Goal: Task Accomplishment & Management: Manage account settings

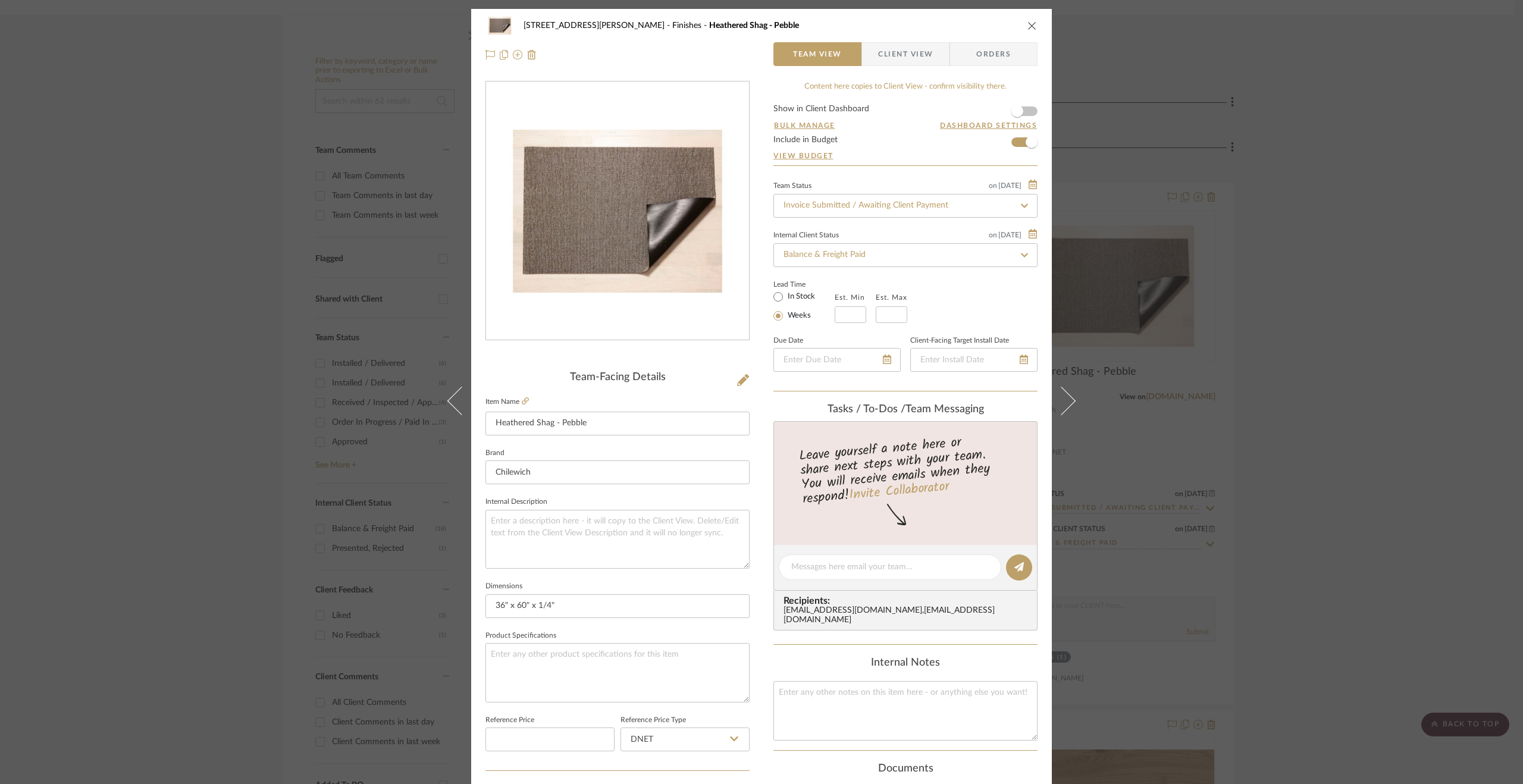
click at [1295, 241] on div "119 Henry Street Finishes Heathered Shag - Pebble Team View Client View Orders …" at bounding box center [762, 392] width 1523 height 784
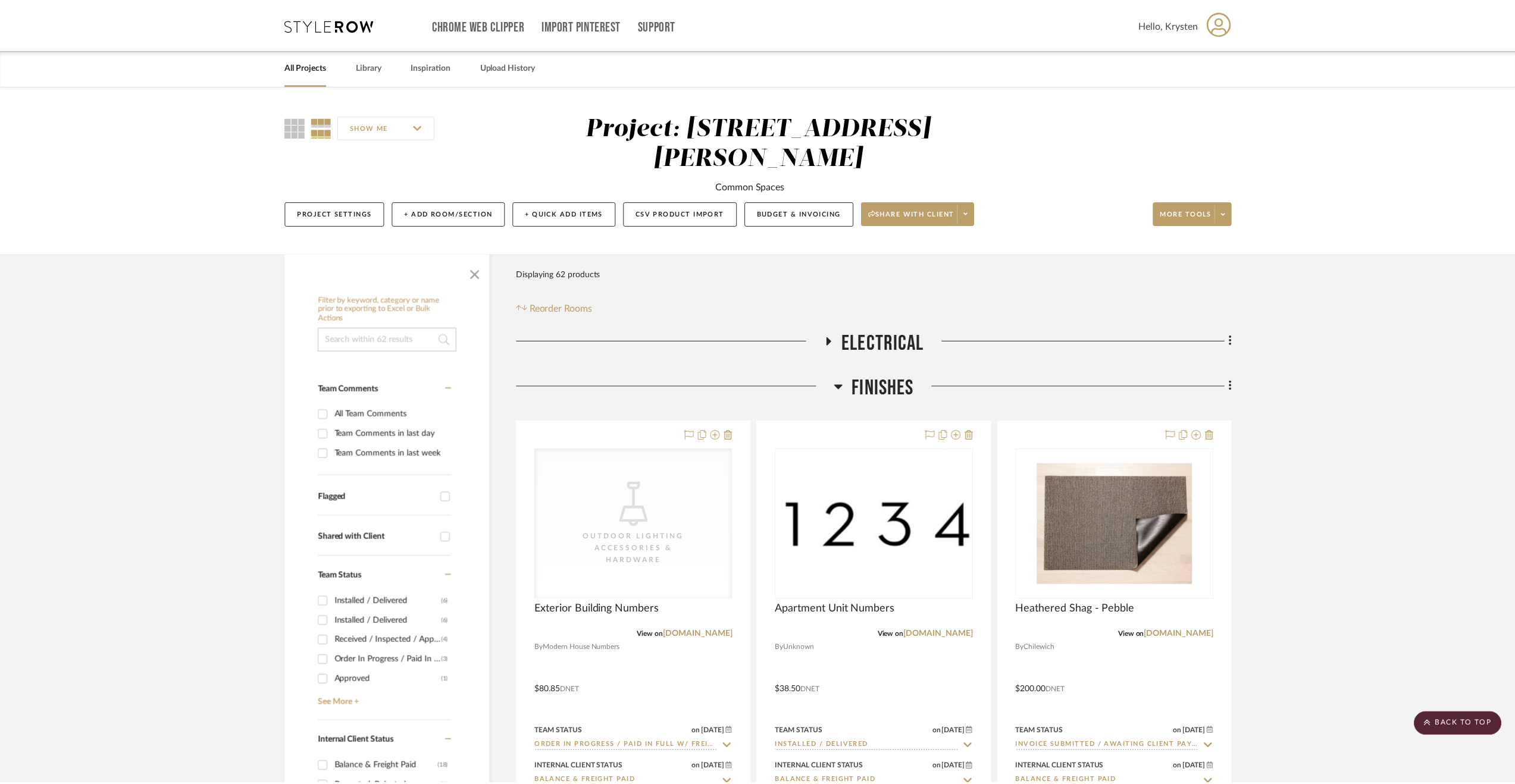
scroll to position [238, 0]
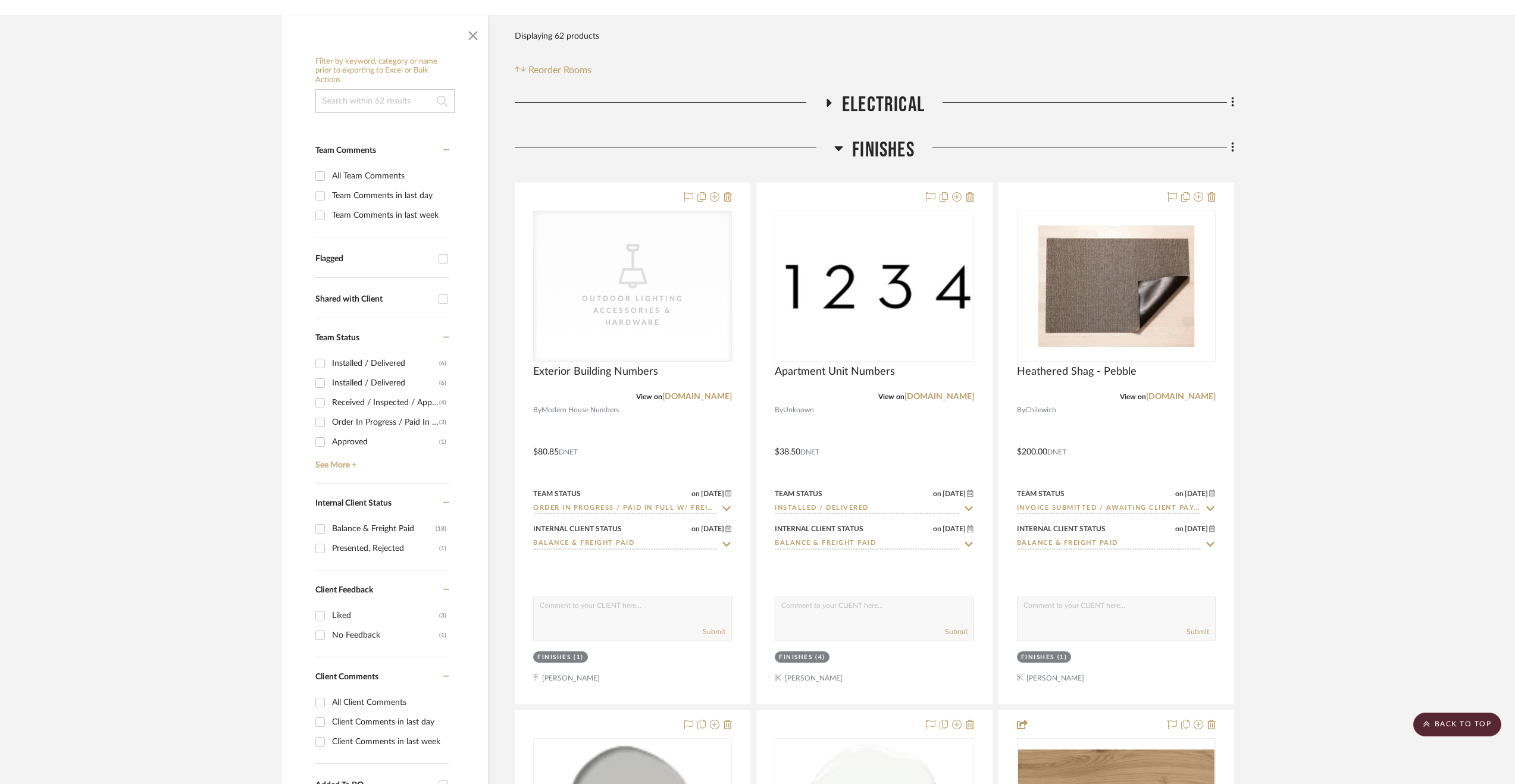
click at [903, 137] on span "Finishes" at bounding box center [883, 150] width 62 height 25
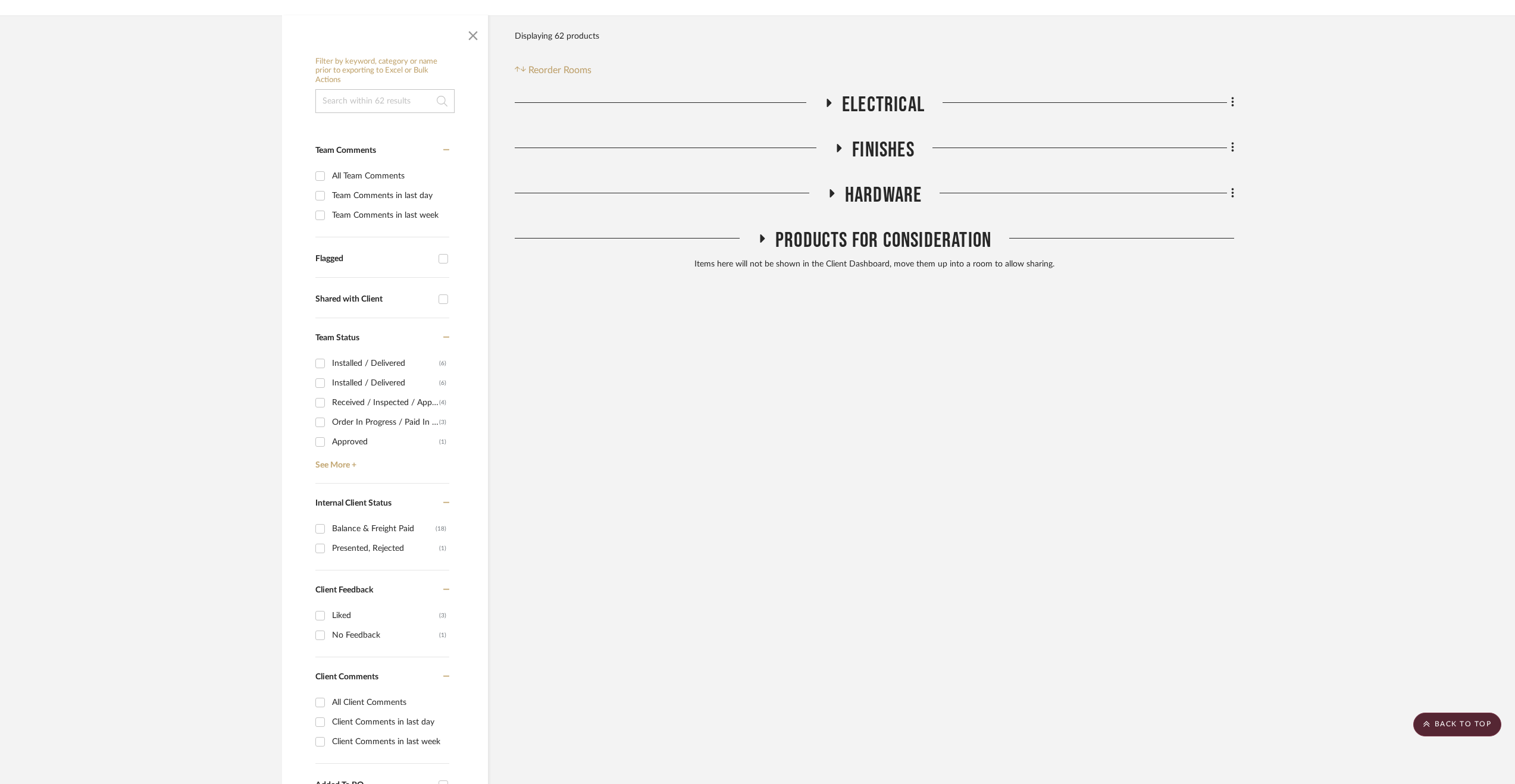
scroll to position [0, 0]
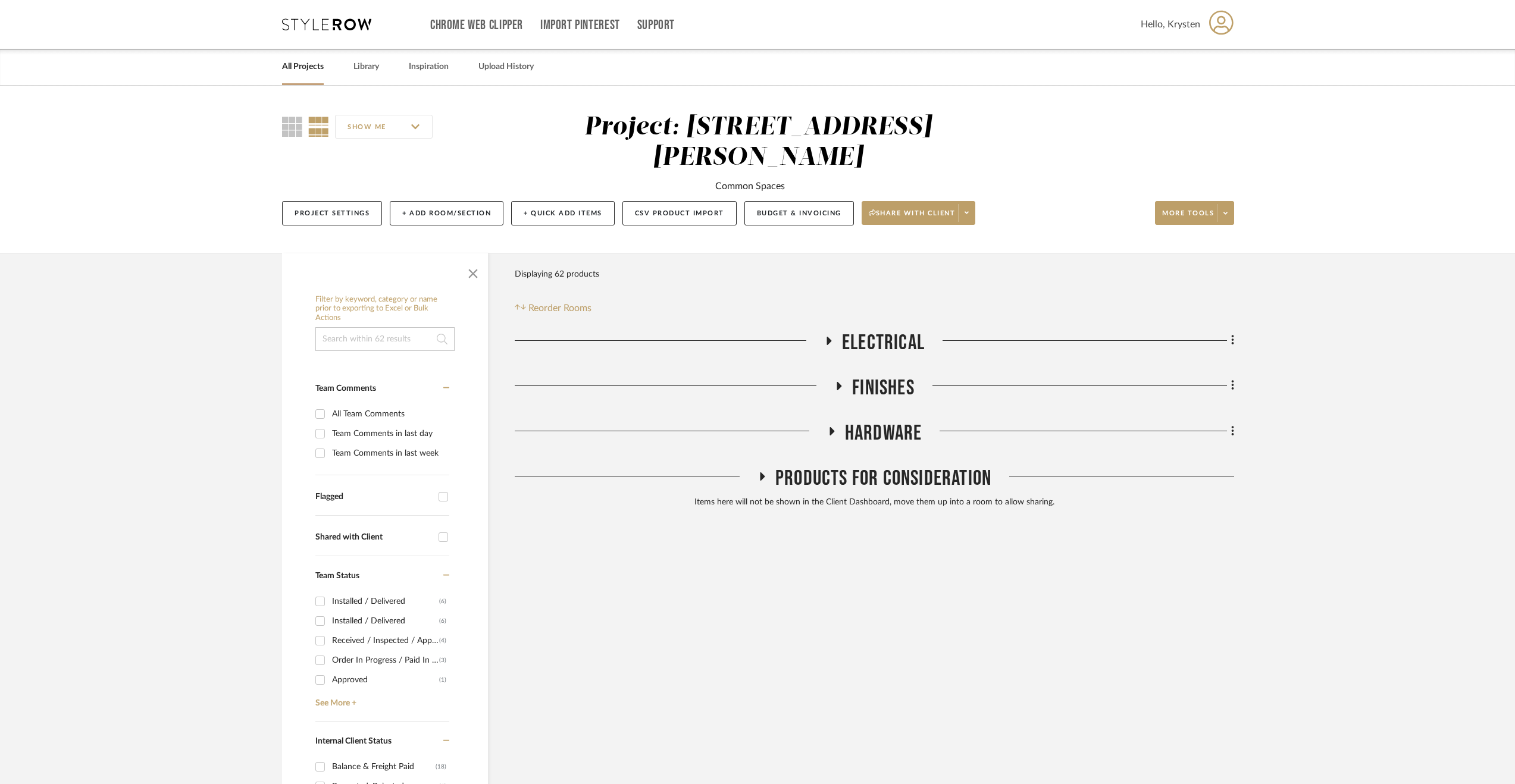
click at [288, 73] on link "All Projects" at bounding box center [303, 67] width 41 height 16
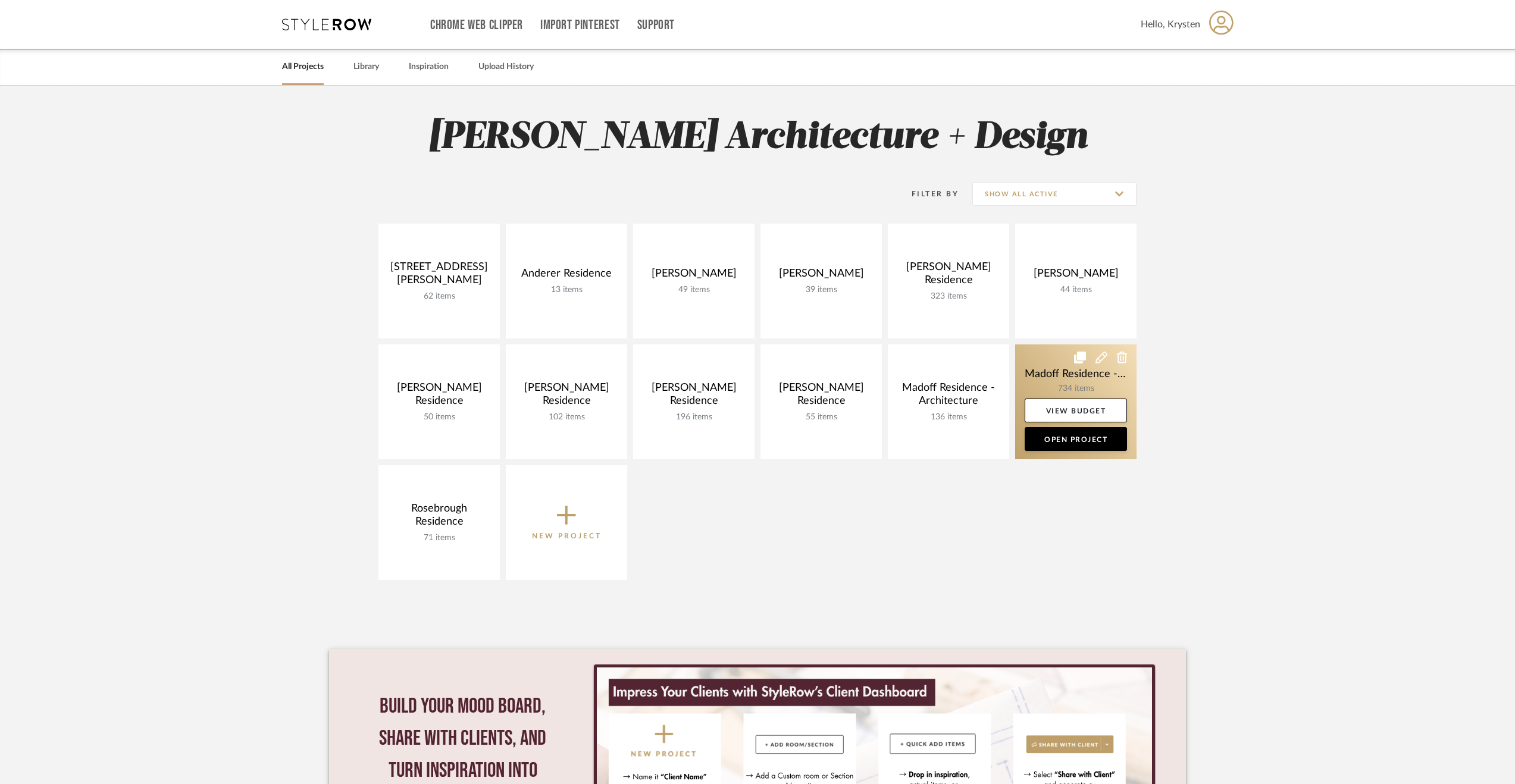
click at [1056, 372] on link at bounding box center [1075, 402] width 121 height 115
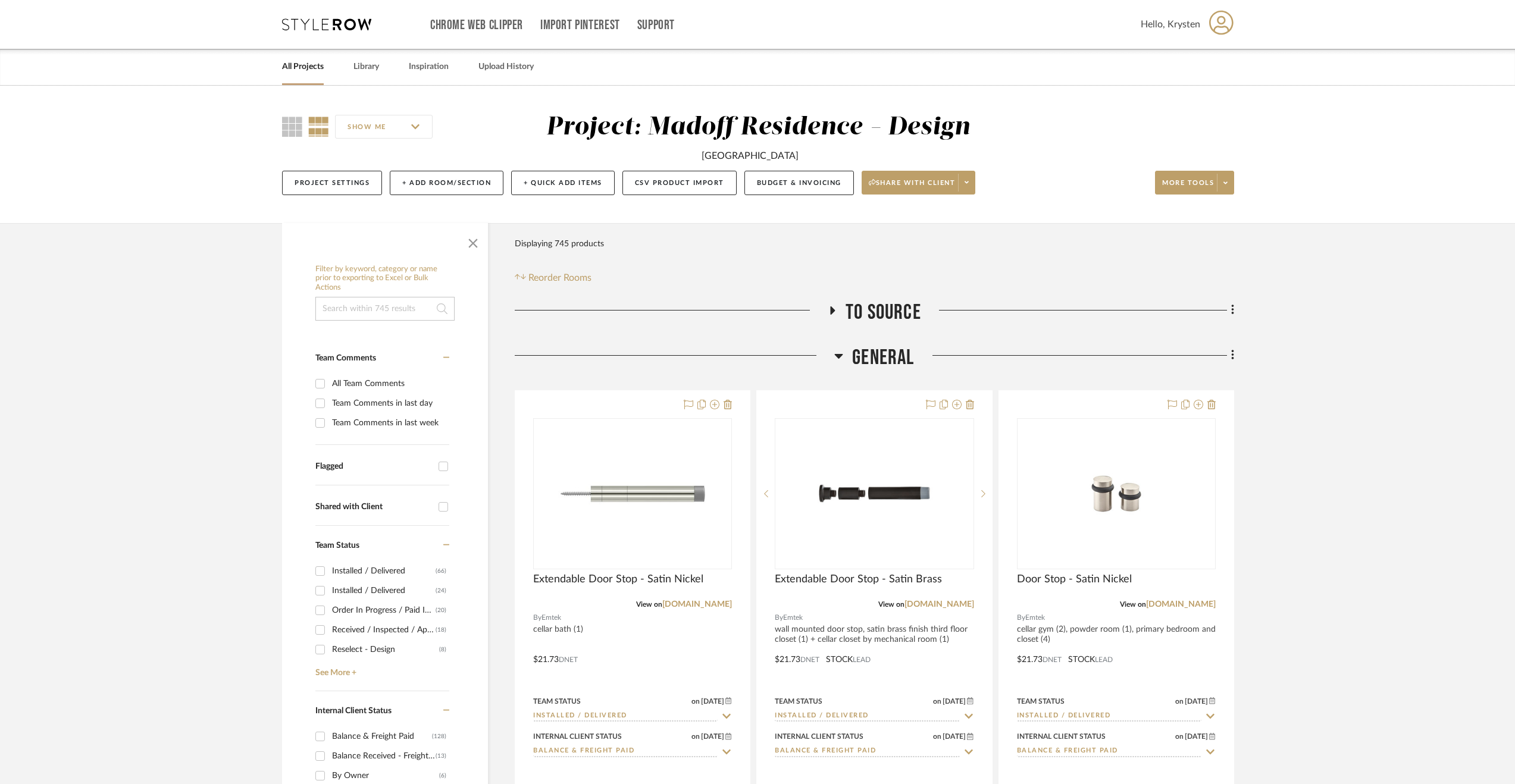
click at [867, 366] on span "General" at bounding box center [883, 358] width 62 height 25
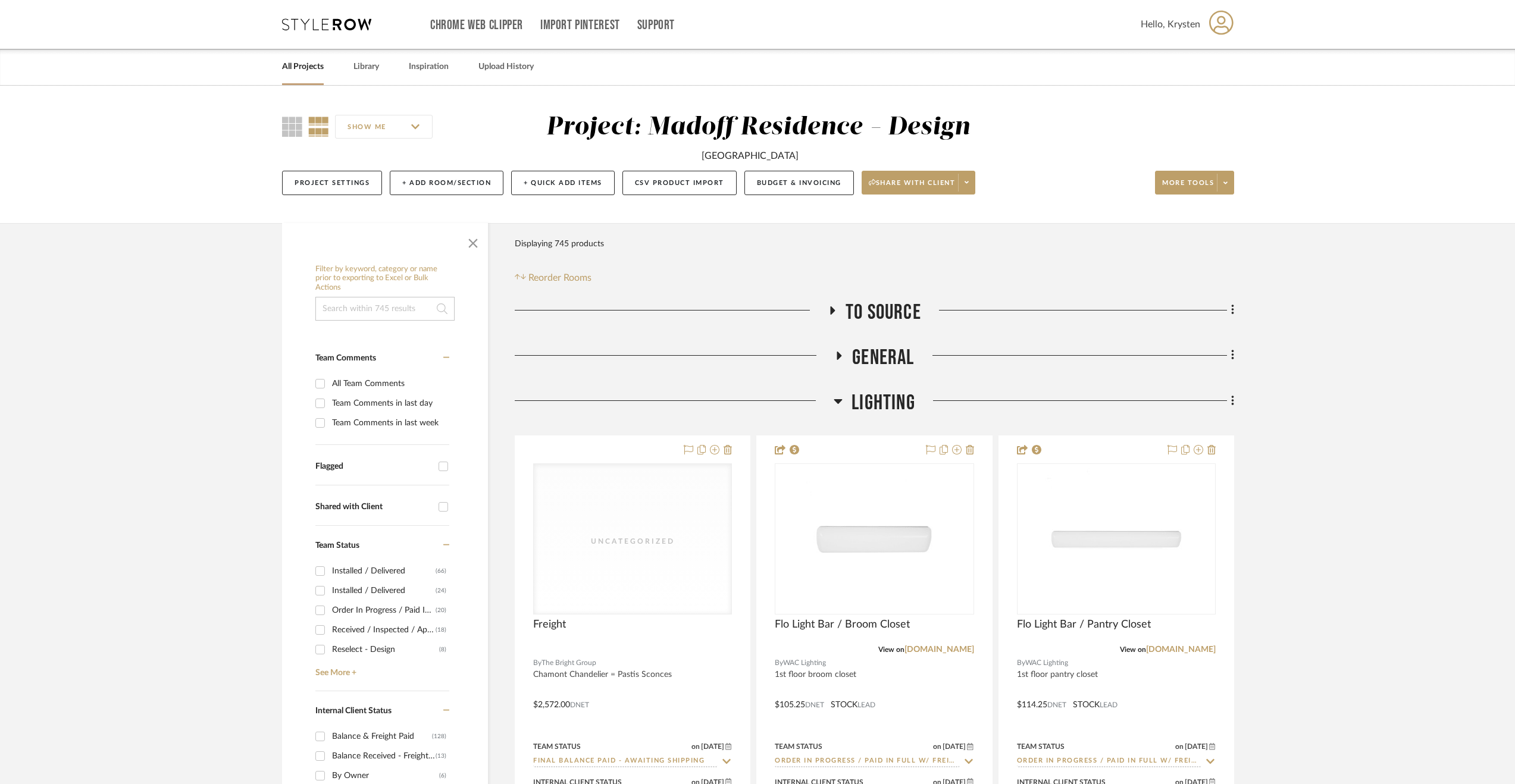
click at [857, 398] on span "Lighting" at bounding box center [883, 403] width 64 height 25
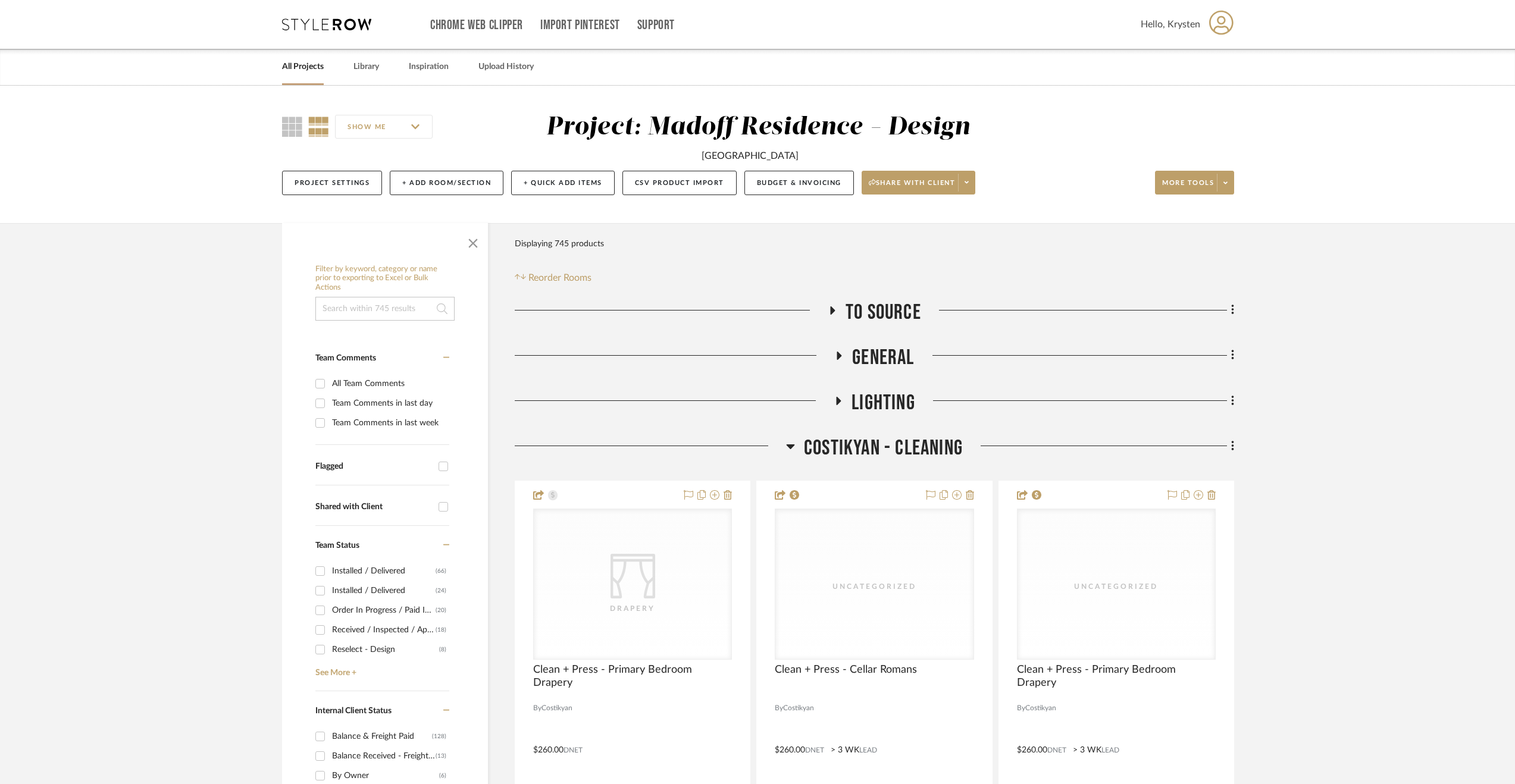
click at [861, 451] on span "Costikyan - Cleaning" at bounding box center [883, 448] width 159 height 25
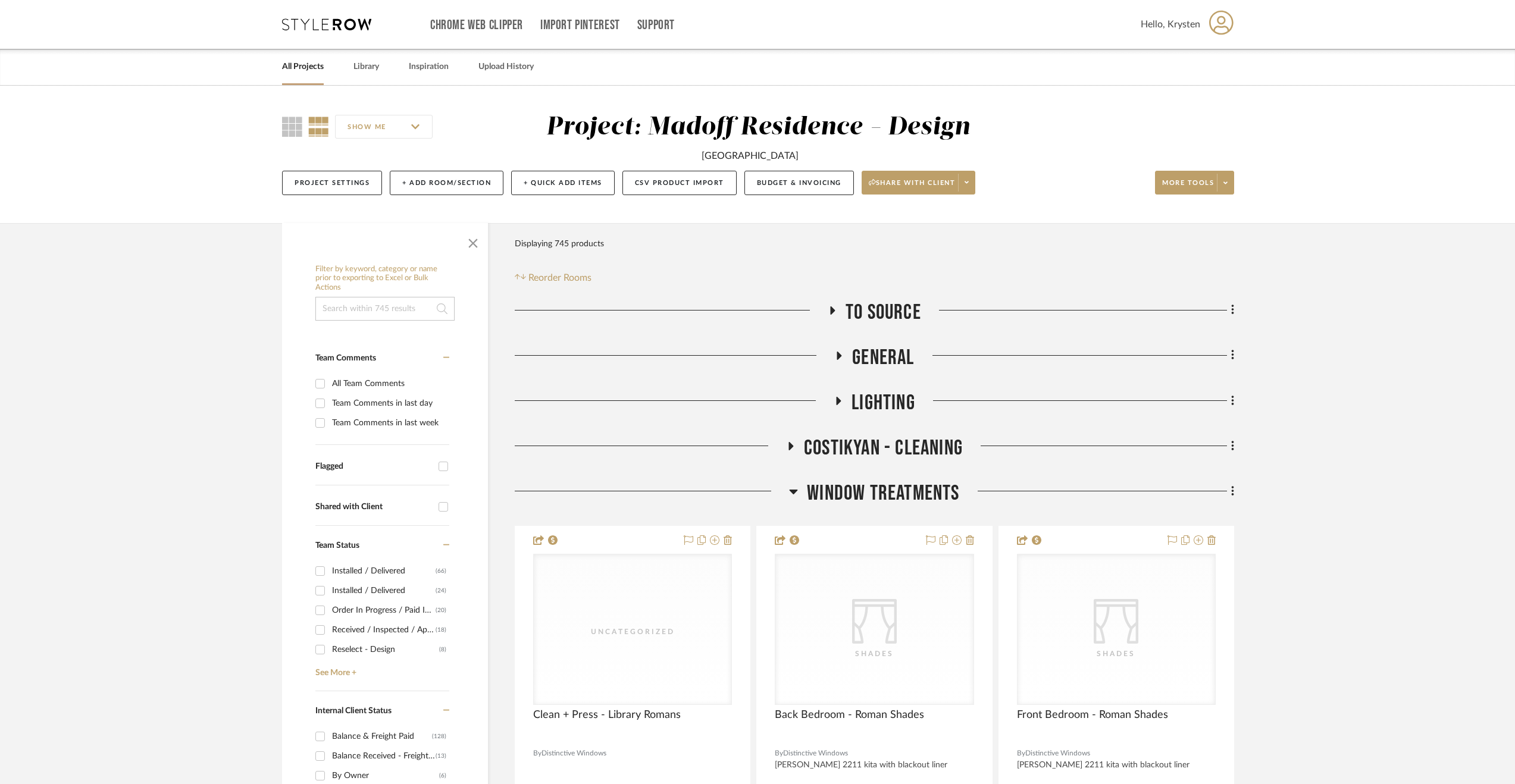
click at [844, 481] on span "Window Treatments" at bounding box center [883, 493] width 153 height 25
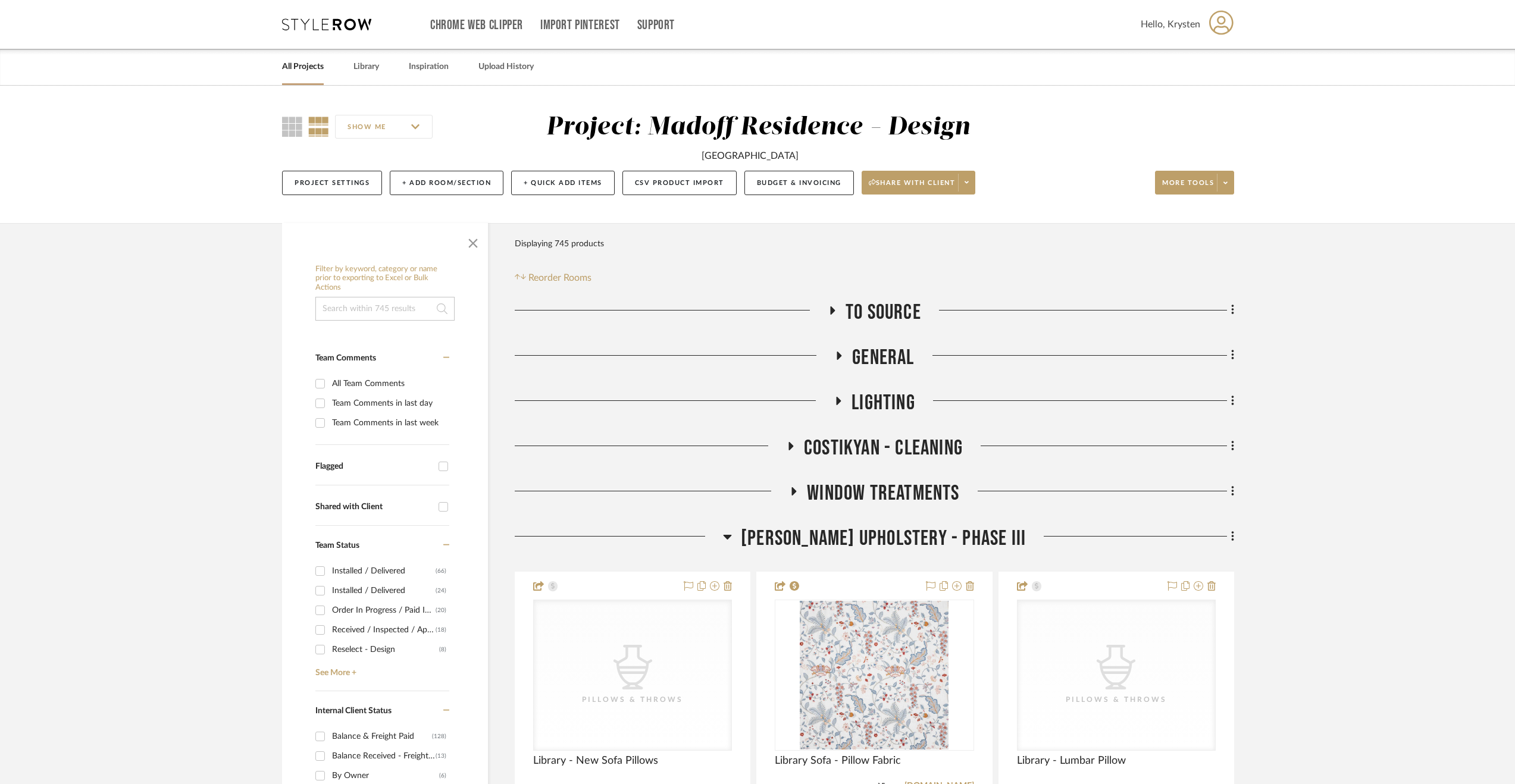
click at [817, 526] on span "Walter's Upholstery - Phase III" at bounding box center [883, 538] width 285 height 25
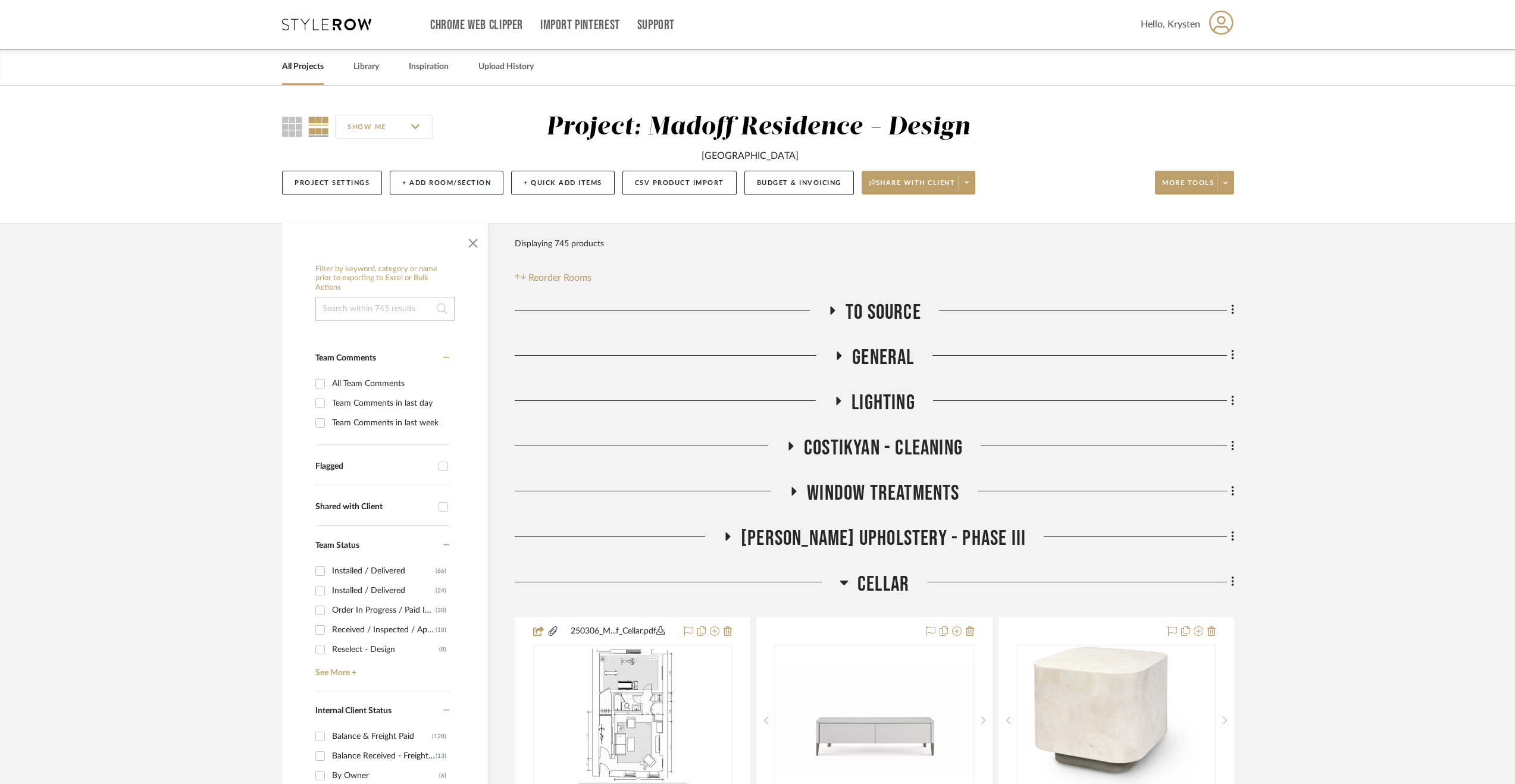
click at [880, 583] on span "Cellar" at bounding box center [883, 584] width 52 height 25
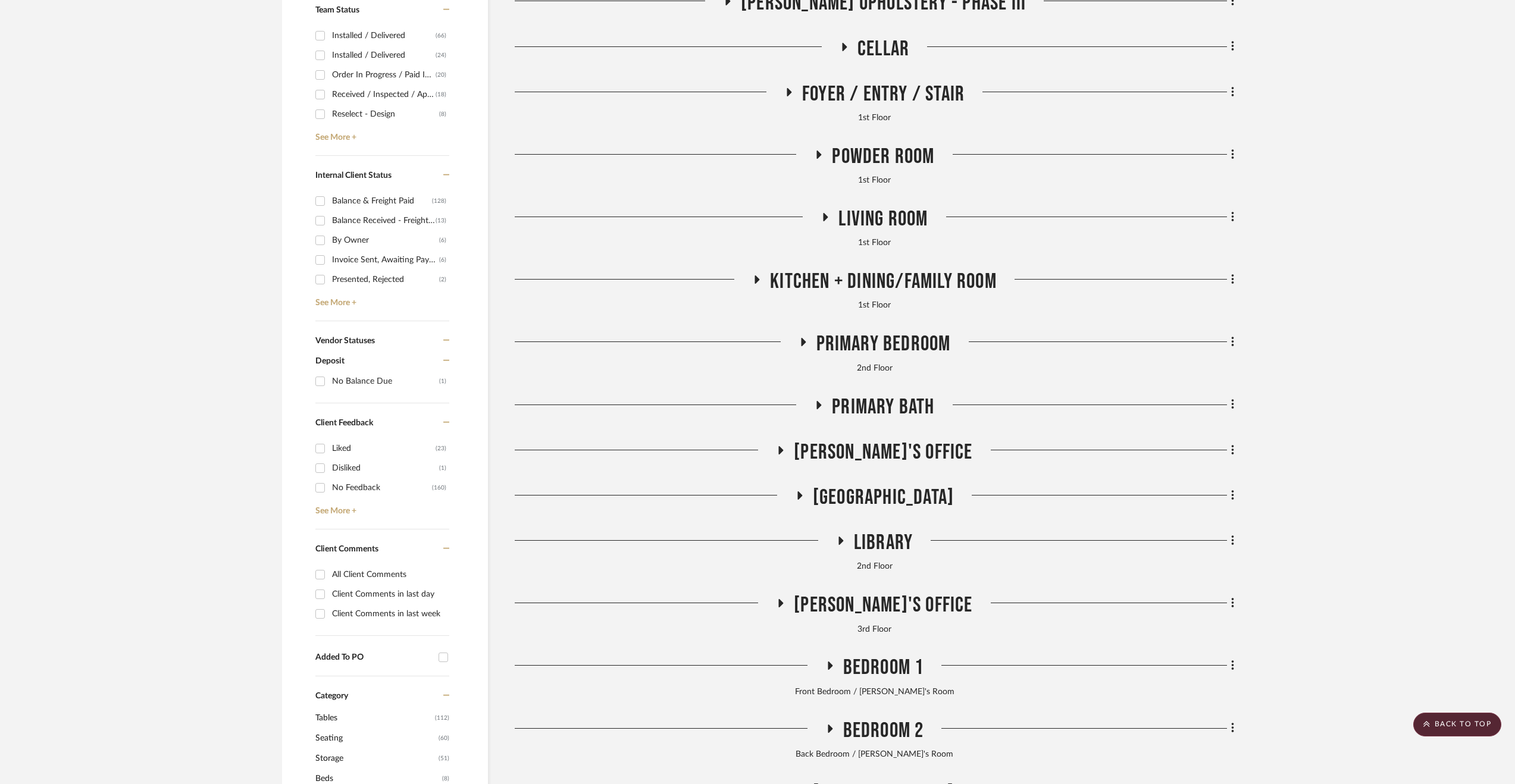
scroll to position [774, 0]
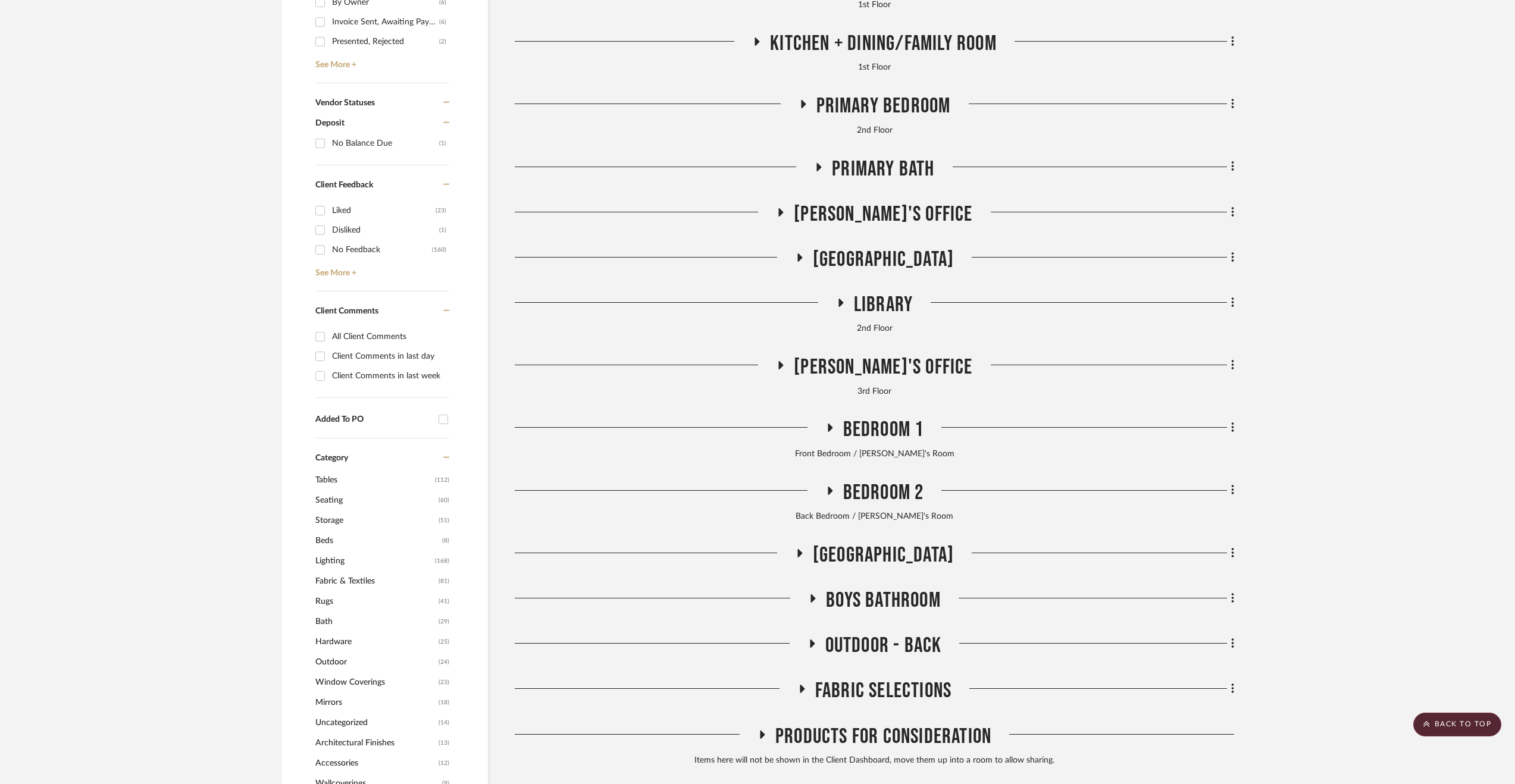
click at [854, 599] on span "Boys Bathroom" at bounding box center [883, 600] width 115 height 25
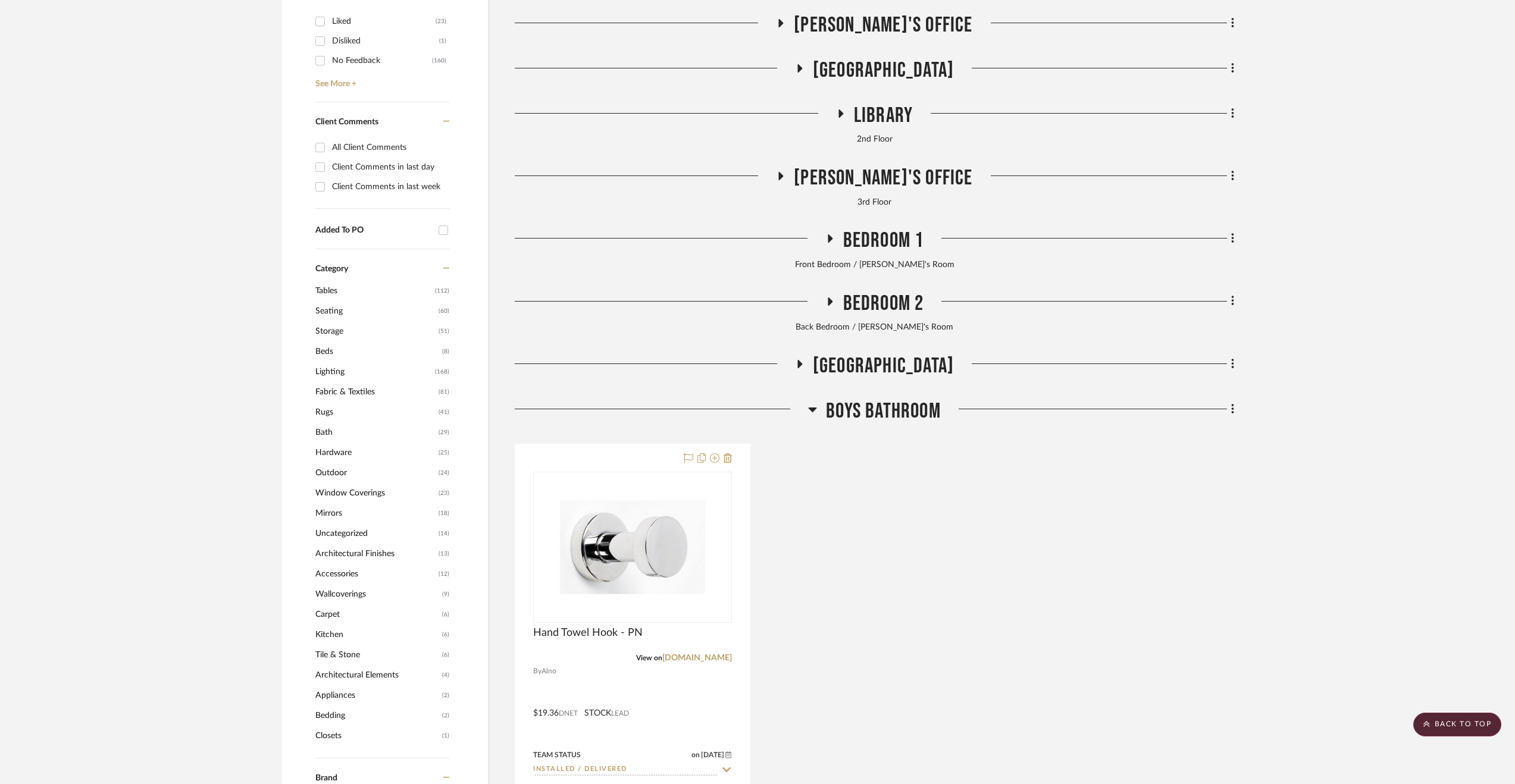
scroll to position [1011, 0]
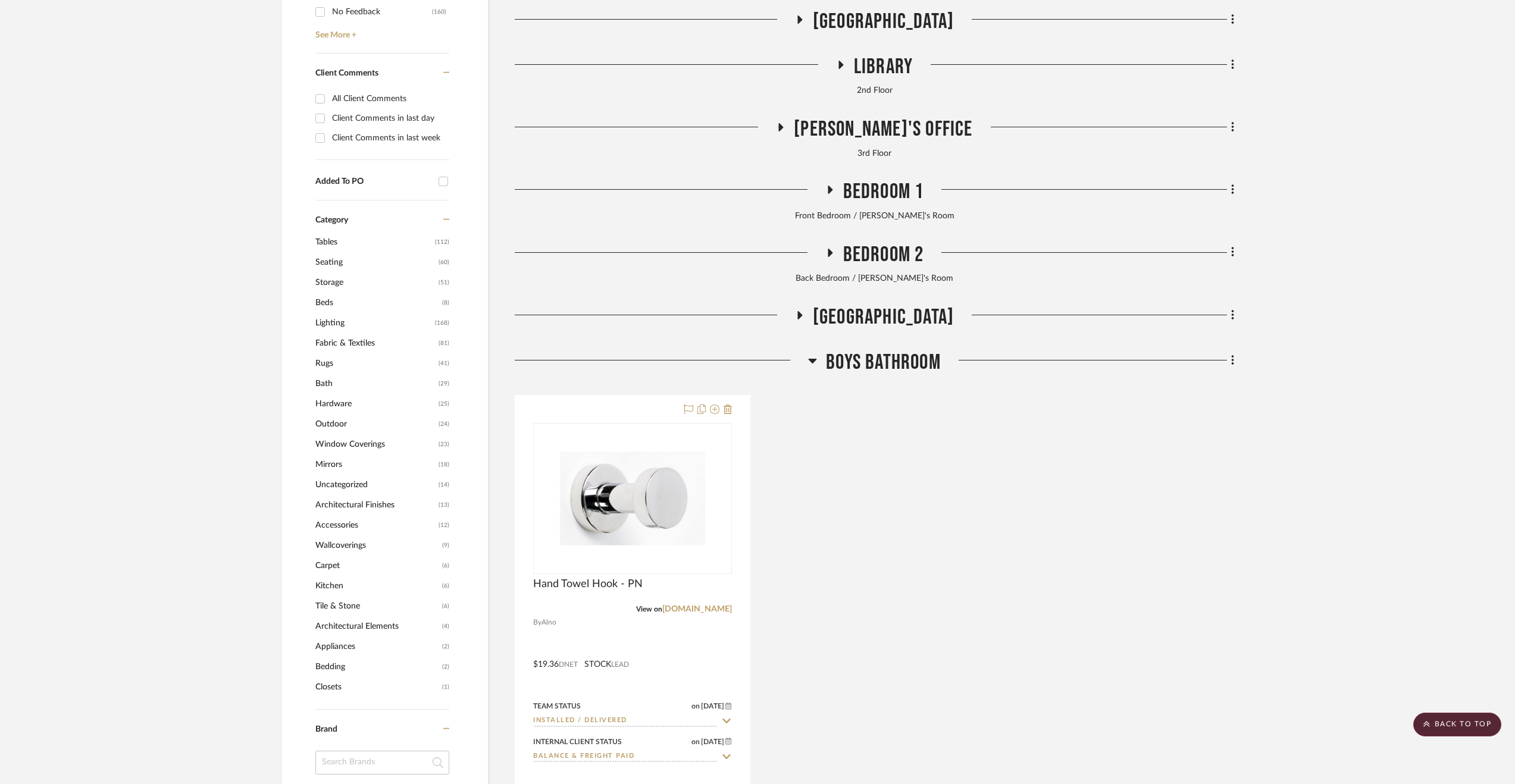
click at [842, 373] on span "Boys Bathroom" at bounding box center [883, 362] width 115 height 25
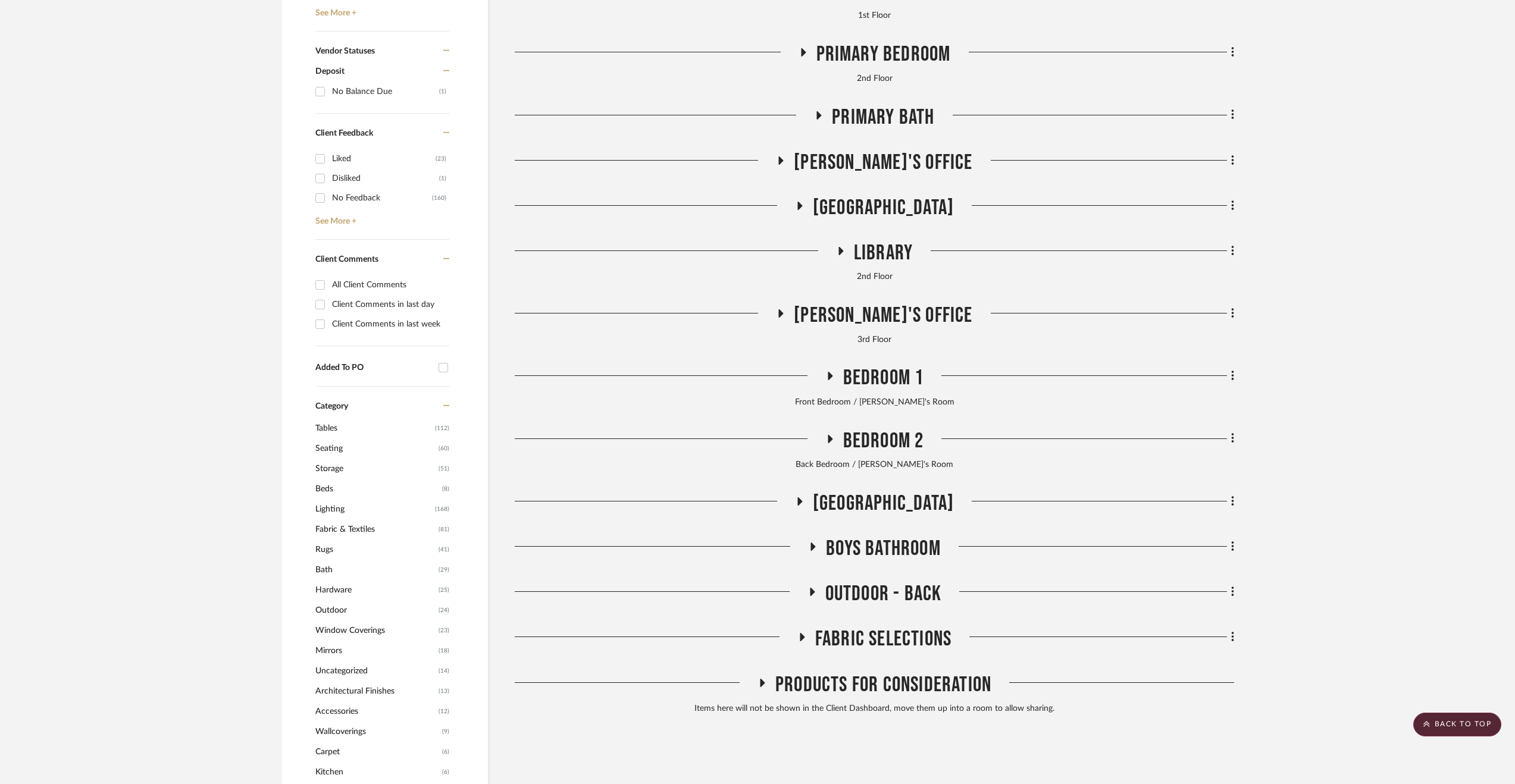
scroll to position [774, 0]
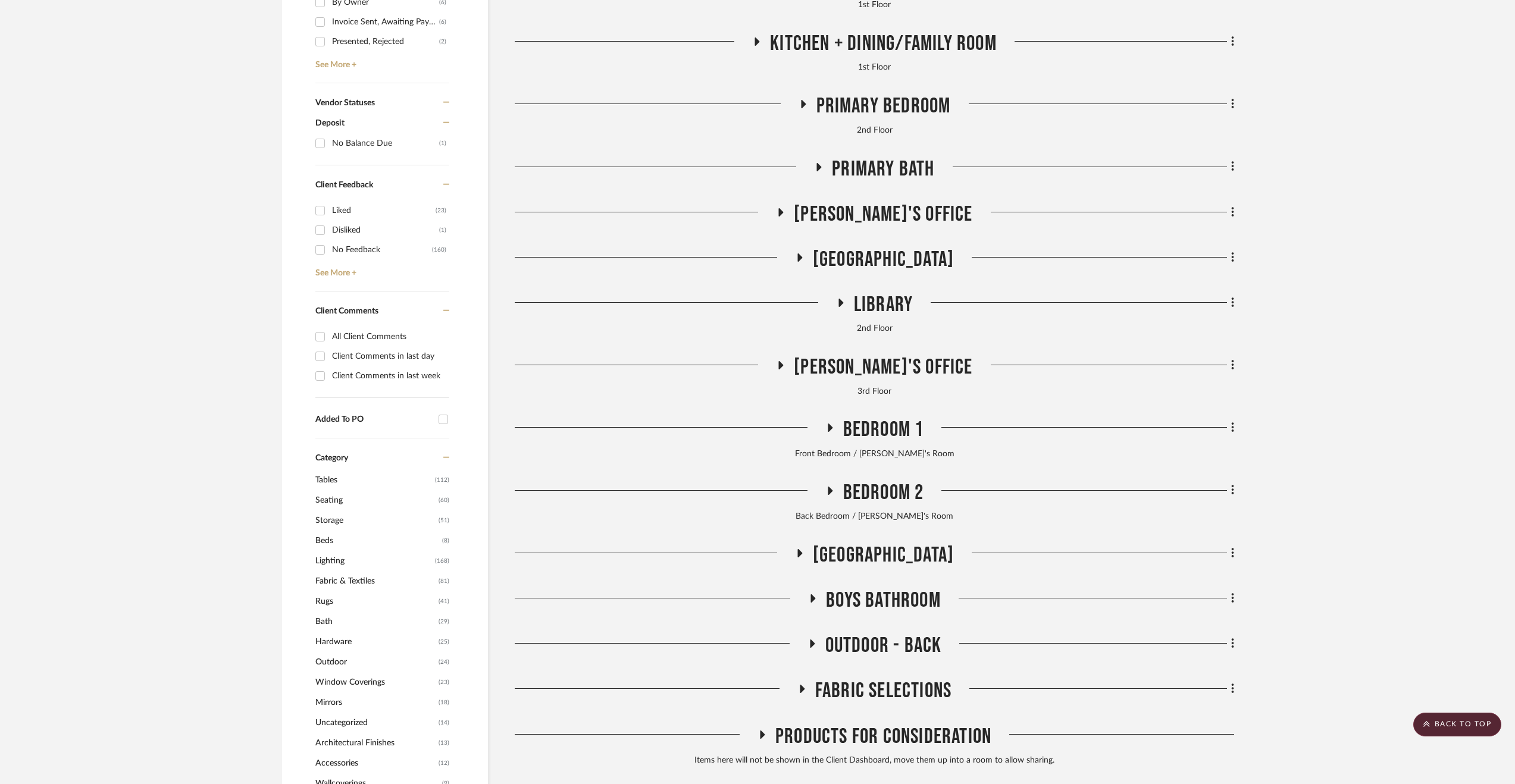
click at [905, 100] on span "Primary Bedroom" at bounding box center [883, 105] width 135 height 25
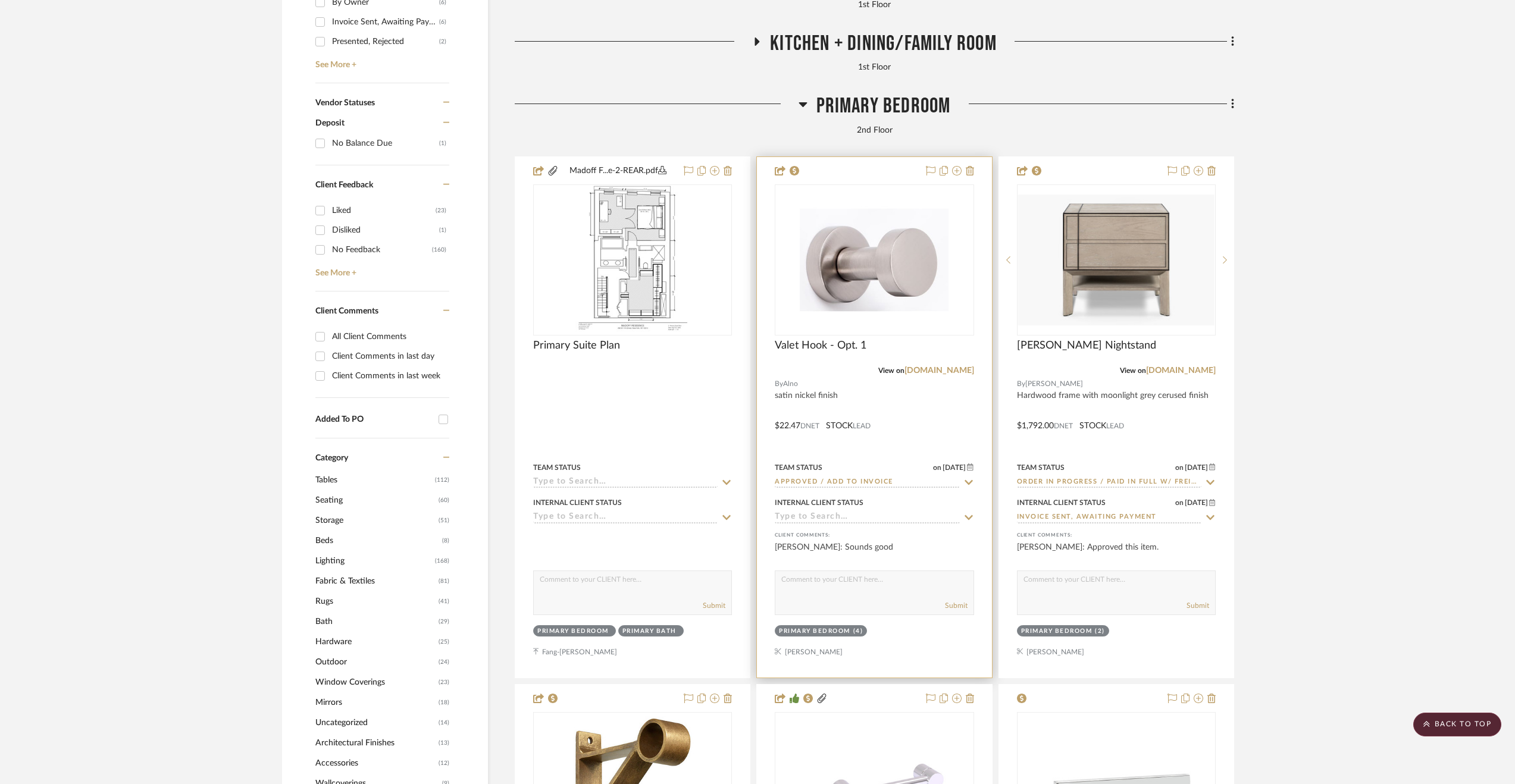
click at [966, 401] on div at bounding box center [874, 417] width 234 height 520
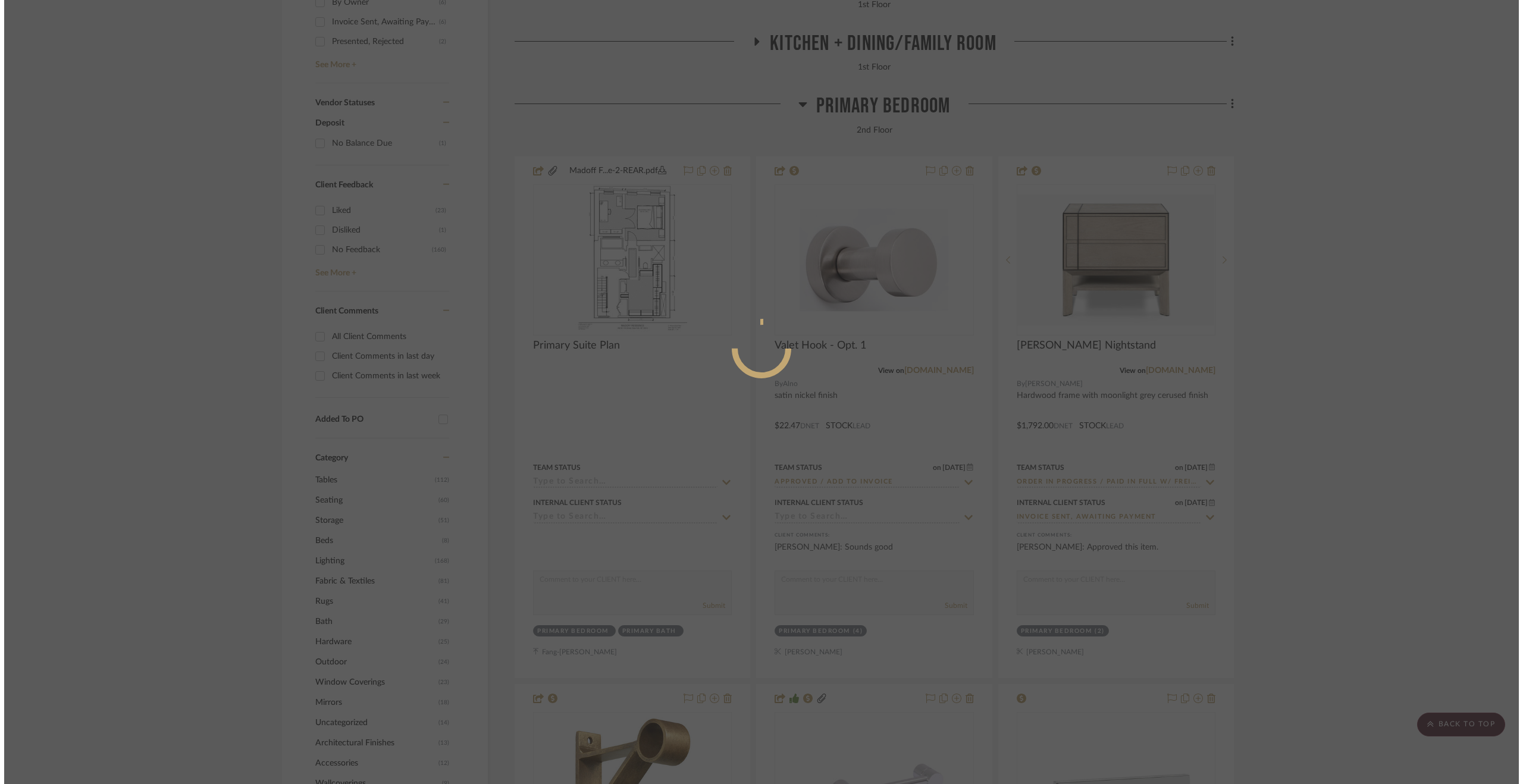
scroll to position [0, 0]
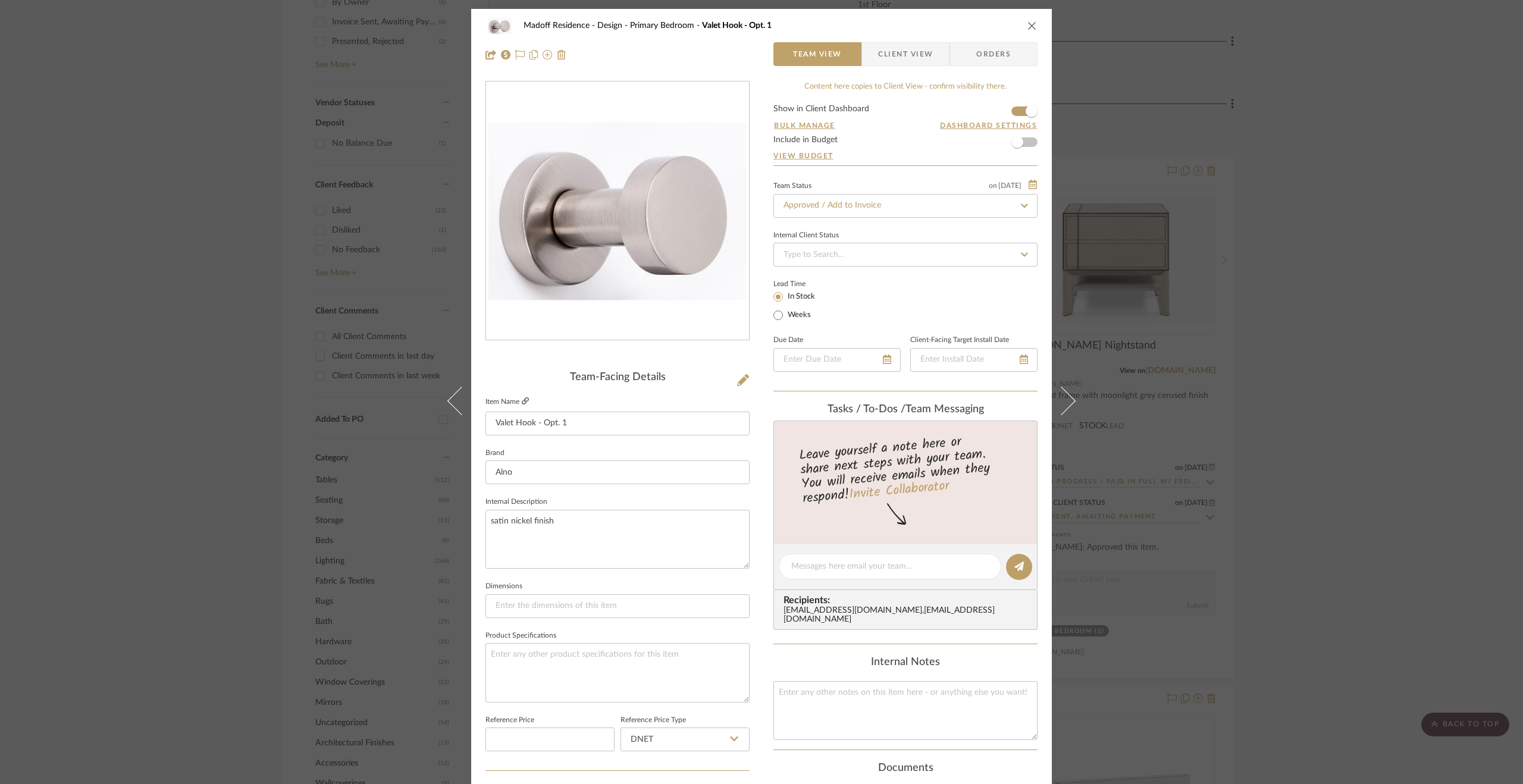
click at [521, 398] on icon at bounding box center [525, 401] width 8 height 8
click at [1339, 493] on div "Madoff Residence - Design Primary Bedroom Valet Hook - Opt. 1 Team View Client …" at bounding box center [762, 392] width 1523 height 784
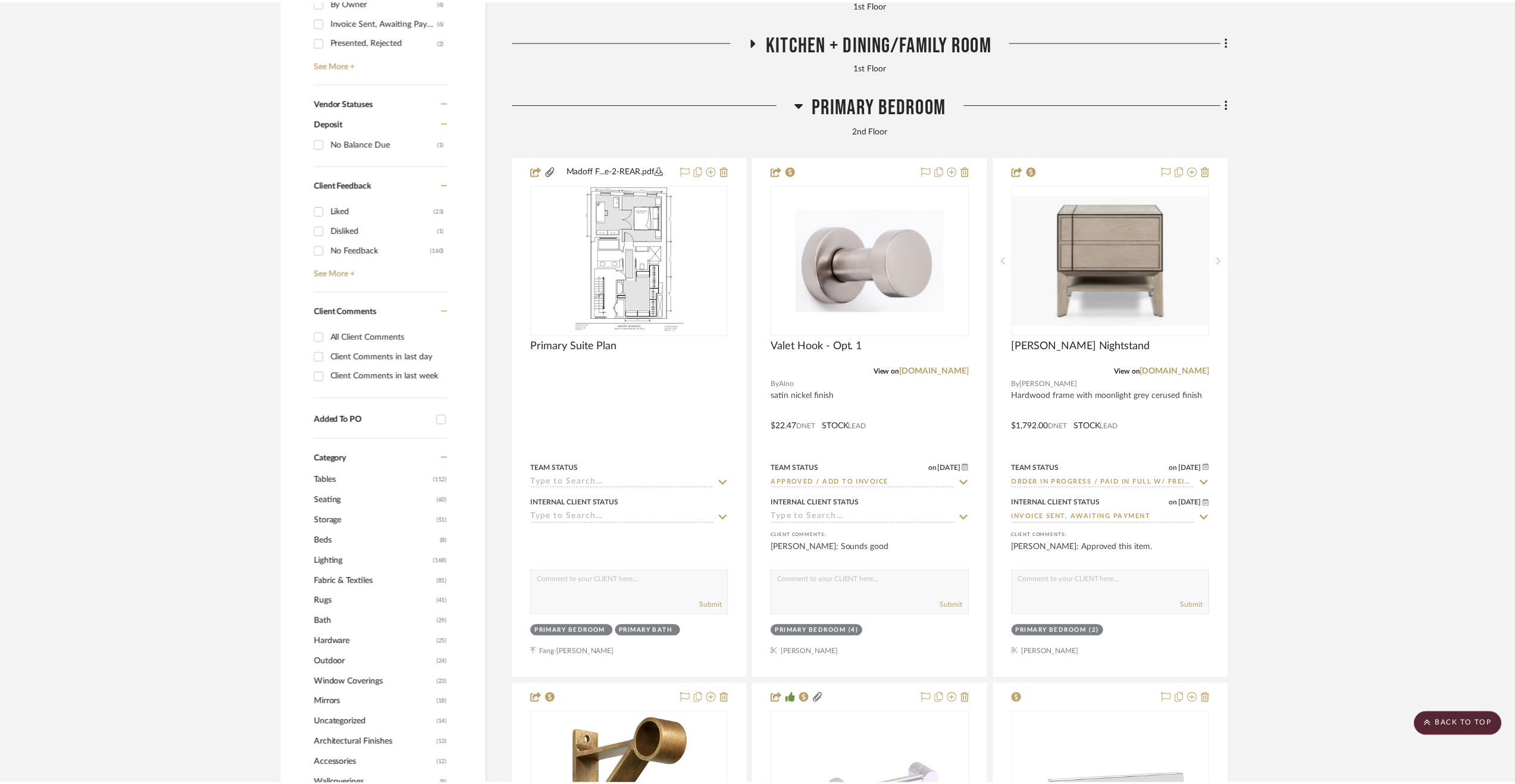
scroll to position [774, 0]
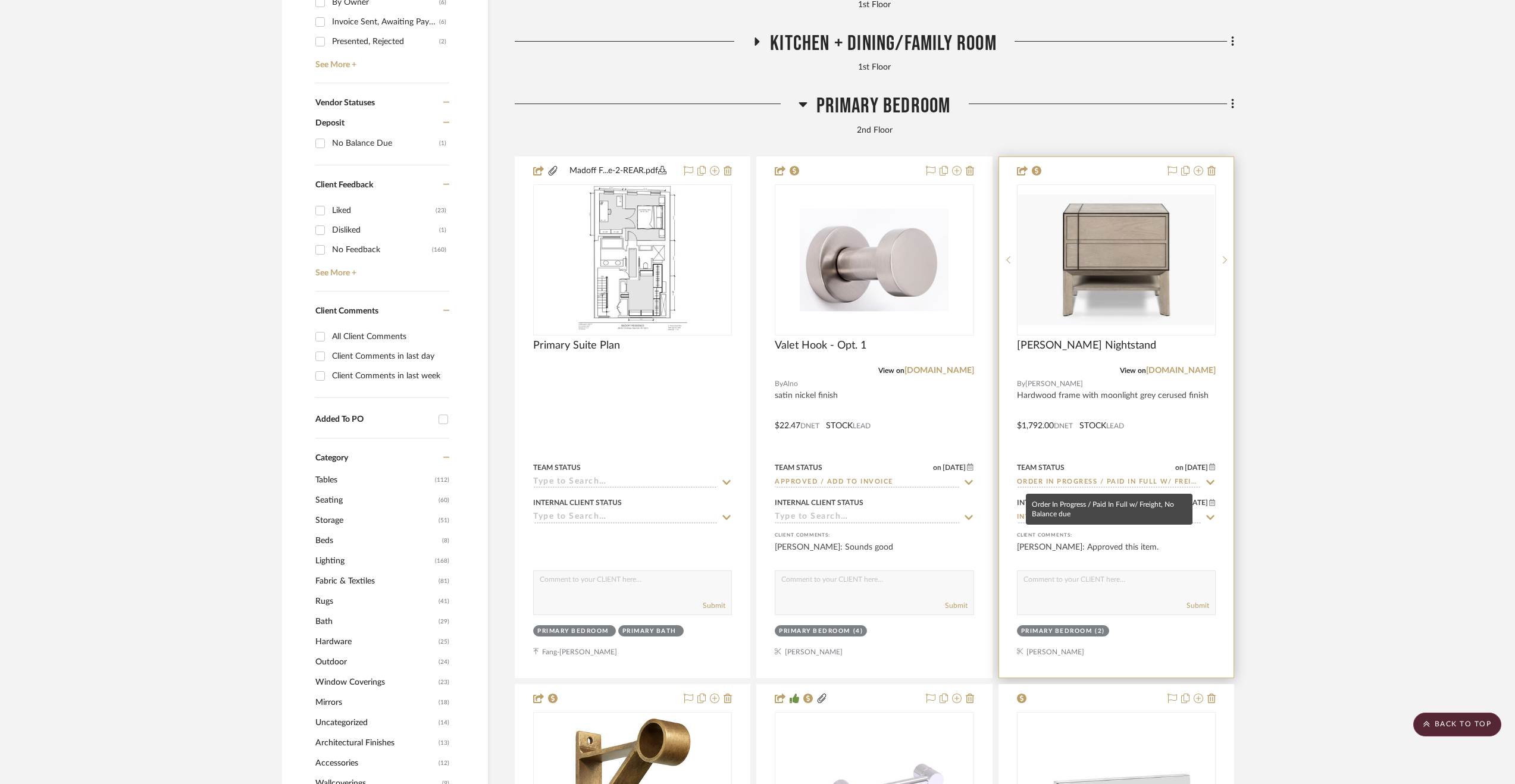
click at [1140, 486] on input "Order In Progress / Paid In Full w/ Freight, No Balance due" at bounding box center [1109, 483] width 185 height 11
type input "Installed / Delivered"
type input "9/9/2025"
click at [1121, 410] on div at bounding box center [1116, 417] width 234 height 520
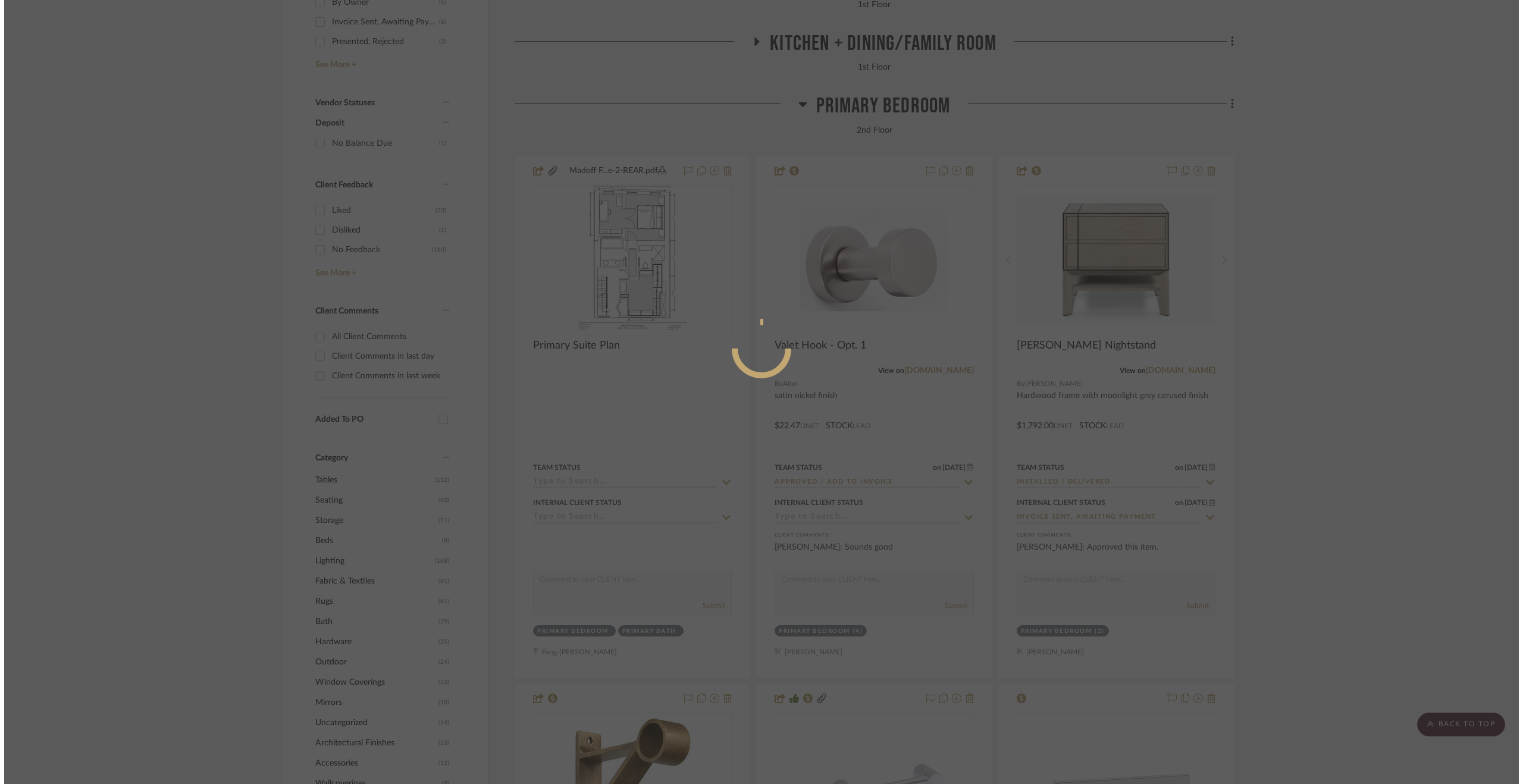
scroll to position [0, 0]
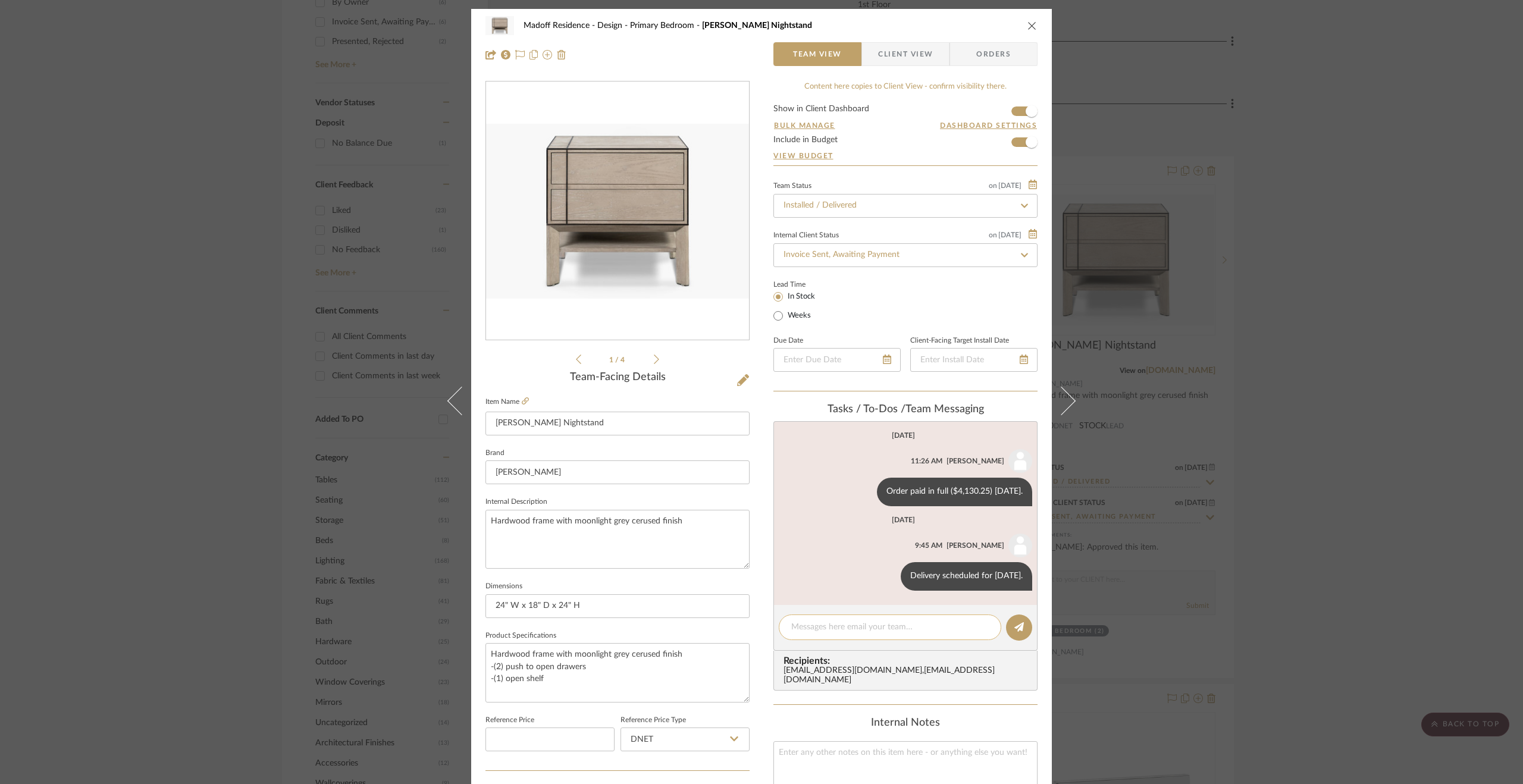
click at [819, 628] on textarea at bounding box center [890, 627] width 198 height 12
type textarea "Delivered 9.9.25."
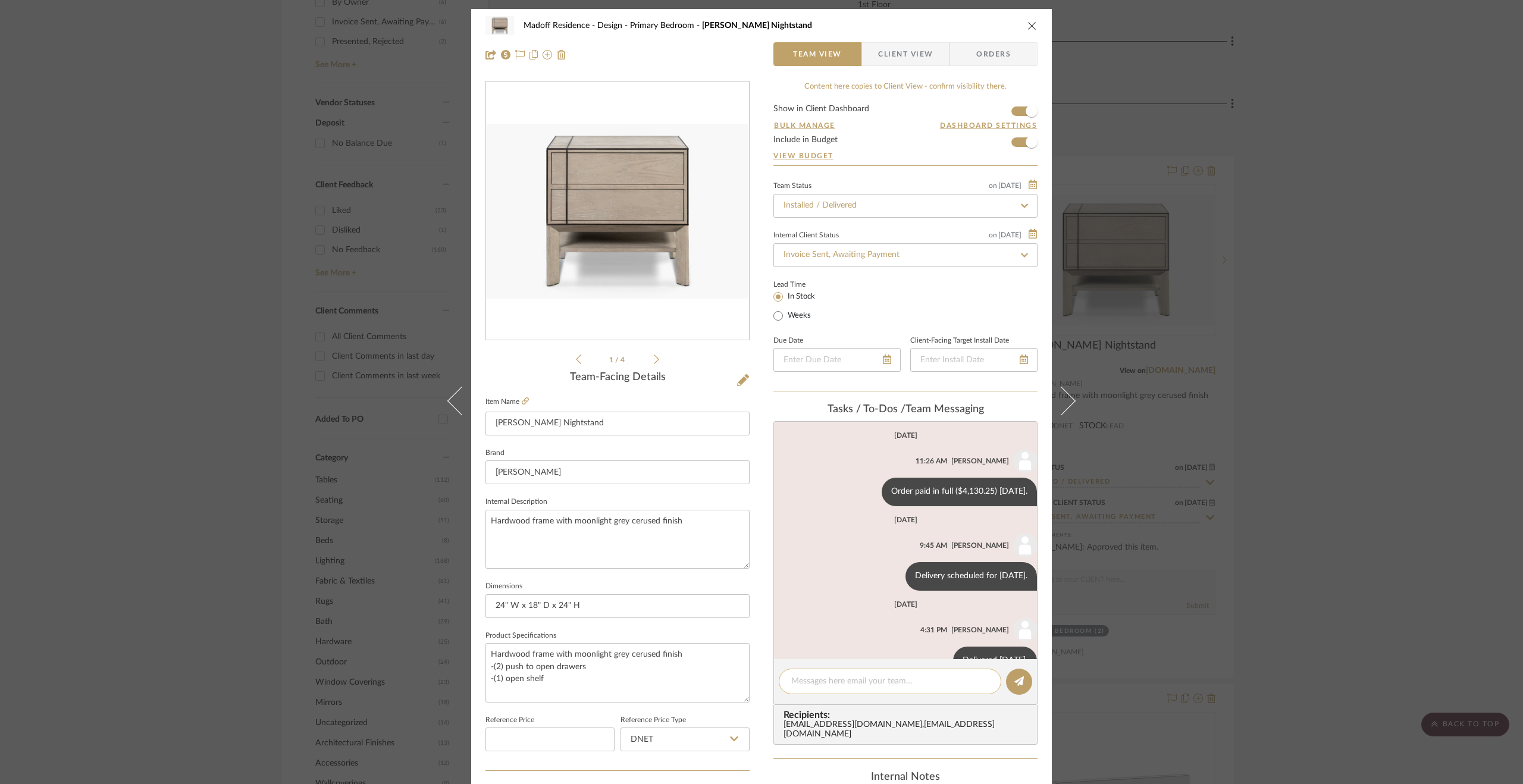
scroll to position [31, 0]
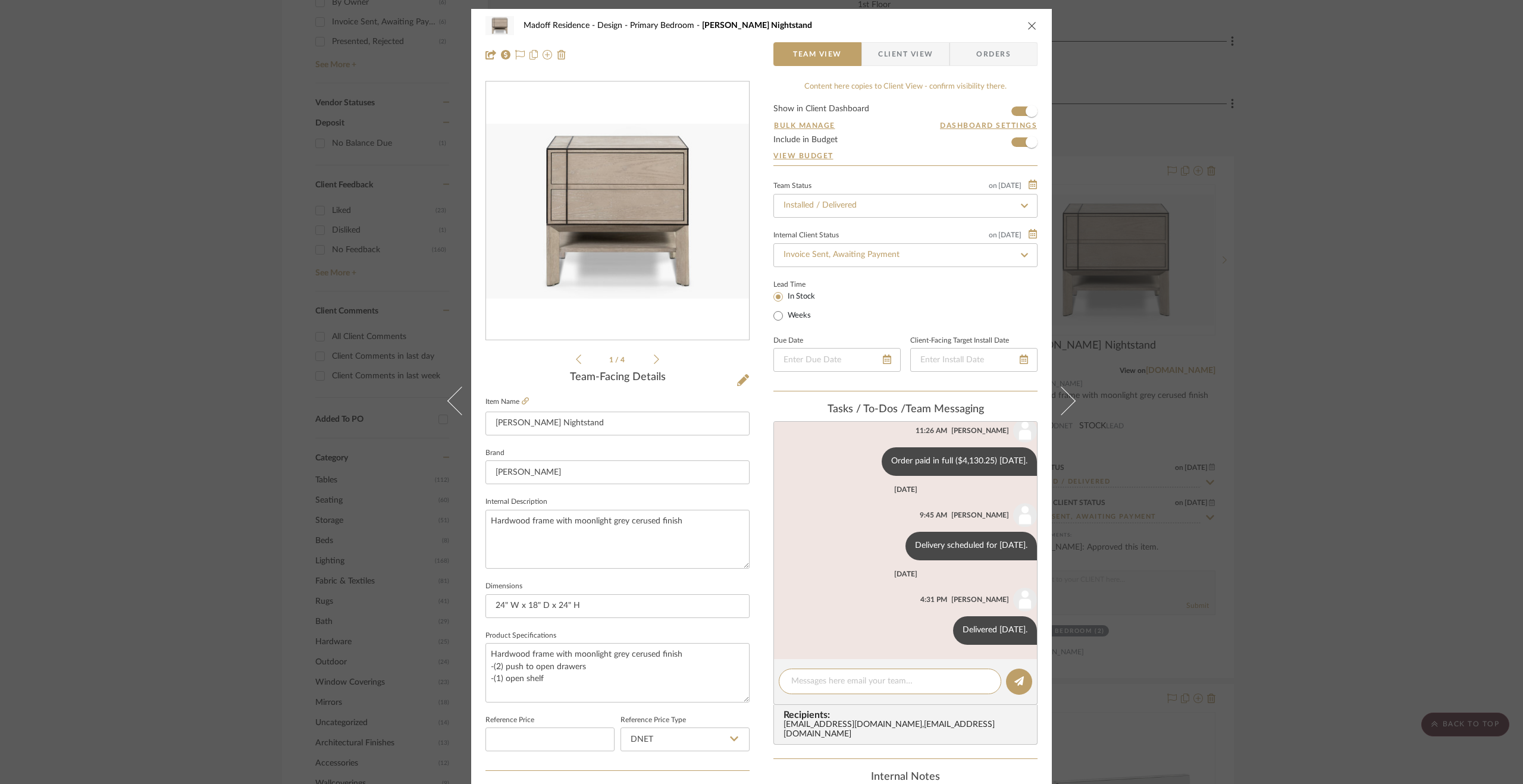
click at [1389, 536] on div "Madoff Residence - Design Primary Bedroom Burke Nightstand Team View Client Vie…" at bounding box center [762, 392] width 1523 height 784
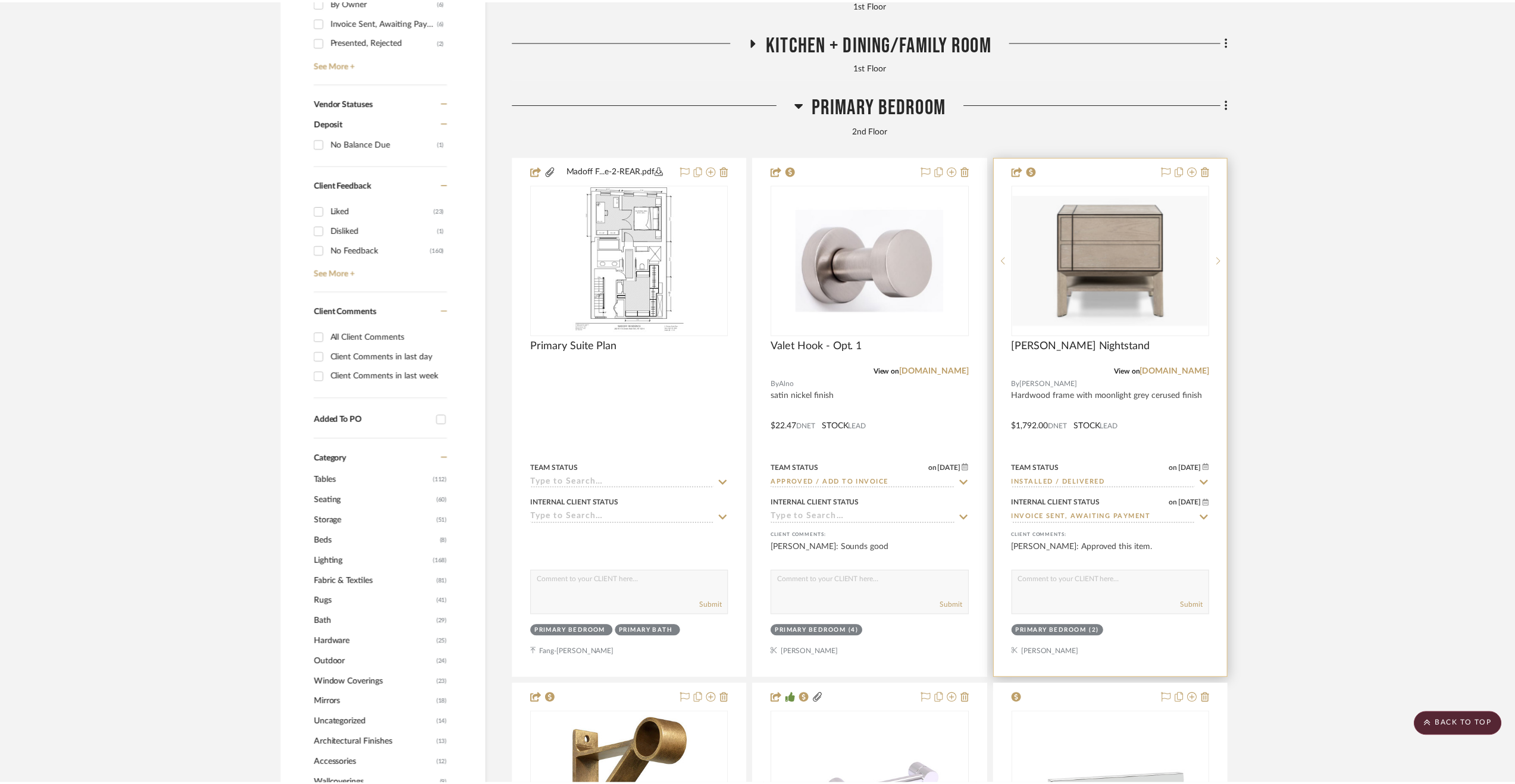
scroll to position [774, 0]
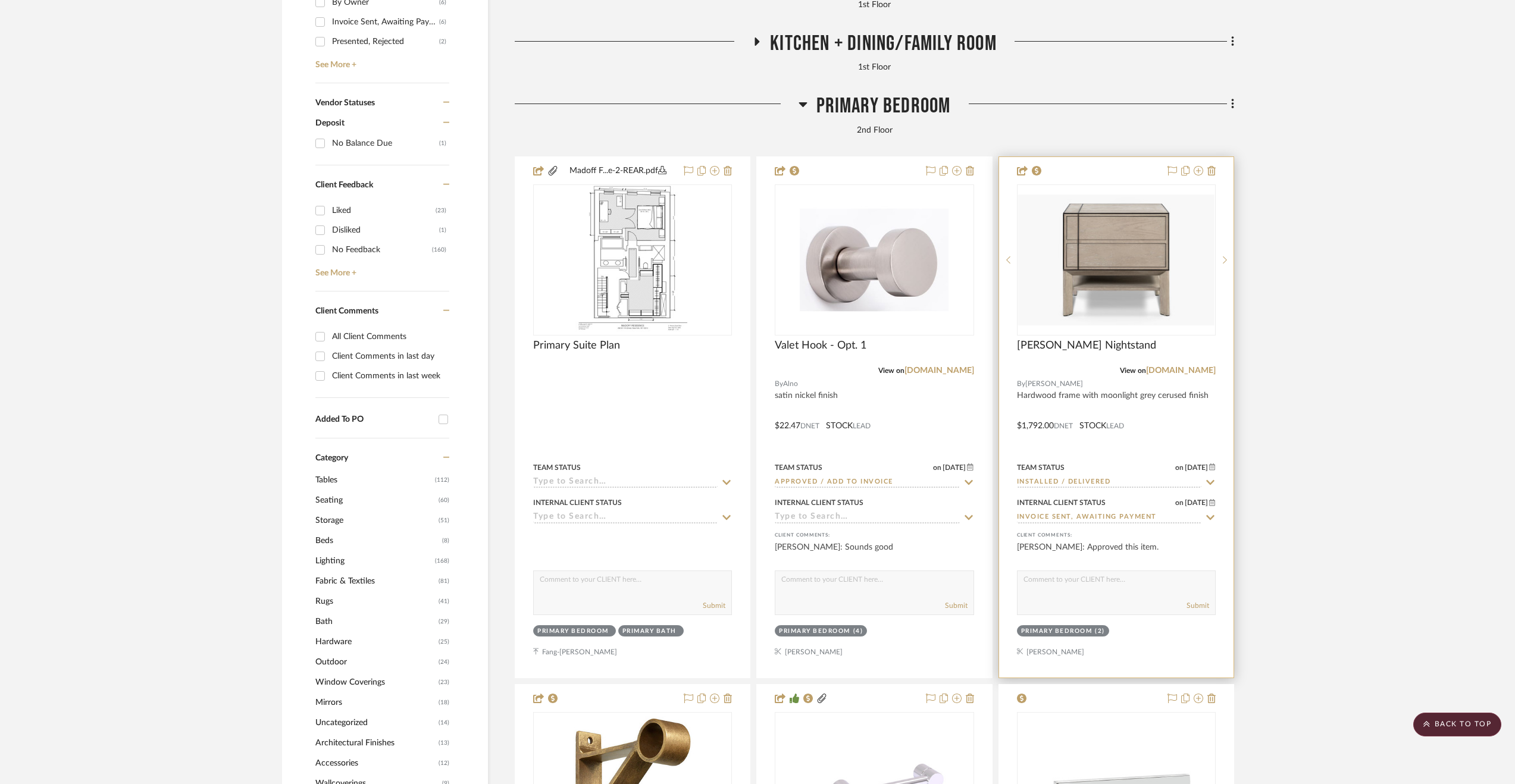
click at [1080, 518] on input "Invoice Sent, Awaiting Payment" at bounding box center [1109, 518] width 185 height 11
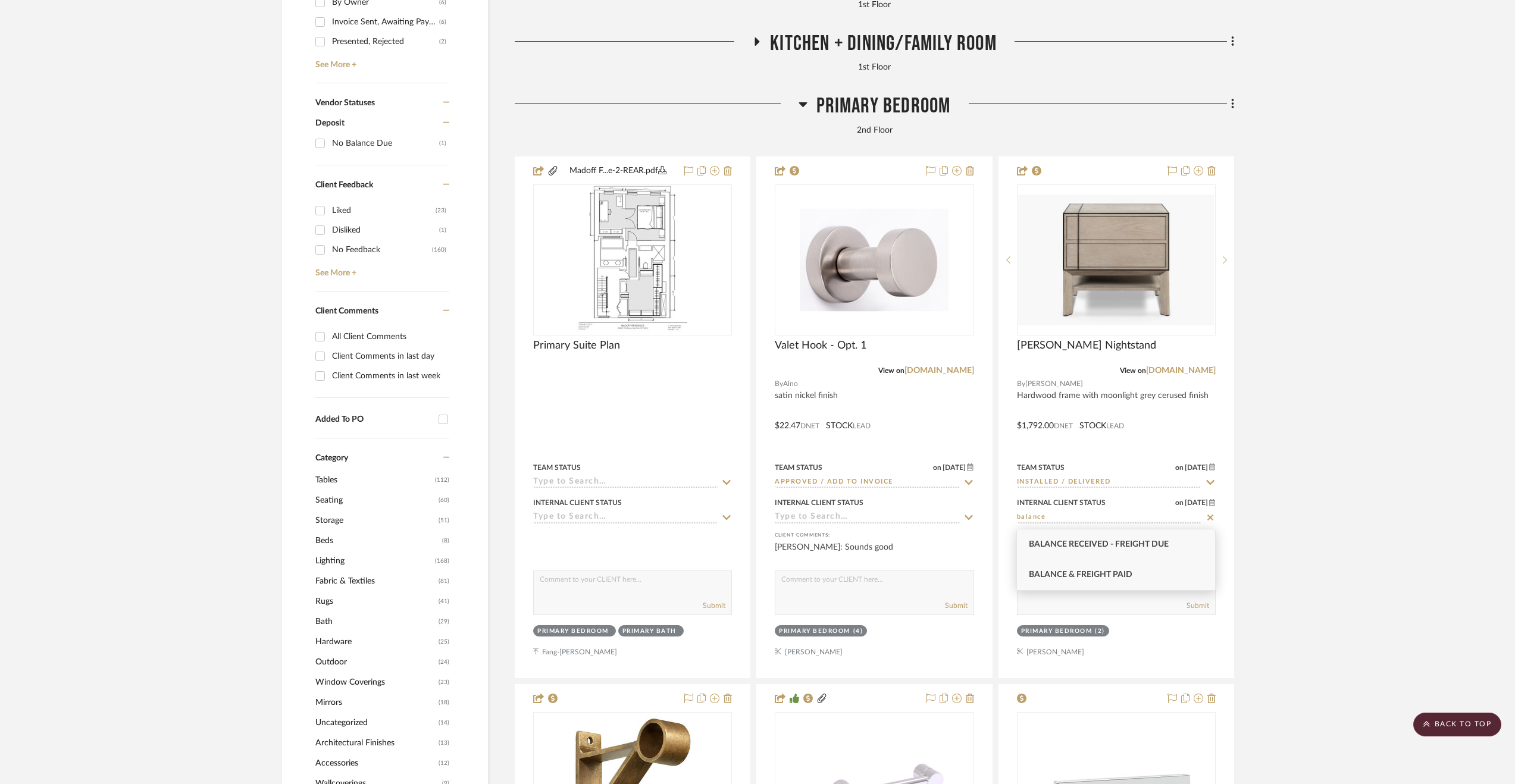
type input "balance"
click at [1095, 569] on div "Balance & Freight Paid" at bounding box center [1116, 575] width 198 height 30
type input "9/9/2025"
type input "Balance & Freight Paid"
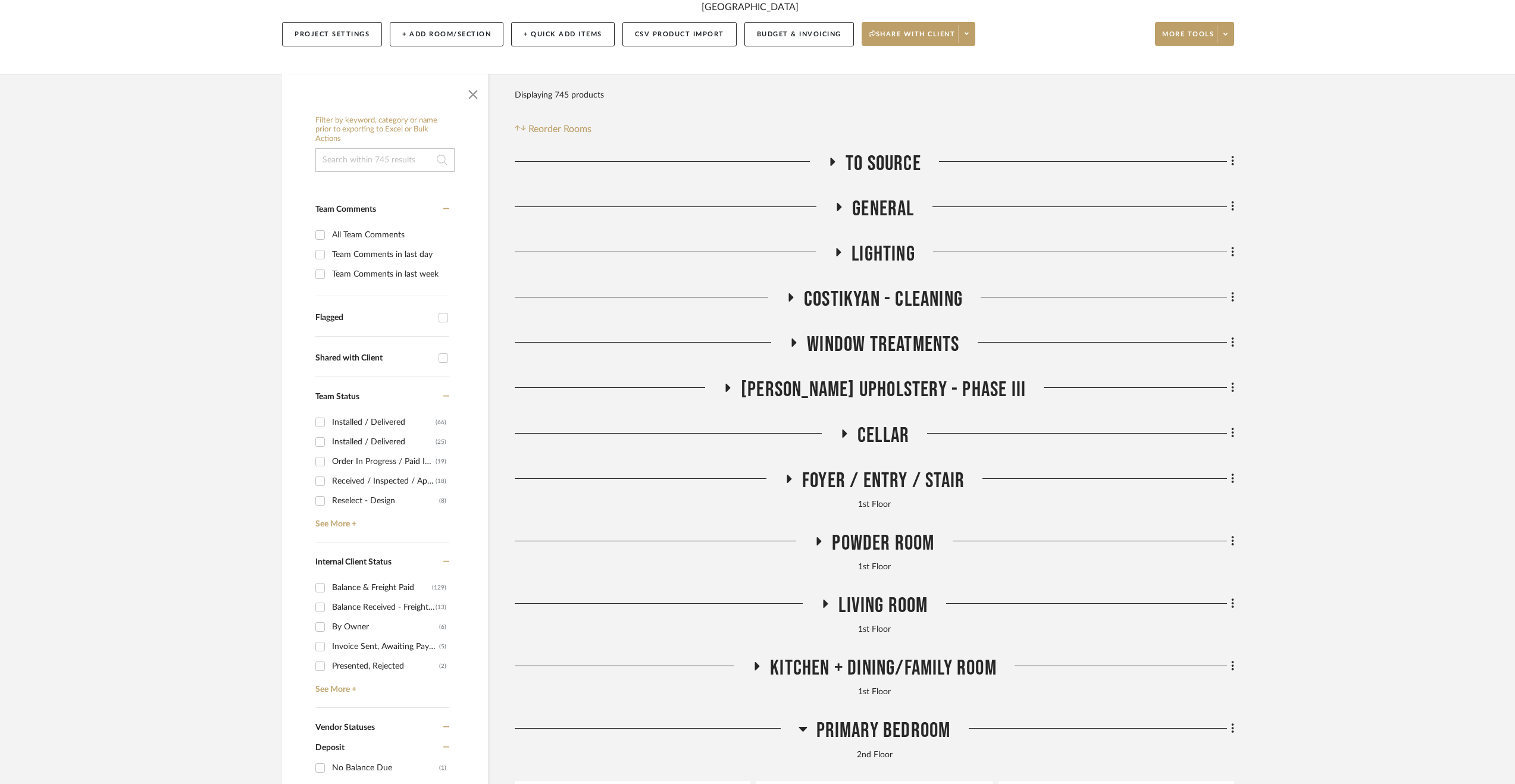
scroll to position [238, 0]
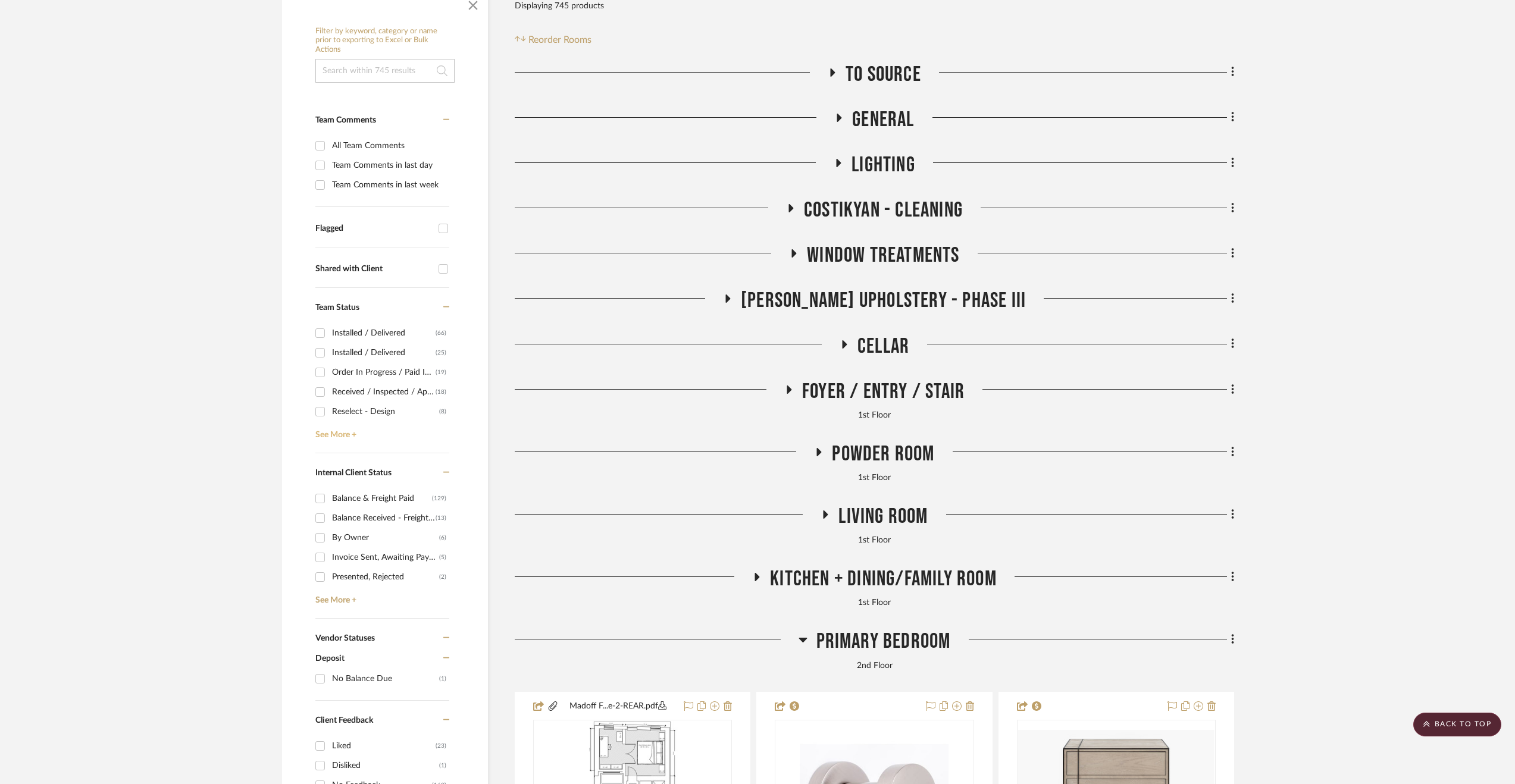
click at [347, 430] on link "See More +" at bounding box center [380, 430] width 137 height 19
click at [355, 449] on div "Approved / Add to Invoice" at bounding box center [386, 451] width 107 height 19
click at [330, 449] on input "Approved / Add to Invoice (5)" at bounding box center [320, 451] width 19 height 19
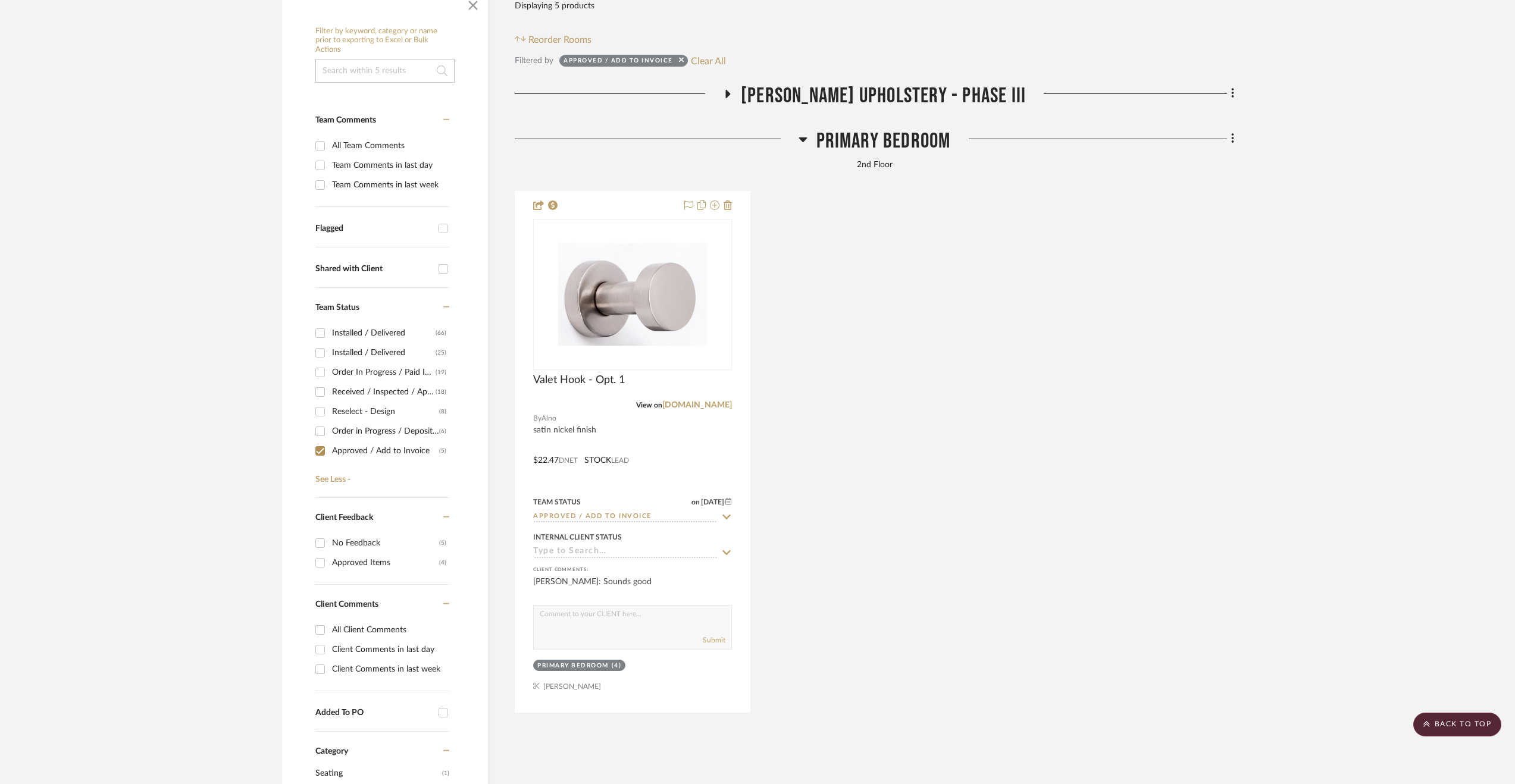
click at [907, 96] on span "Walter's Upholstery - Phase III" at bounding box center [883, 95] width 285 height 25
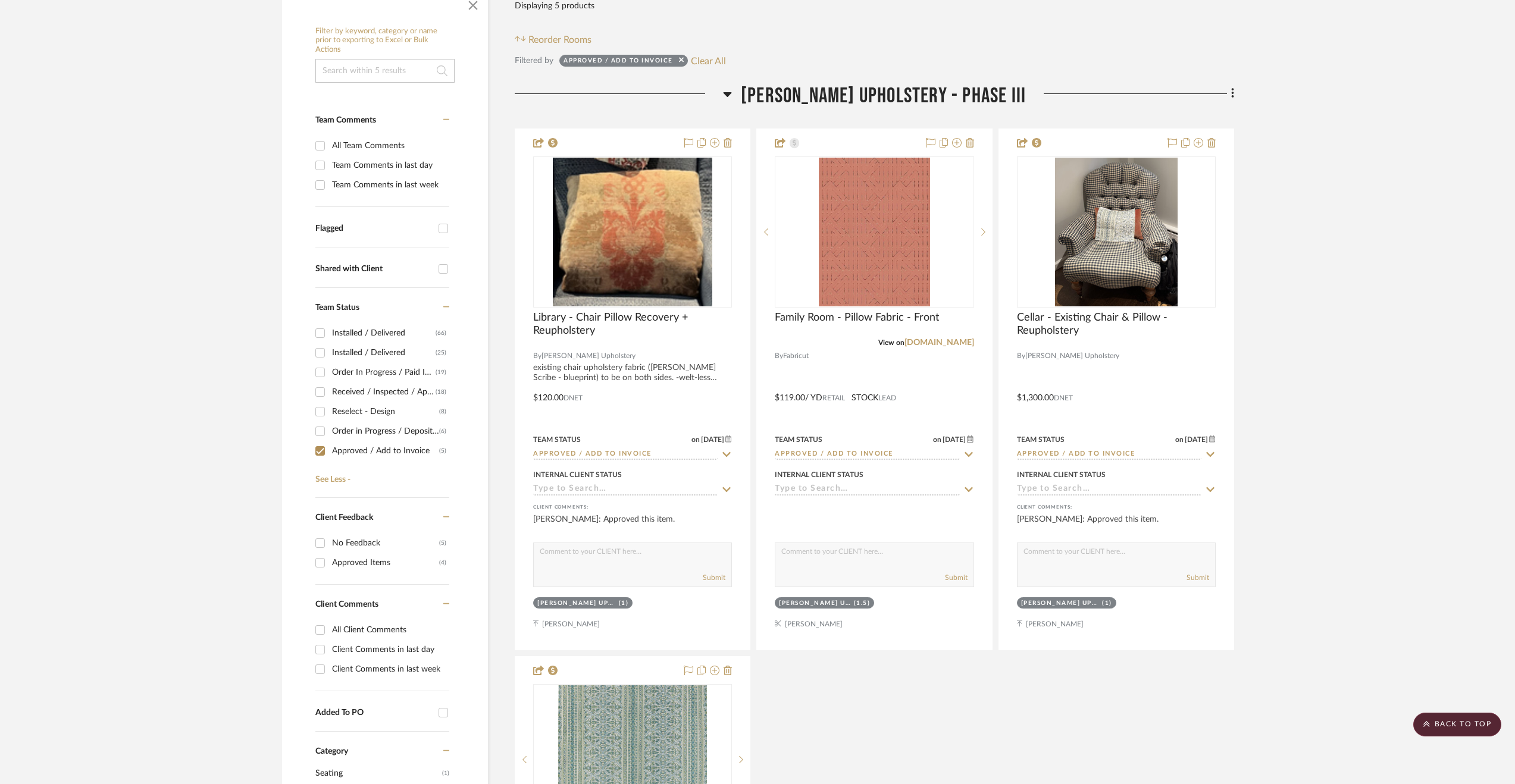
click at [907, 96] on span "Walter's Upholstery - Phase III" at bounding box center [883, 95] width 285 height 25
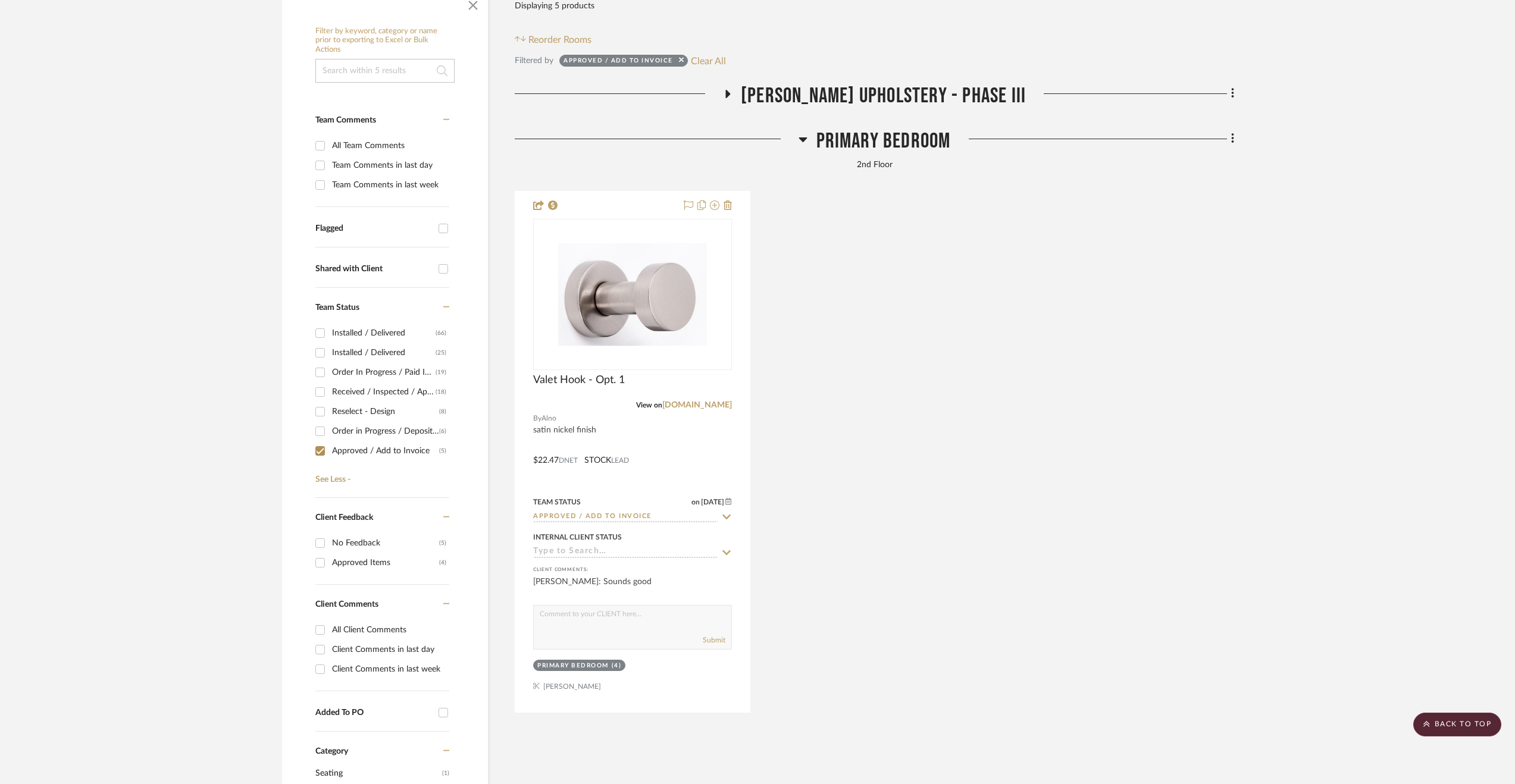
click at [337, 446] on div "Approved / Add to Invoice" at bounding box center [386, 451] width 107 height 19
click at [330, 446] on input "Approved / Add to Invoice (5)" at bounding box center [320, 451] width 19 height 19
checkbox input "false"
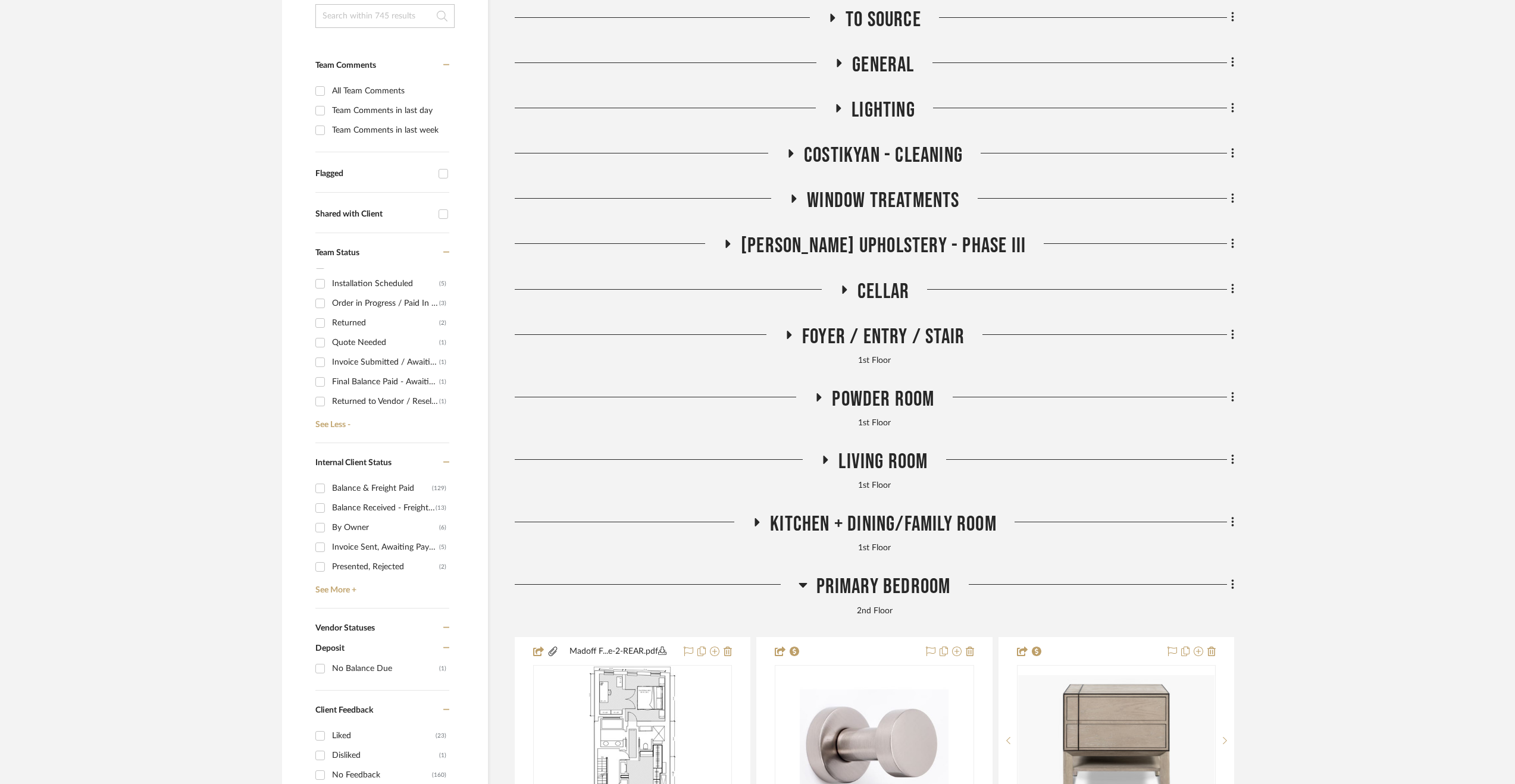
scroll to position [357, 0]
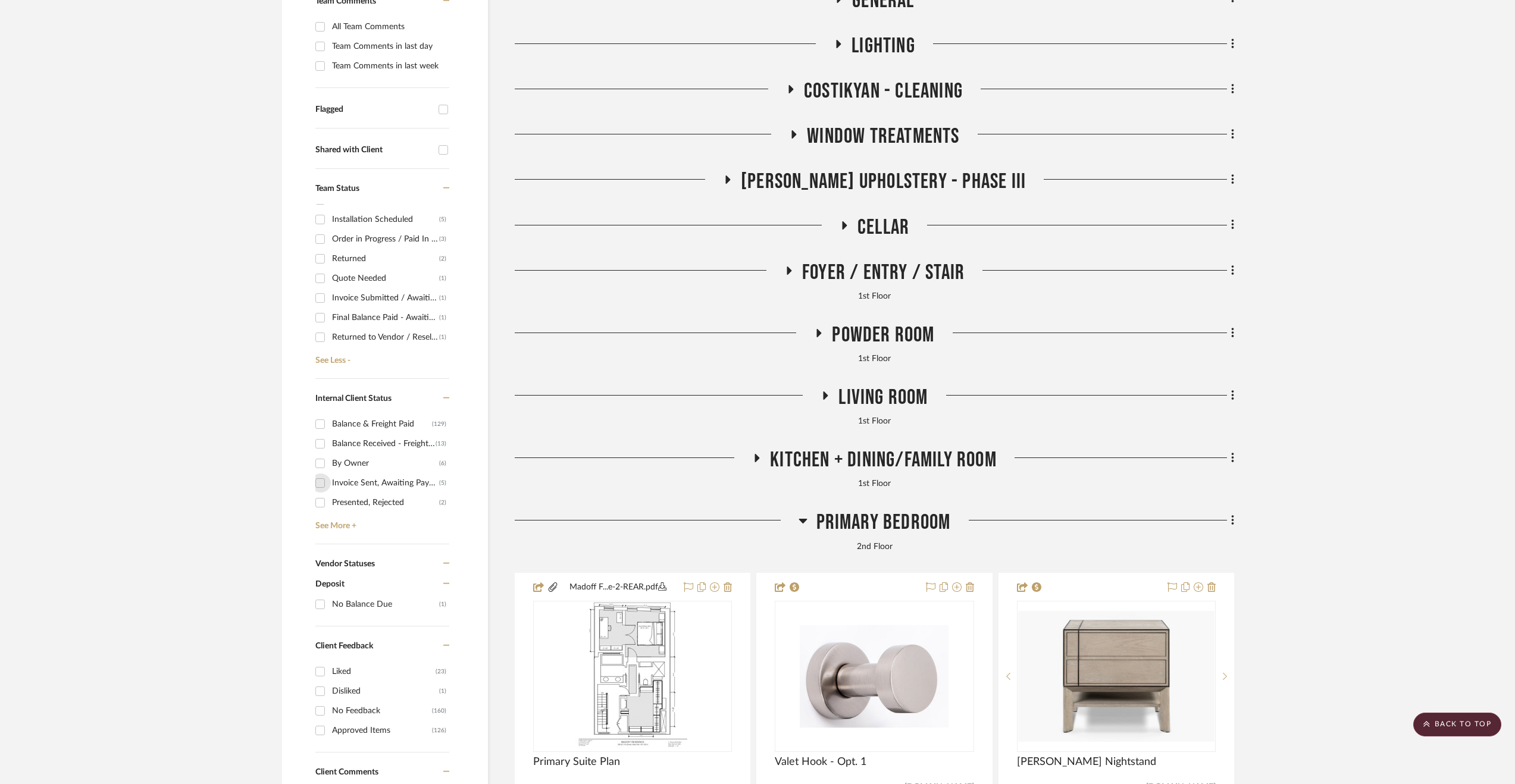
click at [323, 481] on input "Invoice Sent, Awaiting Payment (5)" at bounding box center [320, 483] width 19 height 19
checkbox input "true"
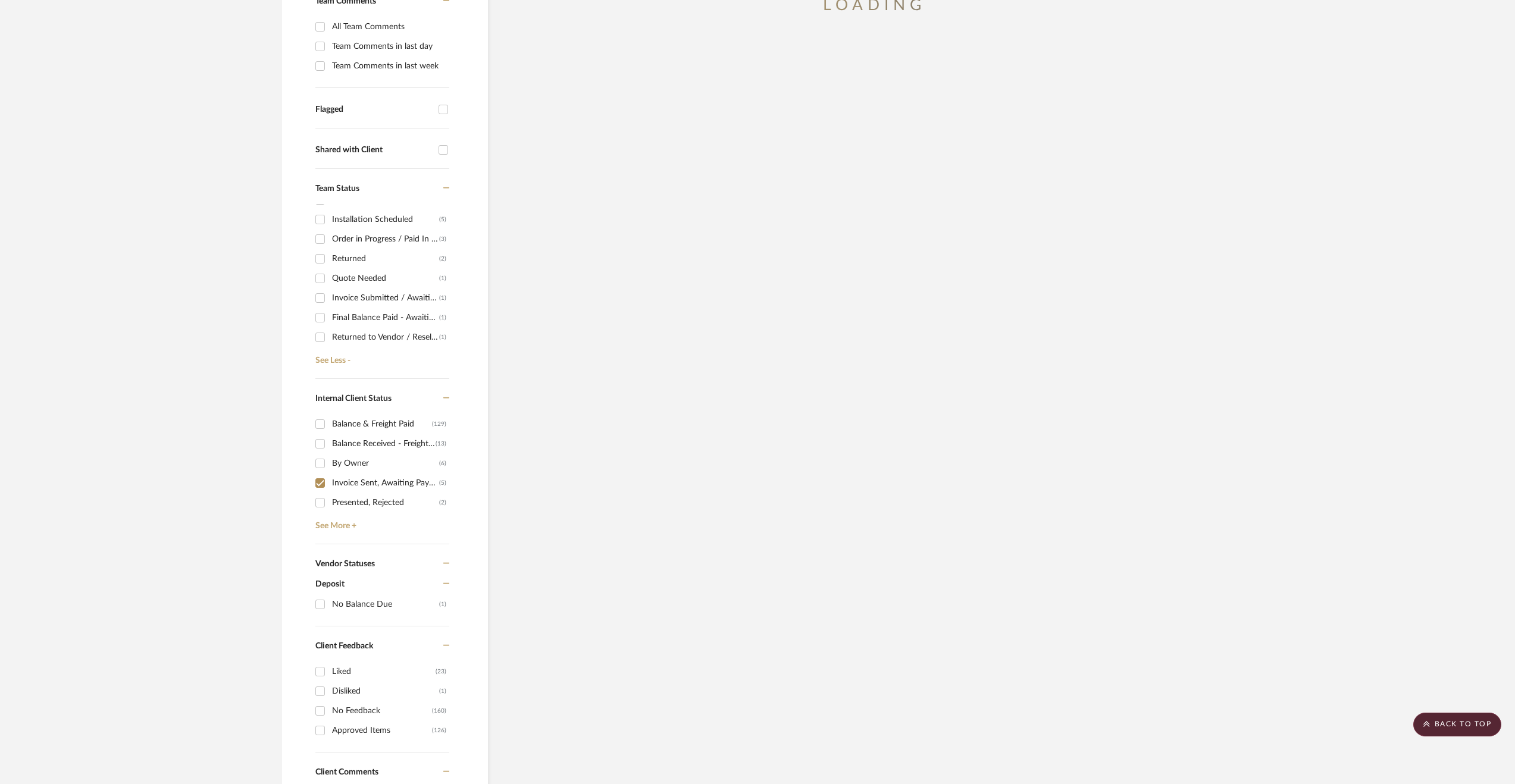
scroll to position [0, 0]
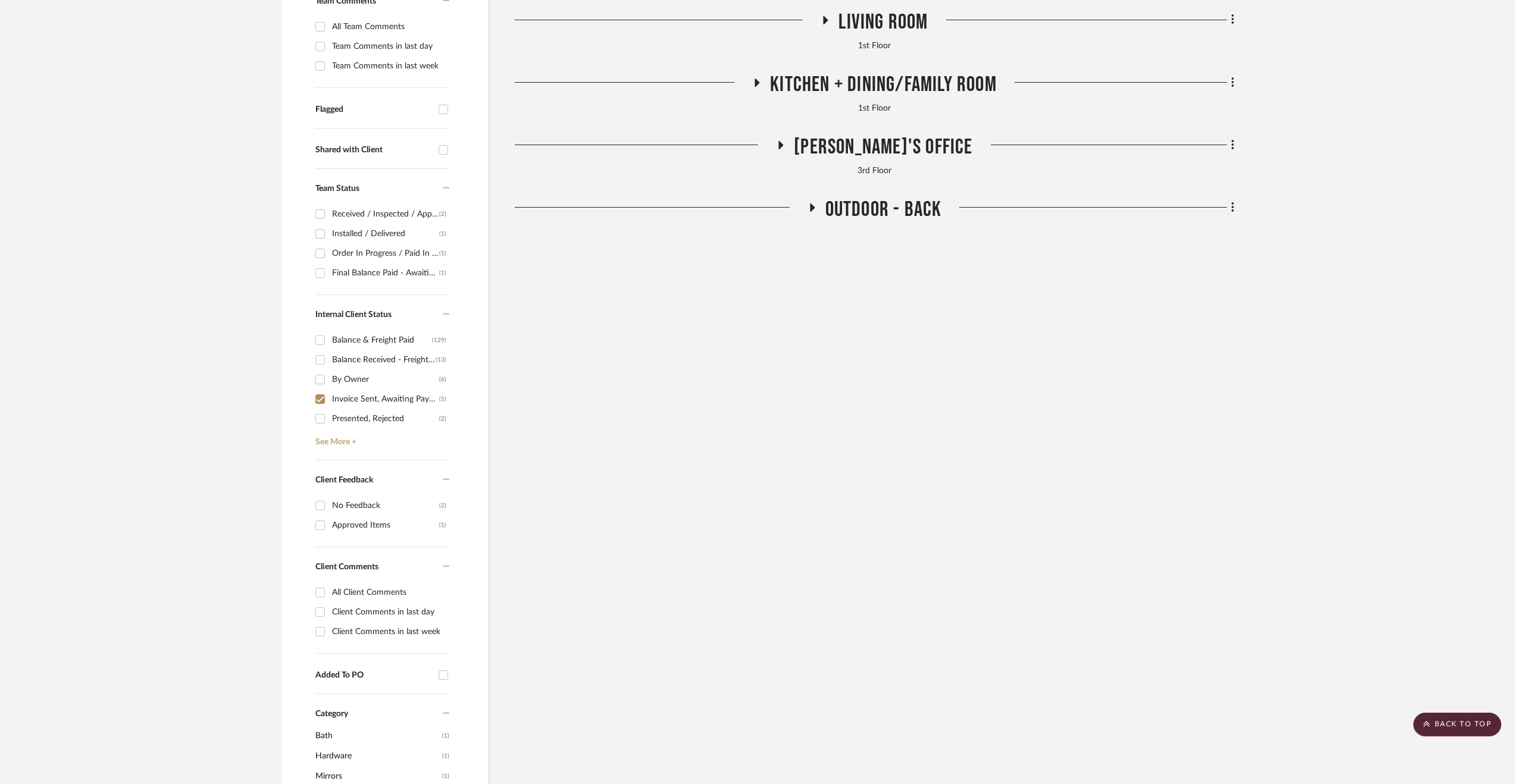
click at [853, 217] on span "Outdoor - Back" at bounding box center [884, 209] width 117 height 25
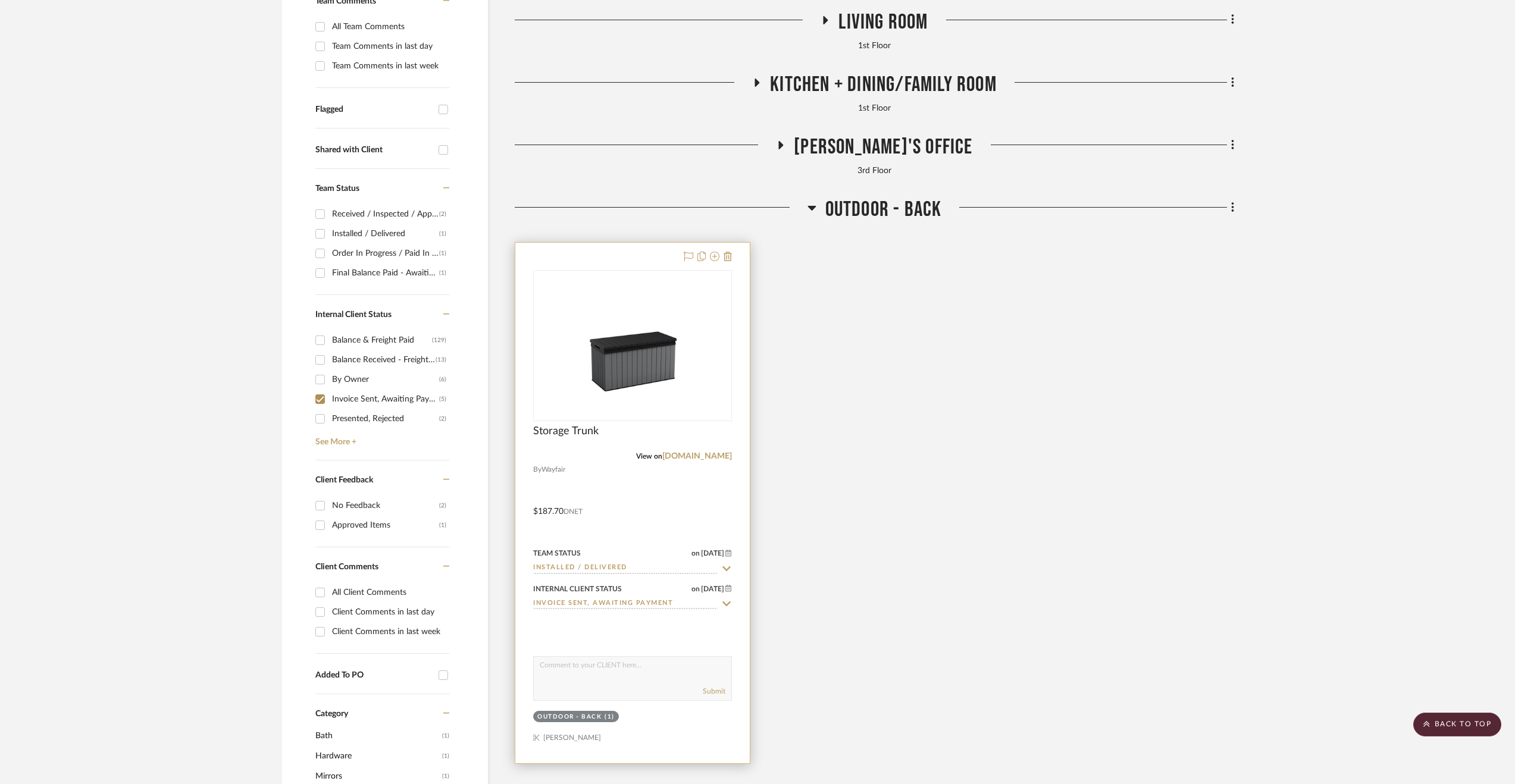
click at [564, 597] on div "Internal Client Status on 8/14/2025 8/14/2025 Invoice Sent, Awaiting Payment" at bounding box center [632, 595] width 199 height 28
click at [568, 602] on input "Invoice Sent, Awaiting Payment" at bounding box center [625, 604] width 185 height 11
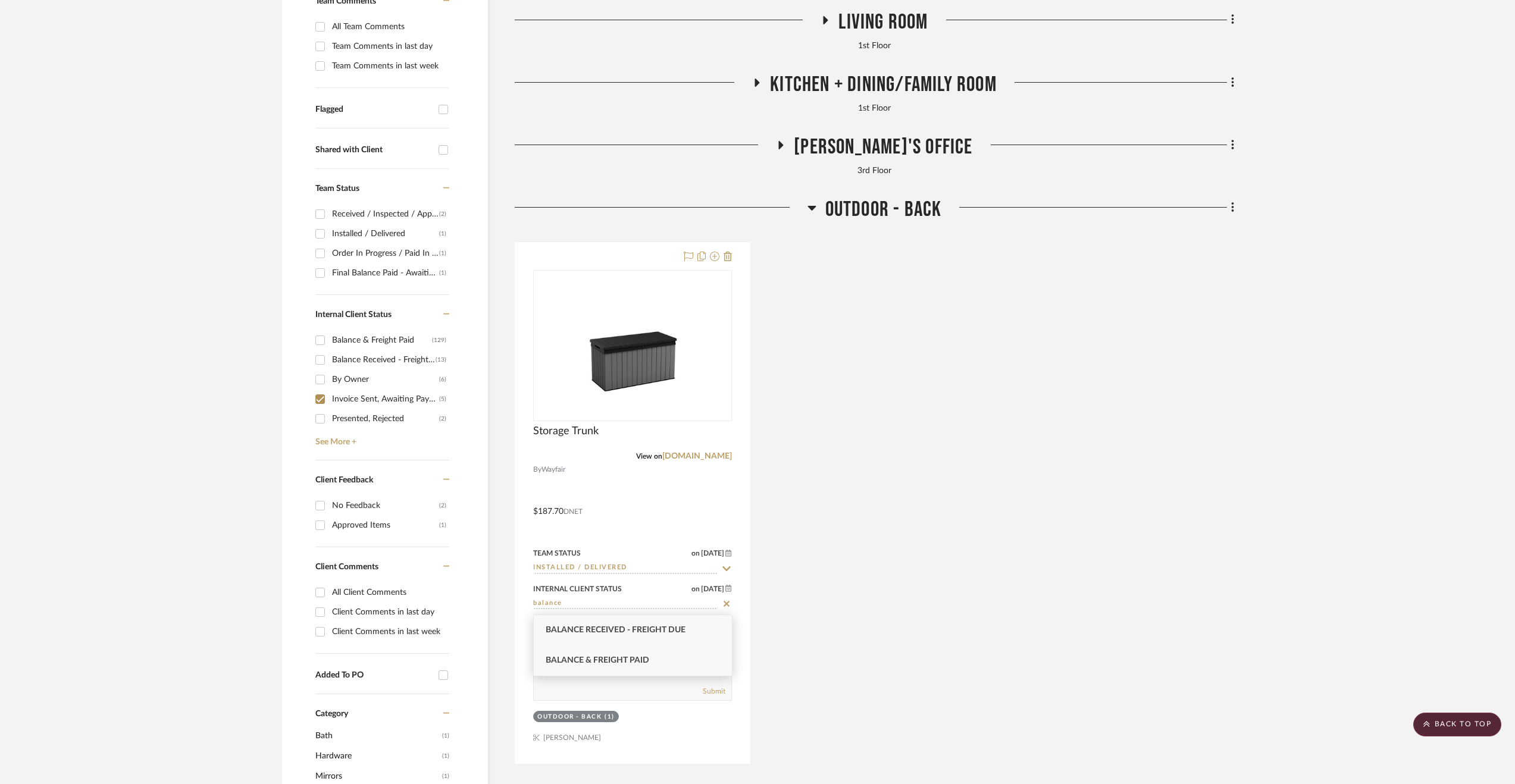
type input "balance"
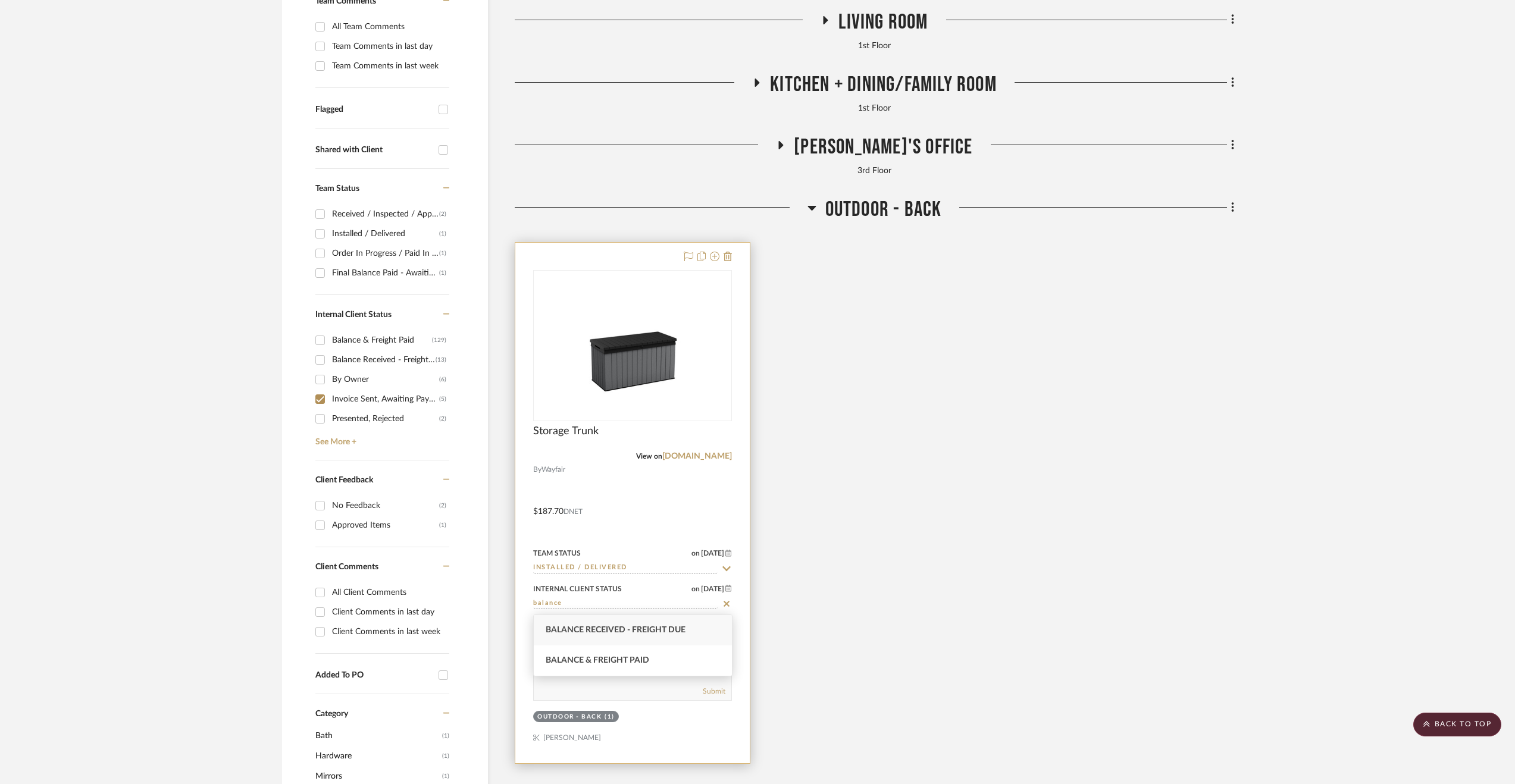
click at [623, 664] on span "Balance & Freight Paid" at bounding box center [597, 660] width 104 height 8
type input "9/9/2025"
type input "Balance & Freight Paid"
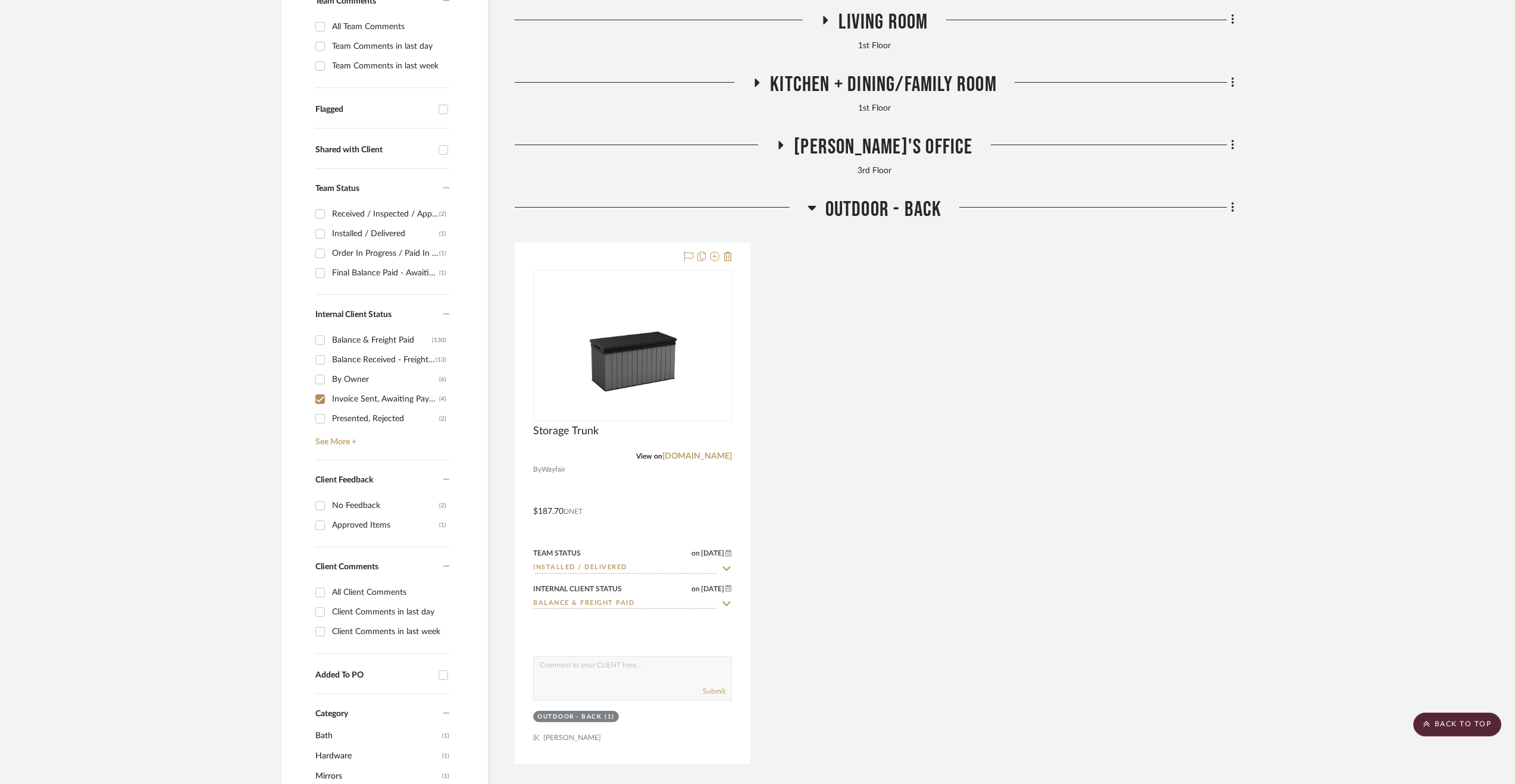
click at [852, 148] on span "Eric's Office" at bounding box center [883, 147] width 179 height 25
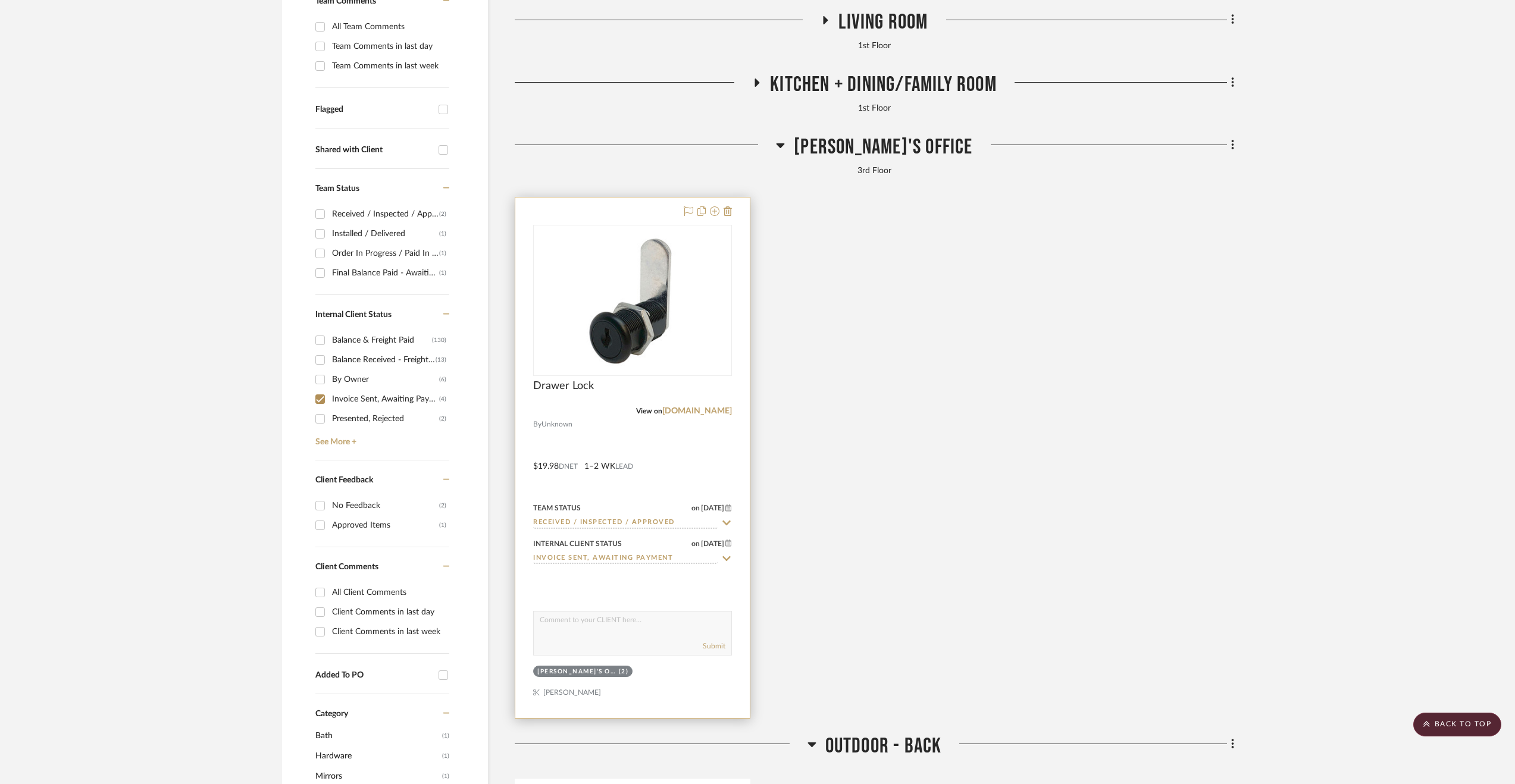
click at [604, 563] on input "Invoice Sent, Awaiting Payment" at bounding box center [625, 559] width 185 height 11
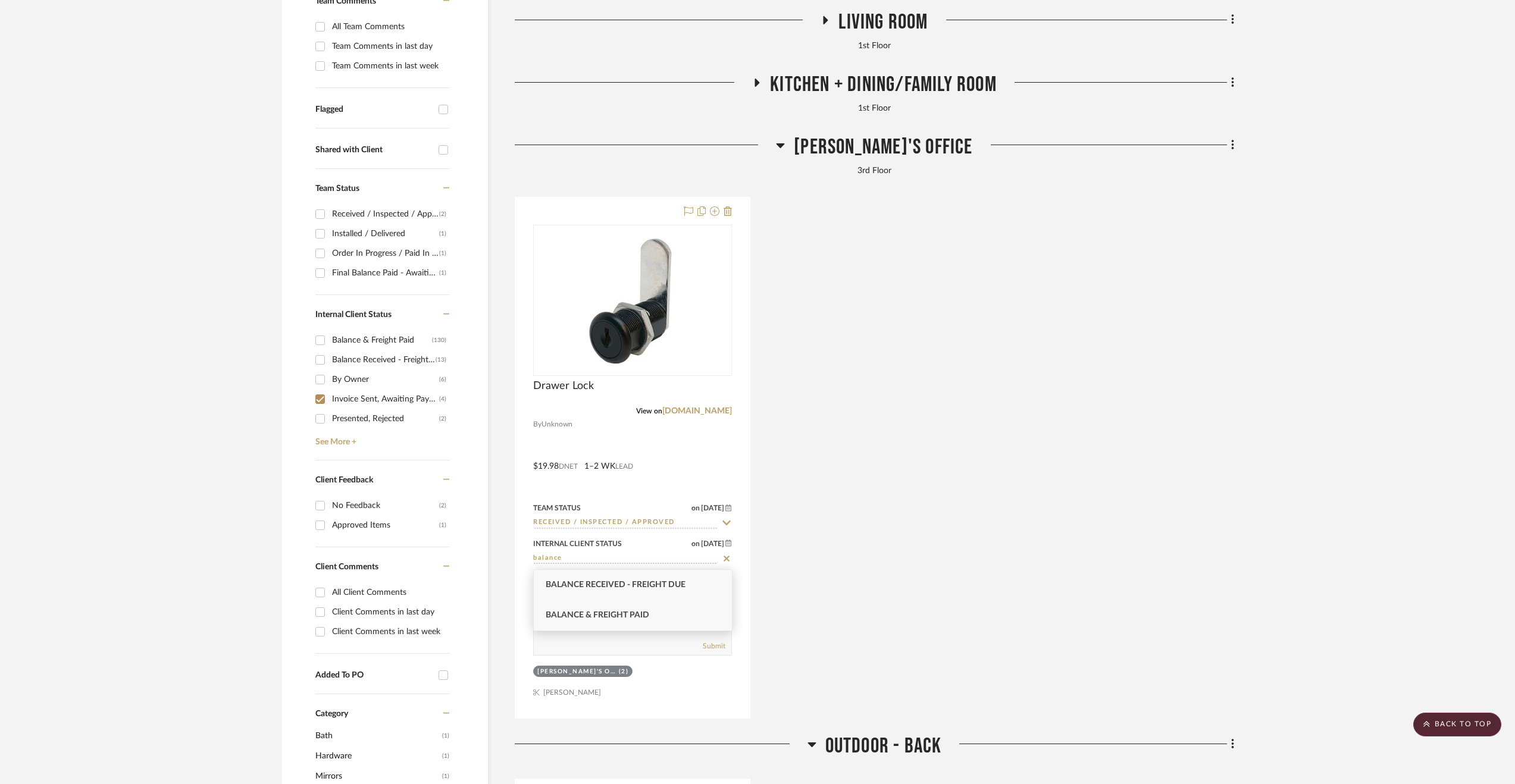
type input "balance"
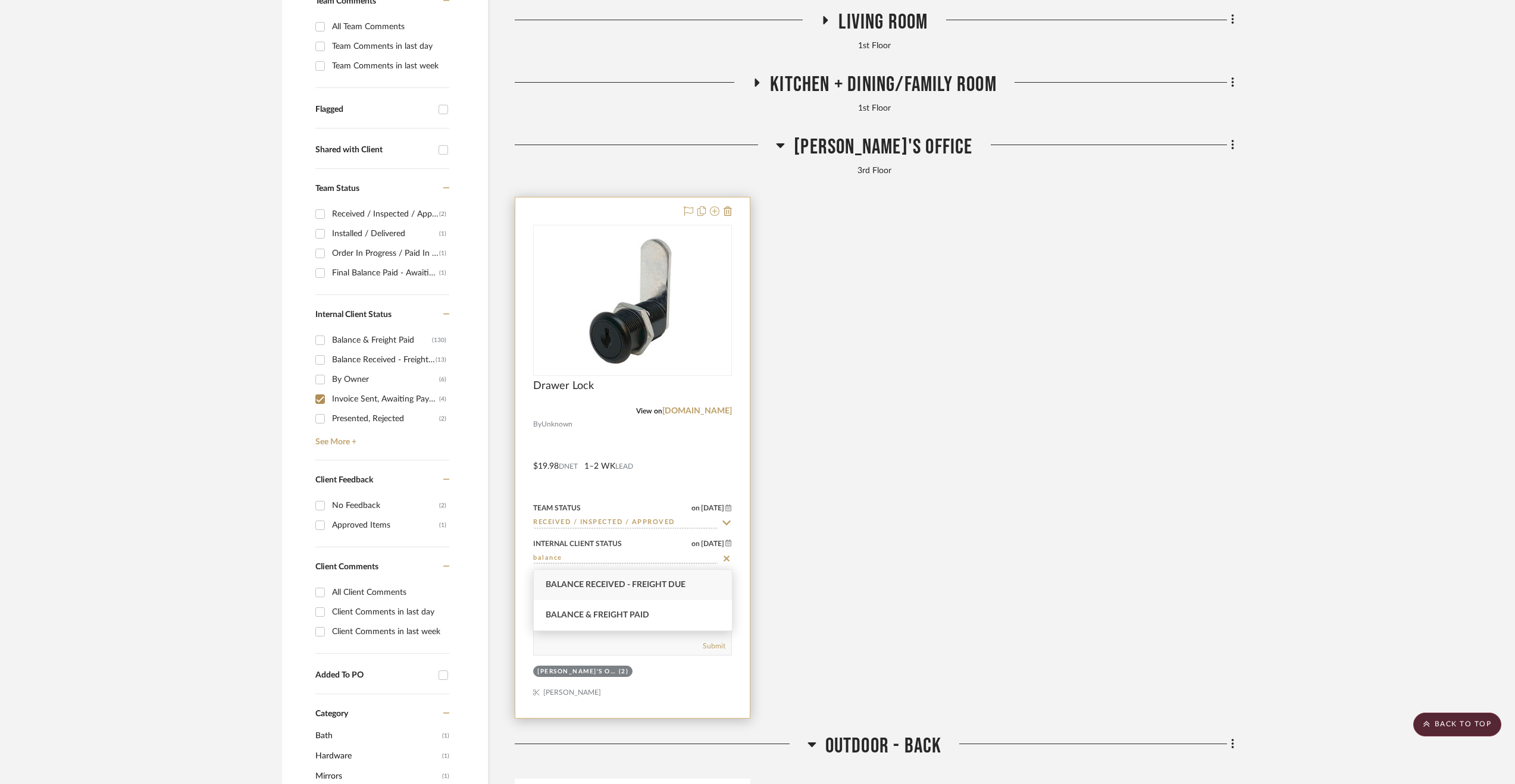
drag, startPoint x: 631, startPoint y: 607, endPoint x: 637, endPoint y: 606, distance: 6.1
click at [637, 607] on div "Balance & Freight Paid" at bounding box center [633, 616] width 198 height 30
type input "9/9/2025"
type input "Balance & Freight Paid"
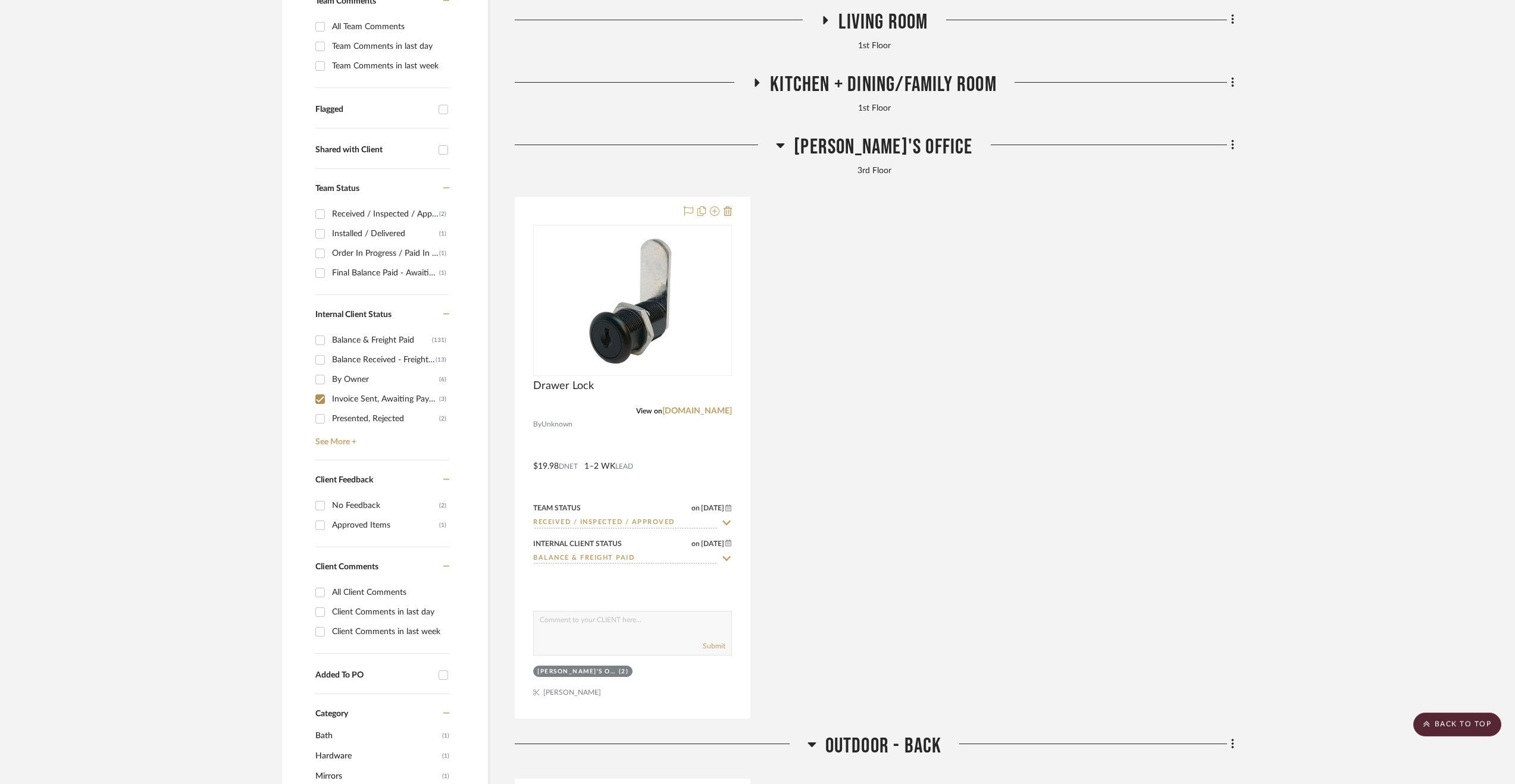
click at [875, 89] on span "Kitchen + Dining/Family Room" at bounding box center [883, 84] width 227 height 25
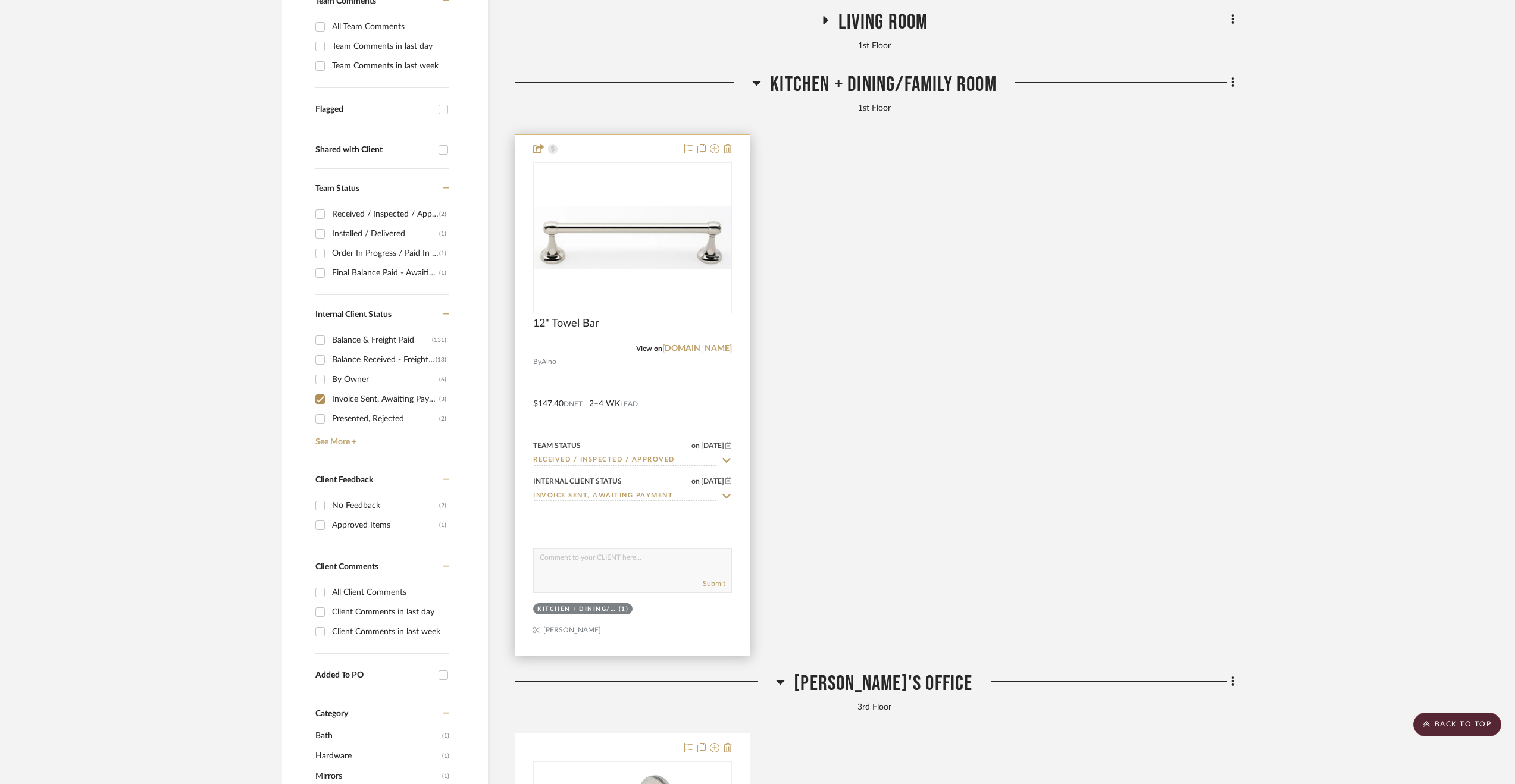
click at [618, 497] on input "Invoice Sent, Awaiting Payment" at bounding box center [625, 496] width 185 height 11
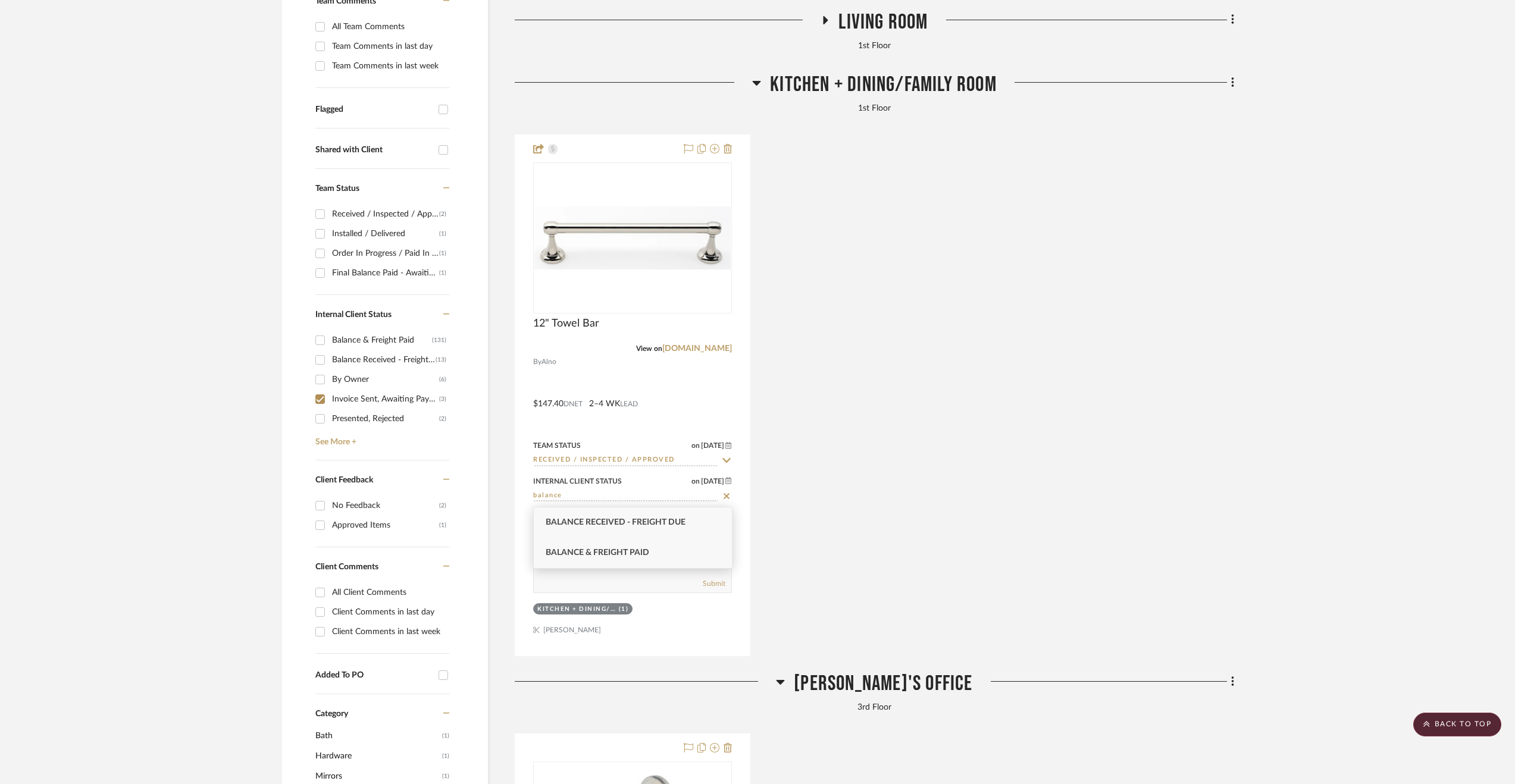
type input "balance"
click at [630, 542] on div "Balance & Freight Paid" at bounding box center [633, 552] width 198 height 30
type input "9/9/2025"
type input "Balance & Freight Paid"
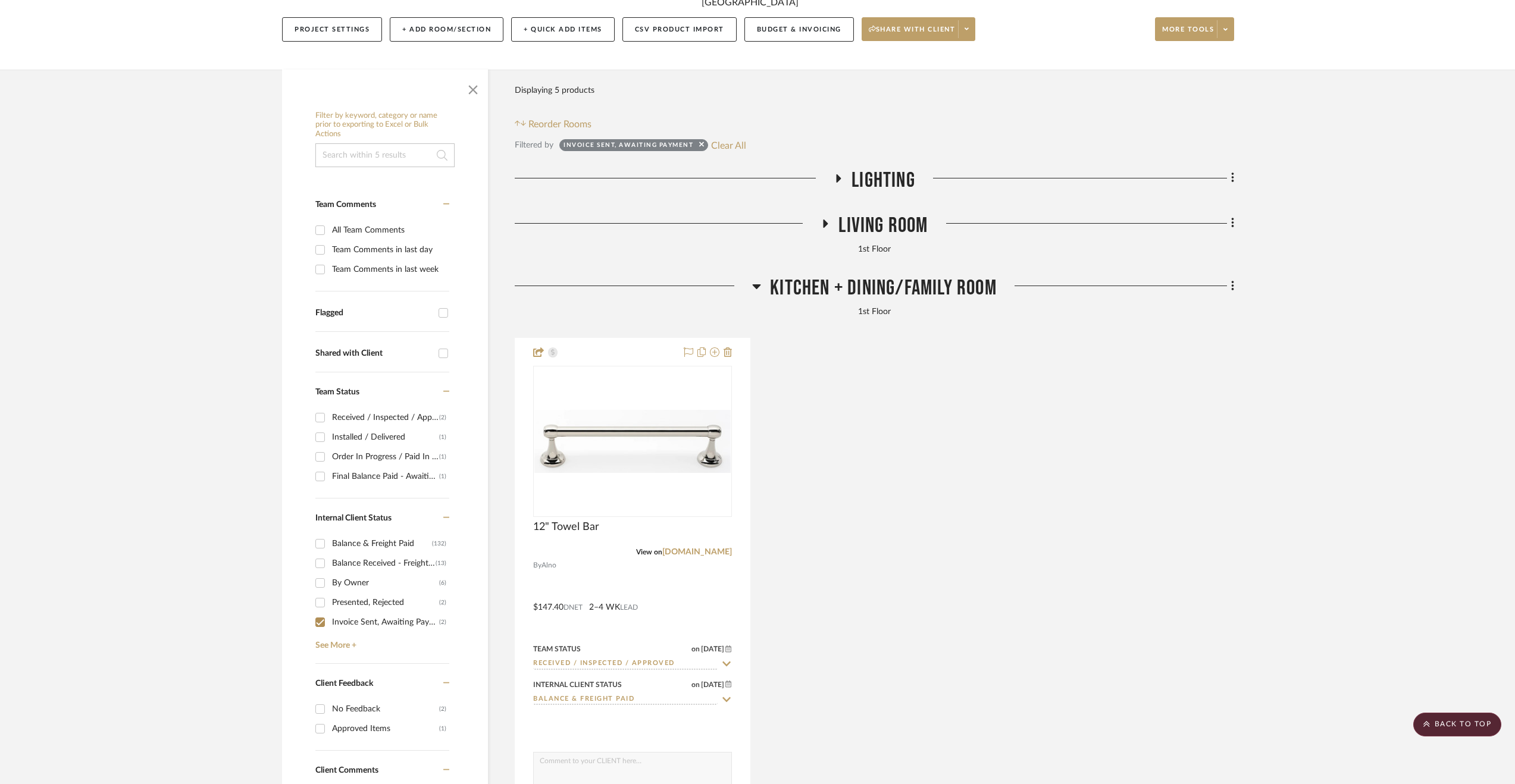
scroll to position [119, 0]
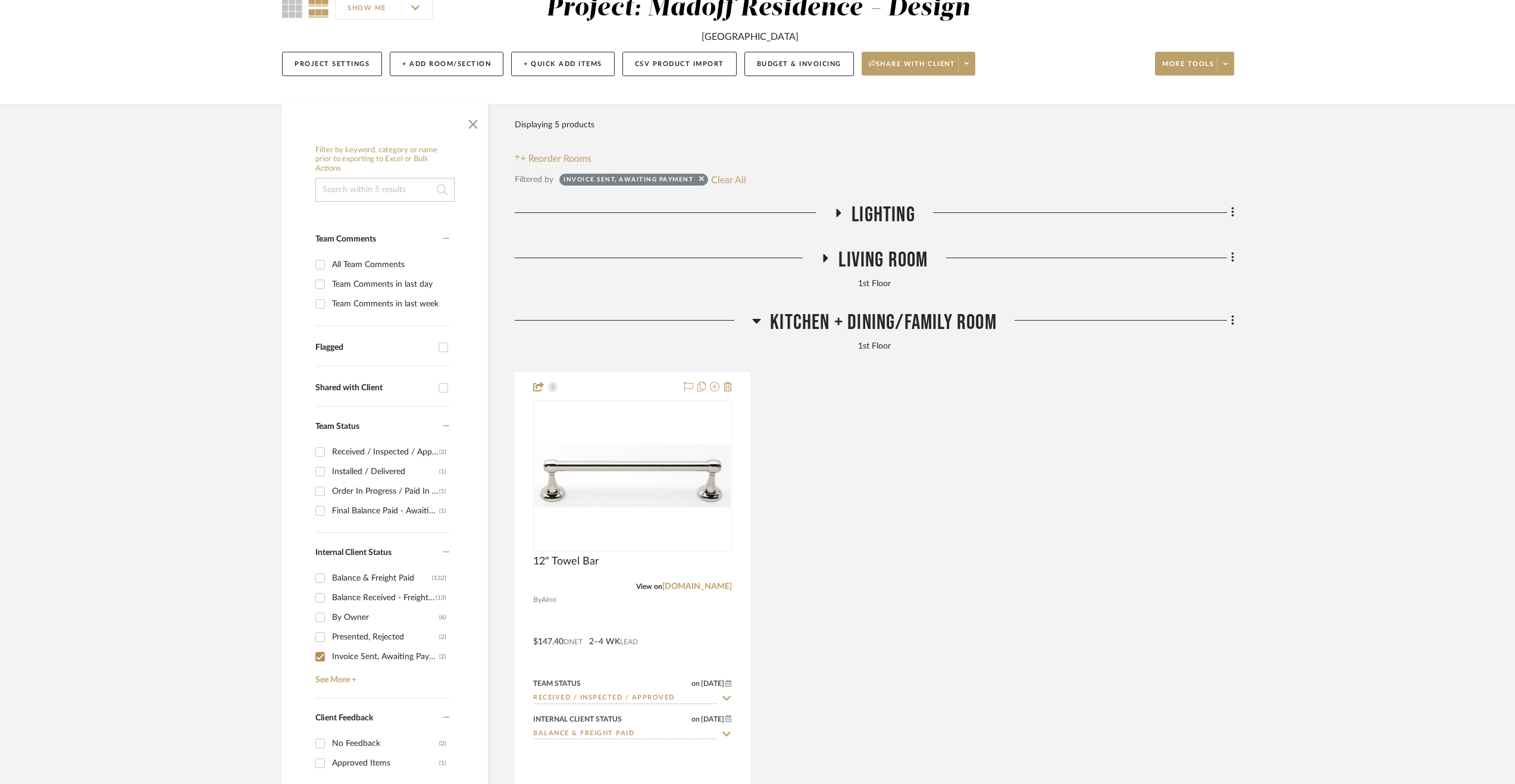
click at [899, 249] on span "Living Room" at bounding box center [882, 260] width 89 height 25
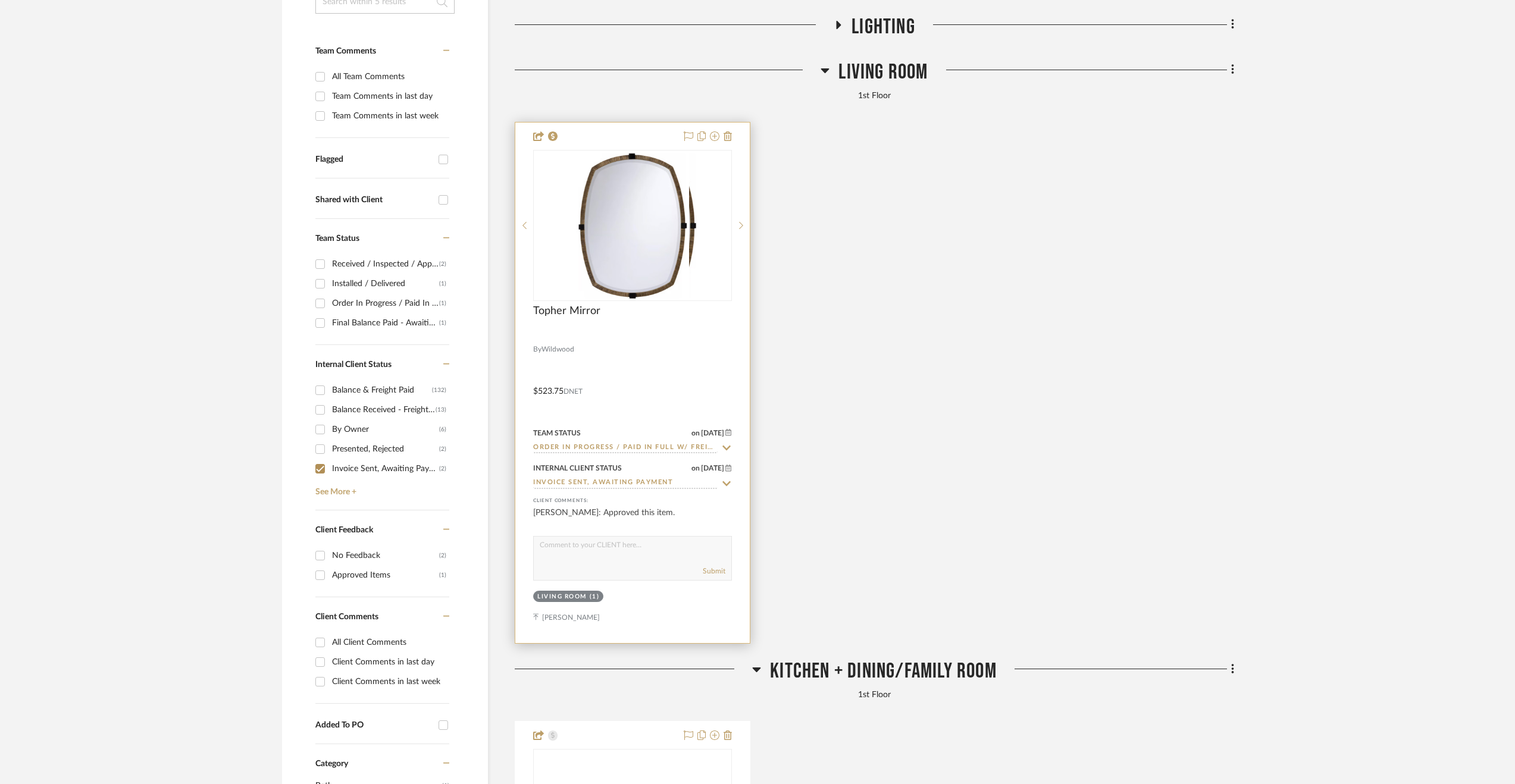
scroll to position [357, 0]
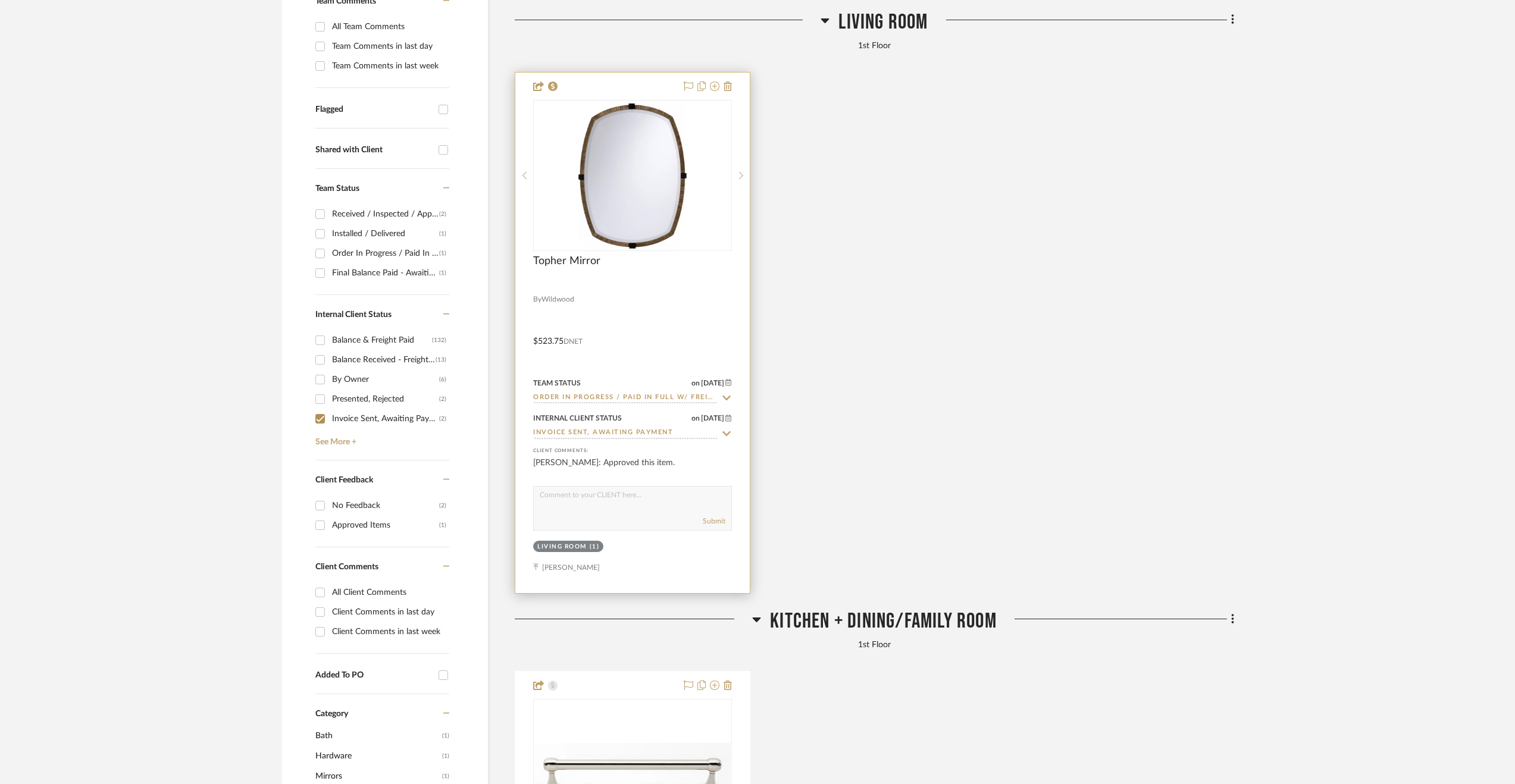
click at [590, 429] on input "Invoice Sent, Awaiting Payment" at bounding box center [625, 433] width 185 height 11
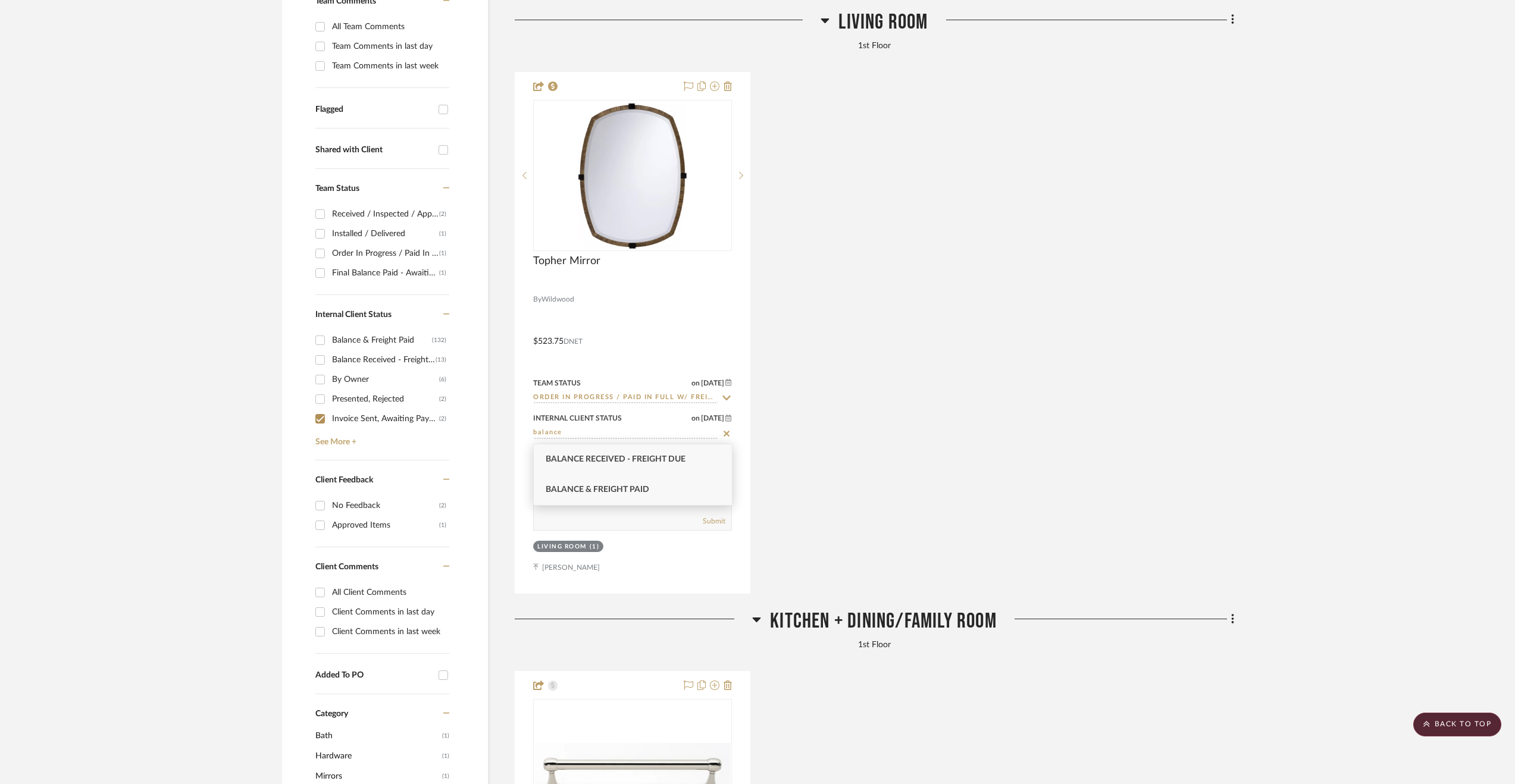
type input "balance"
click at [603, 486] on span "Balance & Freight Paid" at bounding box center [597, 489] width 104 height 8
type input "9/9/2025"
type input "Balance & Freight Paid"
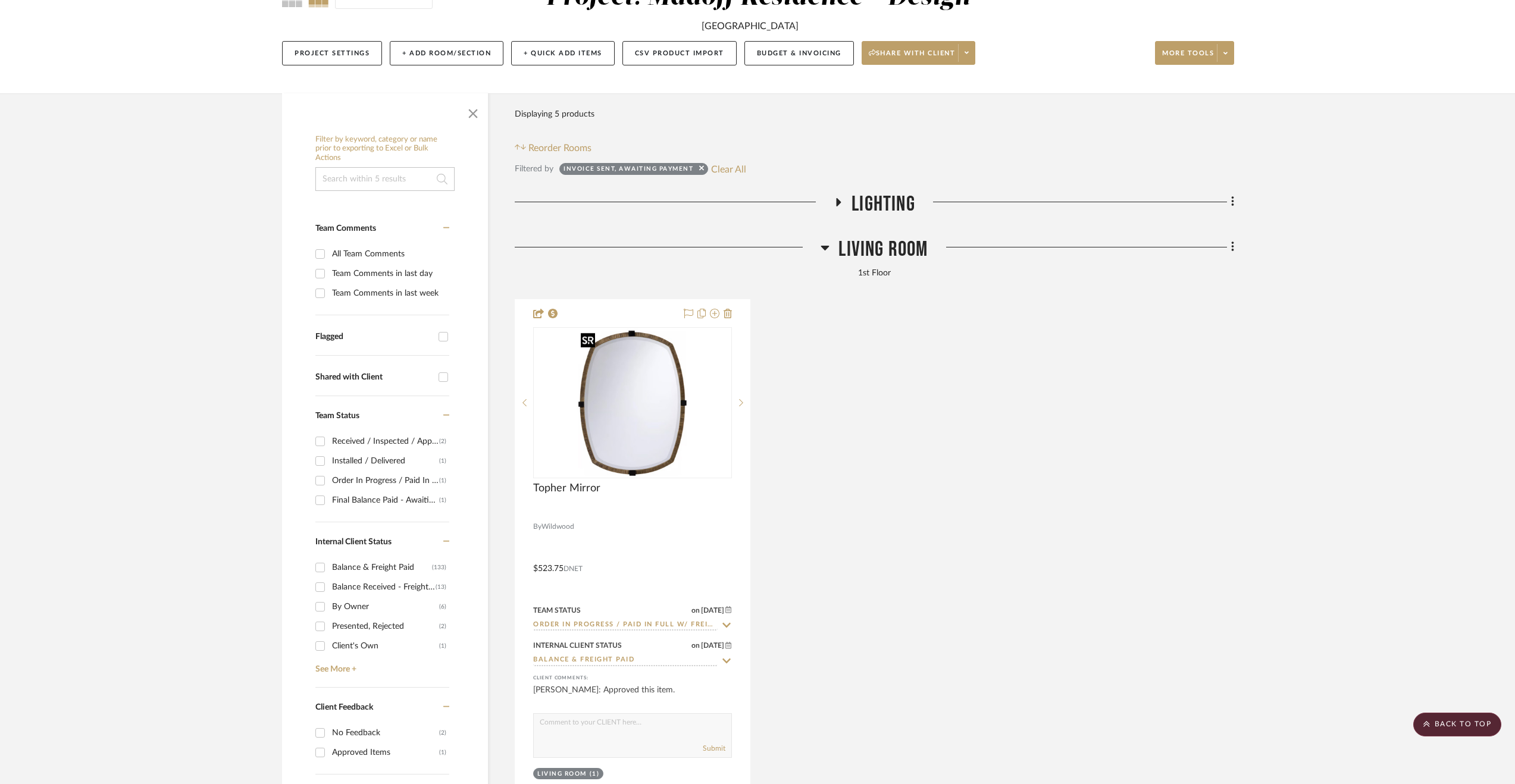
scroll to position [59, 0]
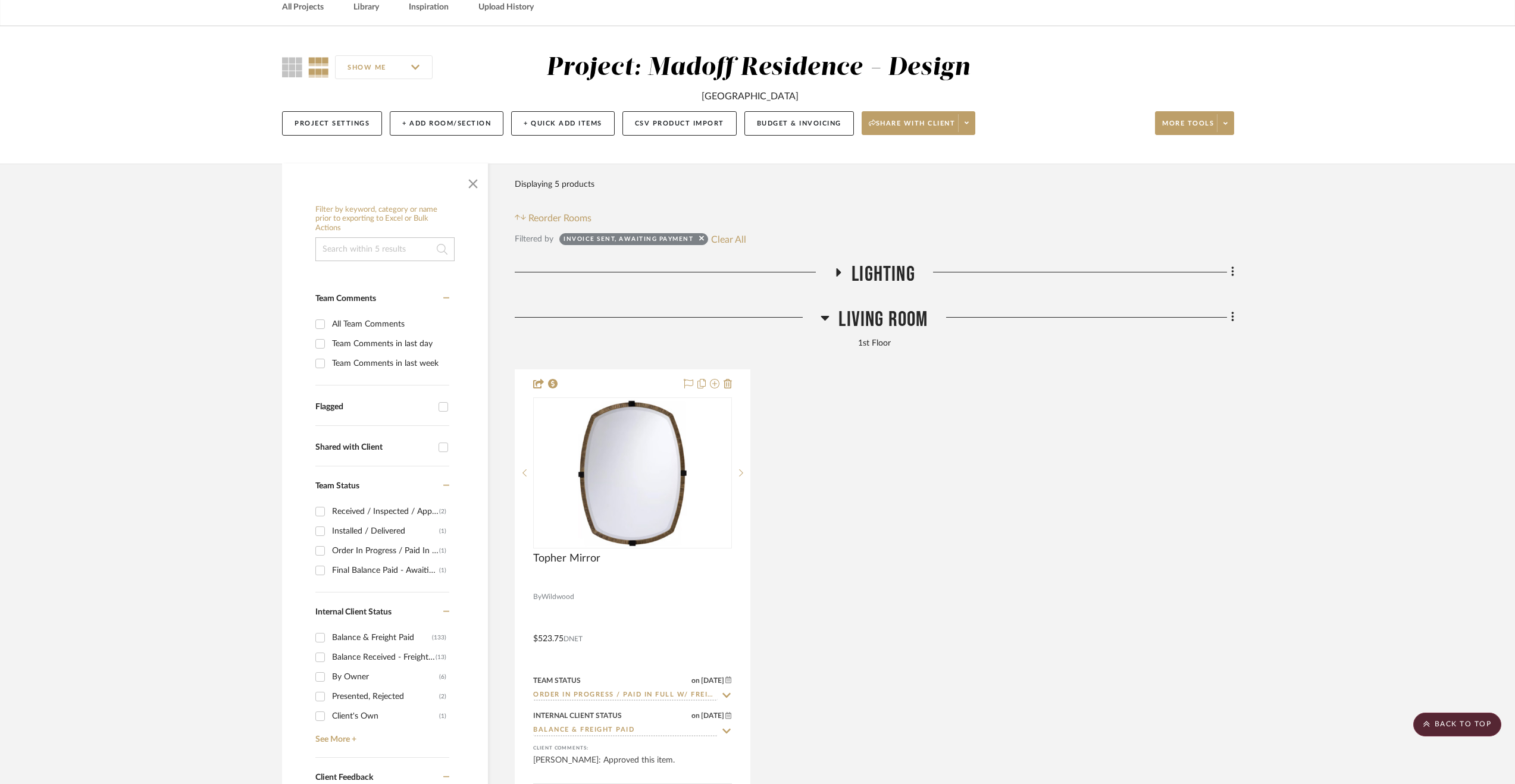
click at [875, 272] on span "Lighting" at bounding box center [883, 274] width 64 height 25
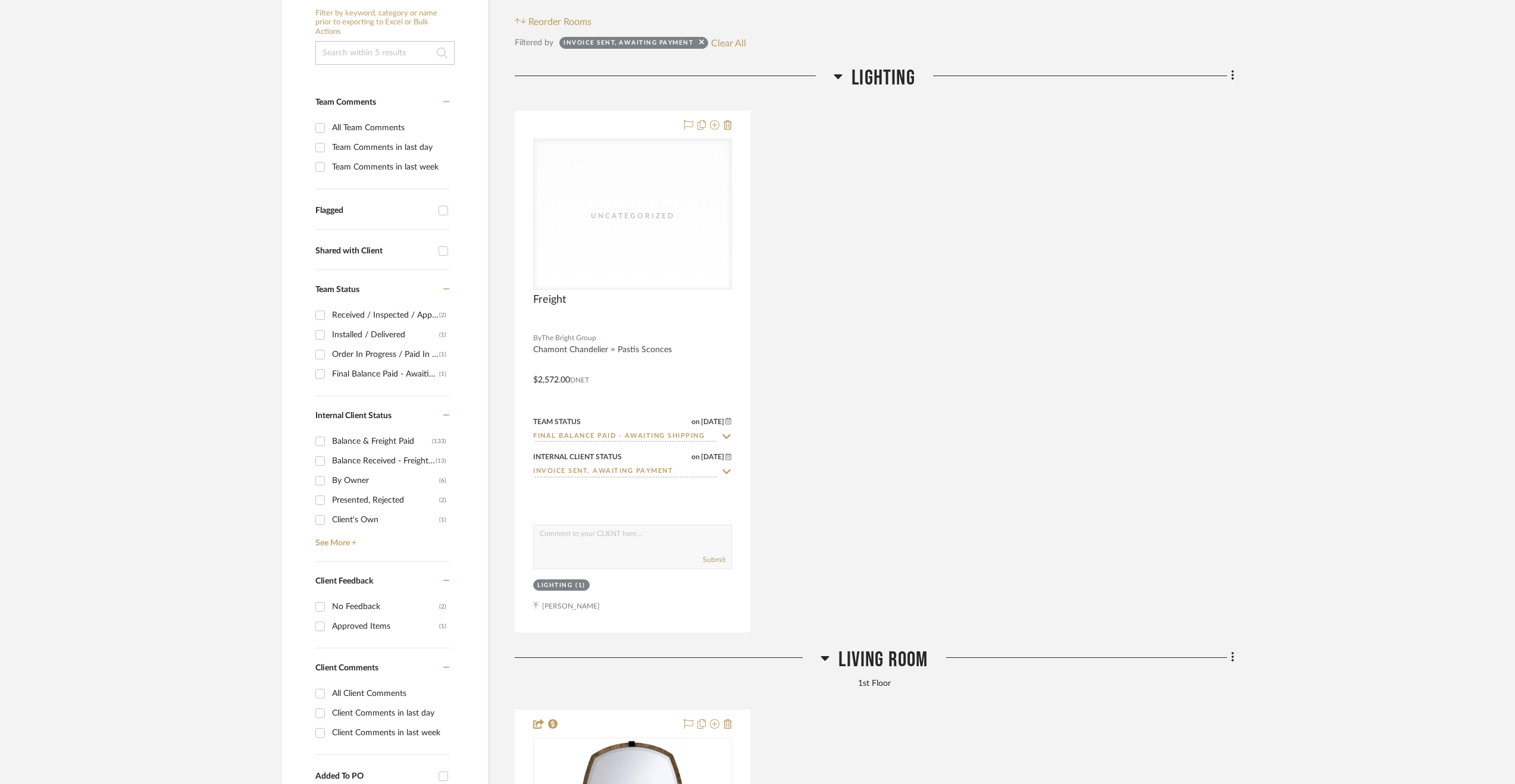
scroll to position [297, 0]
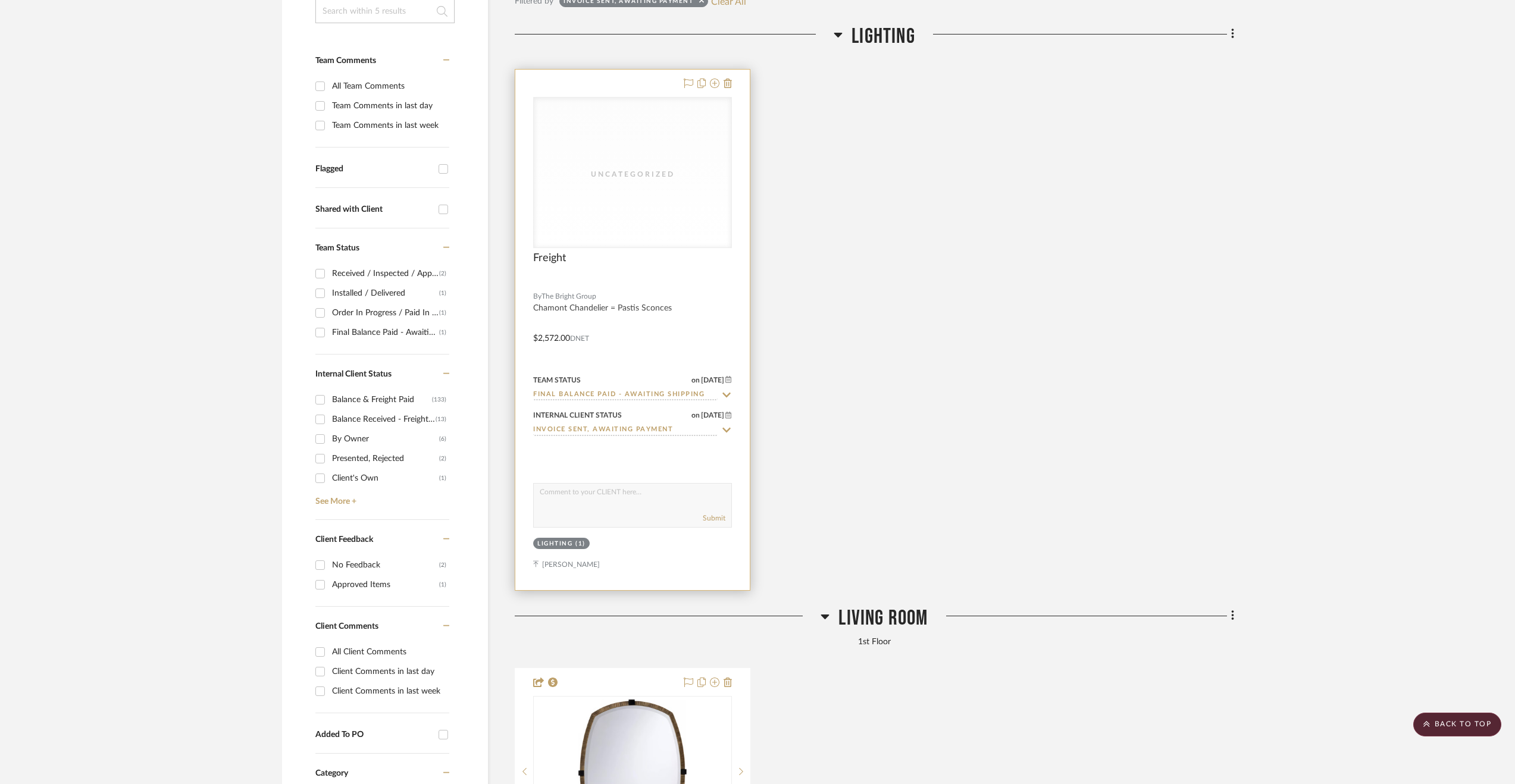
click at [665, 429] on input "Invoice Sent, Awaiting Payment" at bounding box center [625, 430] width 185 height 11
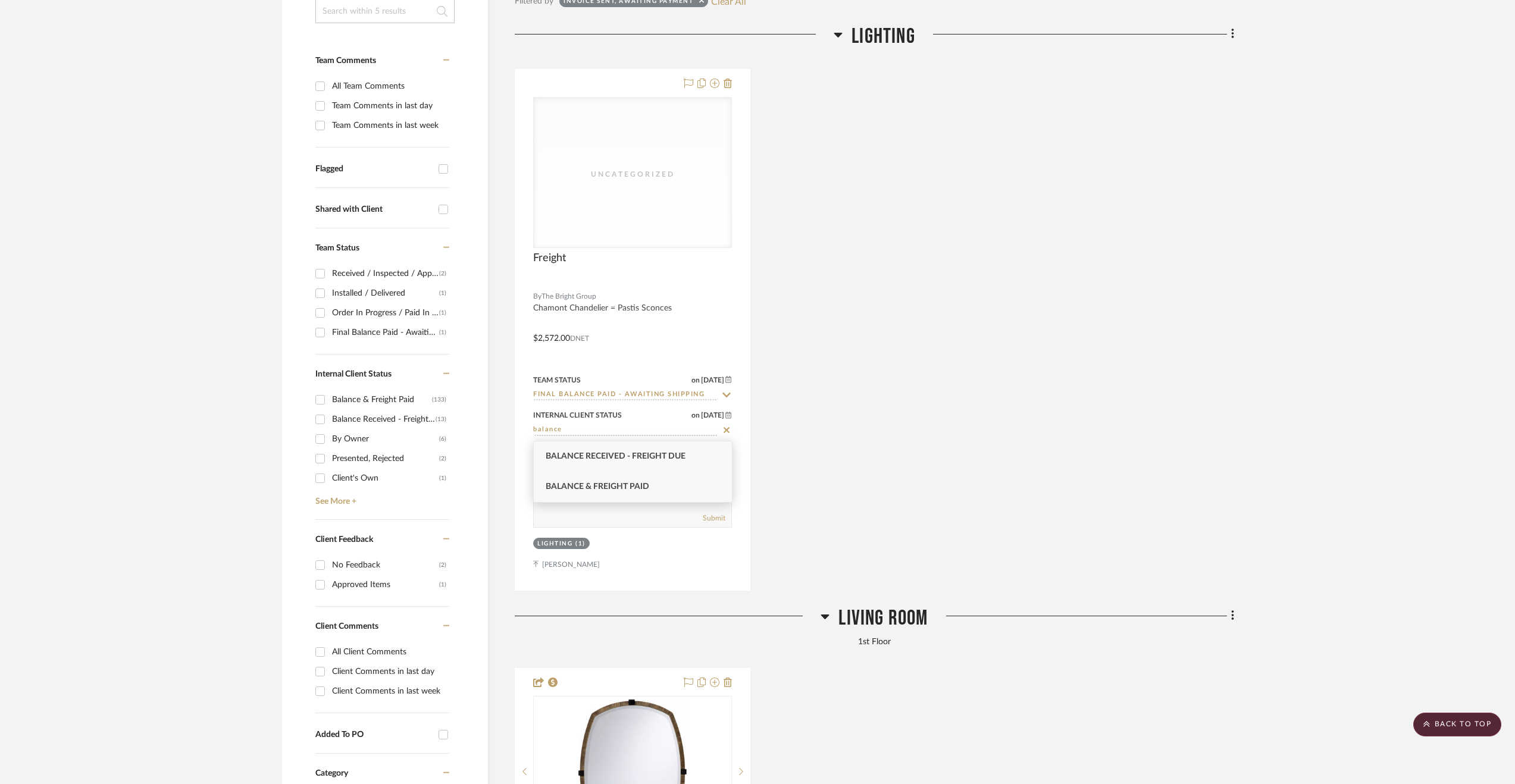
type input "balance"
click at [642, 484] on span "Balance & Freight Paid" at bounding box center [597, 487] width 104 height 8
type input "9/9/2025"
type input "Balance & Freight Paid"
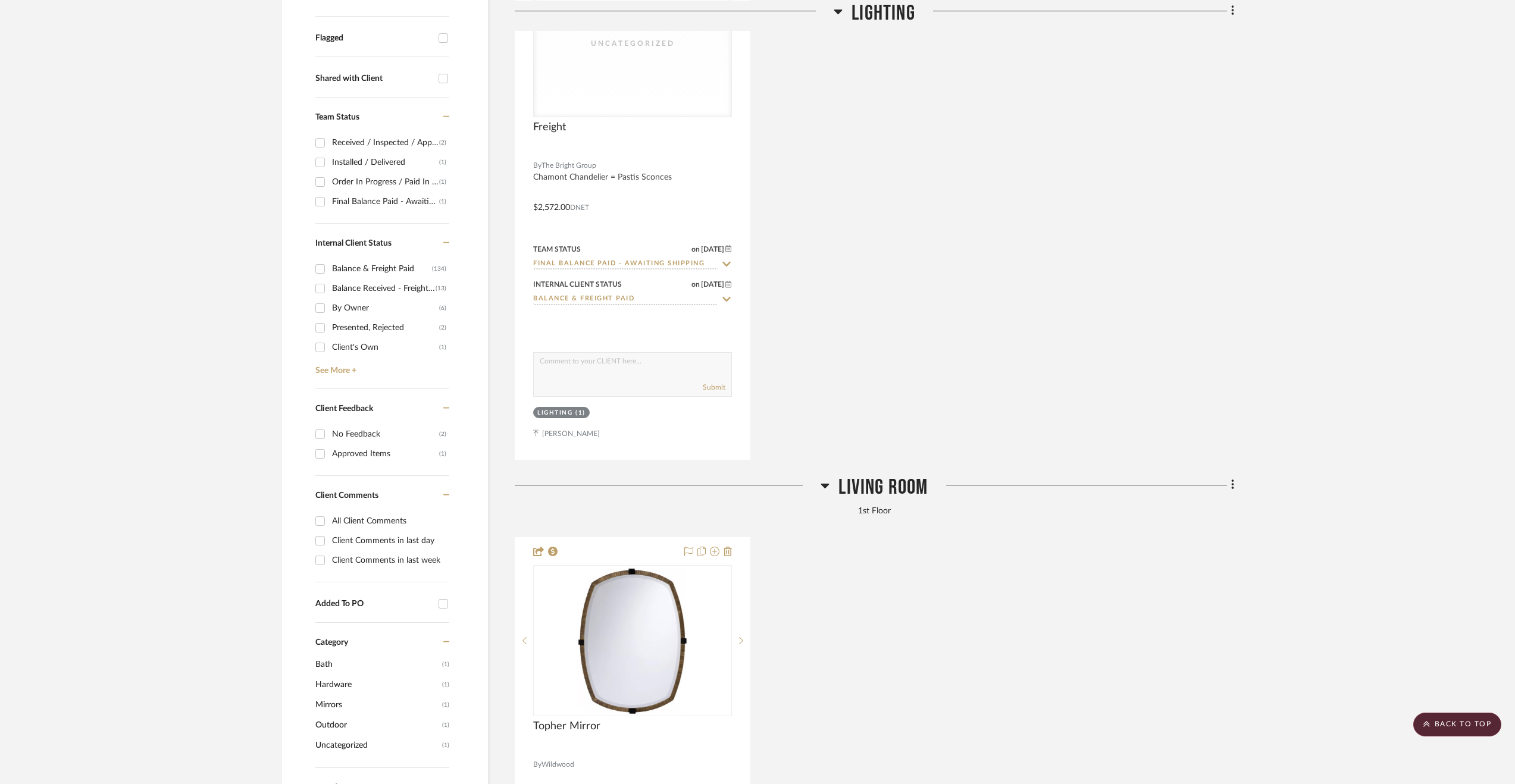
scroll to position [476, 0]
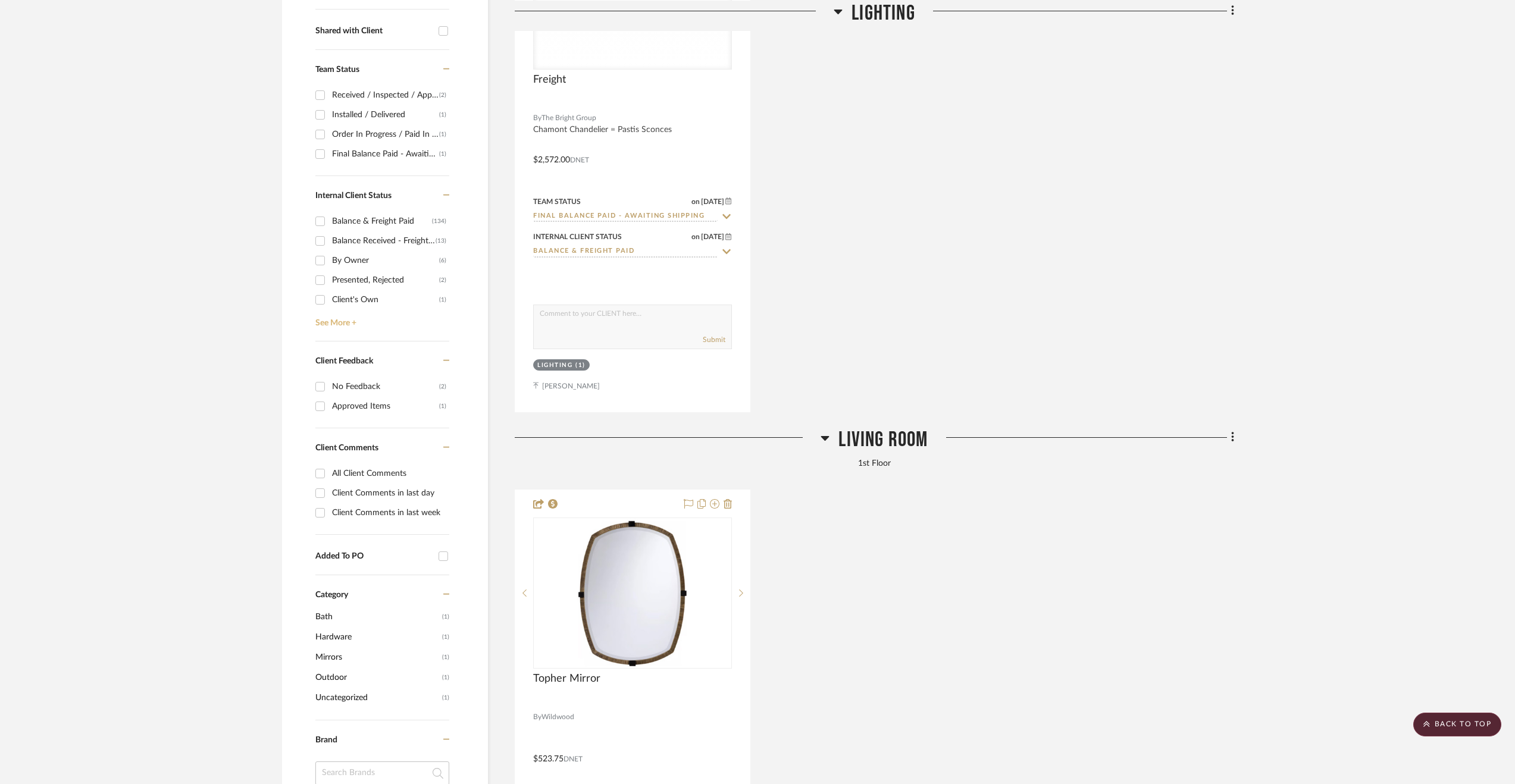
click at [351, 322] on link "See More +" at bounding box center [380, 319] width 137 height 19
click at [330, 315] on div at bounding box center [320, 319] width 20 height 19
click at [330, 300] on div "Client's Own (1)" at bounding box center [380, 299] width 131 height 20
click at [321, 296] on input "Client's Own (1)" at bounding box center [320, 299] width 19 height 19
checkbox input "true"
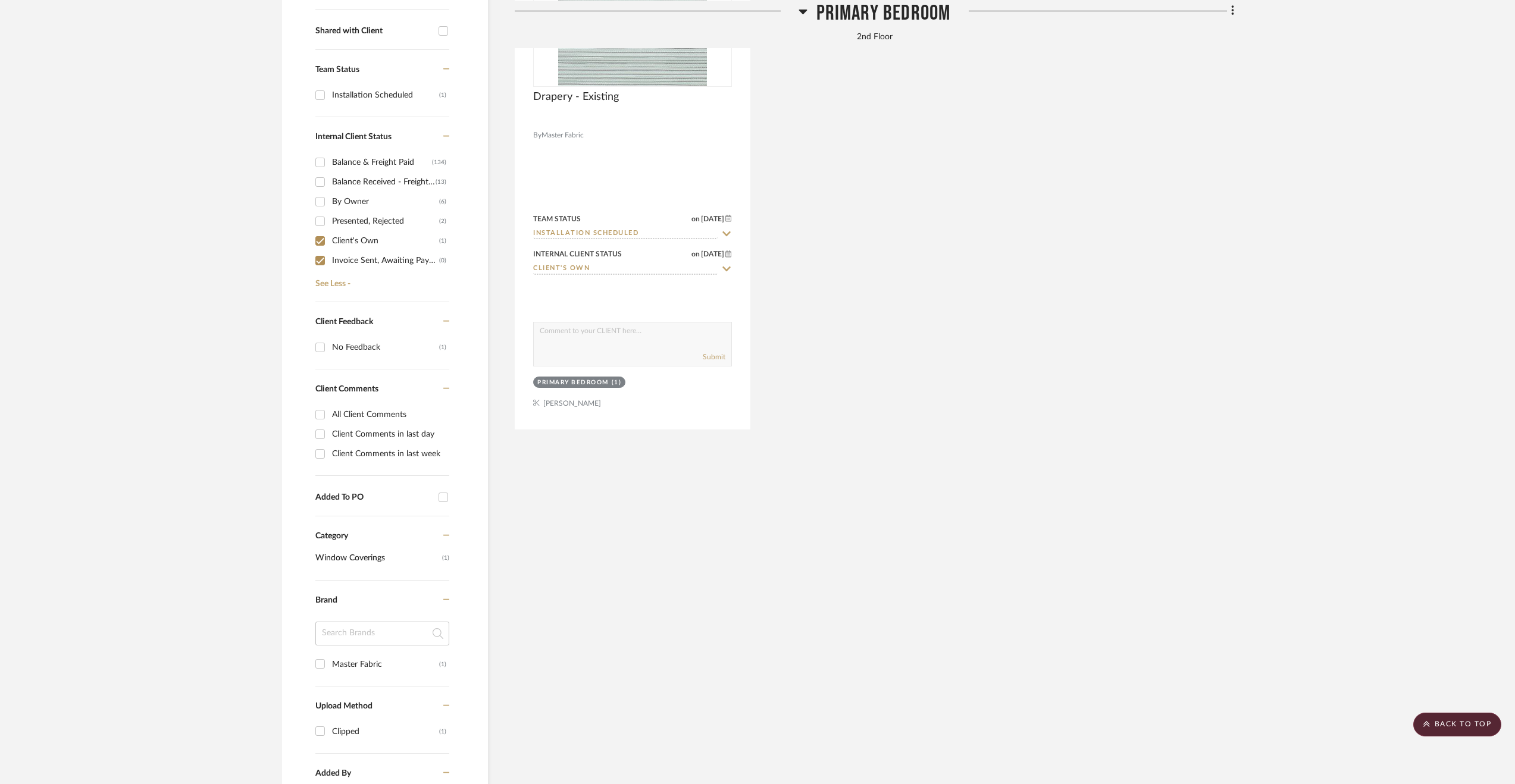
click at [328, 261] on input "Invoice Sent, Awaiting Payment (0)" at bounding box center [320, 261] width 19 height 19
checkbox input "false"
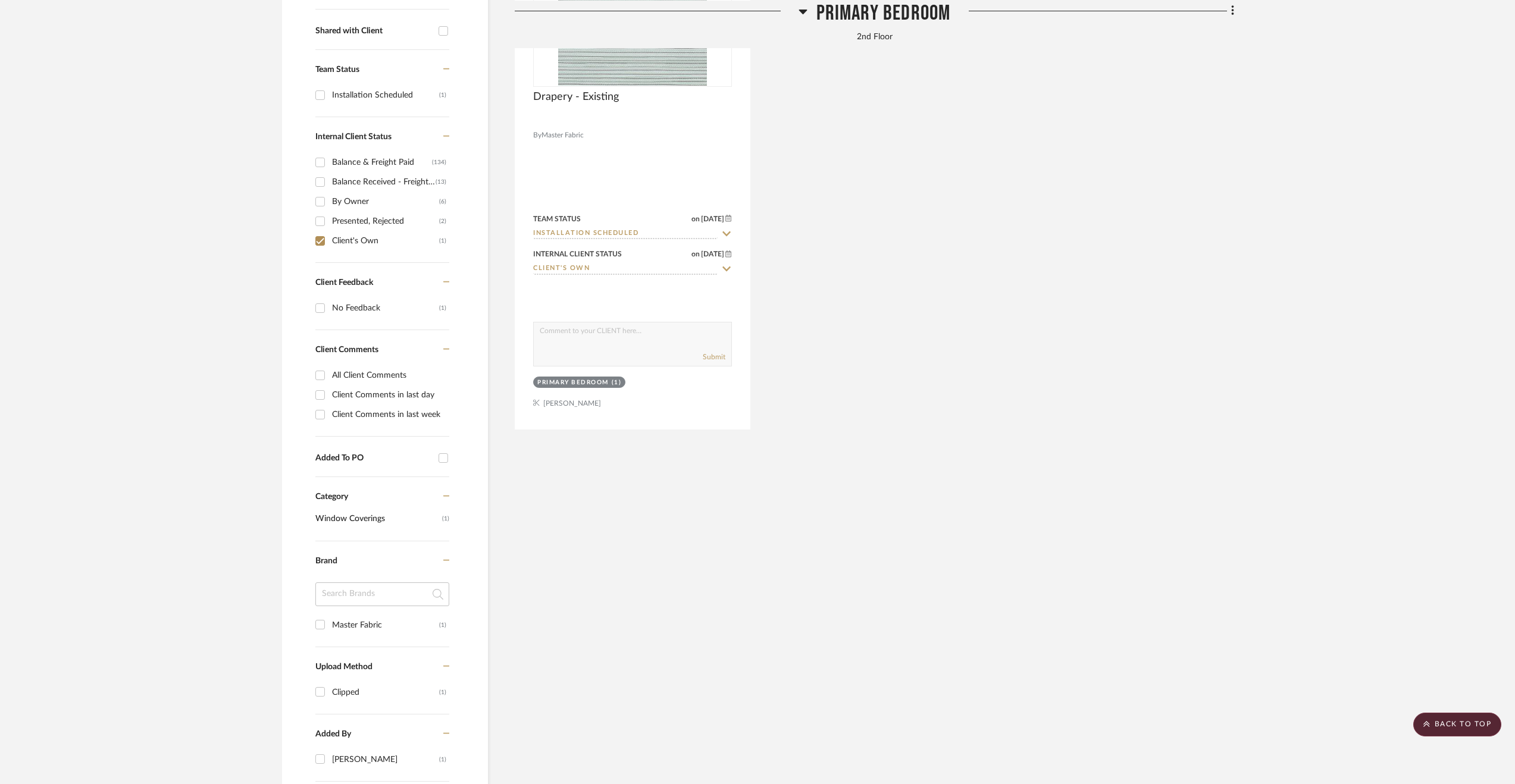
click at [324, 238] on input "Client's Own (1)" at bounding box center [320, 241] width 19 height 19
checkbox input "false"
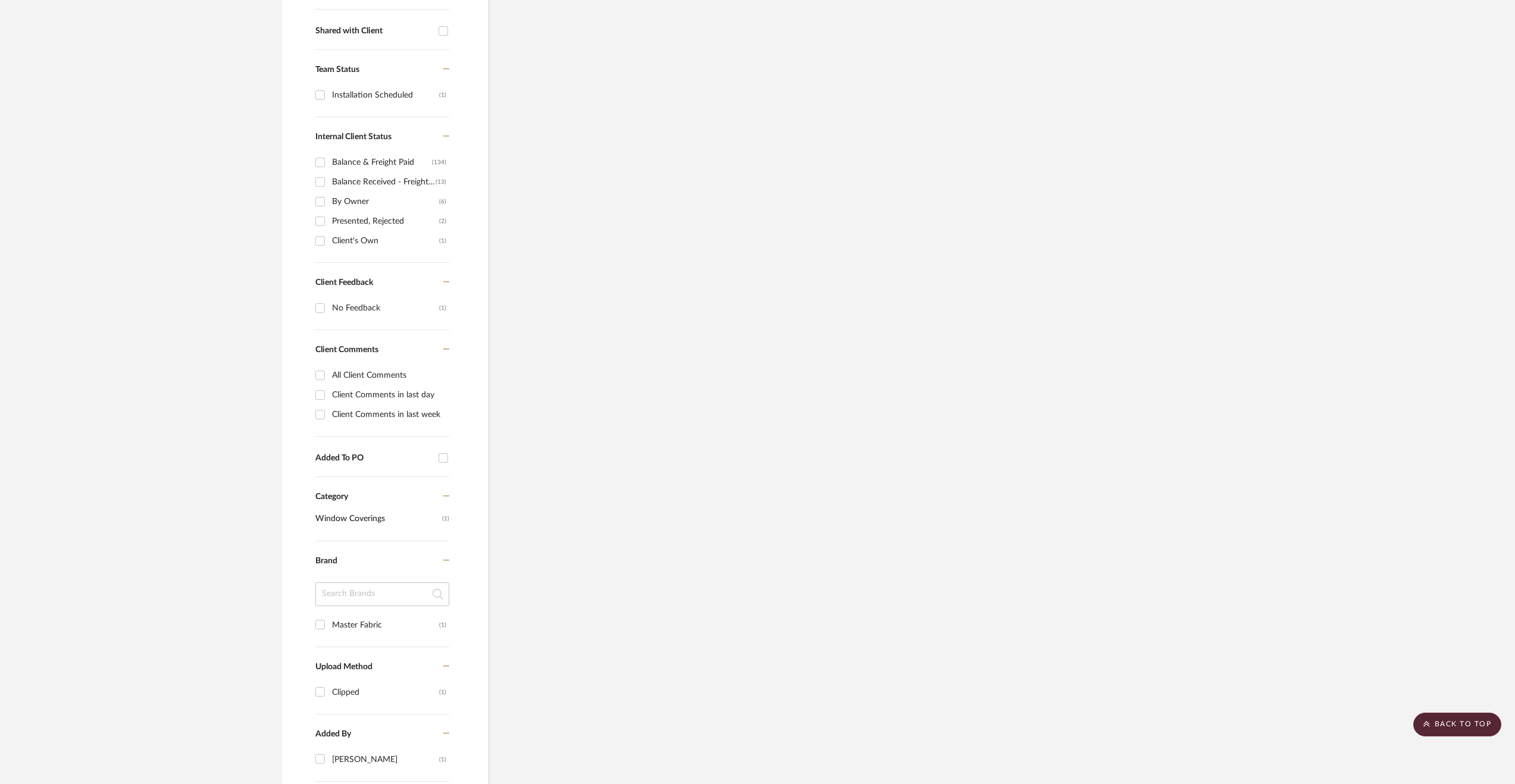
click at [324, 215] on input "Presented, Rejected (2)" at bounding box center [320, 221] width 19 height 19
checkbox input "true"
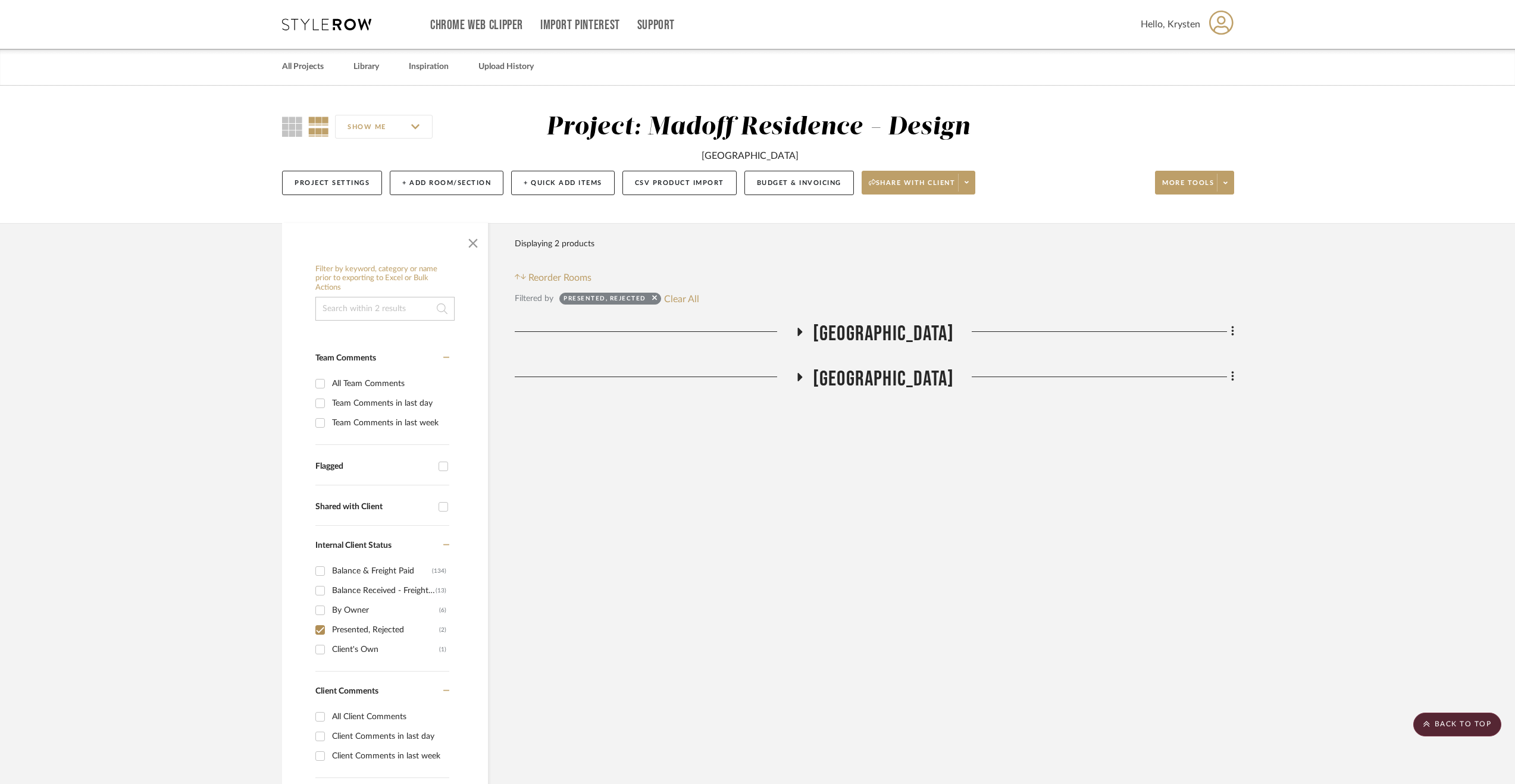
click at [887, 368] on span "3rd Floor Stair Hall" at bounding box center [883, 378] width 141 height 25
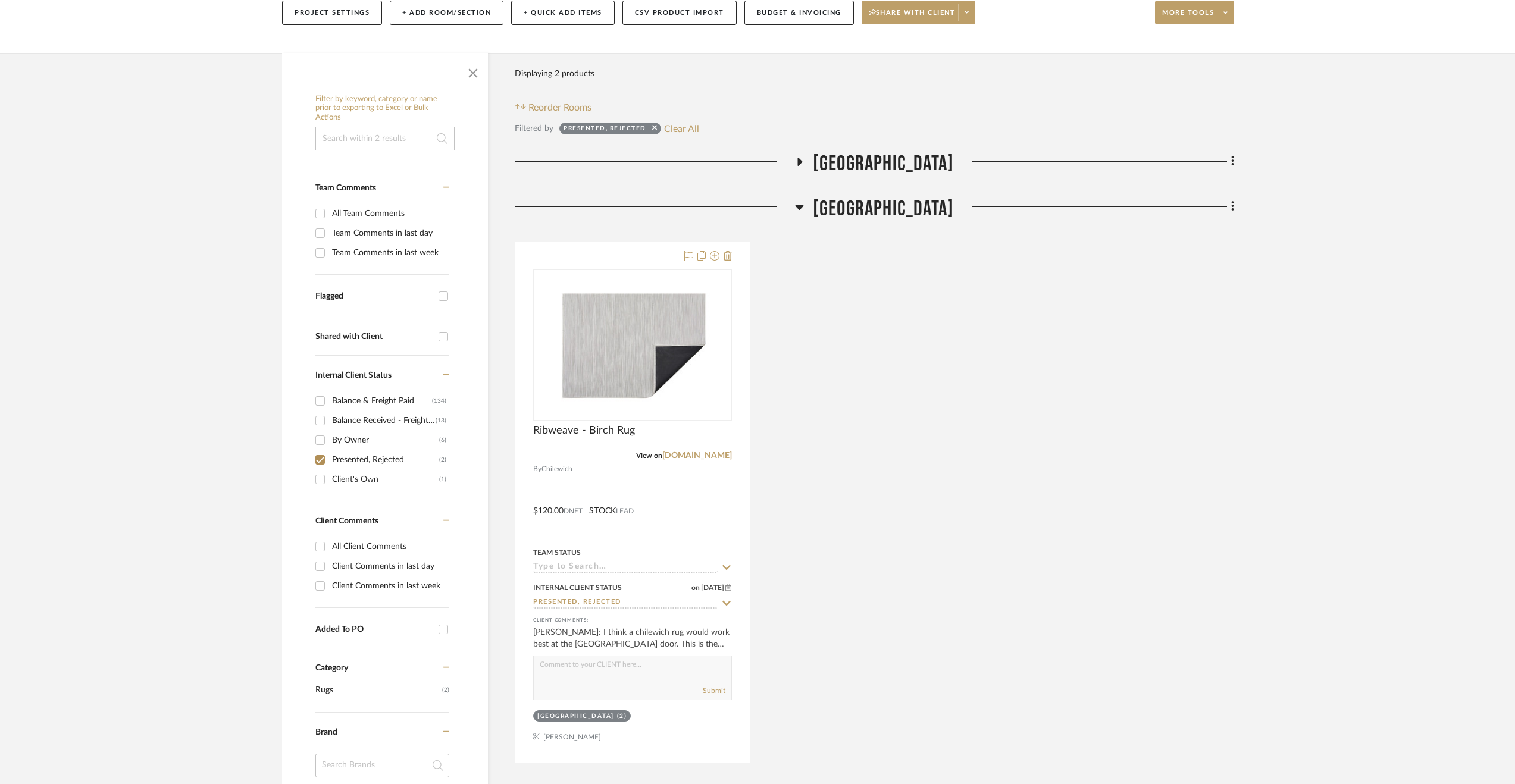
scroll to position [238, 0]
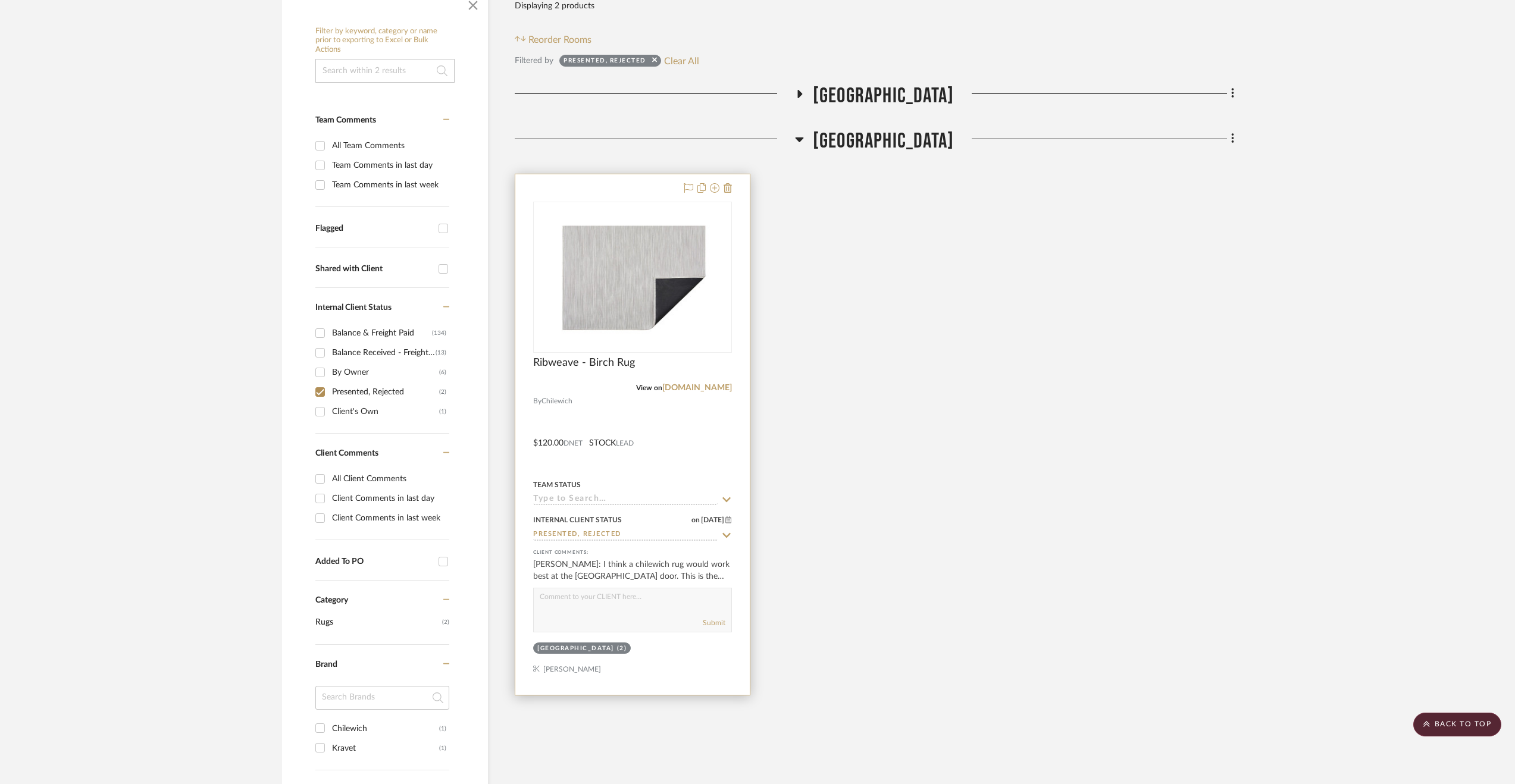
click at [722, 421] on div at bounding box center [632, 434] width 234 height 520
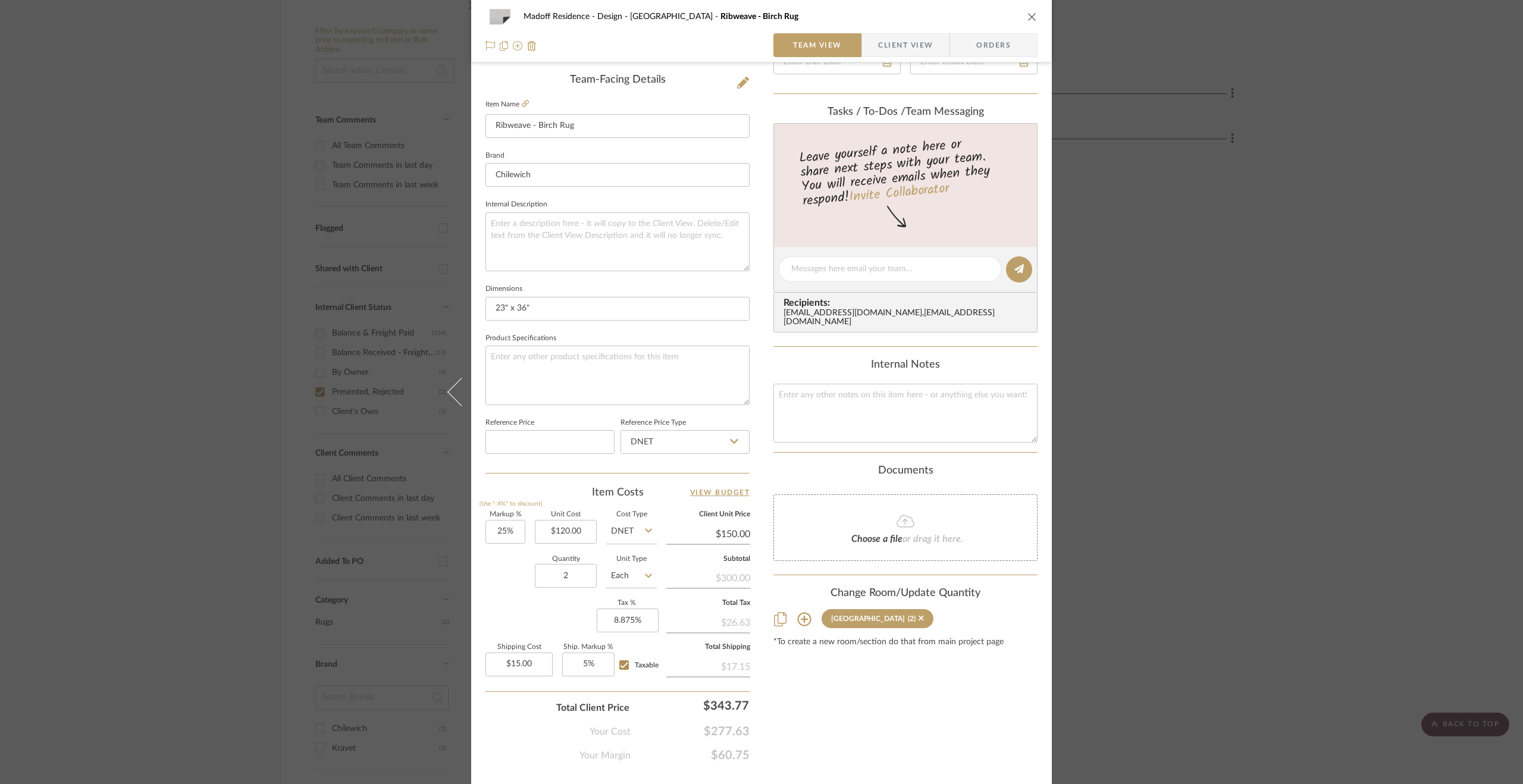
scroll to position [321, 0]
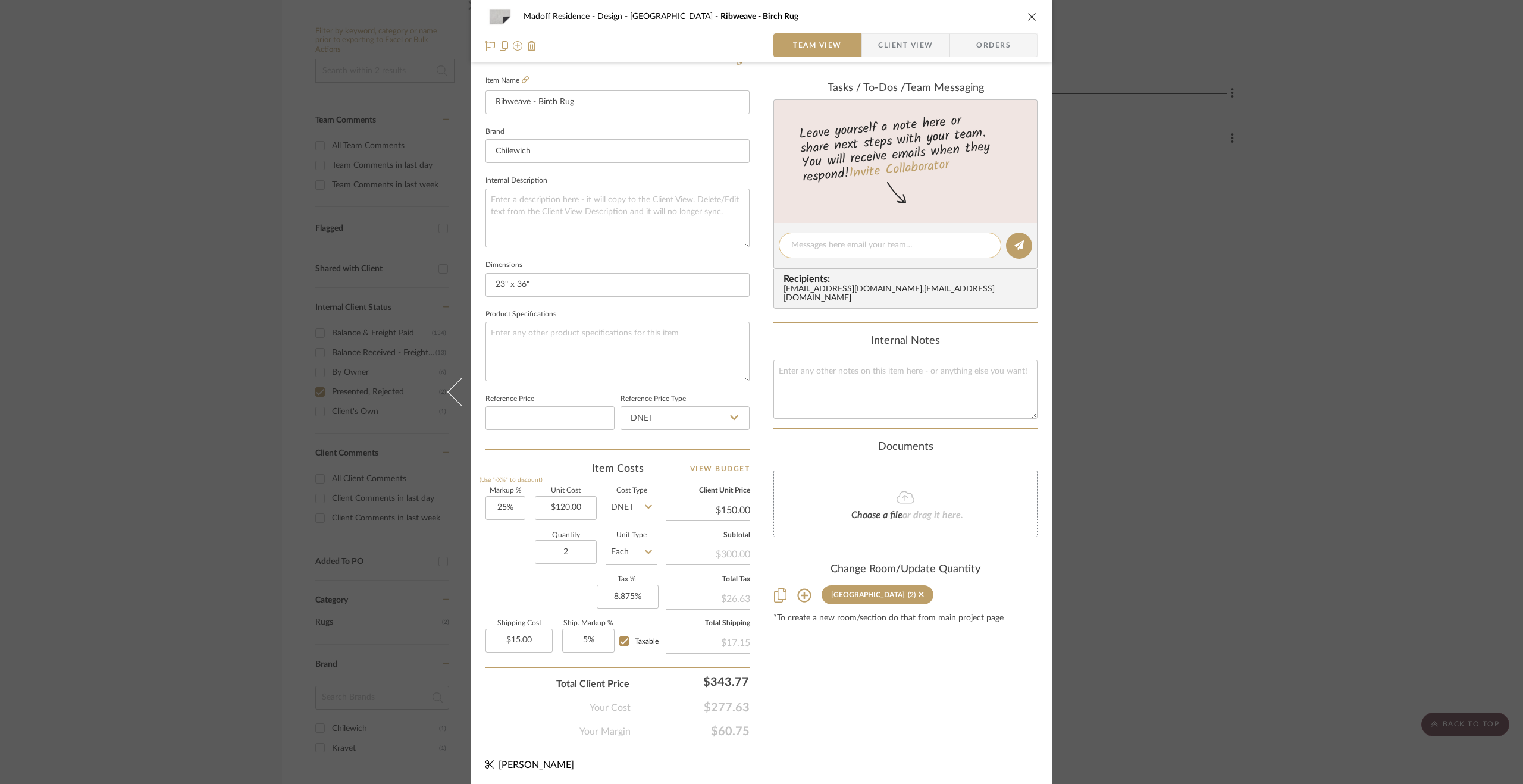
click at [834, 237] on div at bounding box center [890, 245] width 222 height 25
click at [833, 243] on textarea at bounding box center [890, 245] width 198 height 12
click at [824, 246] on textarea "Presented, rejected." at bounding box center [890, 245] width 198 height 12
type textarea "Presented for 3rd floor terrace door, rejected."
click at [1016, 245] on icon at bounding box center [1018, 245] width 9 height 9
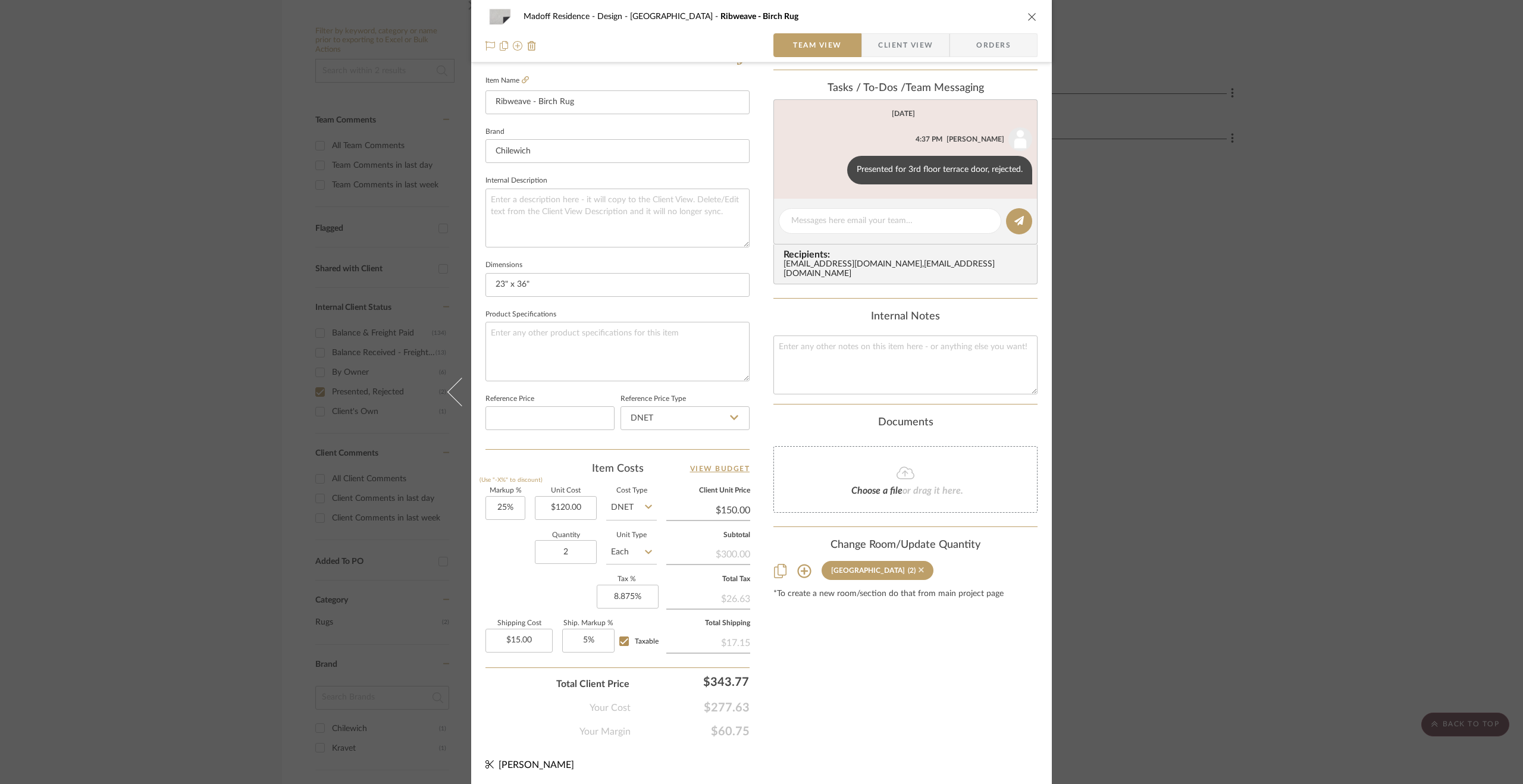
click at [919, 568] on icon at bounding box center [922, 570] width 6 height 6
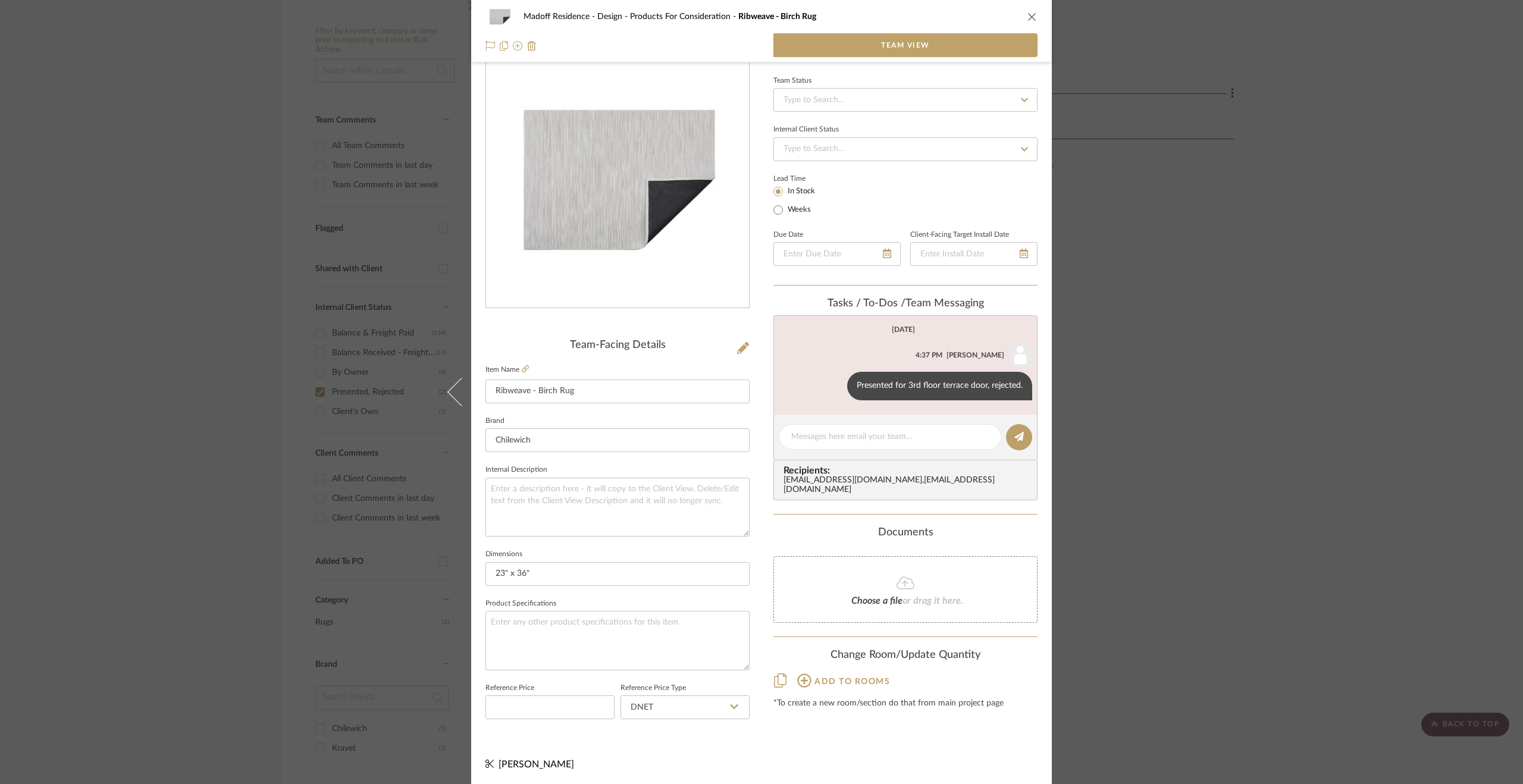
click at [1258, 457] on div "Madoff Residence - Design Products For Consideration Ribweave - Birch Rug Team …" at bounding box center [762, 392] width 1523 height 784
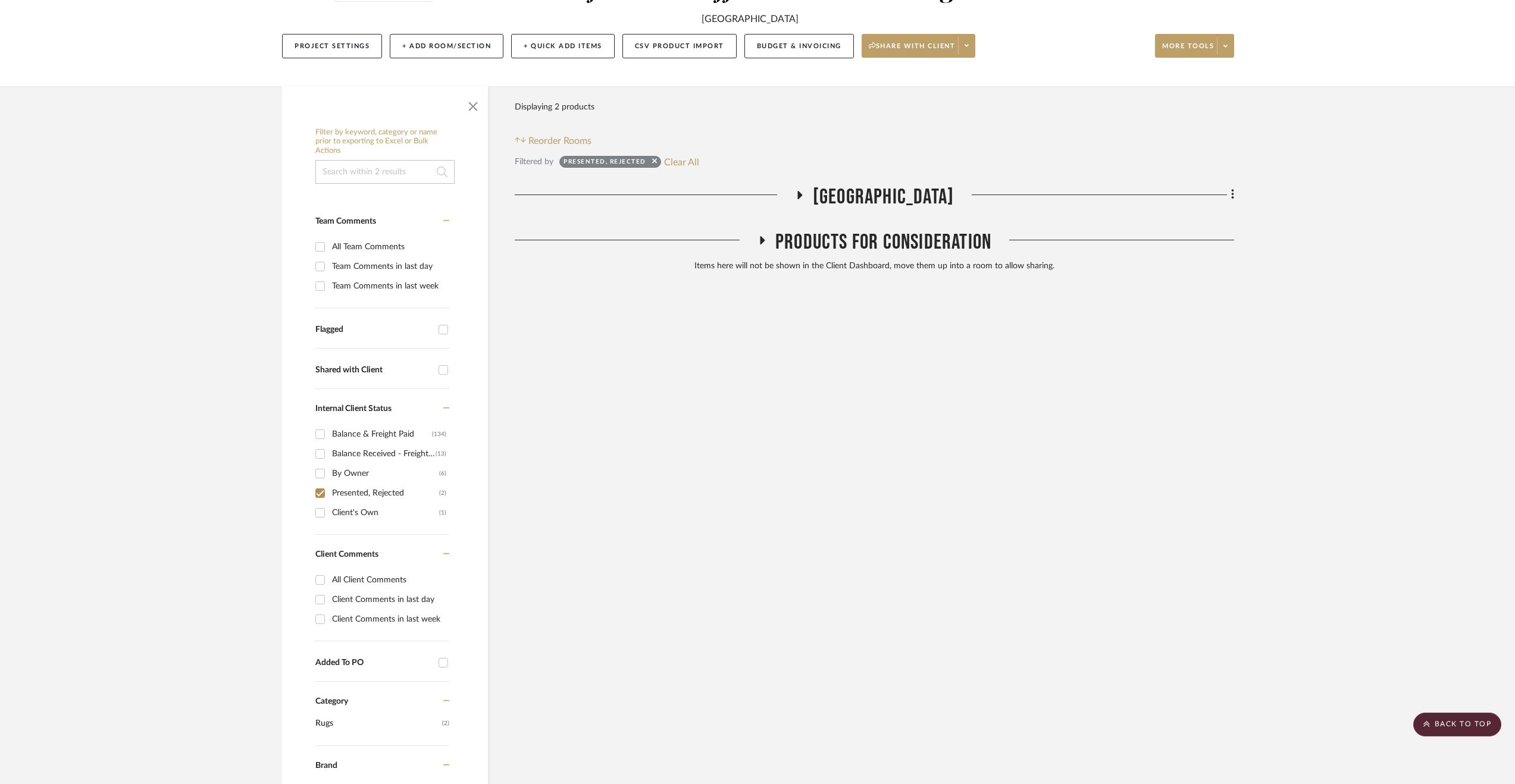
scroll to position [59, 0]
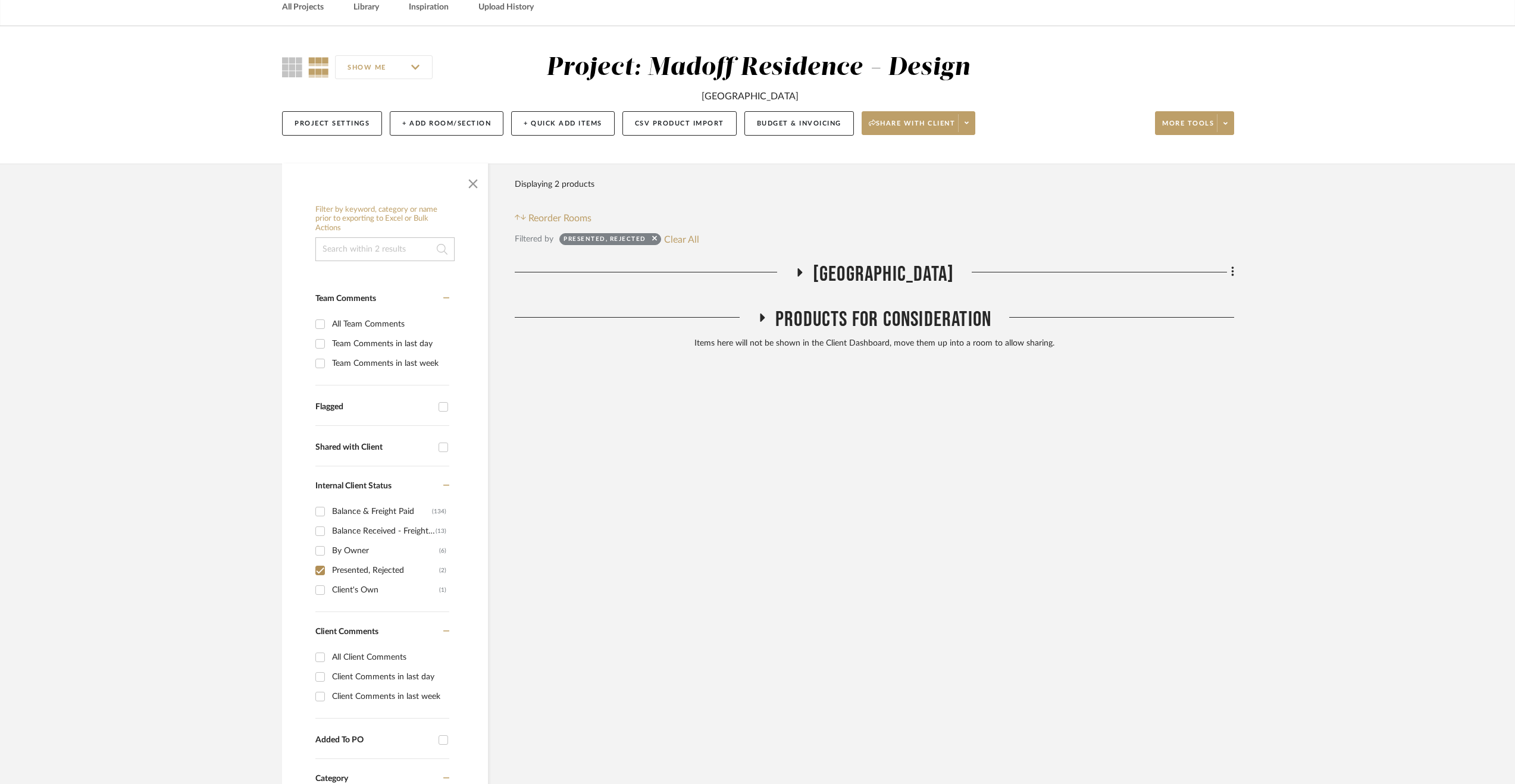
click at [870, 280] on span "2nd Floor Stair Hall" at bounding box center [883, 274] width 141 height 25
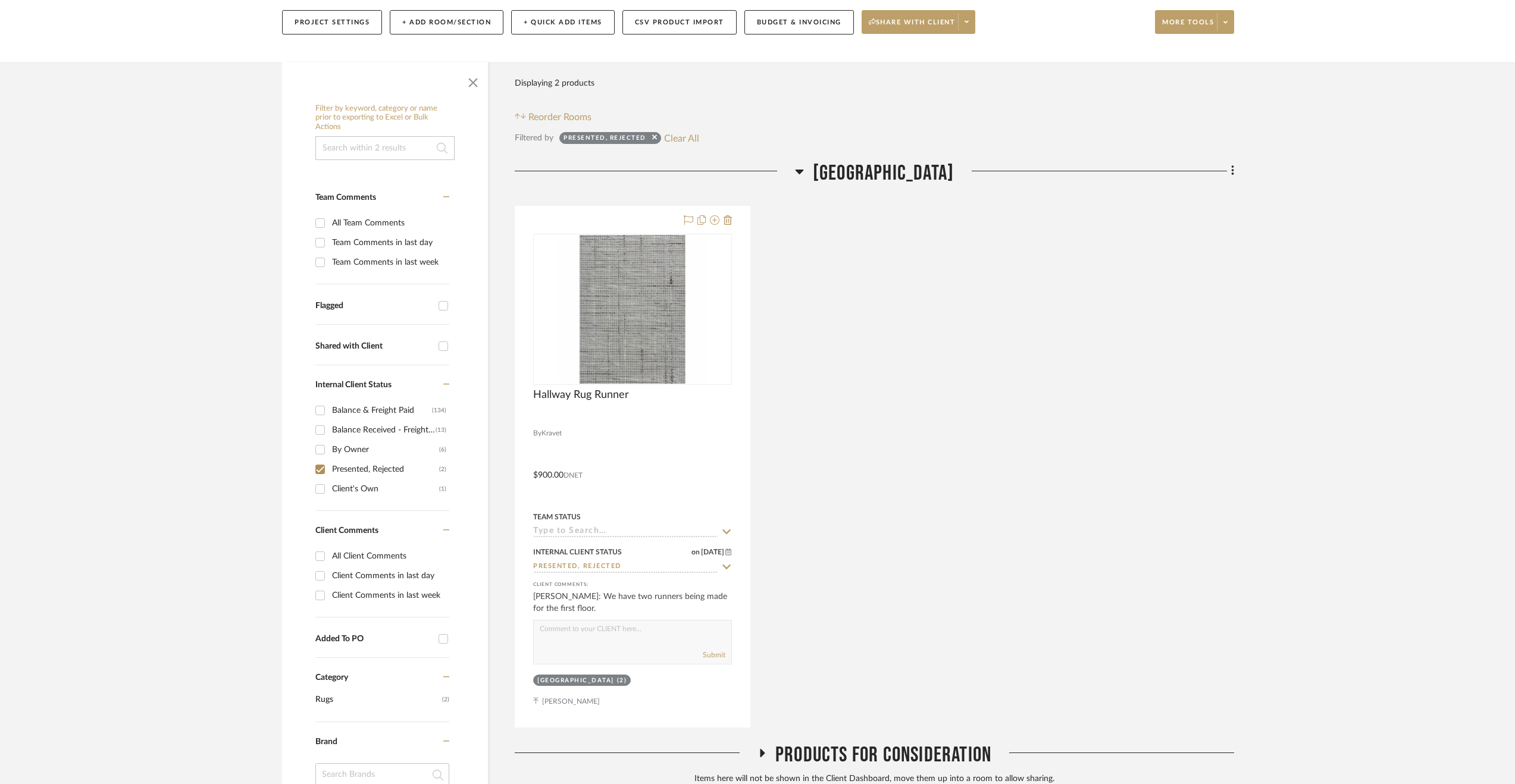
scroll to position [238, 0]
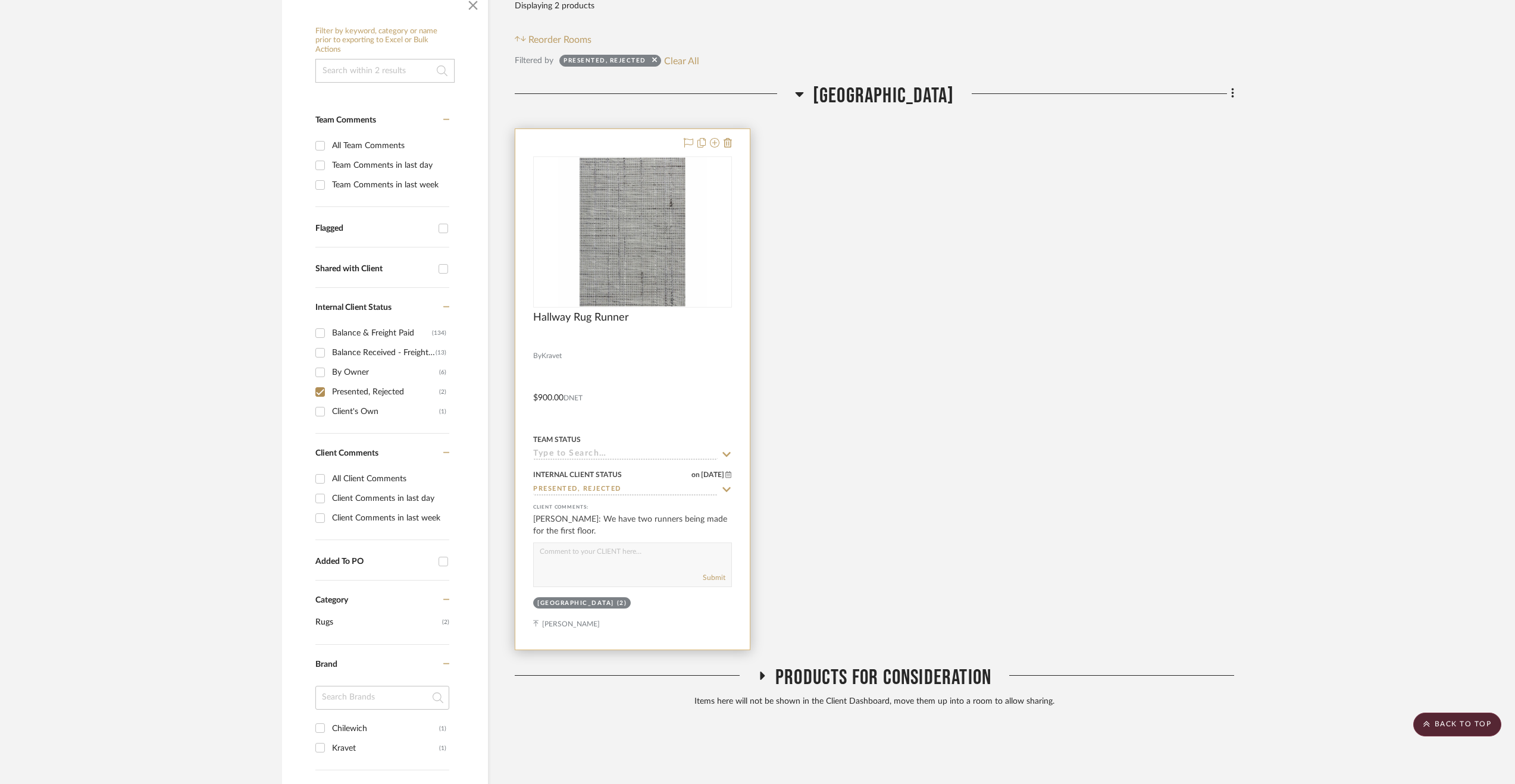
click at [713, 379] on div at bounding box center [632, 389] width 234 height 520
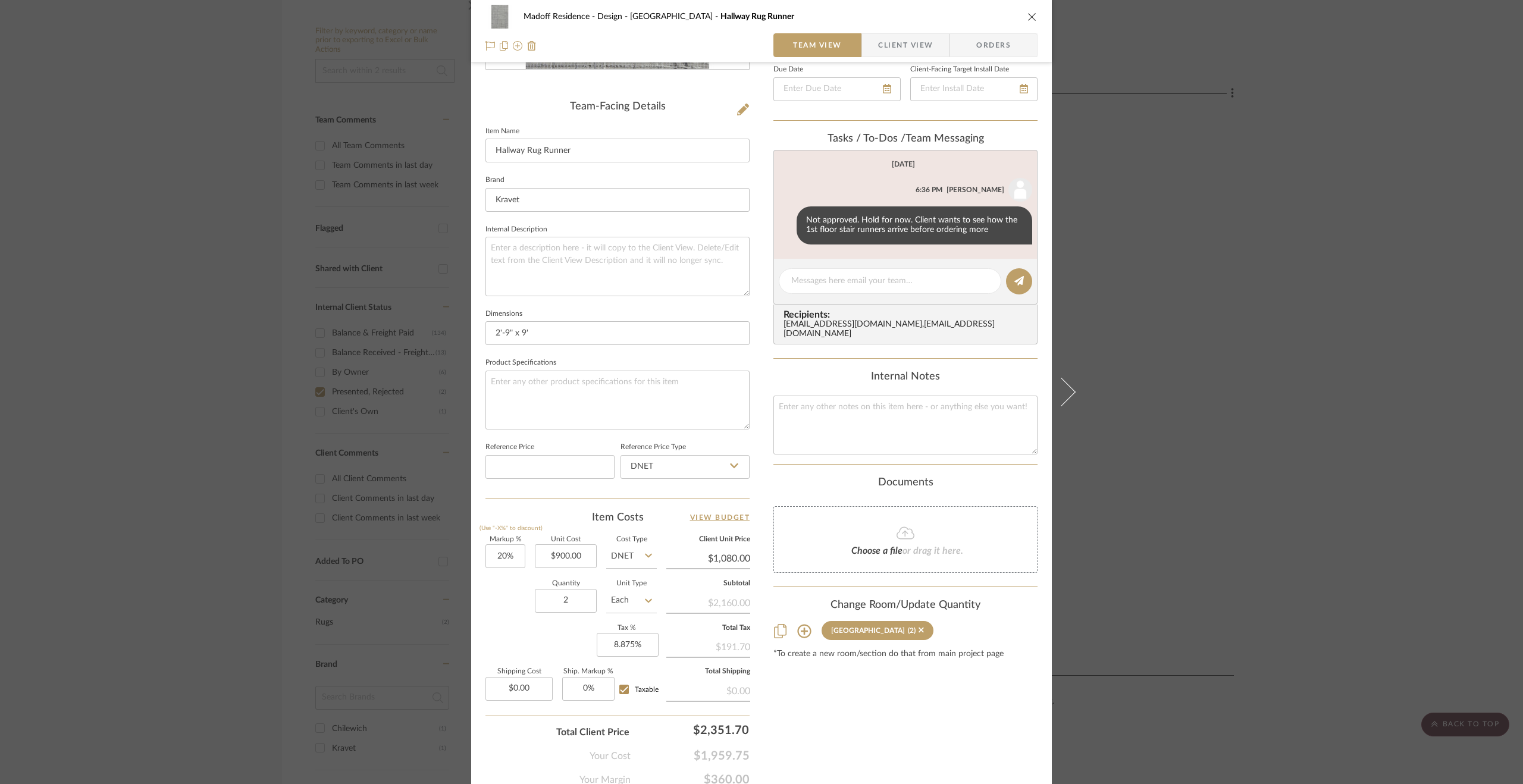
scroll to position [319, 0]
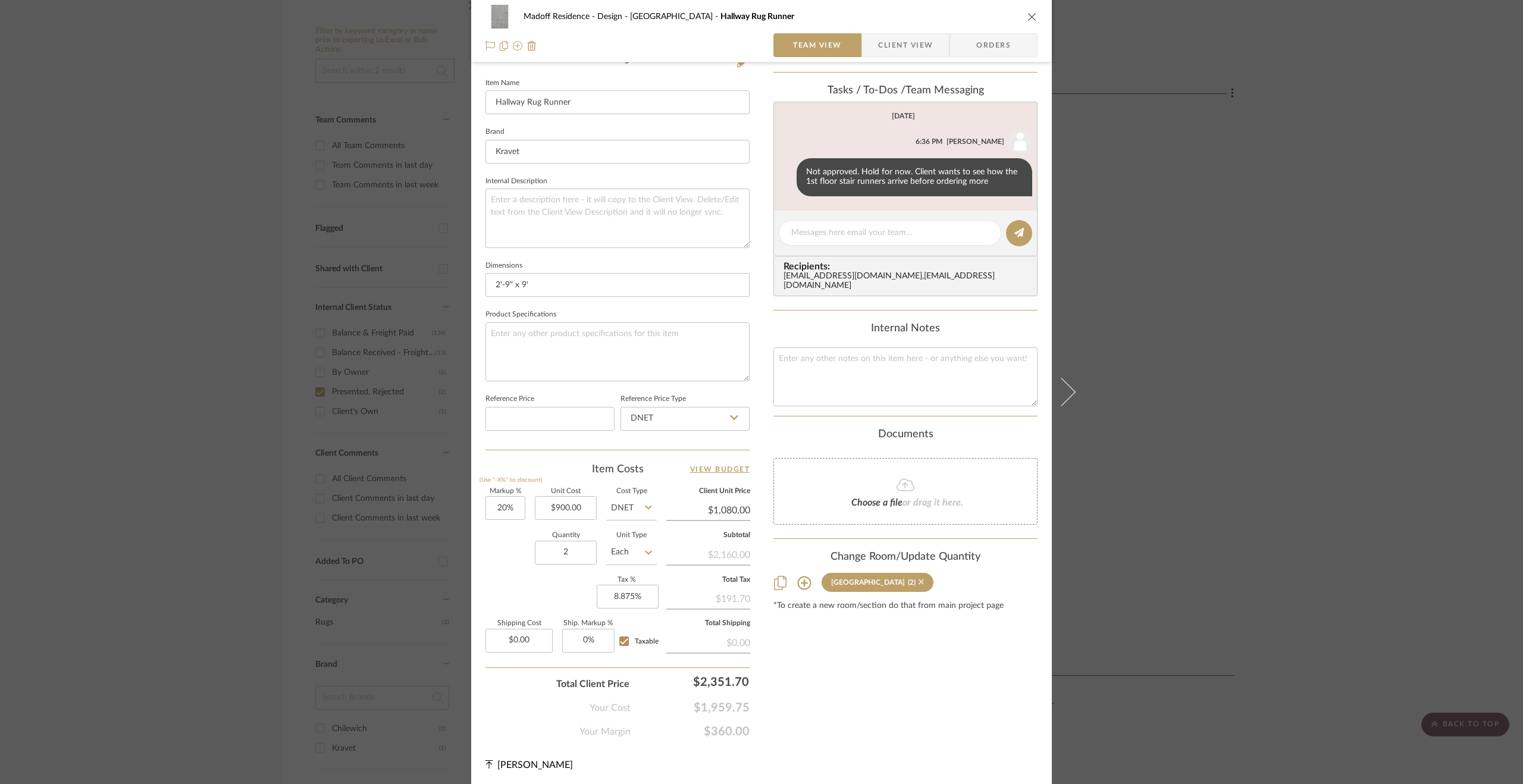
click at [919, 579] on icon at bounding box center [922, 582] width 6 height 8
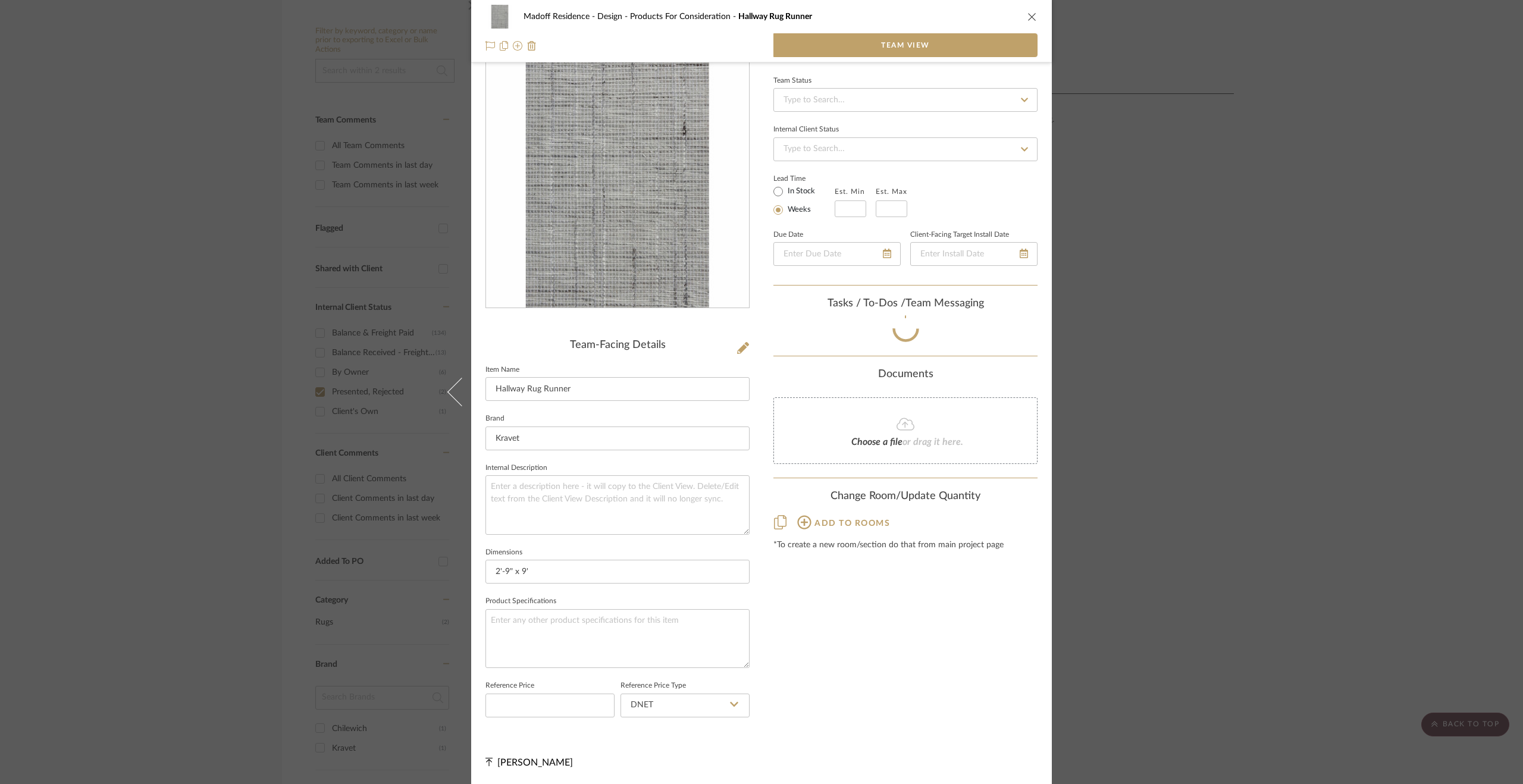
click at [1273, 518] on div "Madoff Residence - Design Products For Consideration Hallway Rug Runner Team Vi…" at bounding box center [762, 392] width 1523 height 784
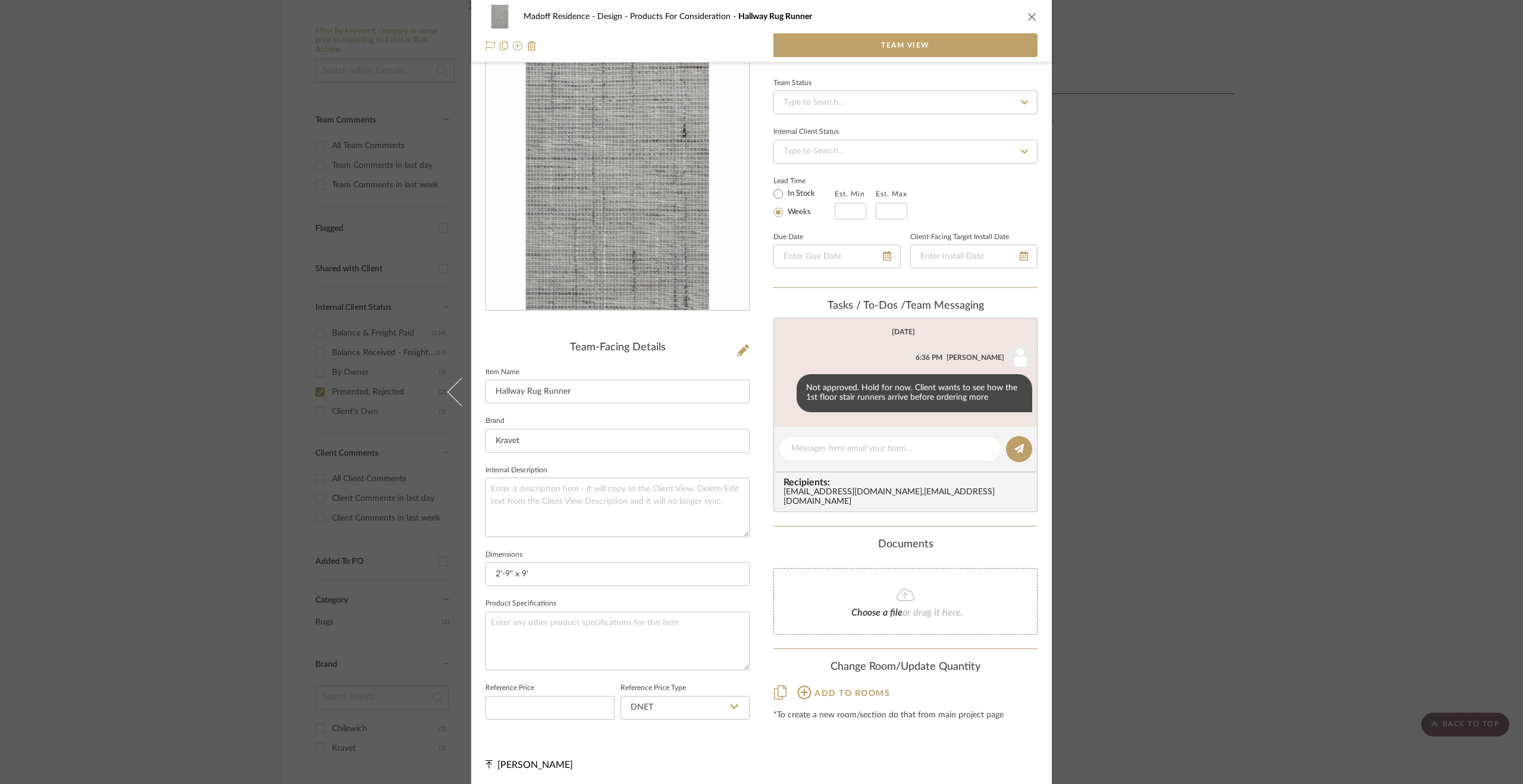
click at [357, 394] on div "Madoff Residence - Design Products For Consideration Hallway Rug Runner Team Vi…" at bounding box center [762, 392] width 1523 height 784
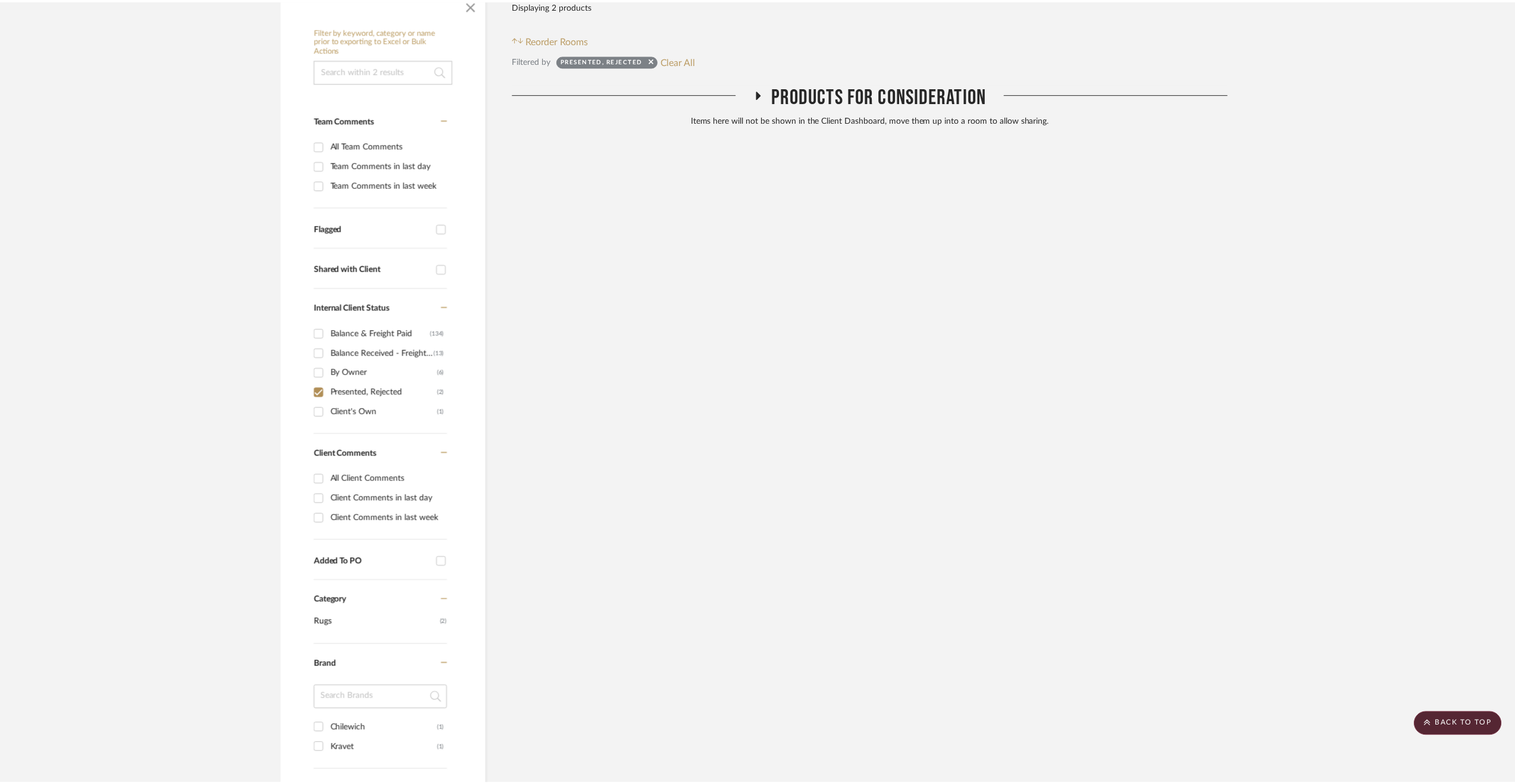
scroll to position [238, 0]
click at [331, 387] on div "Presented, Rejected (2)" at bounding box center [380, 392] width 131 height 20
click at [310, 393] on div "Filter by keyword, category or name prior to exporting to Excel or Bulk Actions…" at bounding box center [385, 603] width 206 height 1166
click at [321, 391] on input "Presented, Rejected (2)" at bounding box center [320, 392] width 19 height 19
checkbox input "false"
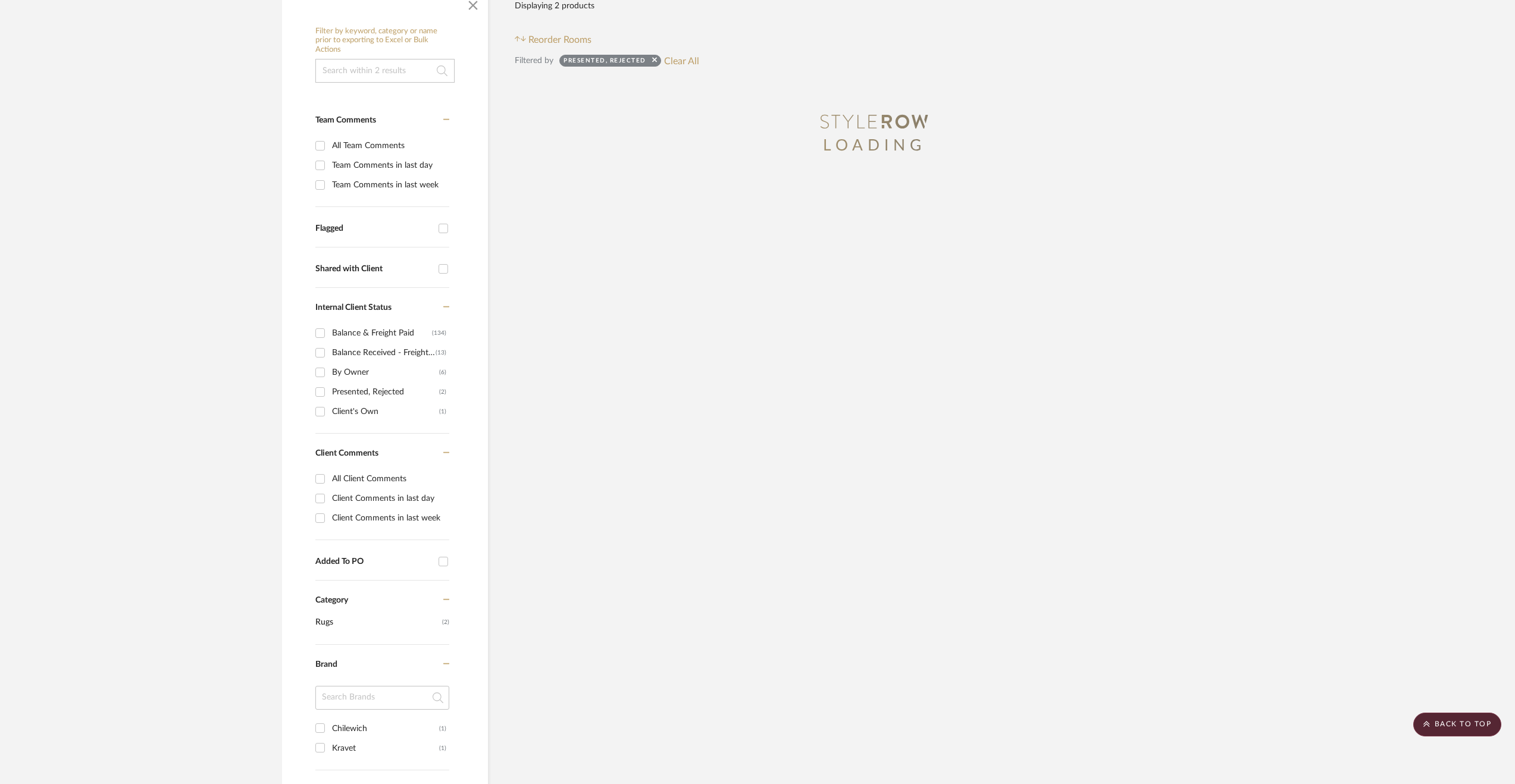
click at [324, 348] on input "Balance Received - Freight Due (13)" at bounding box center [320, 353] width 19 height 19
checkbox input "true"
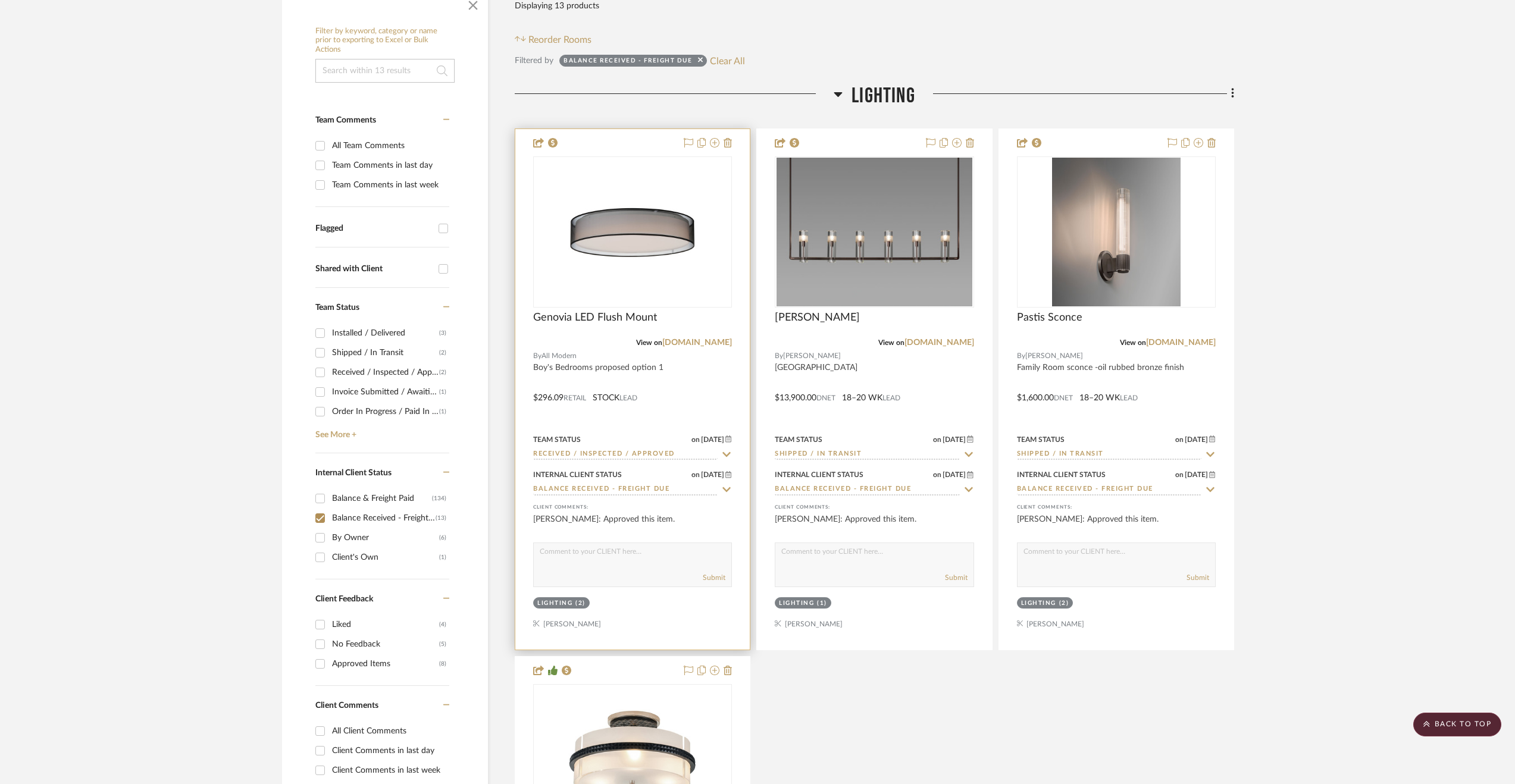
click at [689, 489] on input "Balance Received - Freight Due" at bounding box center [625, 489] width 185 height 11
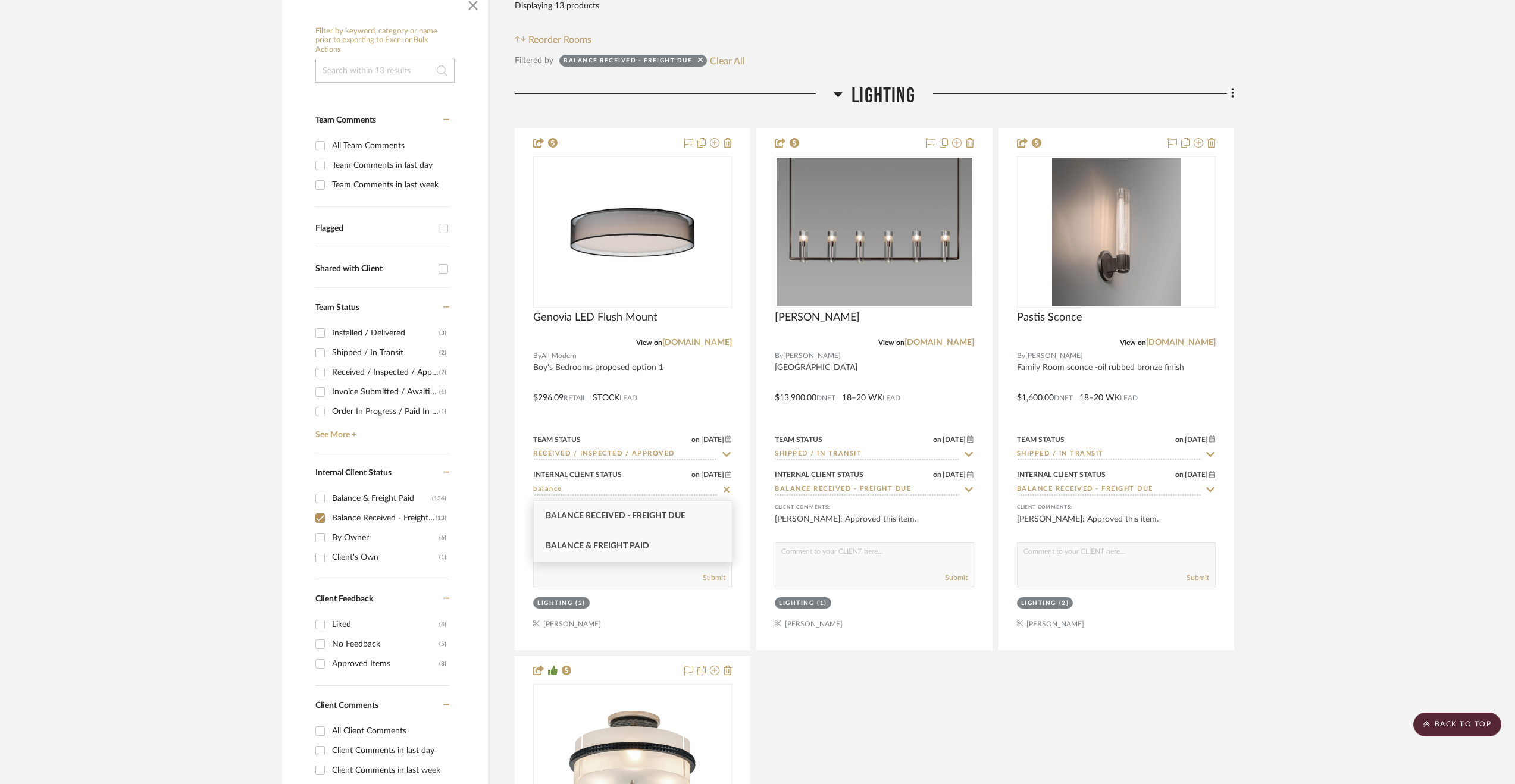
type input "balance"
click at [673, 542] on div "Balance & Freight Paid" at bounding box center [633, 546] width 198 height 30
type input "9/9/2025"
type input "Balance & Freight Paid"
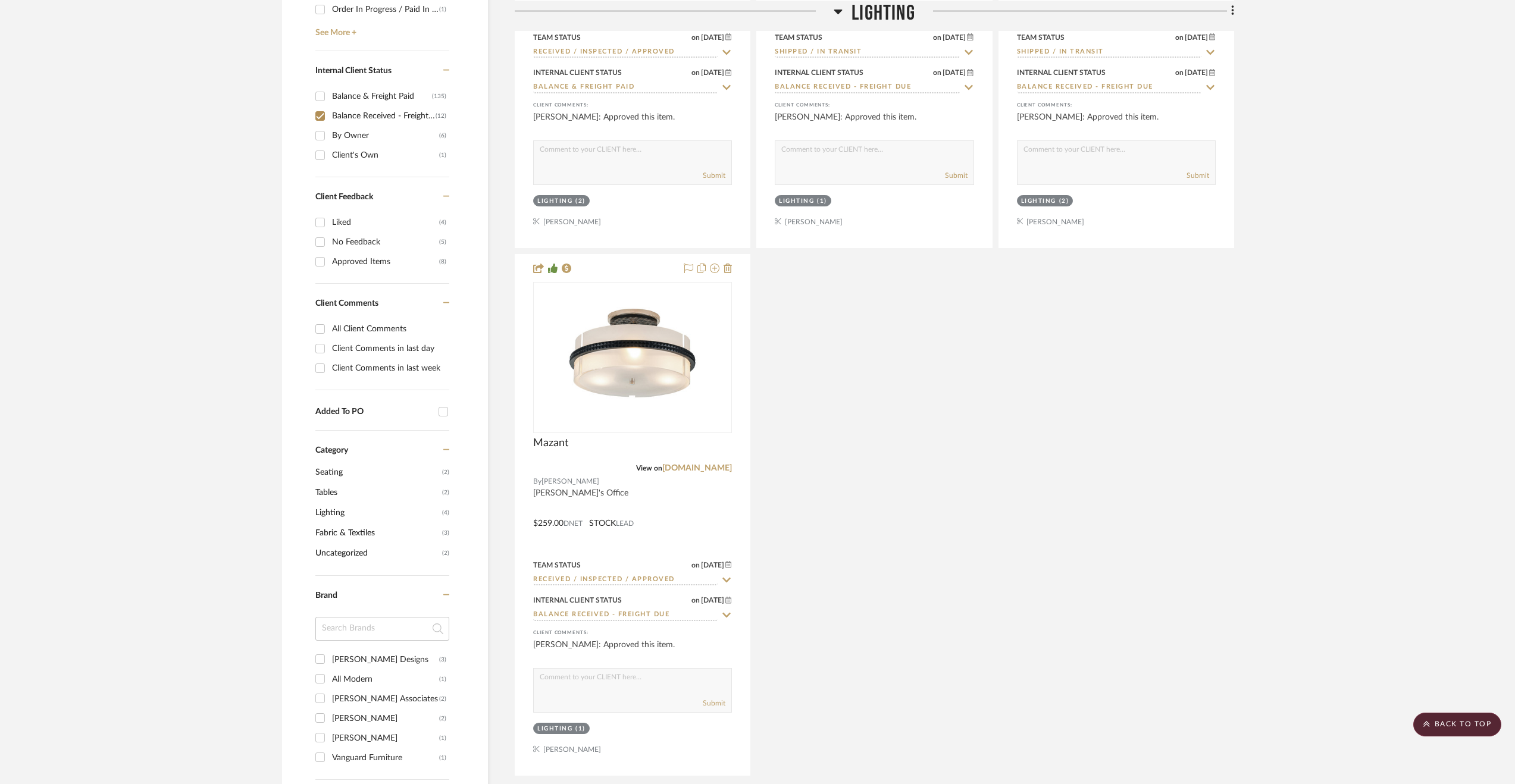
scroll to position [654, 0]
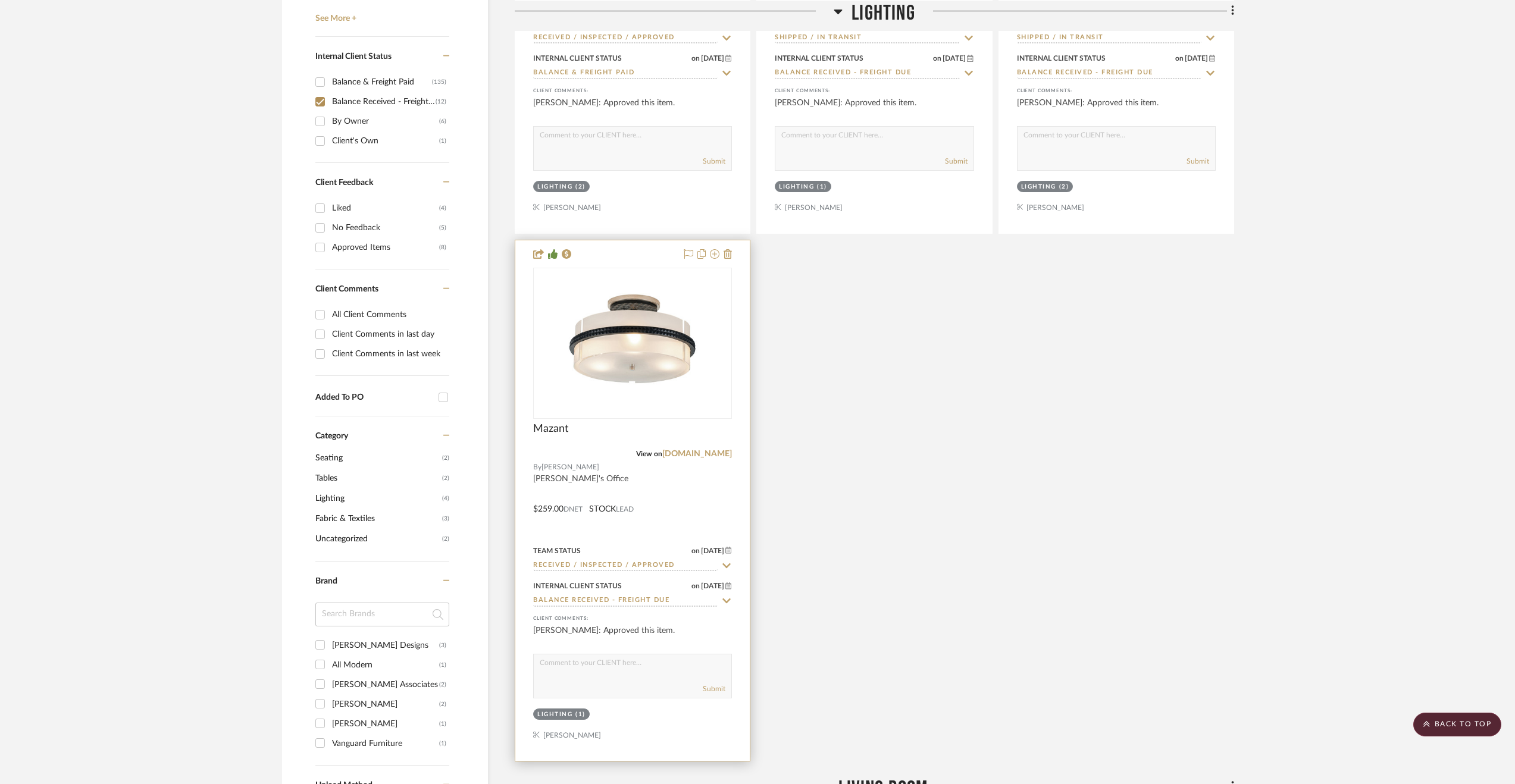
click at [643, 597] on input "Balance Received - Freight Due" at bounding box center [625, 601] width 185 height 11
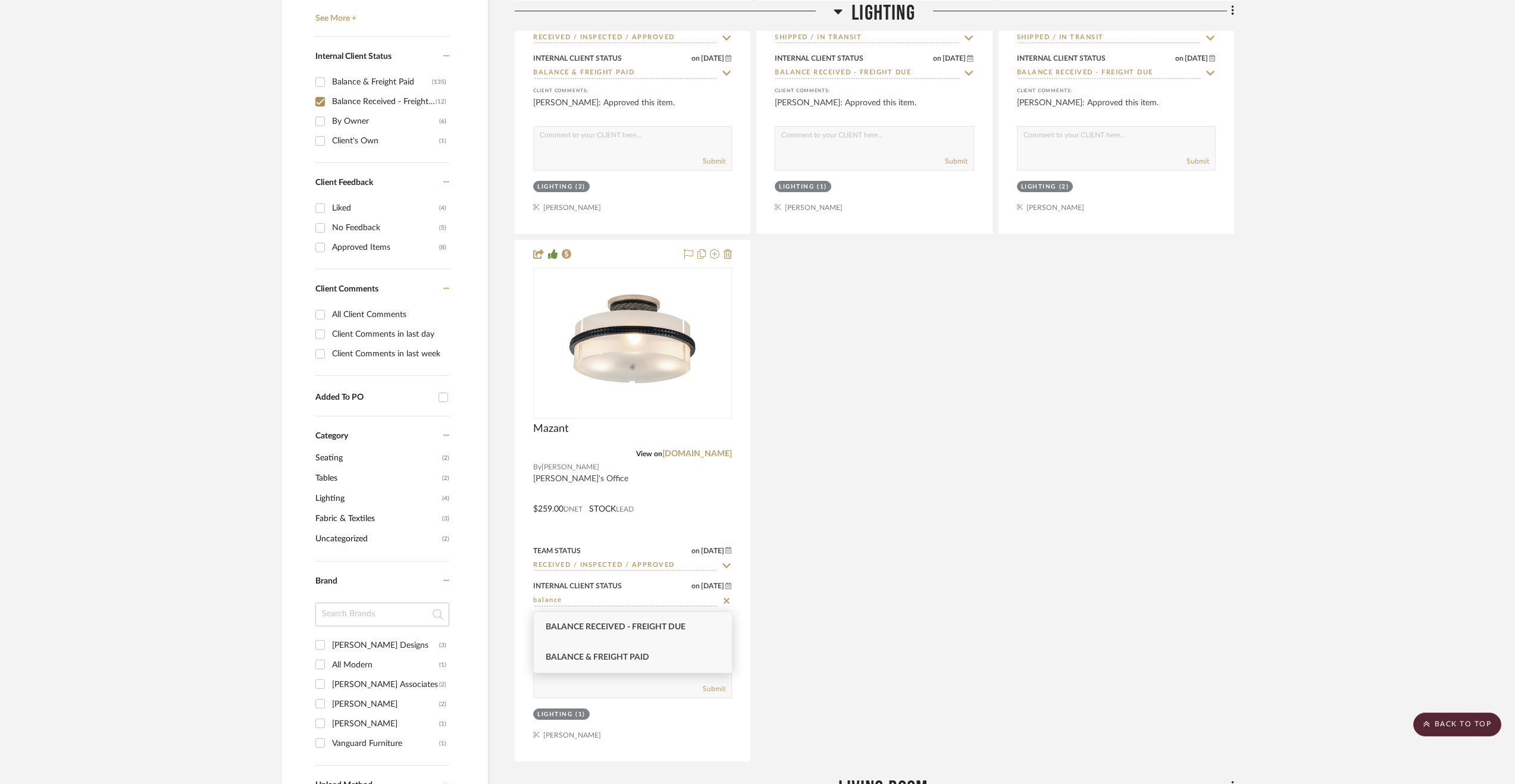
type input "balance"
click at [670, 645] on div "Balance & Freight Paid" at bounding box center [633, 658] width 198 height 30
type input "9/9/2025"
type input "Balance & Freight Paid"
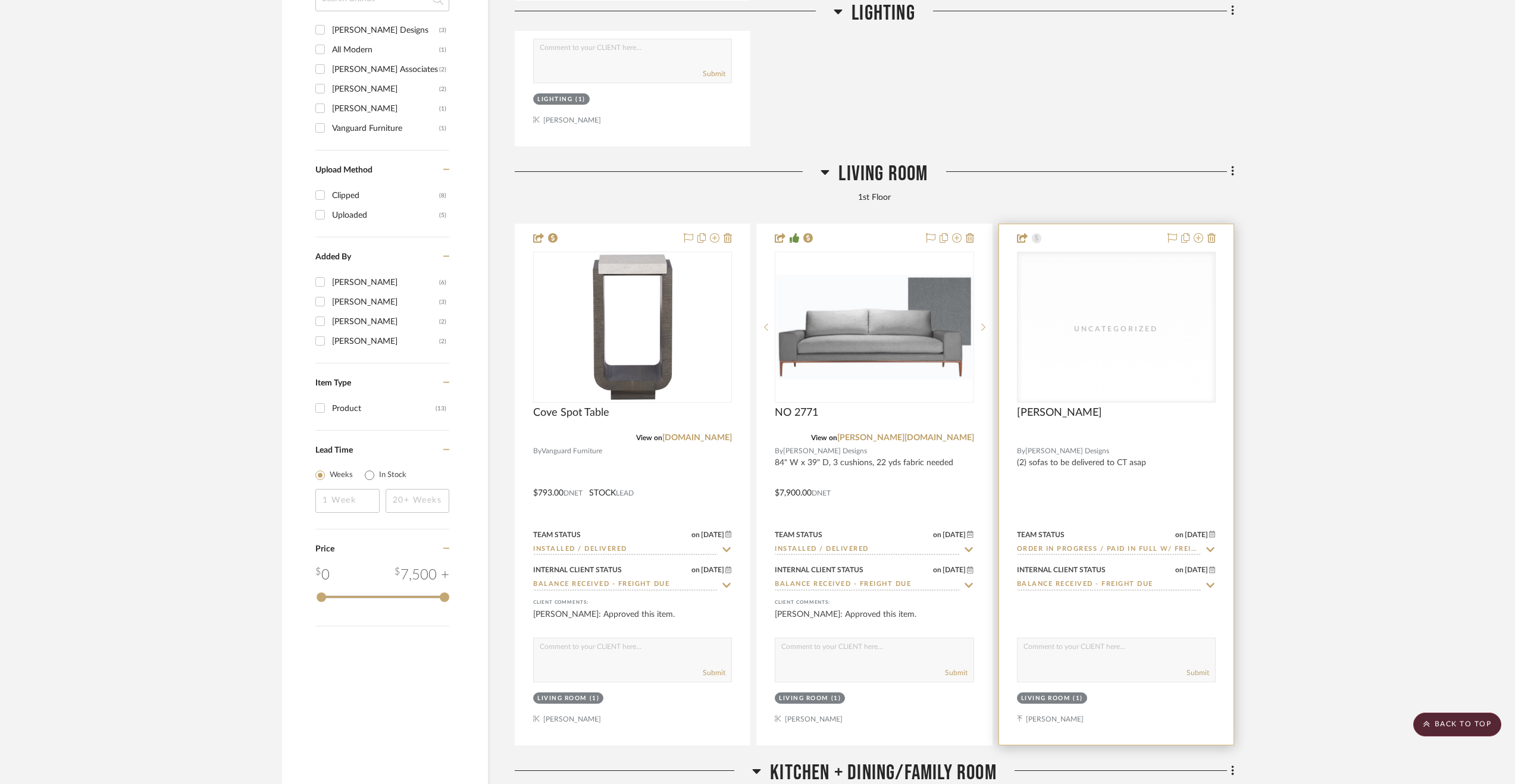
scroll to position [1308, 0]
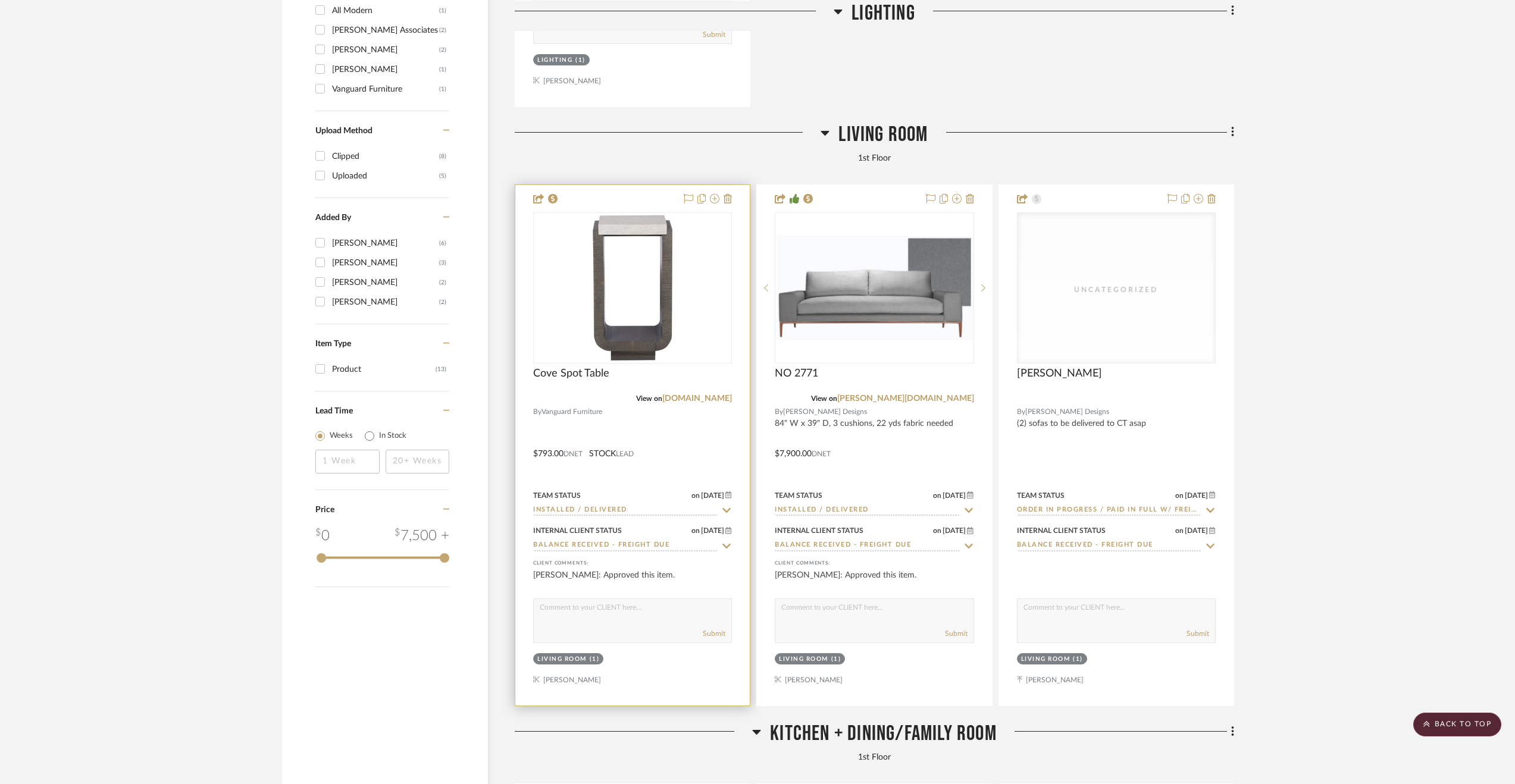
click at [701, 459] on div at bounding box center [632, 445] width 234 height 520
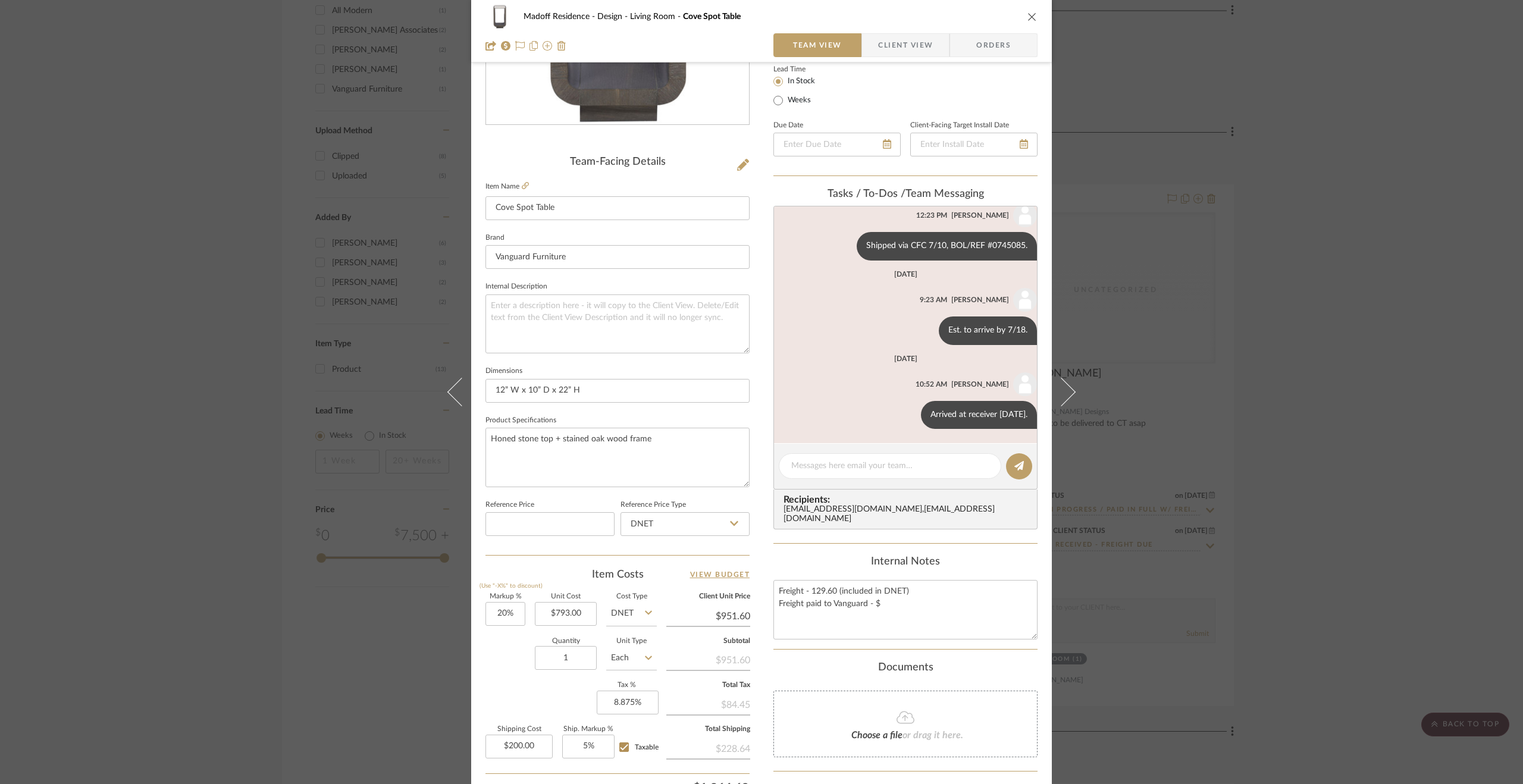
scroll to position [321, 0]
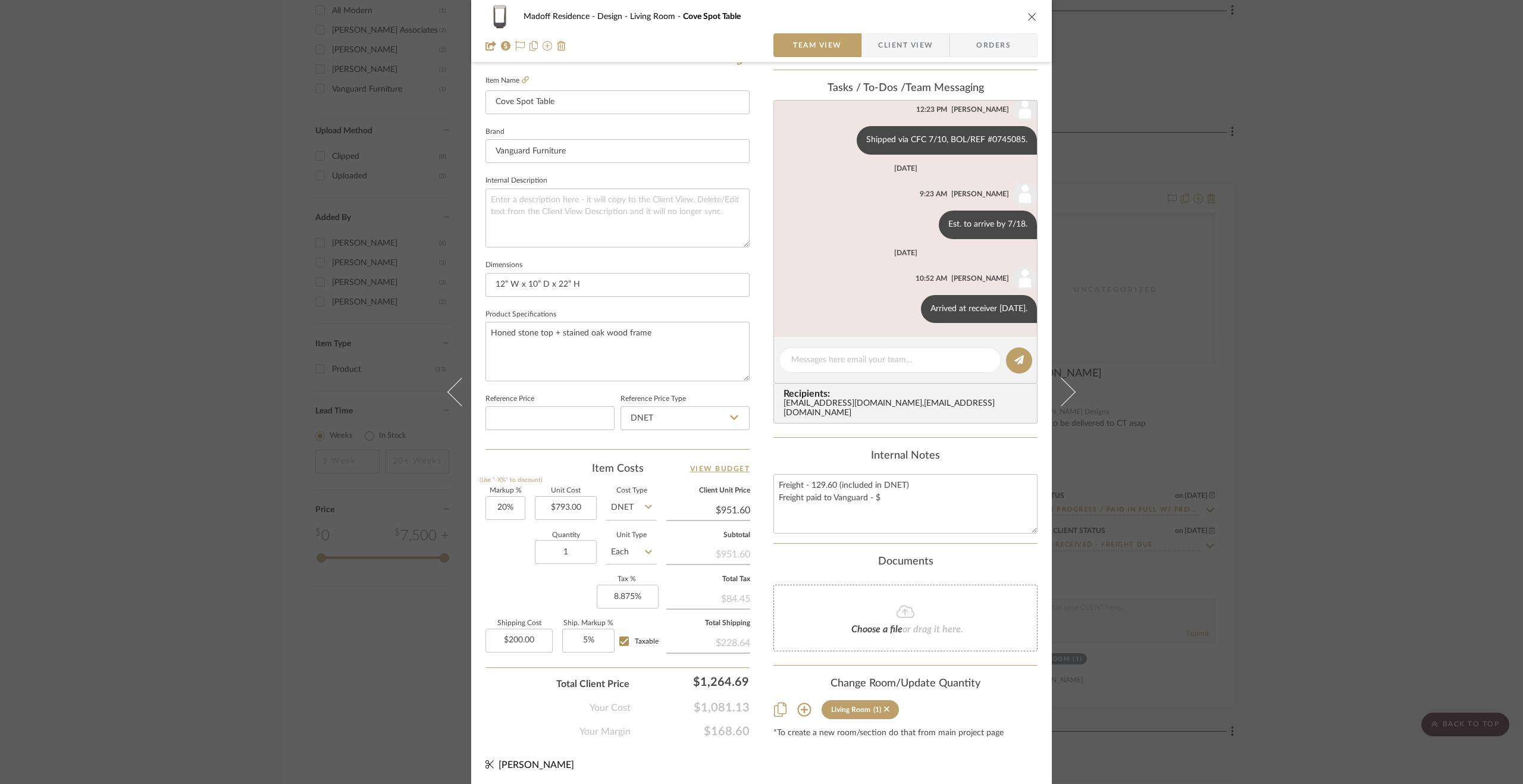
drag, startPoint x: 1376, startPoint y: 579, endPoint x: 1383, endPoint y: 576, distance: 7.6
click at [1383, 576] on div "Madoff Residence - Design Living Room Cove Spot Table Team View Client View Ord…" at bounding box center [762, 392] width 1523 height 784
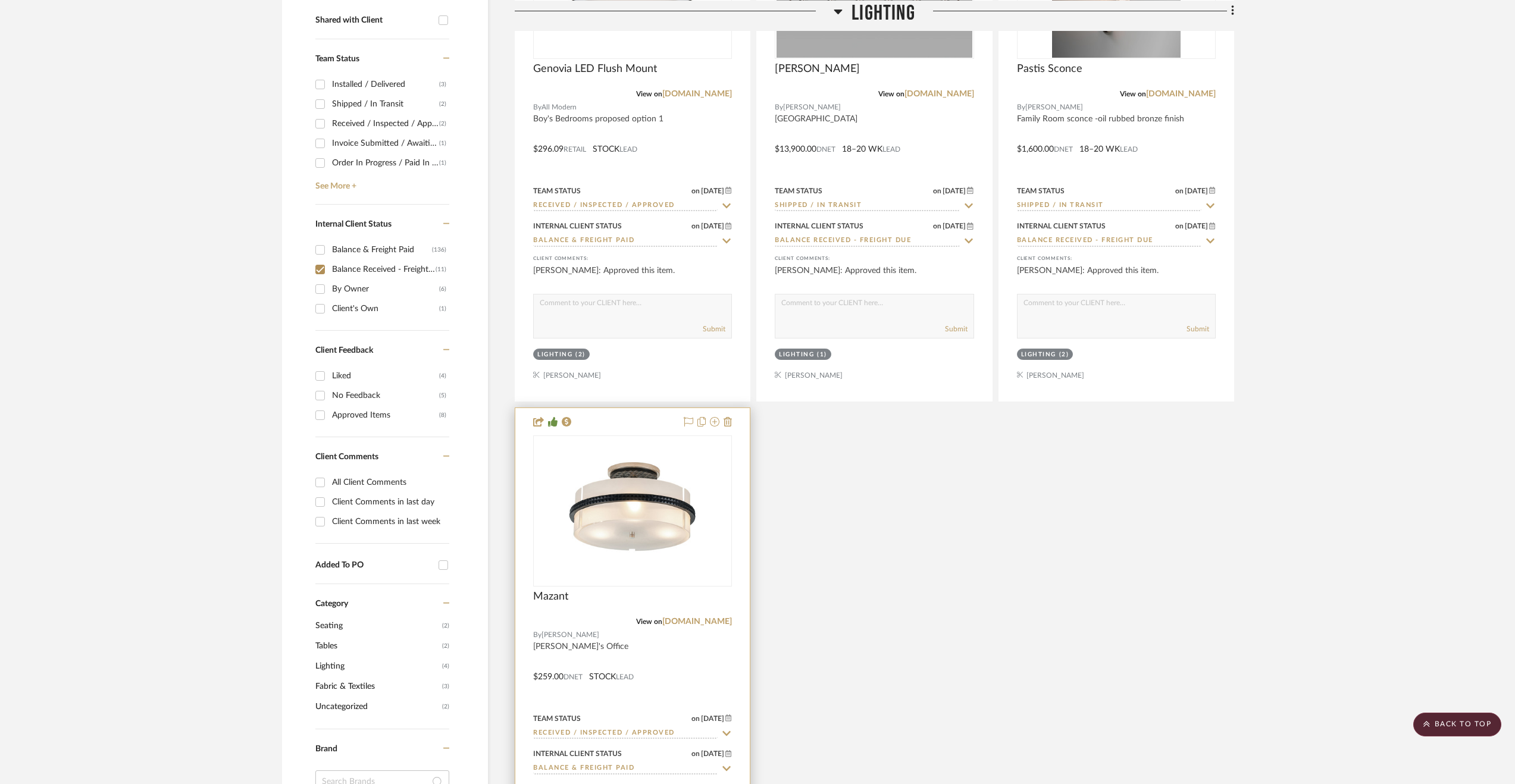
scroll to position [415, 0]
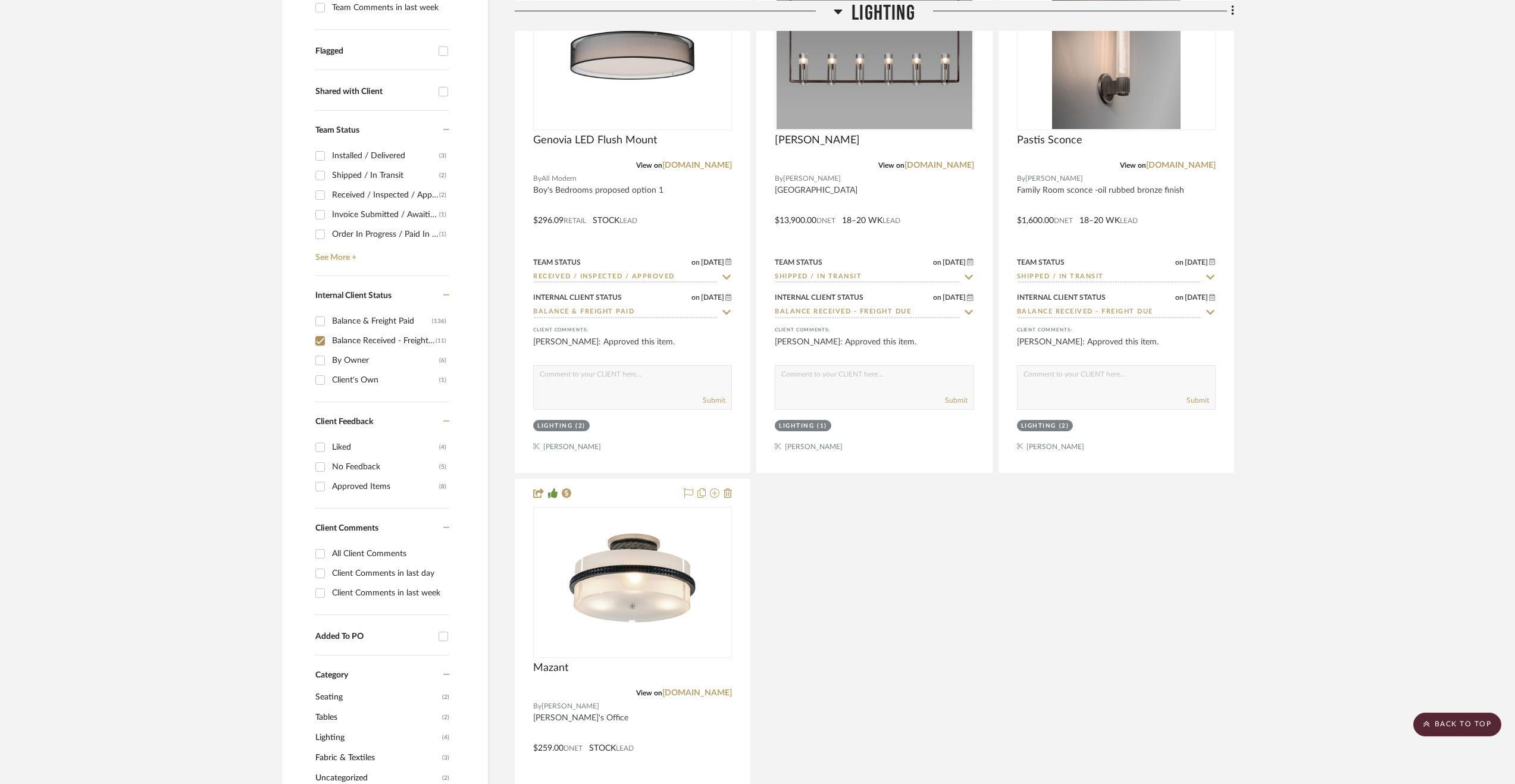
click at [358, 337] on div "Balance Received - Freight Due" at bounding box center [384, 341] width 104 height 19
click at [330, 337] on input "Balance Received - Freight Due (11)" at bounding box center [320, 341] width 19 height 19
checkbox input "false"
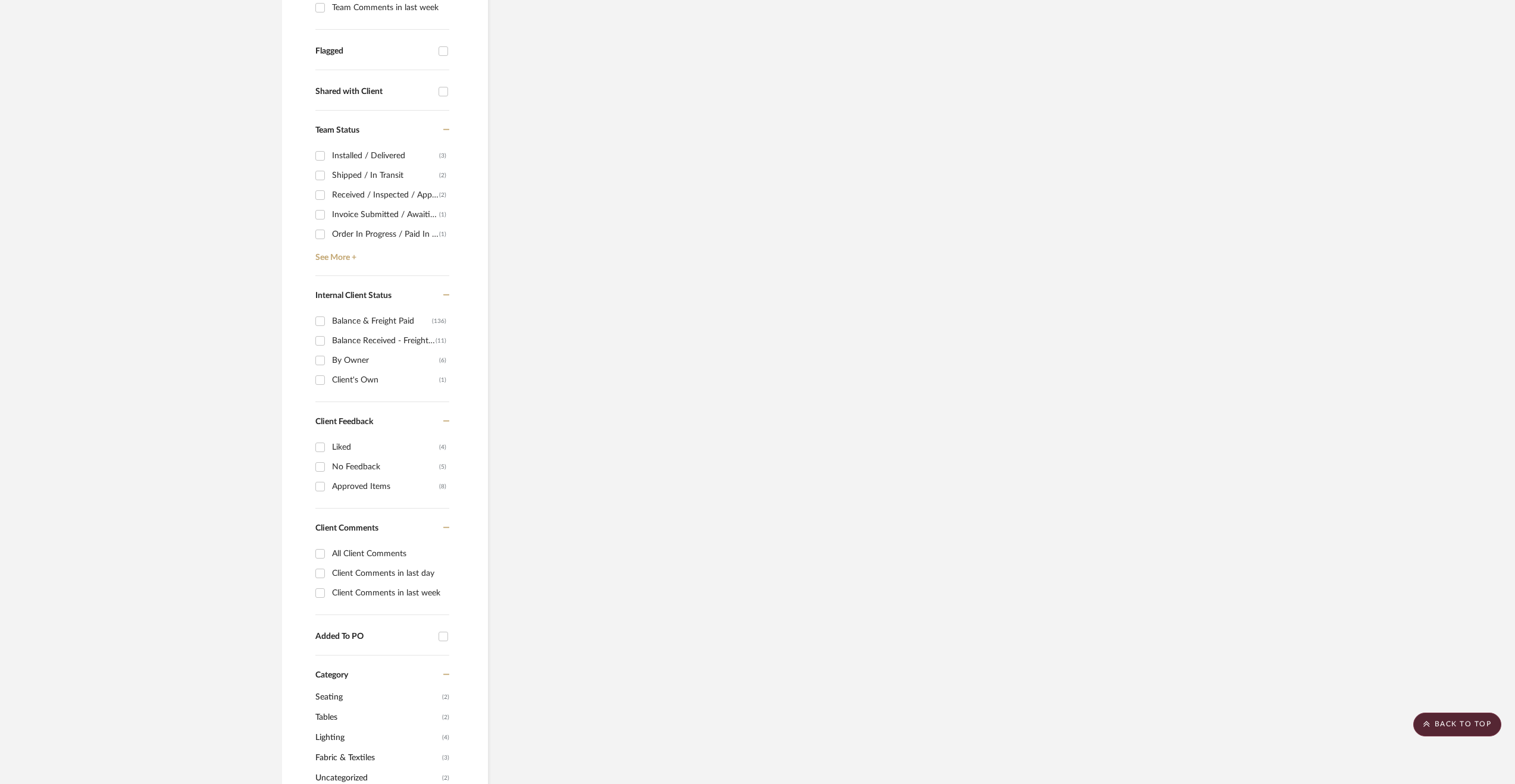
scroll to position [0, 0]
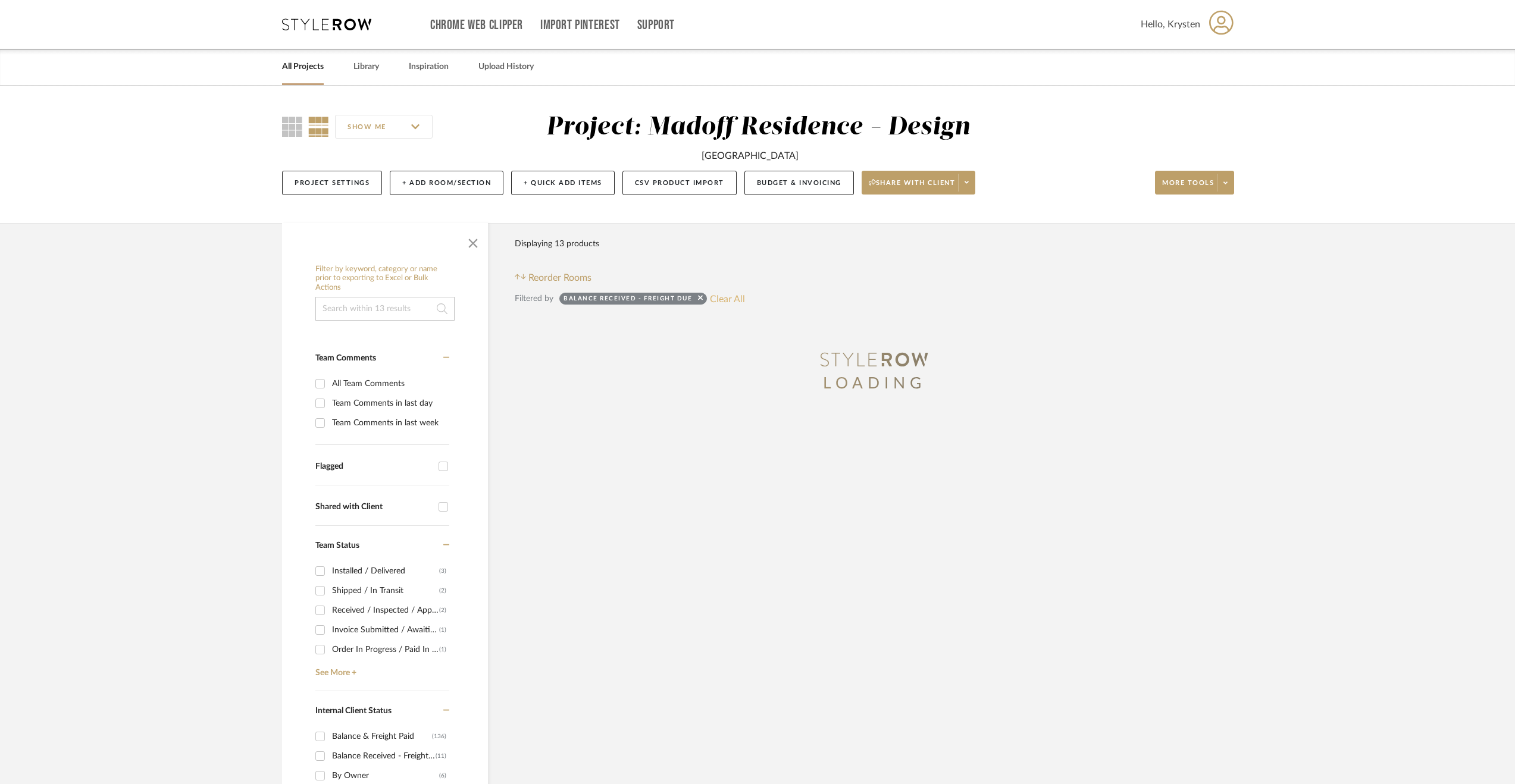
click at [721, 304] on button "Clear All" at bounding box center [727, 298] width 35 height 15
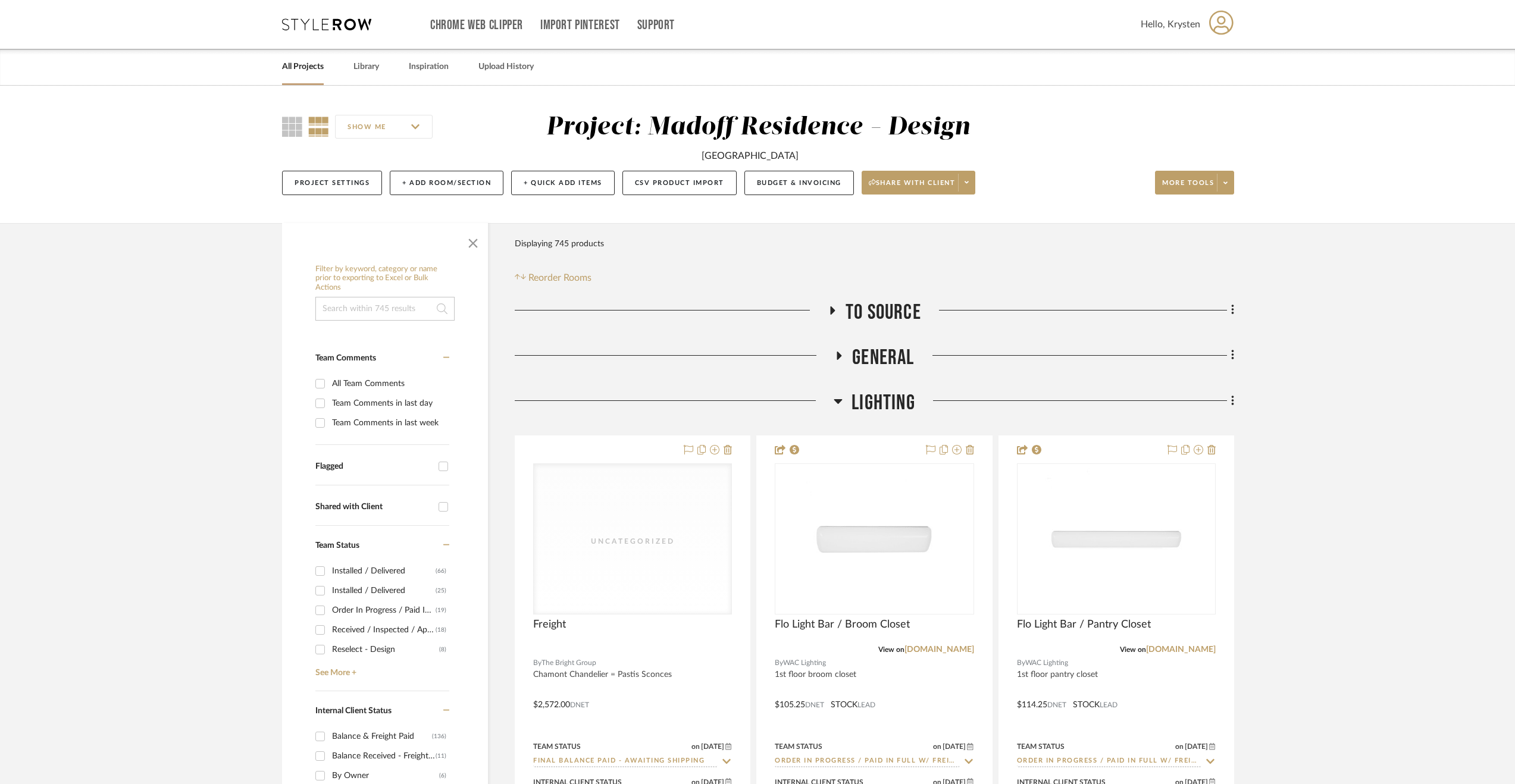
click at [878, 362] on span "General" at bounding box center [883, 358] width 62 height 25
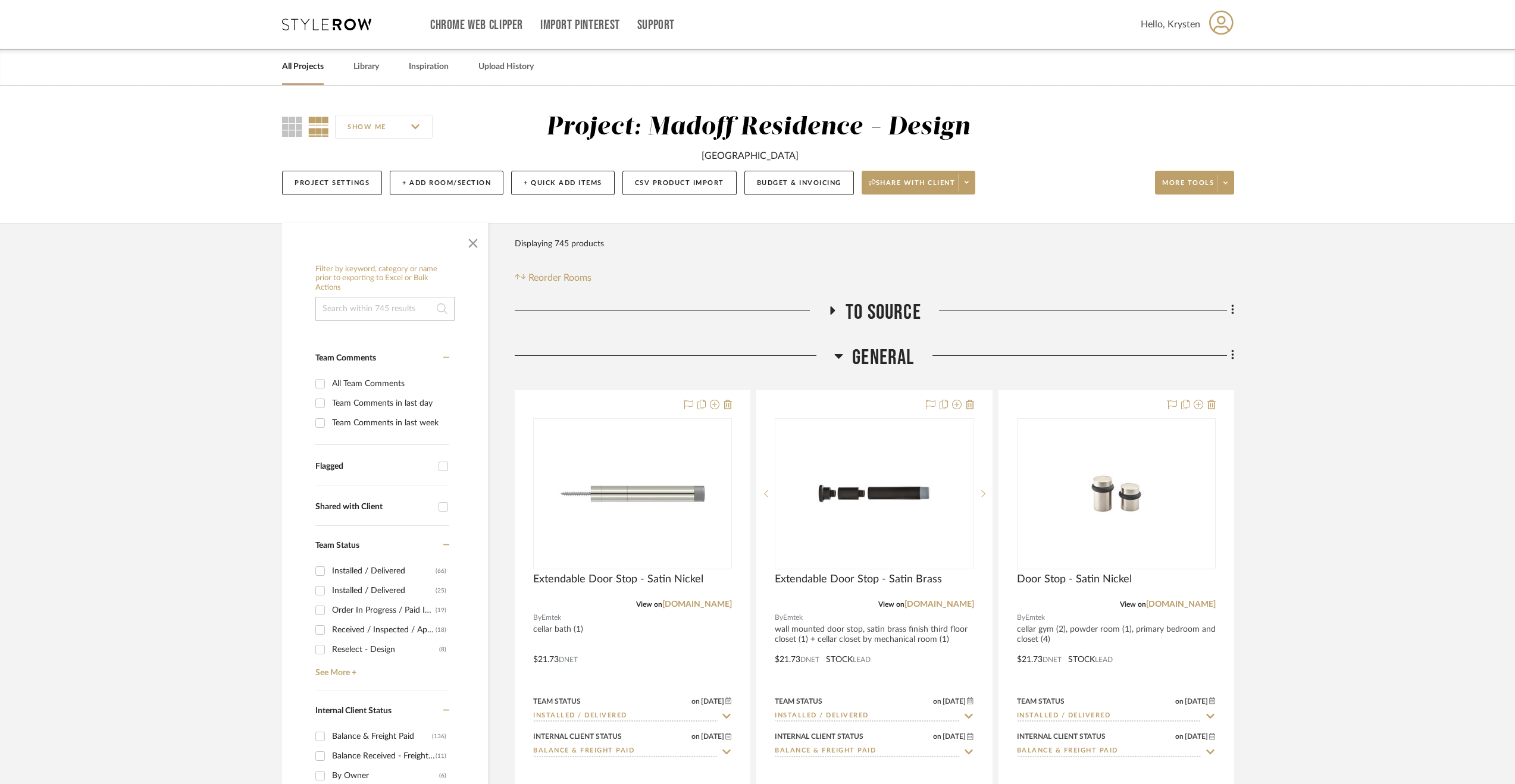
click at [904, 351] on span "General" at bounding box center [883, 358] width 62 height 25
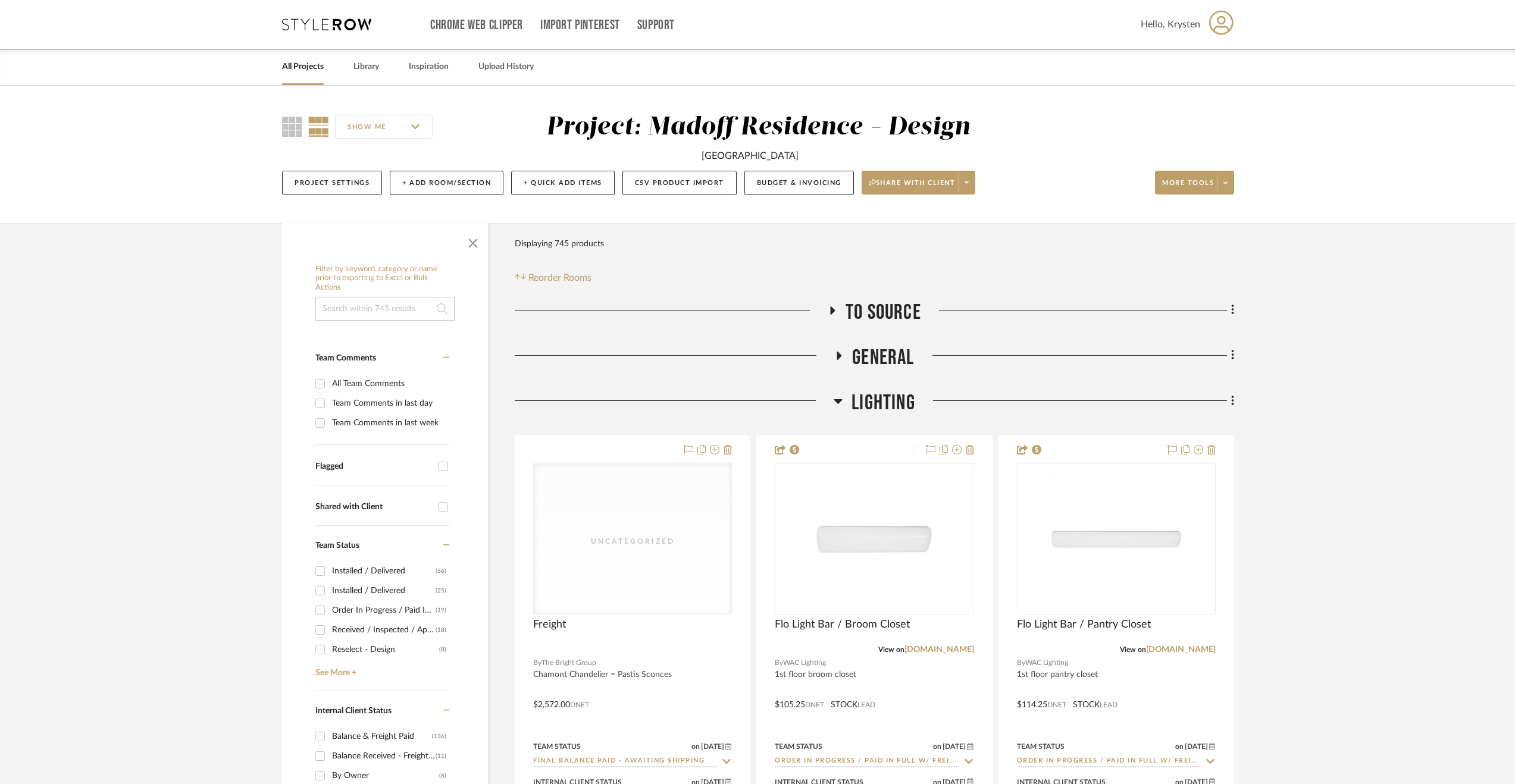
click at [877, 301] on span "To Source" at bounding box center [883, 312] width 75 height 25
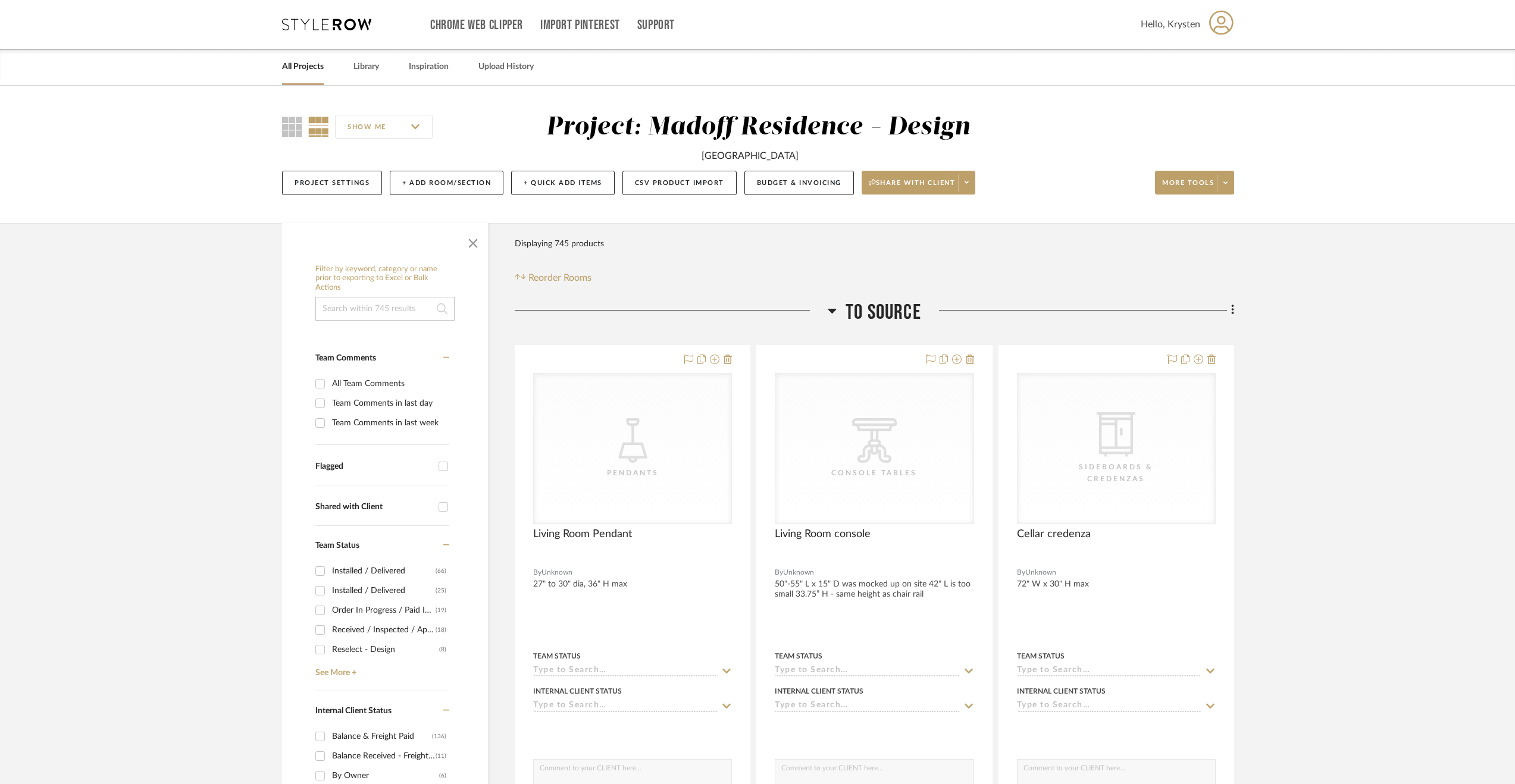
click at [918, 318] on span "To Source" at bounding box center [883, 312] width 75 height 25
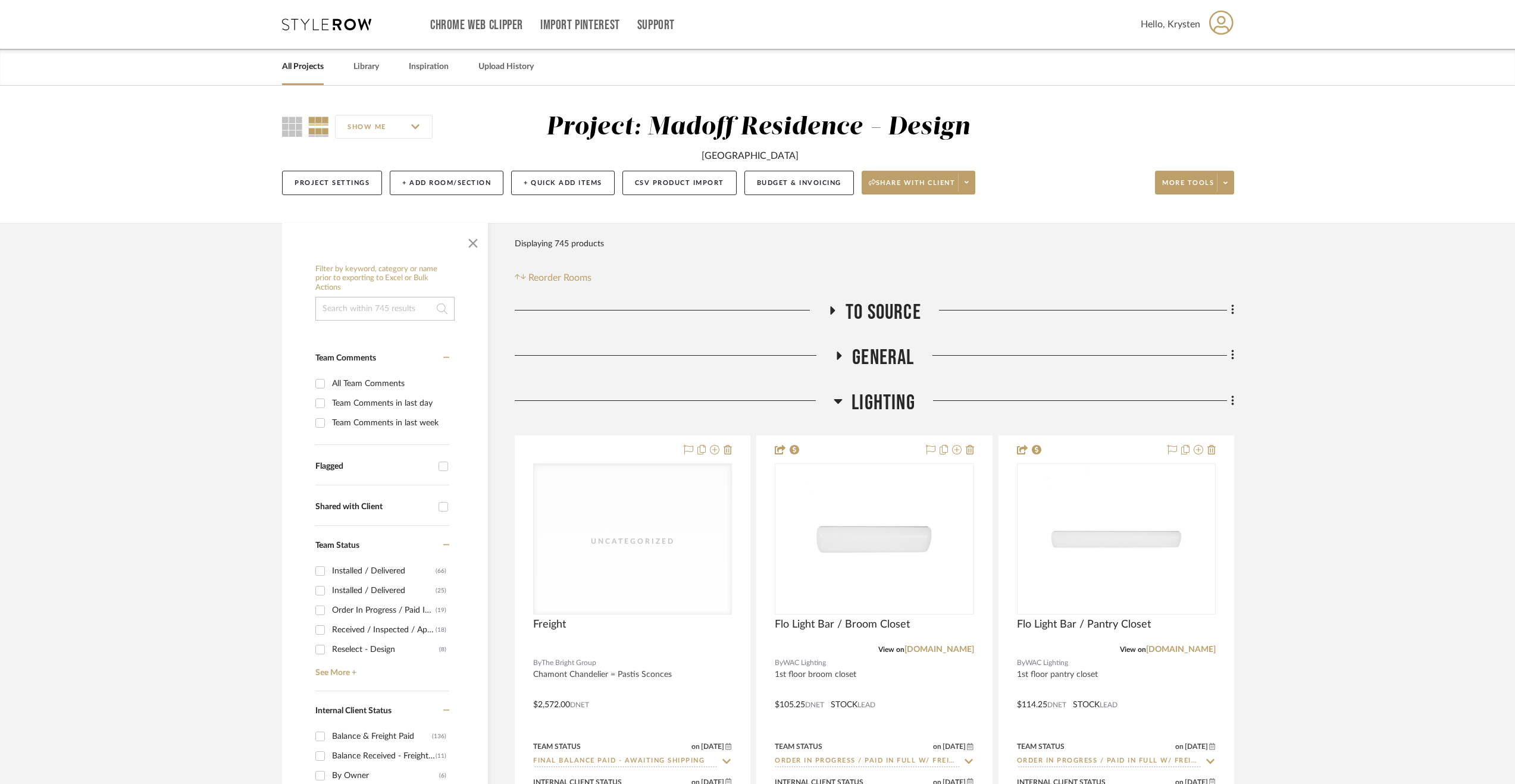
click at [878, 400] on span "Lighting" at bounding box center [883, 403] width 64 height 25
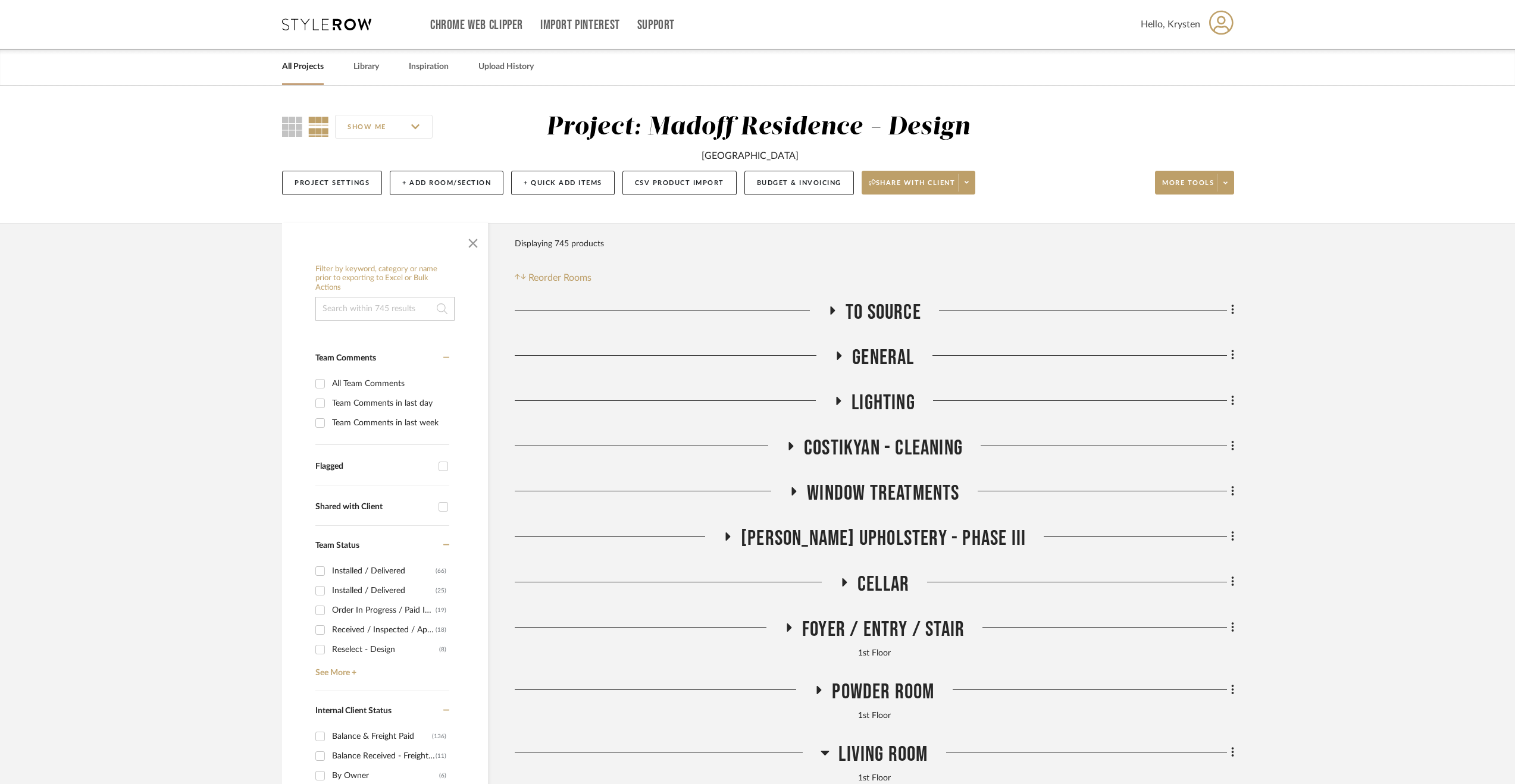
click at [852, 444] on span "Costikyan - Cleaning" at bounding box center [883, 448] width 159 height 25
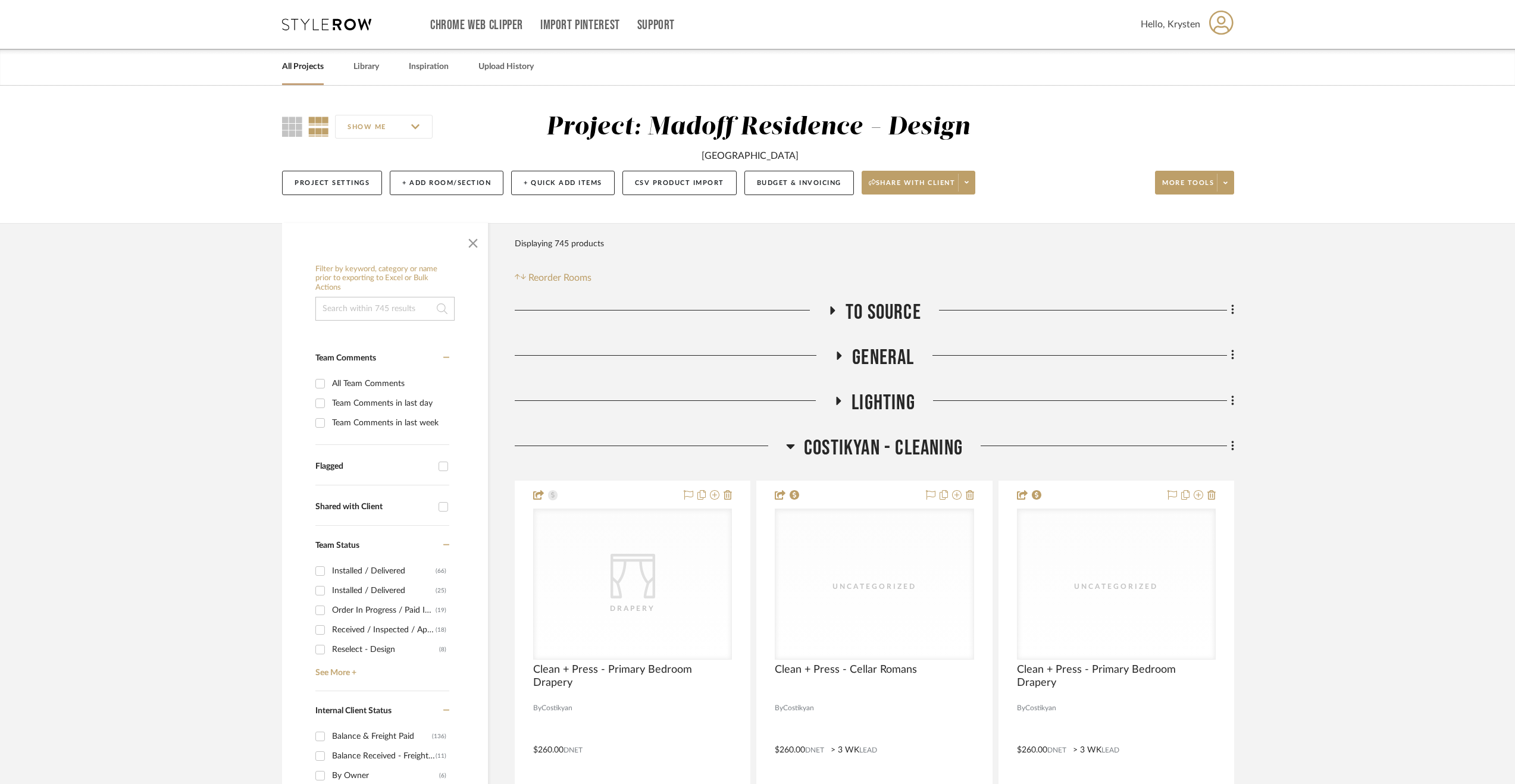
click at [851, 444] on span "Costikyan - Cleaning" at bounding box center [883, 448] width 159 height 25
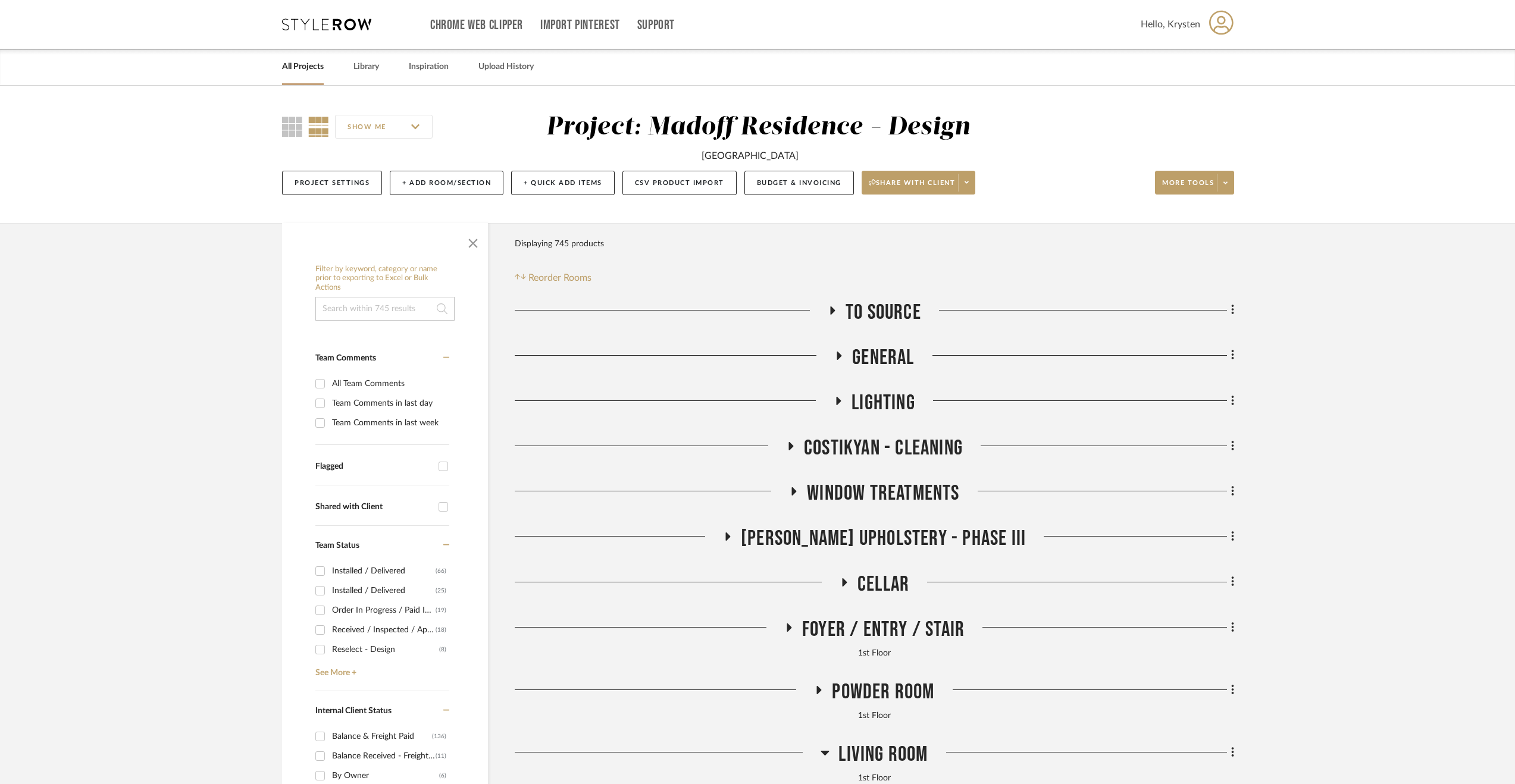
click at [838, 498] on span "Window Treatments" at bounding box center [883, 493] width 153 height 25
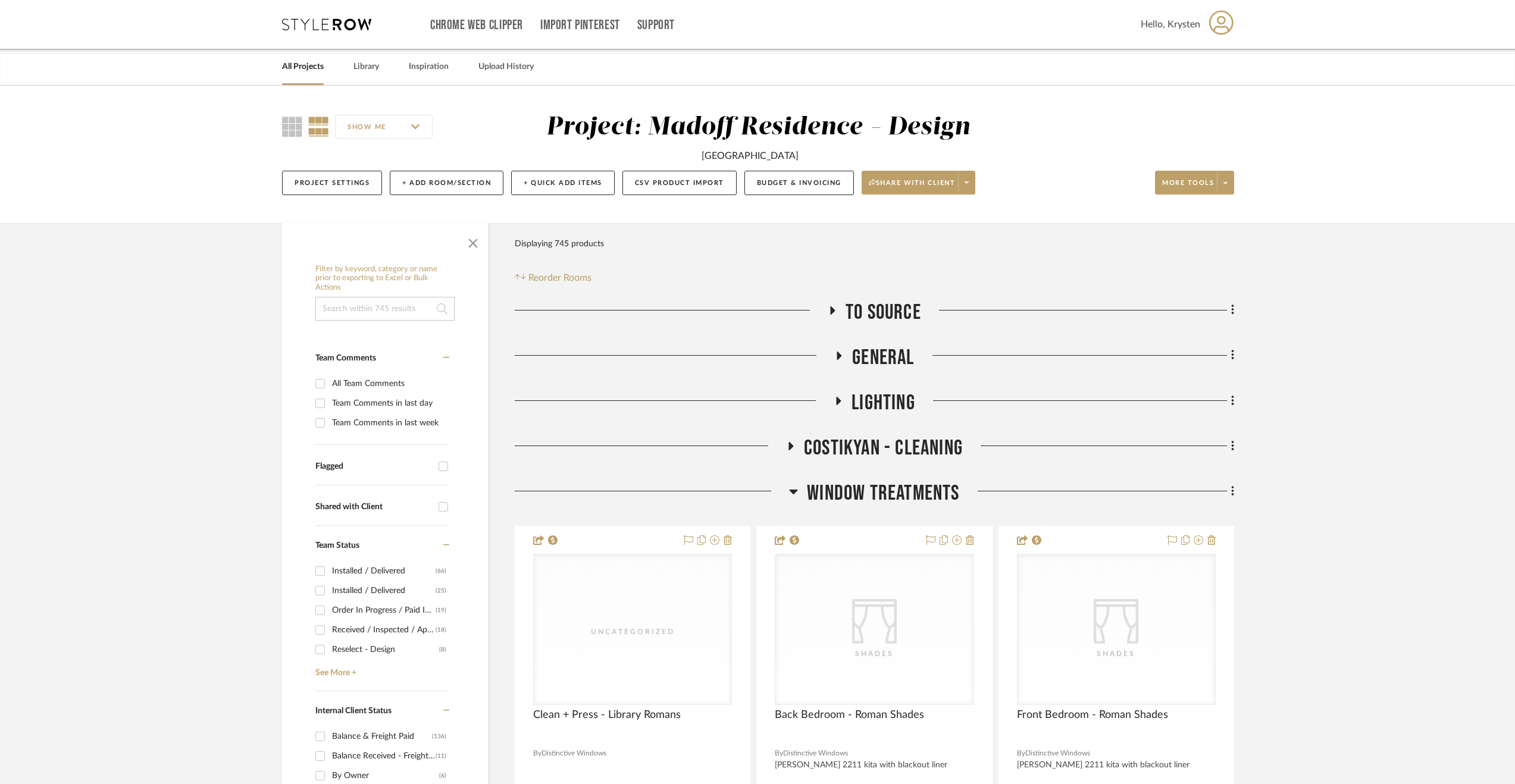
drag, startPoint x: 825, startPoint y: 488, endPoint x: 817, endPoint y: 490, distance: 8.2
click at [826, 488] on span "Window Treatments" at bounding box center [883, 493] width 153 height 25
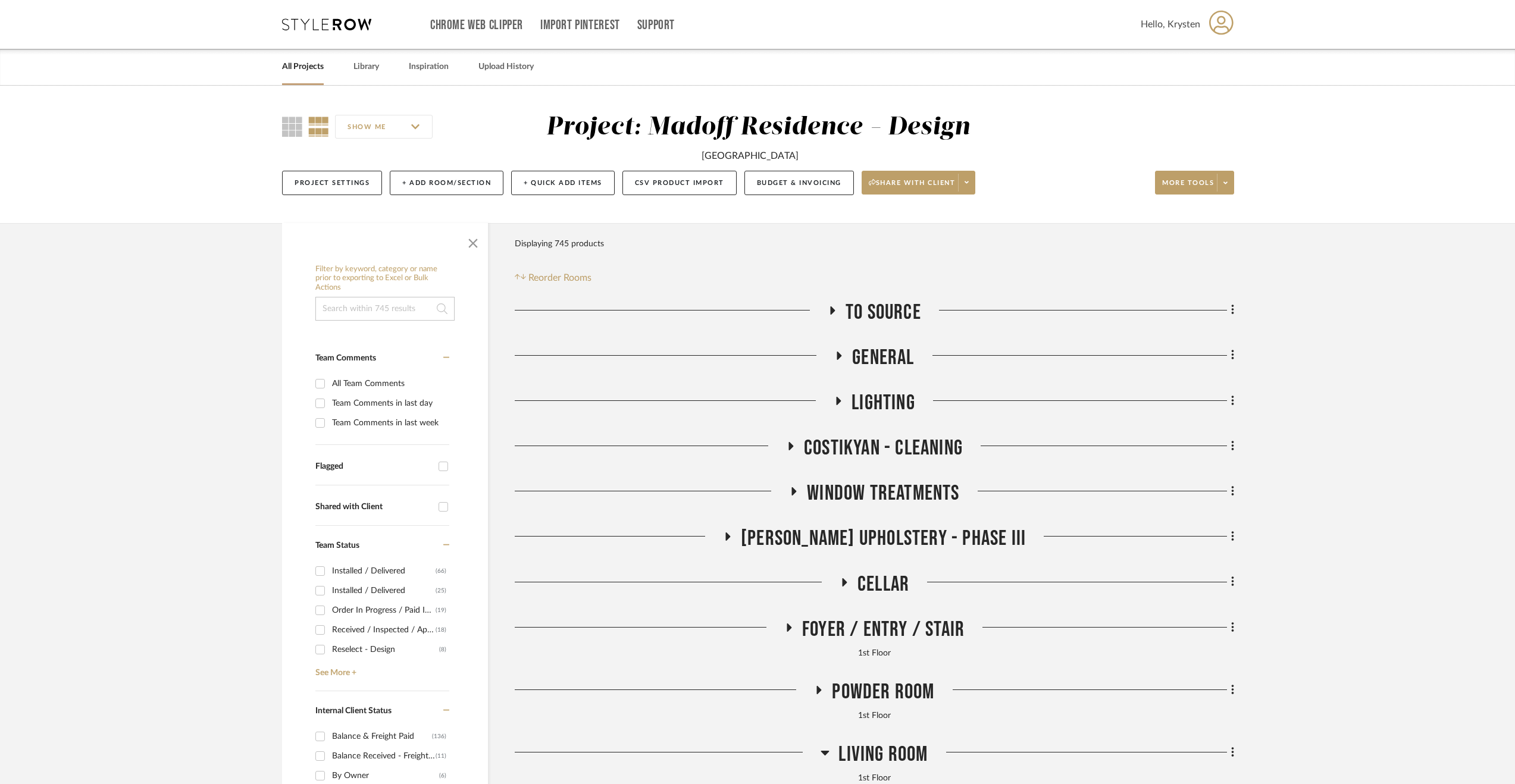
click at [905, 526] on span "Walter's Upholstery - Phase III" at bounding box center [883, 538] width 285 height 25
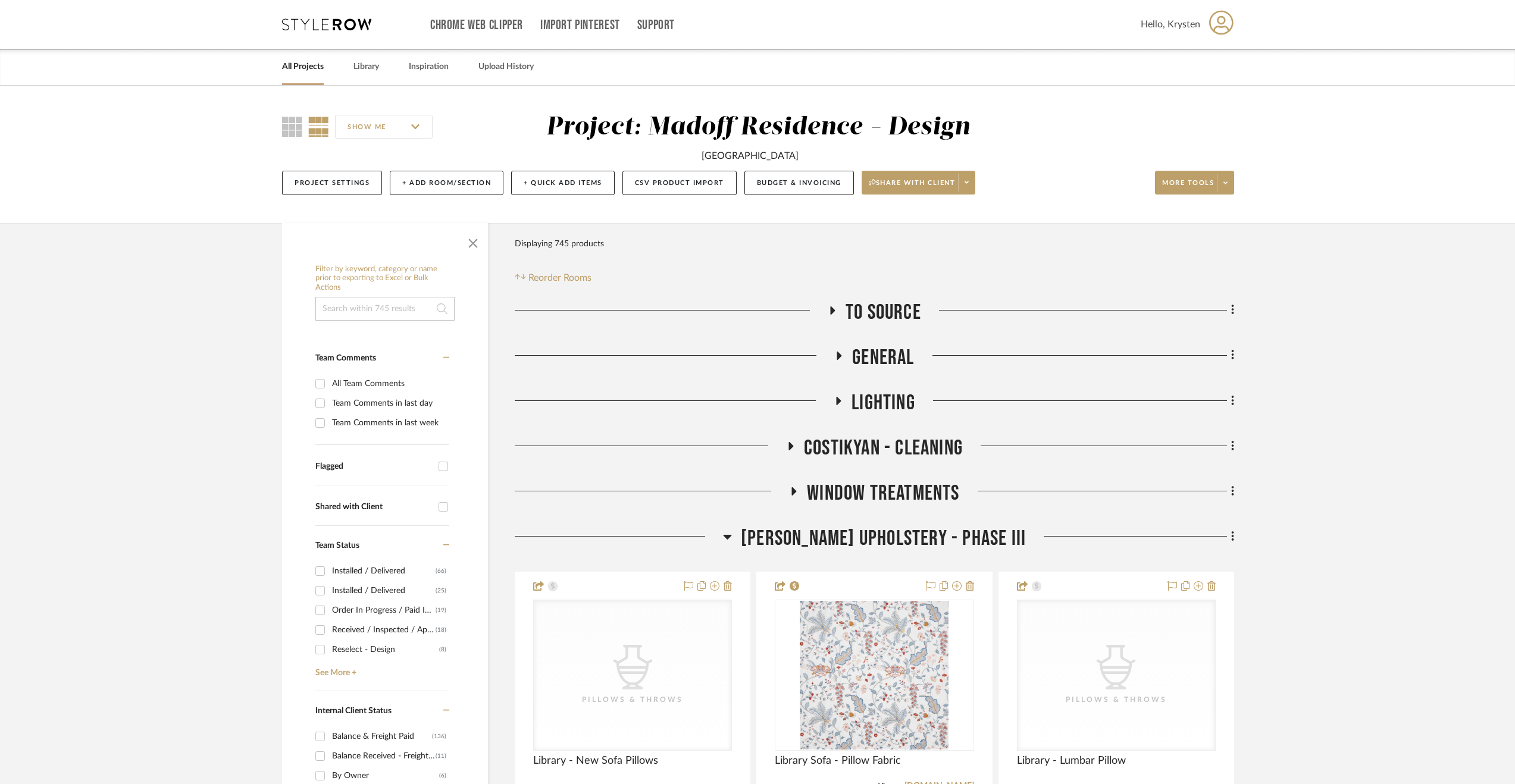
click at [898, 531] on span "Walter's Upholstery - Phase III" at bounding box center [883, 538] width 285 height 25
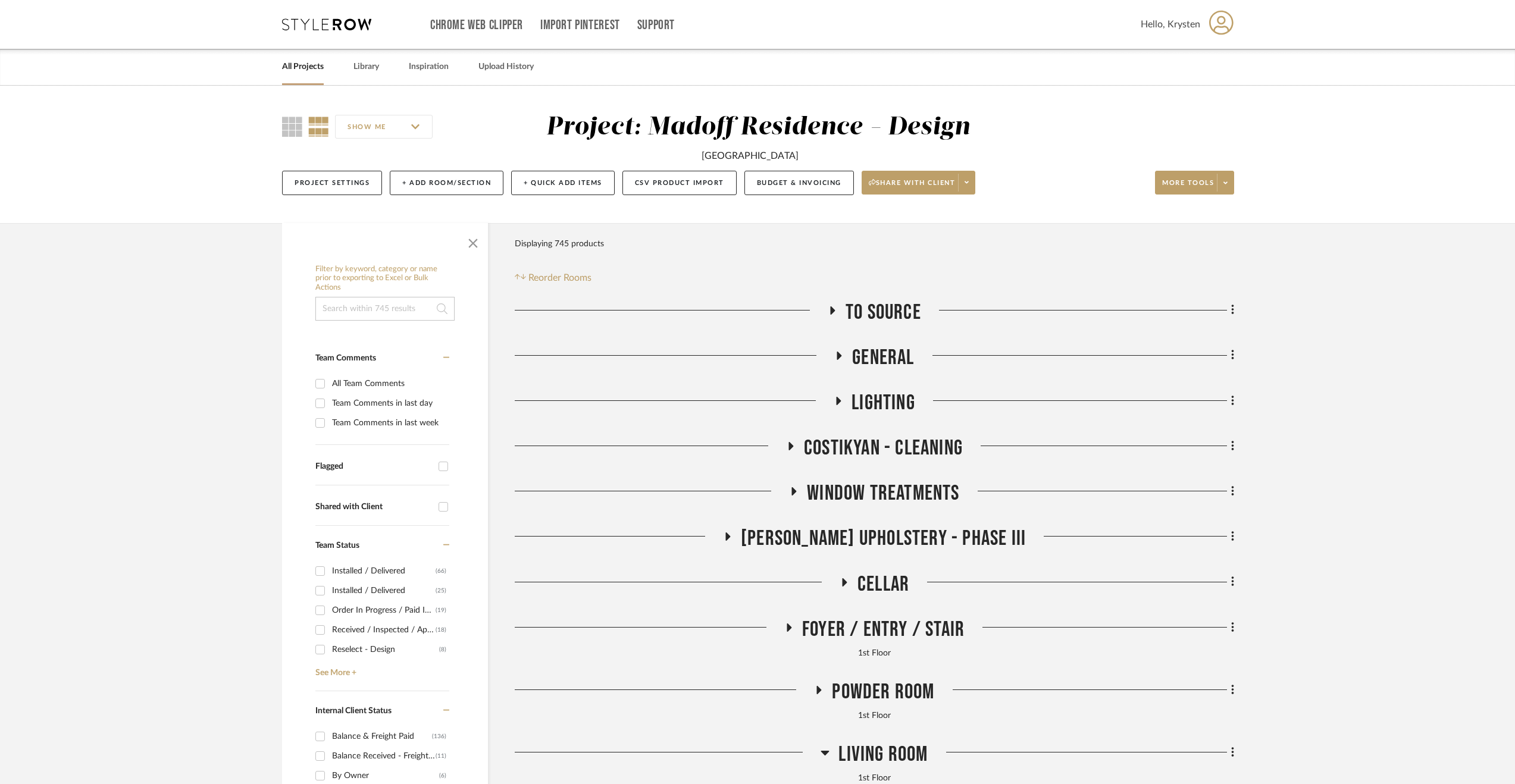
click at [895, 591] on span "Cellar" at bounding box center [883, 584] width 52 height 25
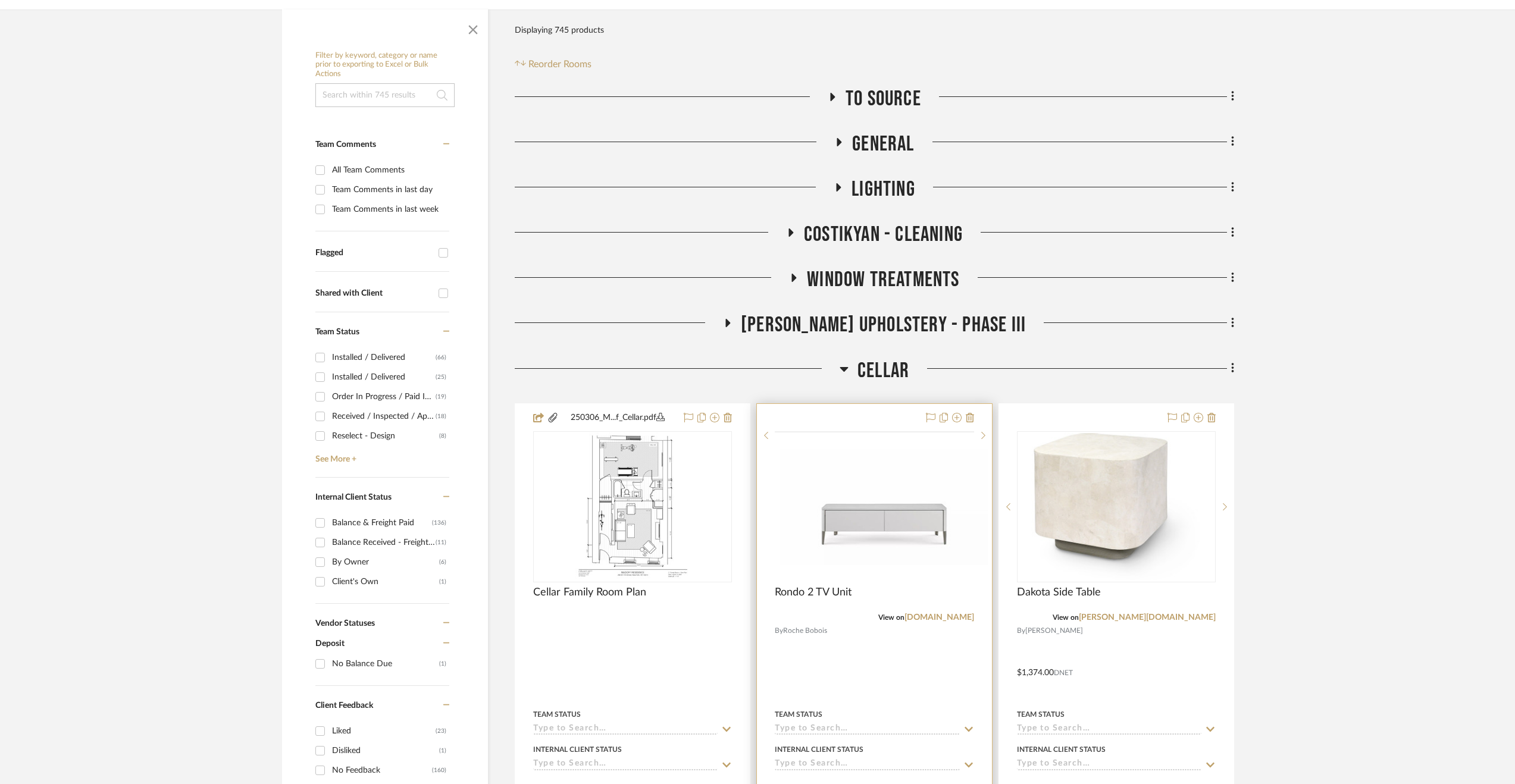
scroll to position [297, 0]
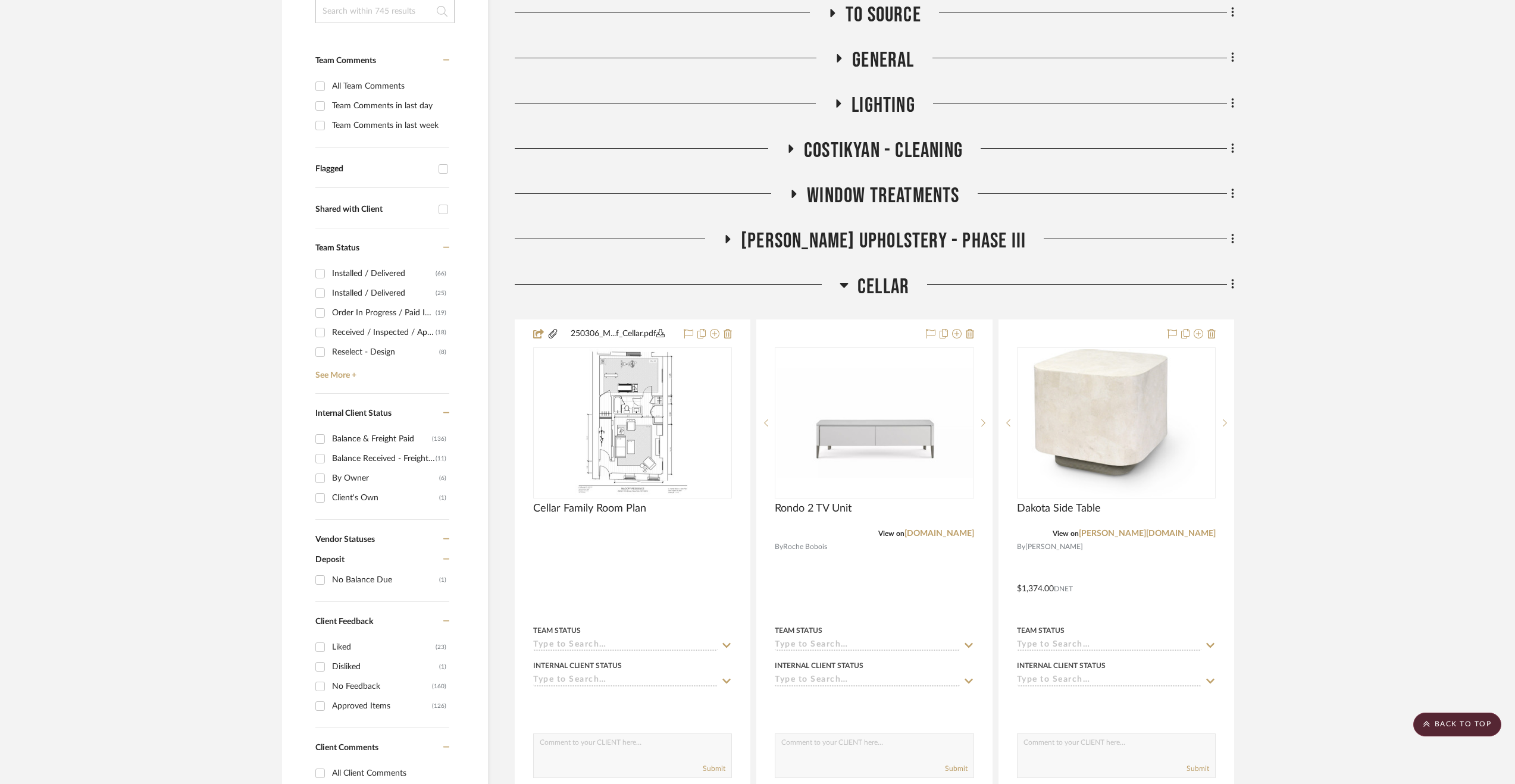
click at [872, 288] on span "Cellar" at bounding box center [883, 286] width 52 height 25
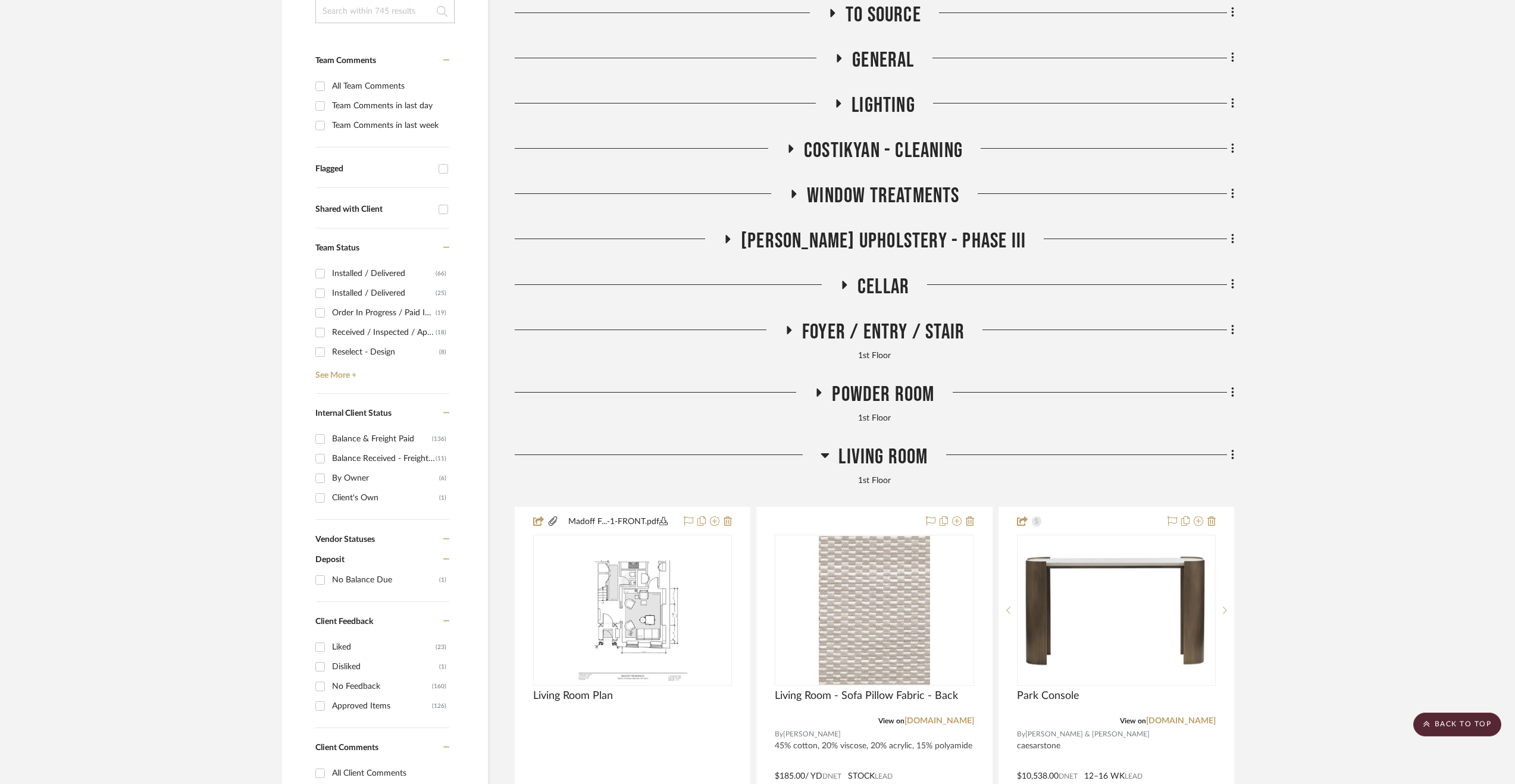
click at [903, 348] on div "Foyer / Entry / Stair" at bounding box center [875, 334] width 719 height 30
click at [890, 323] on span "Foyer / Entry / Stair" at bounding box center [883, 331] width 163 height 25
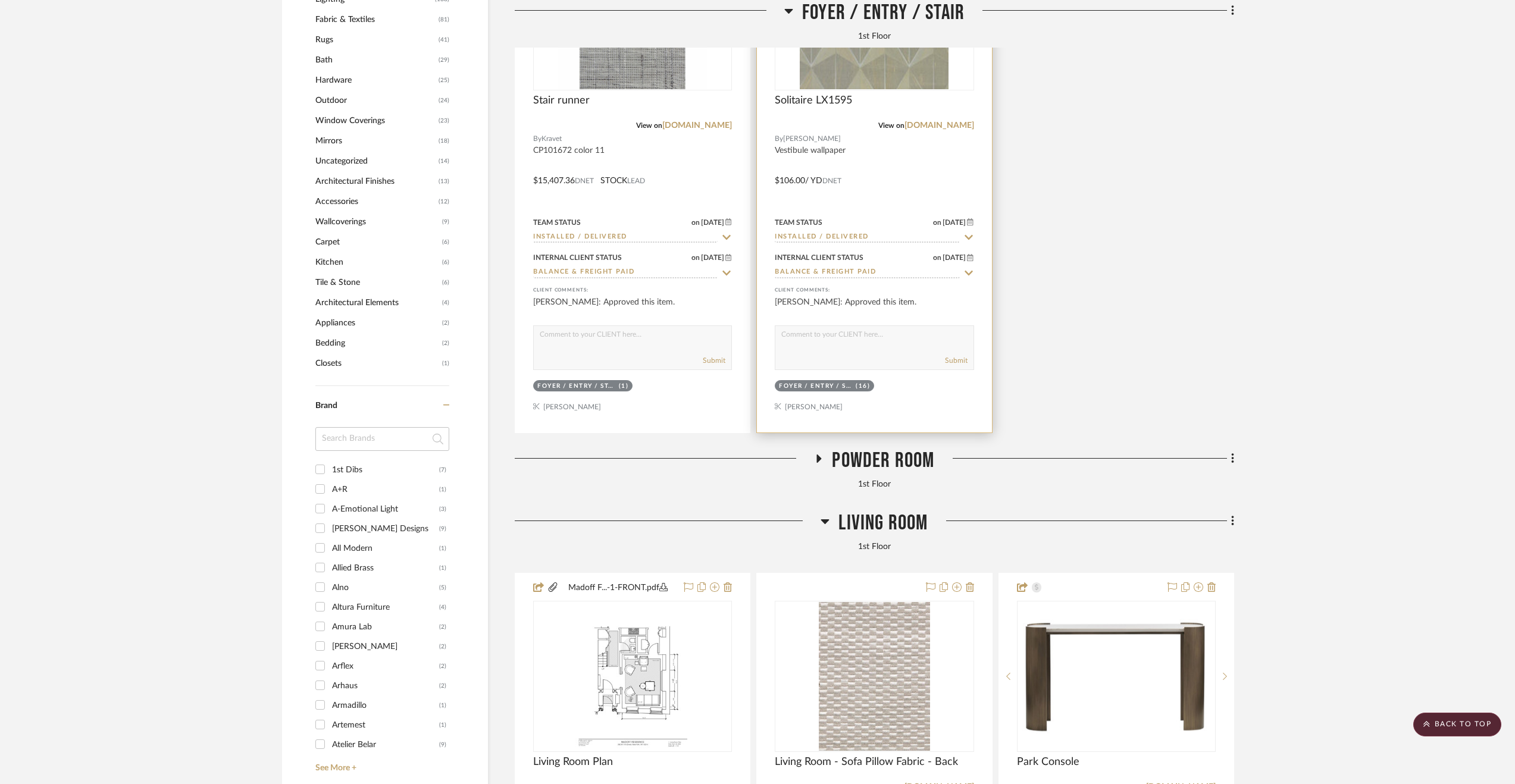
scroll to position [1368, 0]
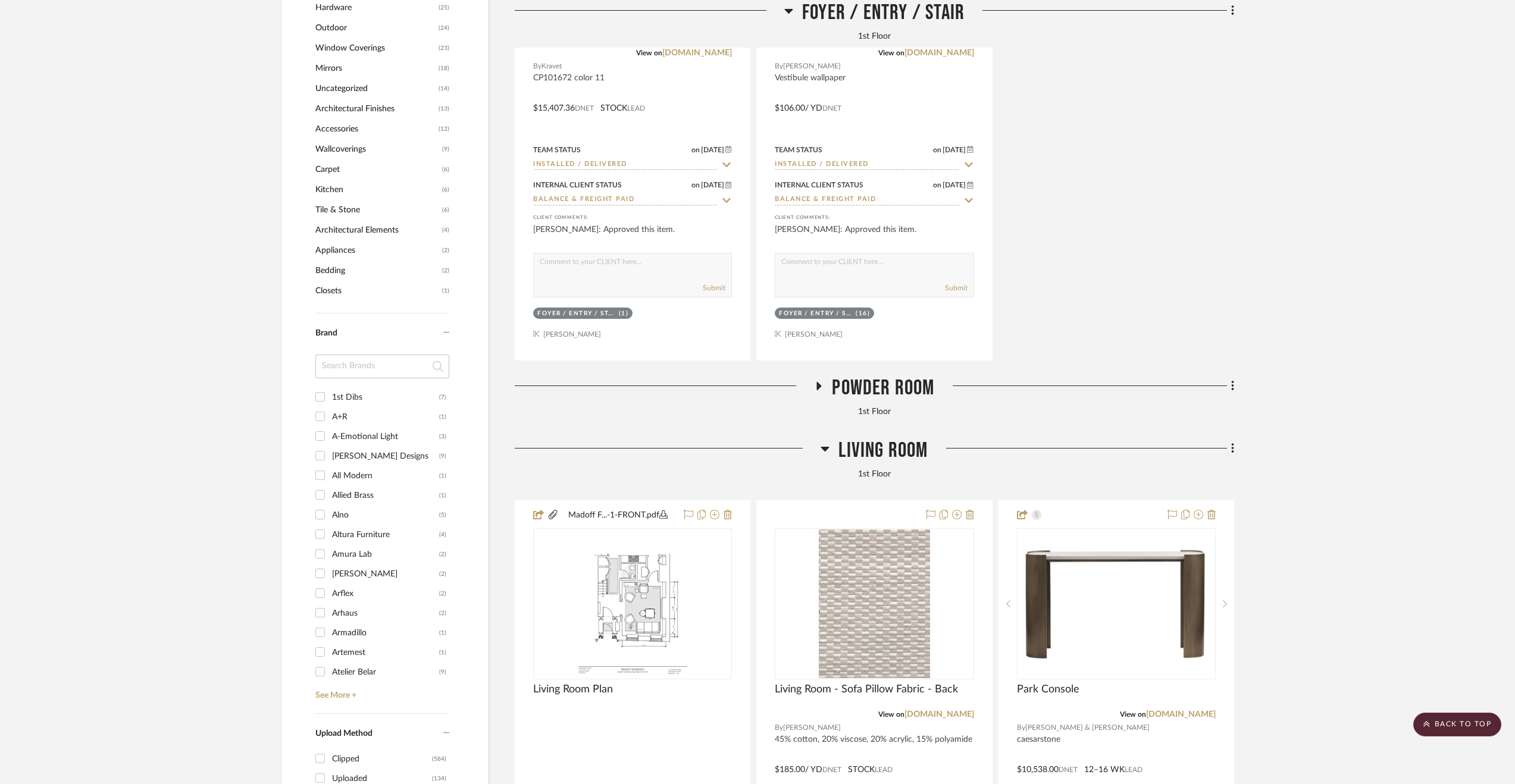
click at [896, 387] on span "Powder Room" at bounding box center [882, 388] width 103 height 25
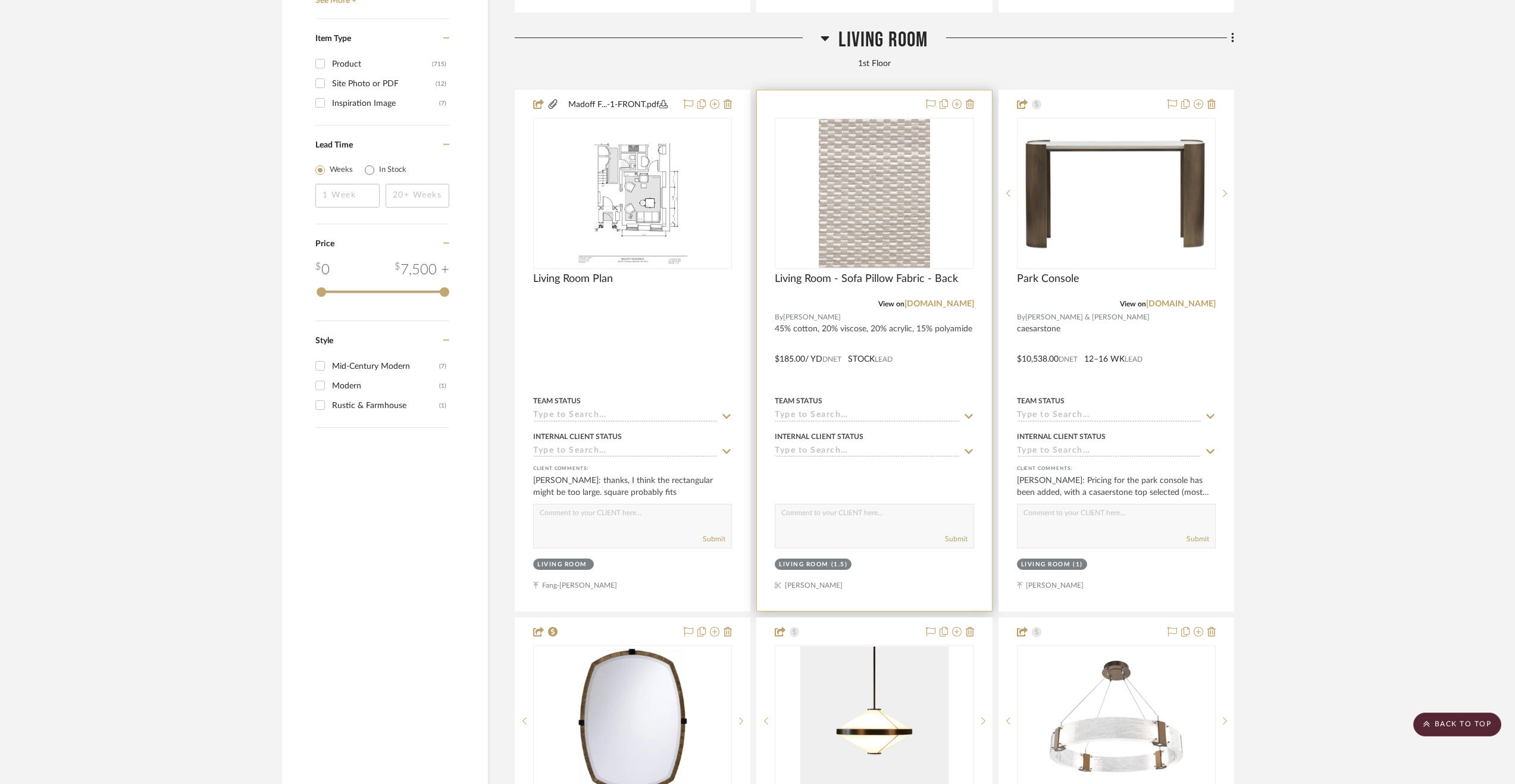
scroll to position [2200, 0]
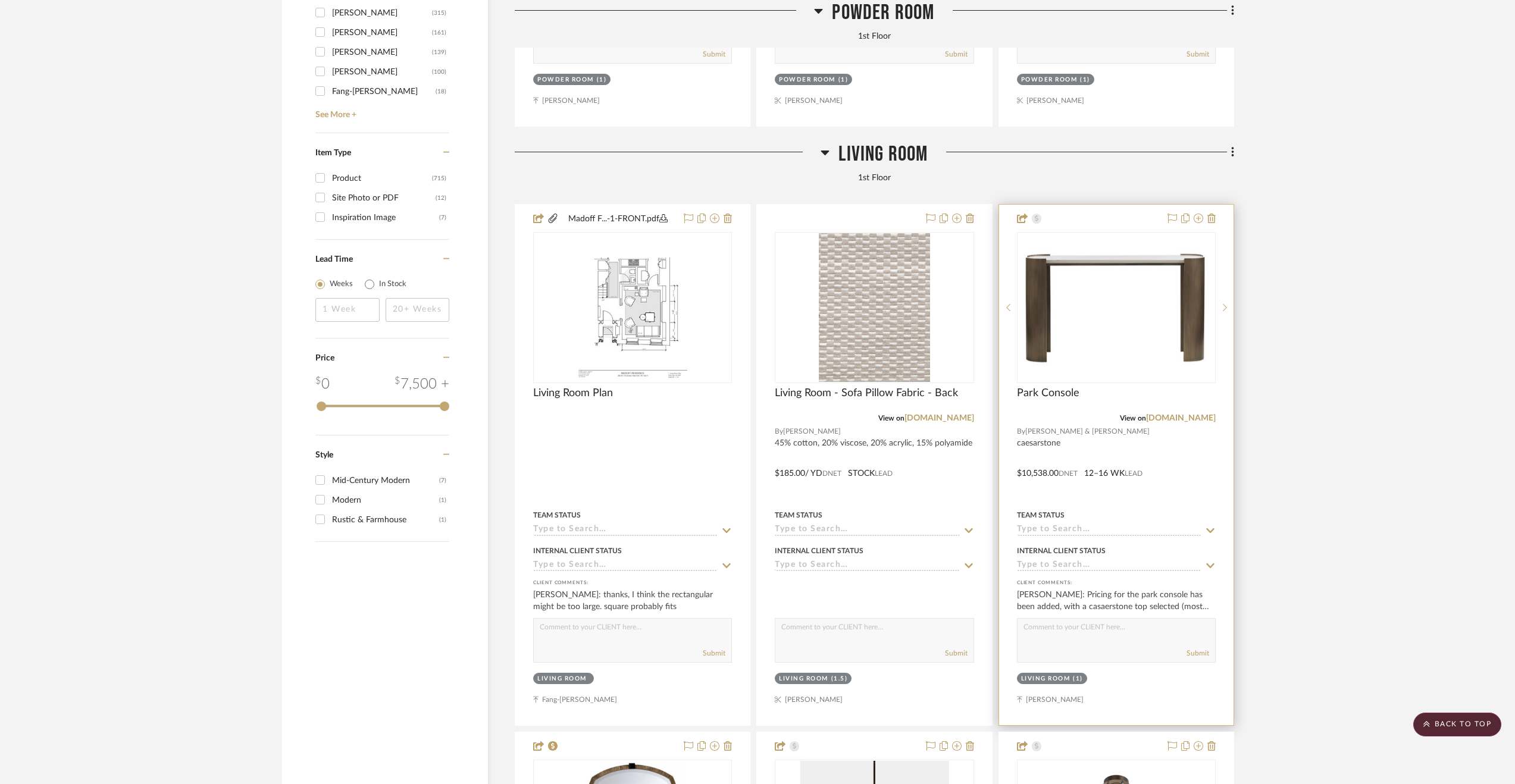
click at [1219, 472] on div at bounding box center [1116, 464] width 234 height 520
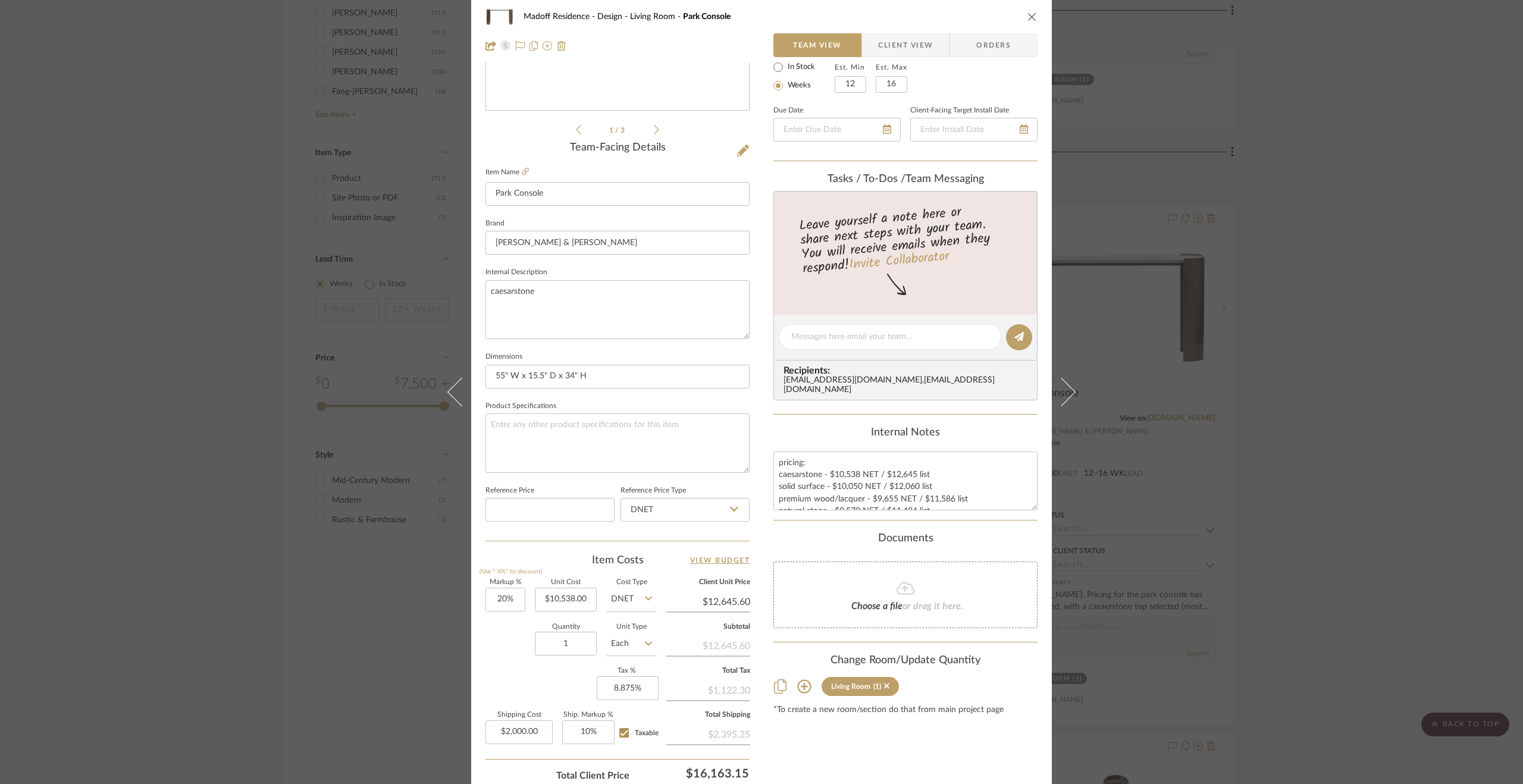
scroll to position [321, 0]
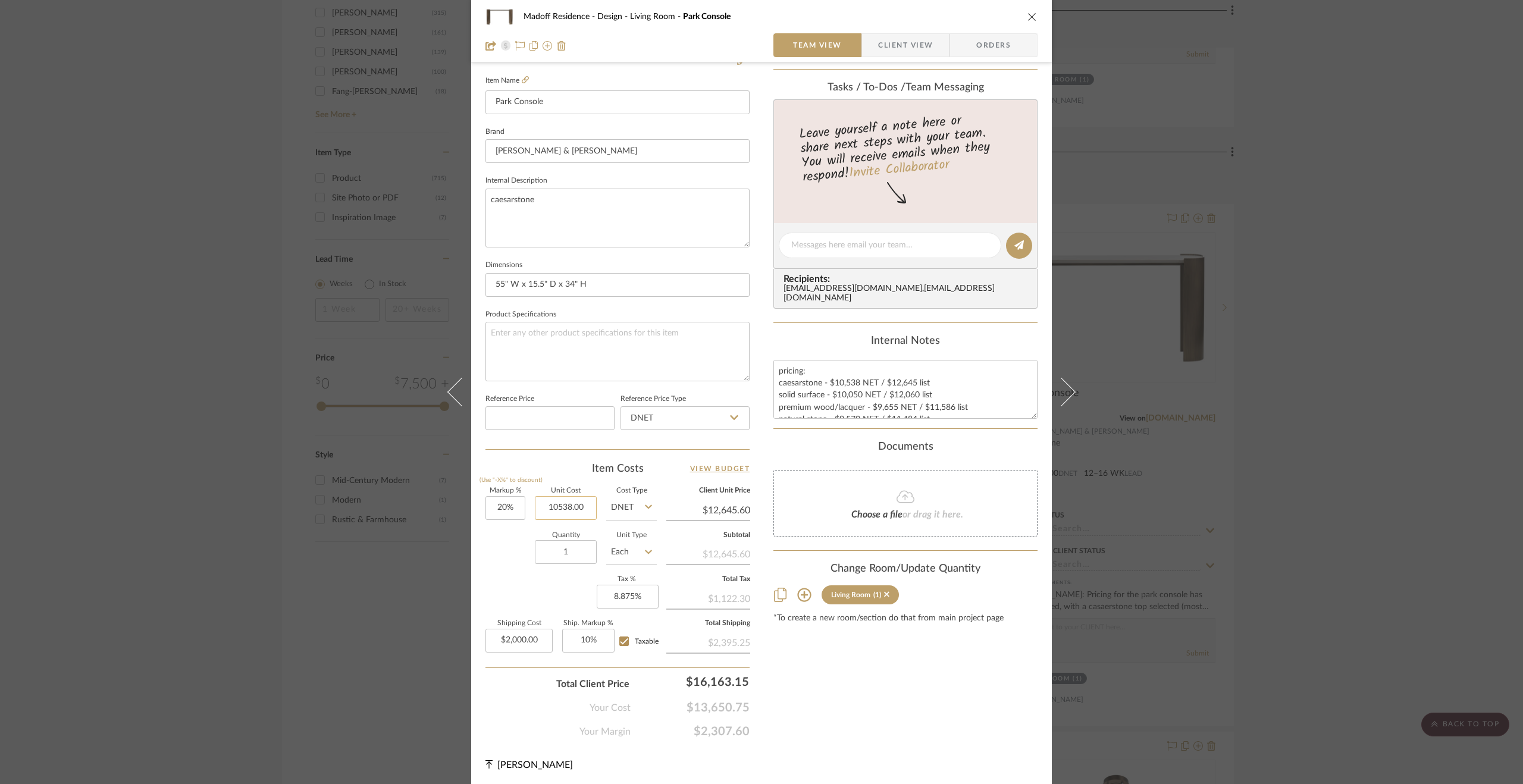
click at [576, 510] on input "10538.00" at bounding box center [566, 507] width 62 height 24
type input "$10,500.00"
type input "$12,600.00"
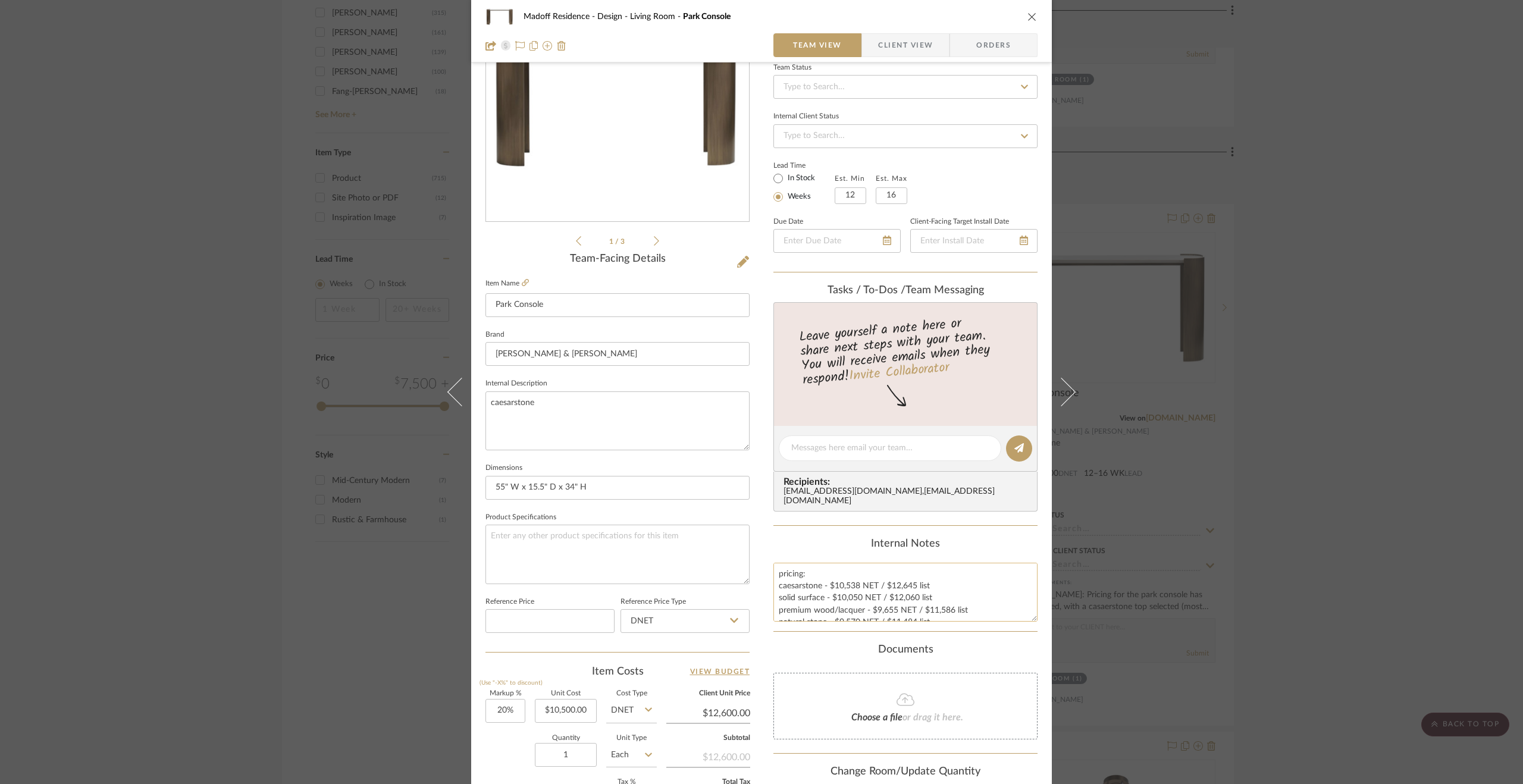
scroll to position [83, 0]
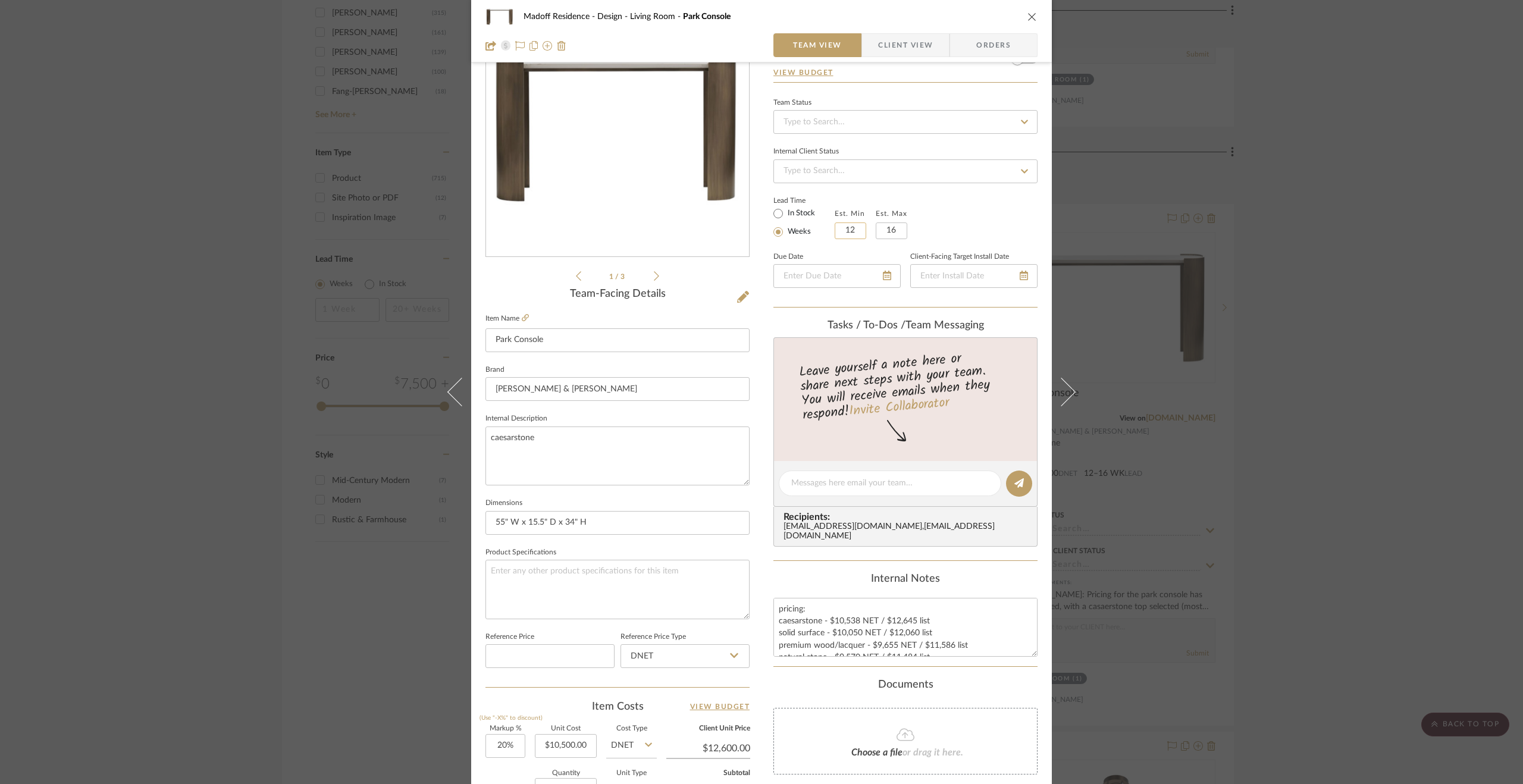
type input "$10,500.00"
type input "16"
click at [899, 227] on input "16" at bounding box center [890, 231] width 31 height 17
type input "18"
click at [945, 222] on div "Lead Time In Stock Weeks Est. Min 16 Est. Max 18" at bounding box center [906, 216] width 265 height 46
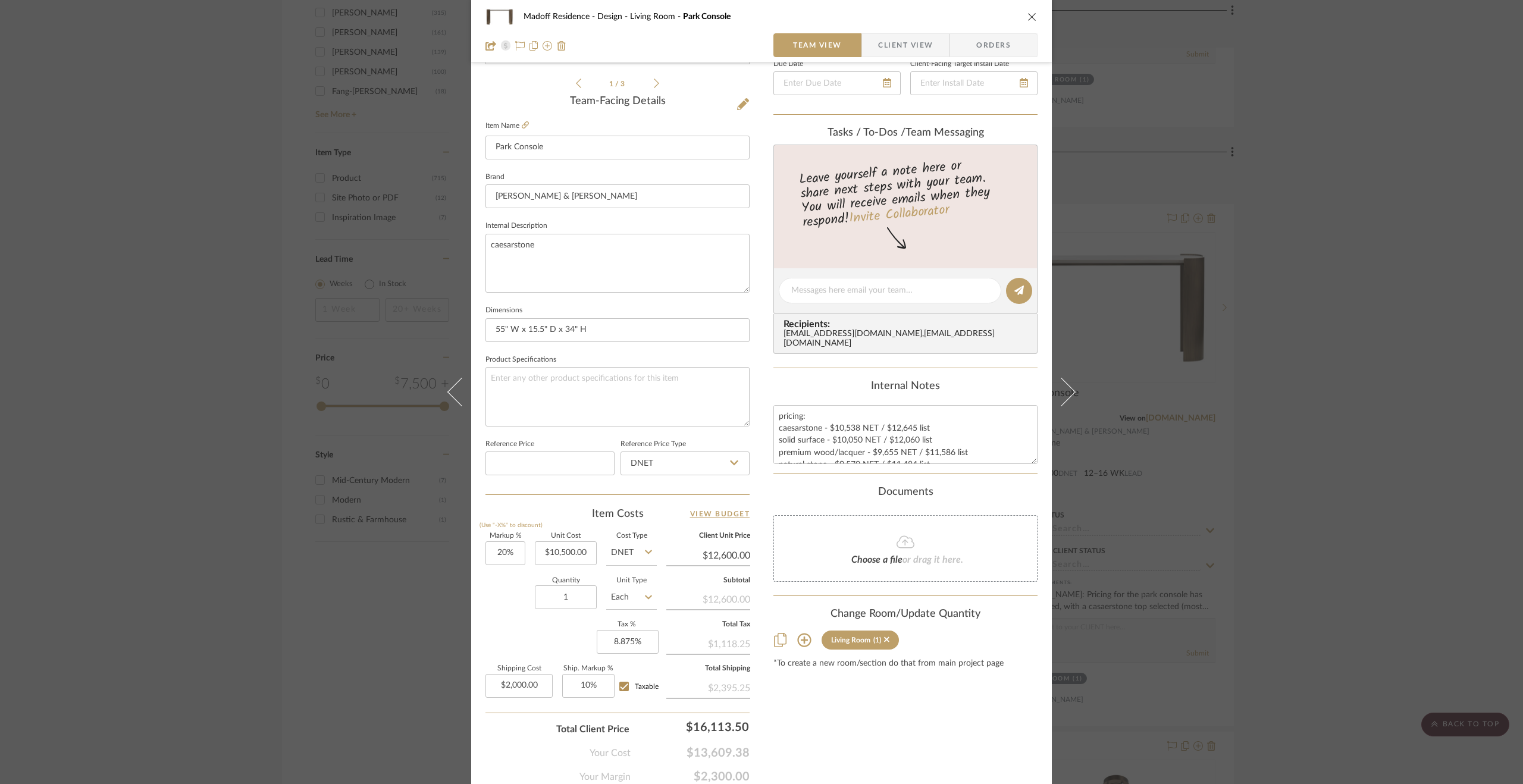
scroll to position [321, 0]
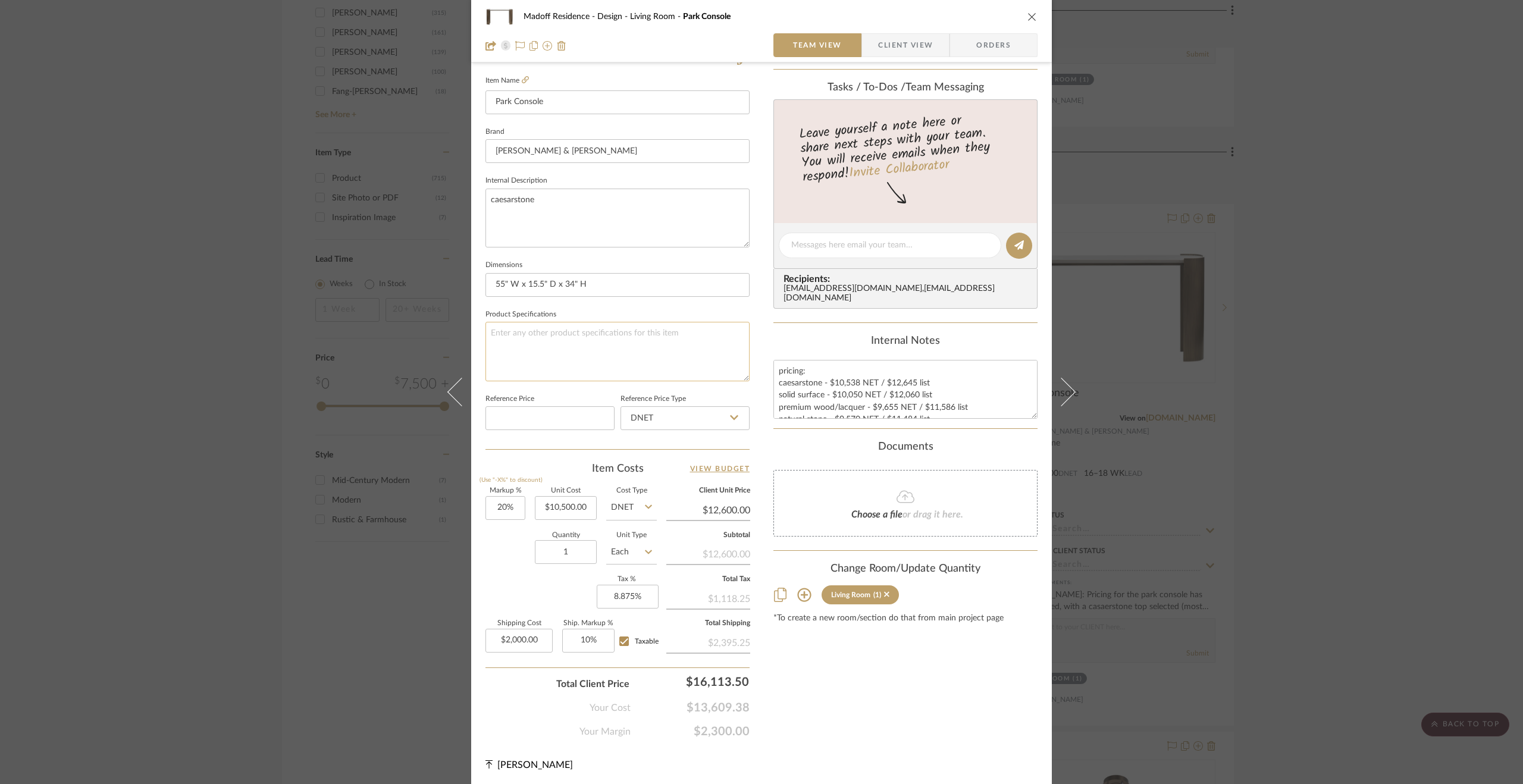
click at [592, 337] on textarea at bounding box center [617, 351] width 265 height 59
type textarea "150 lbs"
drag, startPoint x: 537, startPoint y: 198, endPoint x: 484, endPoint y: 201, distance: 53.1
click at [486, 201] on textarea "caesarstone" at bounding box center [617, 217] width 265 height 59
type textarea "antique brass plated steel + custard solid surface"
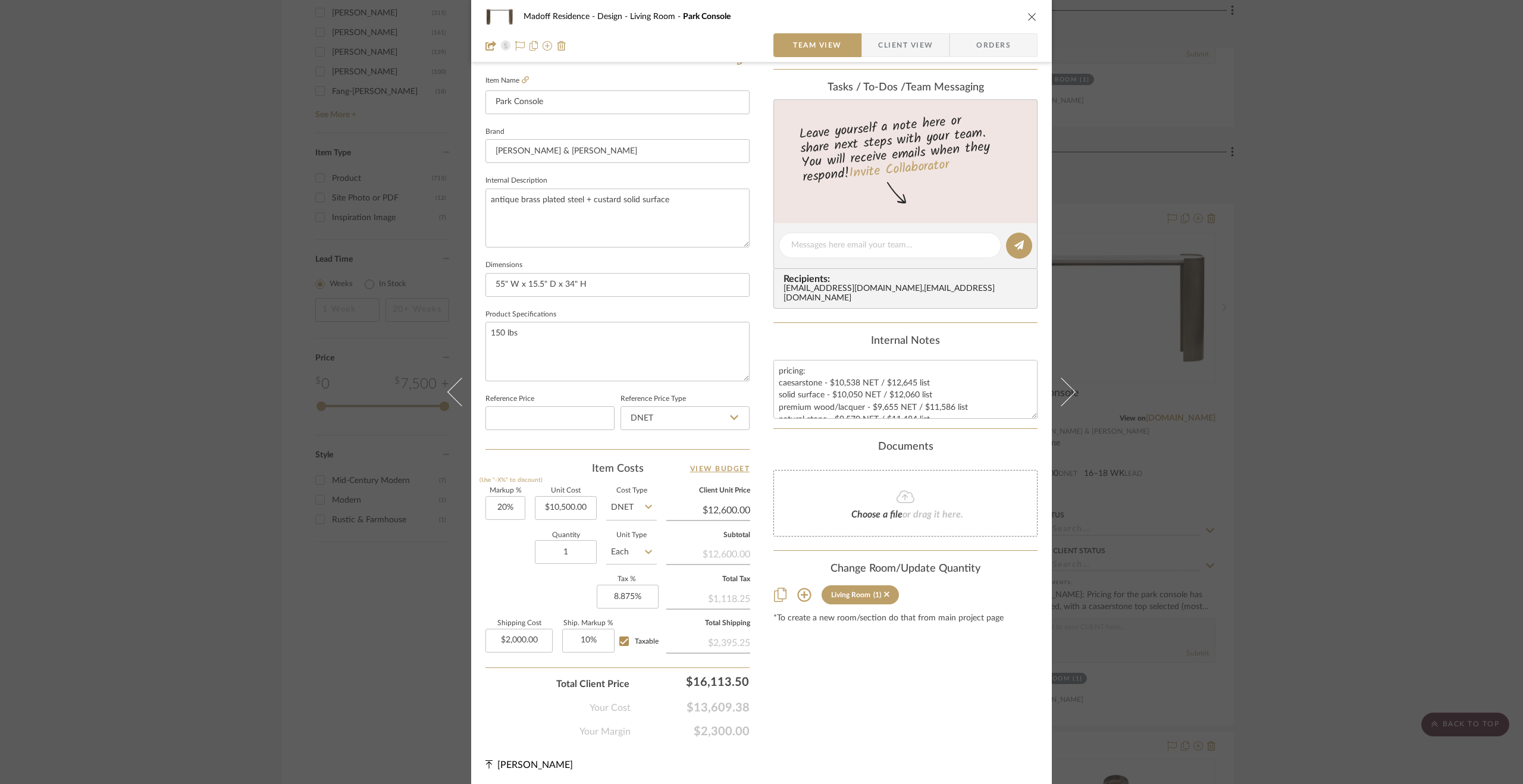
click at [754, 180] on div "Madoff Residence - Design Living Room Park Console Team View Client View Orders…" at bounding box center [762, 236] width 581 height 1098
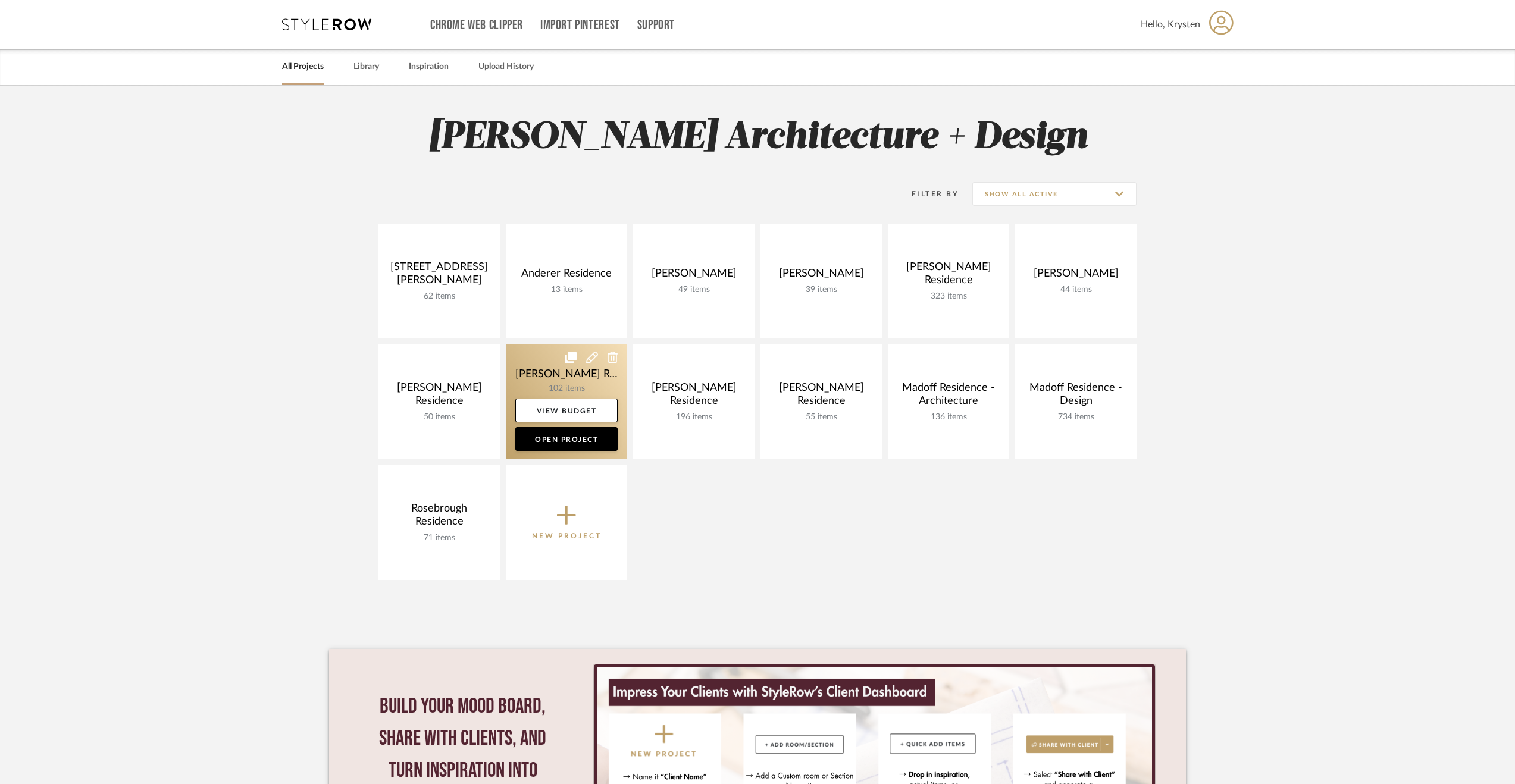
click at [507, 352] on link at bounding box center [566, 402] width 121 height 115
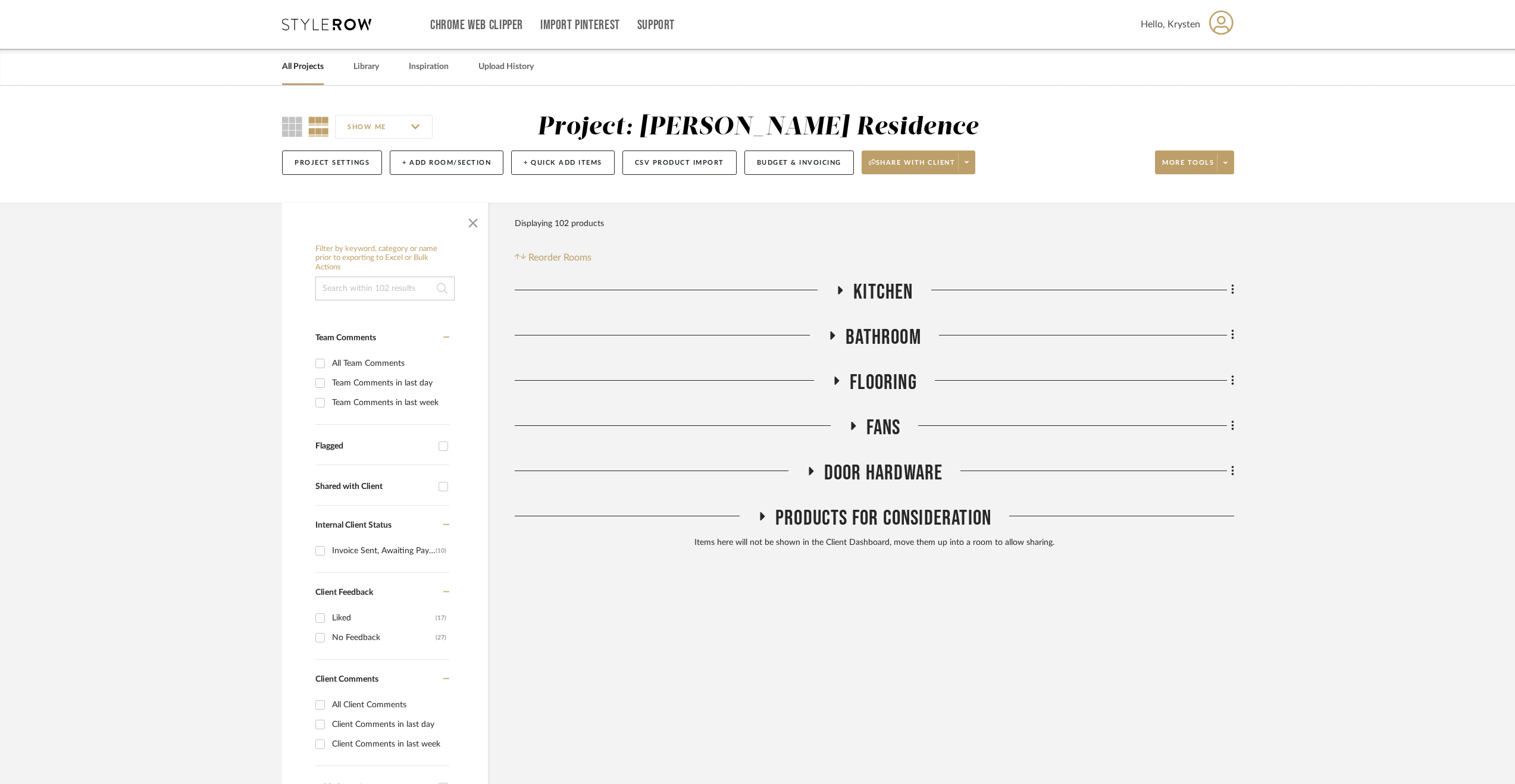
click at [923, 471] on span "Door Hardware" at bounding box center [883, 472] width 119 height 25
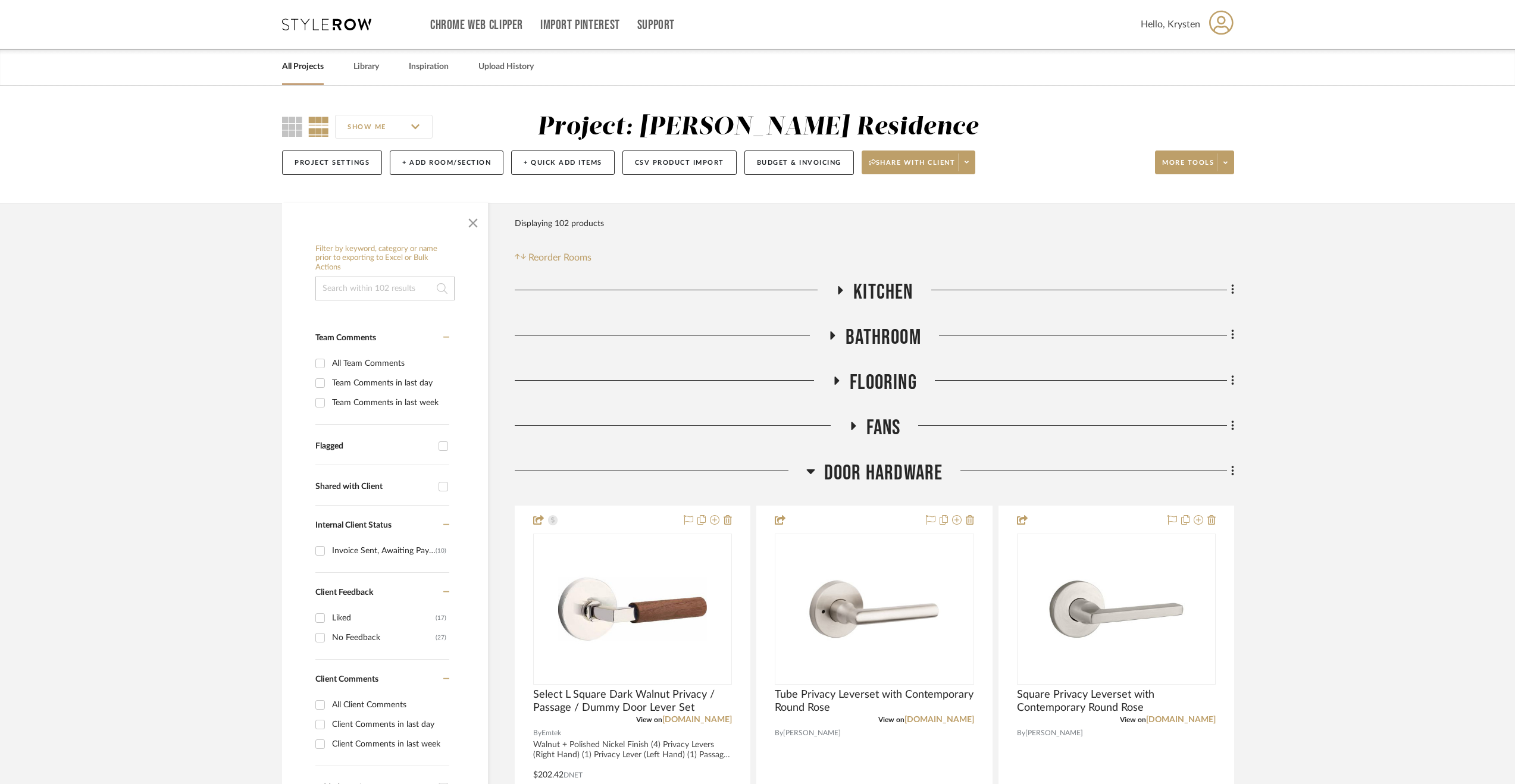
click at [903, 468] on span "Door Hardware" at bounding box center [883, 472] width 119 height 25
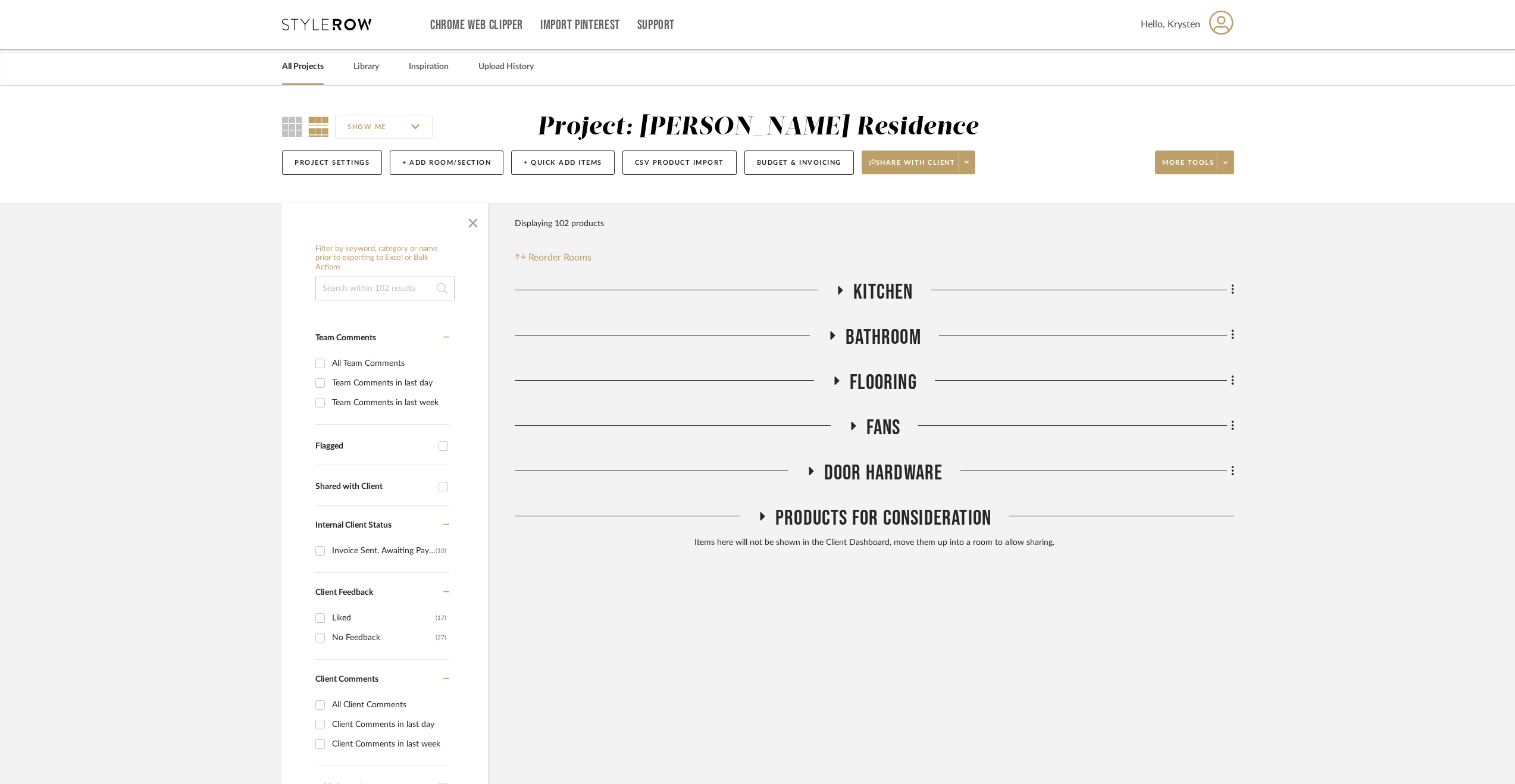
click at [867, 260] on div "Filter Products Displaying 102 products Reorder Rooms" at bounding box center [875, 238] width 719 height 53
drag, startPoint x: 871, startPoint y: 298, endPoint x: 864, endPoint y: 294, distance: 8.1
click at [871, 298] on span "Kitchen" at bounding box center [882, 292] width 59 height 25
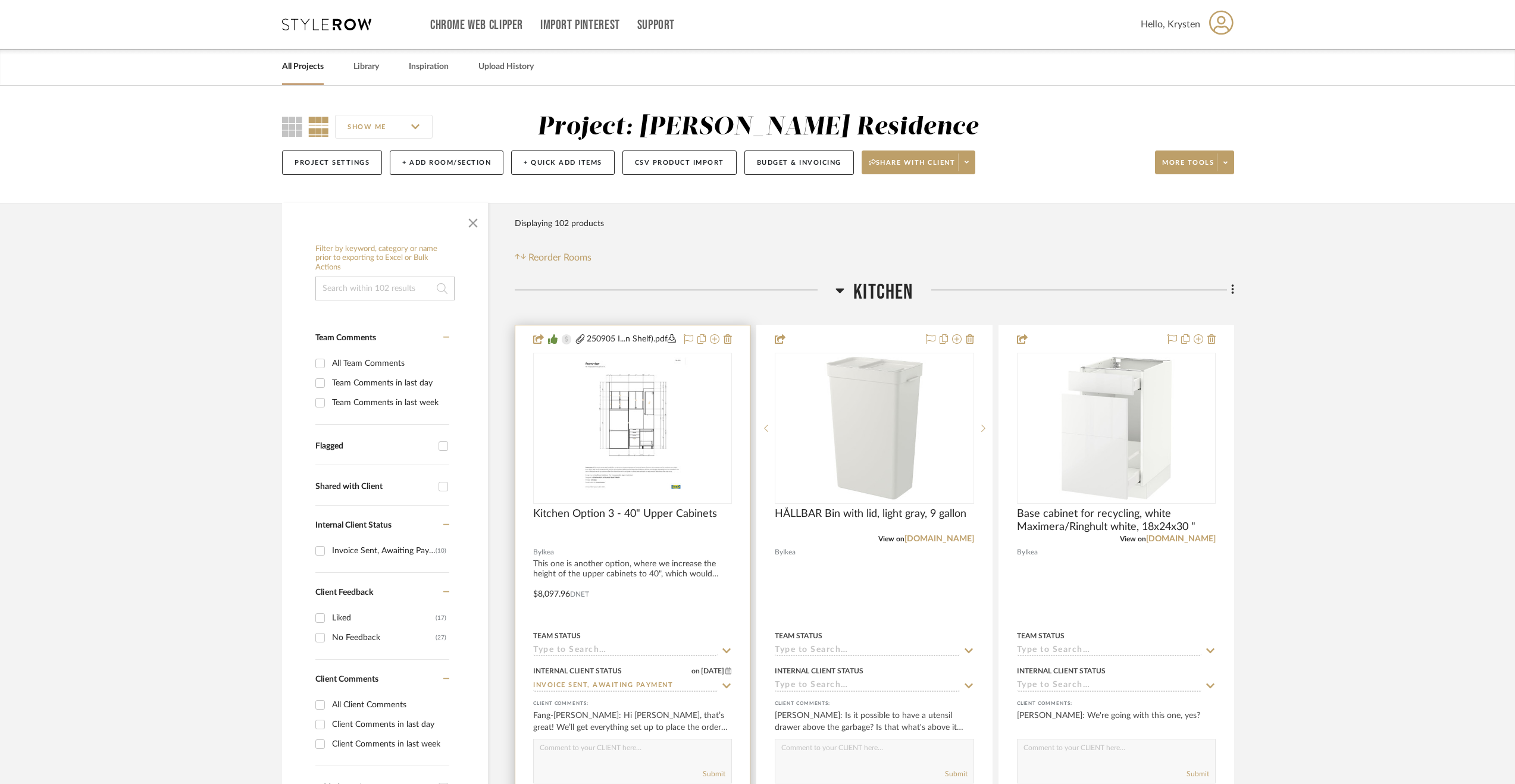
click at [663, 584] on div at bounding box center [632, 585] width 234 height 520
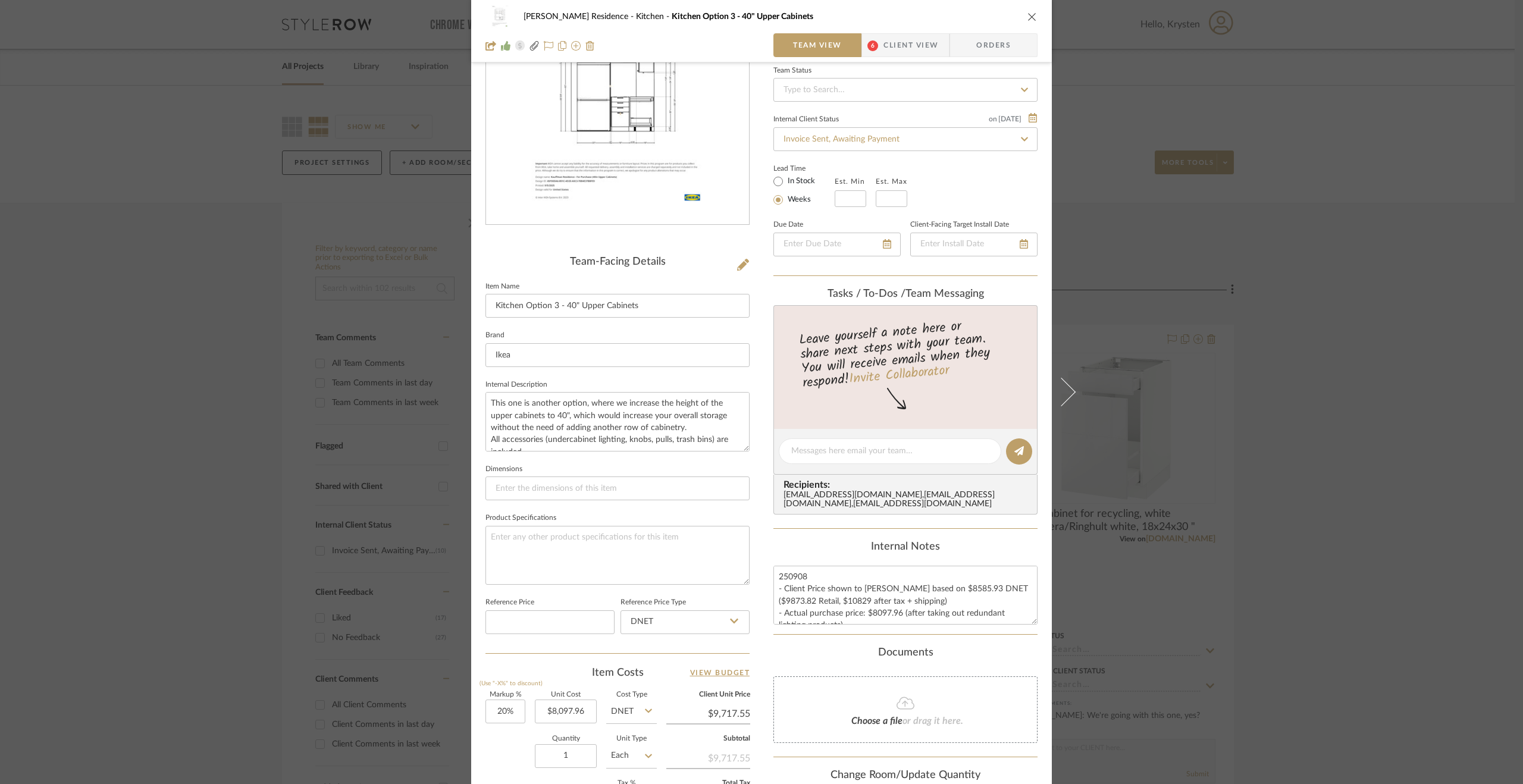
scroll to position [22, 0]
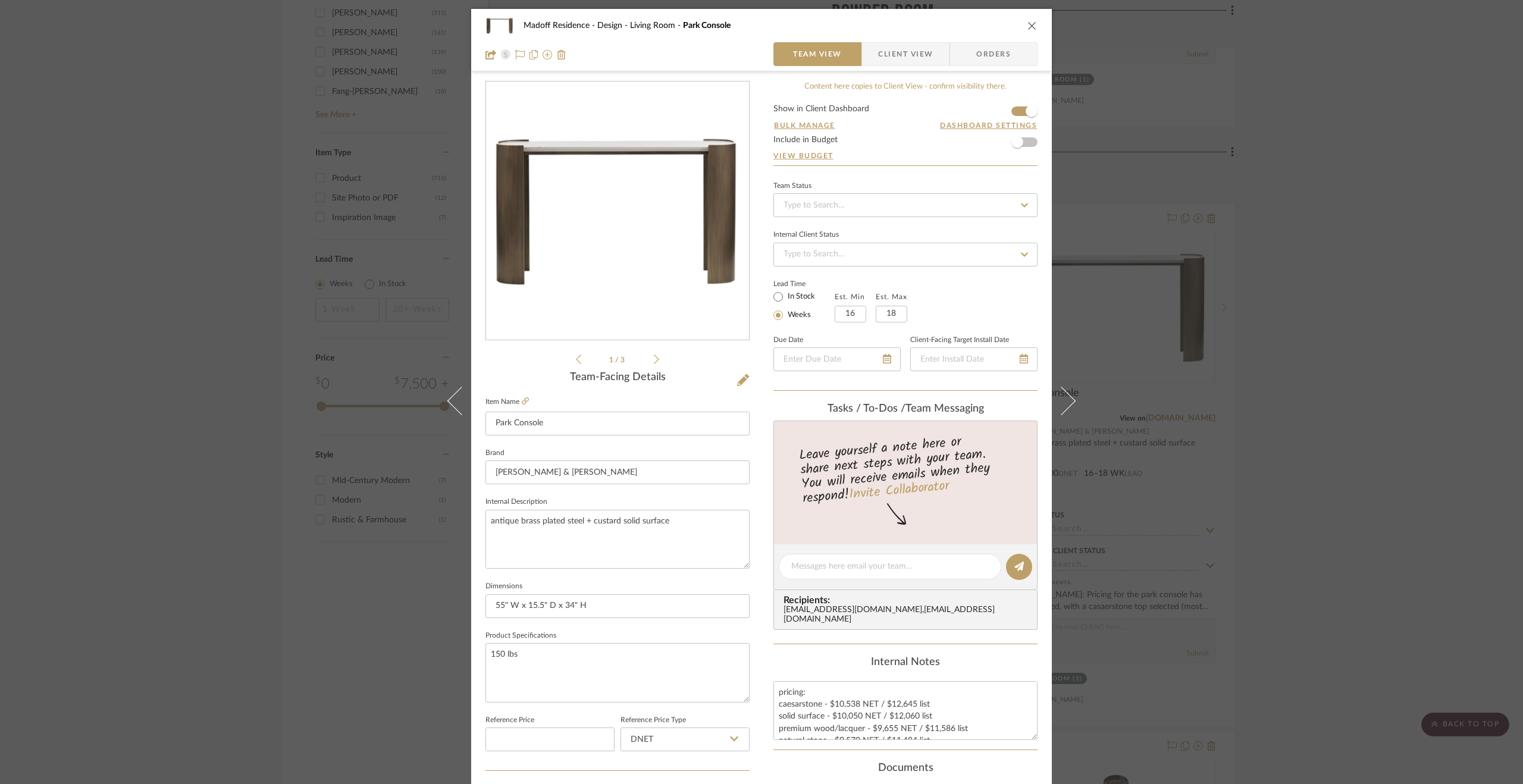
scroll to position [321, 0]
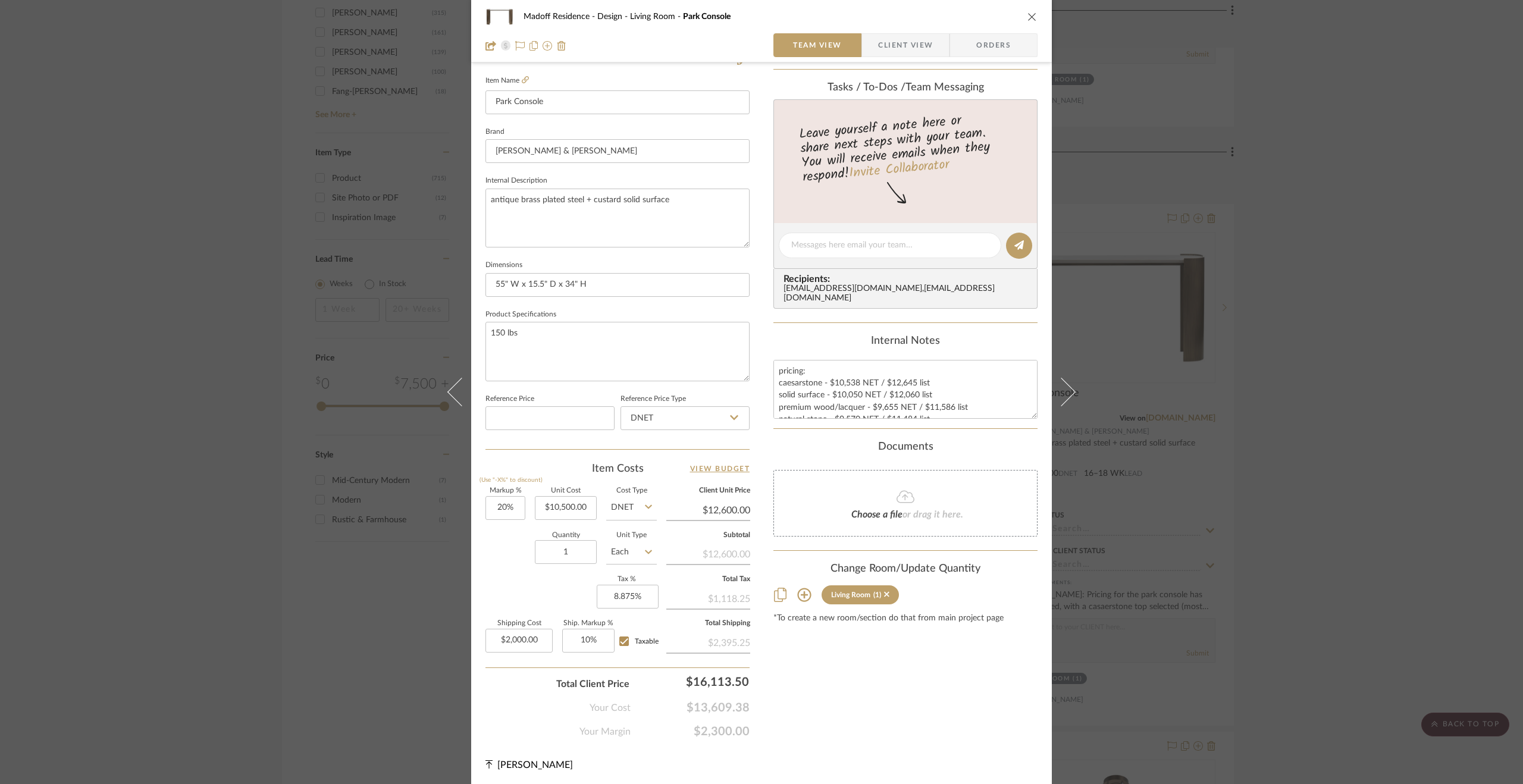
click at [1339, 465] on div "Madoff Residence - Design Living Room Park Console Team View Client View Orders…" at bounding box center [762, 392] width 1523 height 784
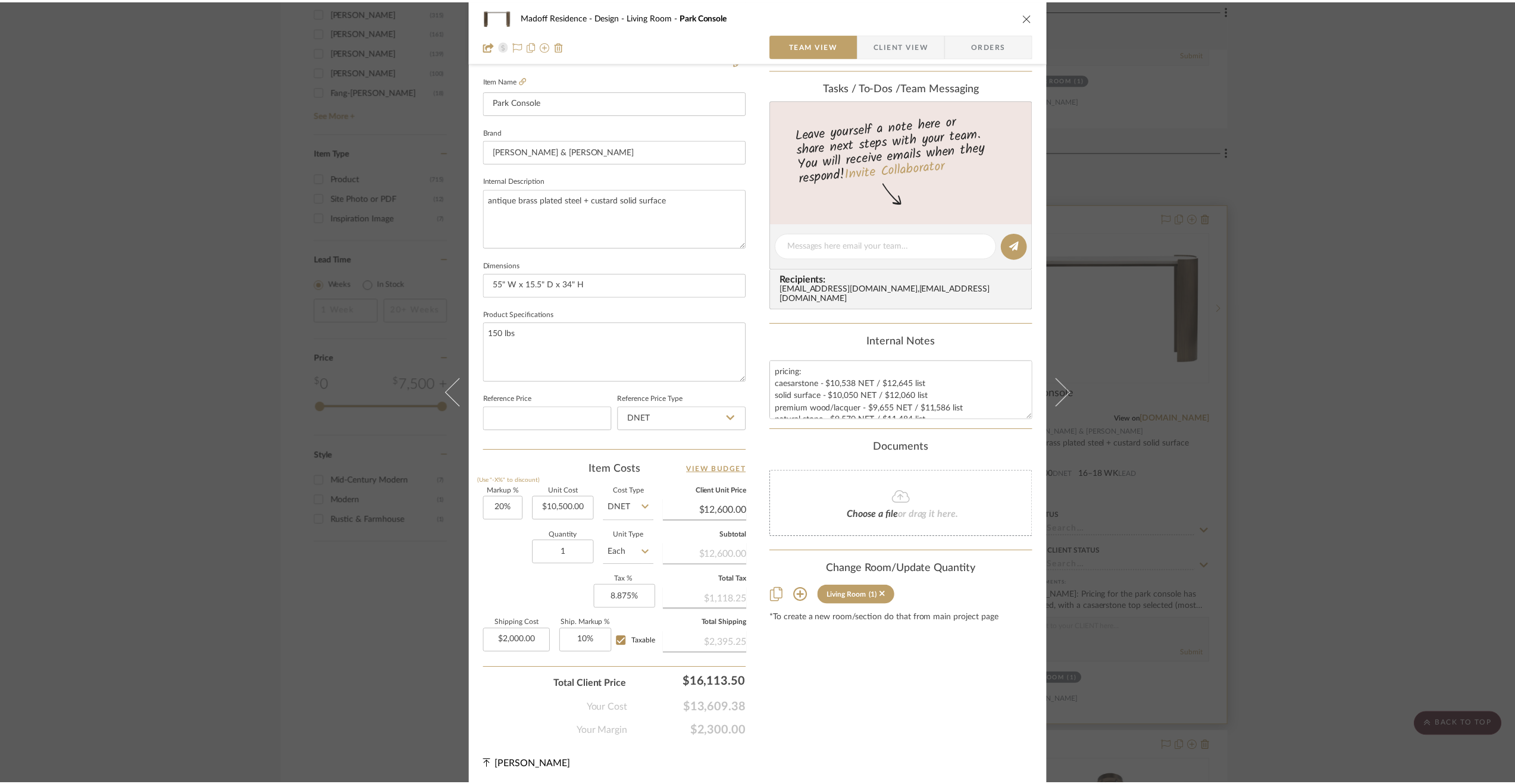
scroll to position [2200, 0]
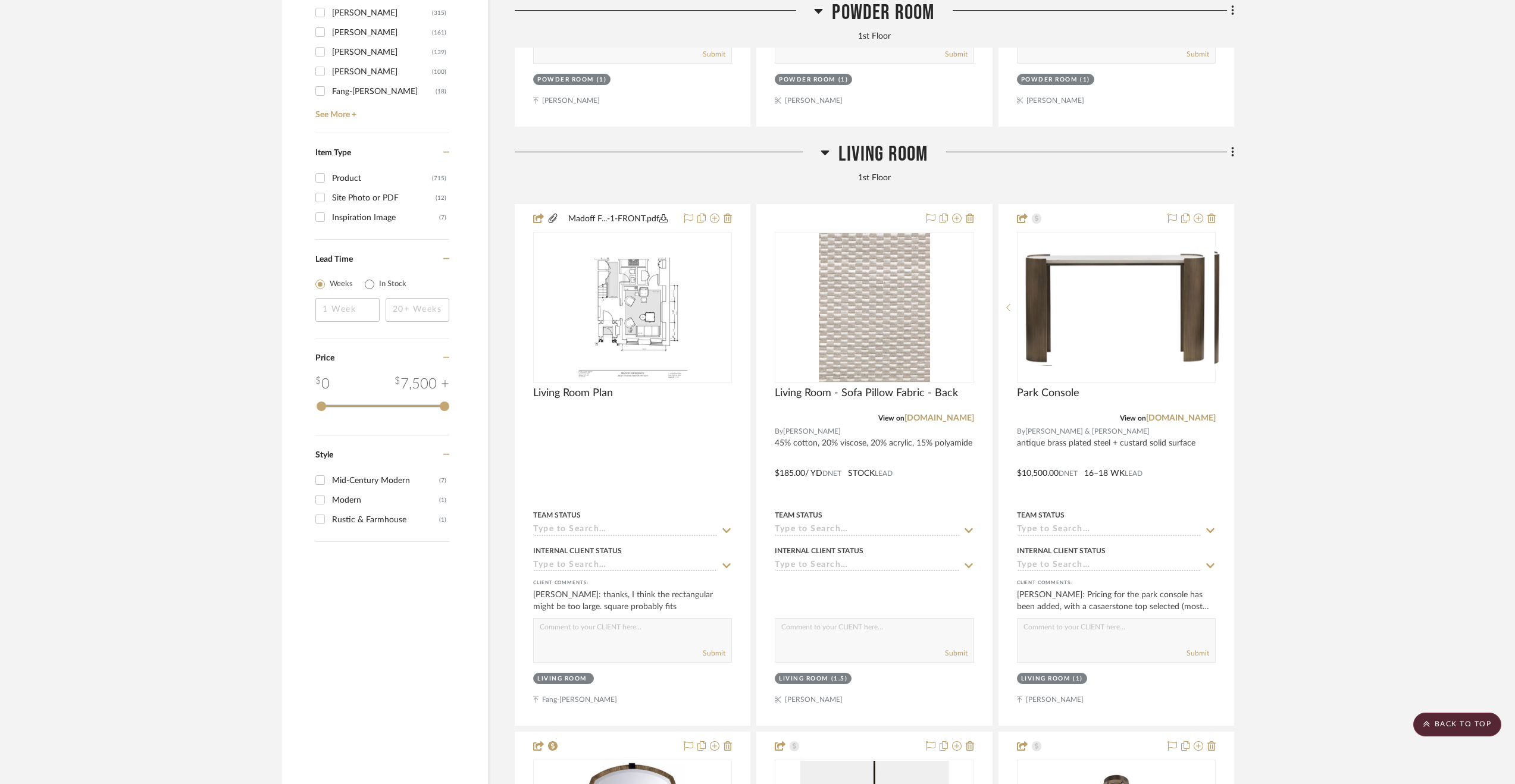
click at [882, 147] on span "Living Room" at bounding box center [882, 153] width 89 height 25
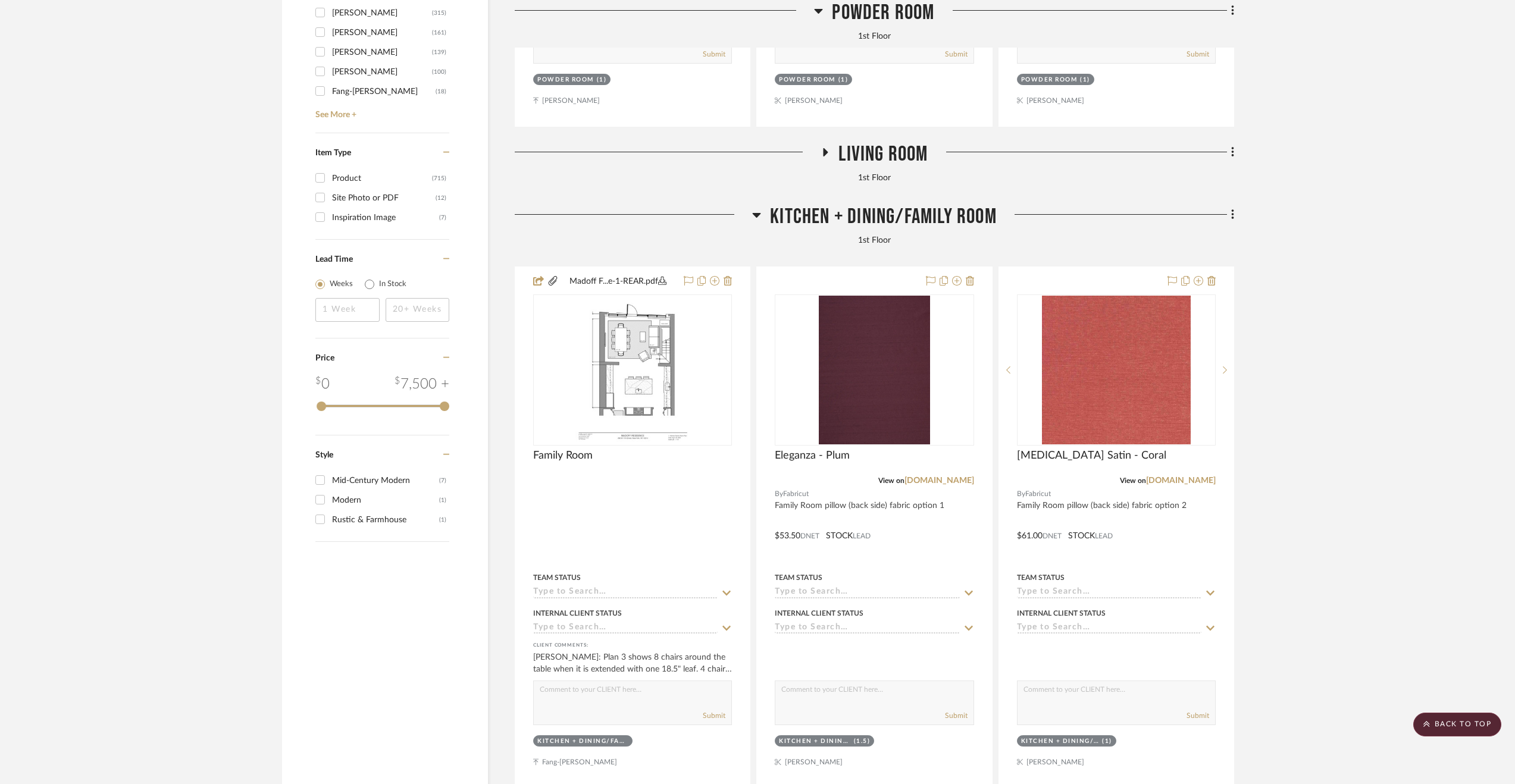
click at [894, 219] on span "Kitchen + Dining/Family Room" at bounding box center [883, 216] width 227 height 25
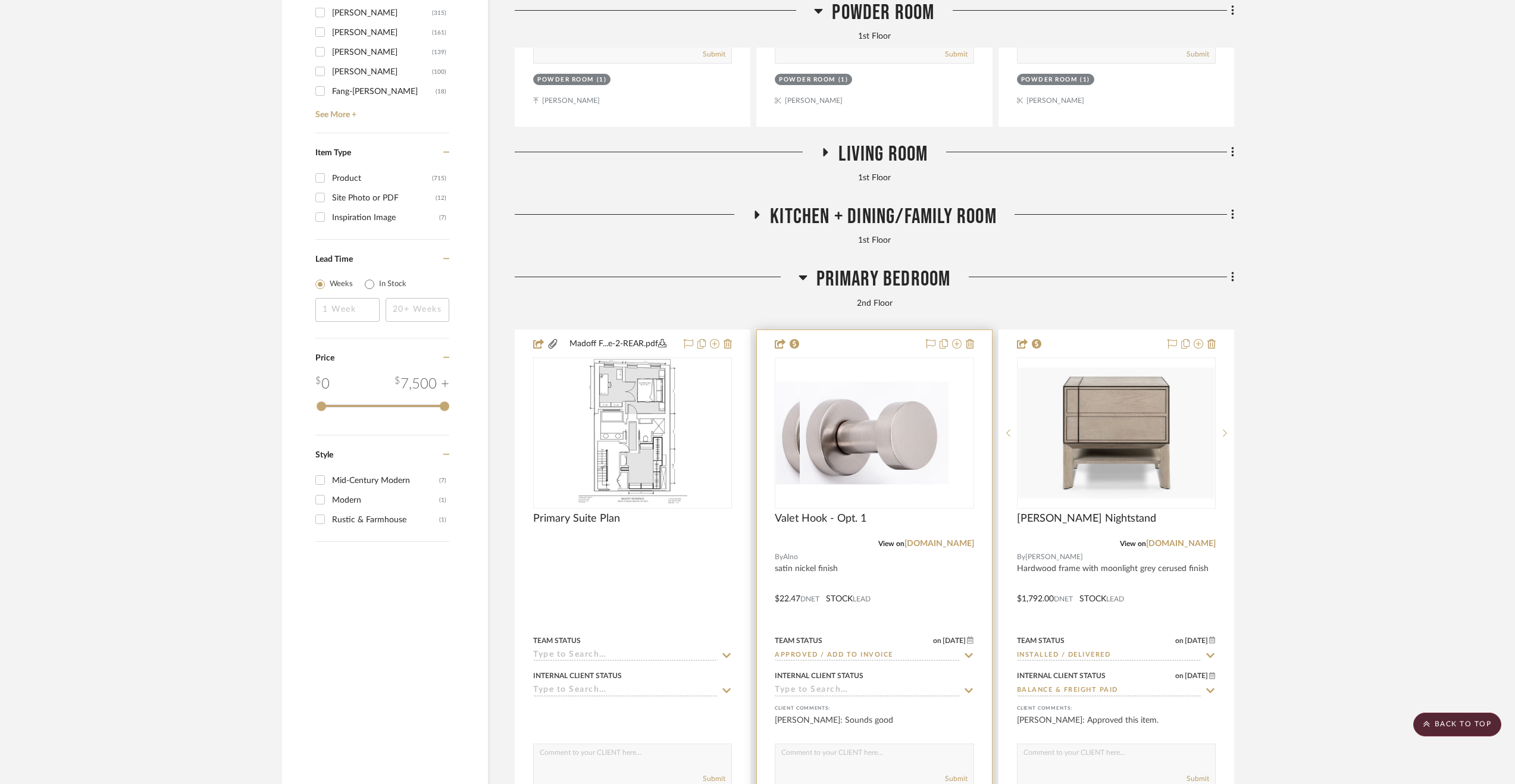
click at [930, 600] on div at bounding box center [874, 590] width 234 height 520
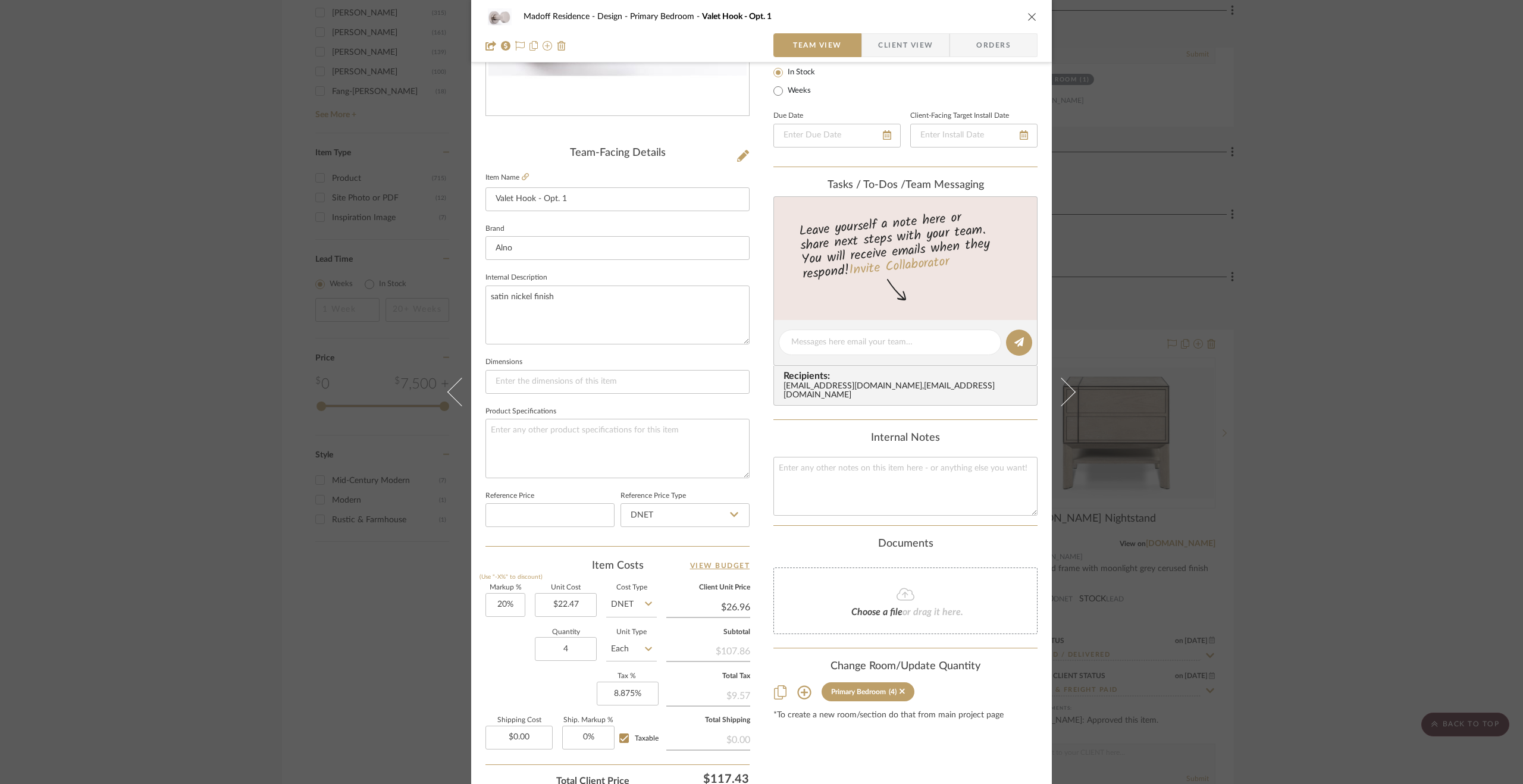
scroll to position [321, 0]
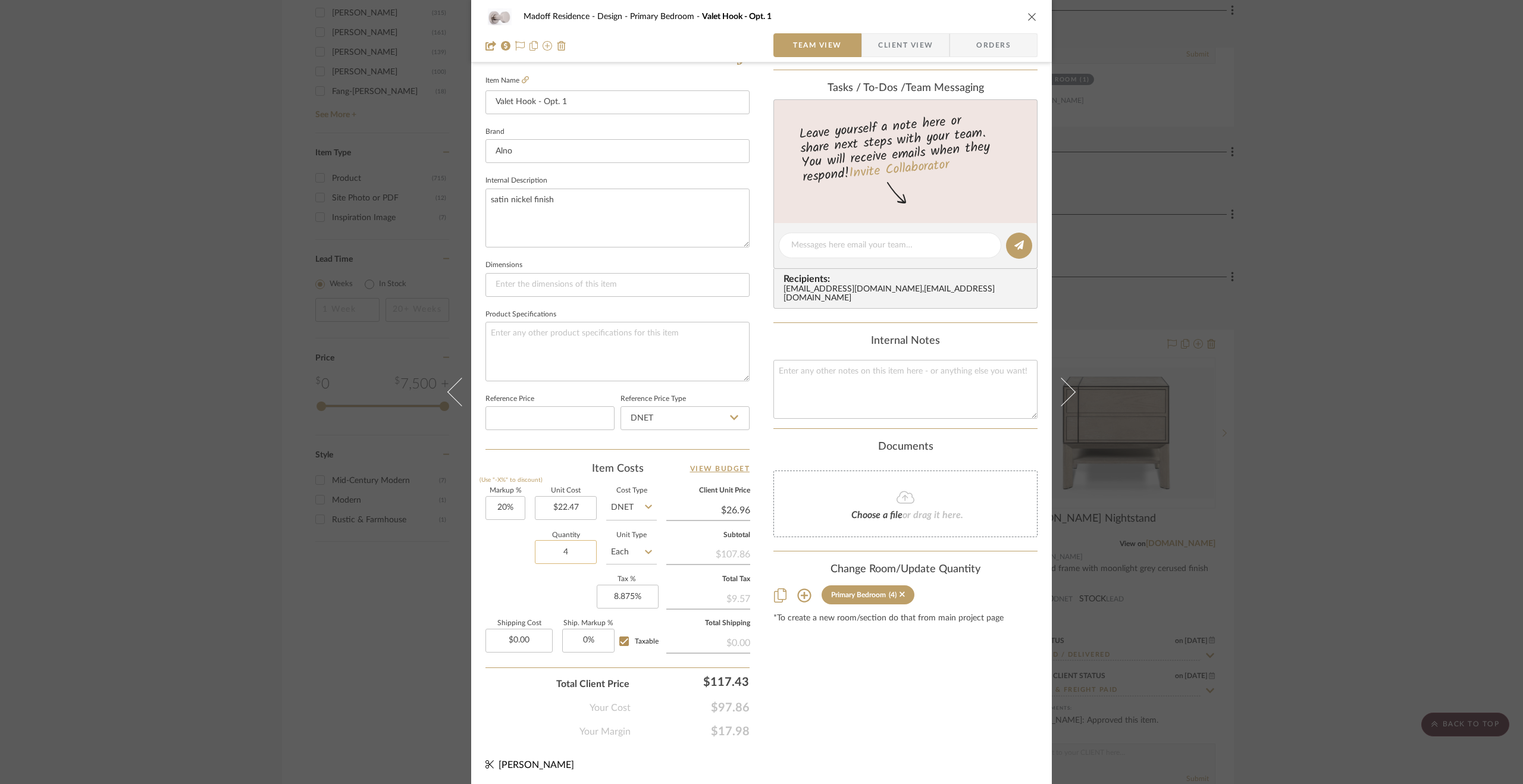
click at [576, 557] on input "4" at bounding box center [566, 552] width 62 height 24
type input "2"
click at [545, 587] on div "Markup % (Use "-X%" to discount) 20% Unit Cost $22.47 Cost Type DNET Client Uni…" at bounding box center [617, 574] width 265 height 174
click at [521, 643] on input "0.00" at bounding box center [519, 640] width 67 height 24
type input "$6.09"
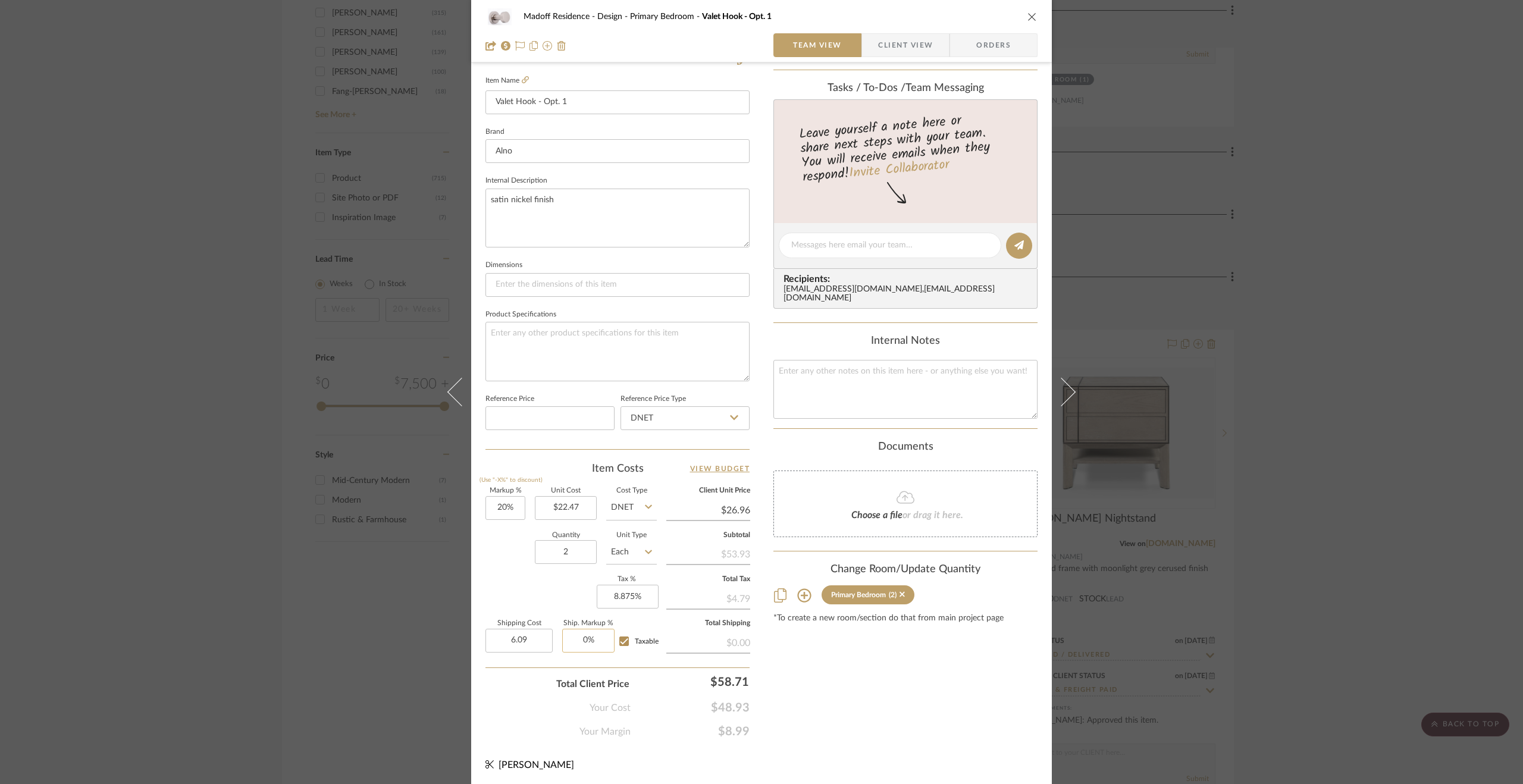
type input "0"
click at [589, 639] on input "0" at bounding box center [588, 640] width 53 height 24
type input "10%"
click at [936, 703] on div "Content here copies to Client View - confirm visibility there. Show in Client D…" at bounding box center [906, 249] width 265 height 979
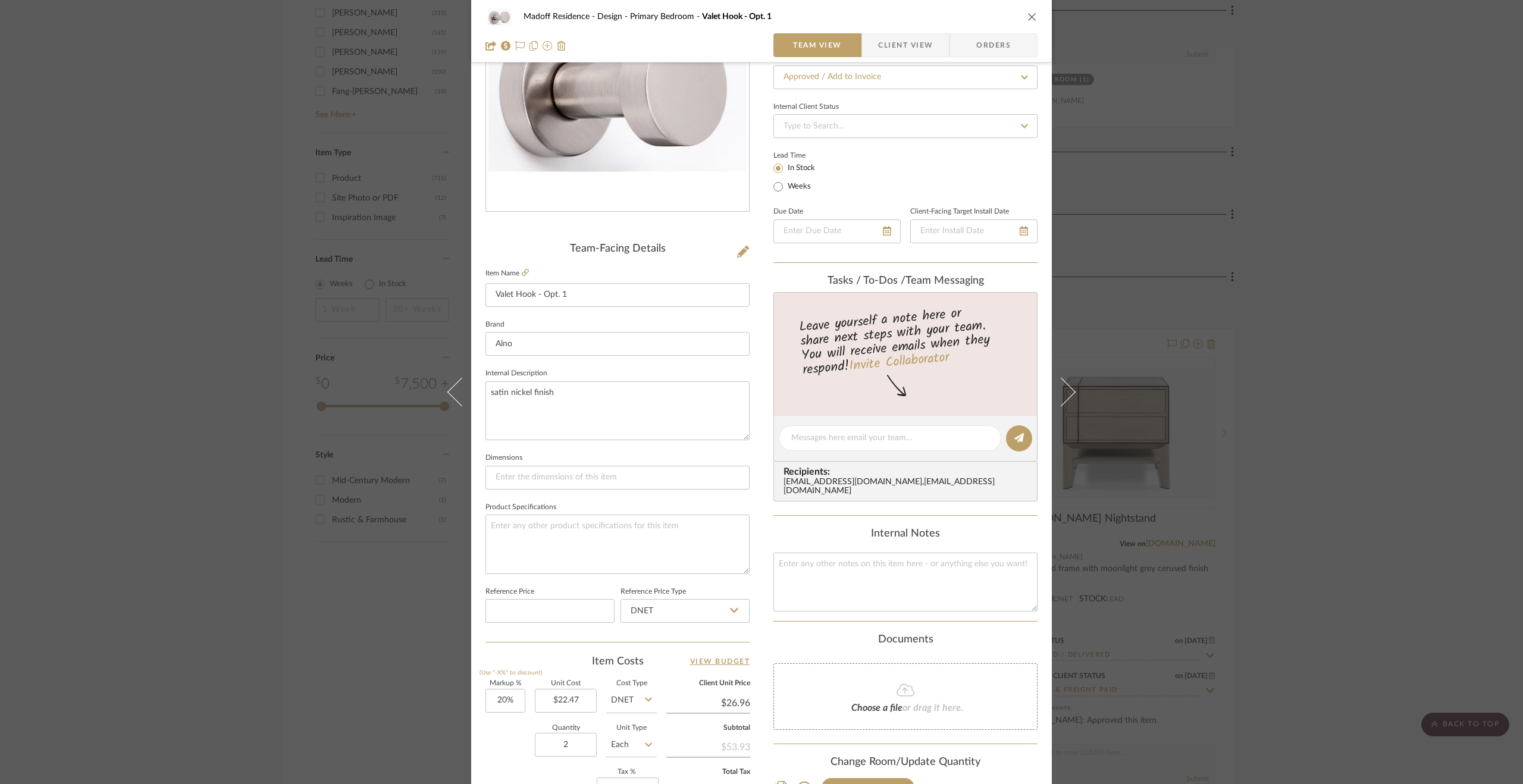
scroll to position [0, 0]
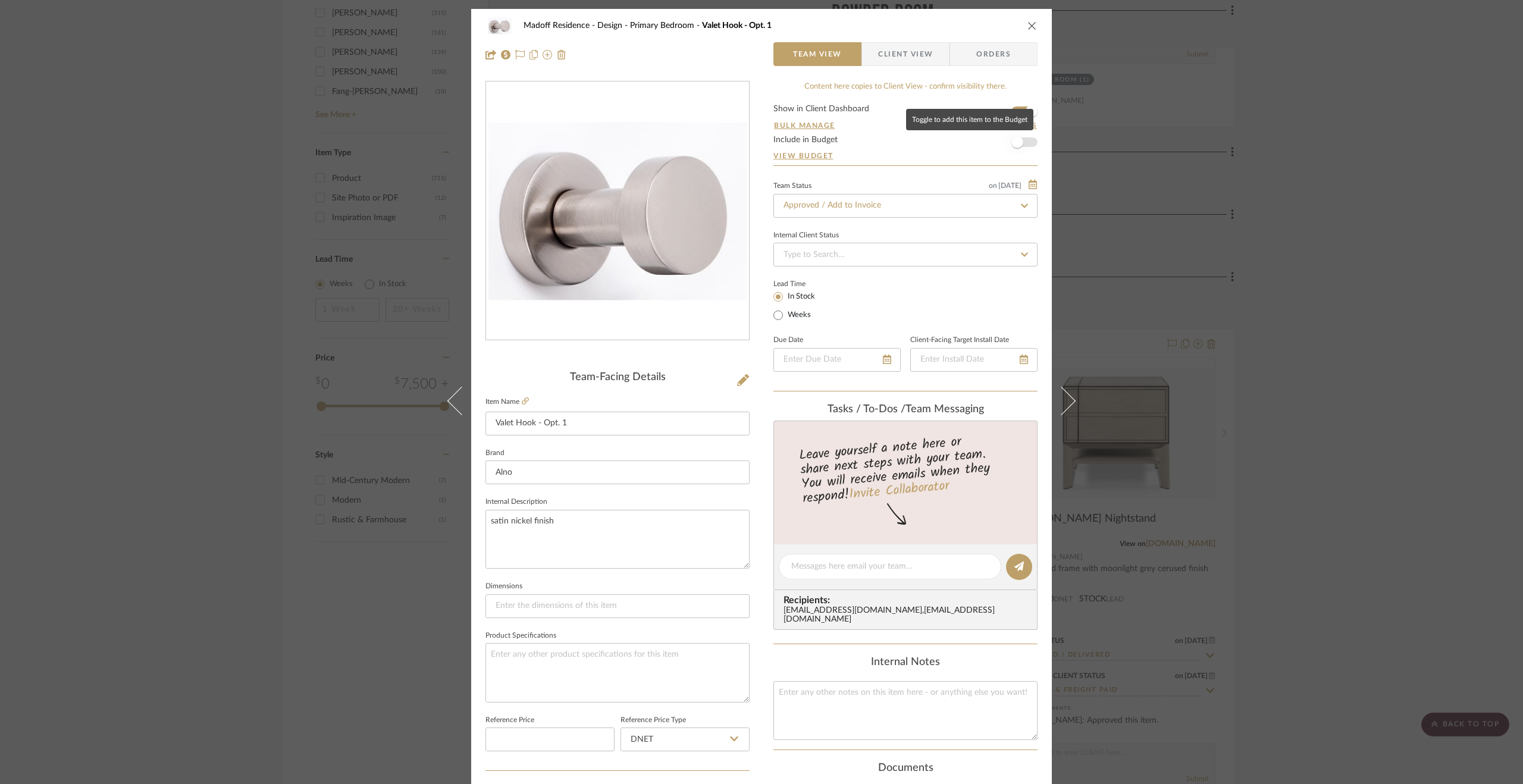
click at [1011, 143] on span "button" at bounding box center [1017, 142] width 12 height 12
click at [1426, 248] on div "Madoff Residence - Design Primary Bedroom Valet Hook - Opt. 1 Team View Client …" at bounding box center [762, 392] width 1523 height 784
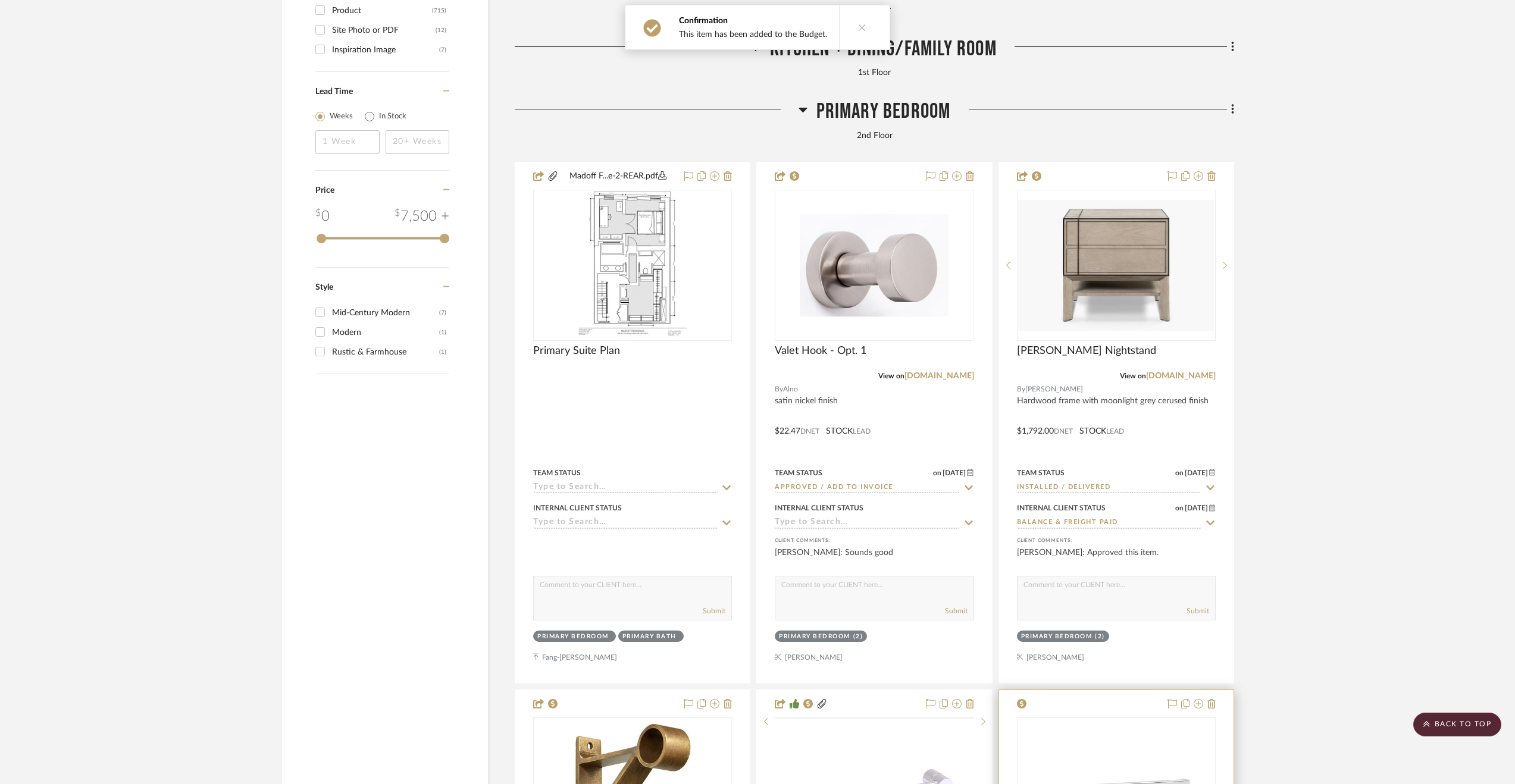
scroll to position [2439, 0]
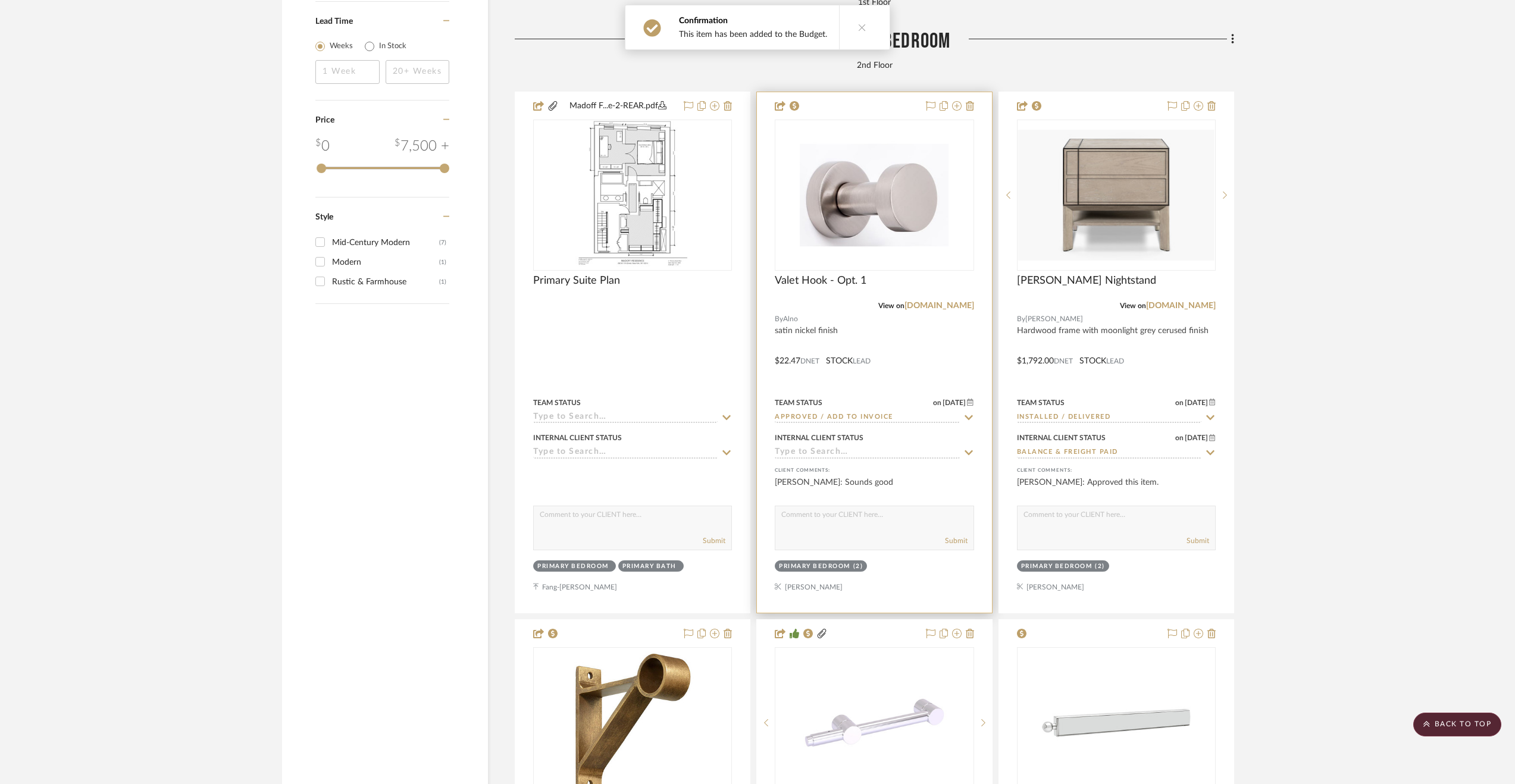
click at [809, 424] on input "Approved / Add to Invoice" at bounding box center [867, 418] width 185 height 11
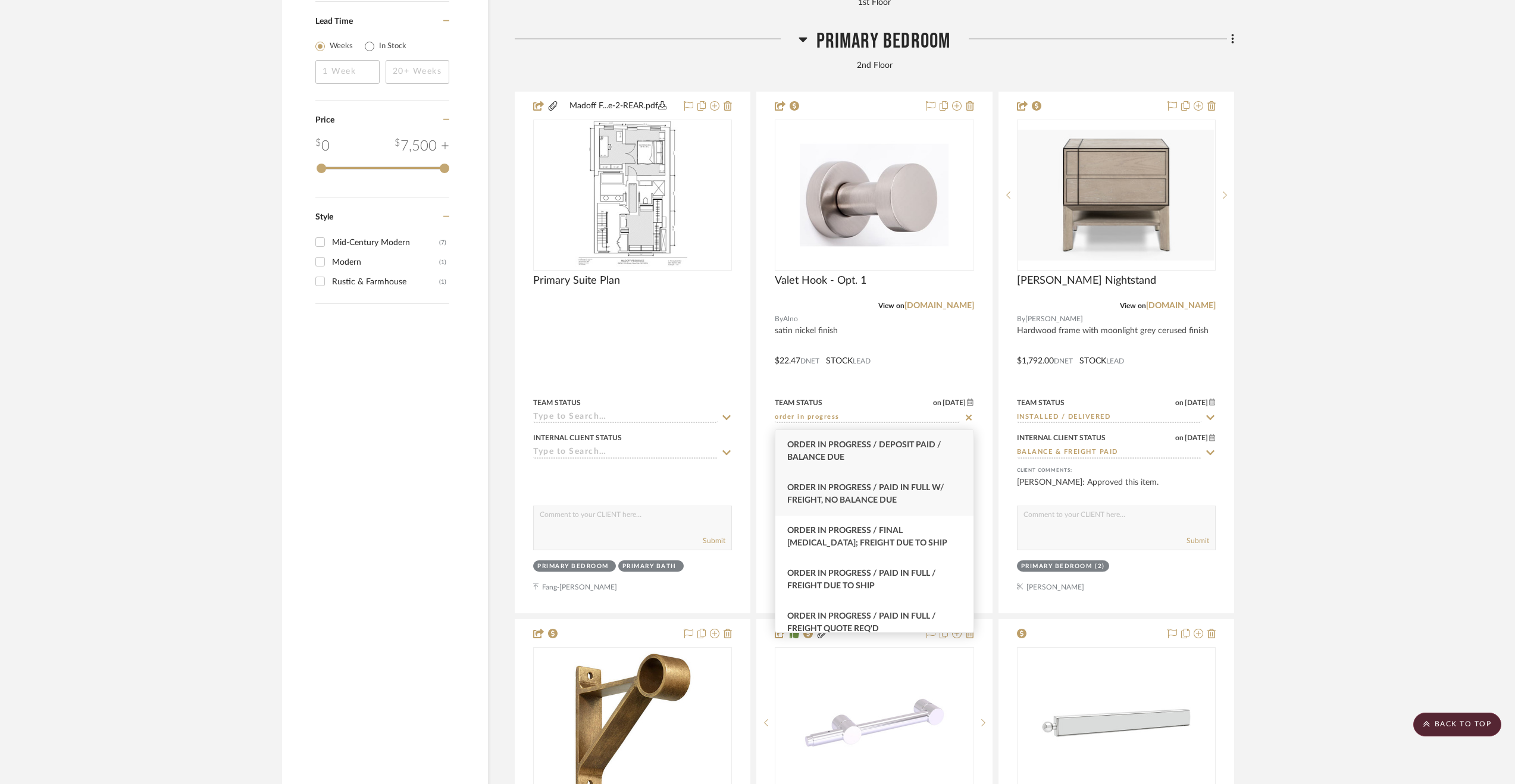
type input "order in progress"
click at [935, 496] on div "Order In Progress / Paid In Full w/ Freight, No Balance due" at bounding box center [874, 494] width 198 height 43
type input "9/9/2025"
type input "Order In Progress / Paid In Full w/ Freight, No Balance due"
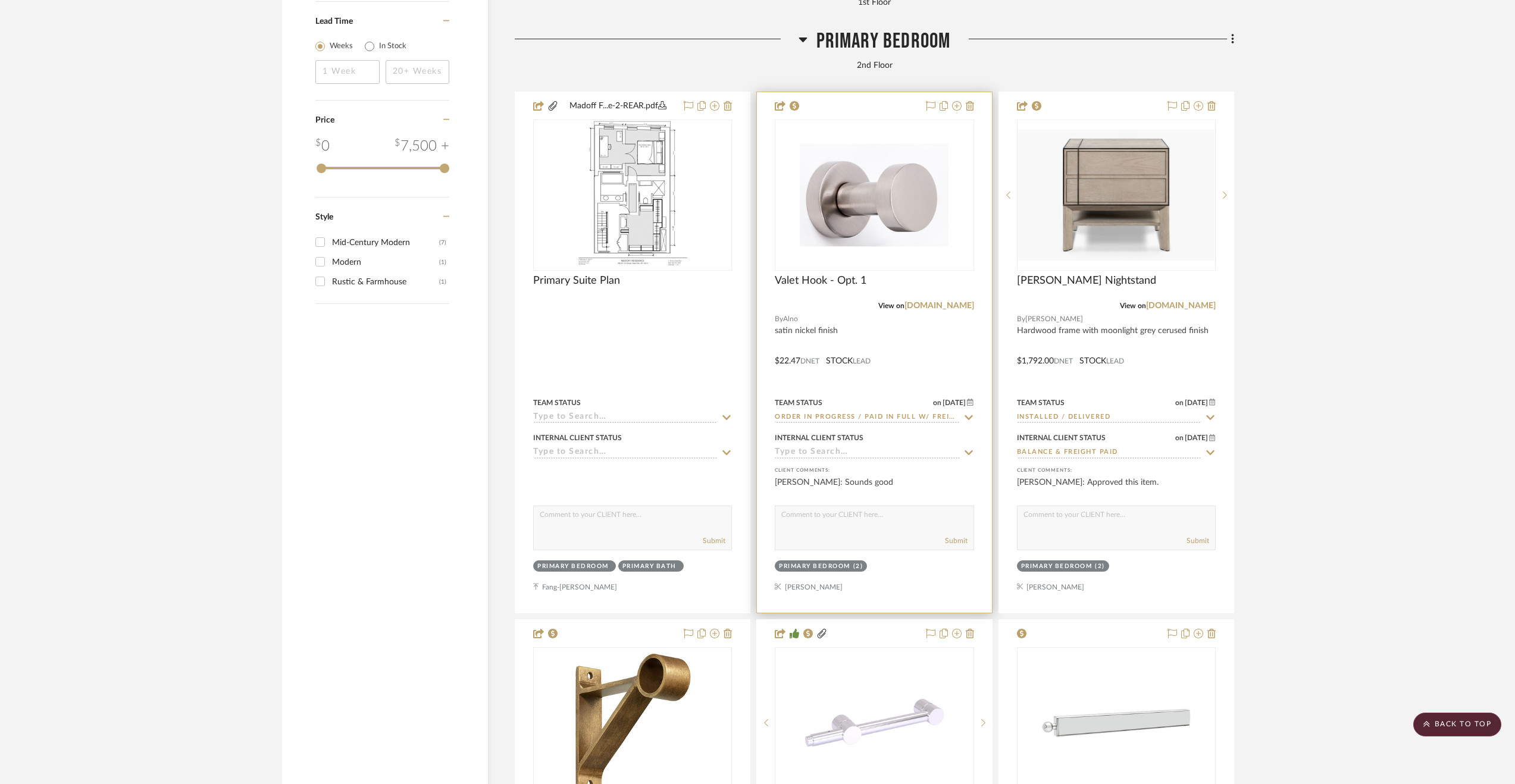
click at [916, 377] on div at bounding box center [874, 352] width 234 height 520
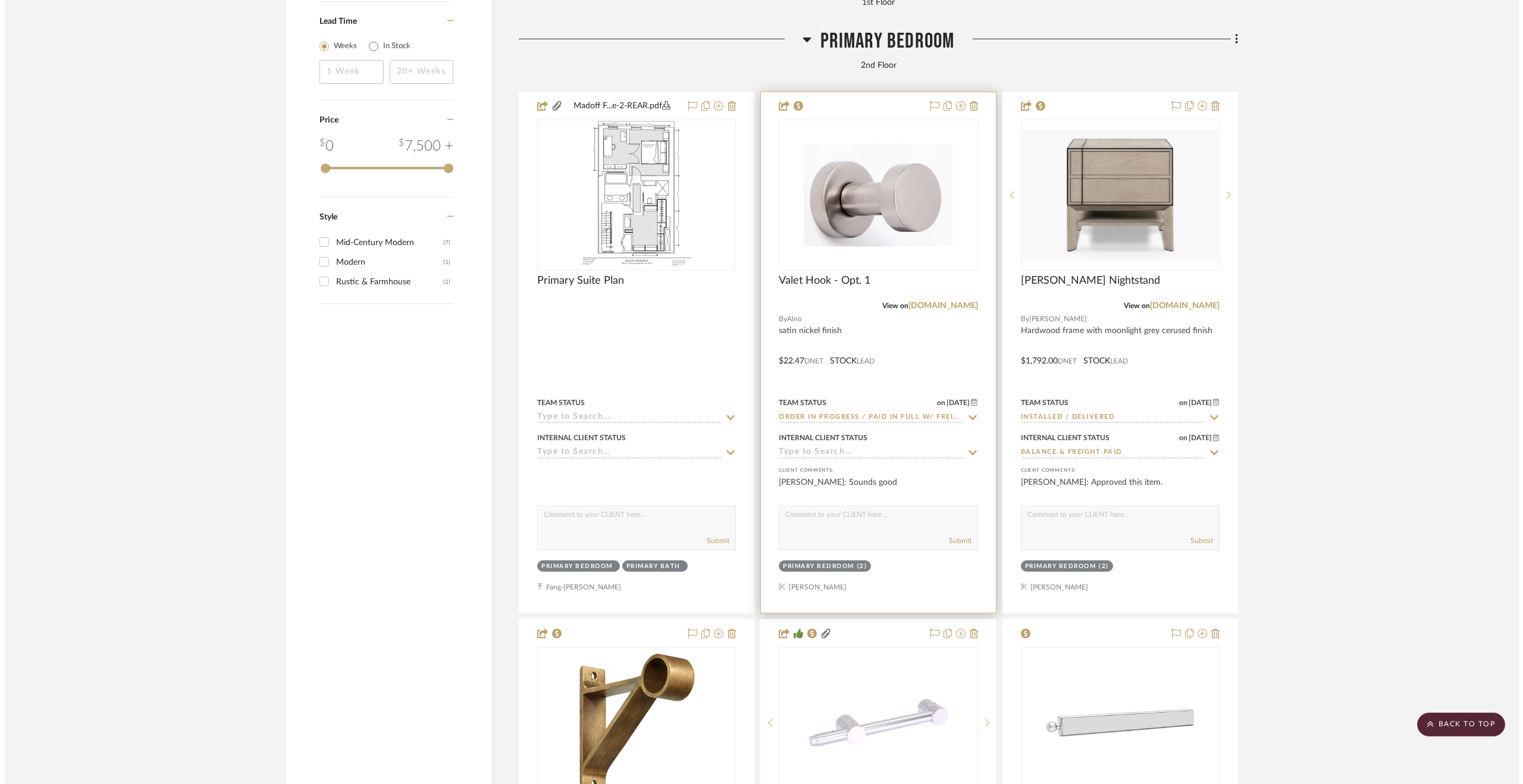
scroll to position [0, 0]
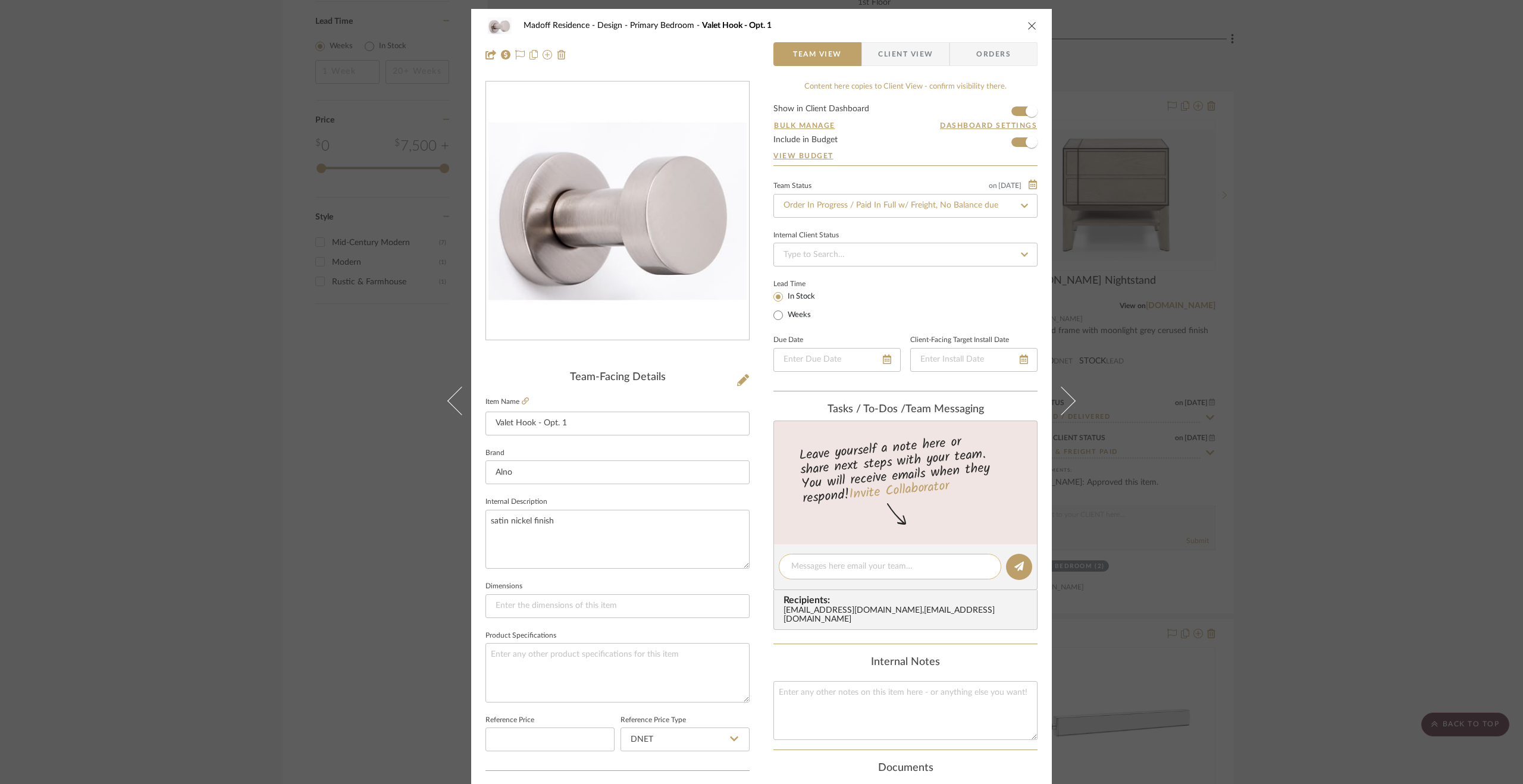
click at [826, 569] on textarea at bounding box center [890, 566] width 198 height 12
type textarea "Order placed 9.9.25."
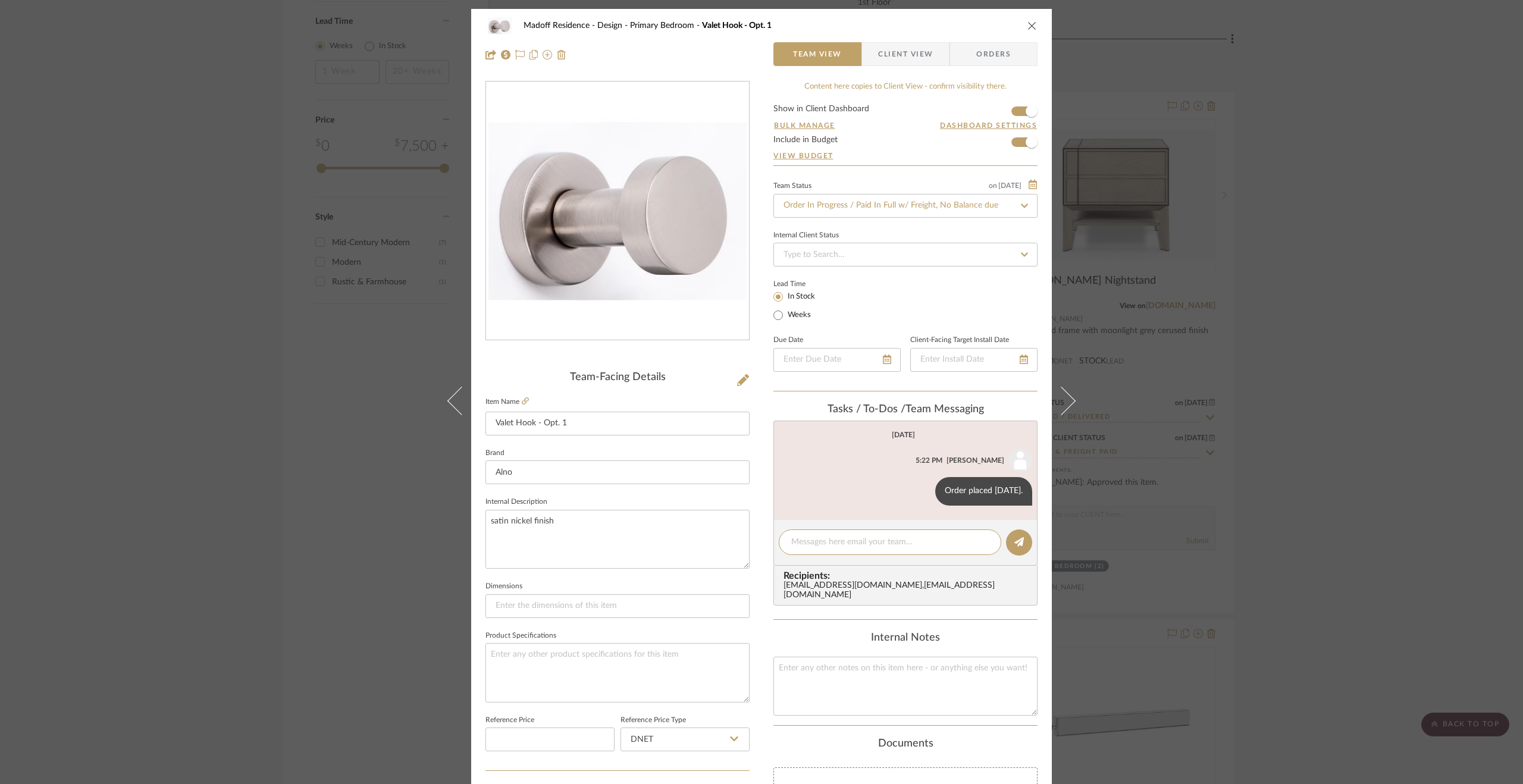
click at [1351, 369] on div "Madoff Residence - Design Primary Bedroom Valet Hook - Opt. 1 Team View Client …" at bounding box center [762, 392] width 1523 height 784
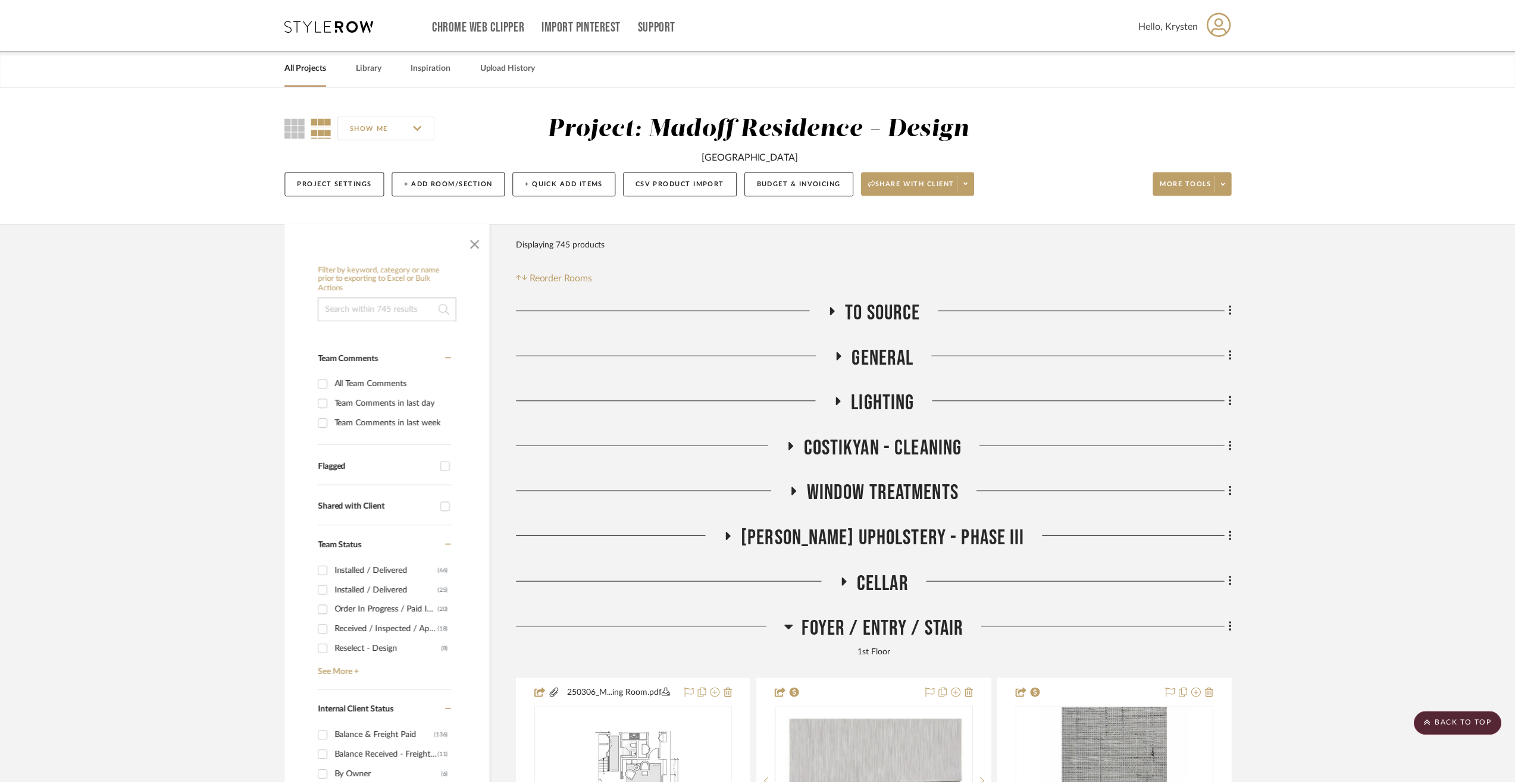
scroll to position [2439, 0]
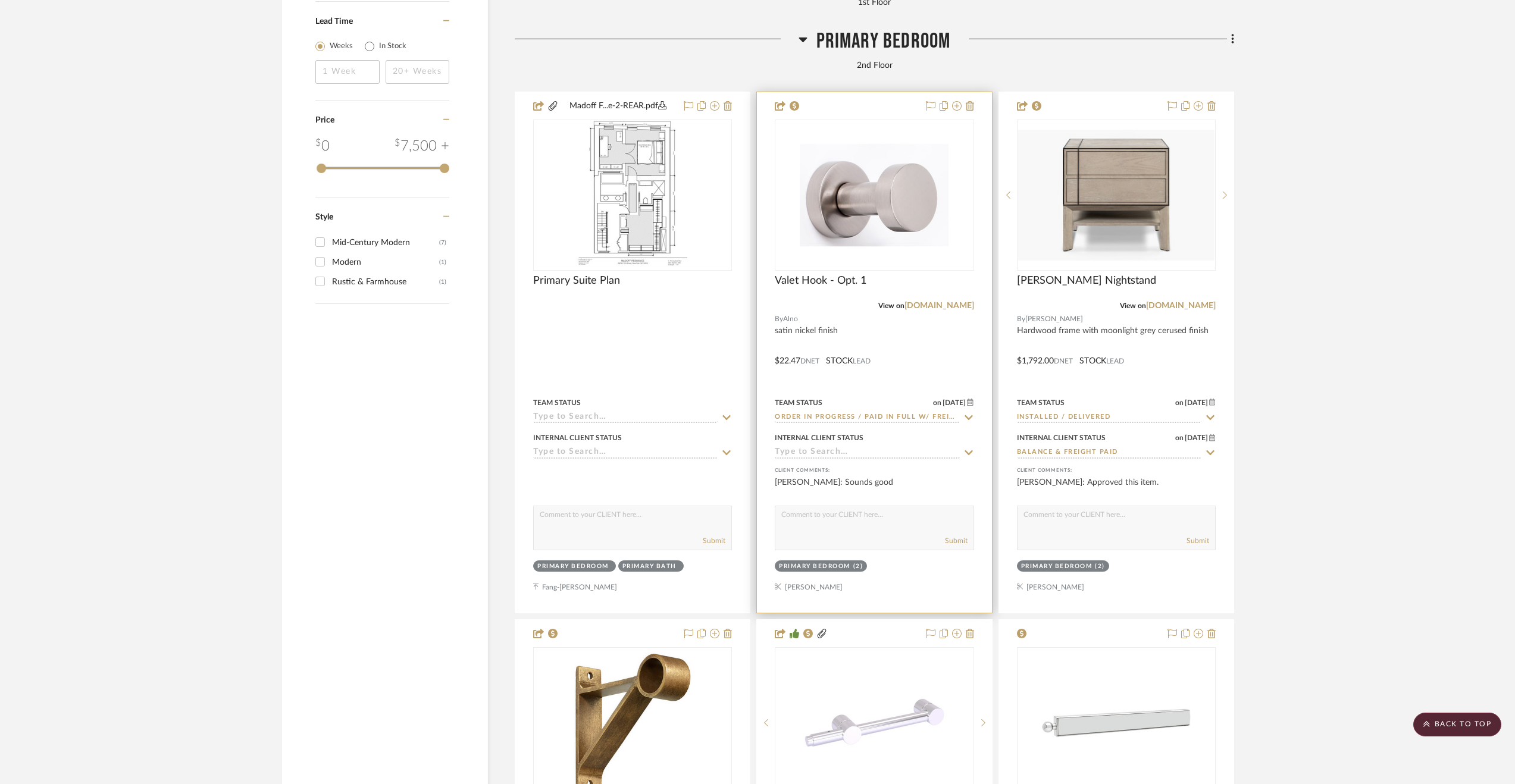
click at [826, 461] on div at bounding box center [874, 352] width 234 height 520
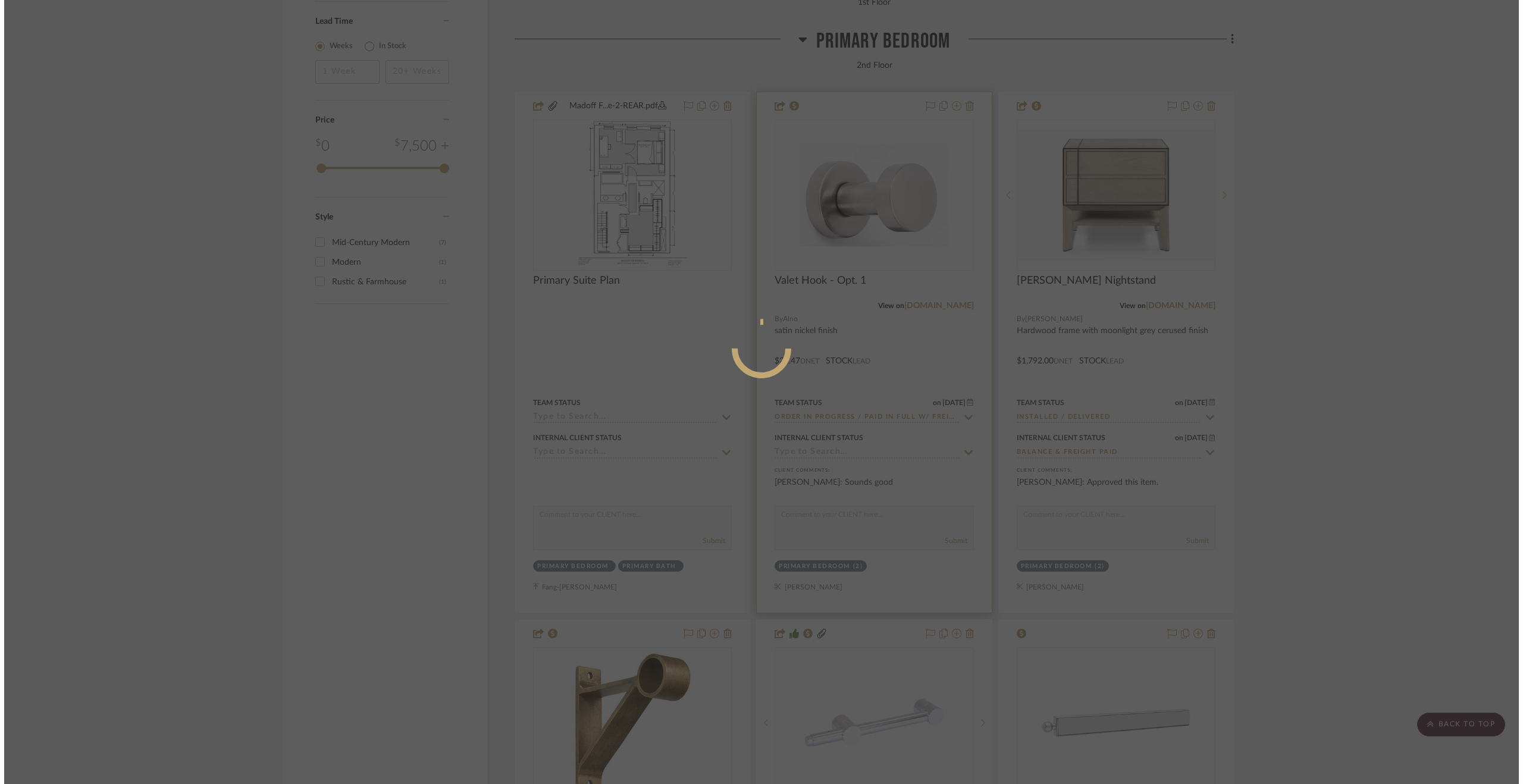
scroll to position [0, 0]
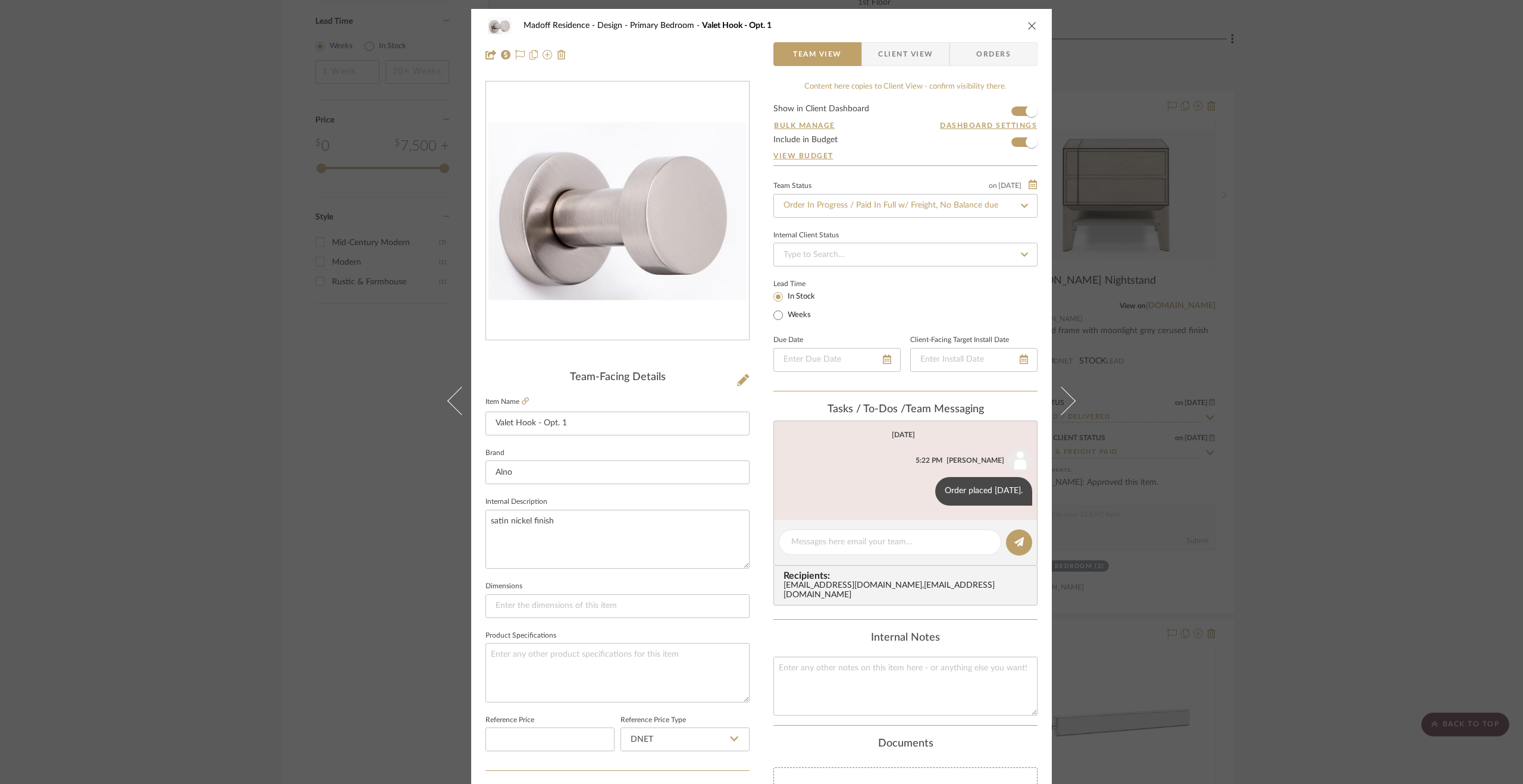
click at [1401, 555] on div "Madoff Residence - Design Primary Bedroom Valet Hook - Opt. 1 Team View Client …" at bounding box center [762, 392] width 1523 height 784
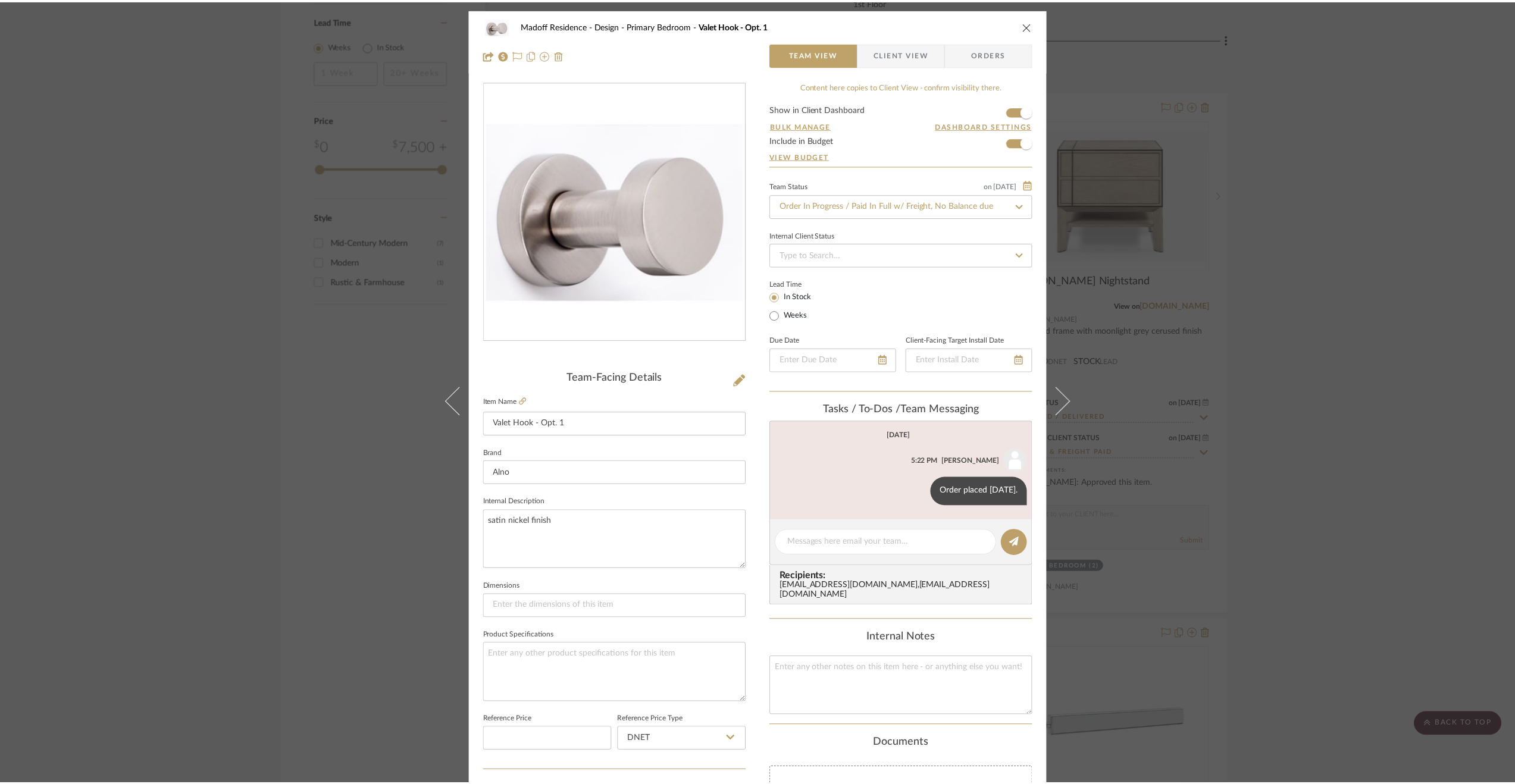
scroll to position [2439, 0]
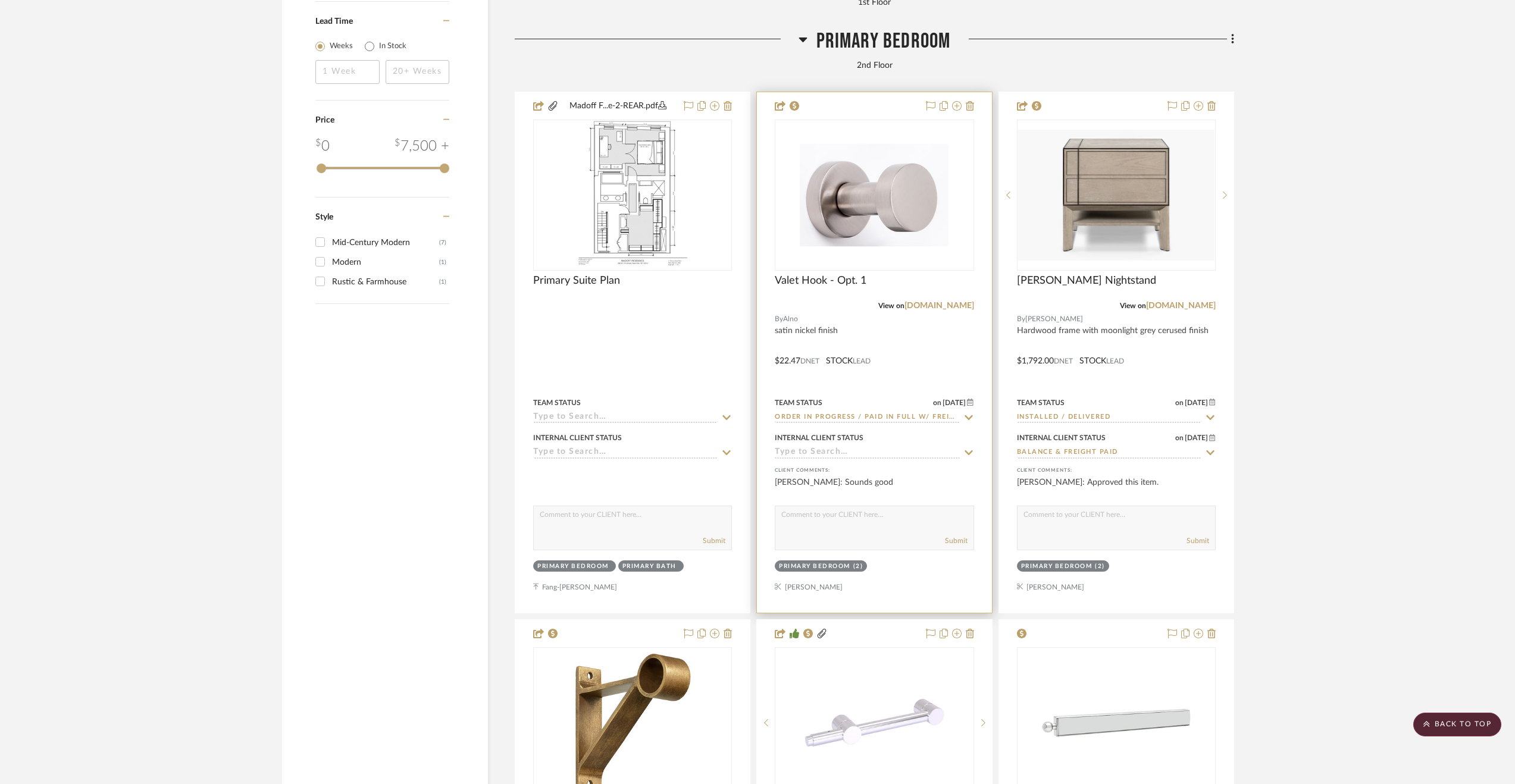
click at [838, 452] on input at bounding box center [867, 453] width 185 height 11
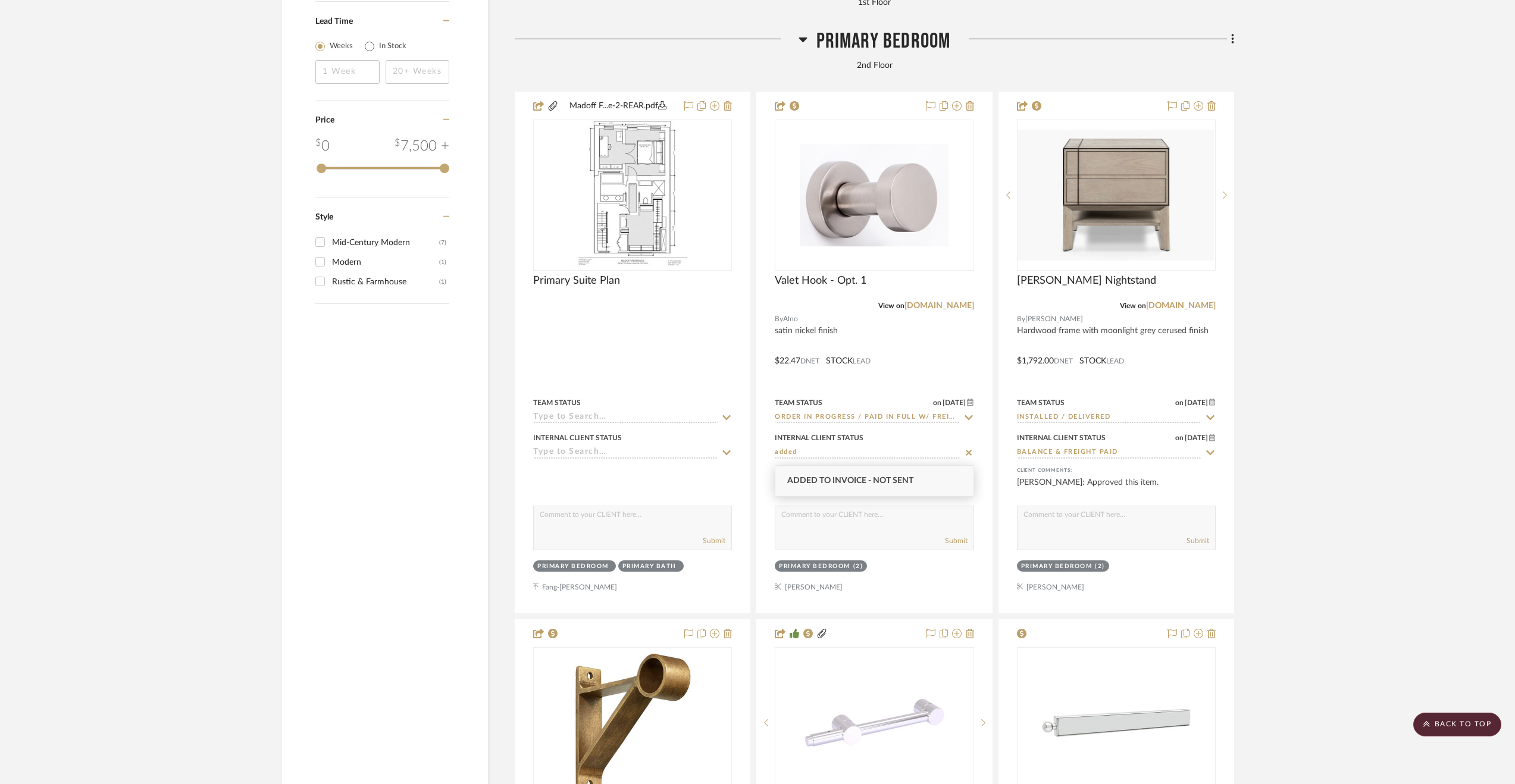
type input "added"
click at [864, 473] on div "Added to Invoice - Not Sent" at bounding box center [874, 481] width 198 height 30
type input "9/9/2025"
type input "Added to Invoice - Not Sent"
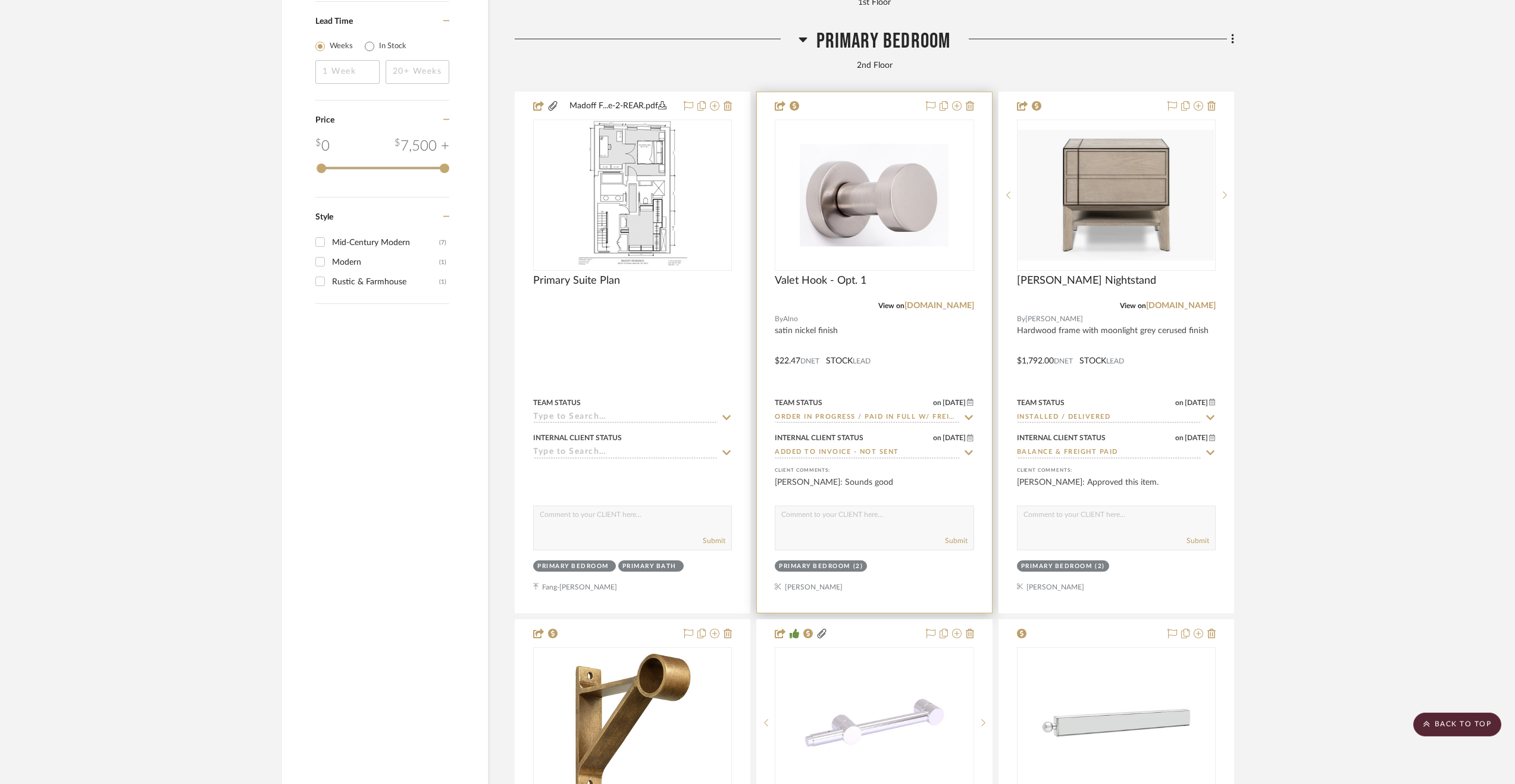
scroll to position [2458, 0]
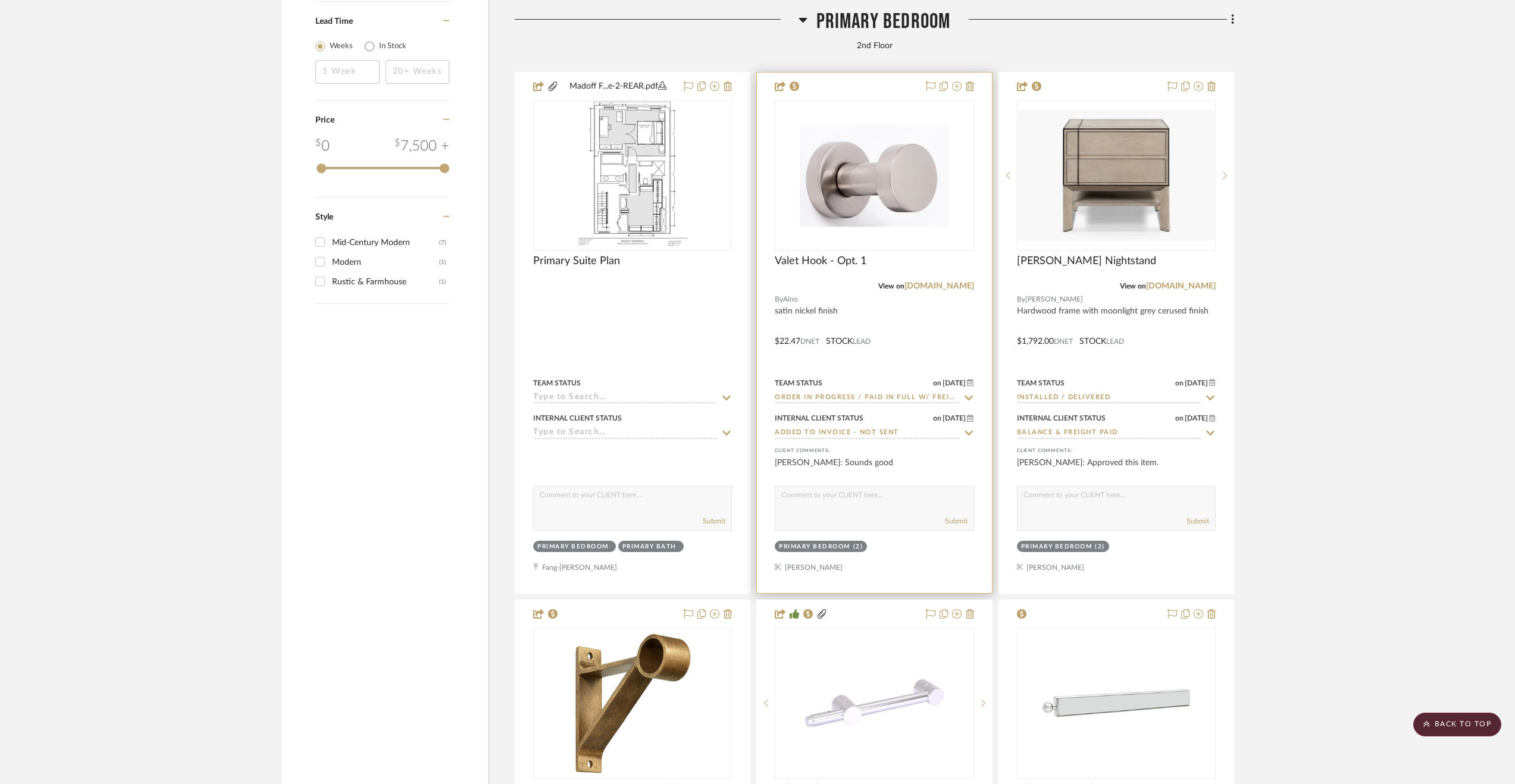
click at [955, 334] on div at bounding box center [874, 332] width 234 height 520
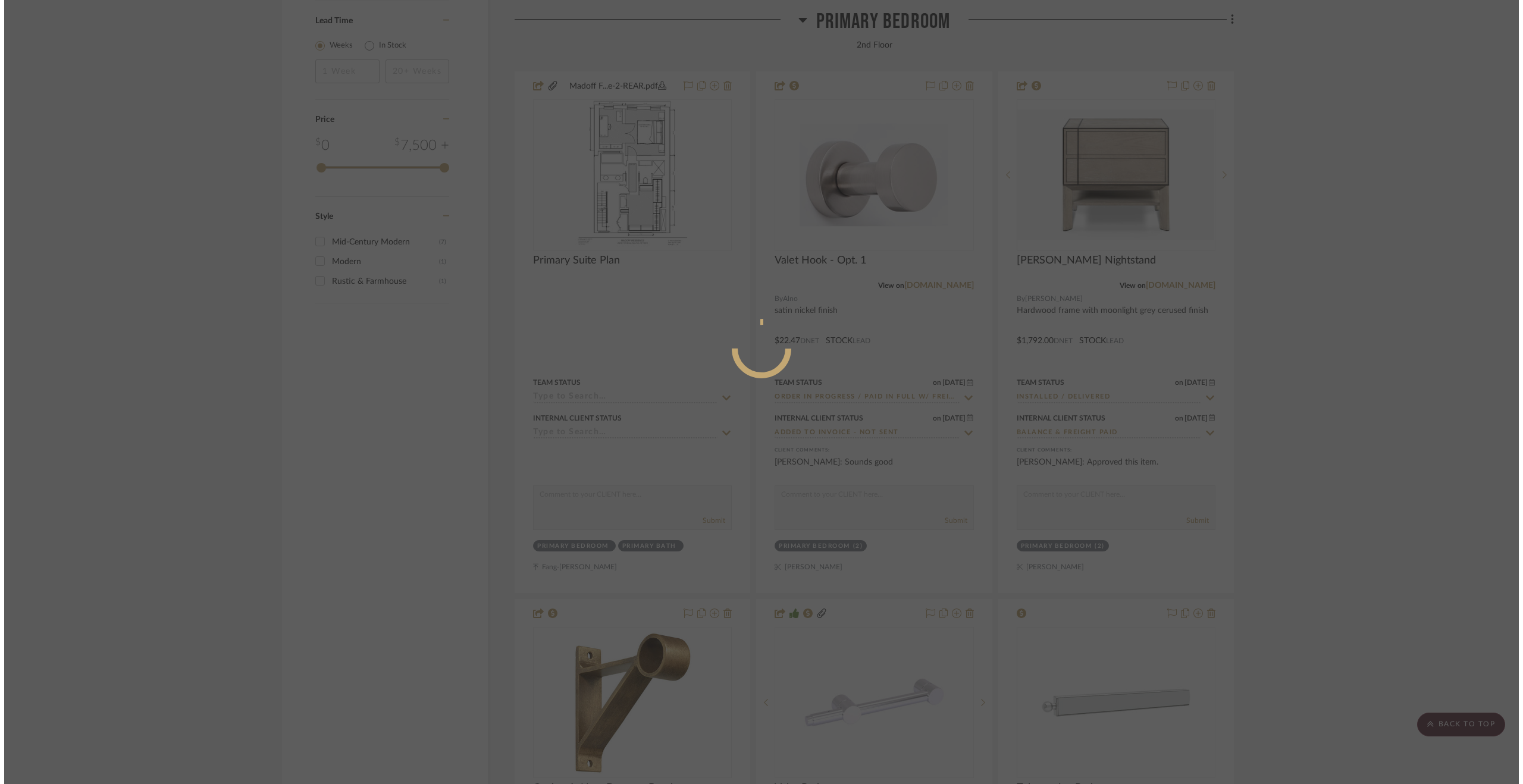
scroll to position [0, 0]
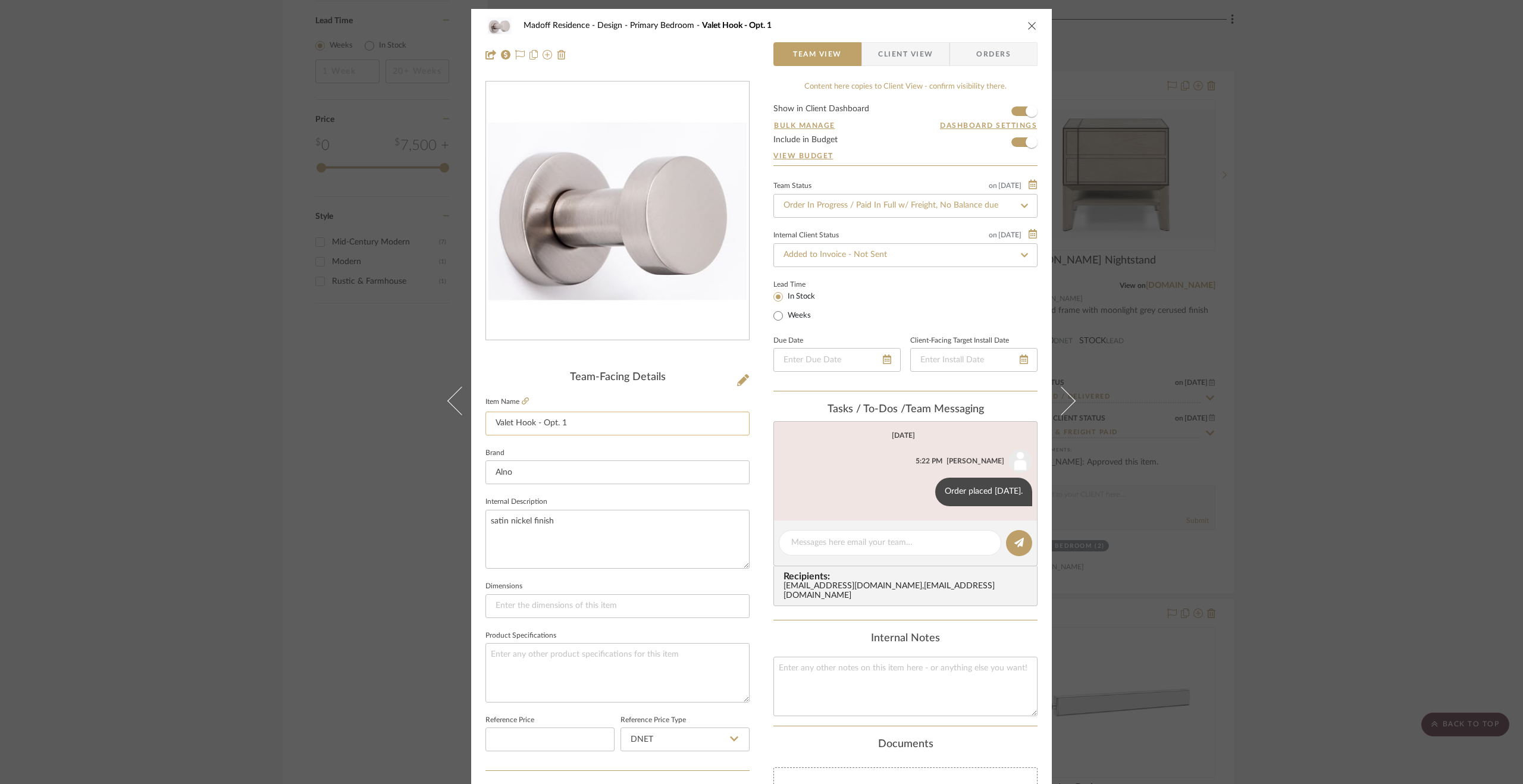
drag, startPoint x: 534, startPoint y: 424, endPoint x: 628, endPoint y: 426, distance: 94.0
click at [628, 426] on input "Valet Hook - Opt. 1" at bounding box center [617, 423] width 265 height 24
type input "Valet Hook"
click at [752, 434] on div "Madoff Residence - Design Primary Bedroom Valet Hook - Opt. 1 Team View Client …" at bounding box center [762, 557] width 581 height 1098
click at [895, 53] on span "Client View" at bounding box center [906, 54] width 55 height 24
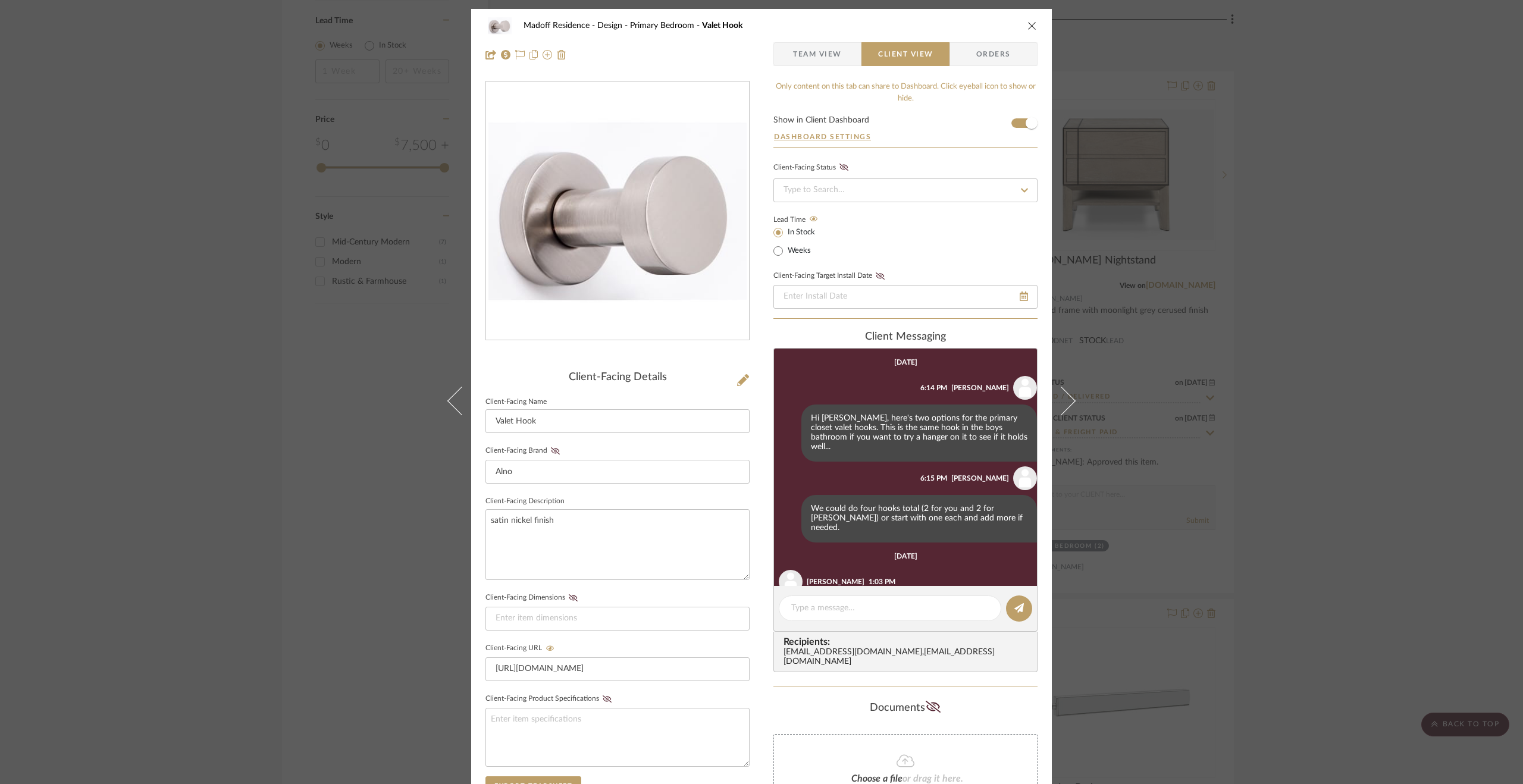
click at [1312, 479] on div "Madoff Residence - Design Primary Bedroom Valet Hook Team View Client View Orde…" at bounding box center [762, 392] width 1523 height 784
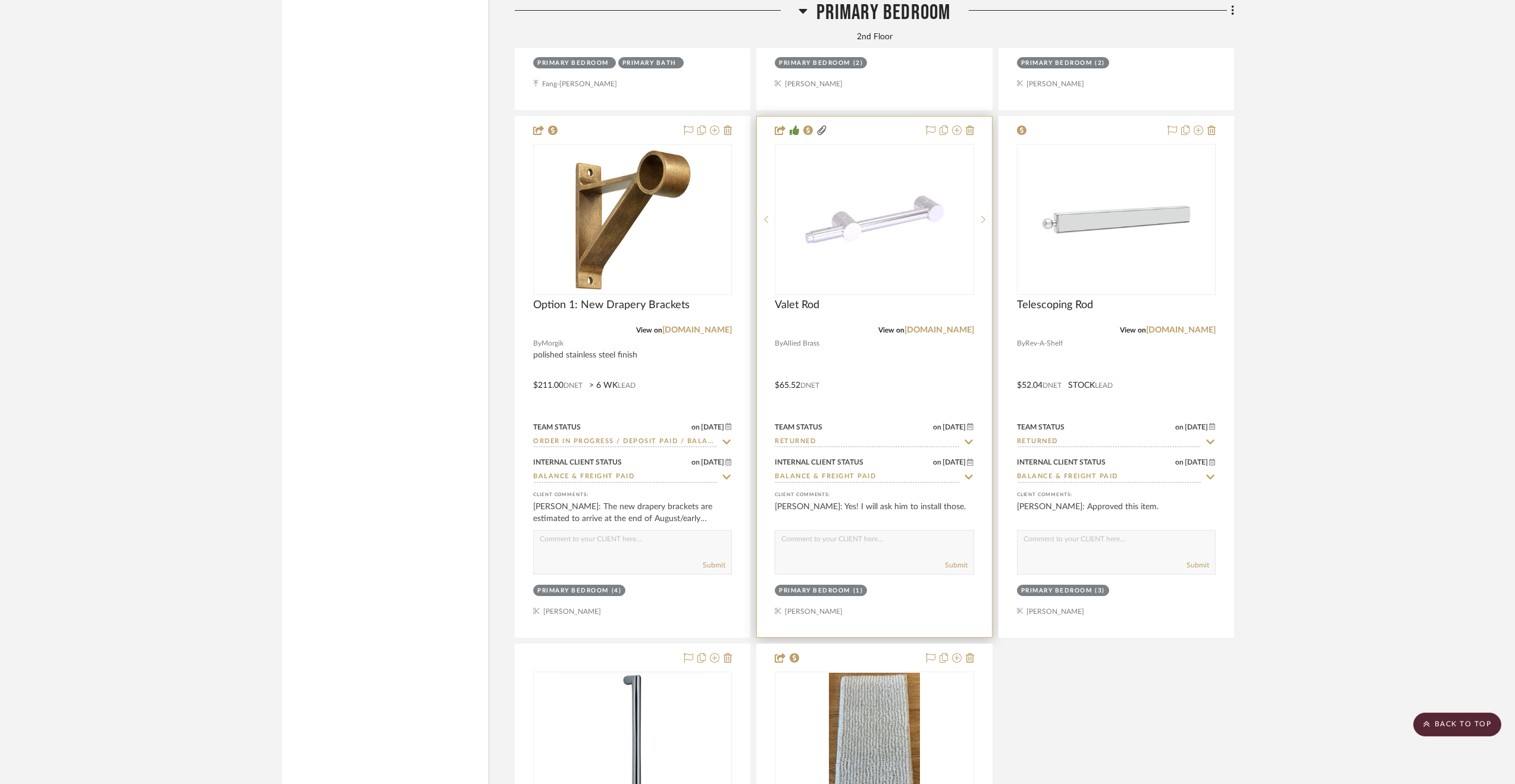
scroll to position [3053, 0]
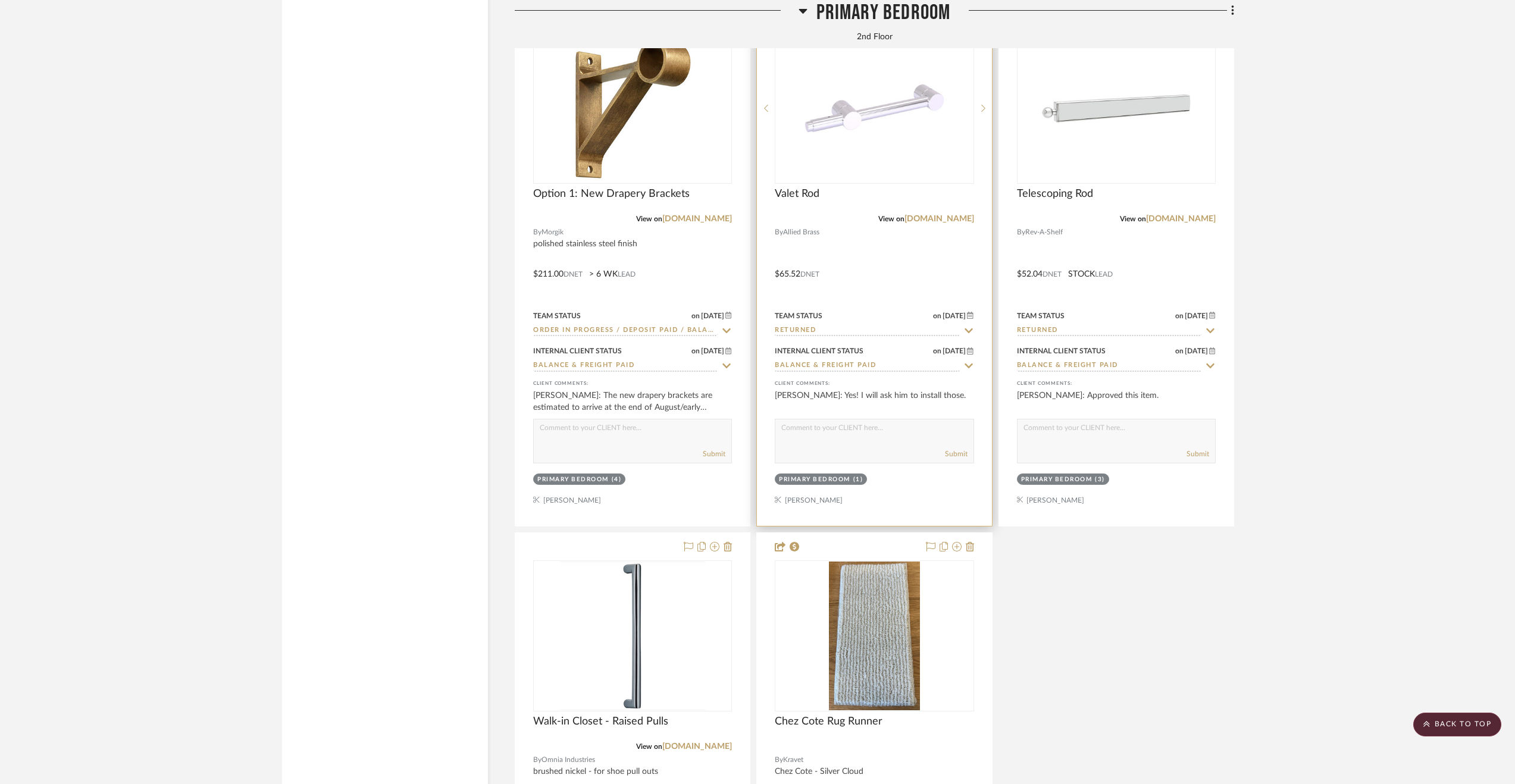
click at [946, 300] on div at bounding box center [874, 265] width 234 height 520
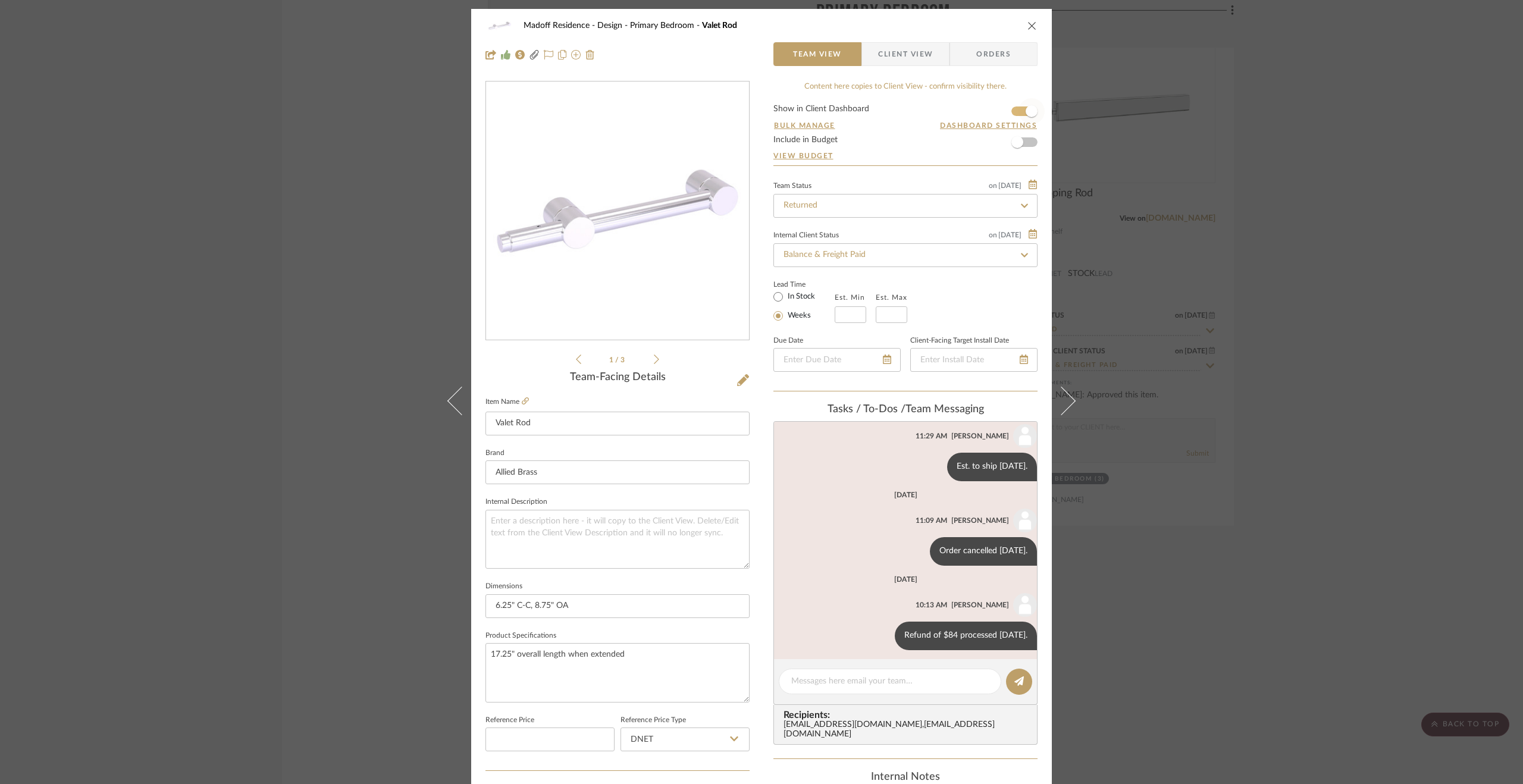
scroll to position [116, 0]
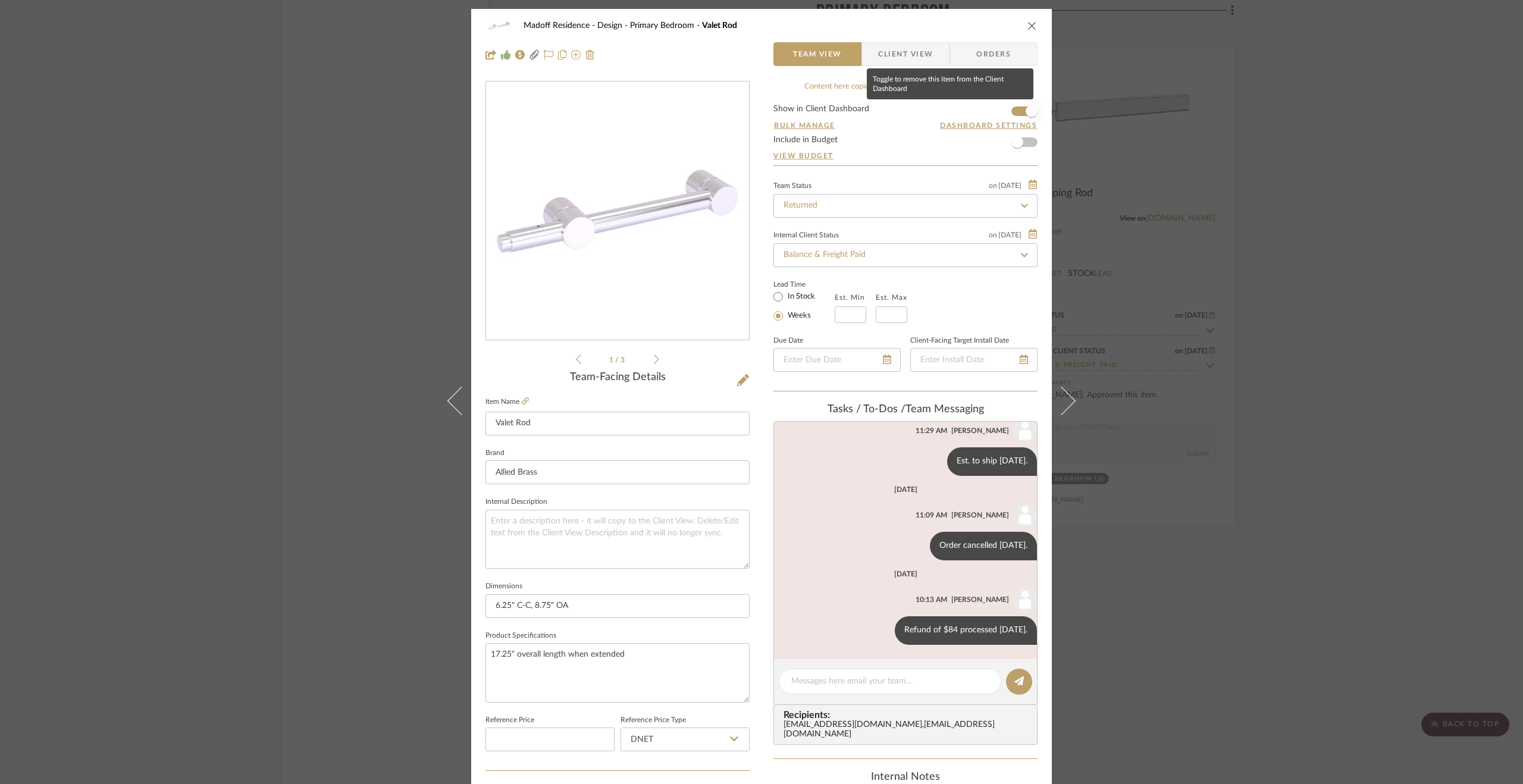
click at [1025, 106] on span "button" at bounding box center [1031, 111] width 12 height 12
click at [1401, 300] on div "Madoff Residence - Design Primary Bedroom Valet Rod Team View Client View Order…" at bounding box center [762, 392] width 1523 height 784
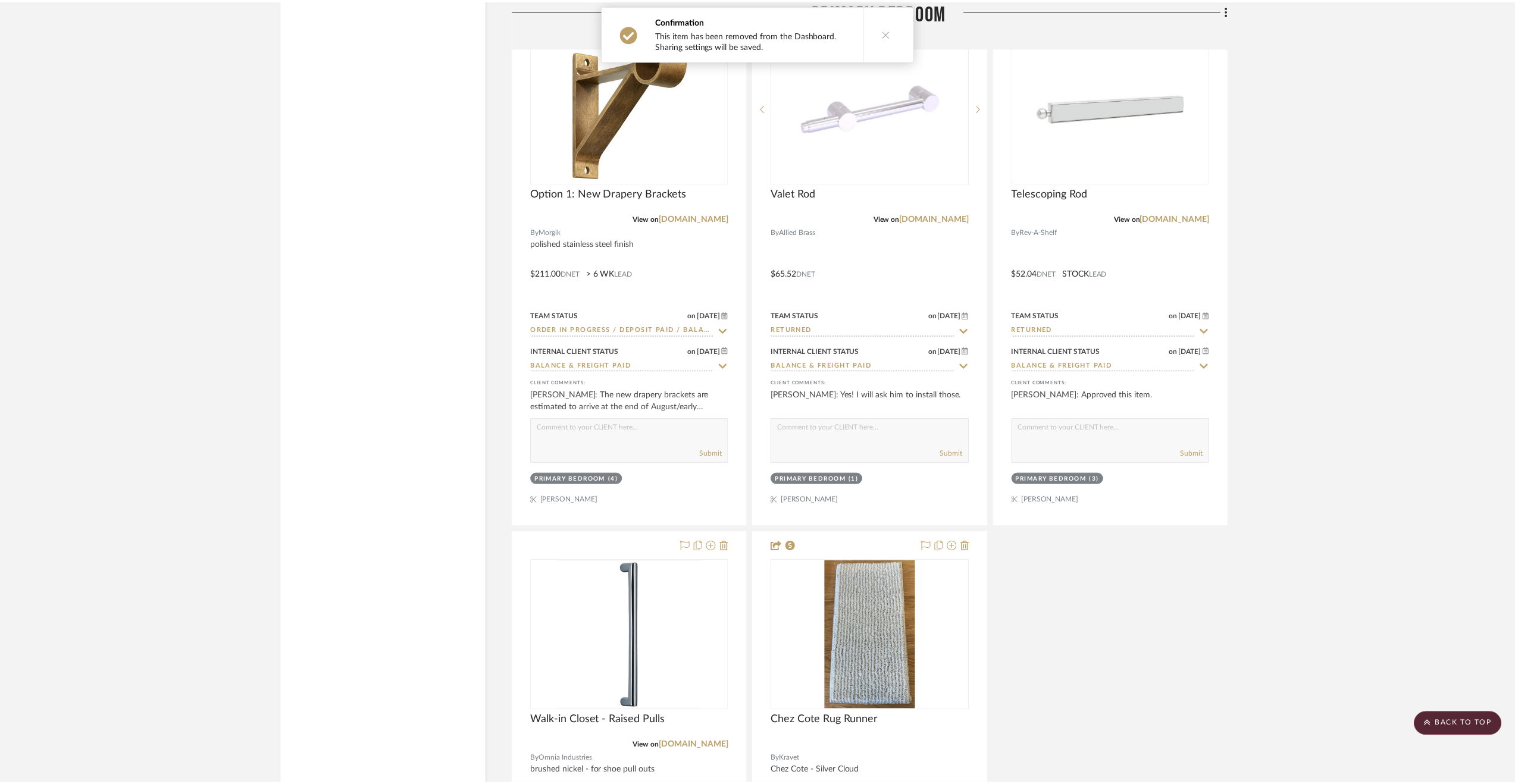
scroll to position [3053, 0]
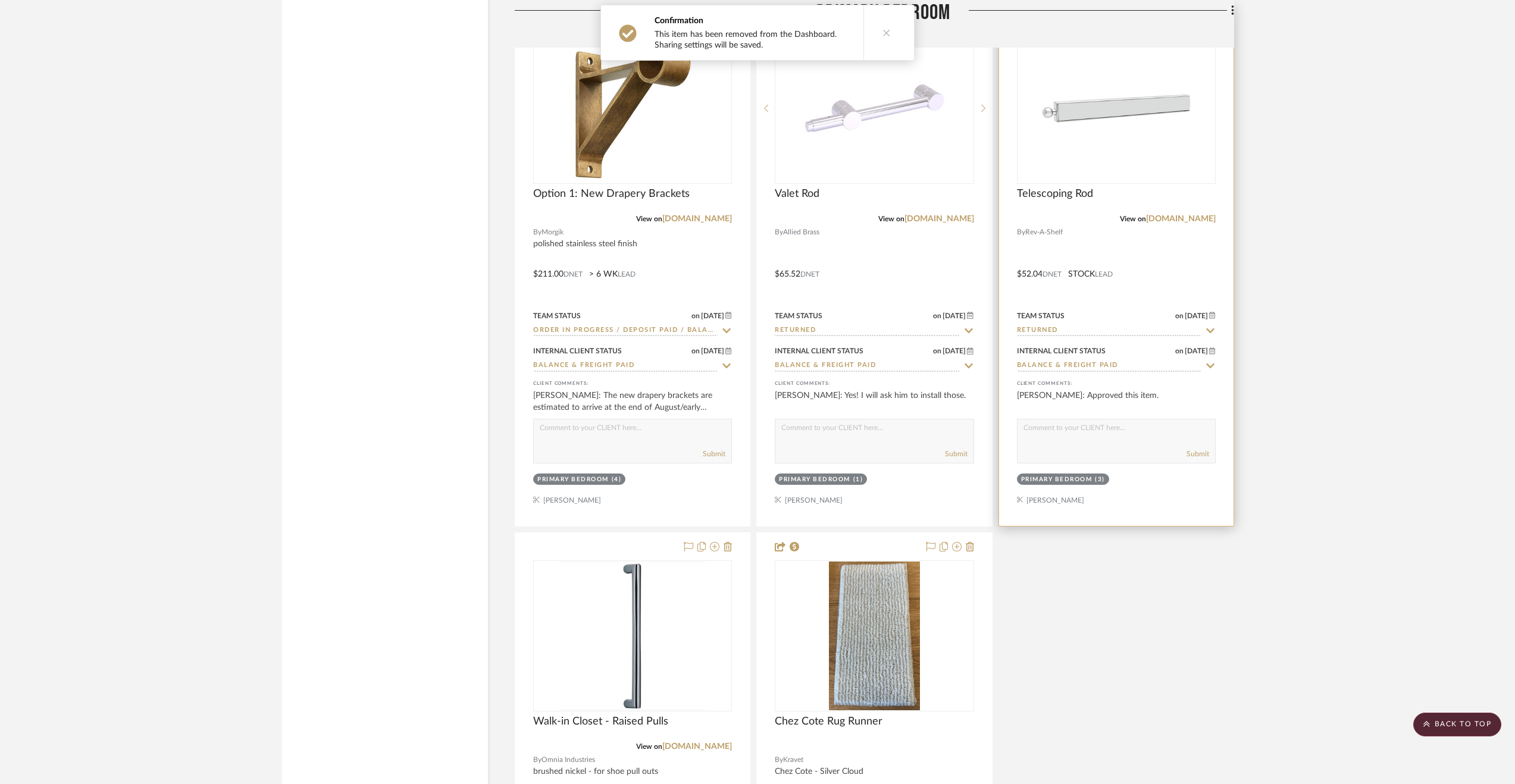
click at [1194, 267] on div at bounding box center [1116, 265] width 234 height 520
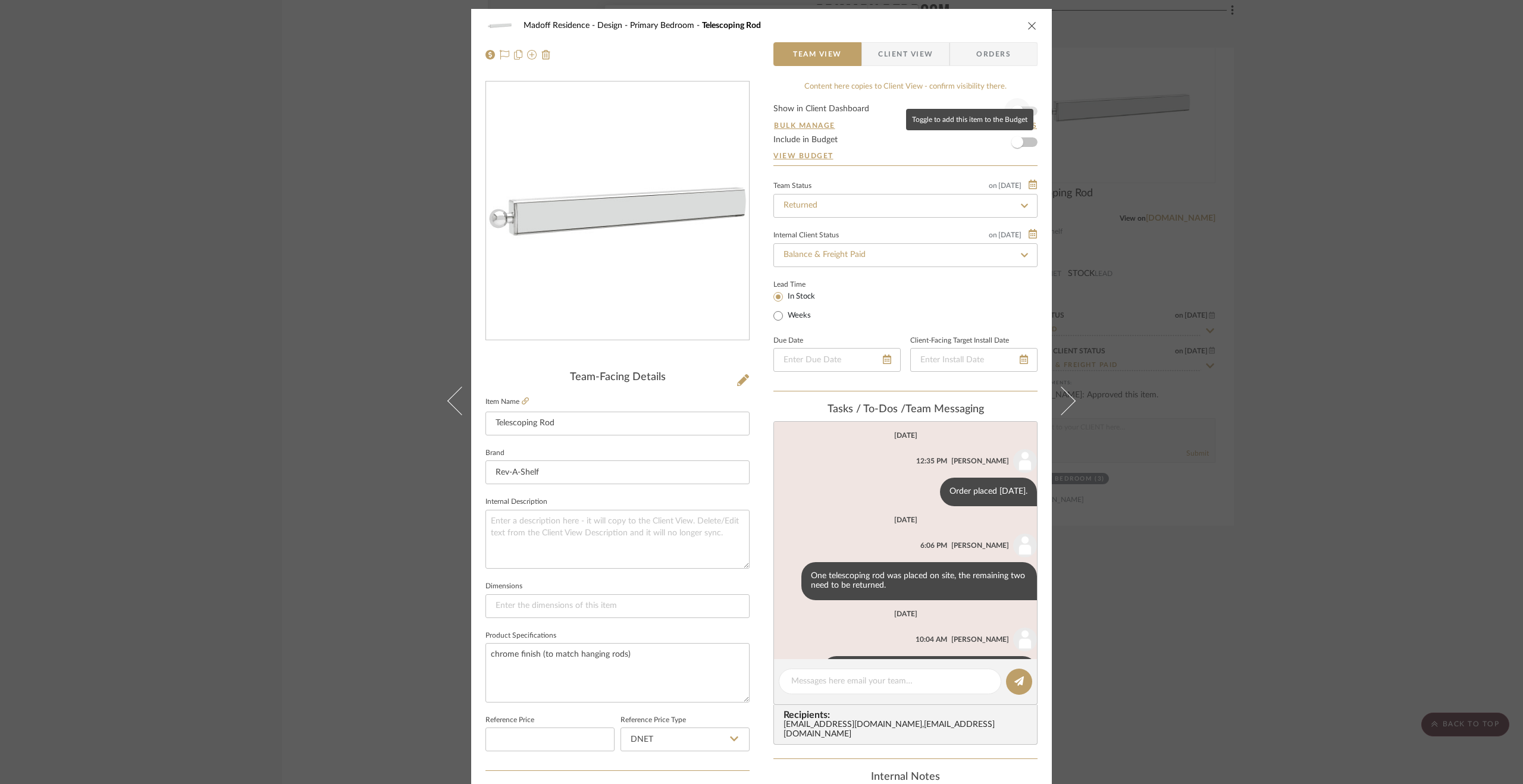
scroll to position [135, 0]
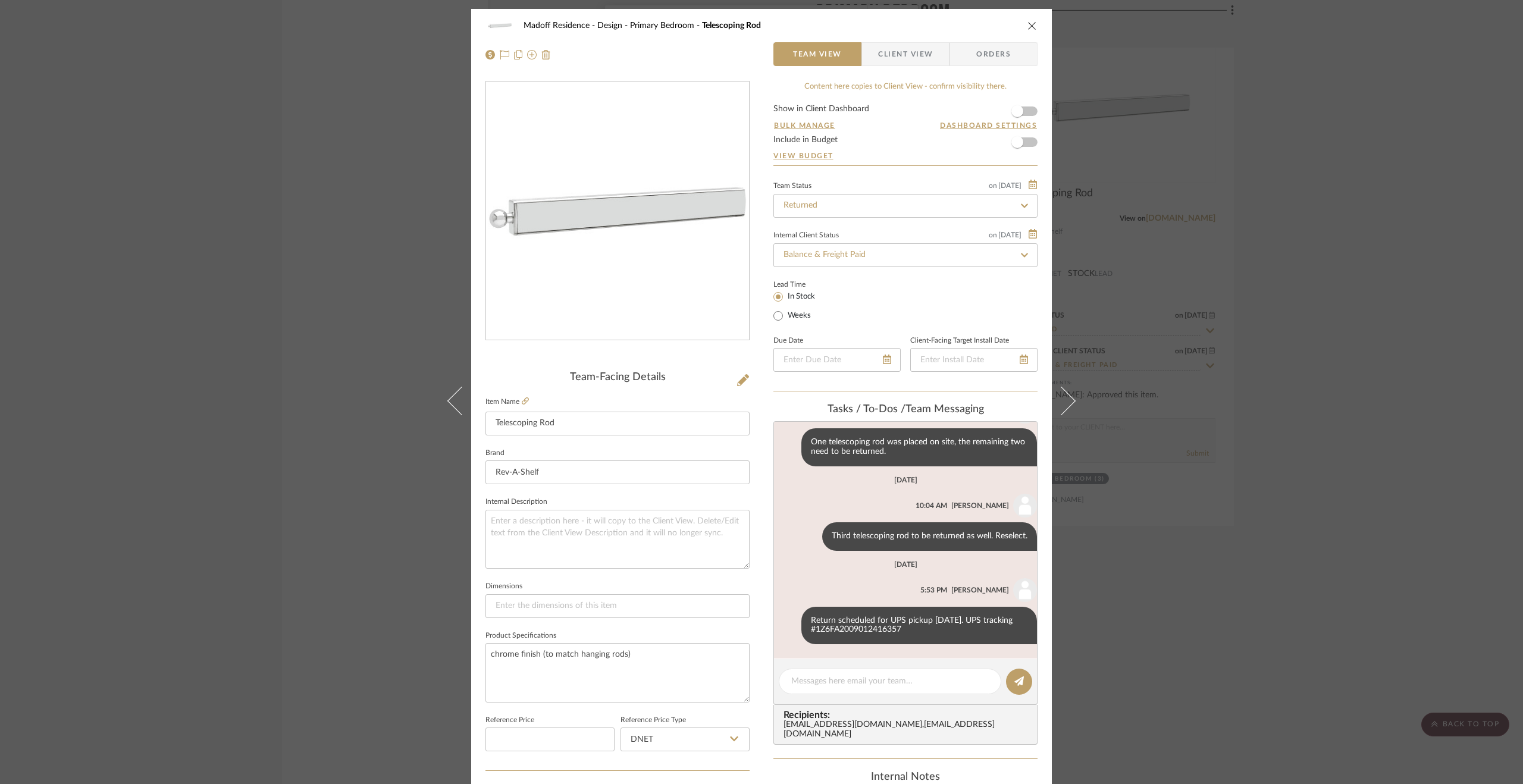
click at [1191, 281] on div "Madoff Residence - Design Primary Bedroom Telescoping Rod Team View Client View…" at bounding box center [762, 392] width 1523 height 784
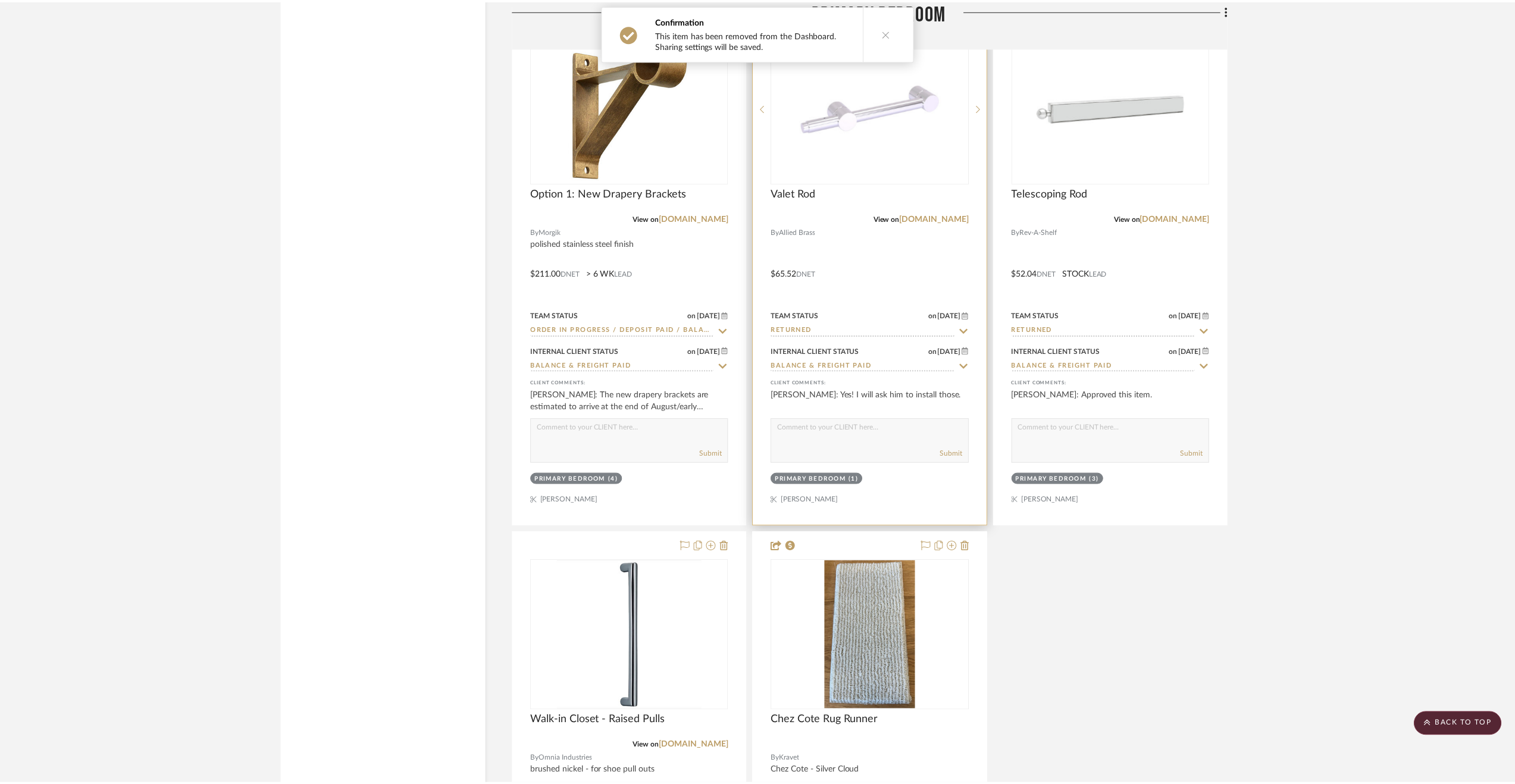
scroll to position [3053, 0]
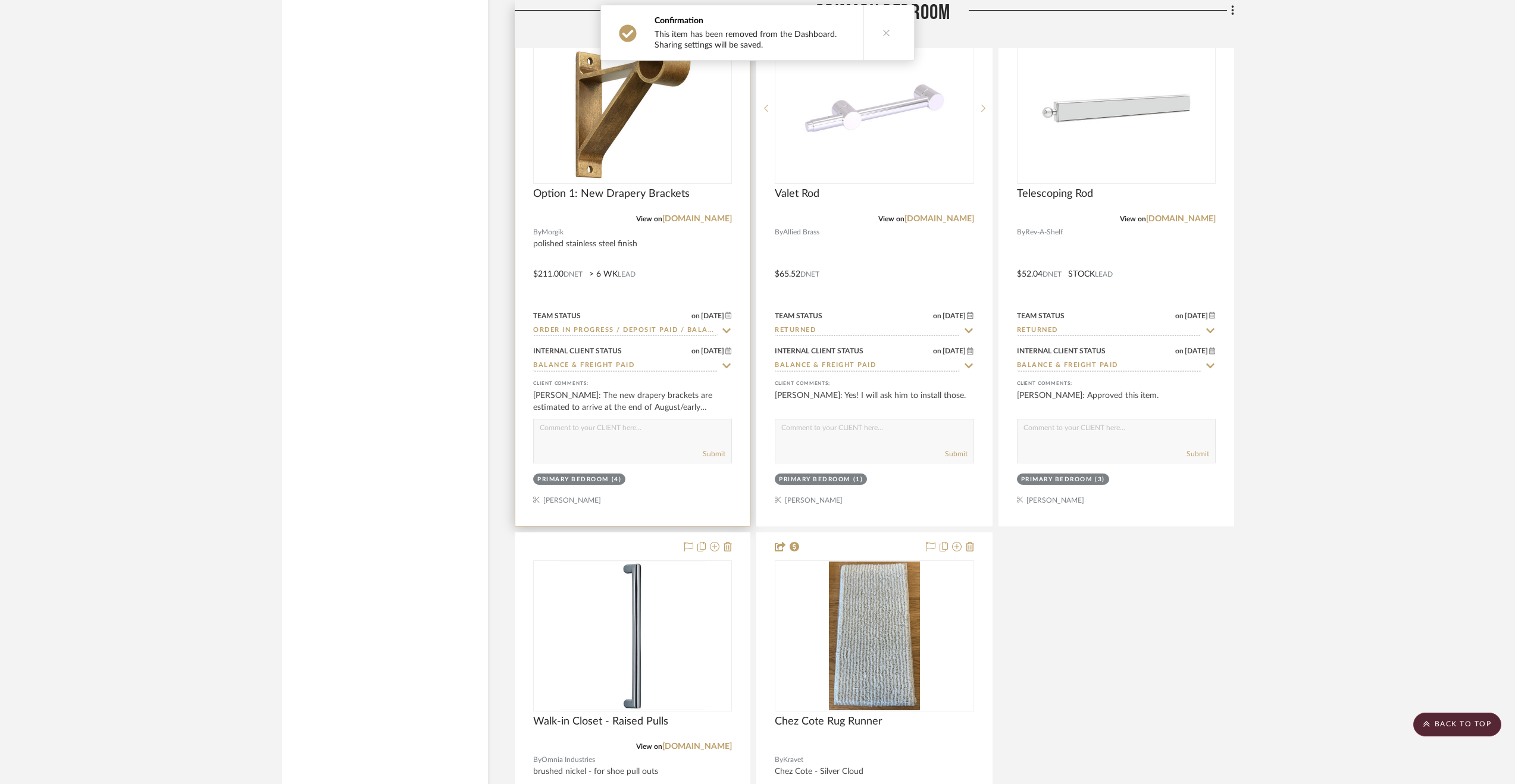
click at [704, 252] on div at bounding box center [632, 265] width 234 height 520
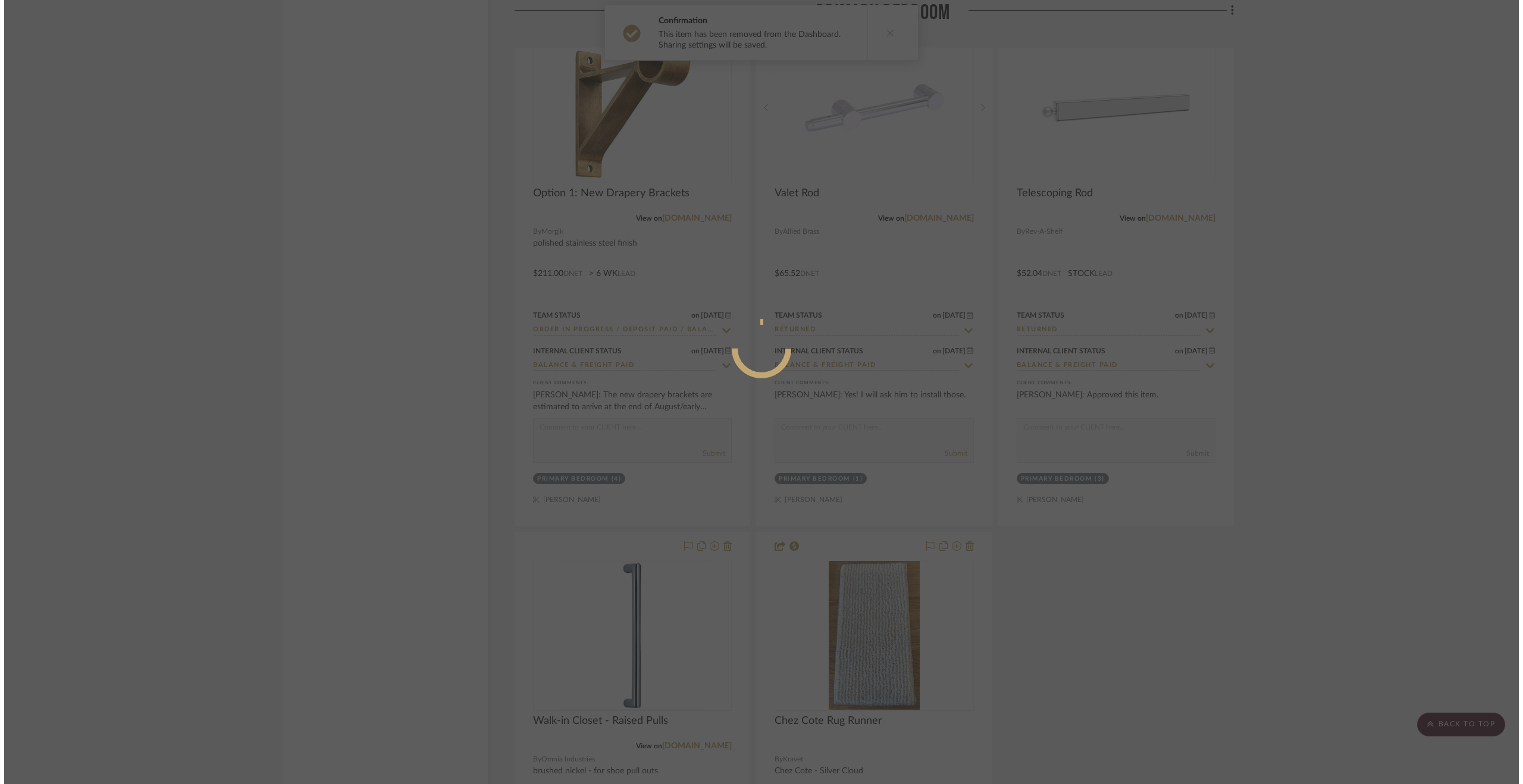
scroll to position [0, 0]
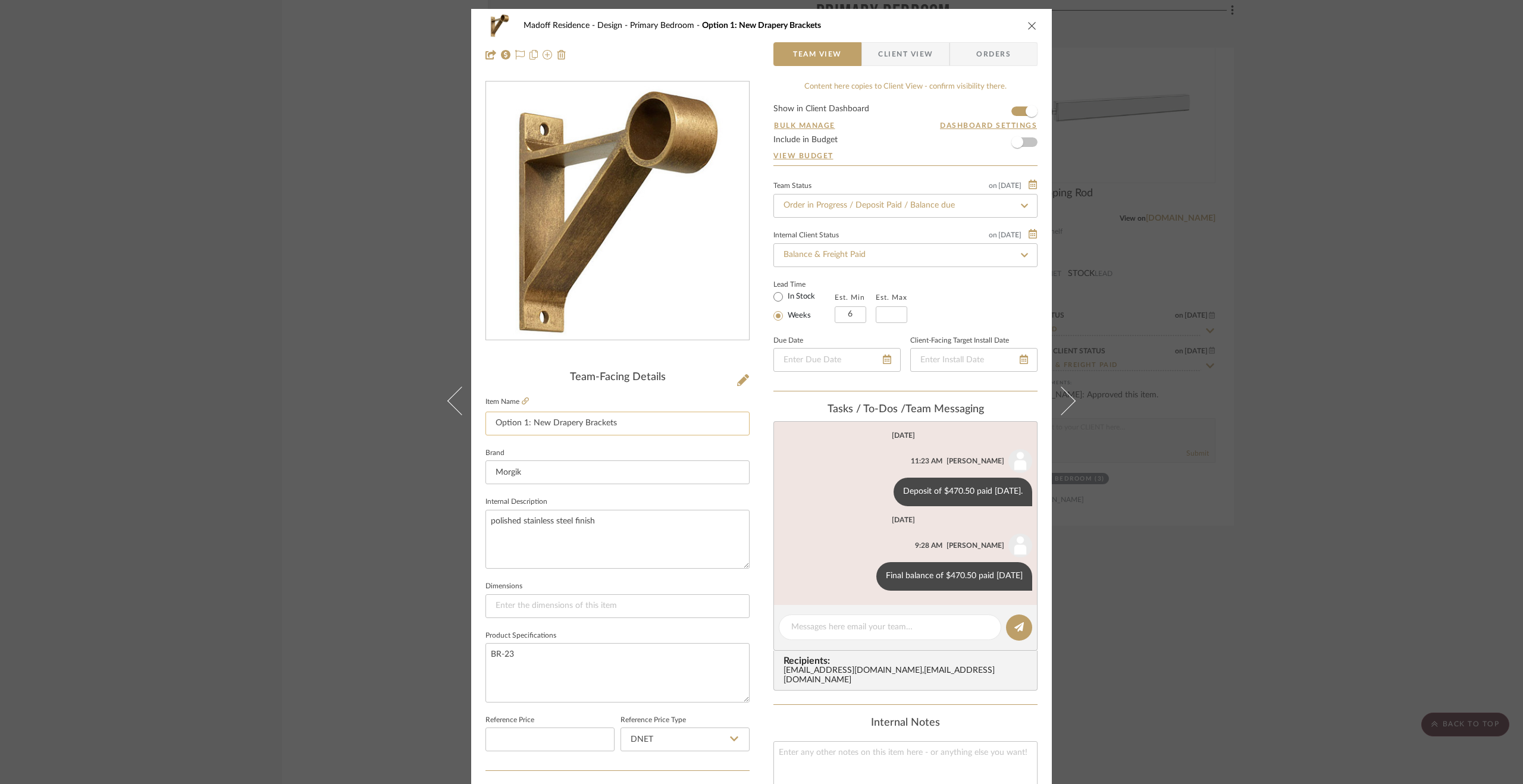
click at [549, 427] on input "Option 1: New Drapery Brackets" at bounding box center [617, 423] width 265 height 24
drag, startPoint x: 528, startPoint y: 426, endPoint x: 470, endPoint y: 414, distance: 59.2
click at [472, 414] on div "Madoff Residence - Design Primary Bedroom Option 1: New Drapery Brackets Team V…" at bounding box center [762, 557] width 581 height 1098
type input "New Drapery Brackets"
click at [745, 458] on fieldset "Brand Morgik" at bounding box center [617, 465] width 265 height 40
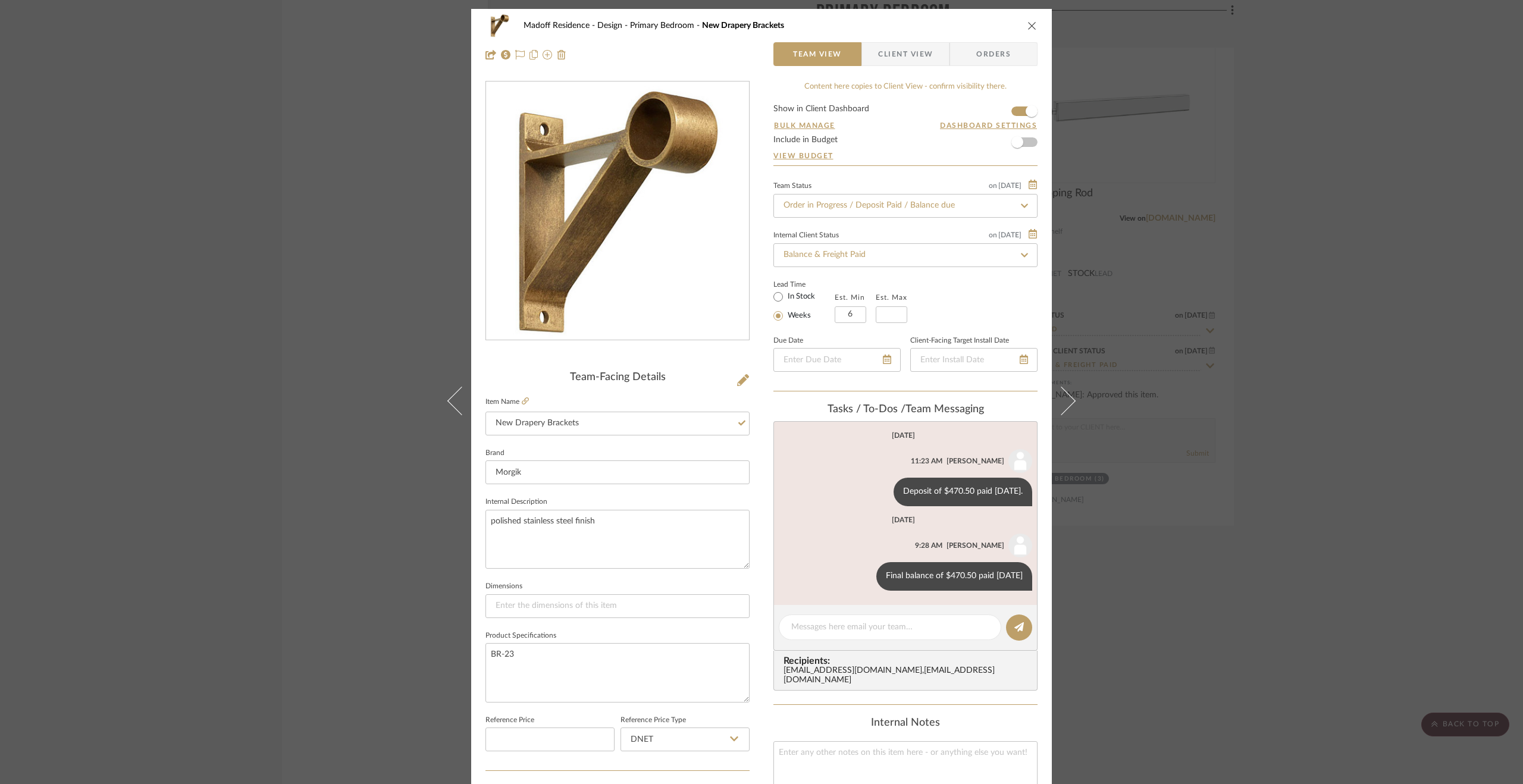
click at [1254, 472] on div "Madoff Residence - Design Primary Bedroom New Drapery Brackets Team View Client…" at bounding box center [762, 392] width 1523 height 784
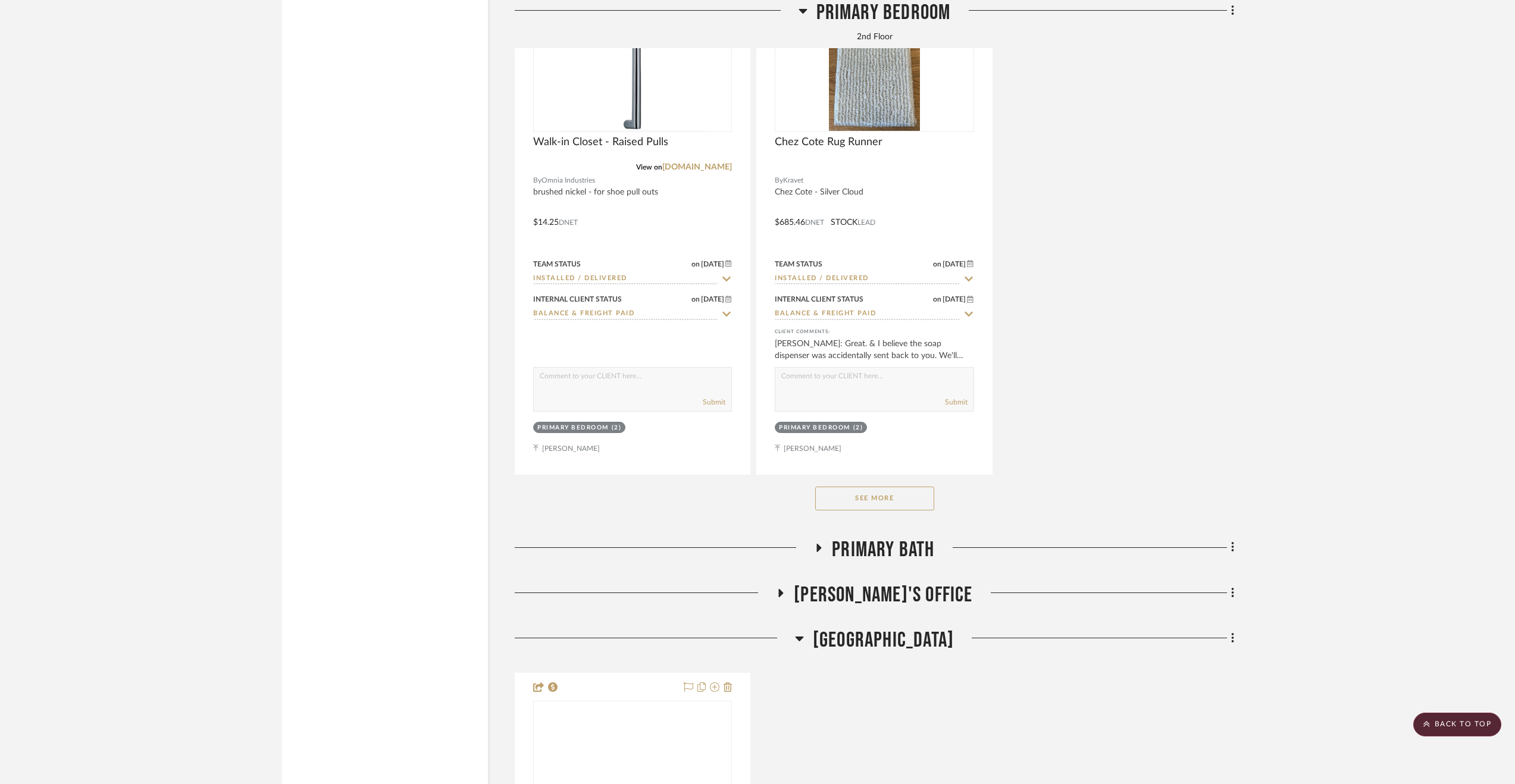
scroll to position [3707, 0]
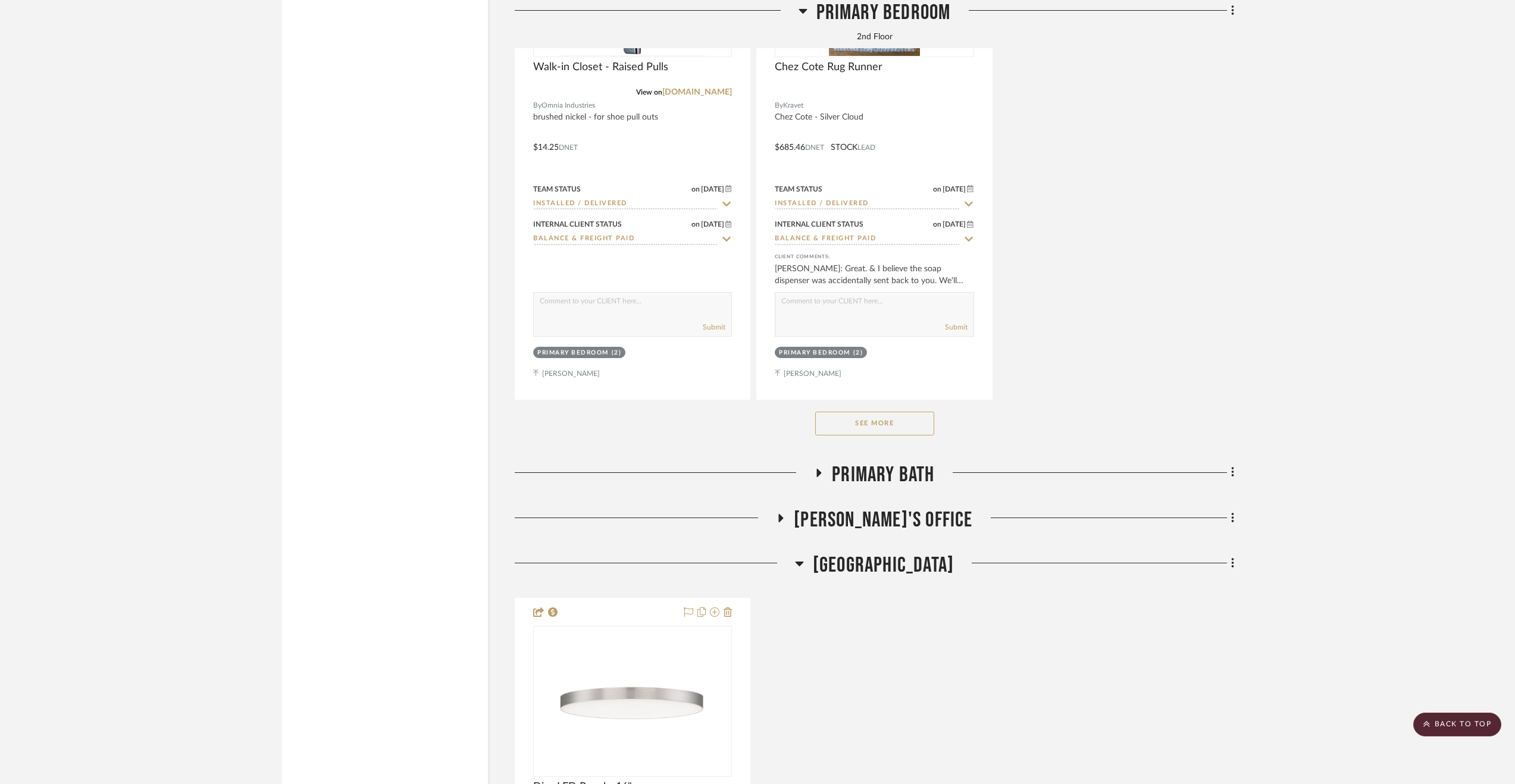
click at [867, 570] on span "2nd Floor Stair Hall" at bounding box center [883, 565] width 141 height 25
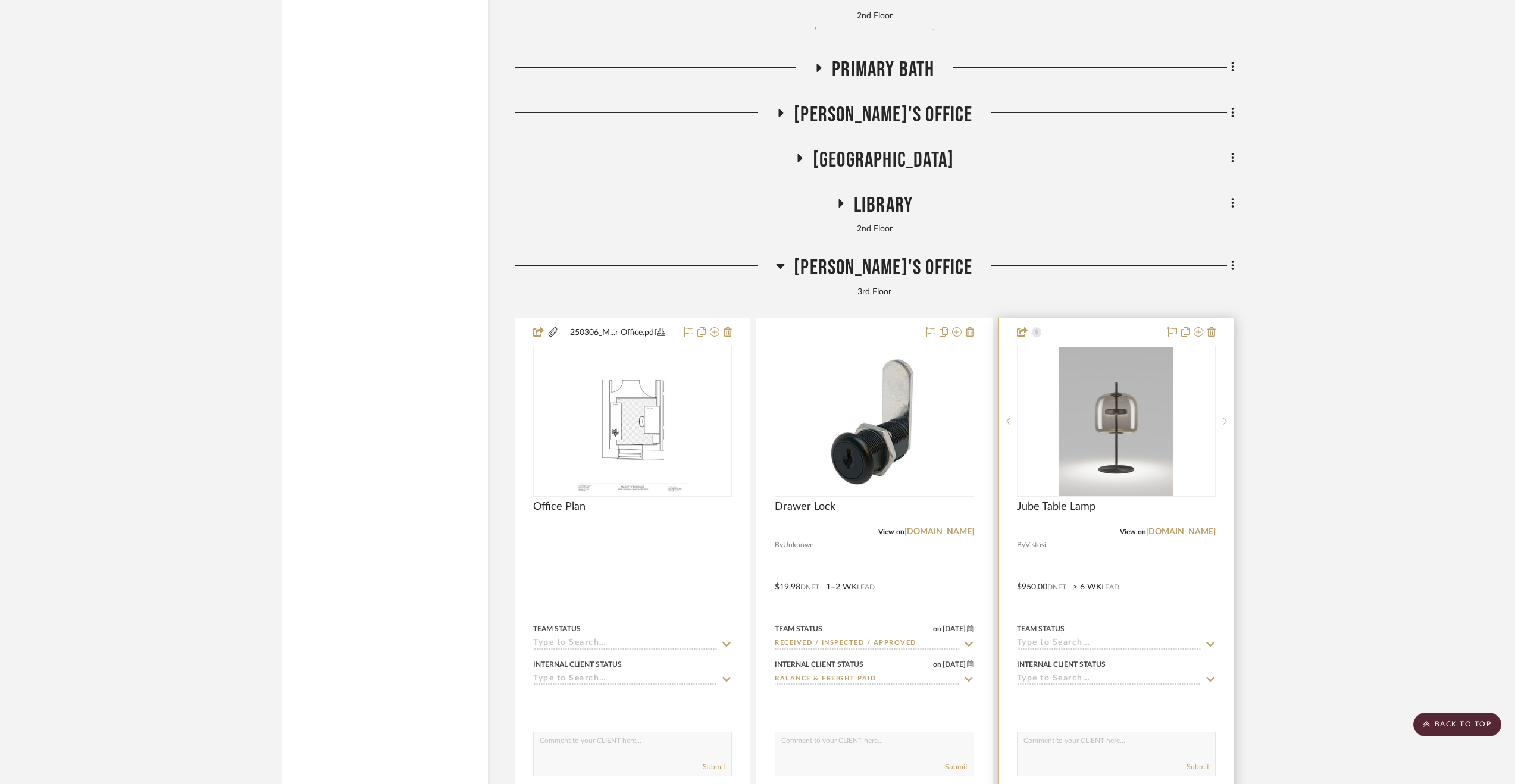
scroll to position [4183, 0]
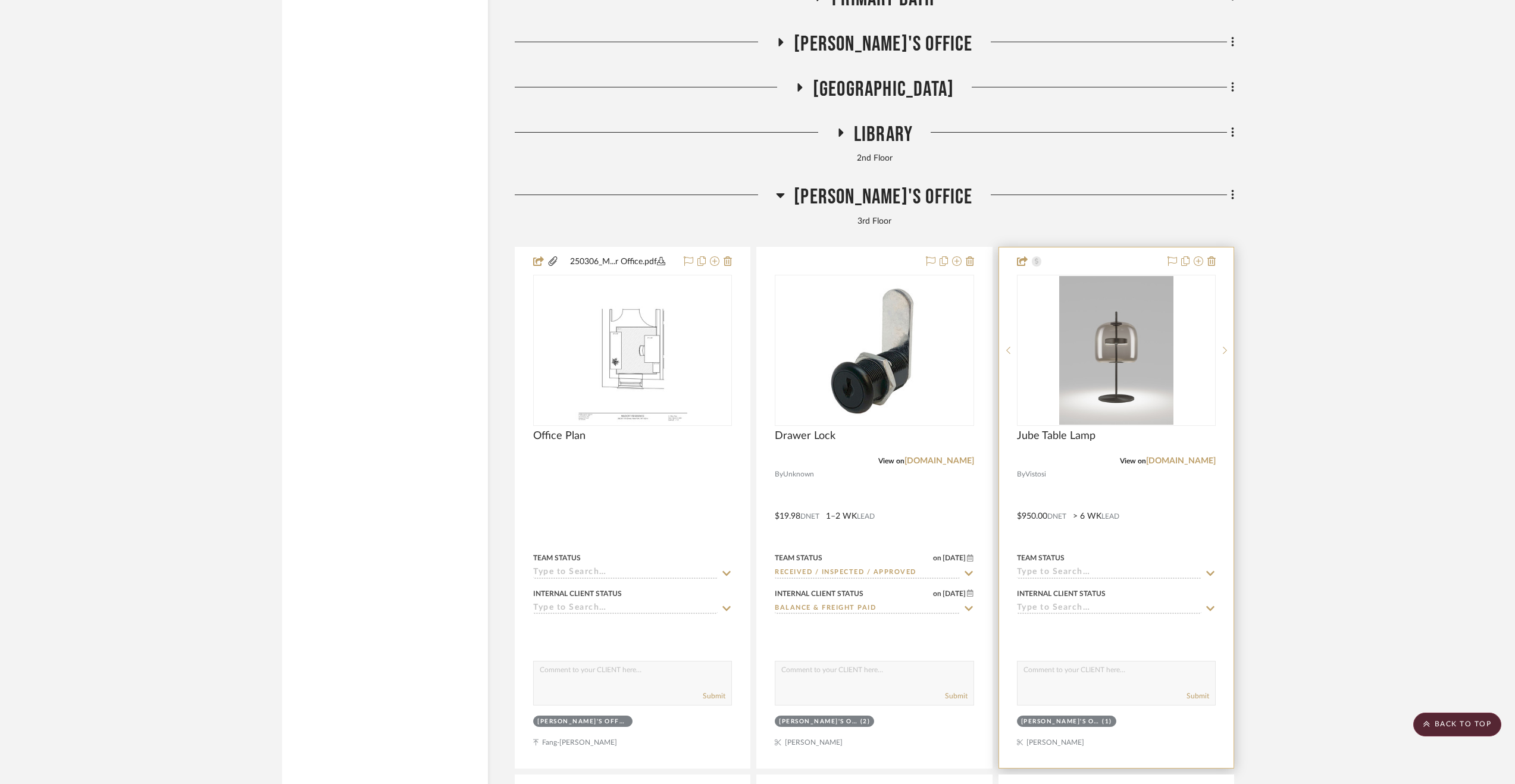
click at [1201, 521] on div at bounding box center [1116, 507] width 234 height 520
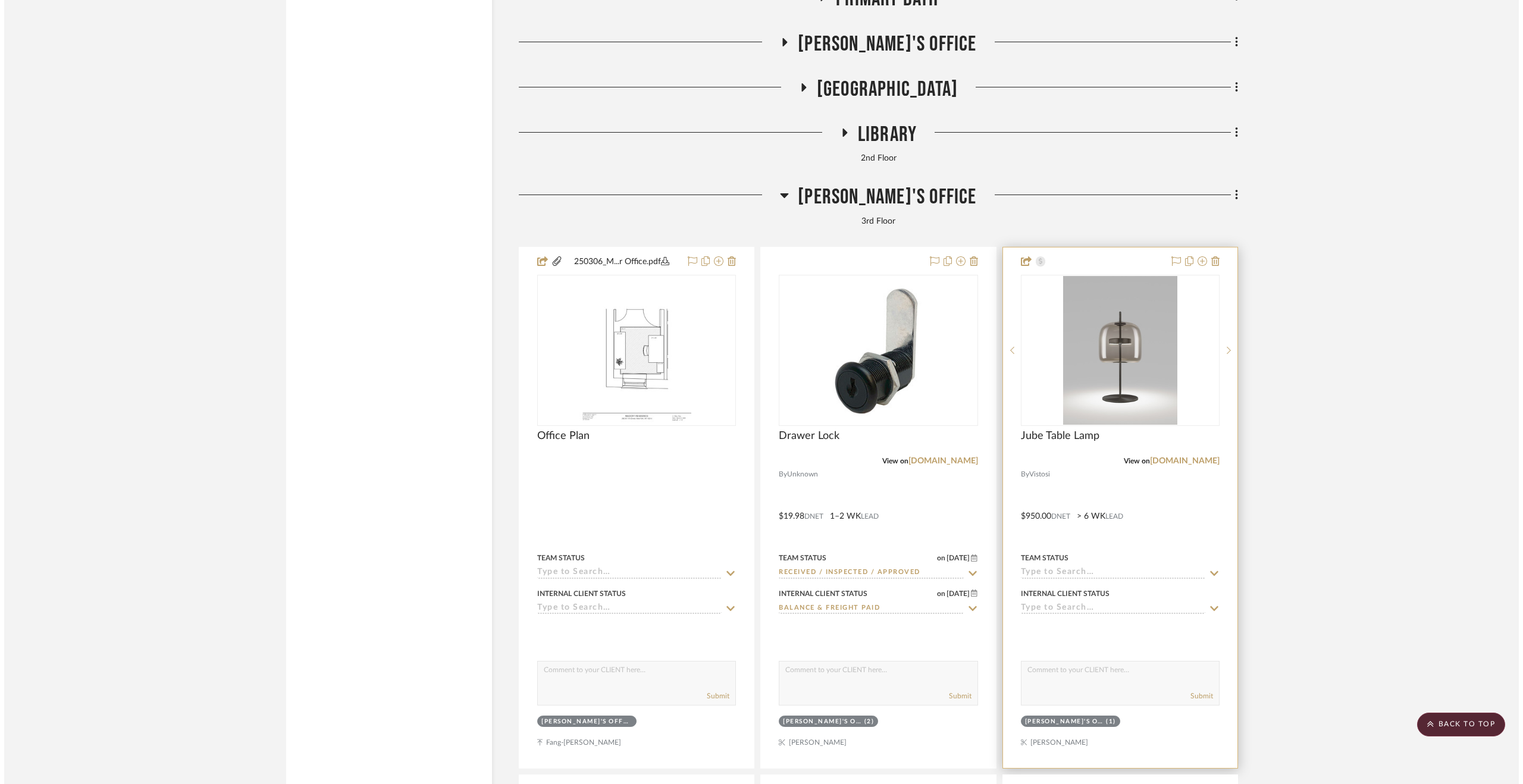
scroll to position [0, 0]
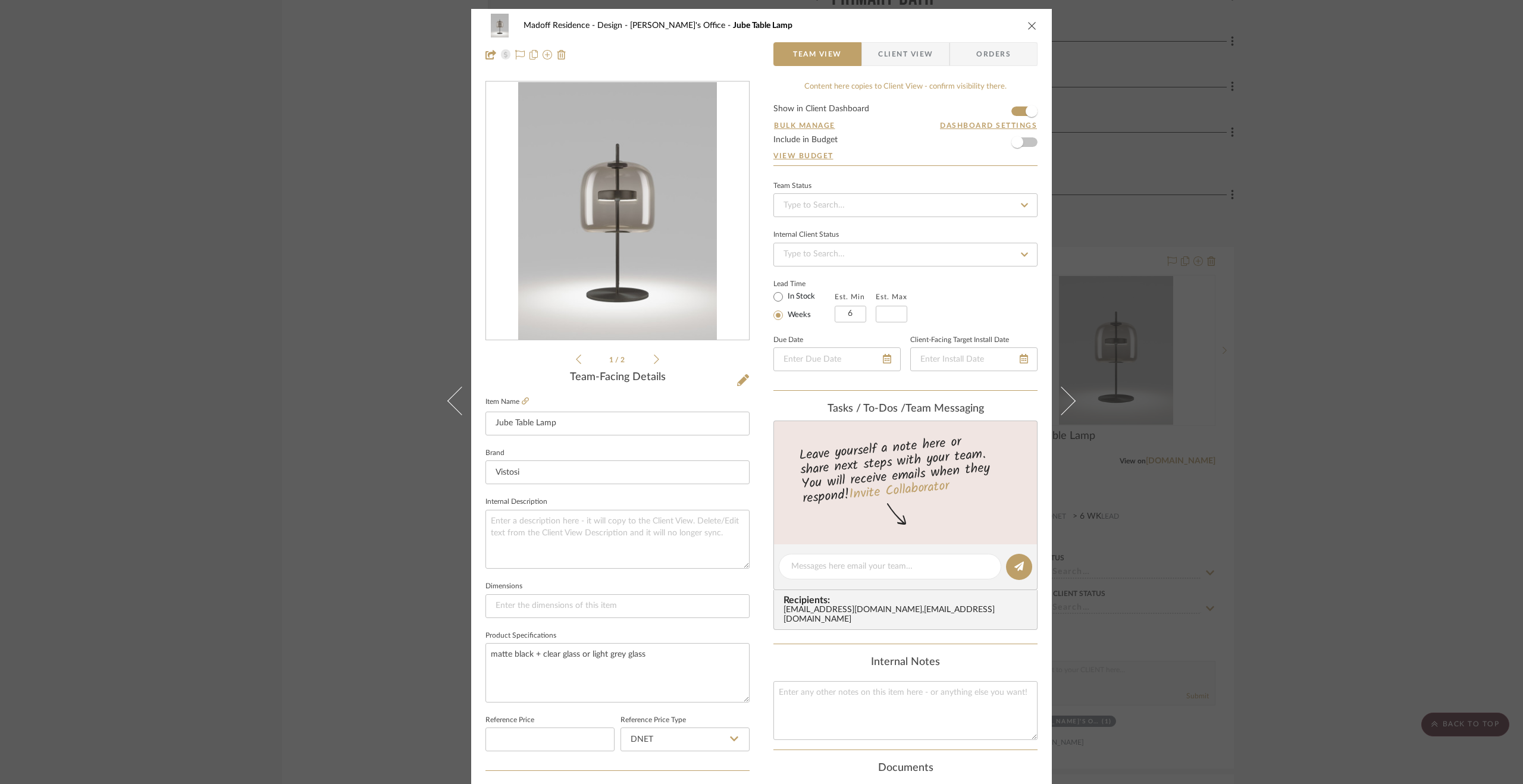
click at [1296, 488] on div "Madoff Residence - Design Eric's Office Jube Table Lamp Team View Client View O…" at bounding box center [762, 392] width 1523 height 784
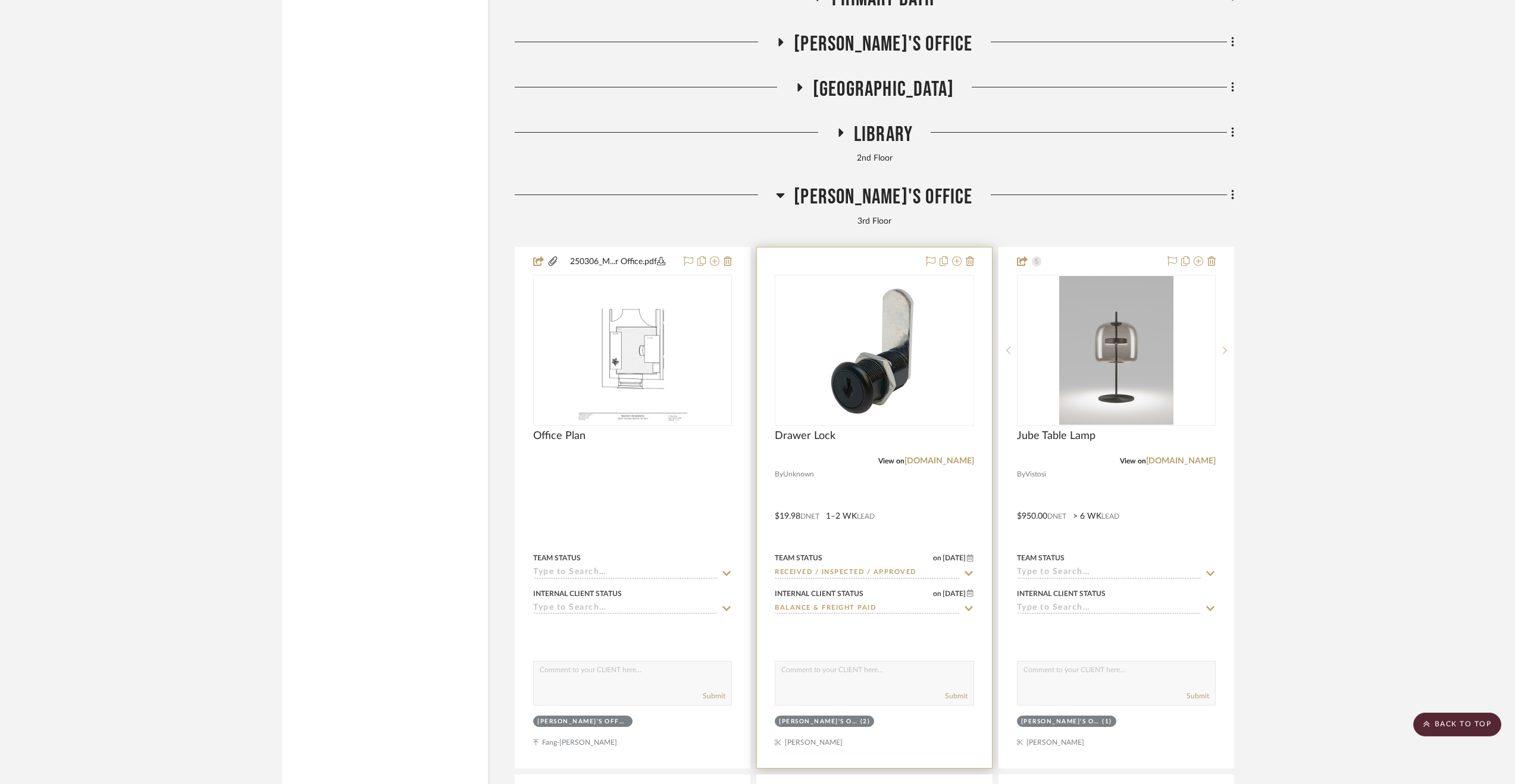
scroll to position [3945, 0]
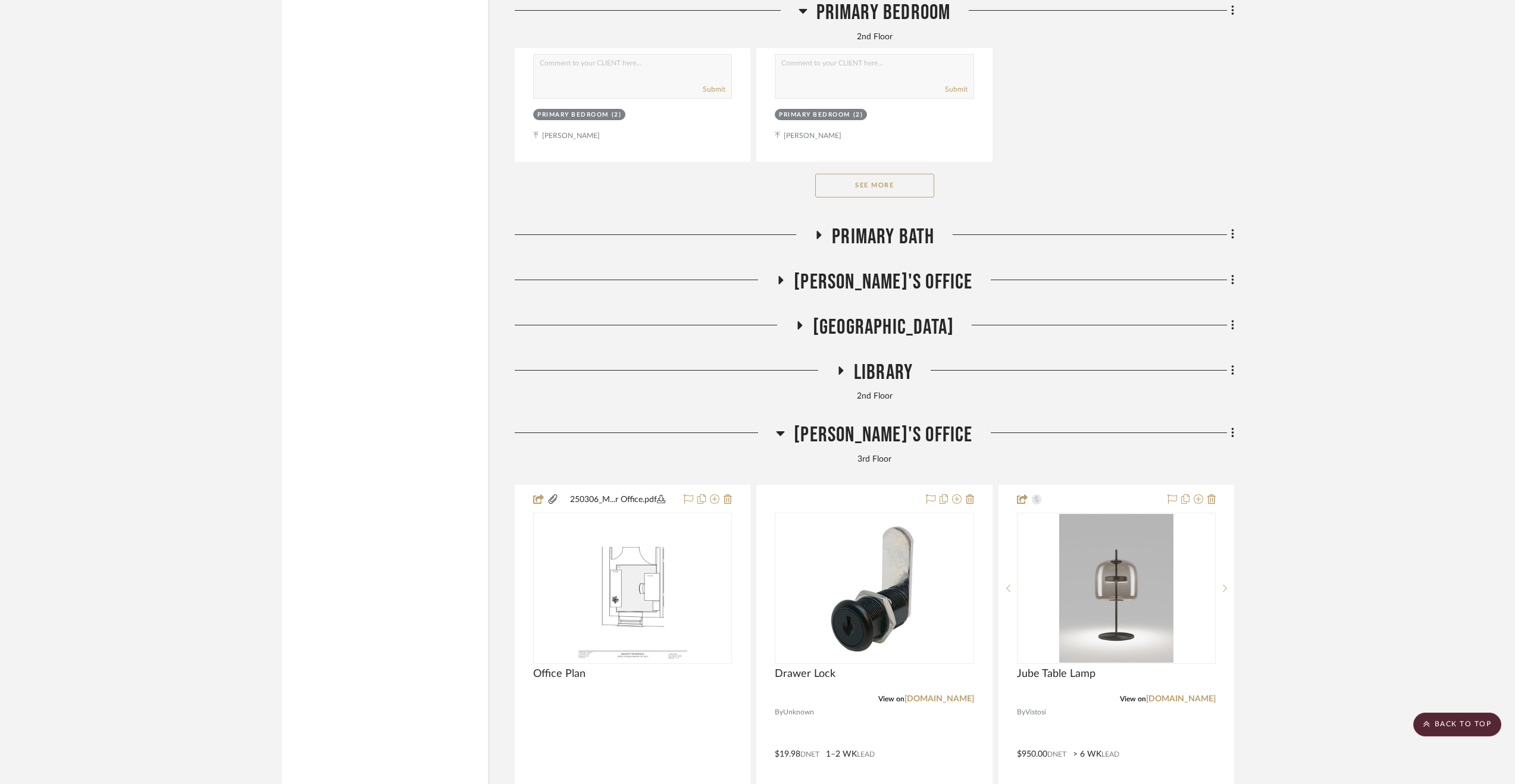
click at [899, 435] on span "Eric's Office" at bounding box center [883, 435] width 179 height 25
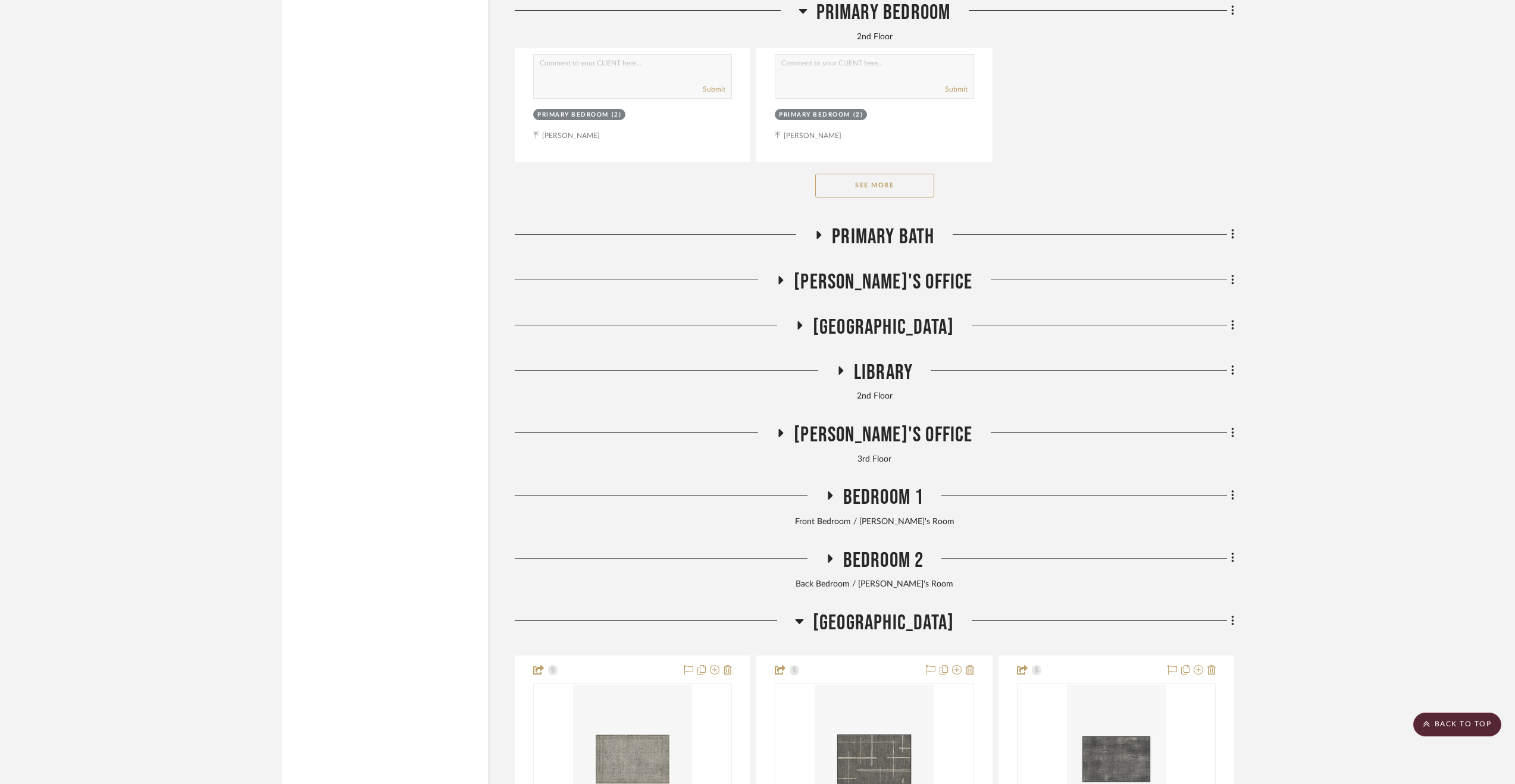
click at [898, 380] on span "Library" at bounding box center [883, 372] width 59 height 25
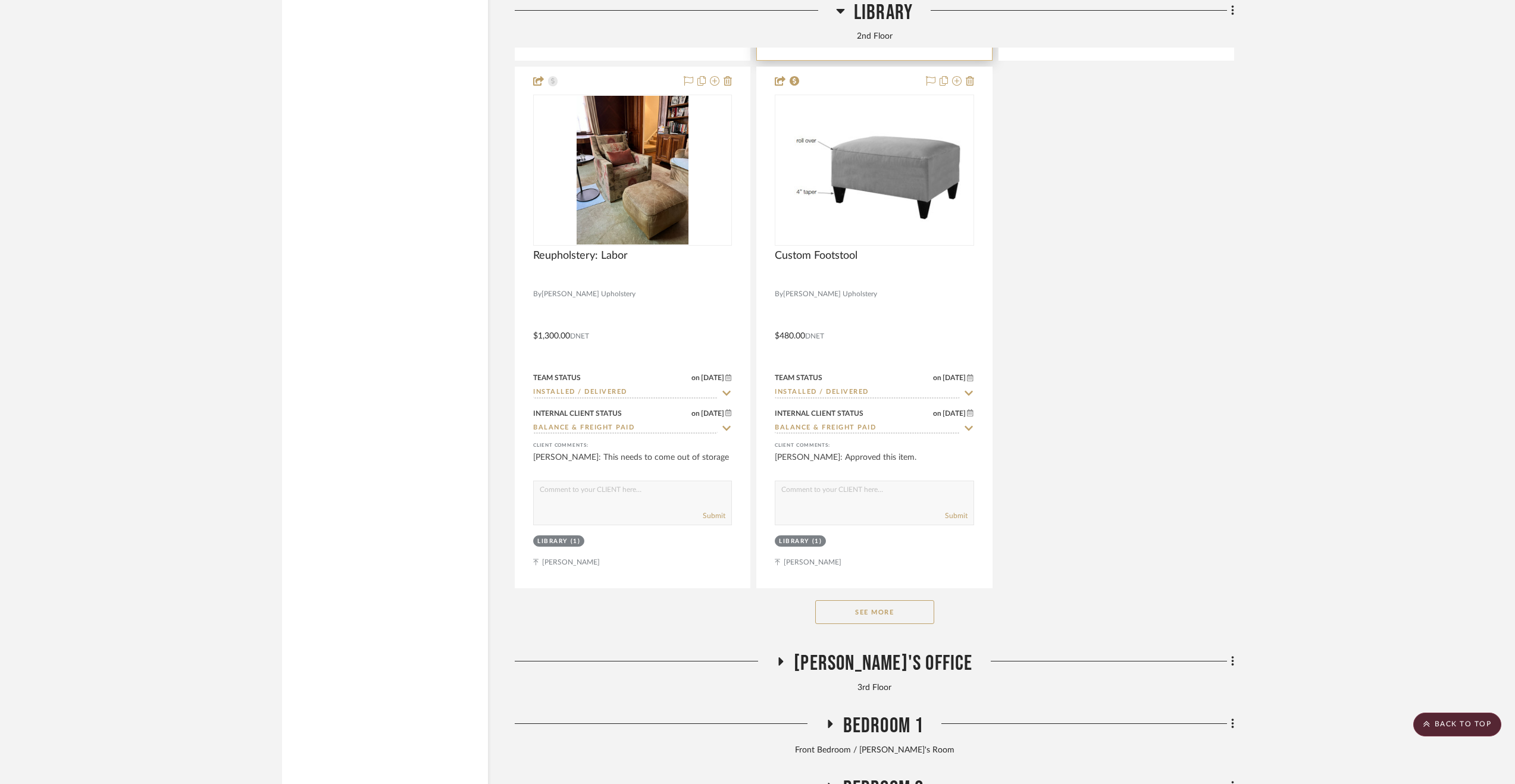
scroll to position [5492, 0]
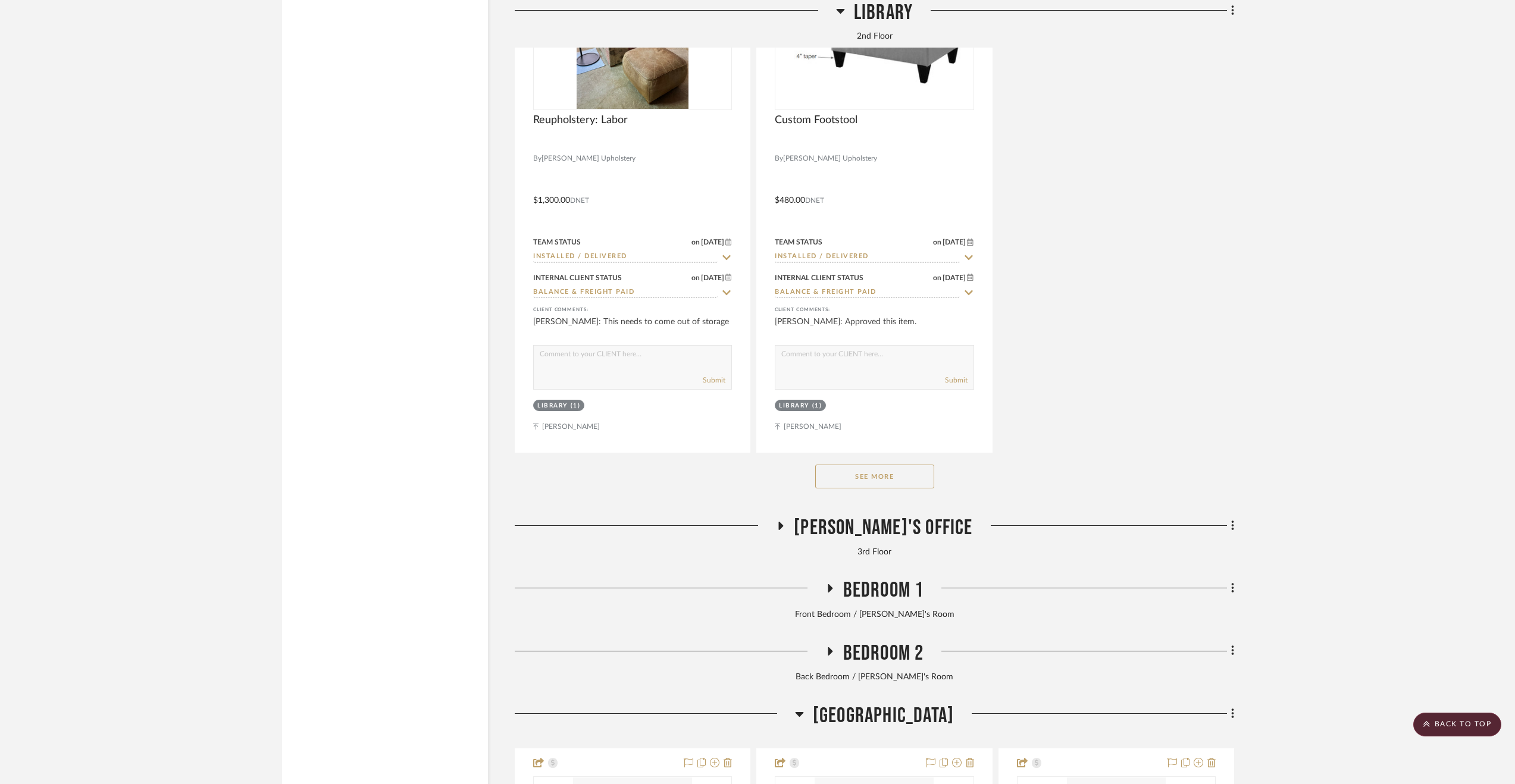
click at [864, 481] on button "See More" at bounding box center [875, 476] width 119 height 24
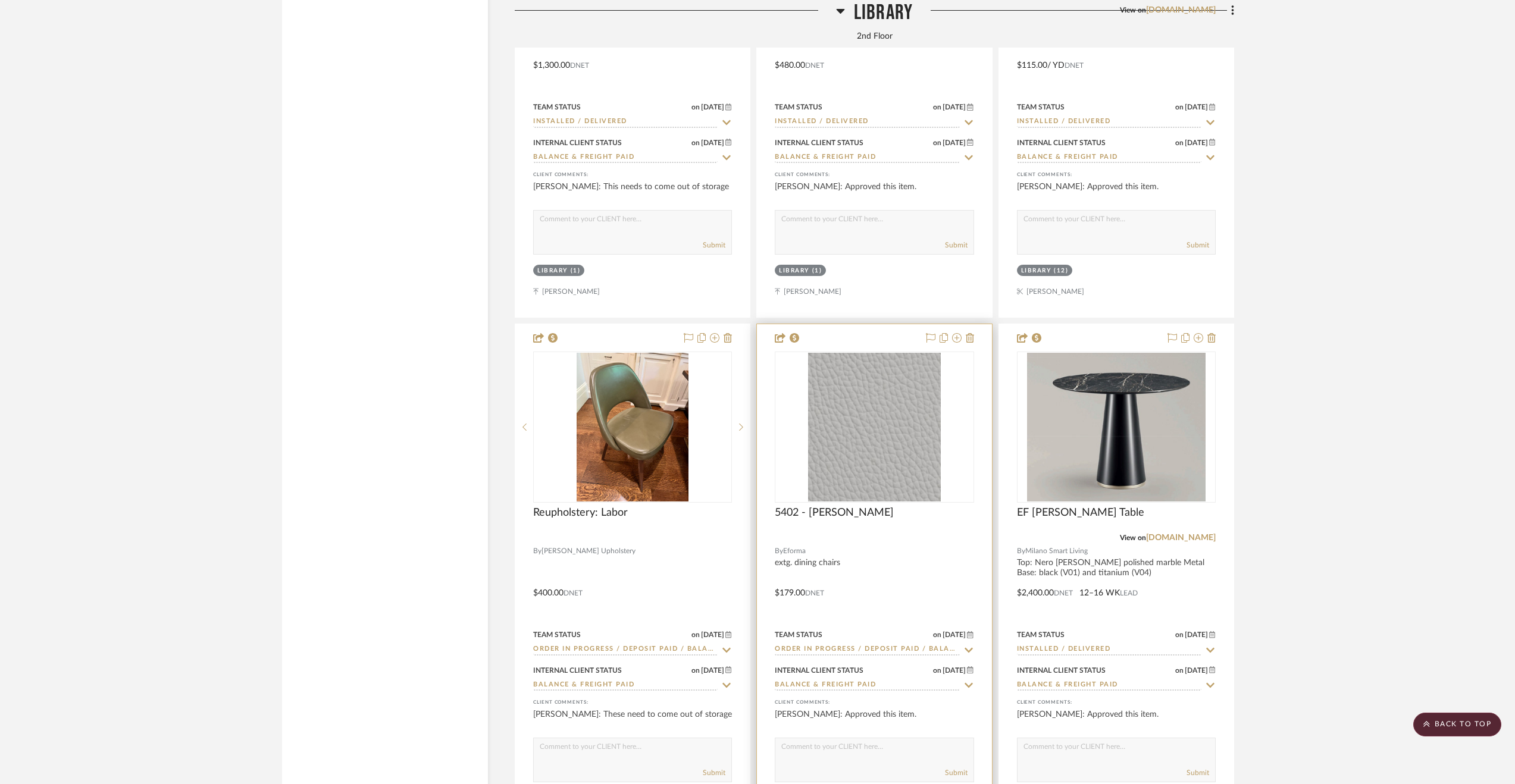
scroll to position [5670, 0]
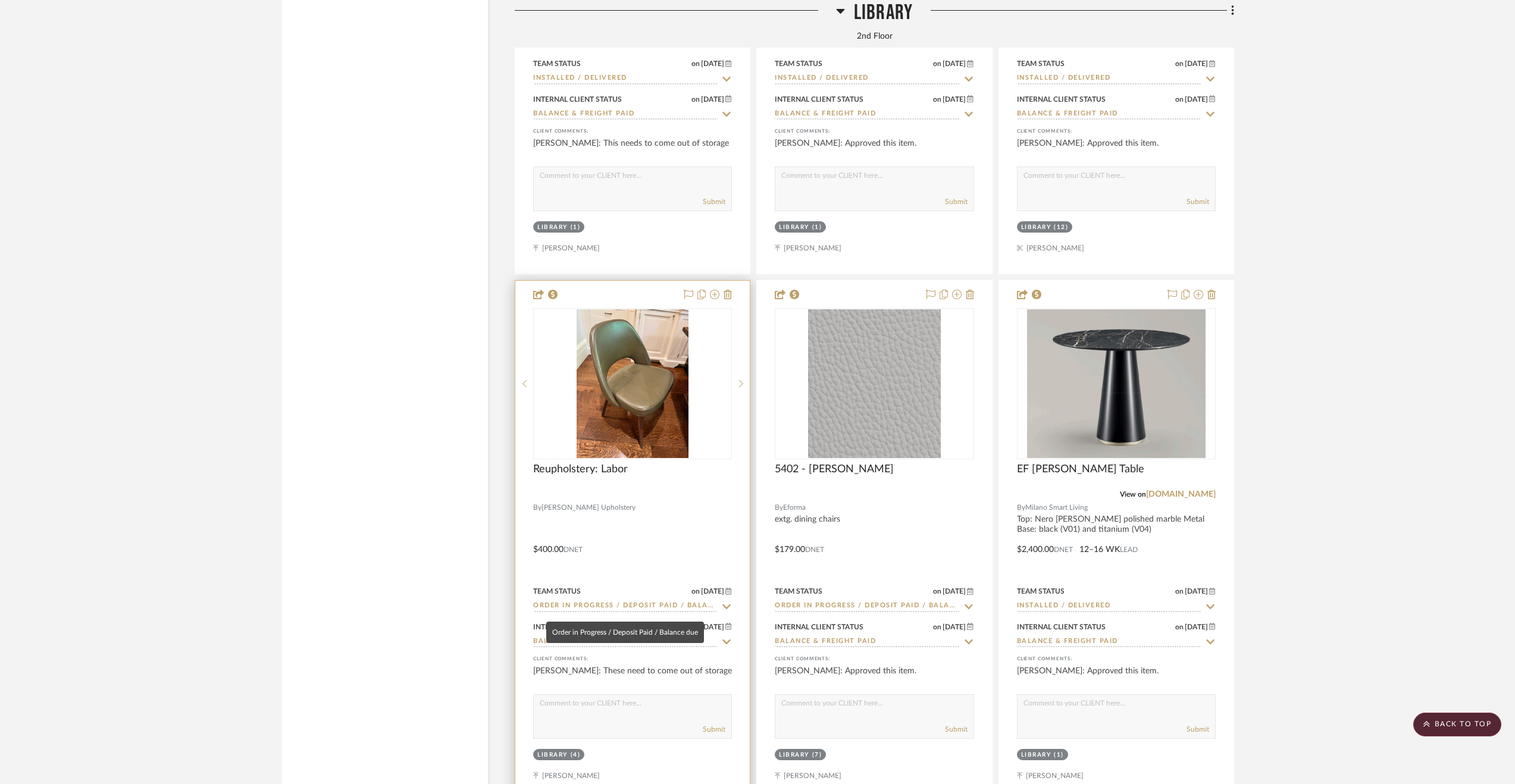
click at [576, 612] on input "Order in Progress / Deposit Paid / Balance due" at bounding box center [625, 606] width 185 height 11
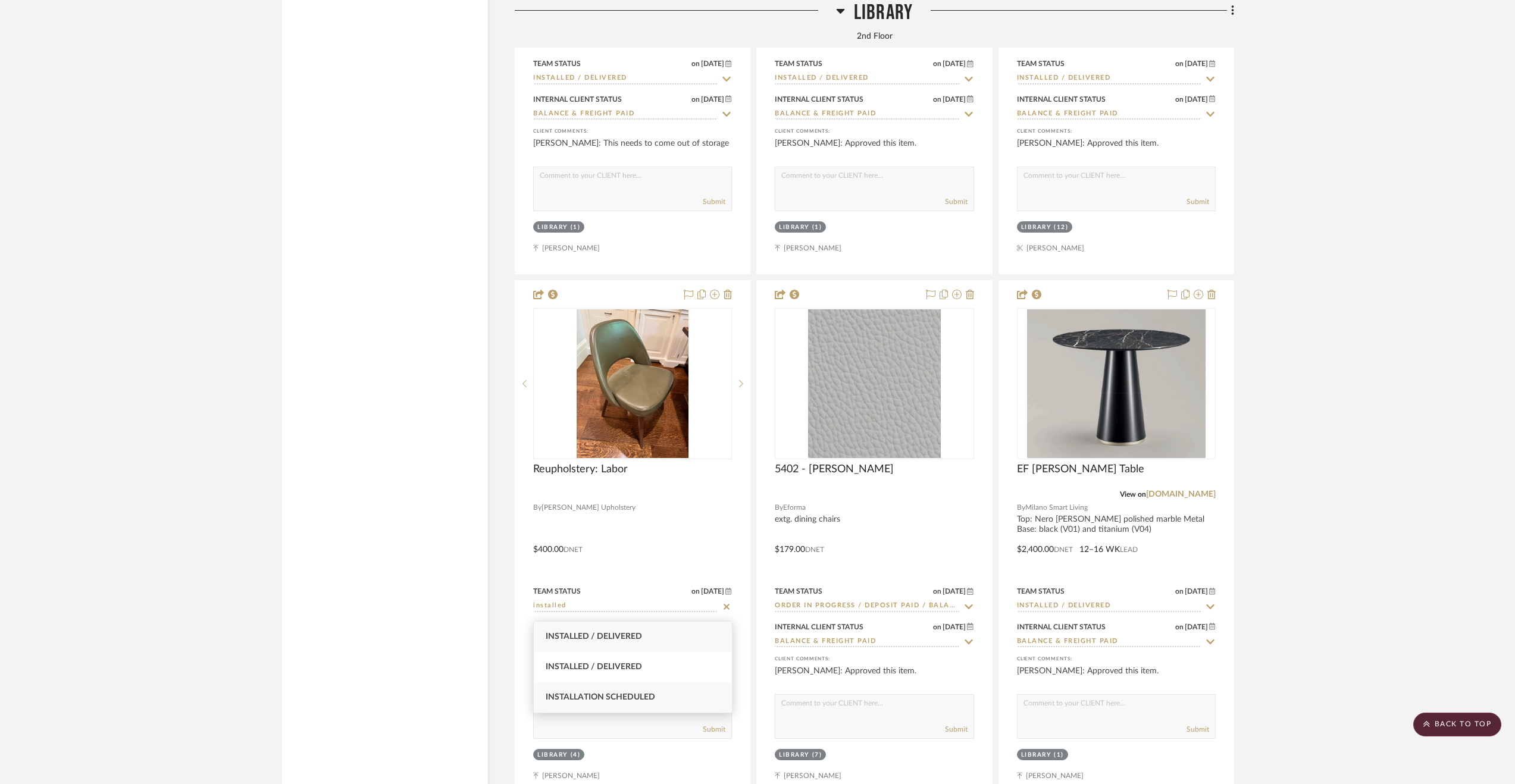
type input "Installed / Delivered"
type input "9/9/2025"
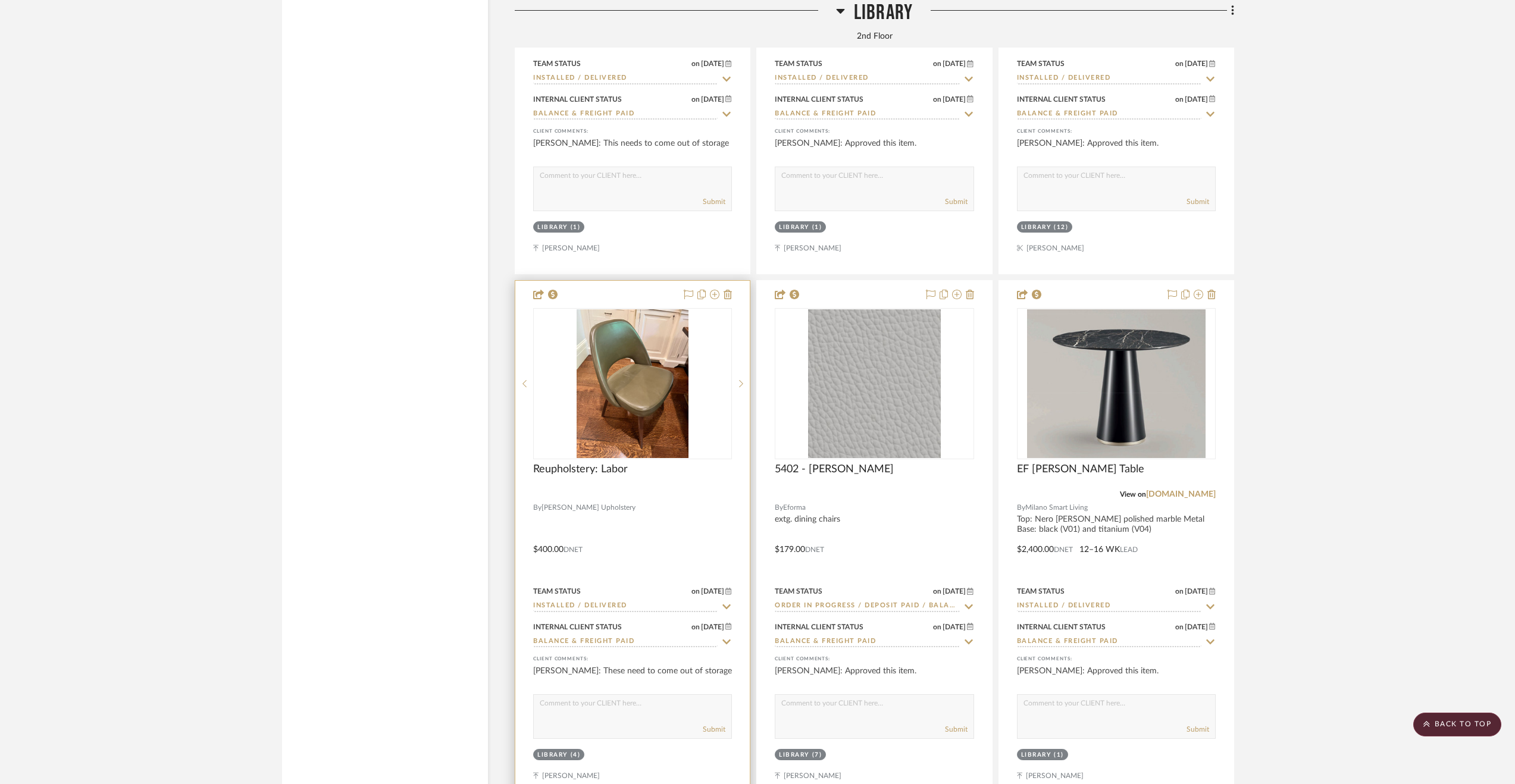
click at [645, 558] on div at bounding box center [632, 540] width 234 height 520
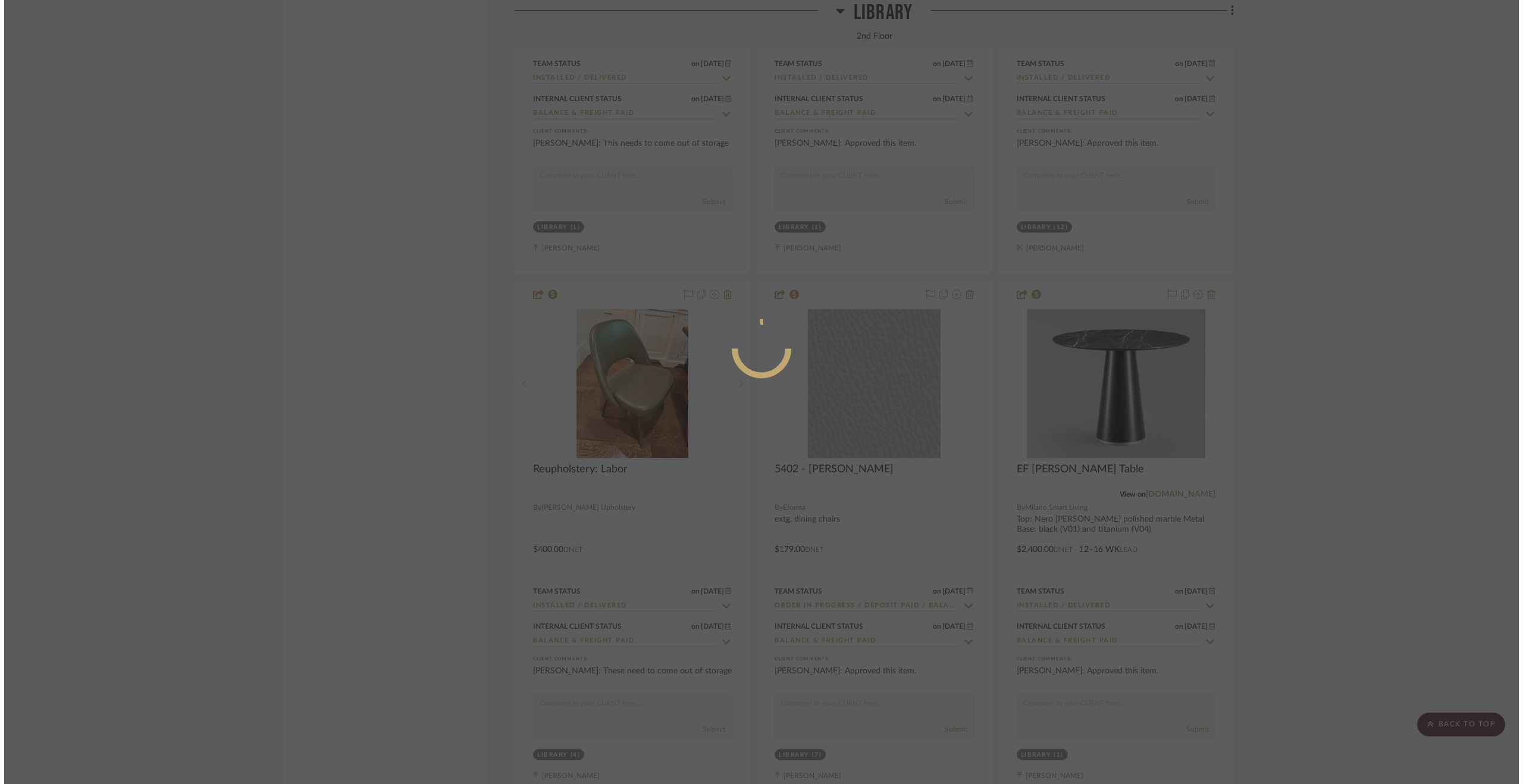
scroll to position [0, 0]
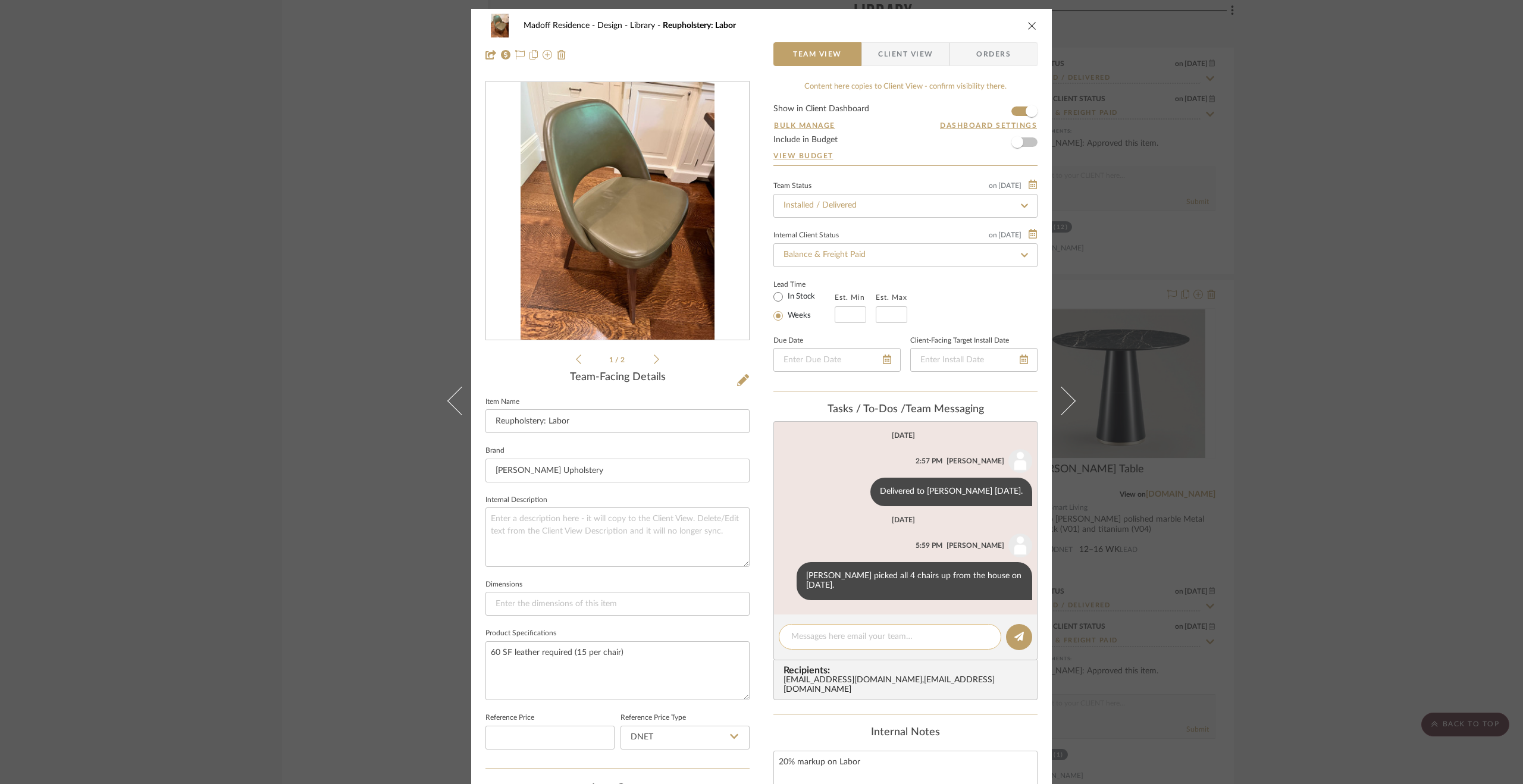
click at [864, 631] on textarea at bounding box center [890, 636] width 198 height 12
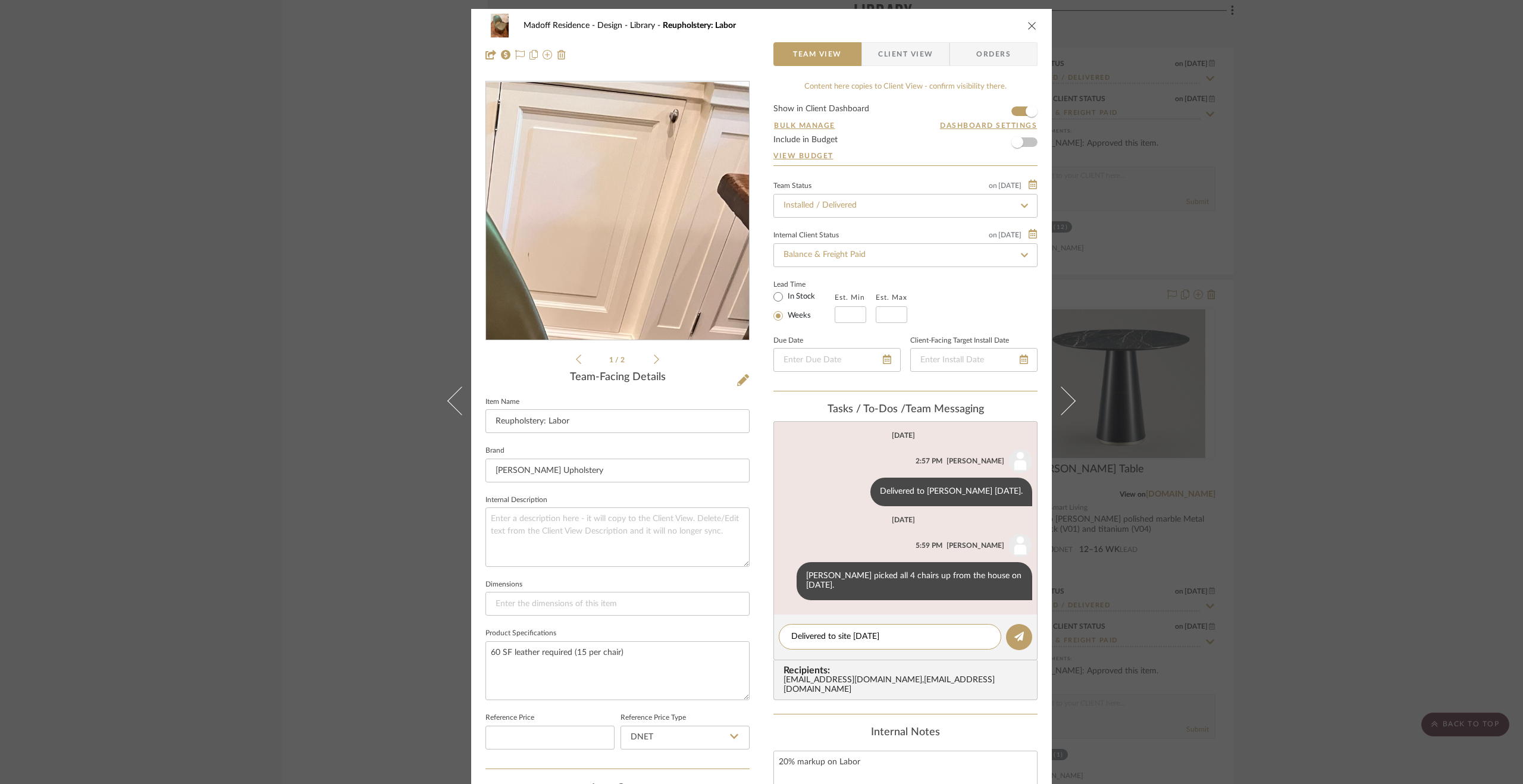
type textarea "Delivered to site 9.5.25."
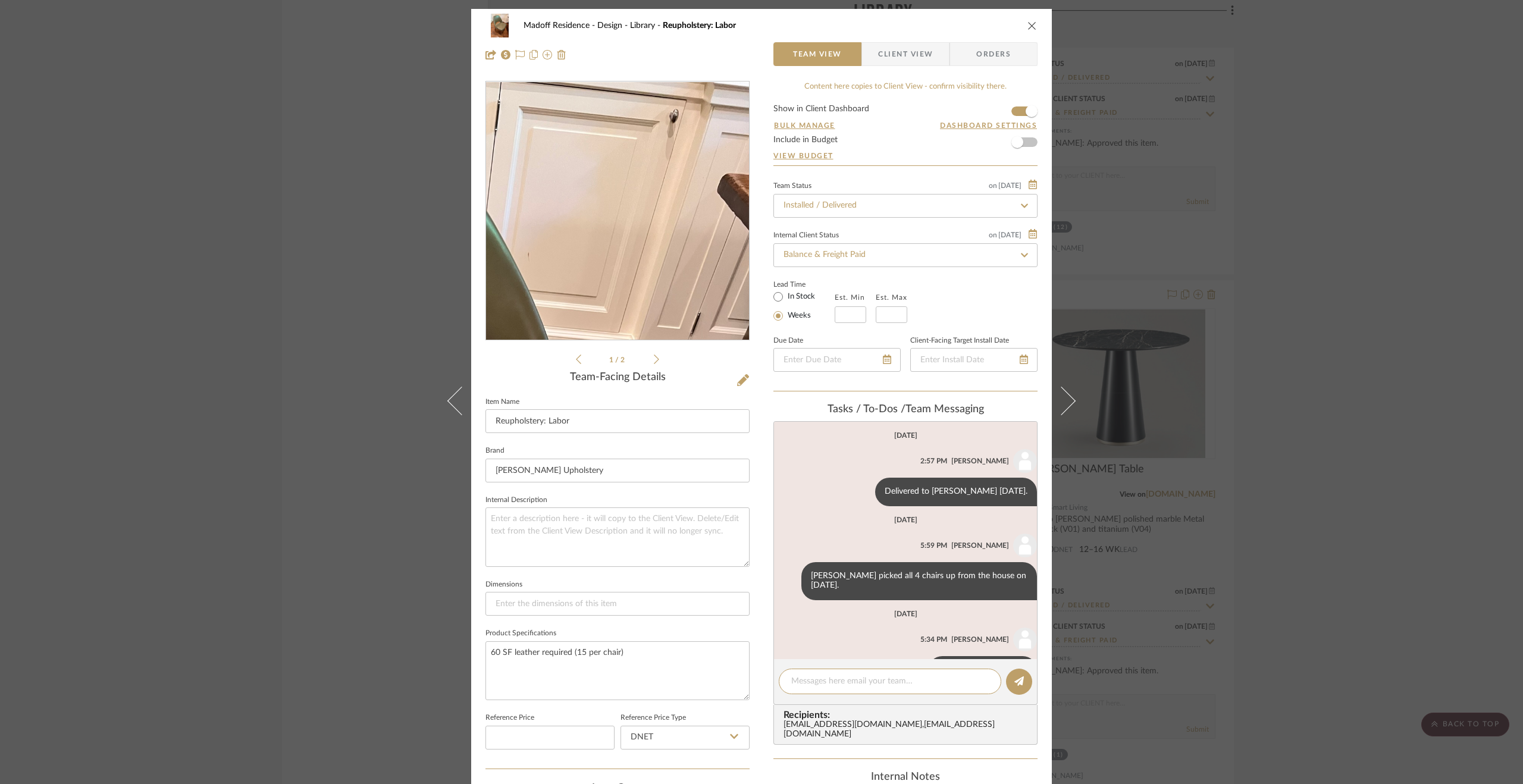
scroll to position [31, 0]
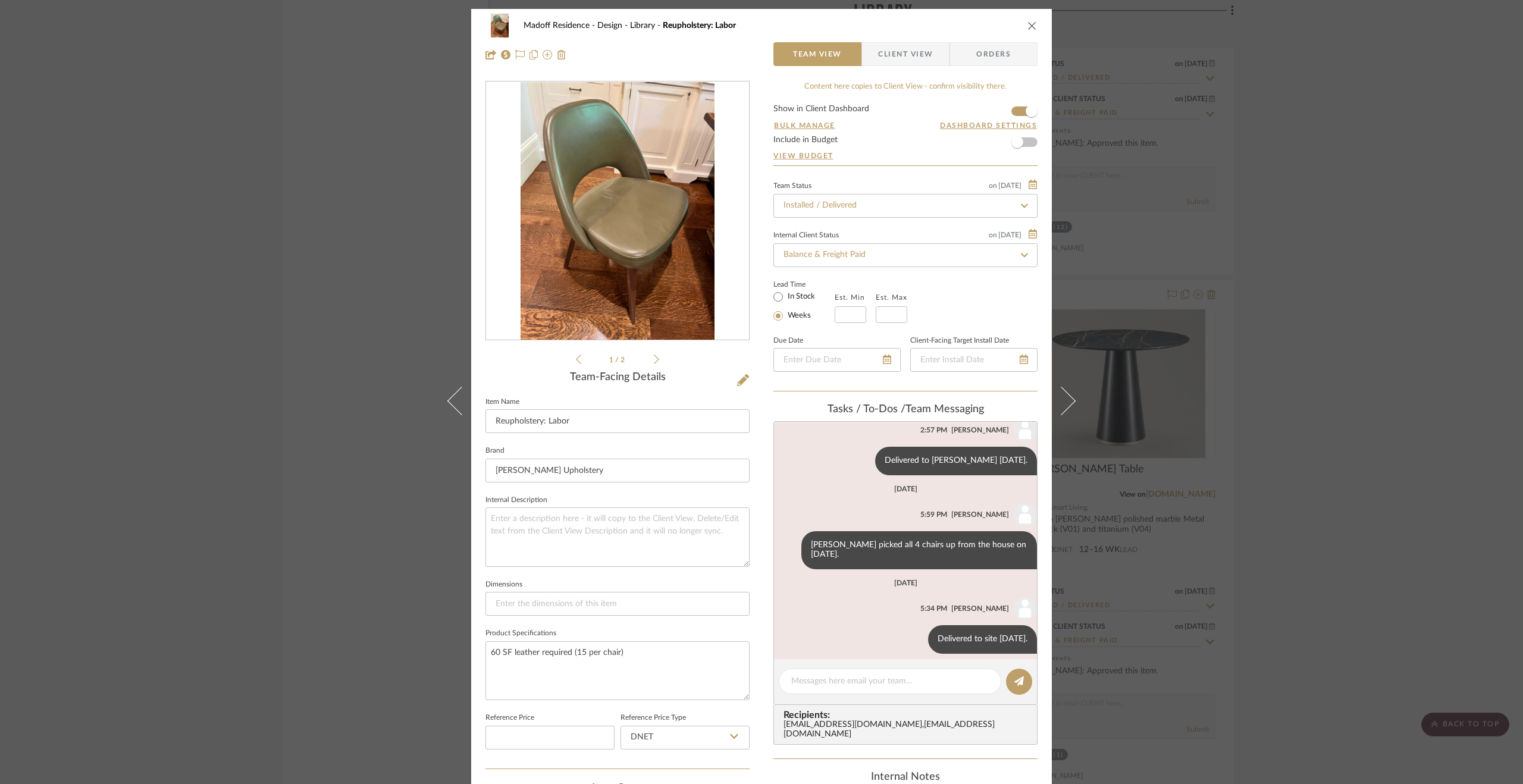
click at [1302, 511] on div "Madoff Residence - Design Library Reupholstery: Labor Team View Client View Ord…" at bounding box center [762, 392] width 1523 height 784
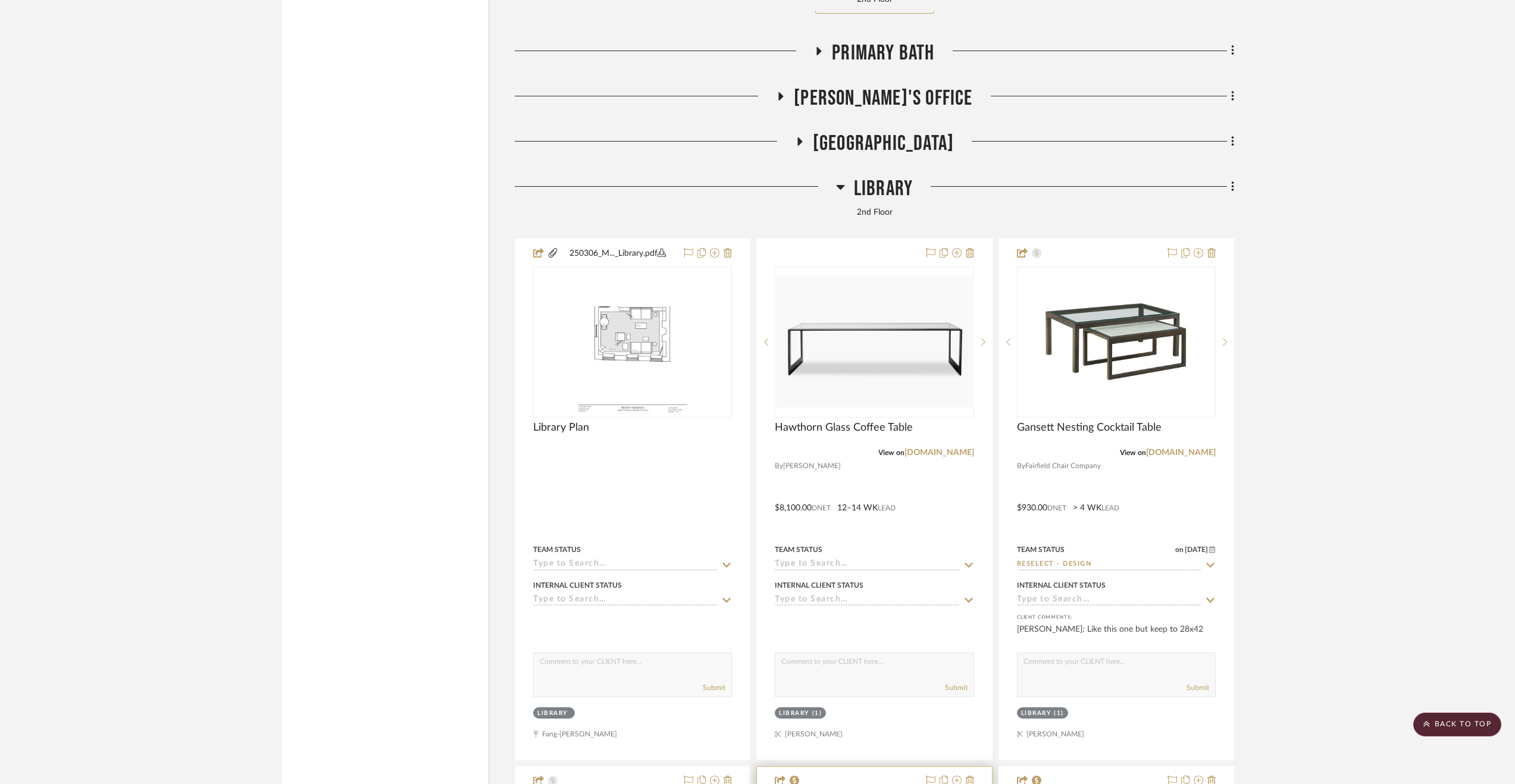
scroll to position [4064, 0]
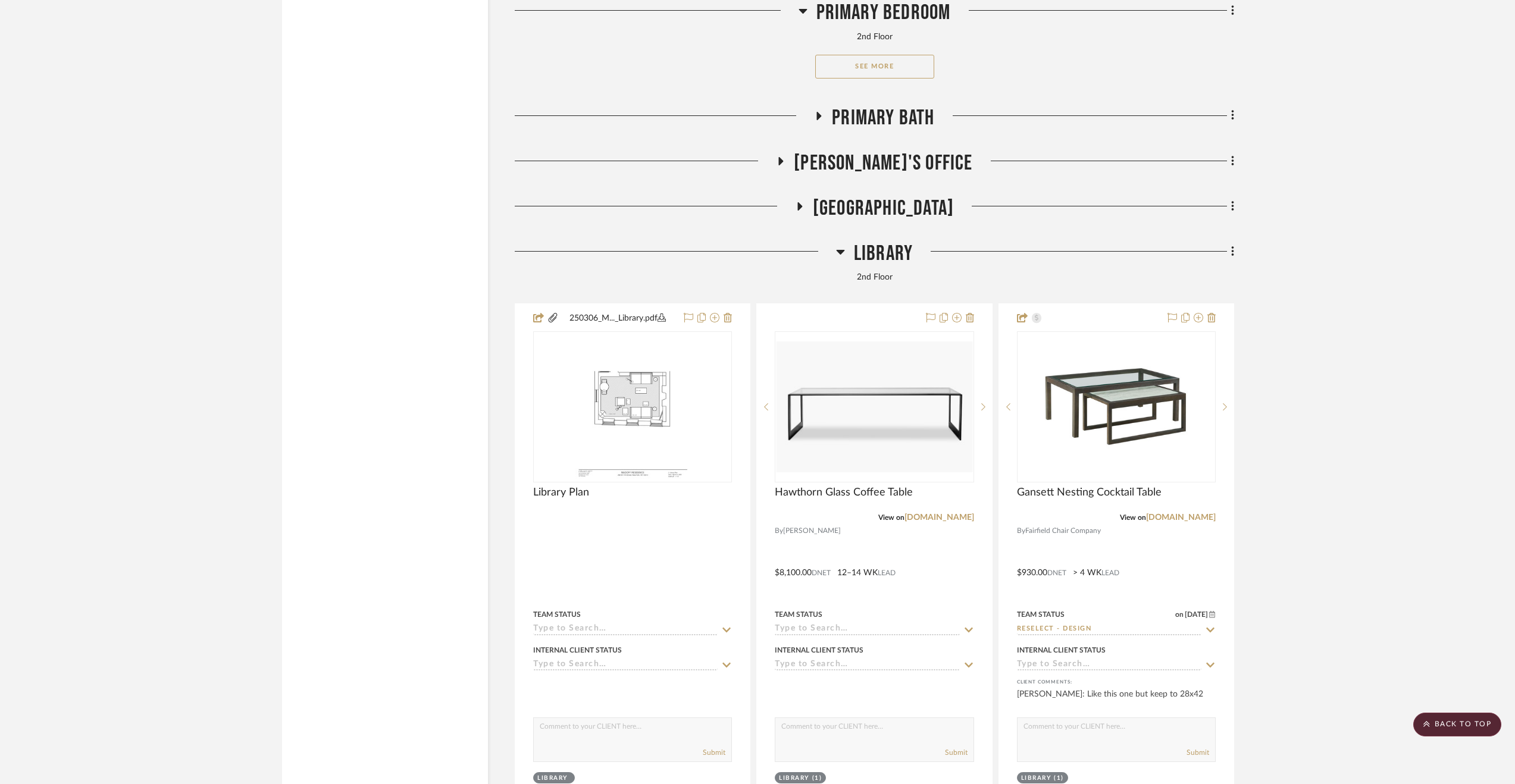
click at [857, 173] on span "Paula's Office" at bounding box center [883, 163] width 179 height 25
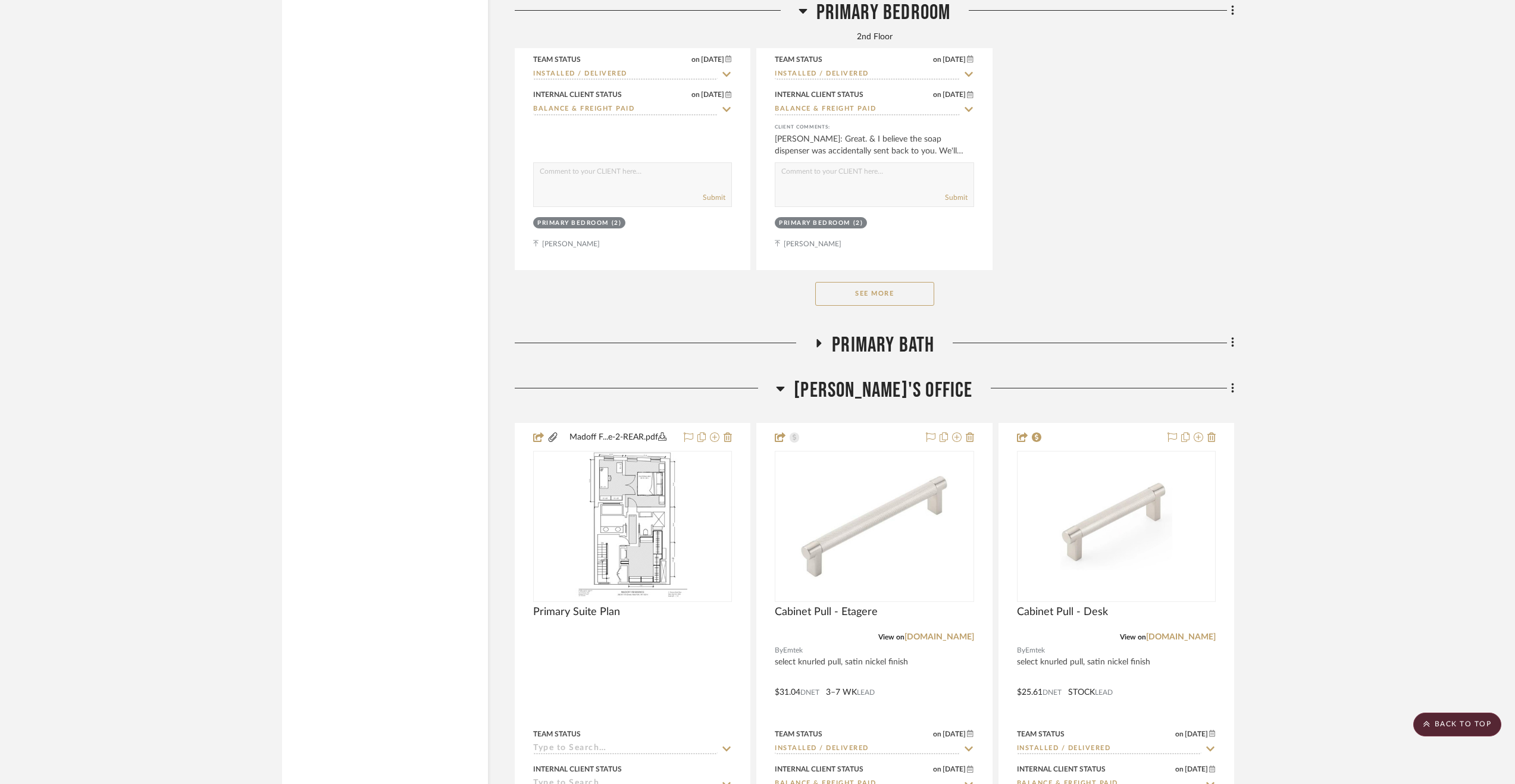
scroll to position [3767, 0]
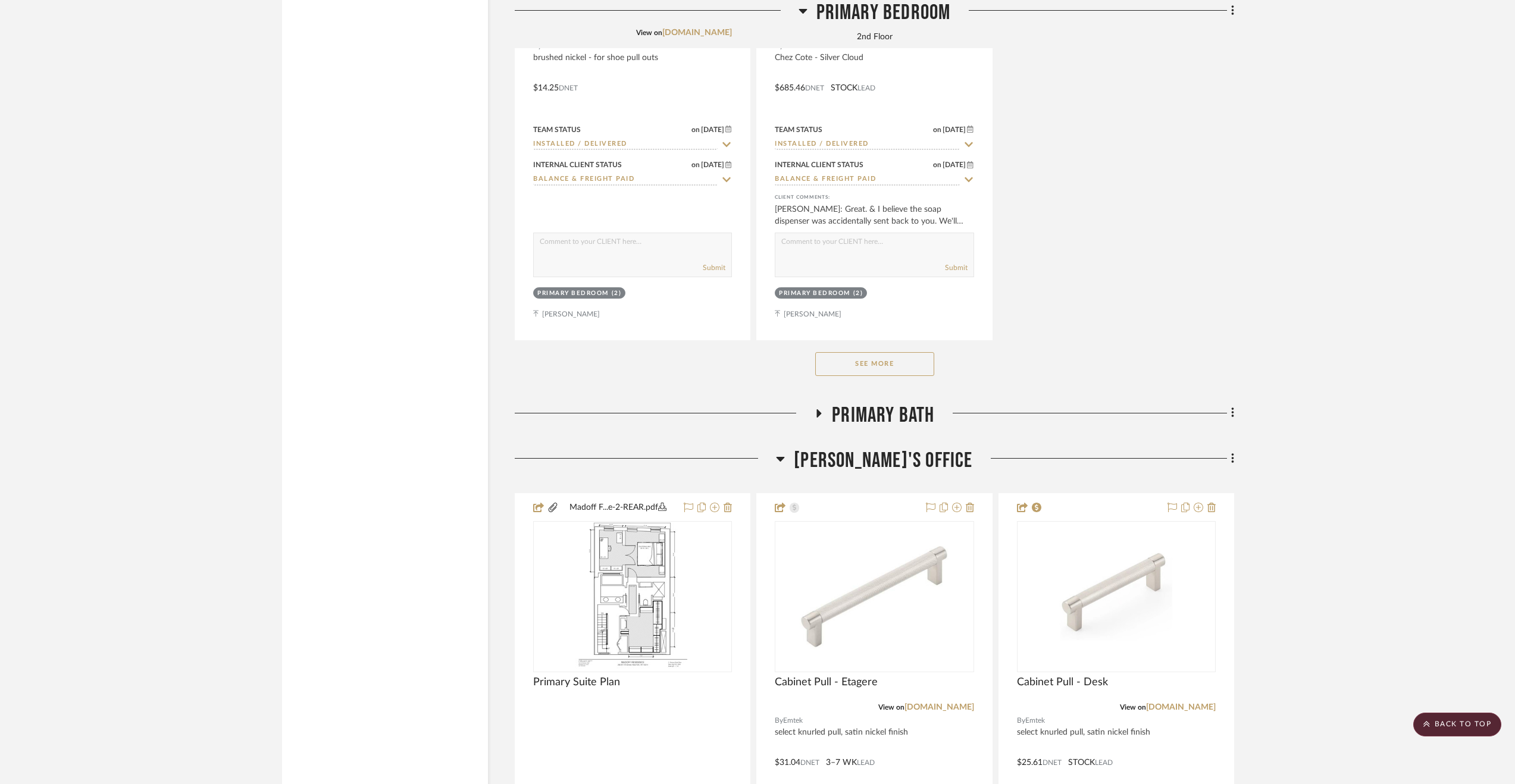
click at [900, 418] on span "Primary Bath" at bounding box center [882, 415] width 103 height 25
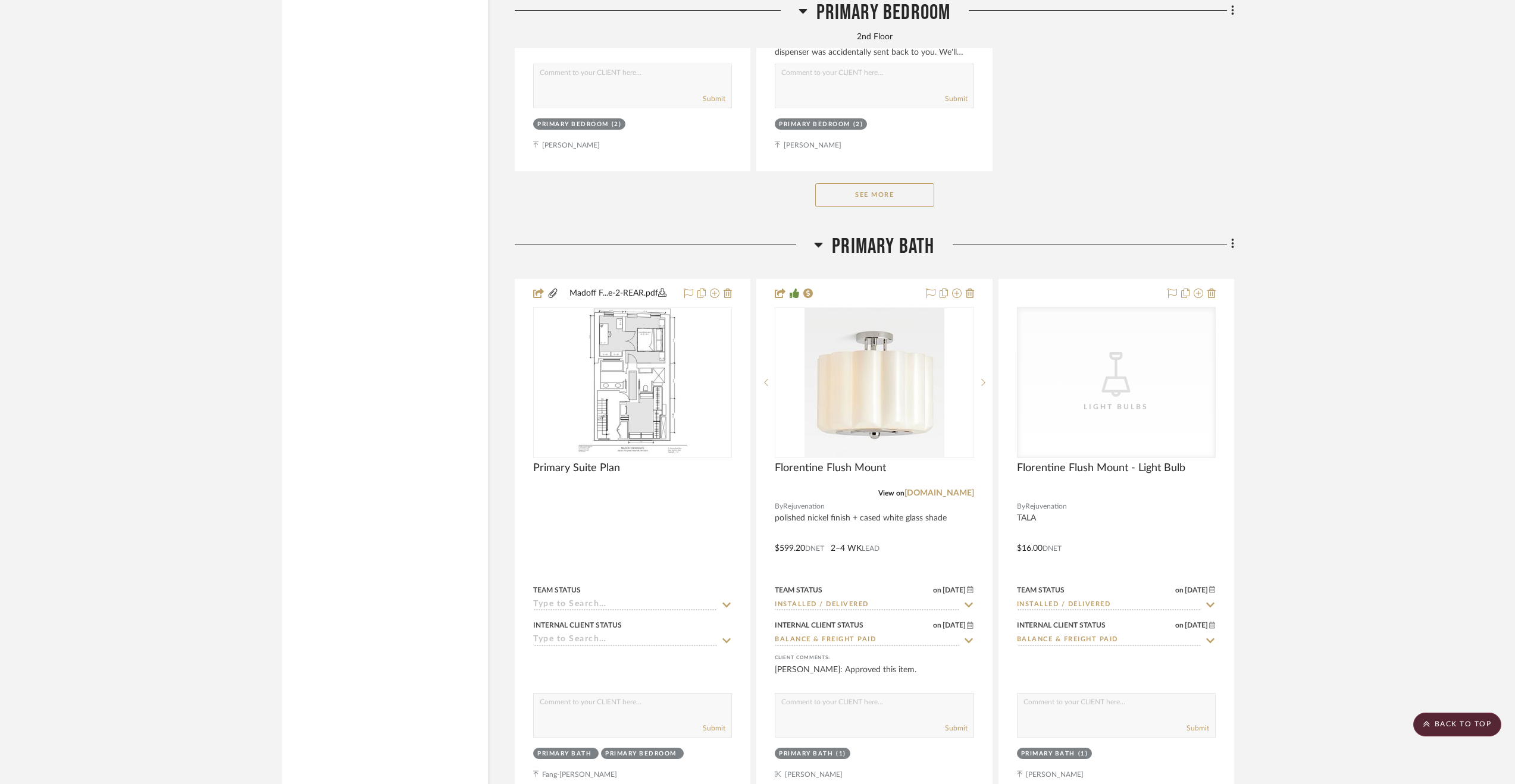
scroll to position [4123, 0]
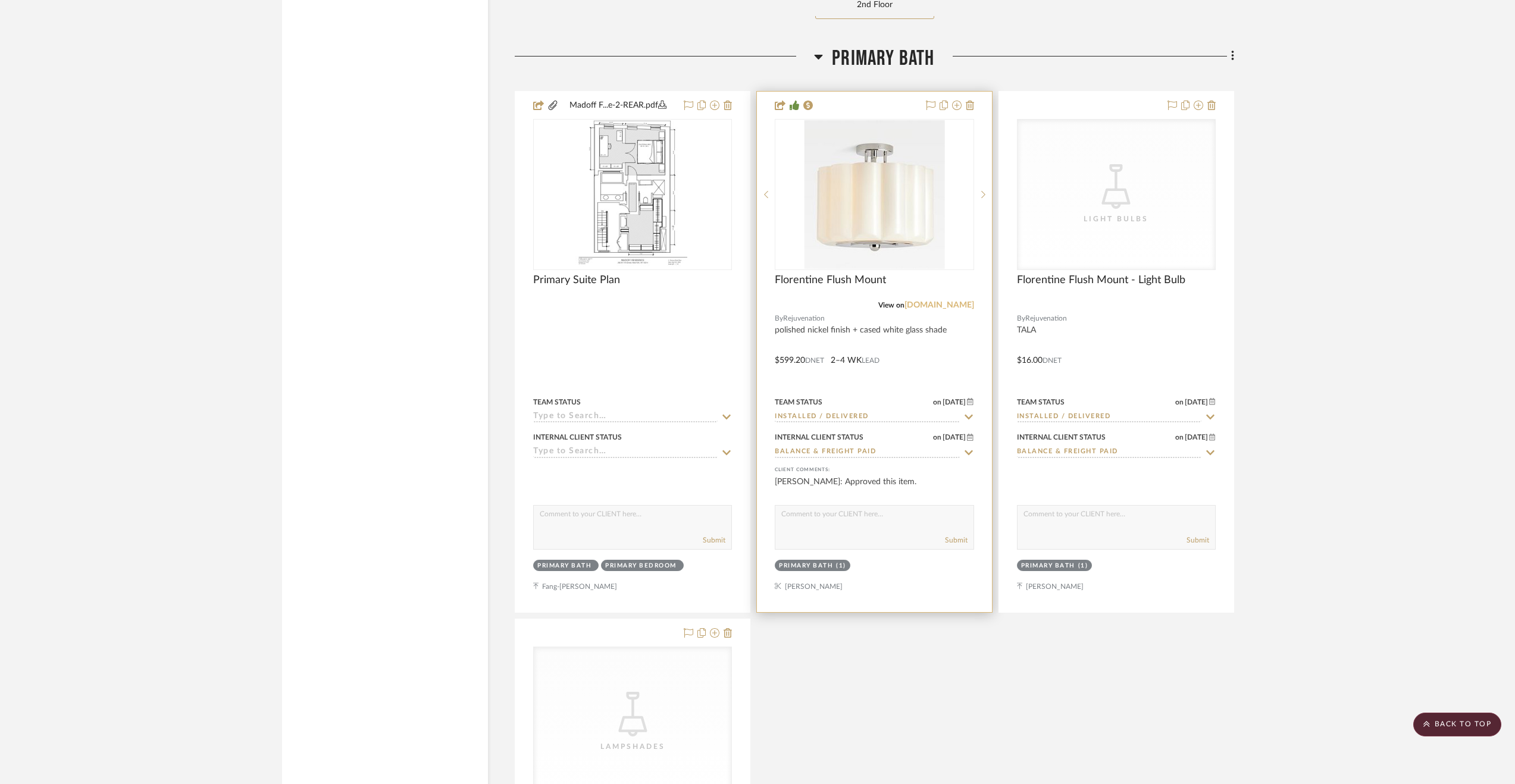
click at [962, 310] on link "rejuvenation.com" at bounding box center [940, 305] width 70 height 8
click at [916, 357] on div at bounding box center [874, 351] width 234 height 520
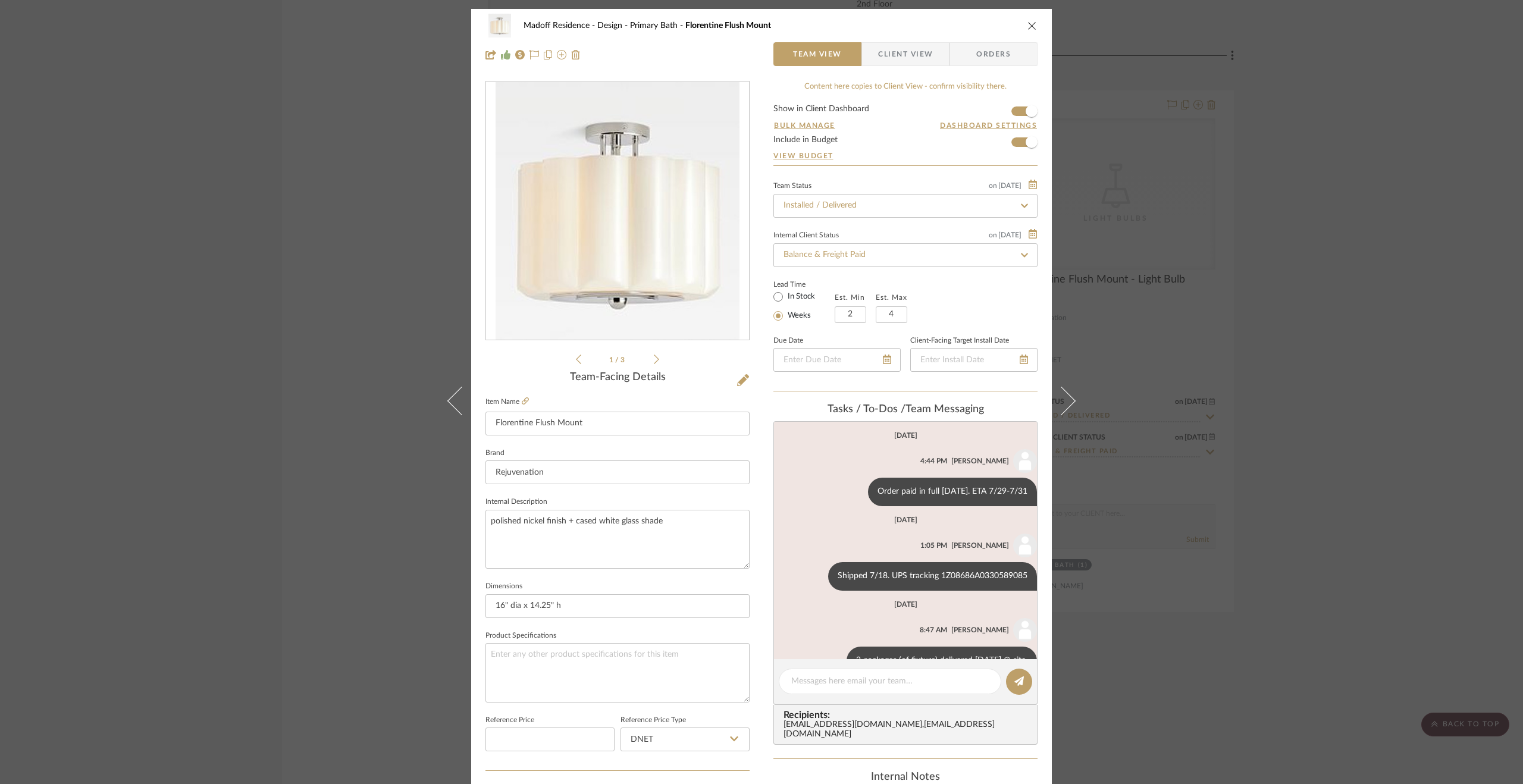
scroll to position [31, 0]
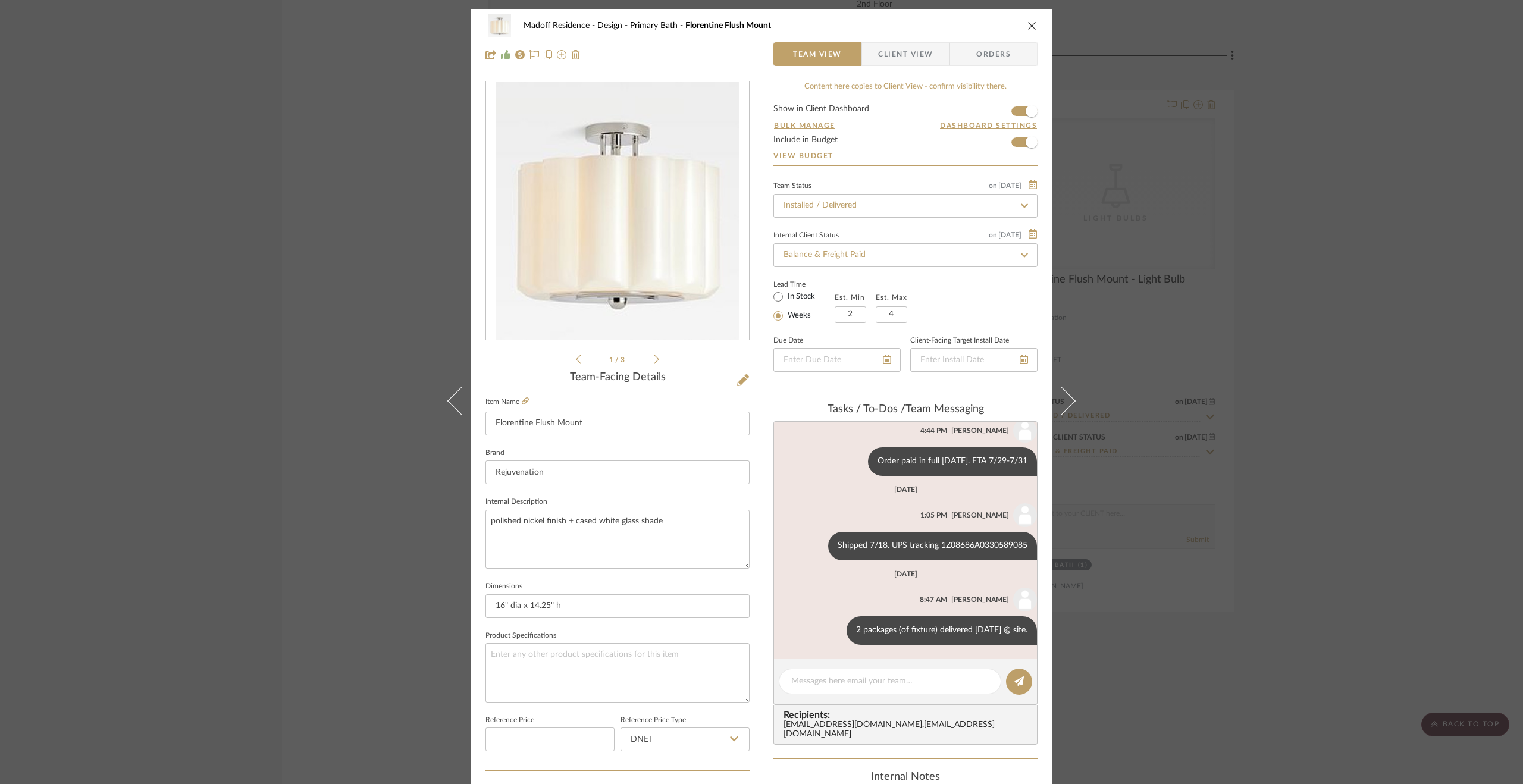
drag, startPoint x: 1256, startPoint y: 300, endPoint x: 1242, endPoint y: 297, distance: 14.3
click at [1256, 300] on div "Madoff Residence - Design Primary Bath Florentine Flush Mount Team View Client …" at bounding box center [762, 392] width 1523 height 784
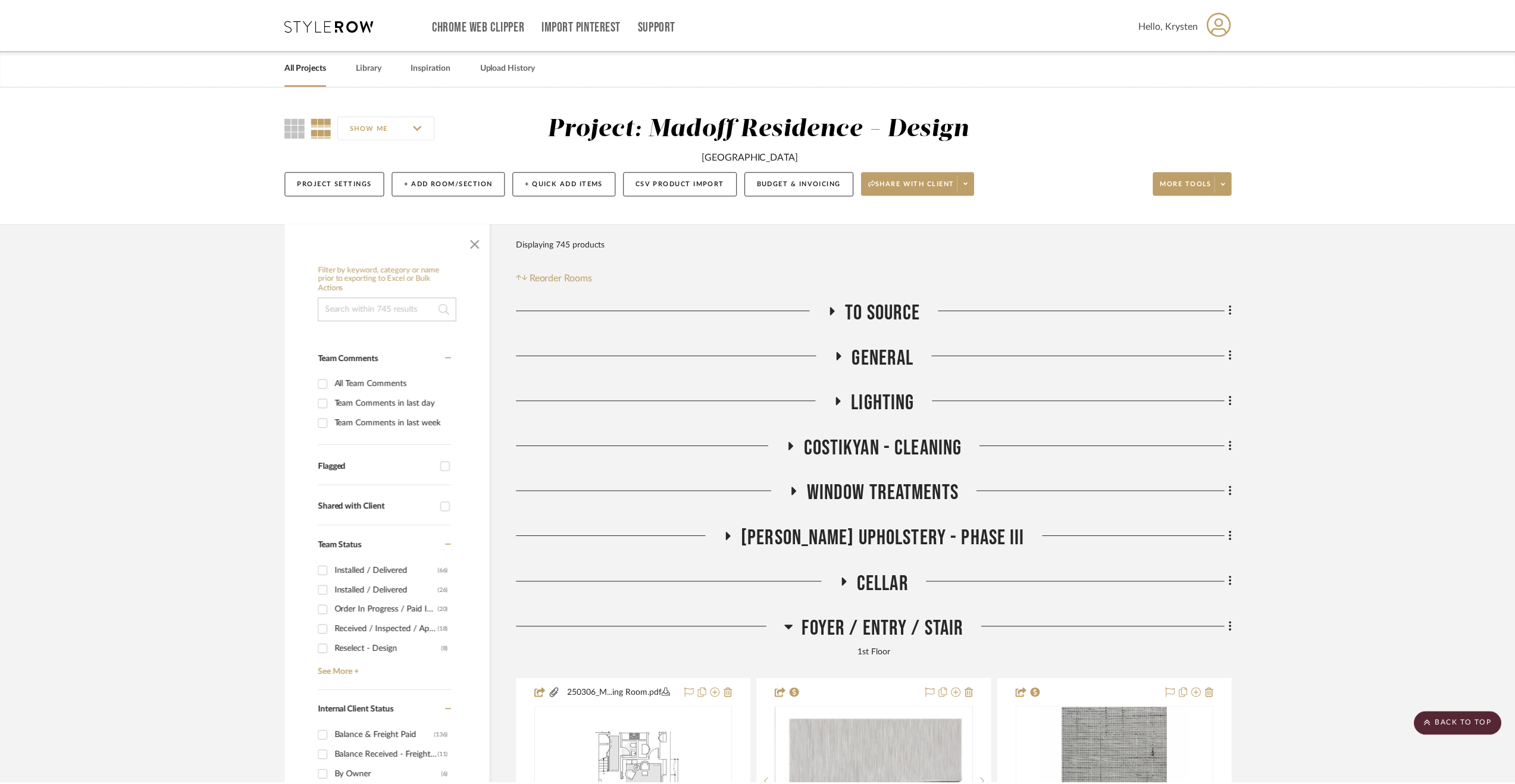
scroll to position [4123, 0]
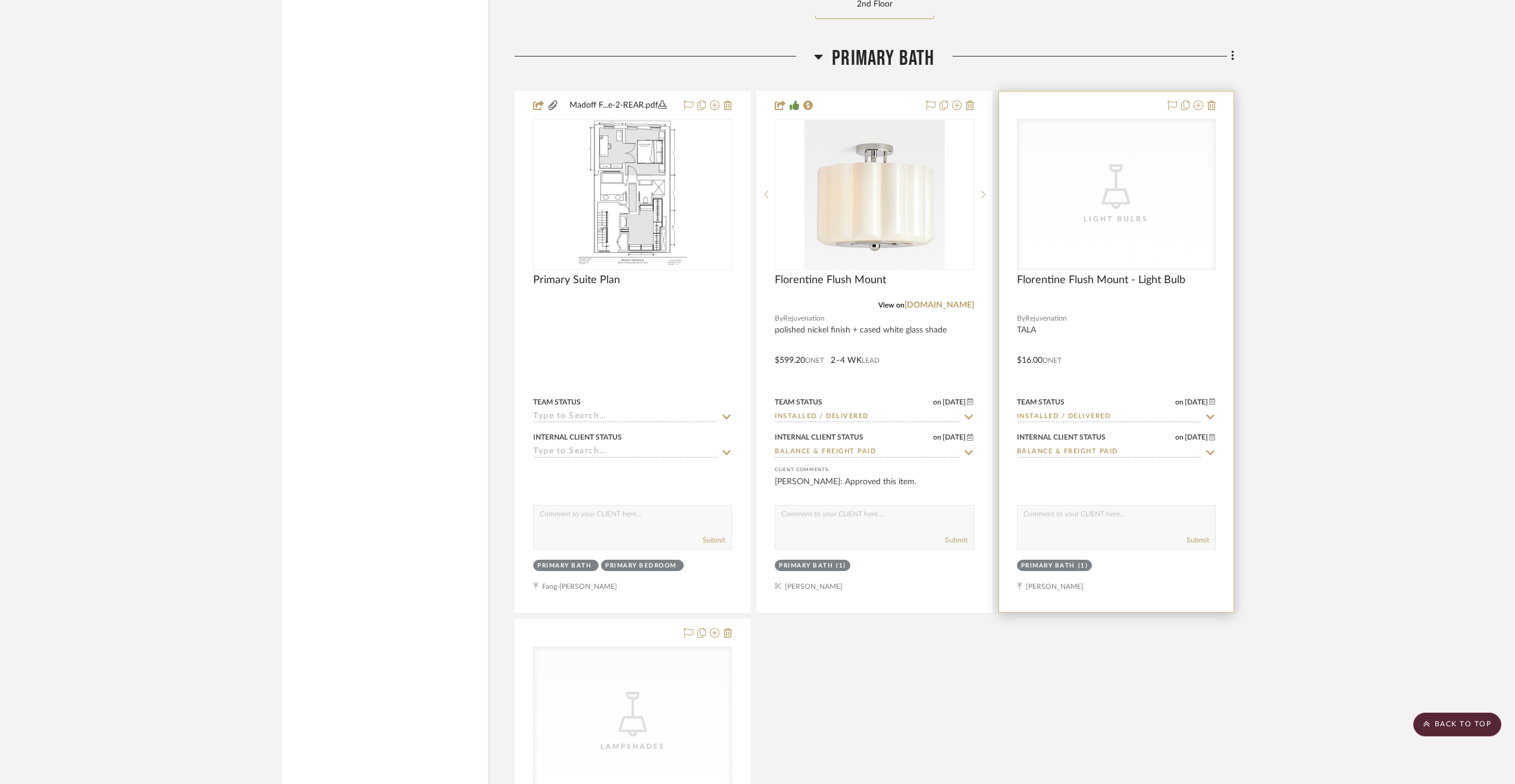
click at [1181, 316] on div at bounding box center [1116, 351] width 234 height 520
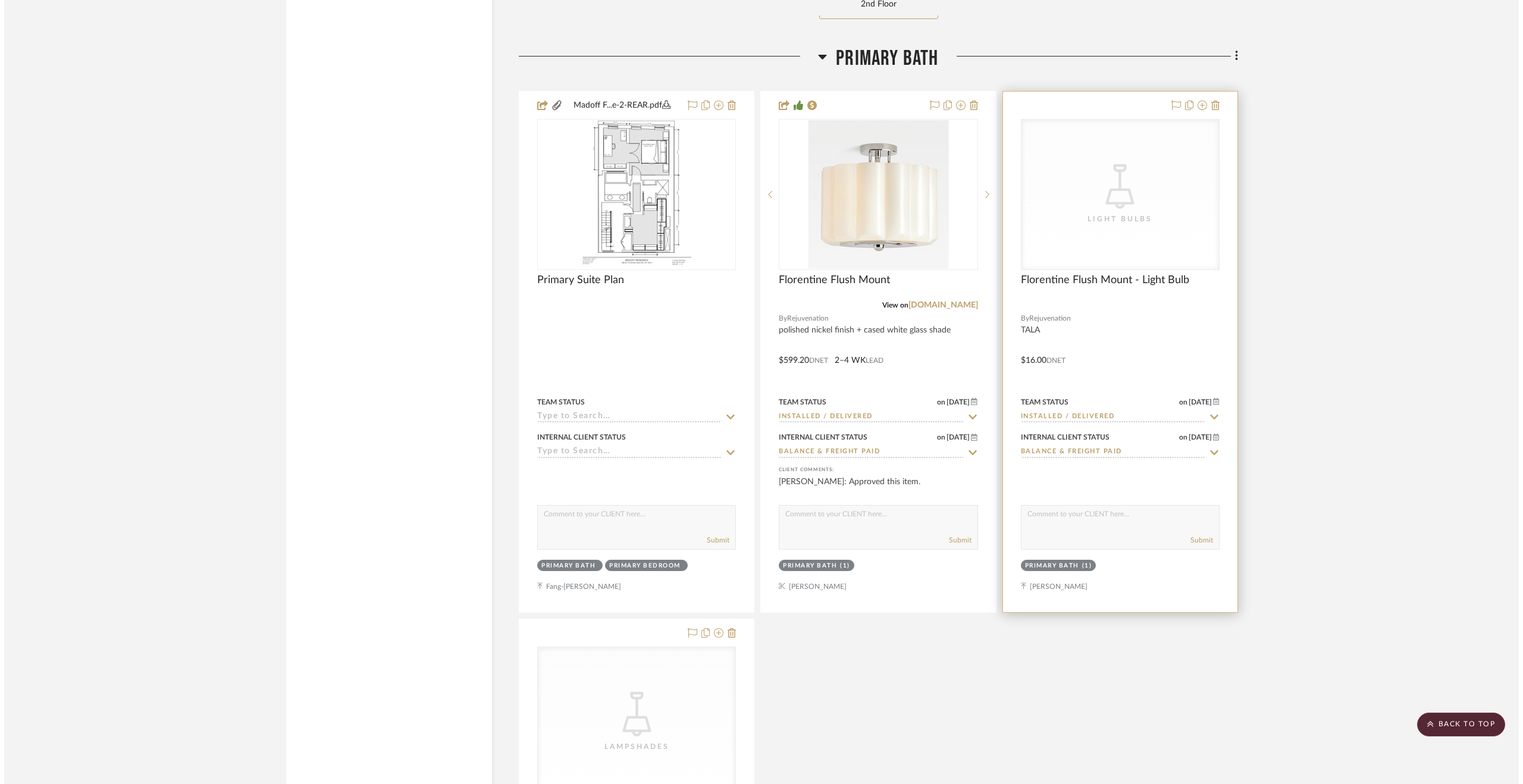
scroll to position [0, 0]
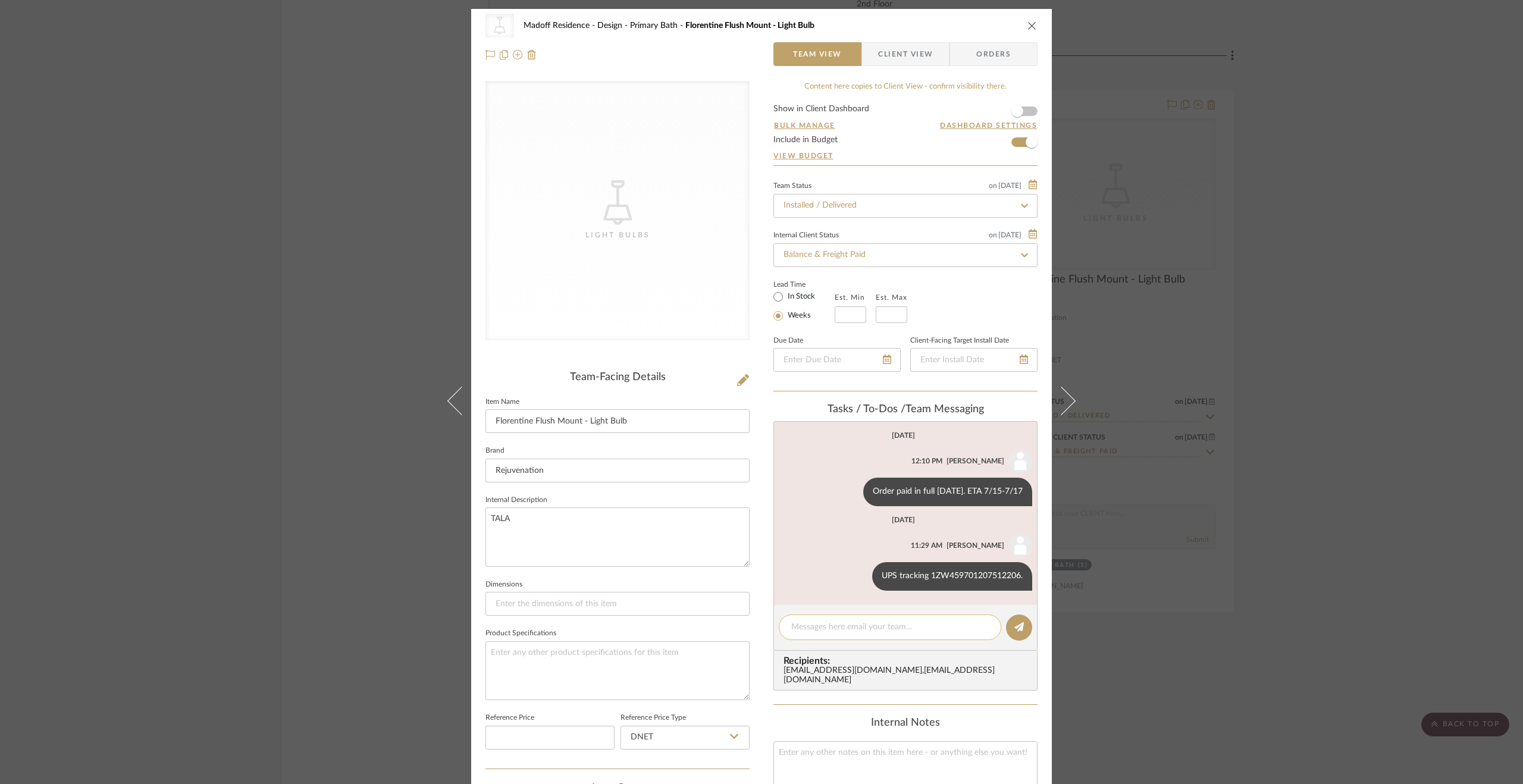
click at [882, 616] on div at bounding box center [890, 627] width 222 height 25
click at [858, 625] on textarea at bounding box center [890, 627] width 198 height 12
click at [969, 624] on textarea "2 additional light bulbs purchased 9.9.25. Total $" at bounding box center [890, 627] width 198 height 12
click at [894, 644] on textarea "2 additional light bulbs purchased 9.9.25. Total $32, Order #" at bounding box center [890, 633] width 198 height 25
paste textarea "352522795348"
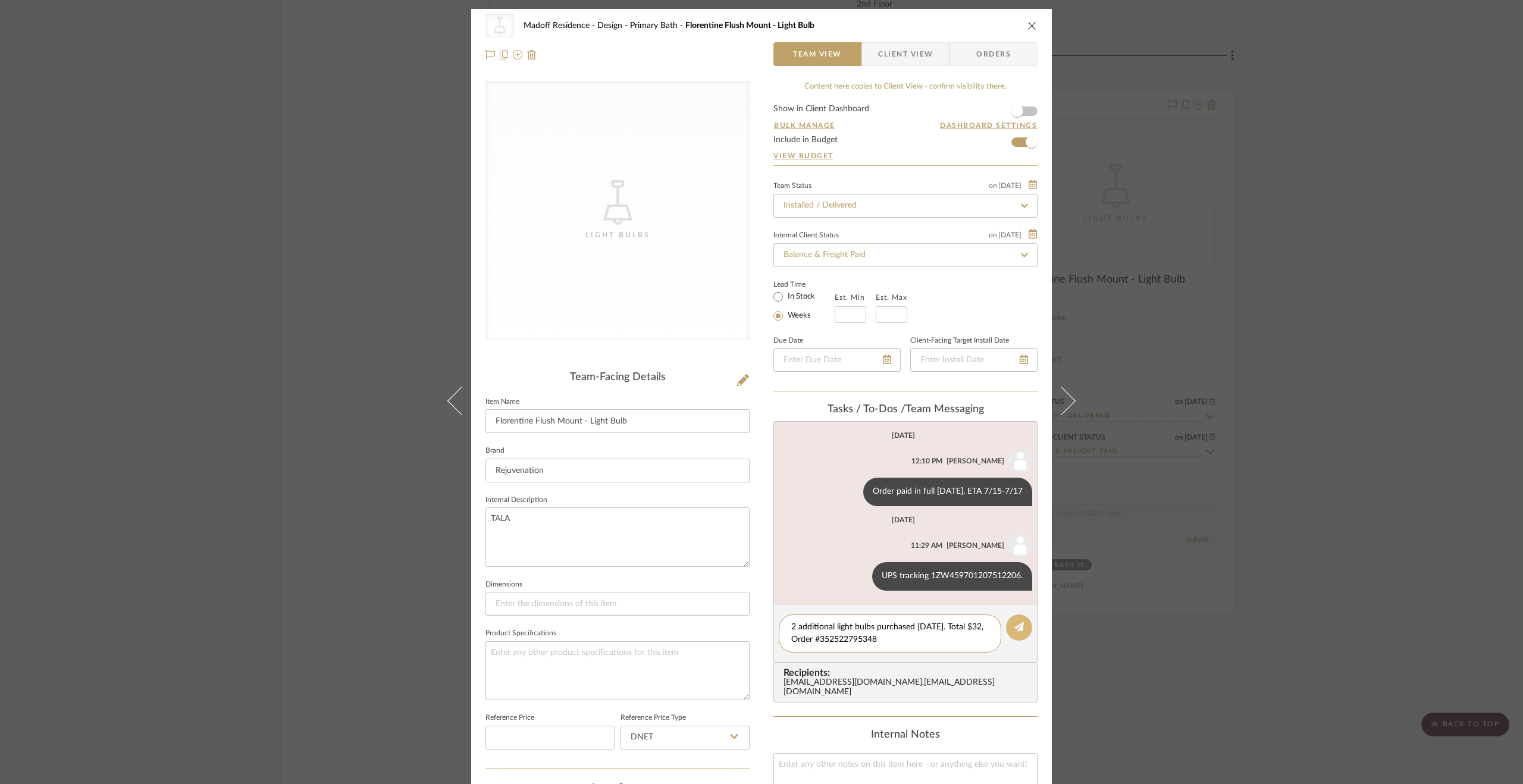
type textarea "2 additional light bulbs purchased 9.9.25. Total $32, Order #352522795348"
click at [1022, 622] on button at bounding box center [1019, 628] width 26 height 26
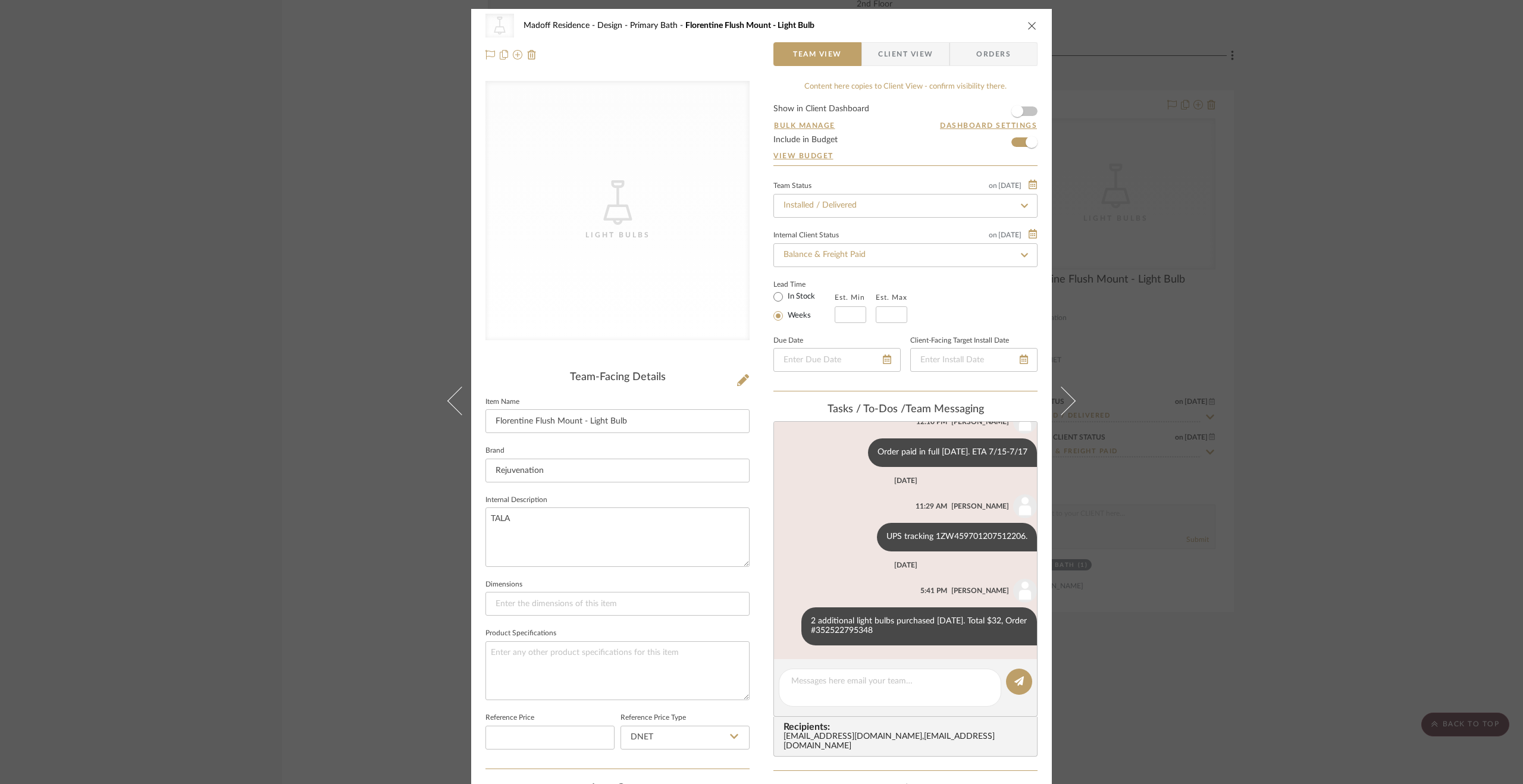
scroll to position [40, 0]
drag, startPoint x: 1345, startPoint y: 533, endPoint x: 1186, endPoint y: 467, distance: 172.2
click at [1345, 534] on div "CategoryIconLighting Created with Sketch. Light Bulbs Madoff Residence - Design…" at bounding box center [762, 392] width 1523 height 784
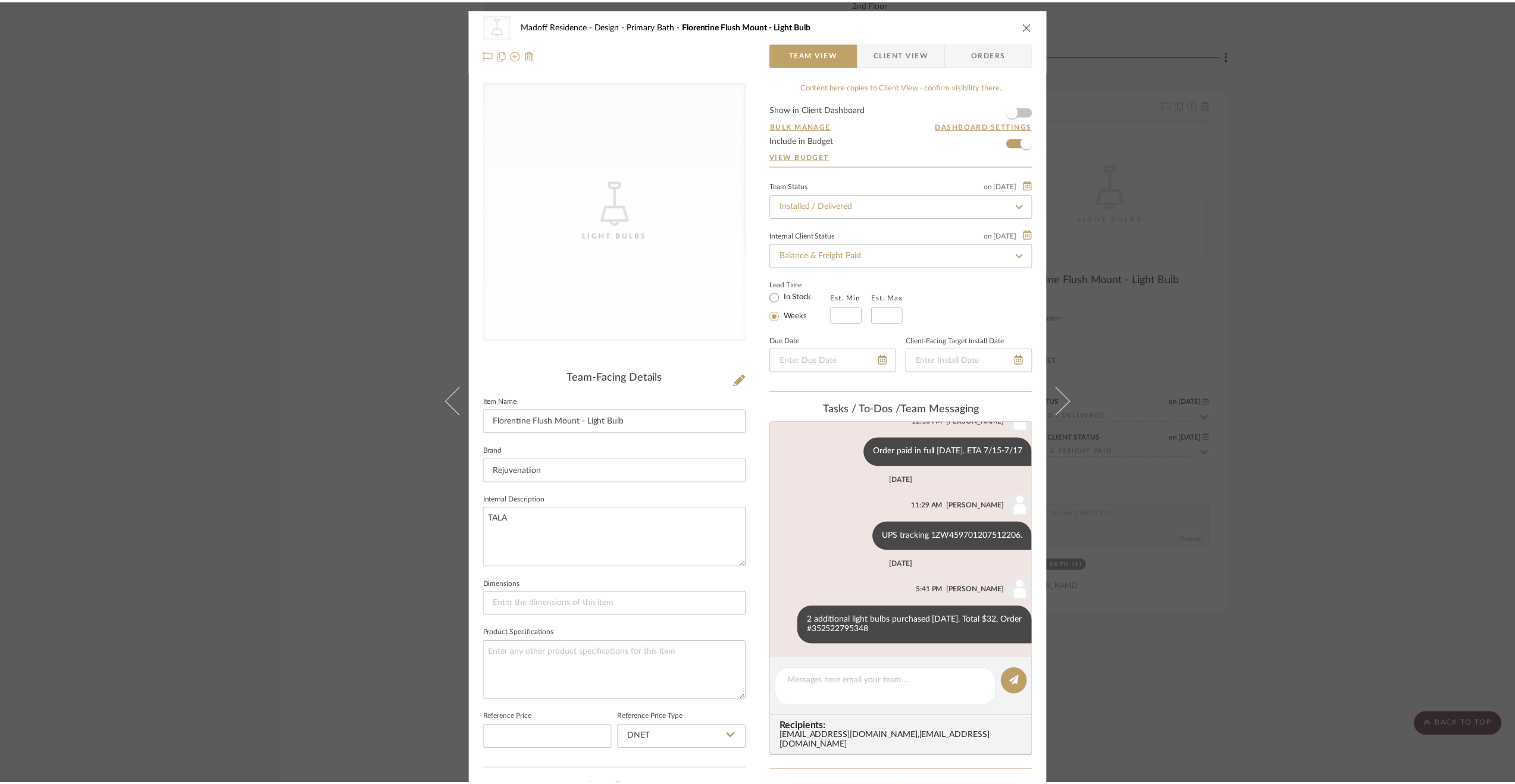
scroll to position [4123, 0]
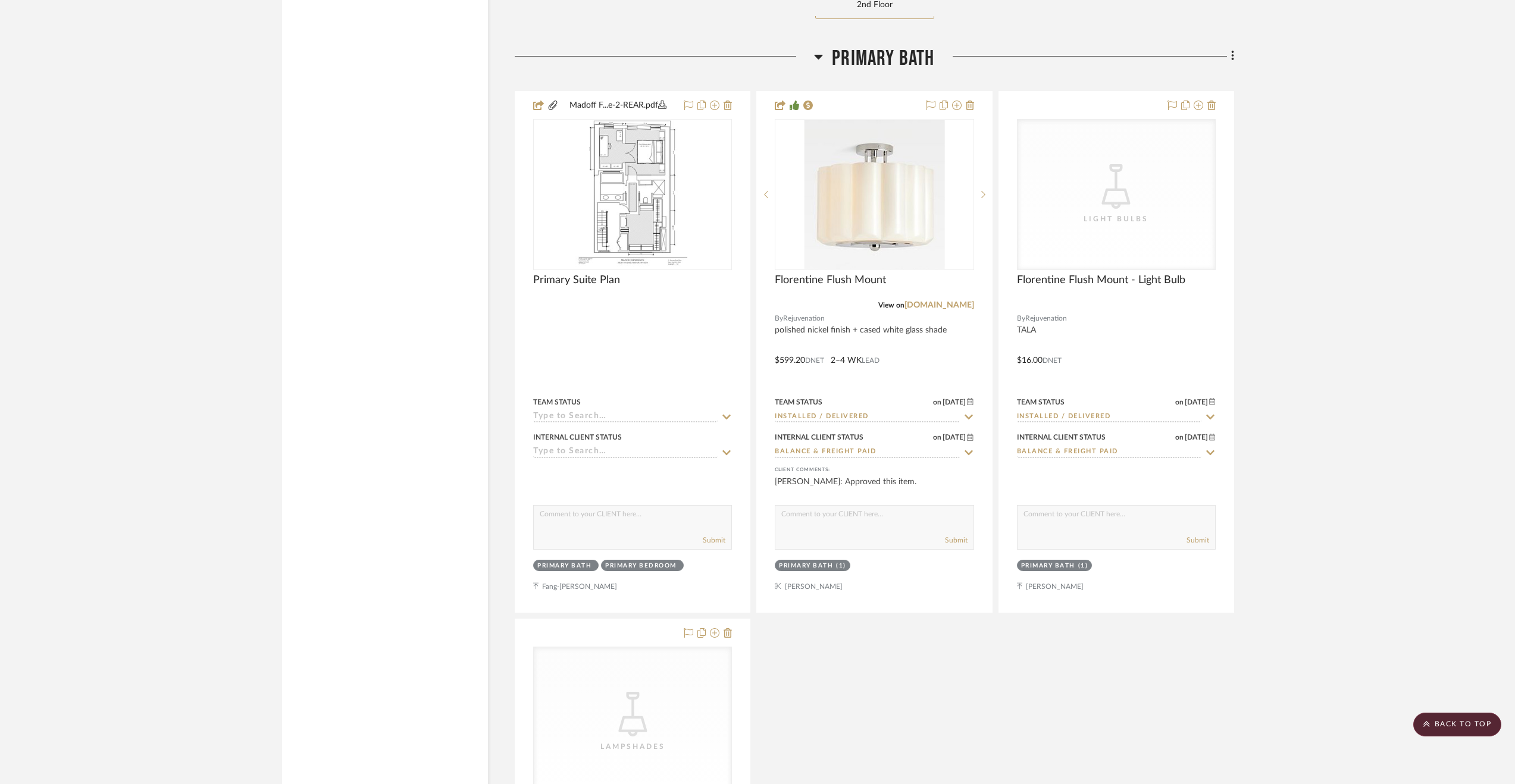
drag, startPoint x: 862, startPoint y: 57, endPoint x: 864, endPoint y: 69, distance: 12.2
click at [862, 57] on span "Primary Bath" at bounding box center [882, 58] width 103 height 25
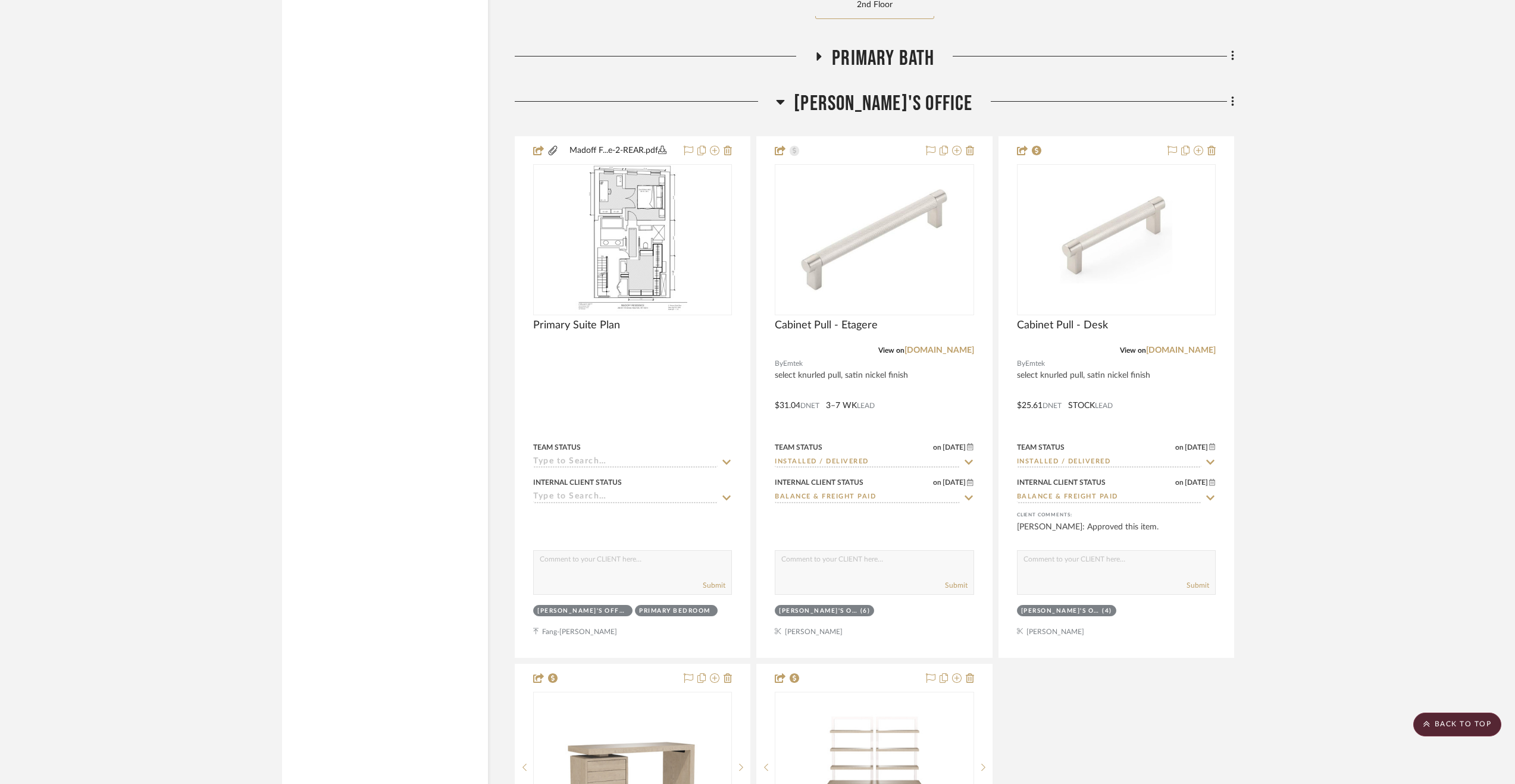
click at [882, 107] on span "Paula's Office" at bounding box center [883, 104] width 179 height 25
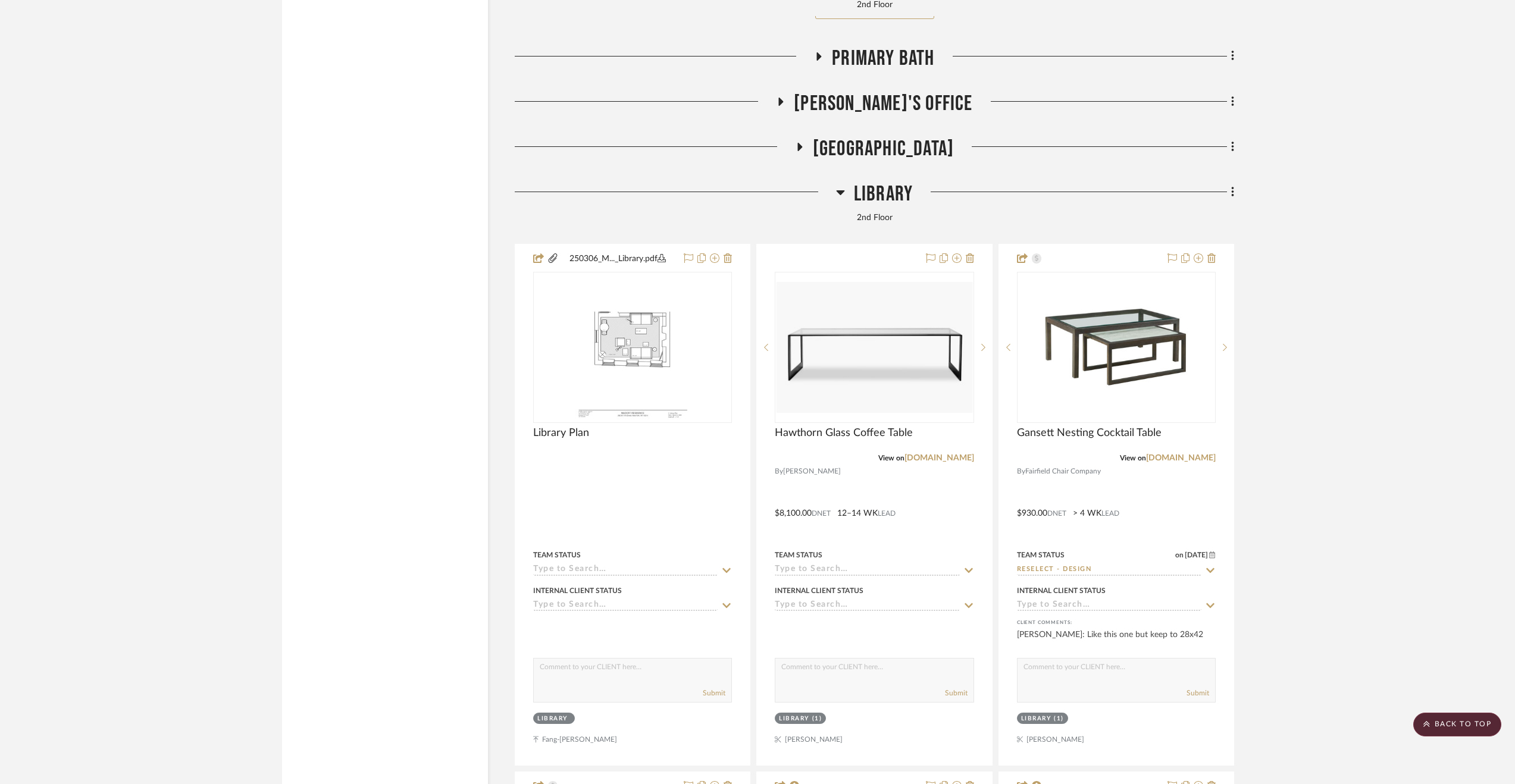
drag, startPoint x: 878, startPoint y: 191, endPoint x: 869, endPoint y: 193, distance: 9.2
click at [878, 191] on span "Library" at bounding box center [883, 194] width 59 height 25
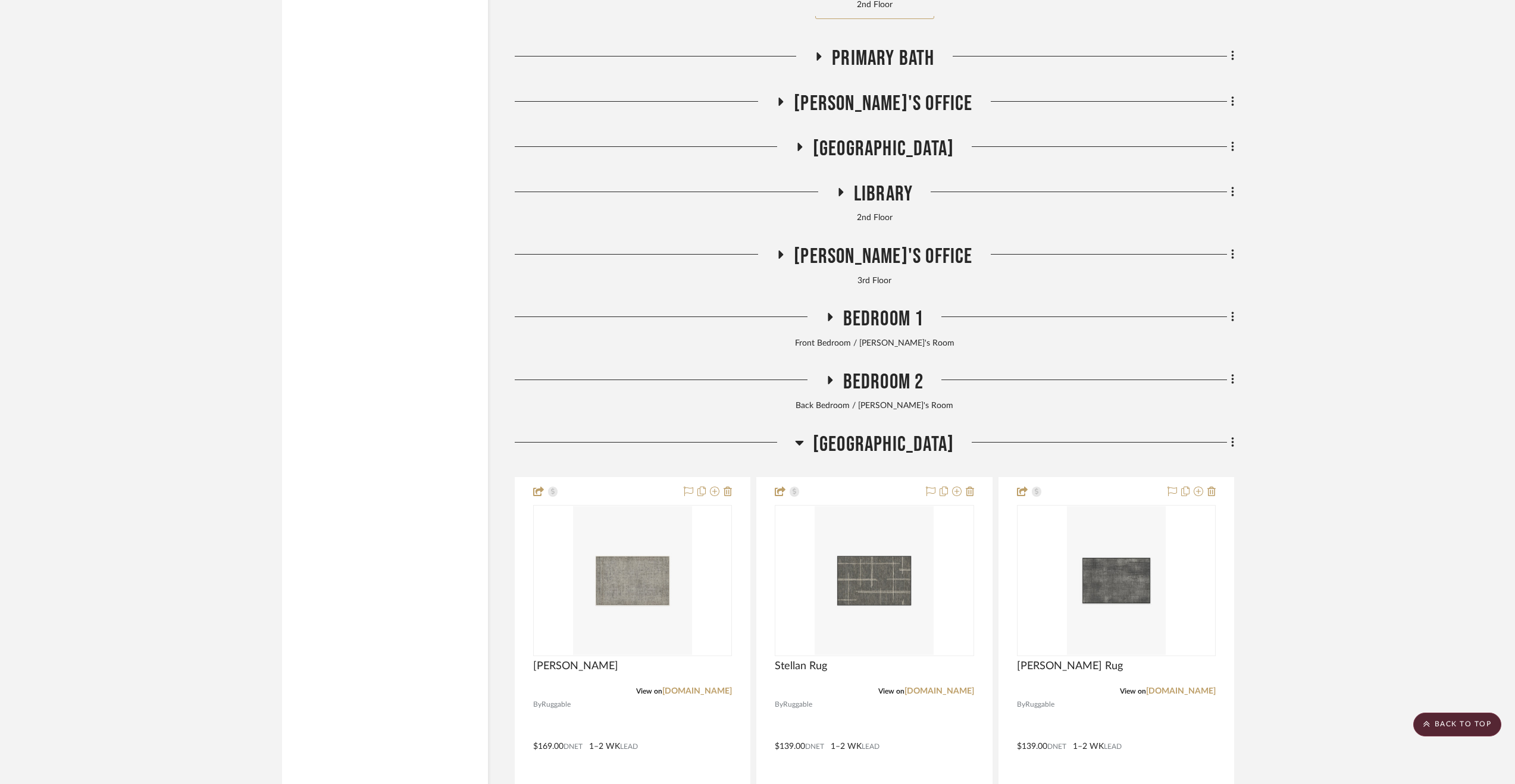
click at [869, 449] on span "3rd Floor Stair Hall" at bounding box center [883, 444] width 141 height 25
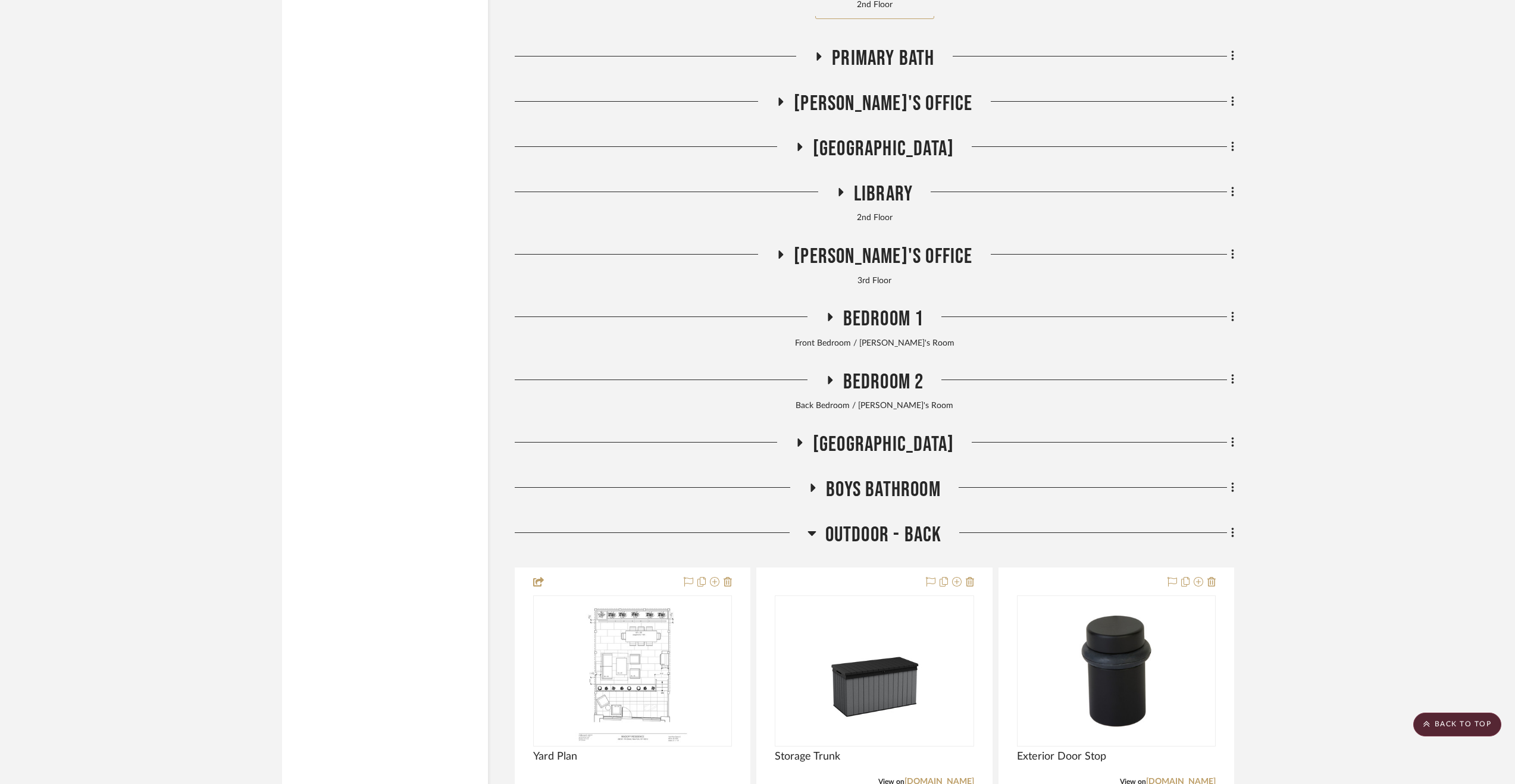
click at [890, 536] on span "Outdoor - Back" at bounding box center [884, 535] width 117 height 25
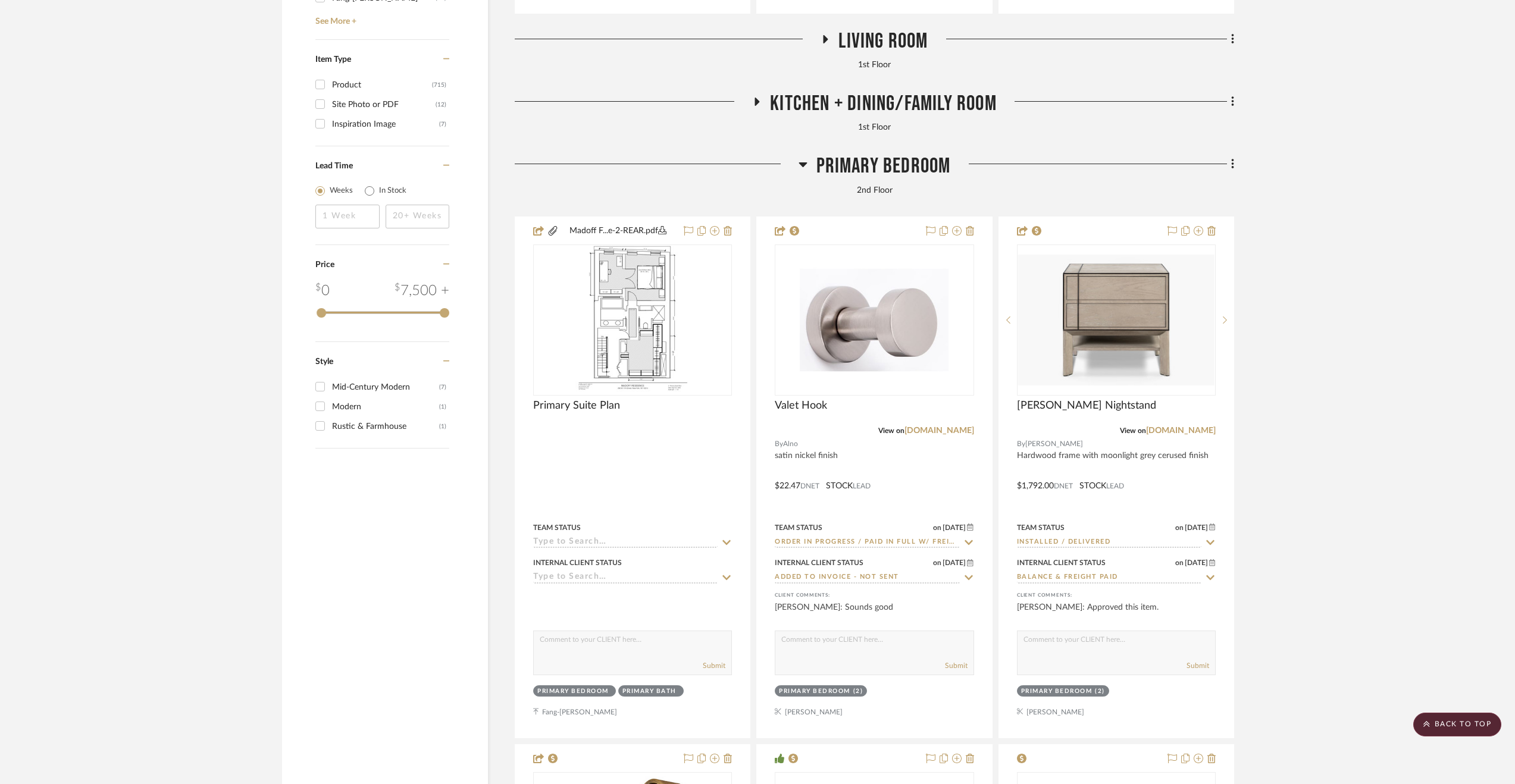
scroll to position [2254, 0]
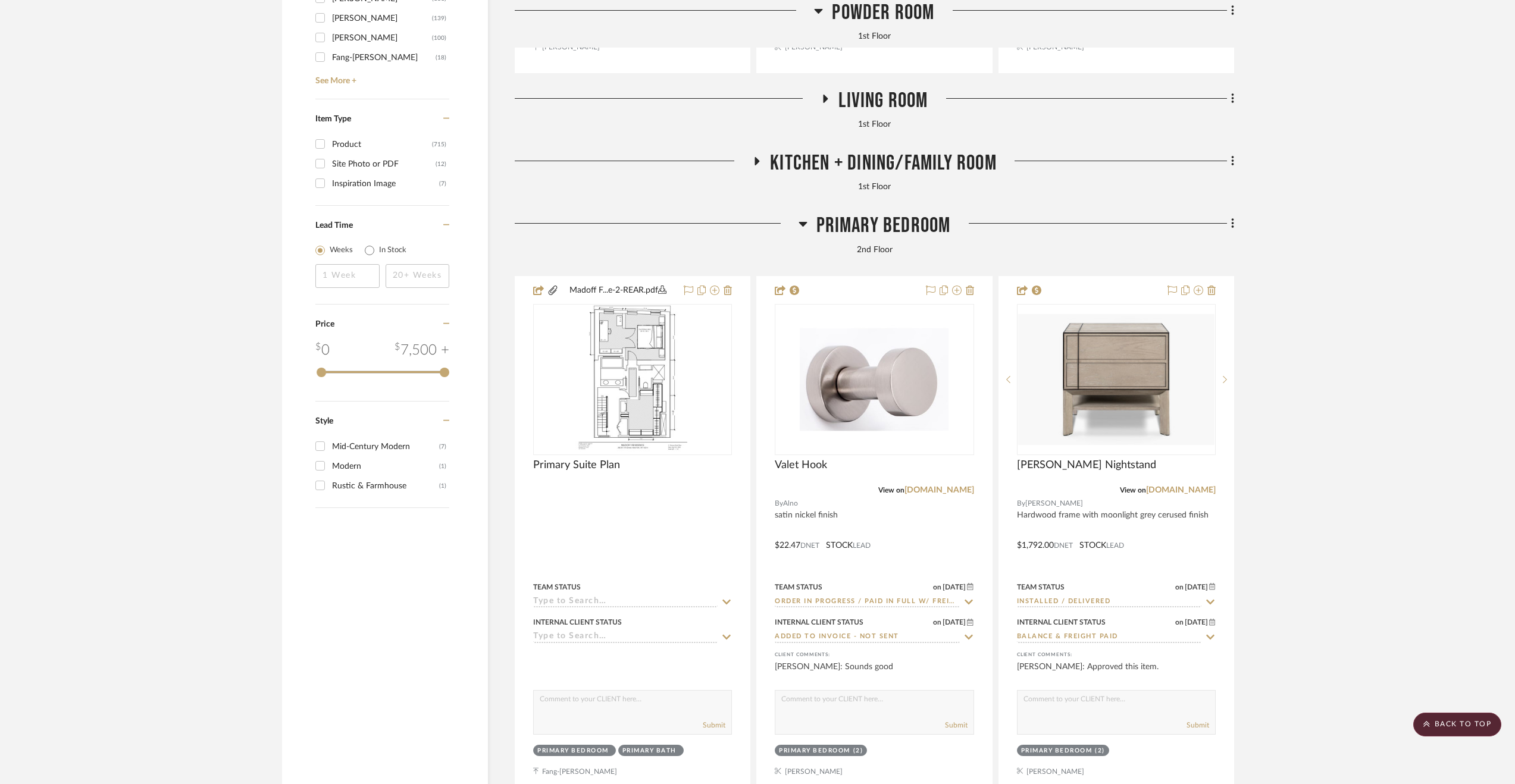
click at [922, 224] on span "Primary Bedroom" at bounding box center [883, 225] width 135 height 25
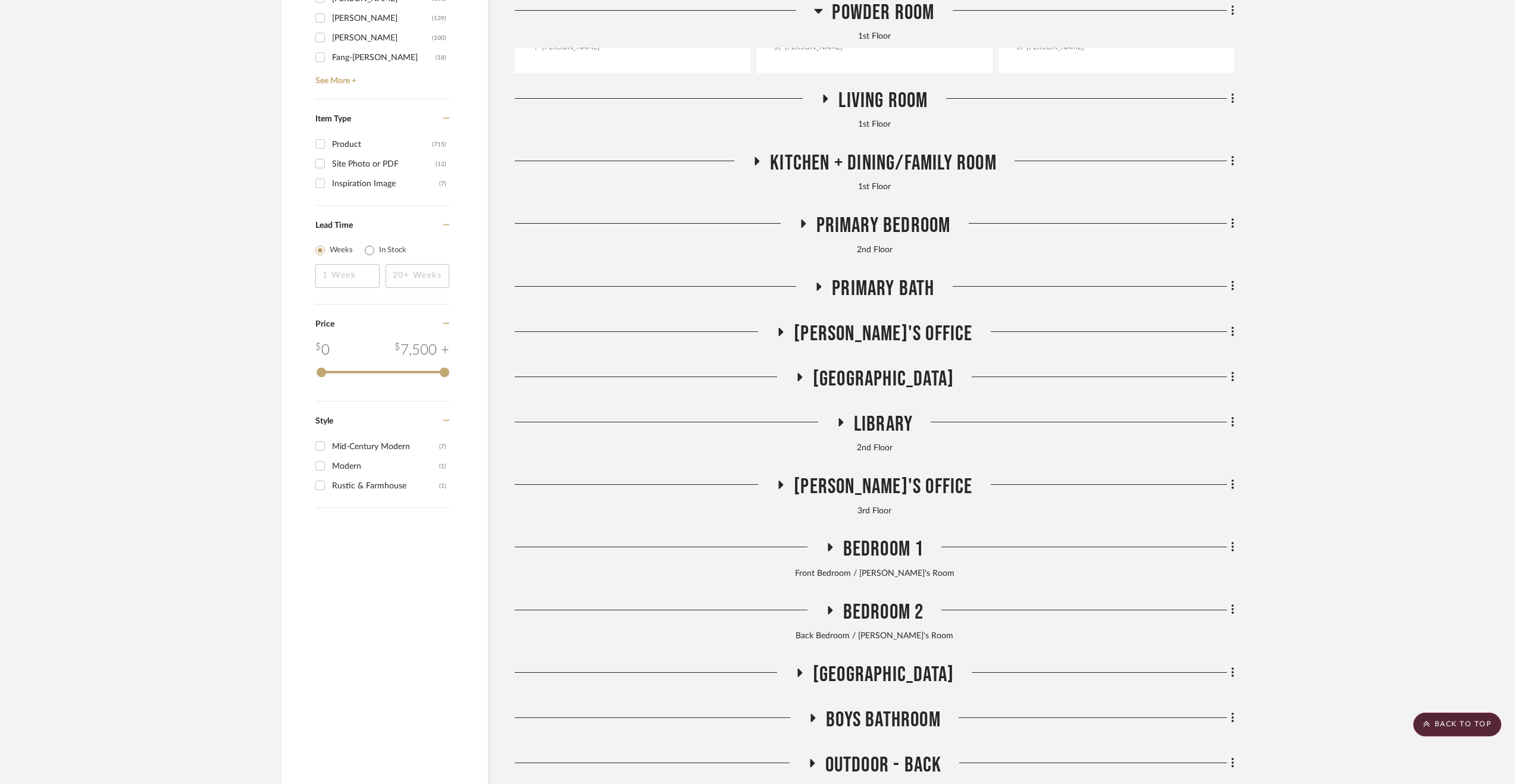
click at [923, 166] on span "Kitchen + Dining/Family Room" at bounding box center [883, 163] width 227 height 25
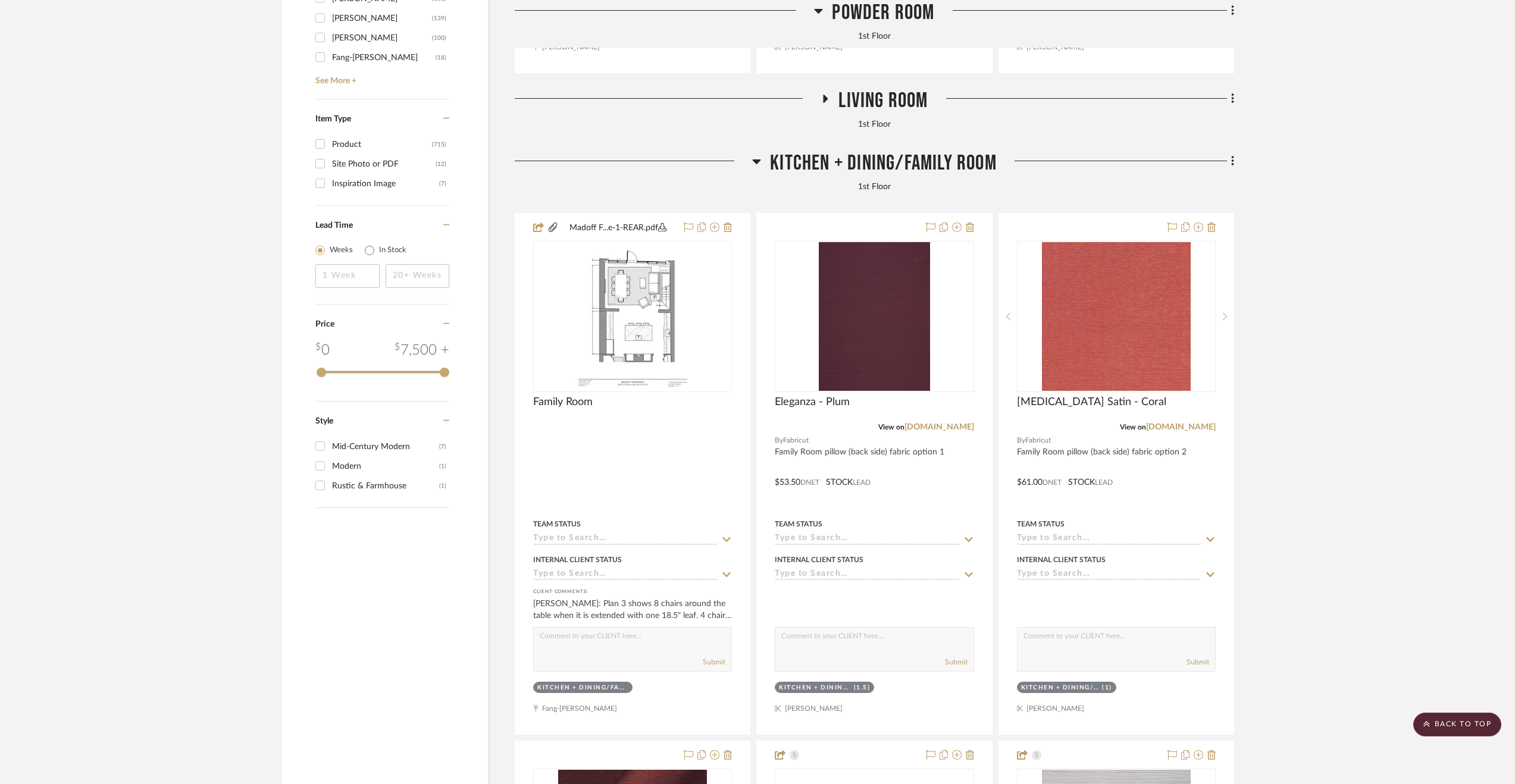
click at [923, 166] on span "Kitchen + Dining/Family Room" at bounding box center [883, 163] width 227 height 25
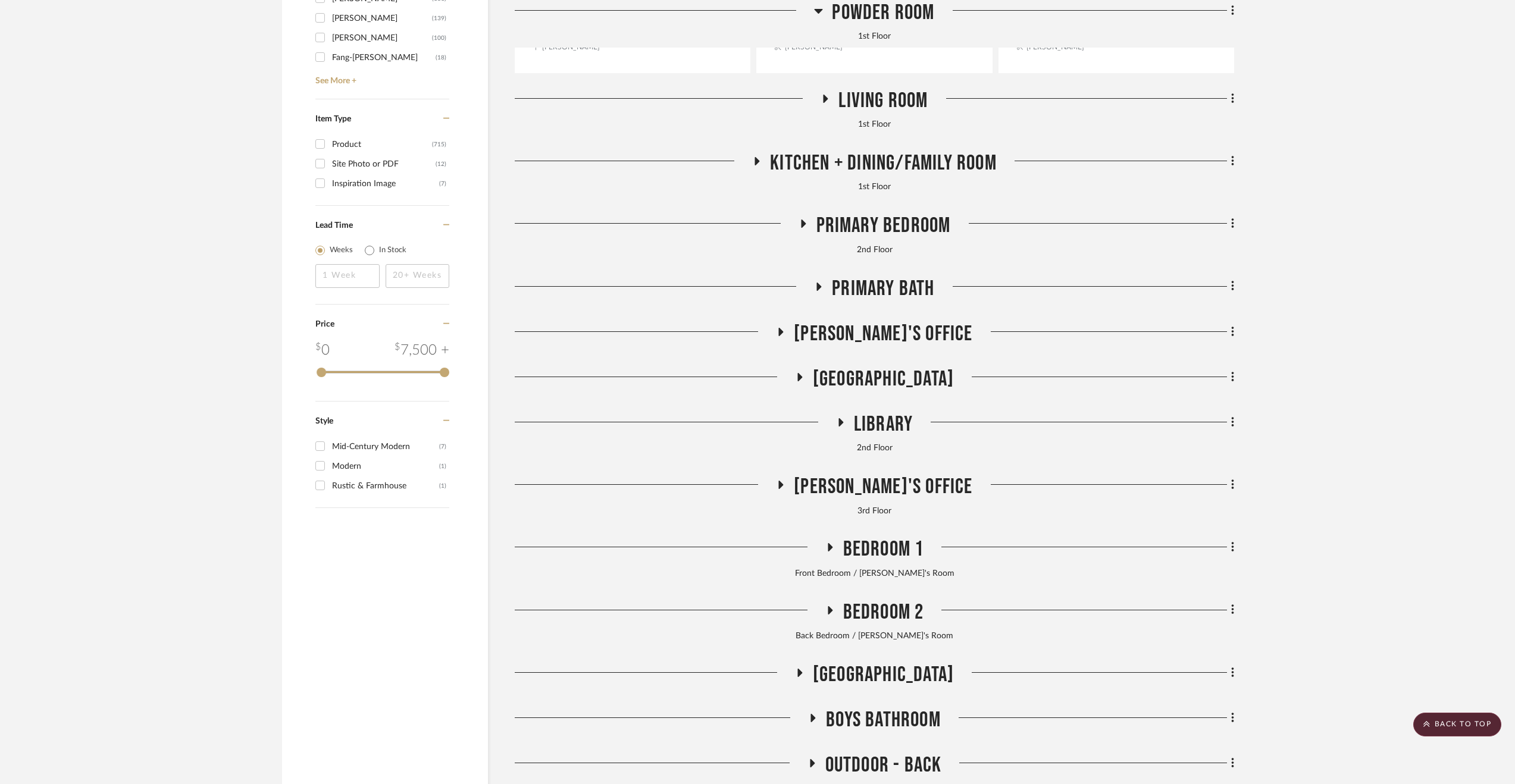
click at [923, 166] on span "Kitchen + Dining/Family Room" at bounding box center [883, 163] width 227 height 25
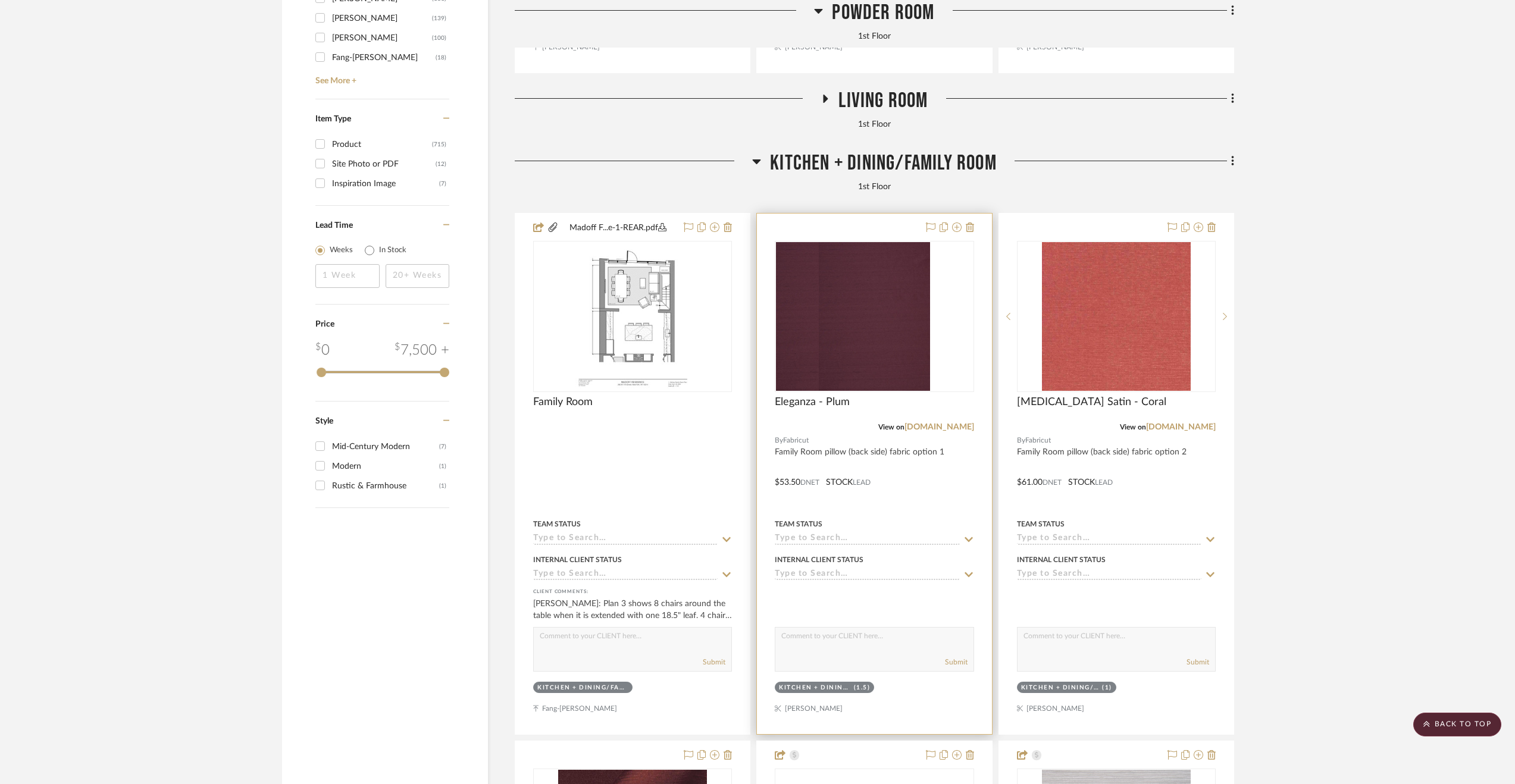
click at [944, 504] on div at bounding box center [874, 473] width 234 height 520
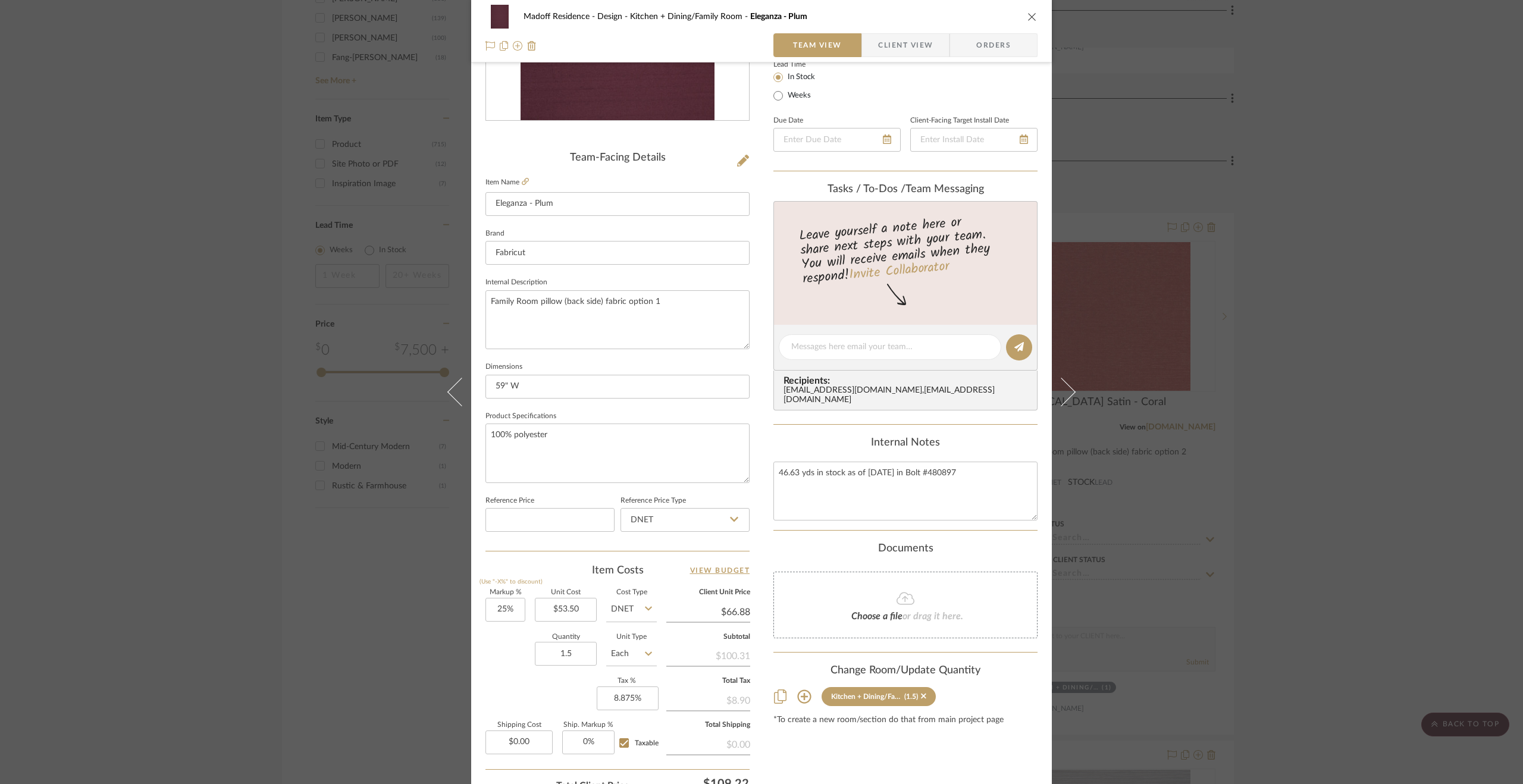
scroll to position [321, 0]
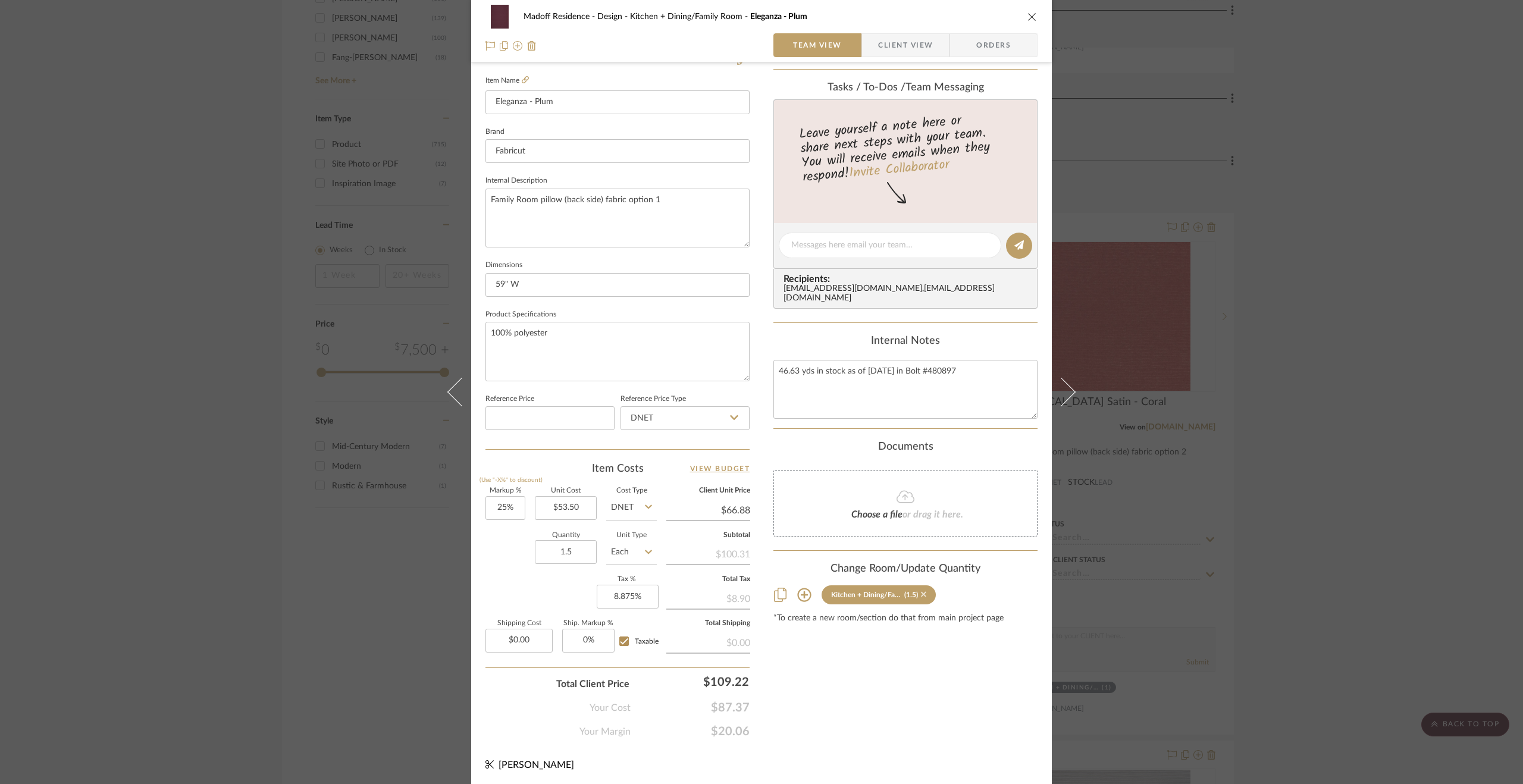
click at [921, 590] on icon at bounding box center [923, 594] width 6 height 8
click at [1293, 544] on div "Madoff Residence - Design Kitchen + Dining/Family Room Eleganza - Plum Team Vie…" at bounding box center [762, 392] width 1523 height 784
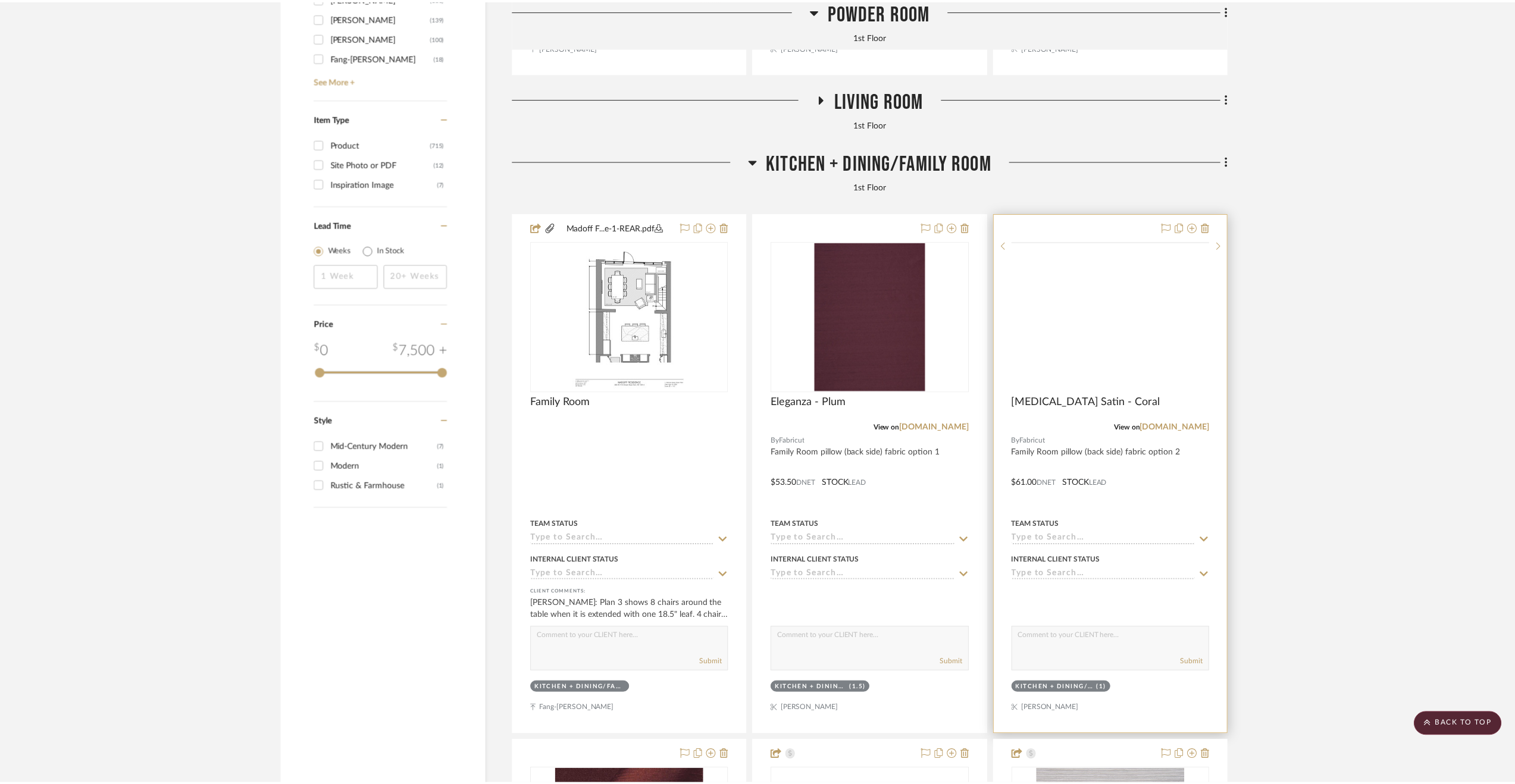
scroll to position [2254, 0]
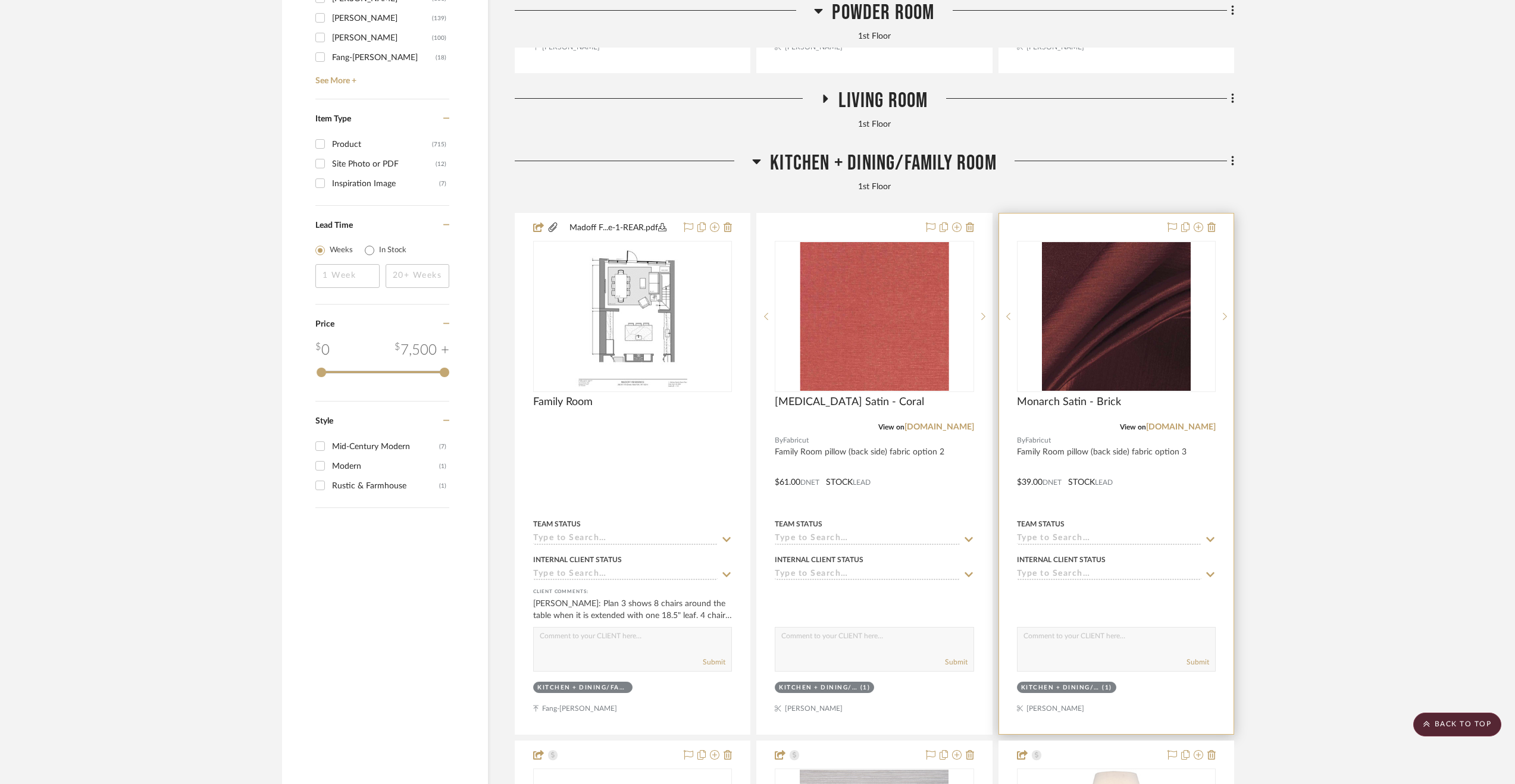
click at [1180, 488] on div at bounding box center [1116, 473] width 234 height 520
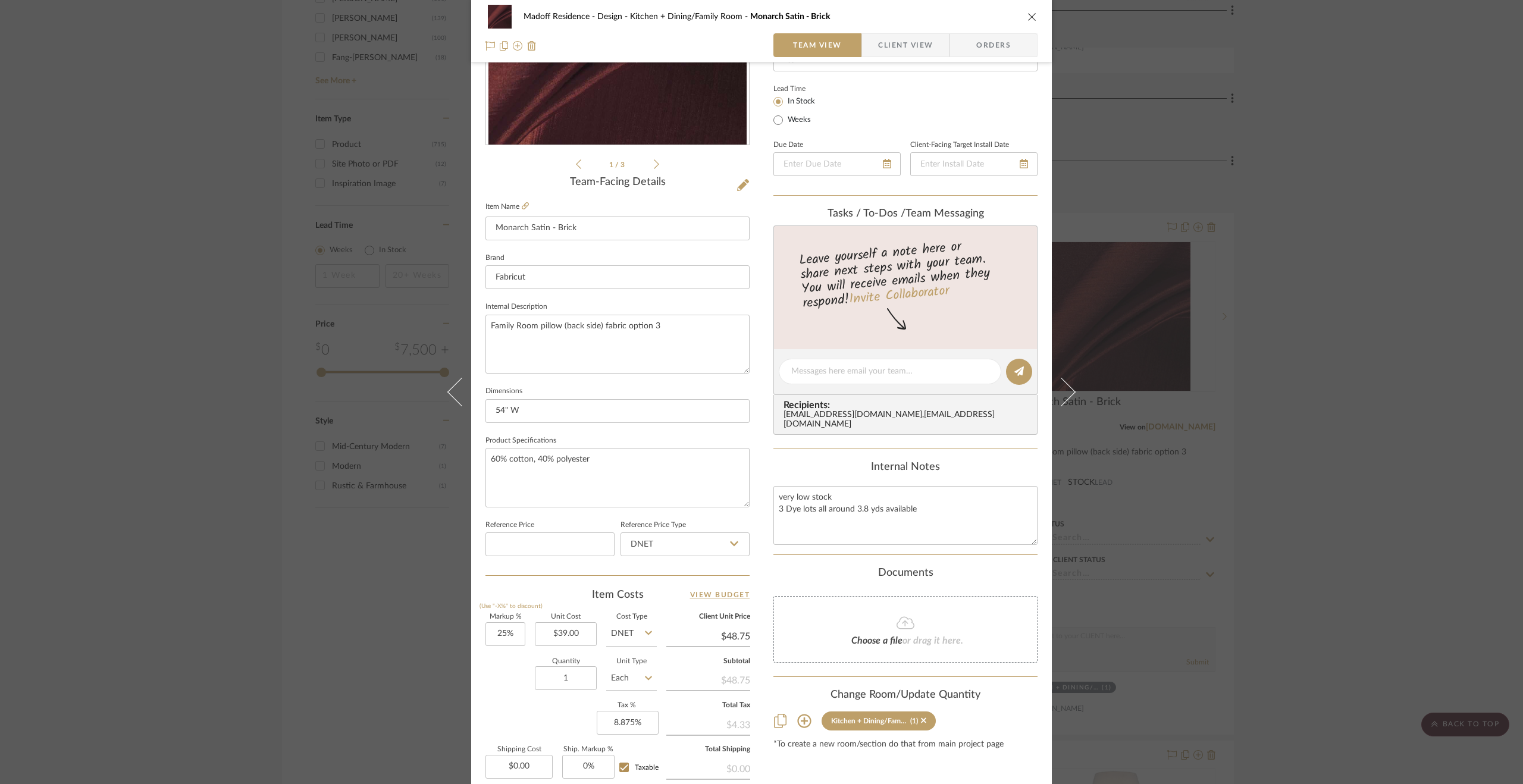
scroll to position [321, 0]
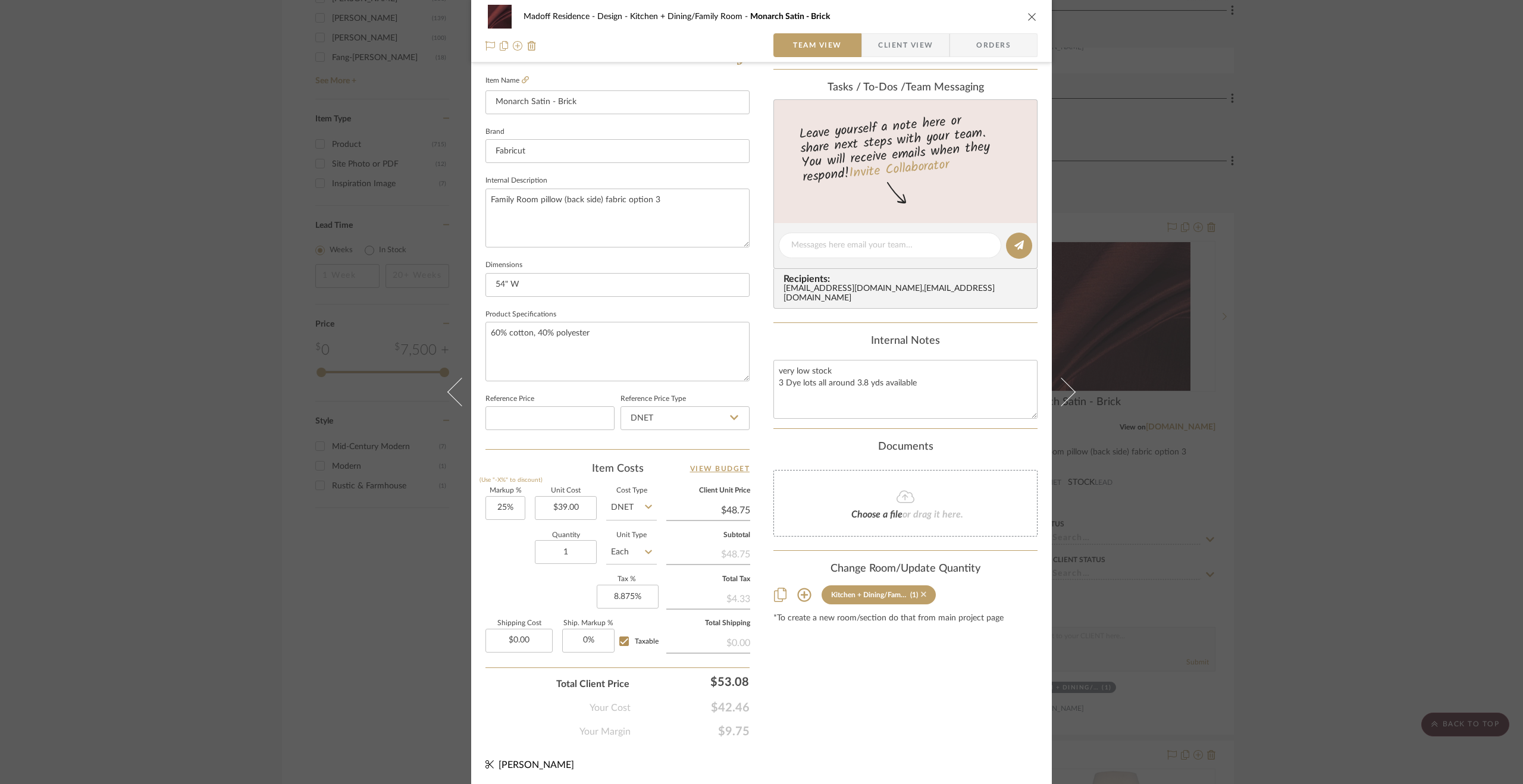
click at [921, 592] on icon at bounding box center [923, 594] width 6 height 8
click at [1253, 514] on div "Madoff Residence - Design Kitchen + Dining/Family Room Monarch Satin - Brick Te…" at bounding box center [762, 392] width 1523 height 784
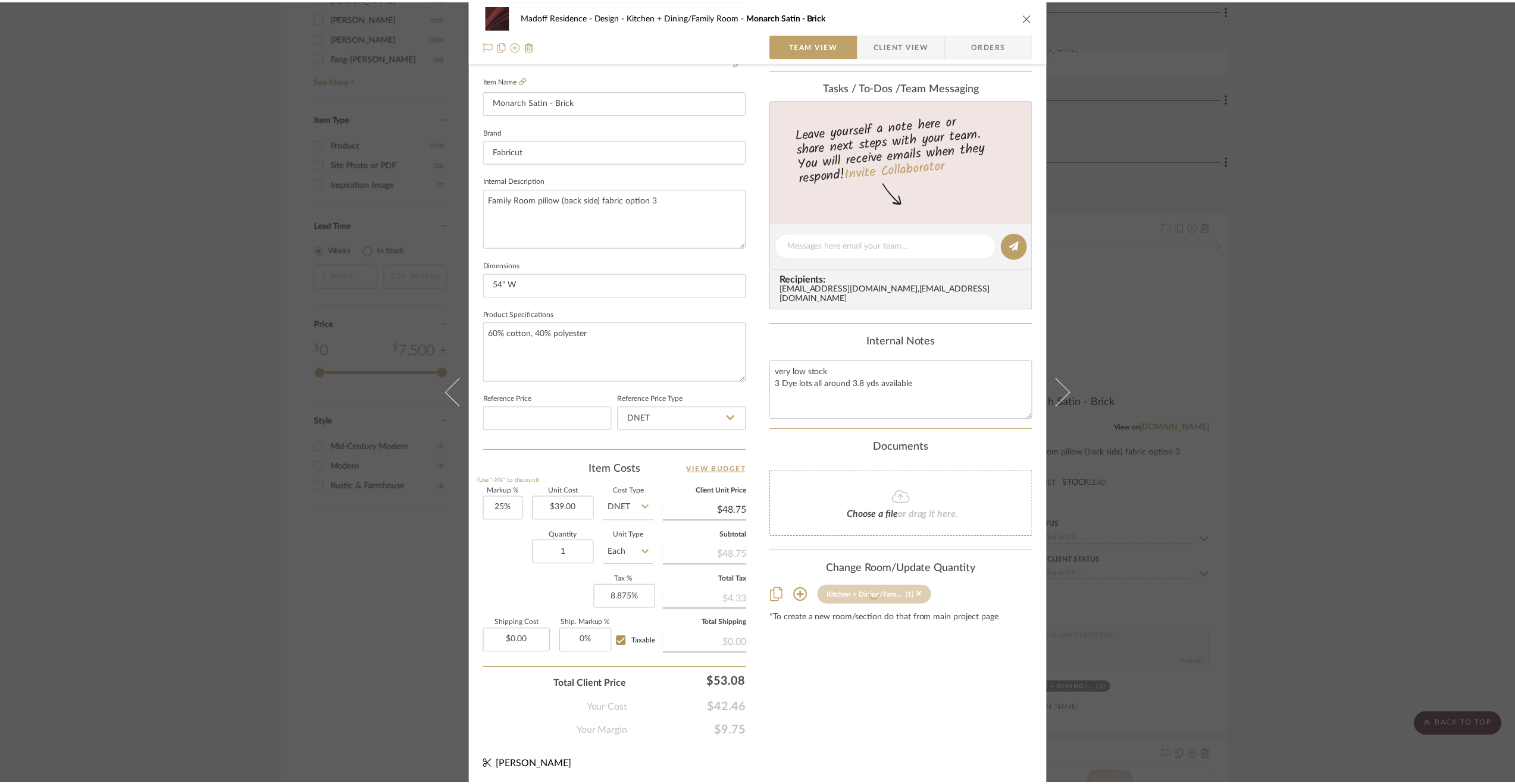
scroll to position [2254, 0]
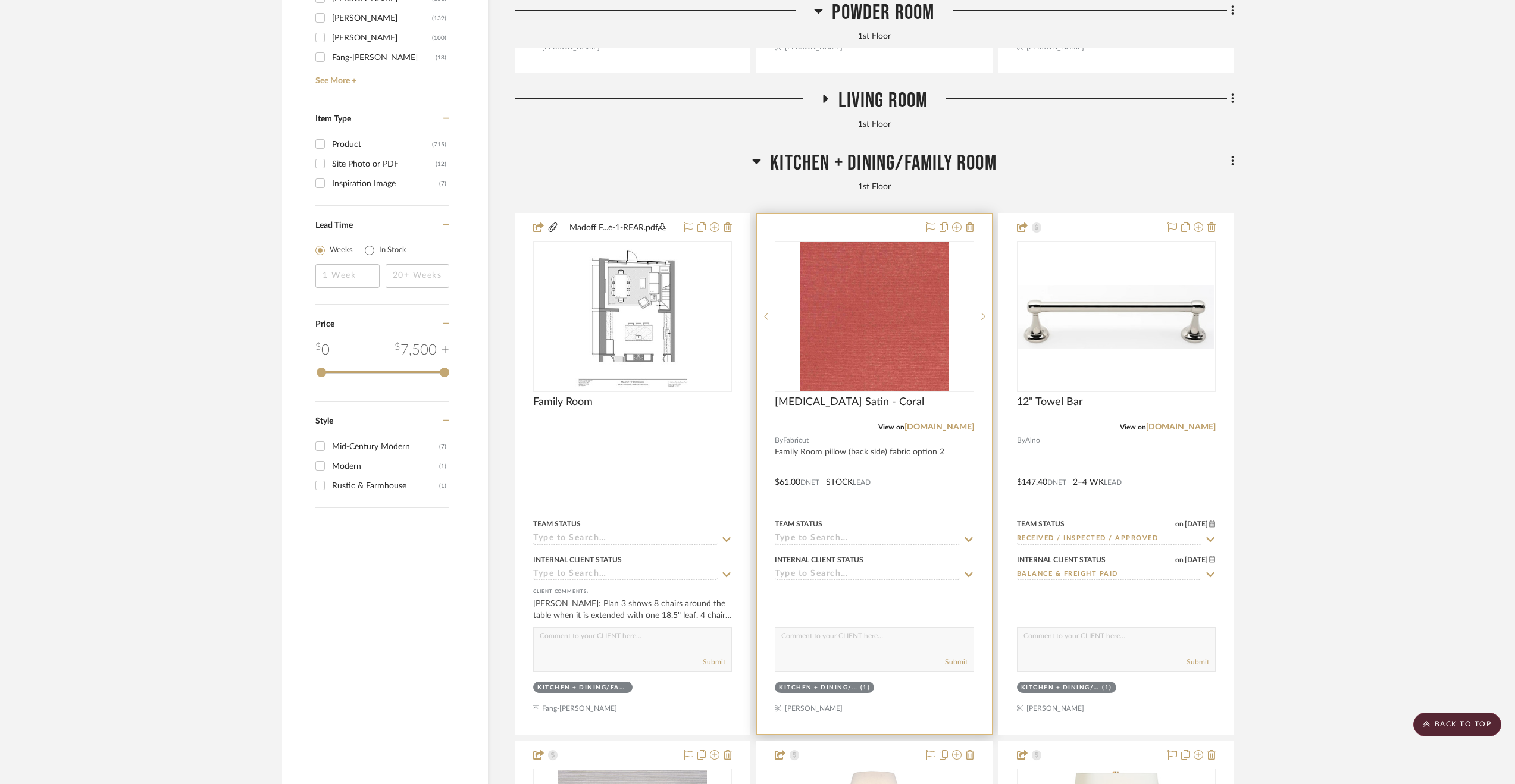
click at [914, 487] on div at bounding box center [874, 473] width 234 height 520
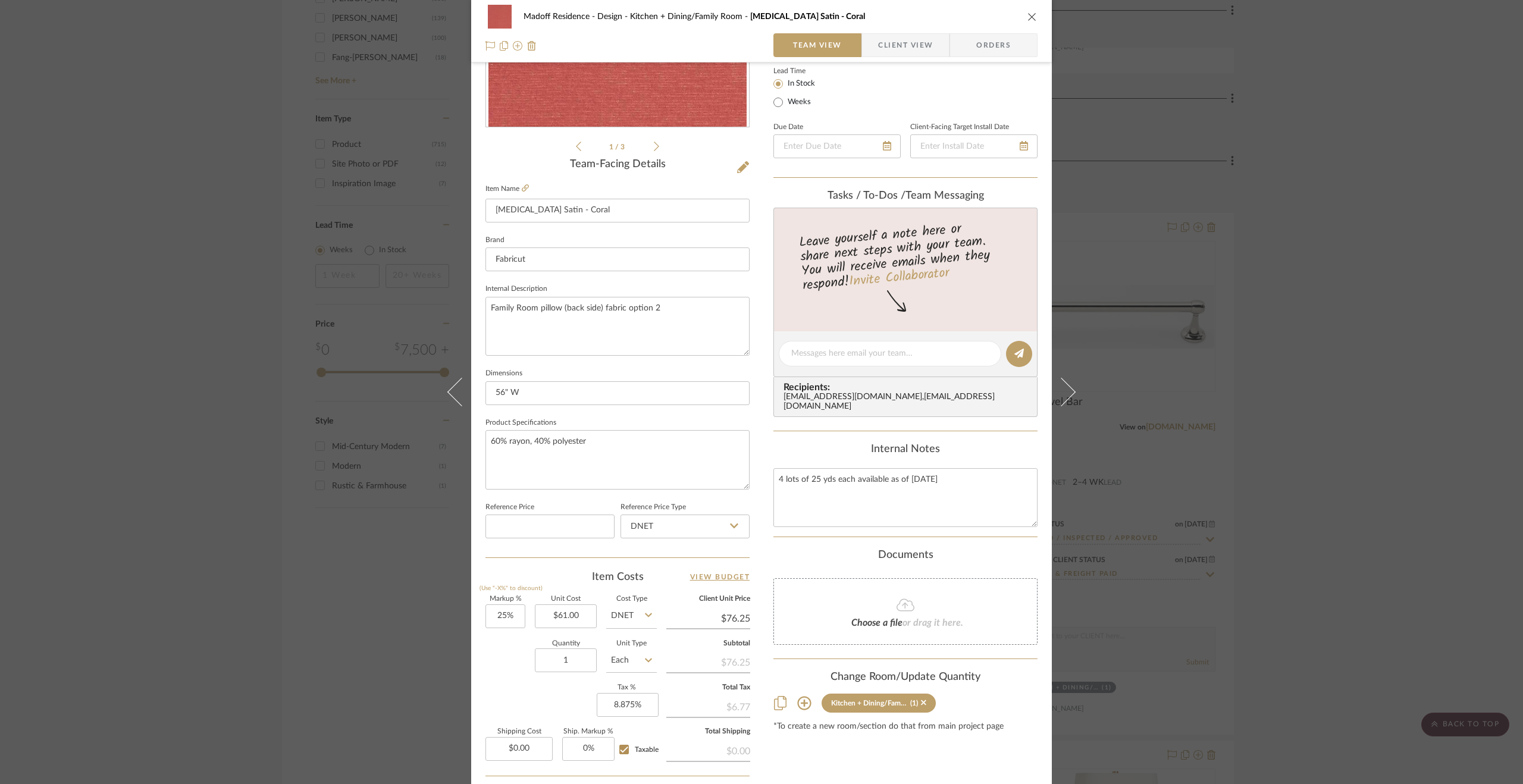
scroll to position [321, 0]
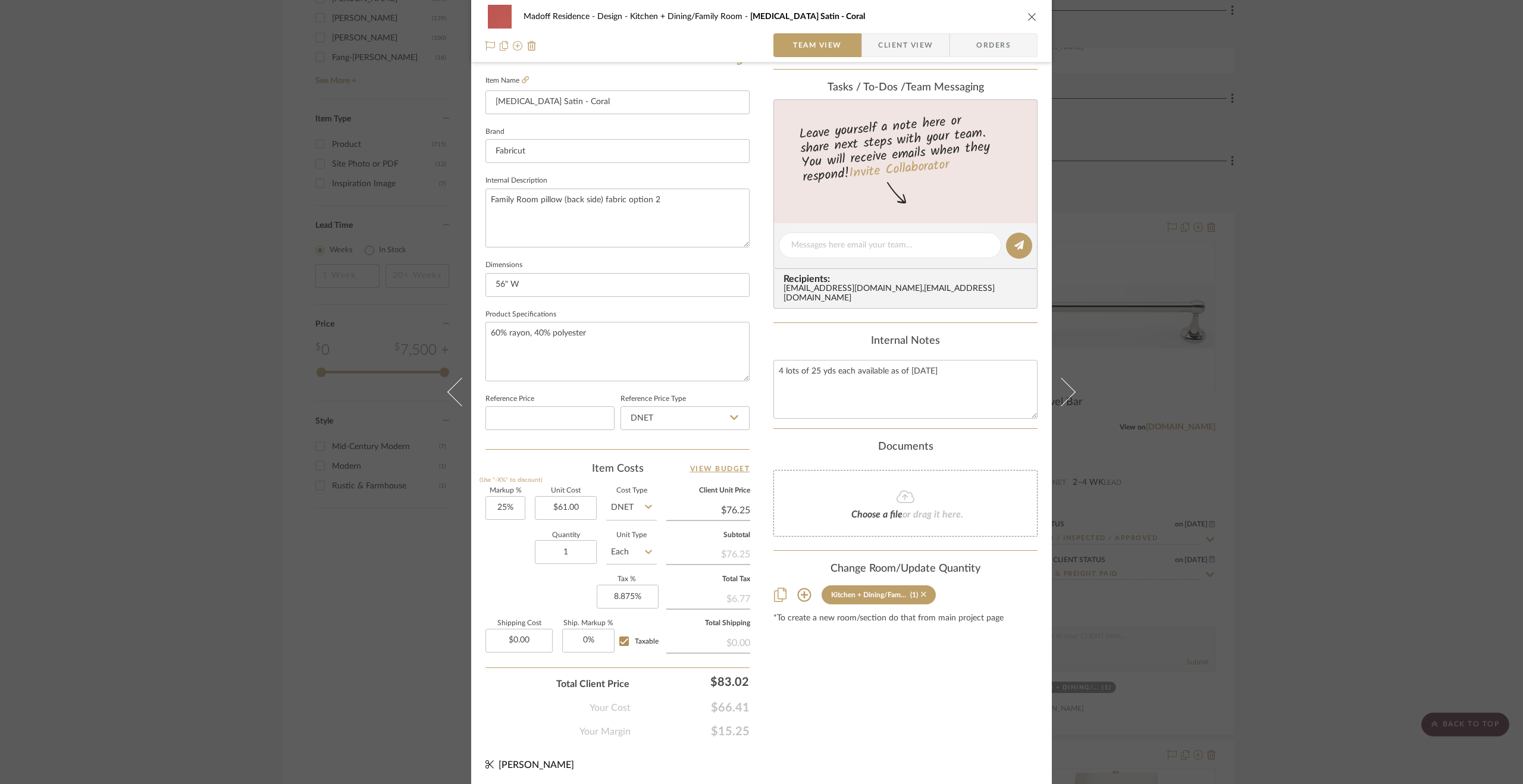
click at [921, 592] on icon at bounding box center [923, 595] width 6 height 6
click at [1304, 428] on div "Madoff Residence - Design Kitchen + Dining/Family Room Muse Satin - Coral Team …" at bounding box center [762, 392] width 1523 height 784
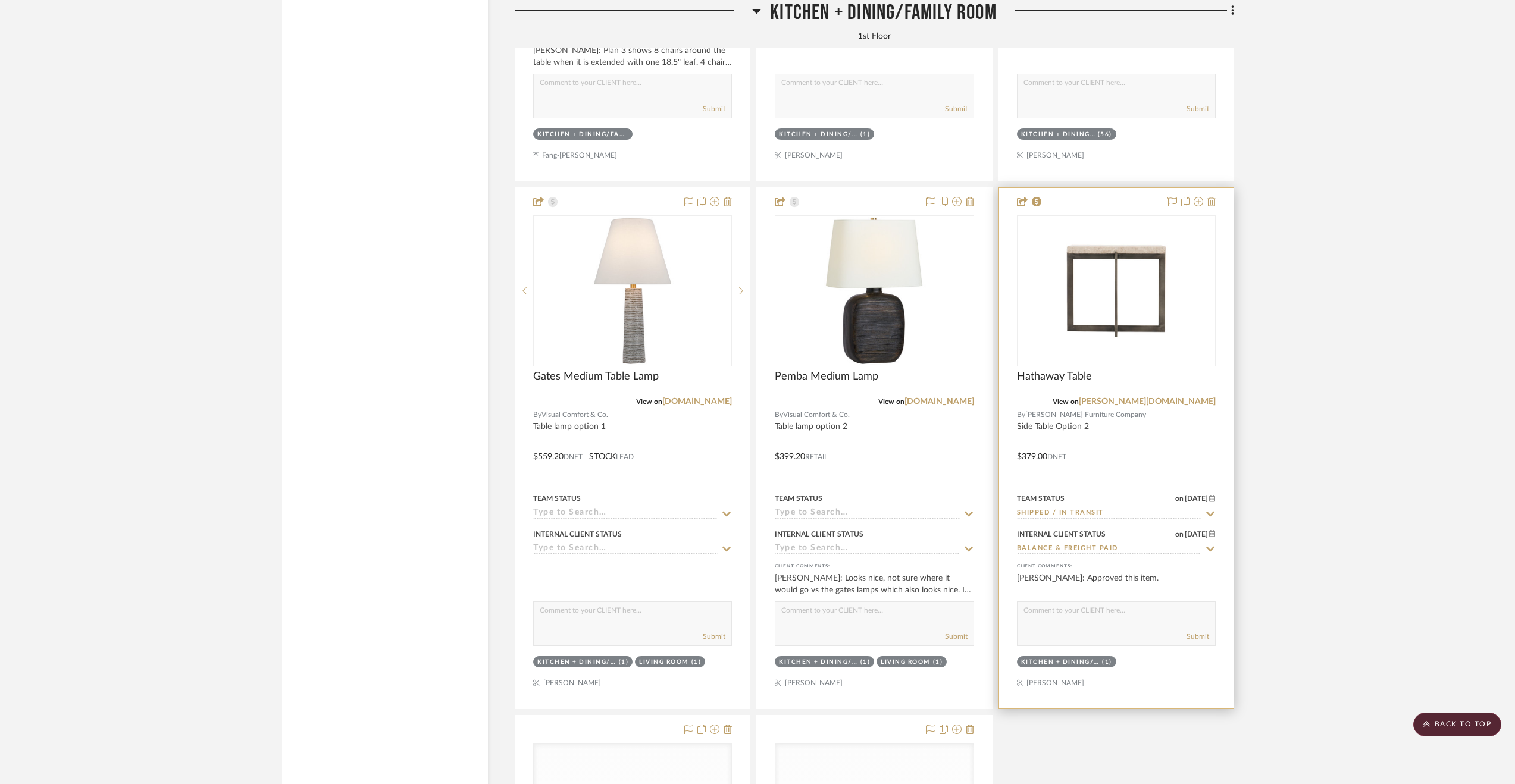
scroll to position [2908, 0]
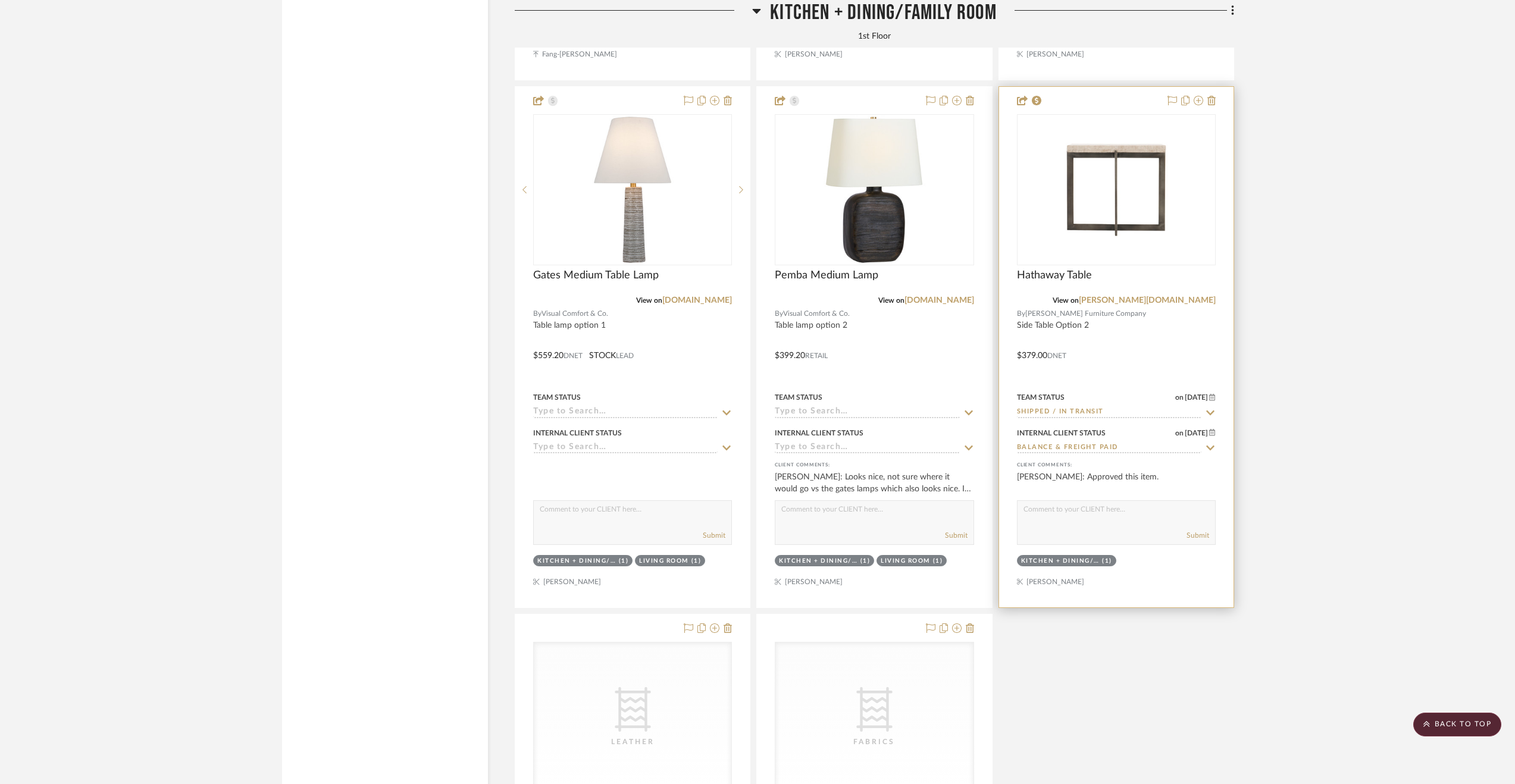
click at [1133, 356] on div at bounding box center [1116, 346] width 234 height 520
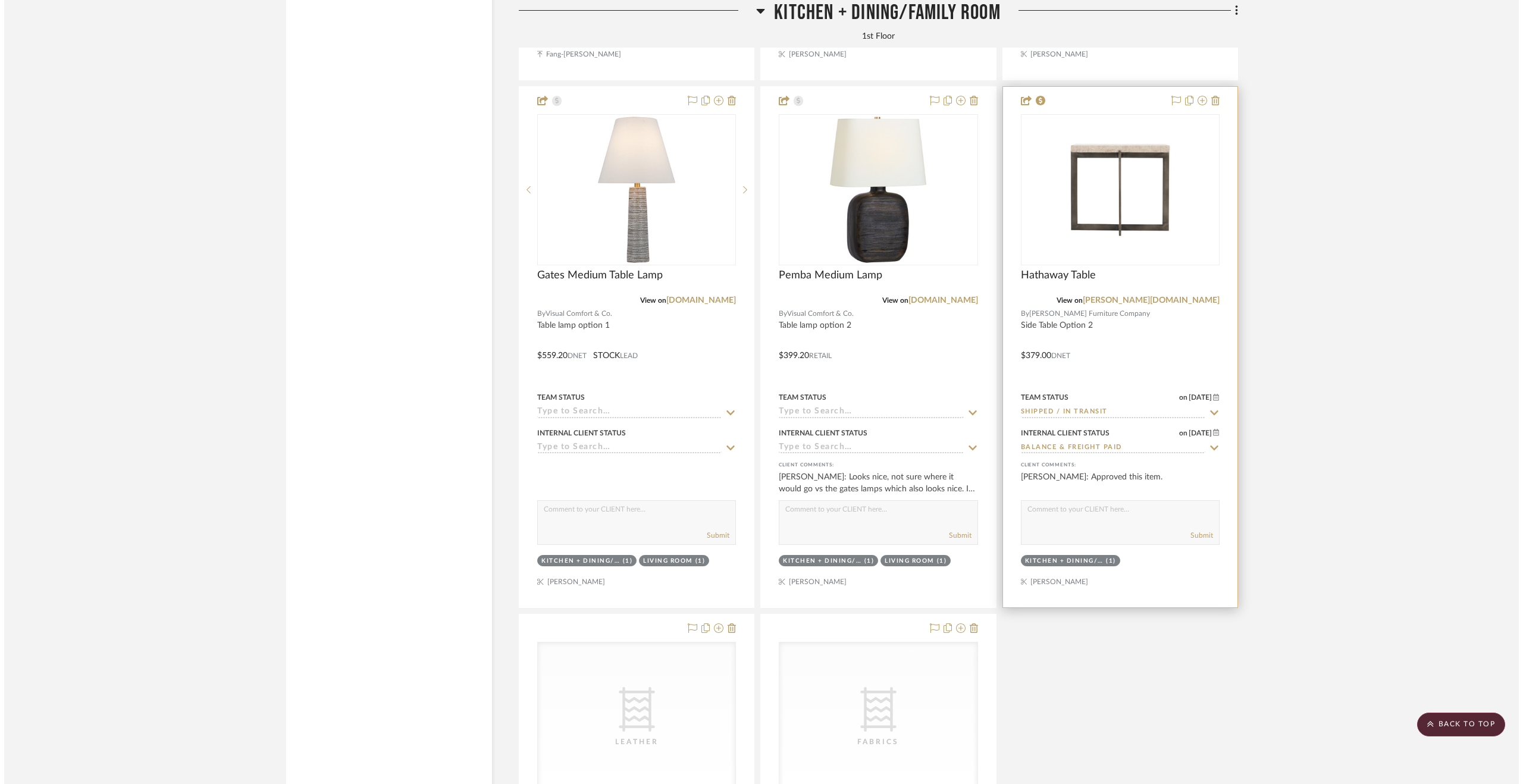
scroll to position [0, 0]
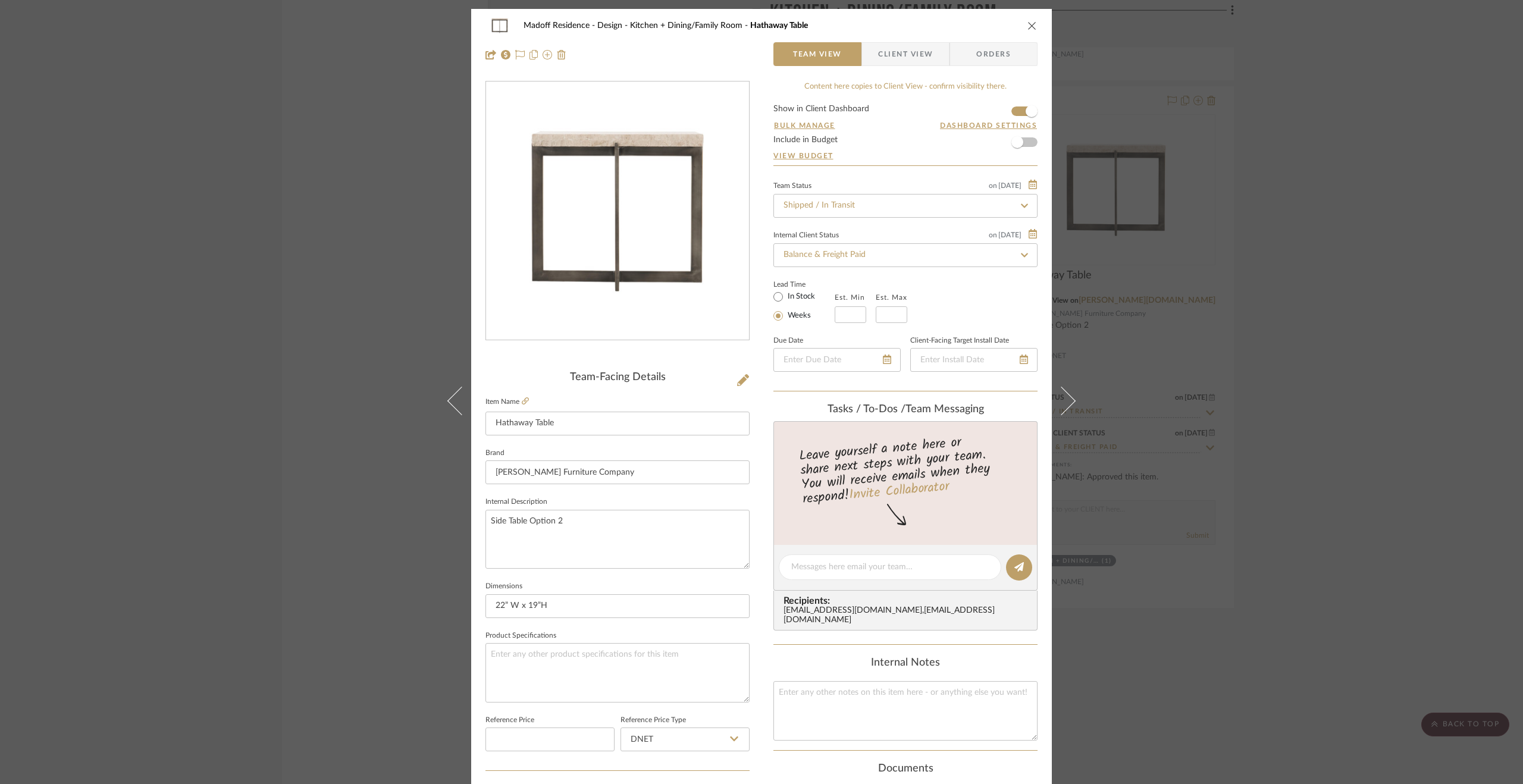
drag, startPoint x: 1349, startPoint y: 371, endPoint x: 1329, endPoint y: 368, distance: 20.2
click at [1348, 371] on div "Madoff Residence - Design Kitchen + Dining/Family Room Hathaway Table Team View…" at bounding box center [762, 392] width 1523 height 784
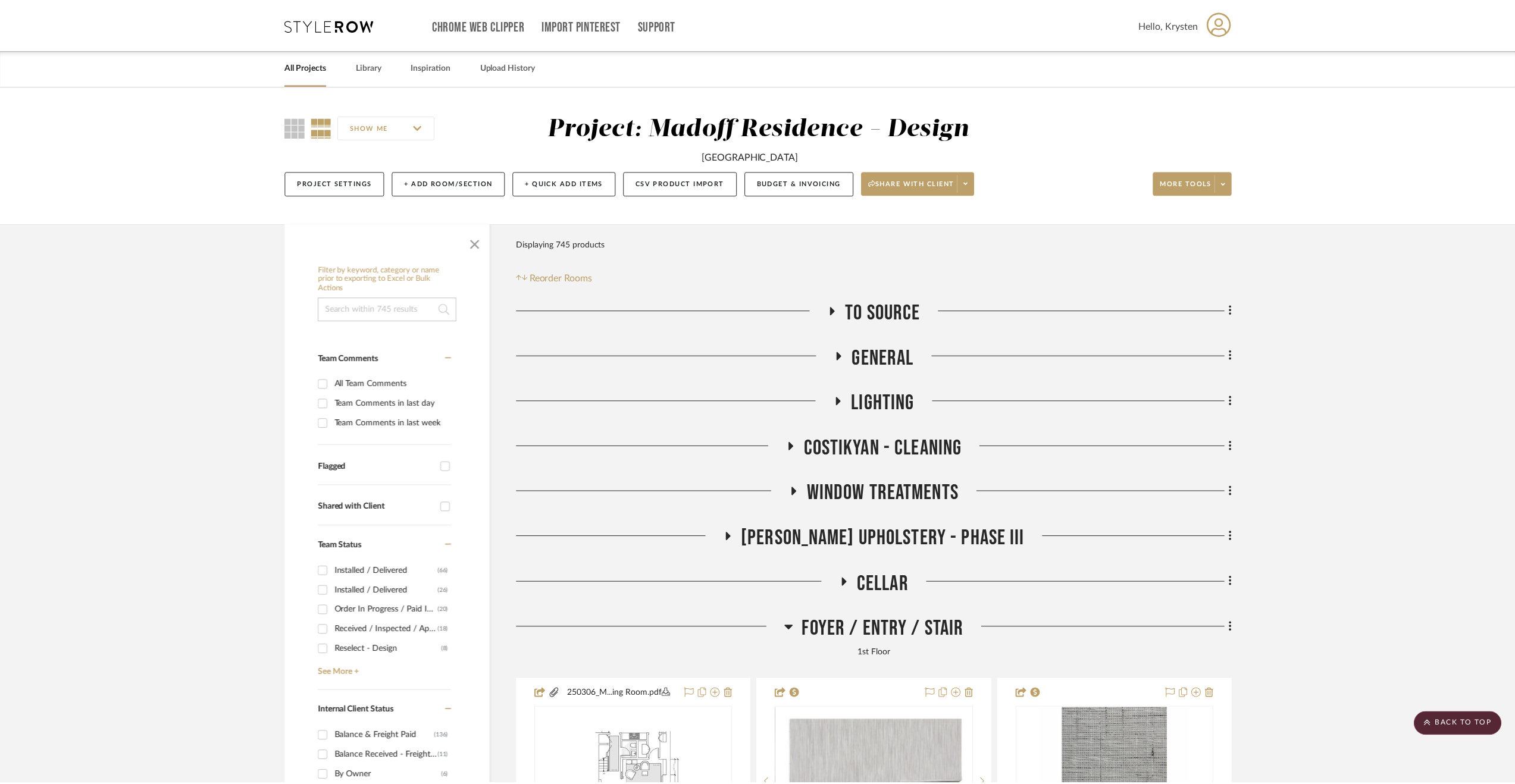
scroll to position [2908, 0]
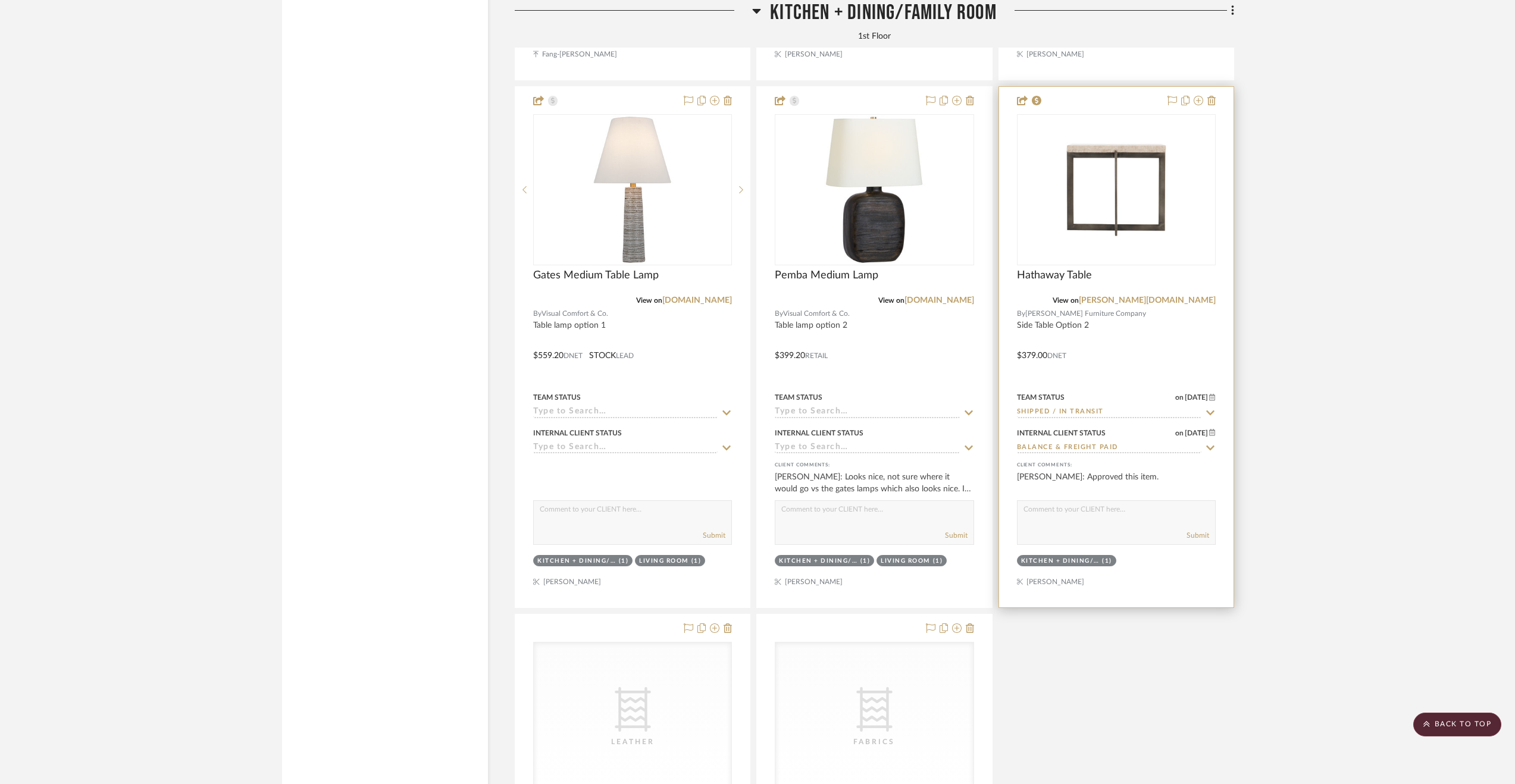
click at [1108, 351] on div at bounding box center [1116, 346] width 234 height 520
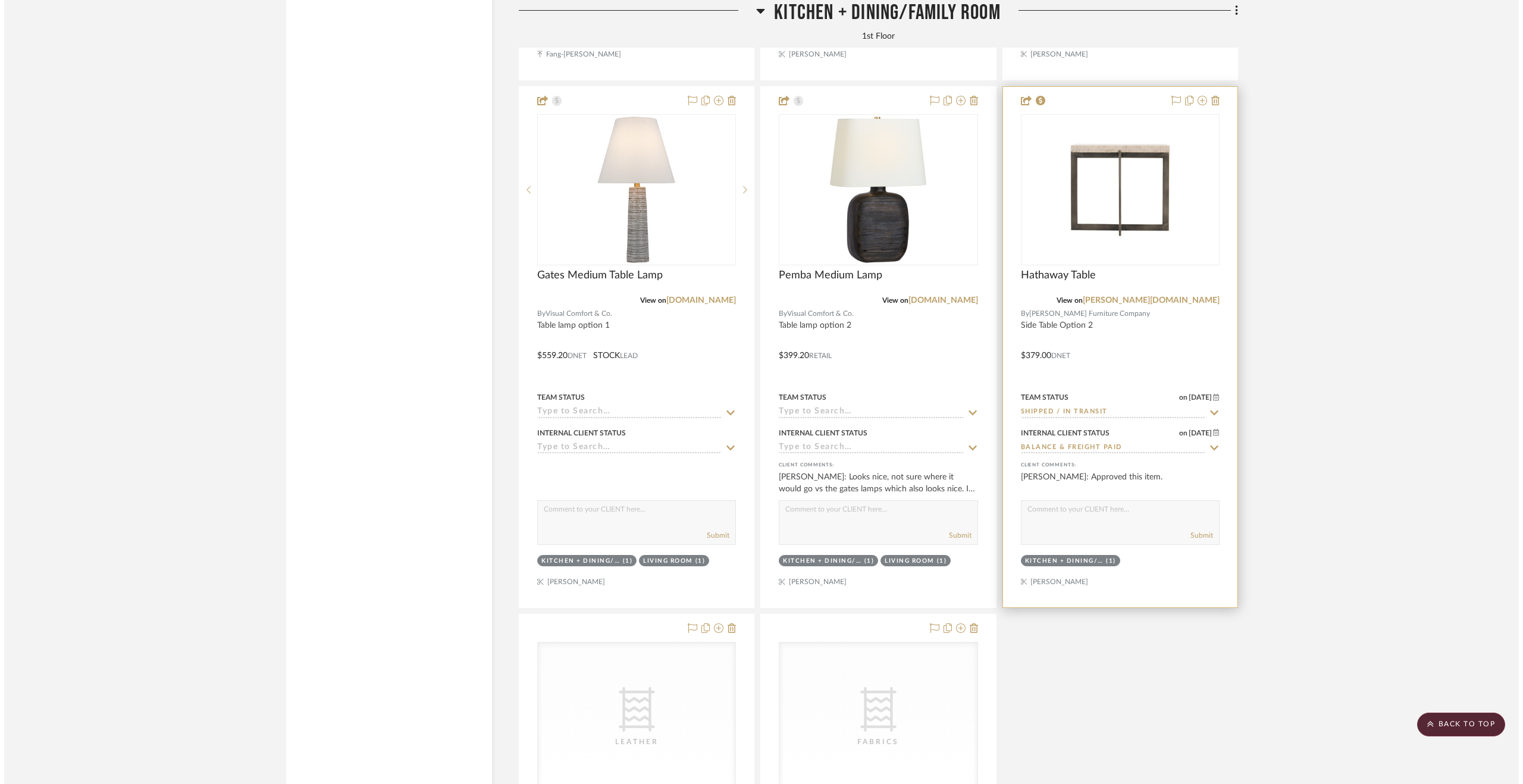
scroll to position [0, 0]
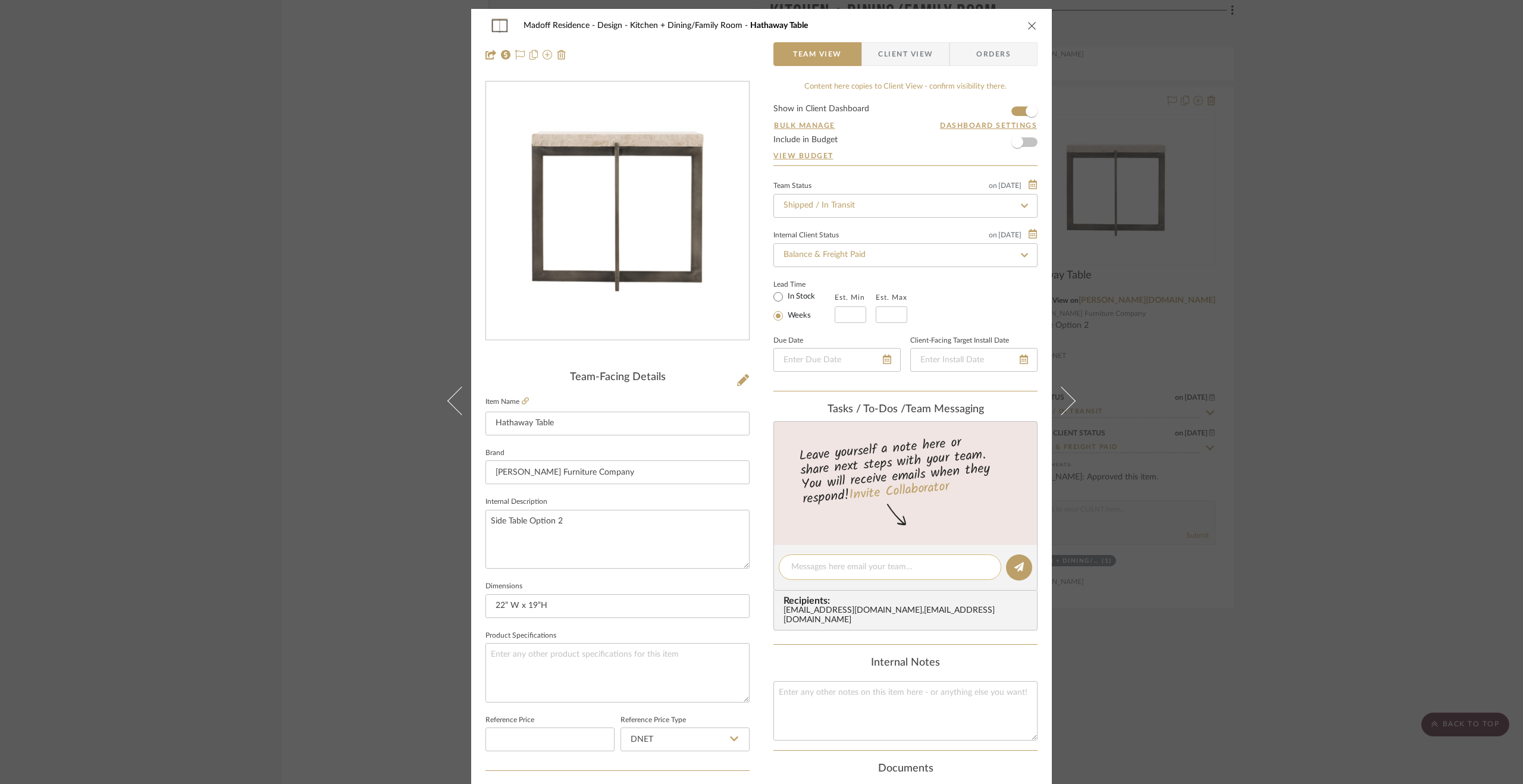
click at [872, 570] on textarea at bounding box center [890, 567] width 198 height 12
click at [1338, 537] on div "Madoff Residence - Design Kitchen + Dining/Family Room Hathaway Table Team View…" at bounding box center [762, 392] width 1523 height 784
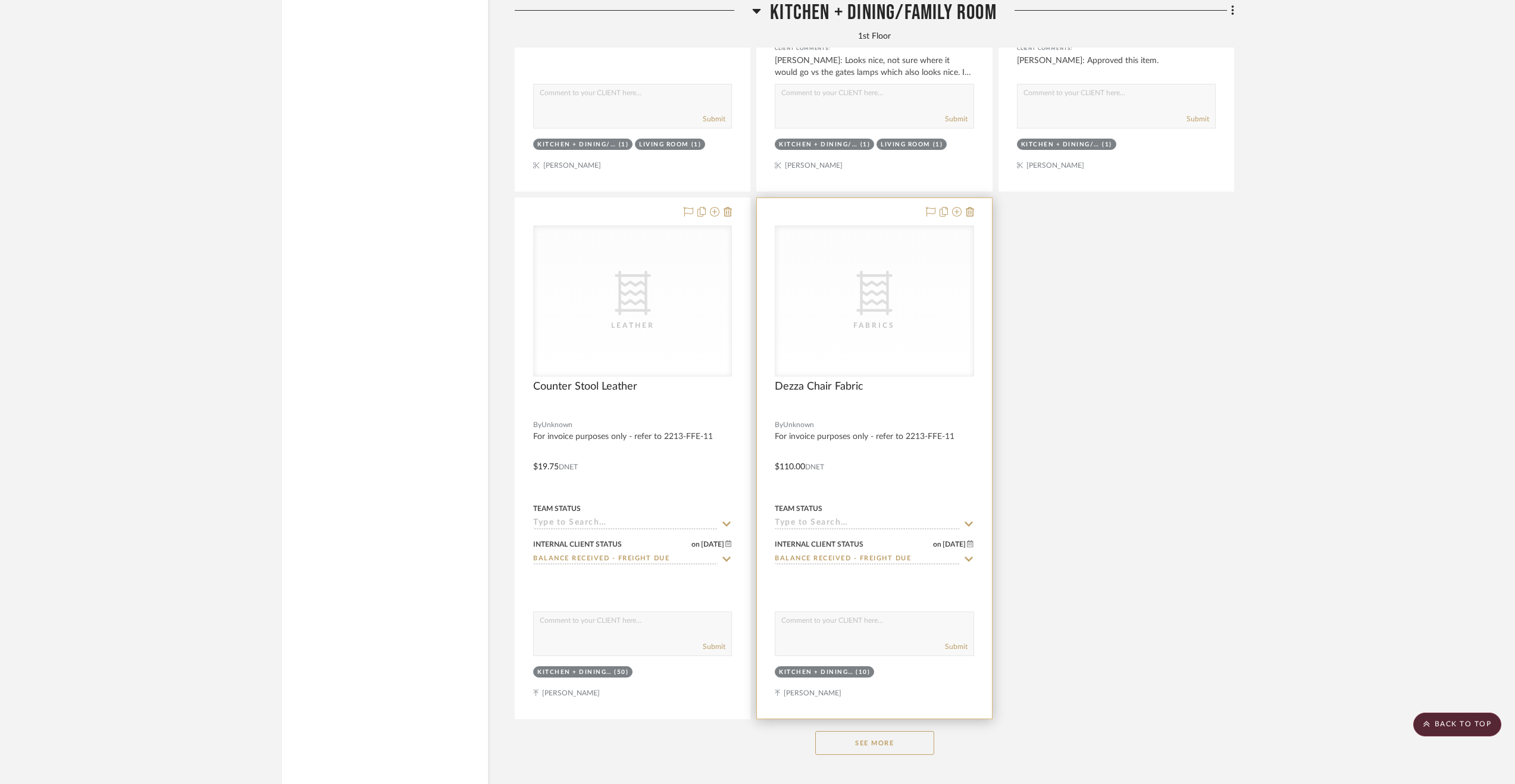
scroll to position [3562, 0]
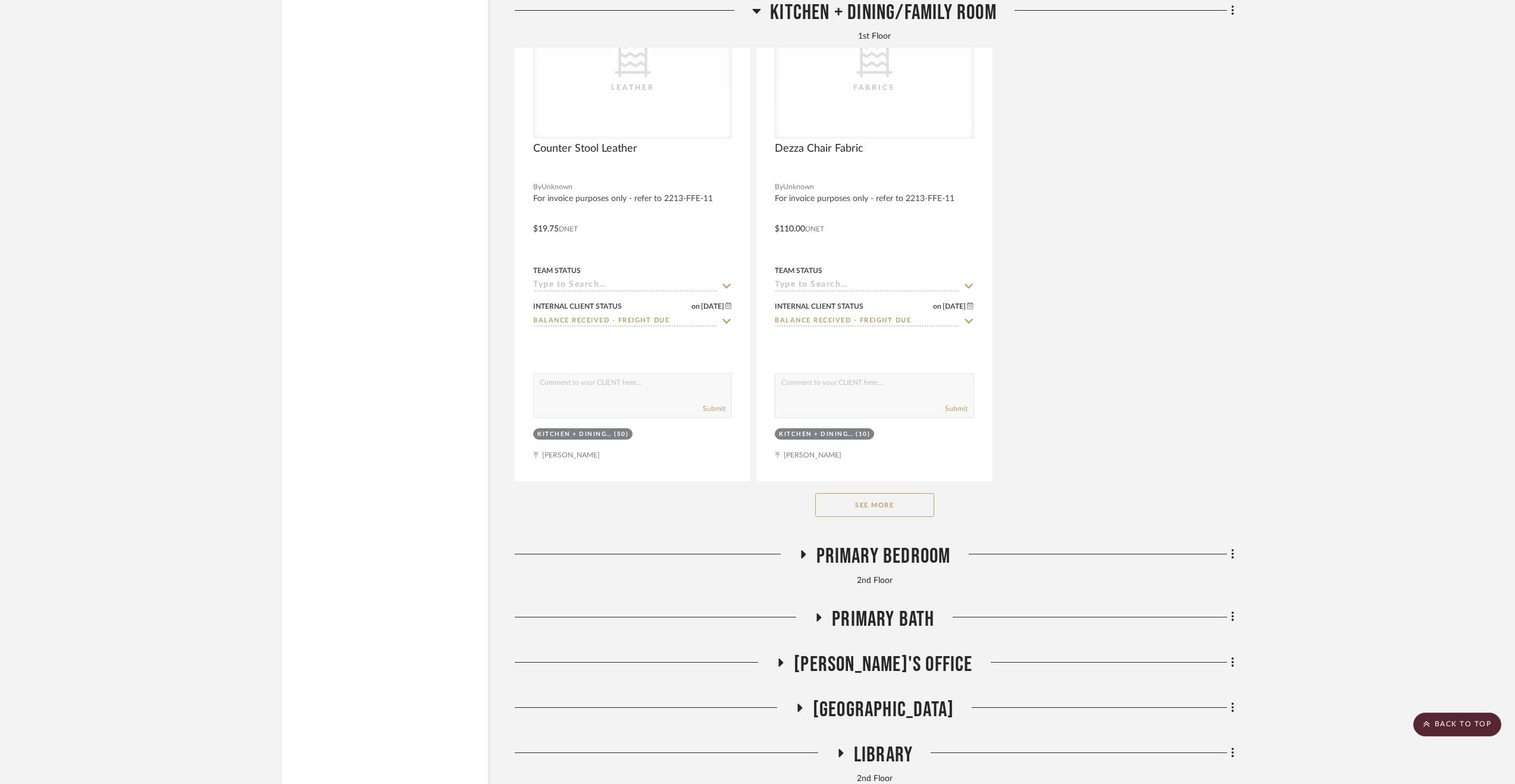
click at [831, 516] on button "See More" at bounding box center [875, 504] width 119 height 24
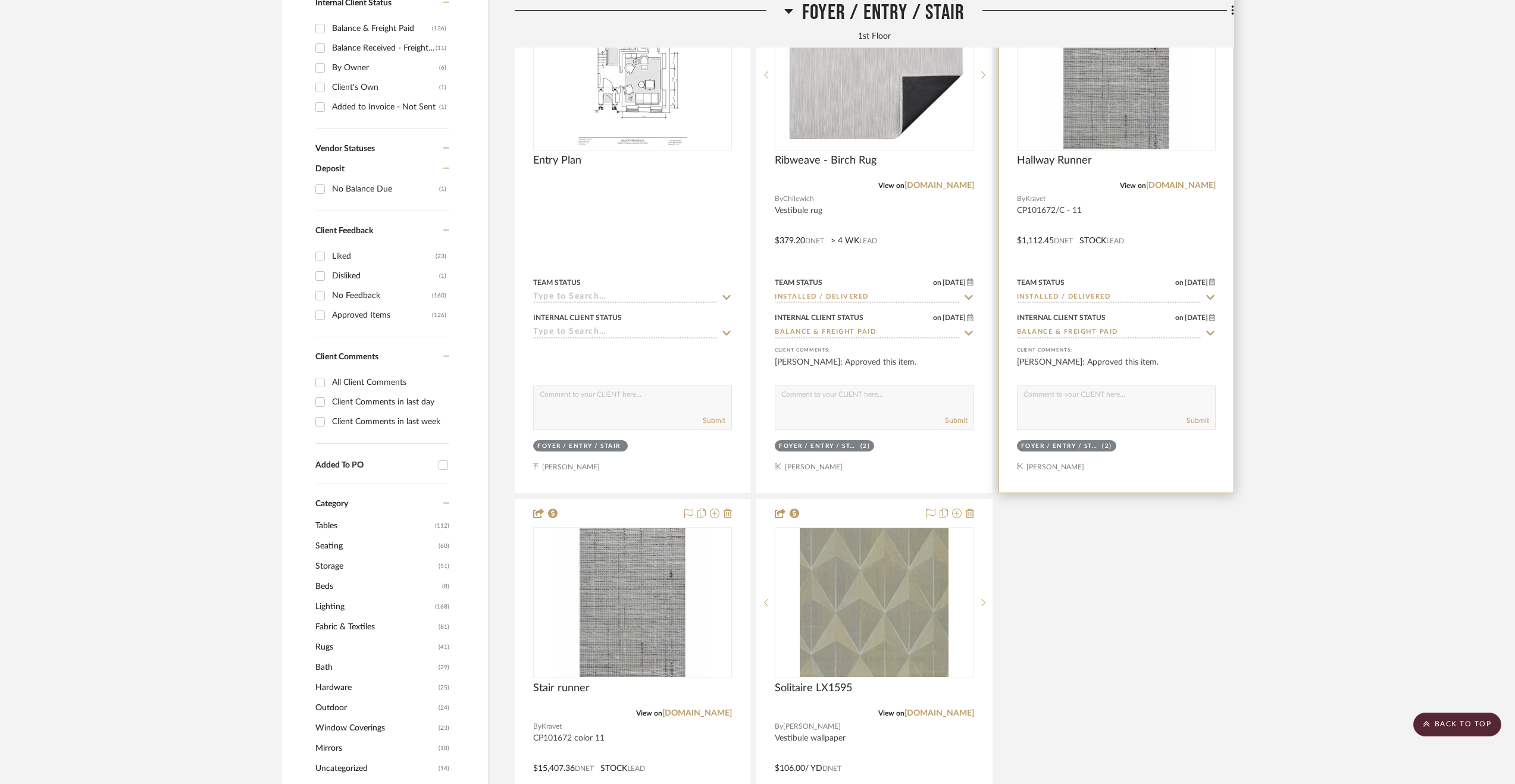
scroll to position [292, 0]
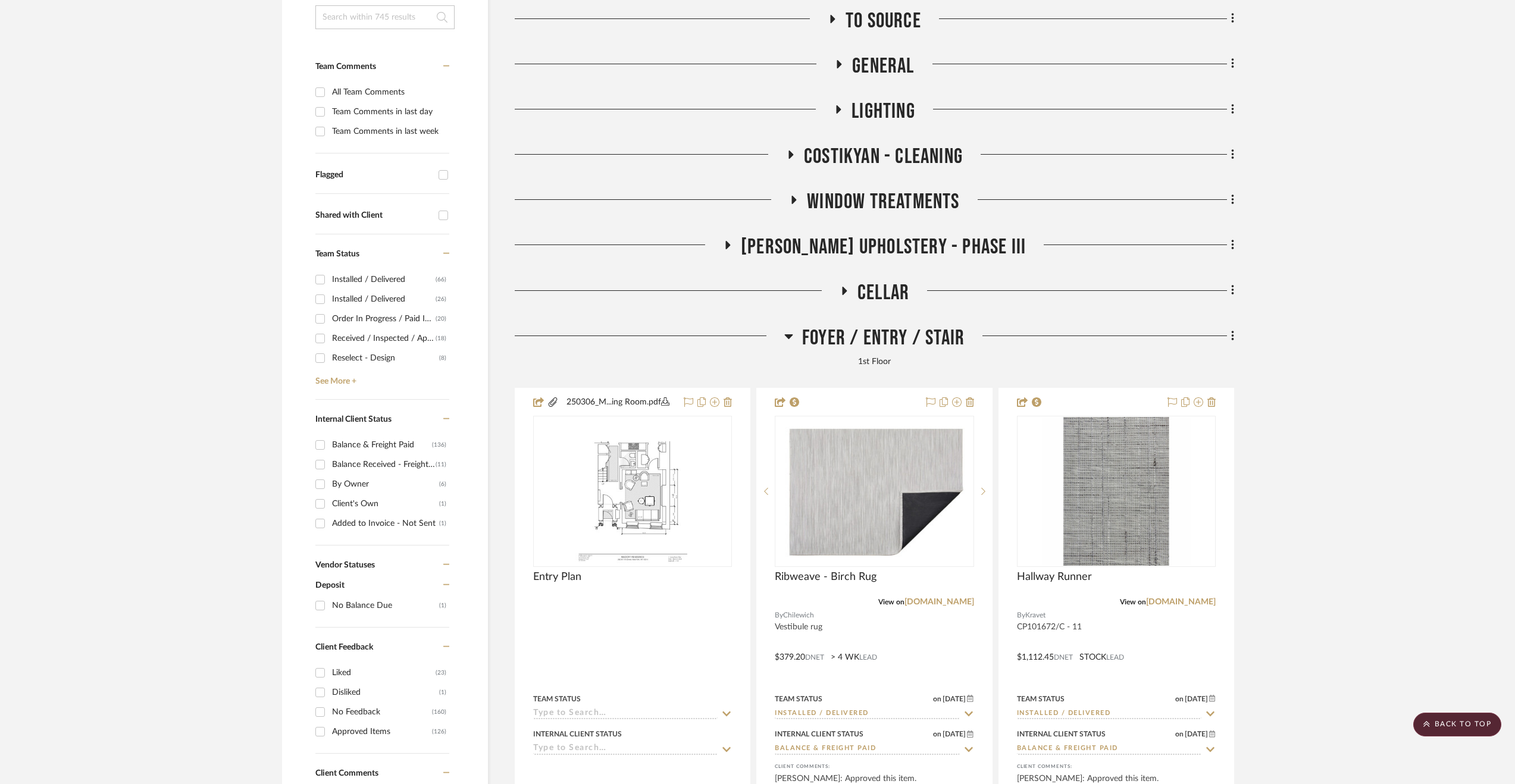
click at [878, 299] on span "Cellar" at bounding box center [883, 293] width 52 height 25
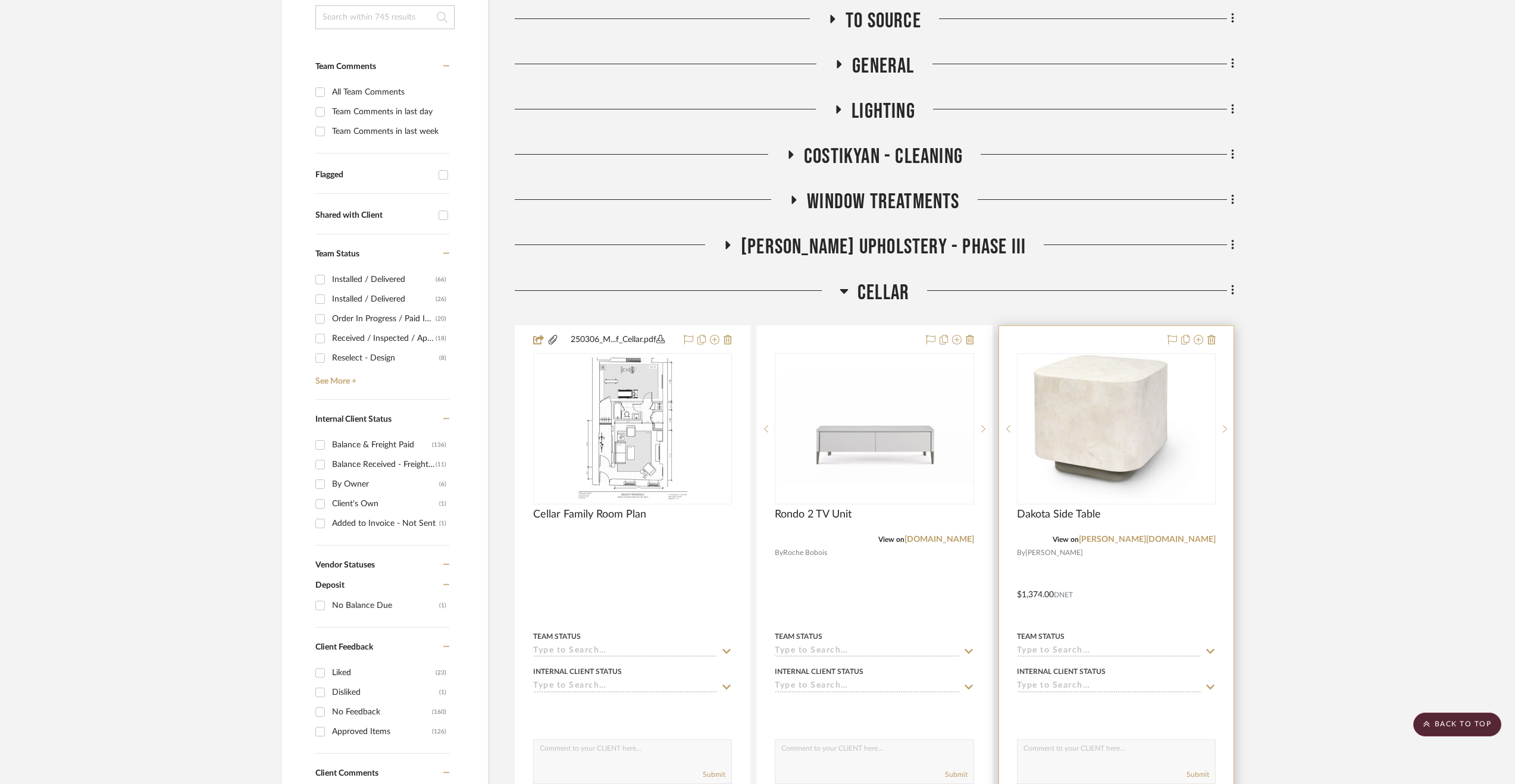
click at [1186, 605] on div at bounding box center [1116, 585] width 234 height 520
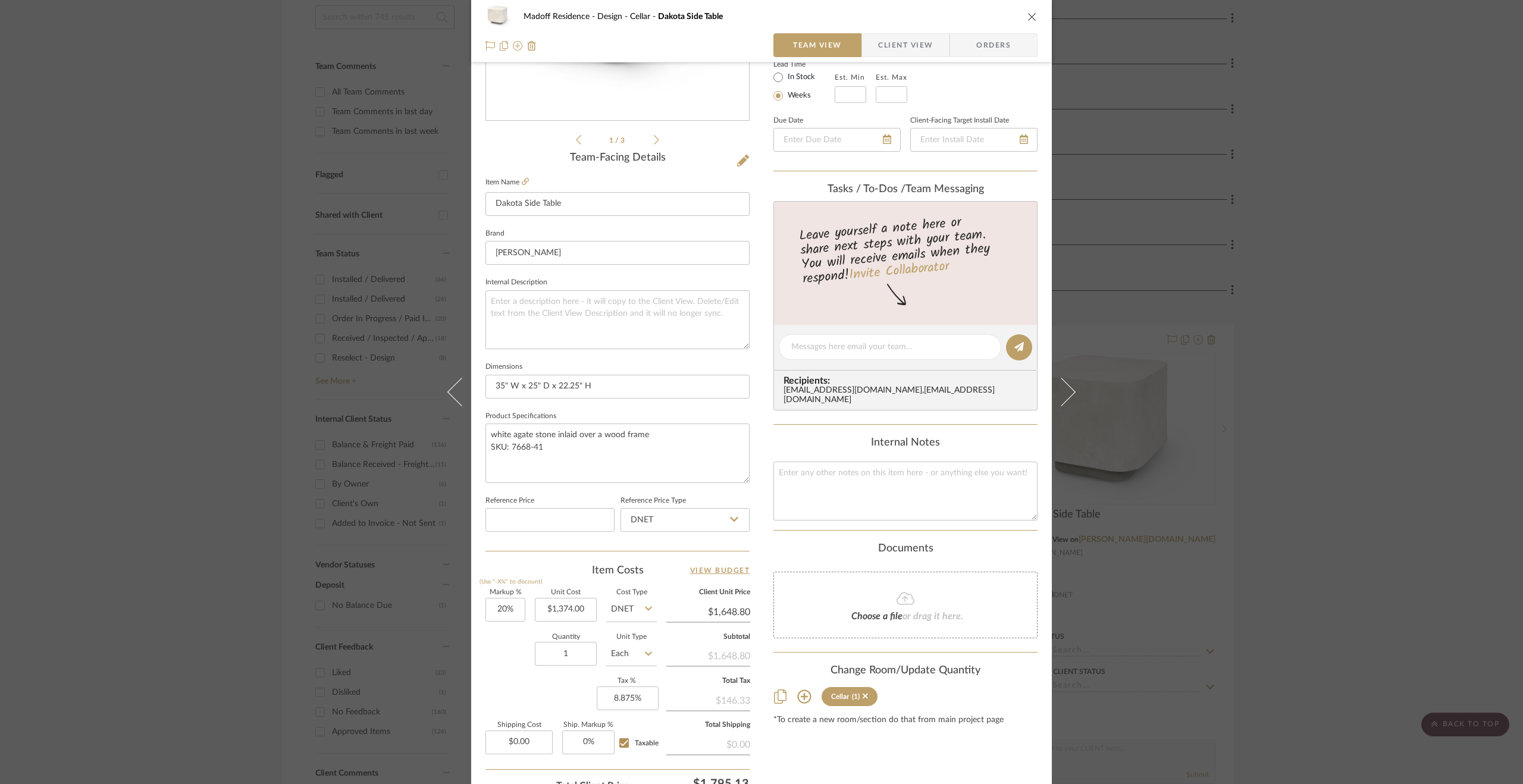
scroll to position [321, 0]
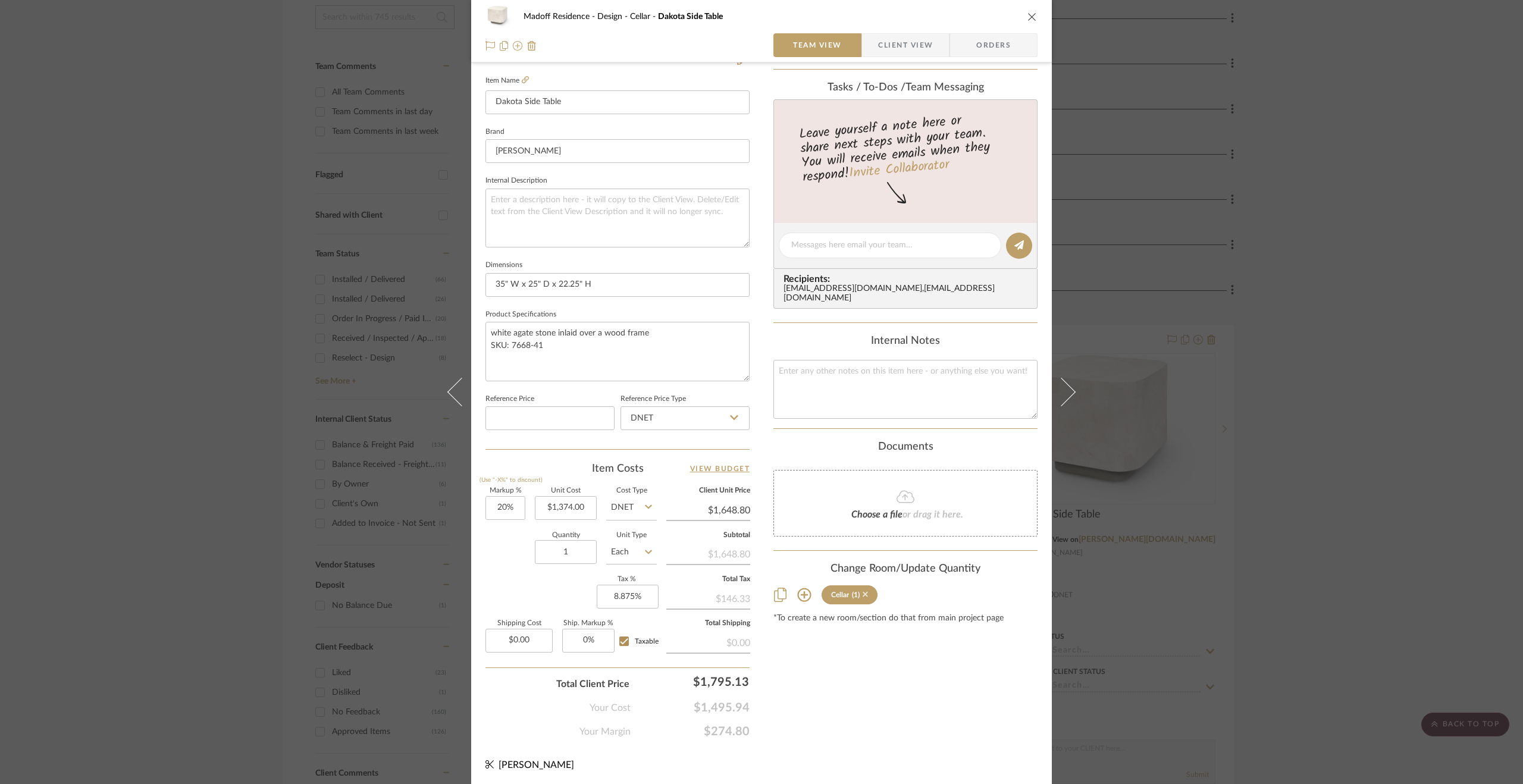
click at [863, 593] on icon at bounding box center [865, 594] width 6 height 8
click at [1391, 578] on div "Madoff Residence - Design Cellar Dakota Side Table Team View Client View Orders…" at bounding box center [762, 392] width 1523 height 784
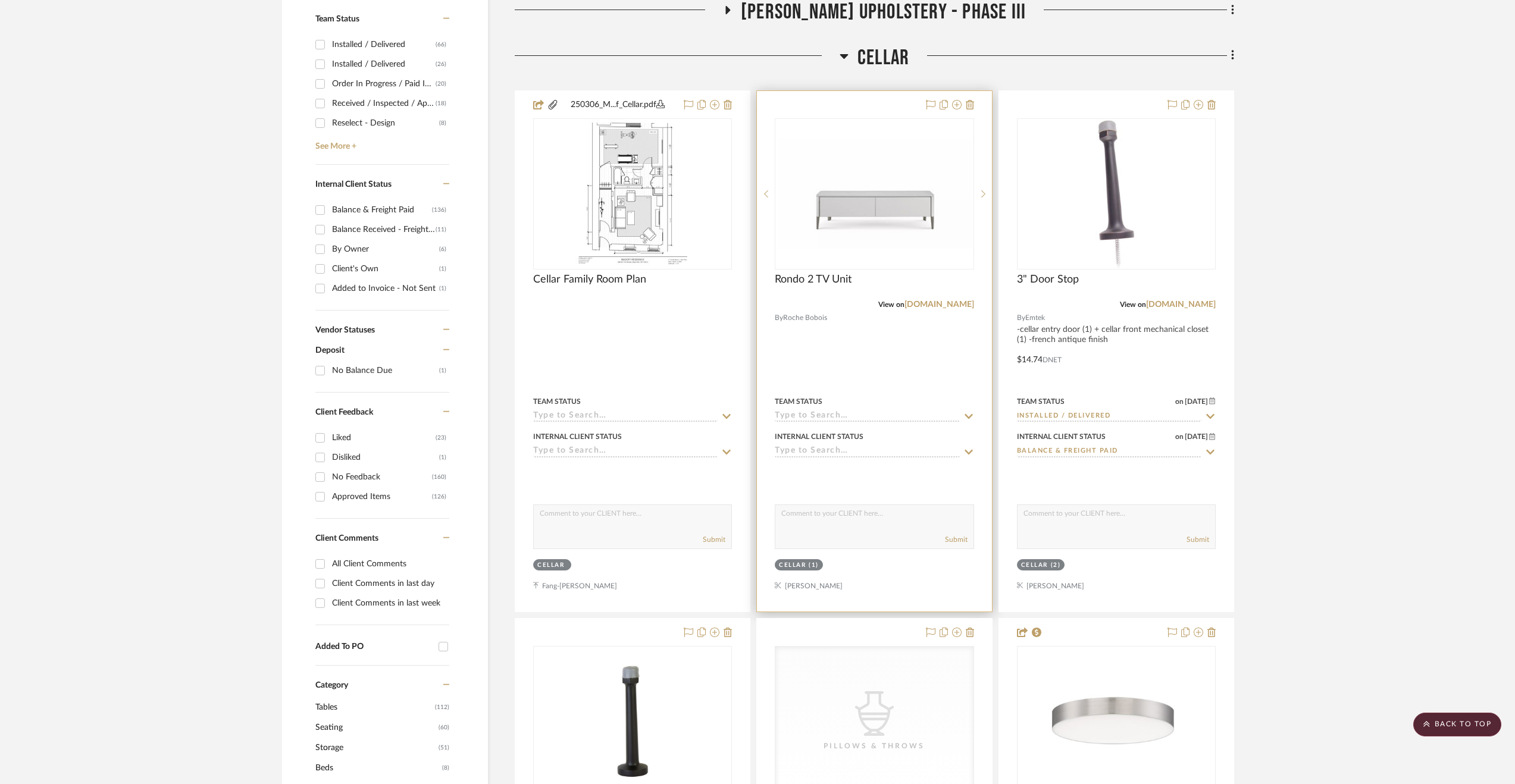
scroll to position [232, 0]
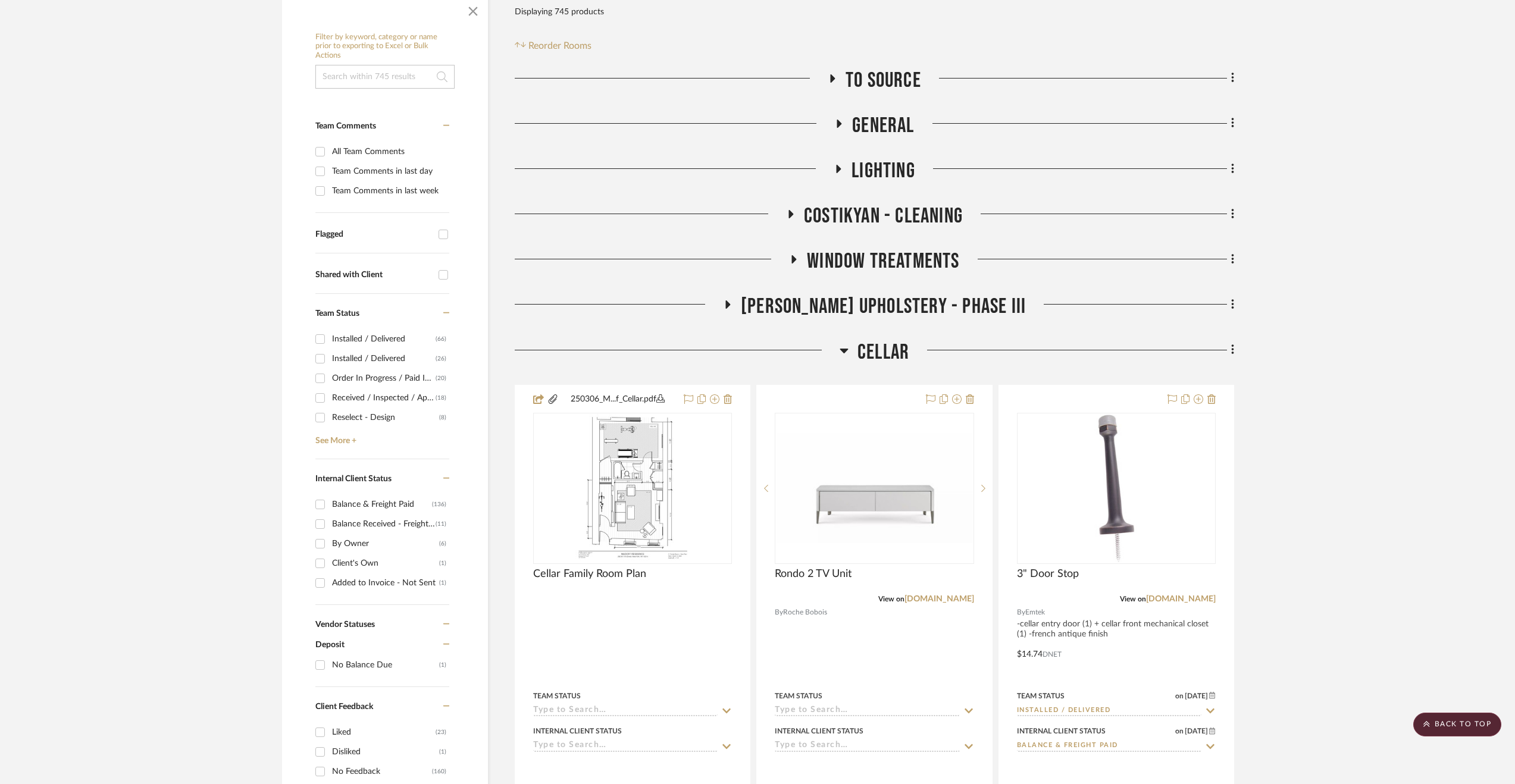
click at [856, 310] on span "Walter's Upholstery - Phase III" at bounding box center [883, 306] width 285 height 25
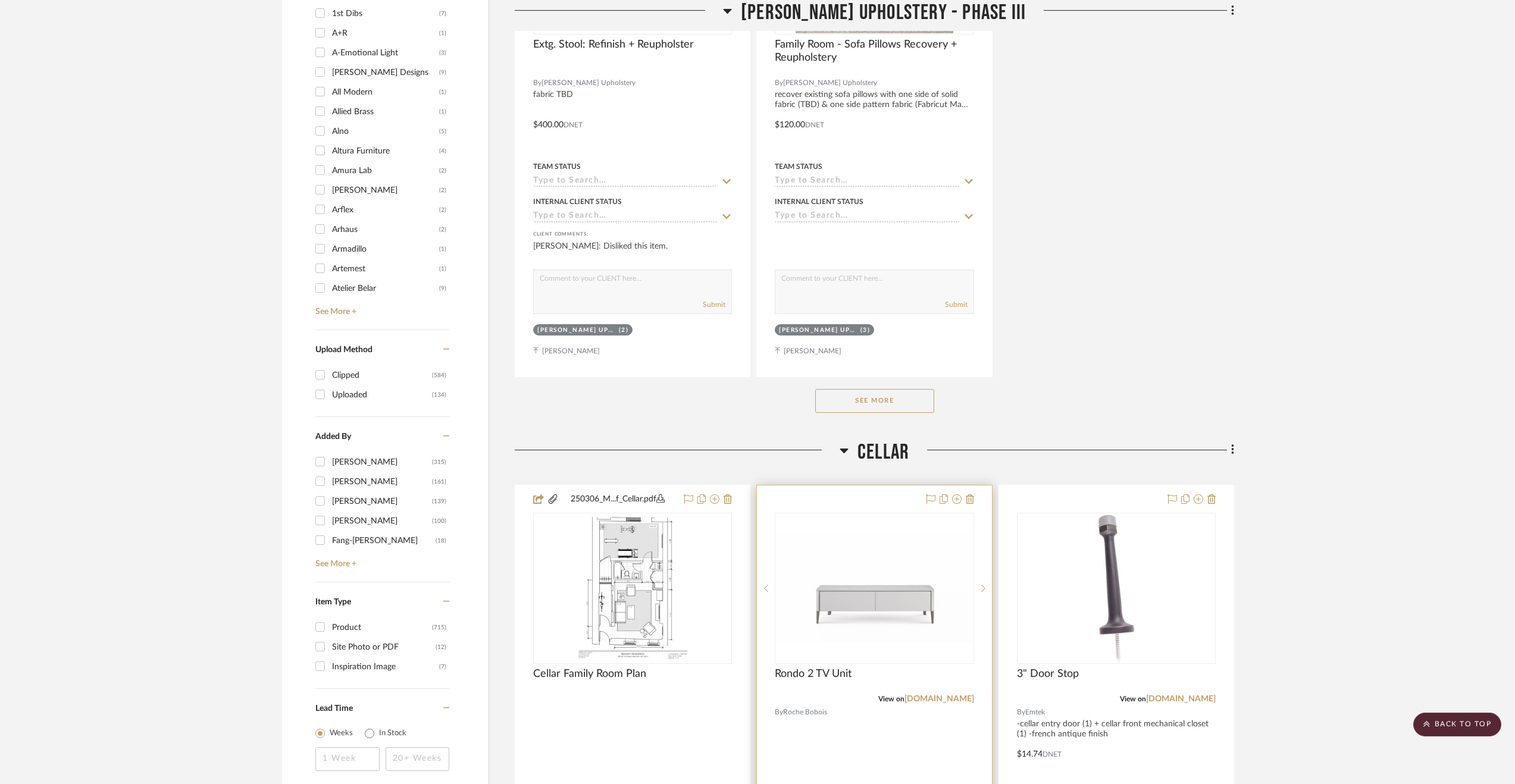
scroll to position [1838, 0]
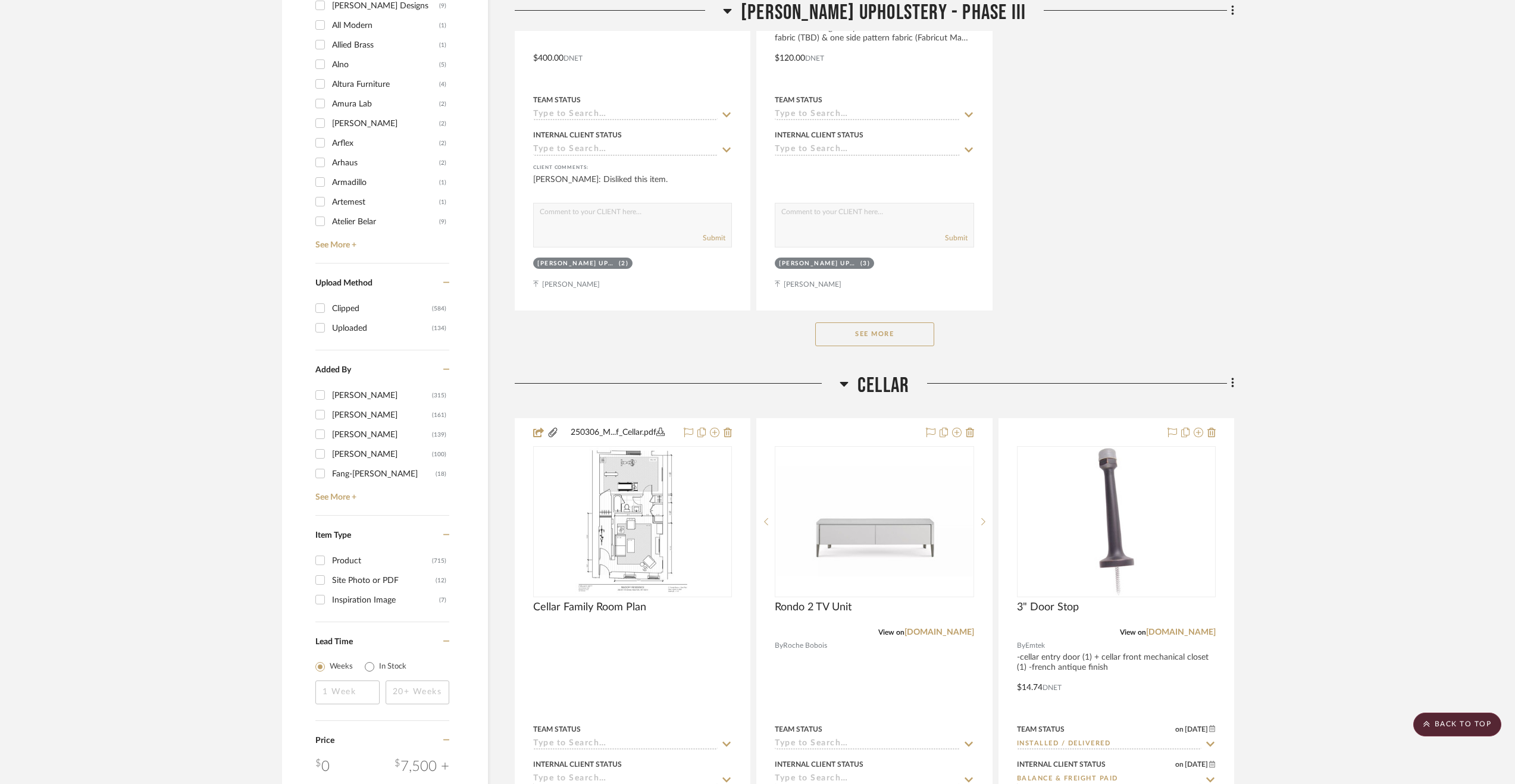
click at [846, 335] on button "See More" at bounding box center [875, 334] width 119 height 24
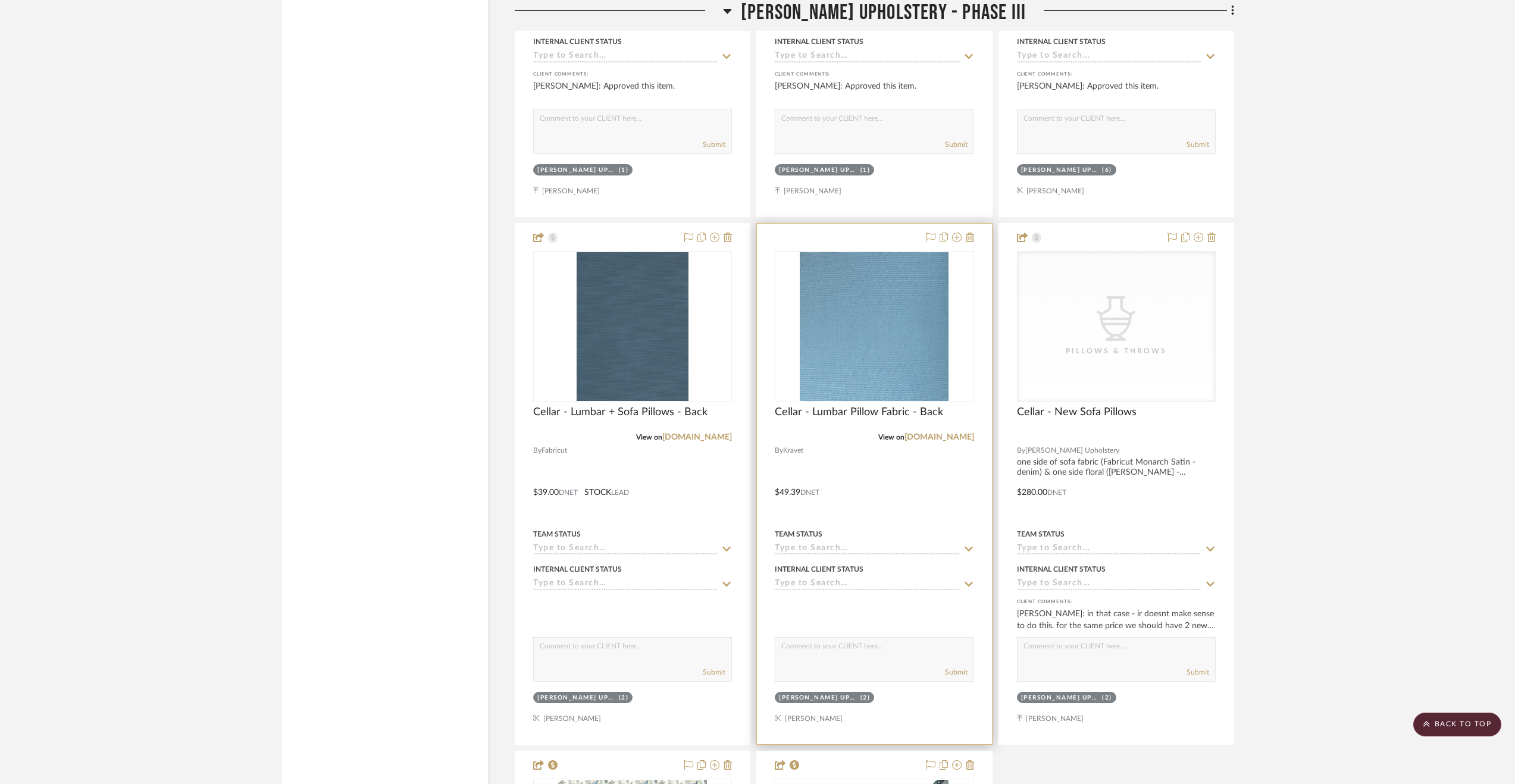
scroll to position [2968, 0]
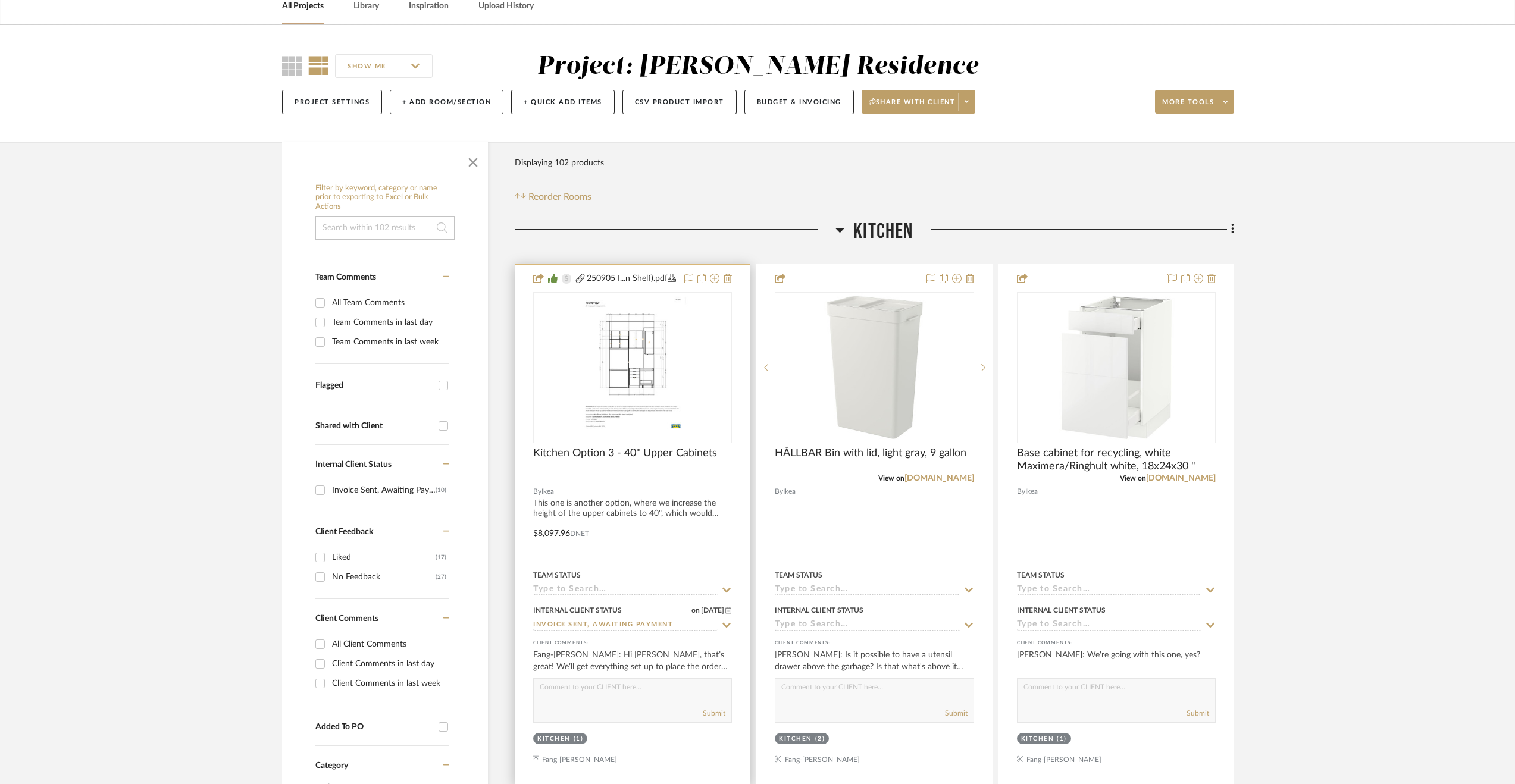
scroll to position [179, 0]
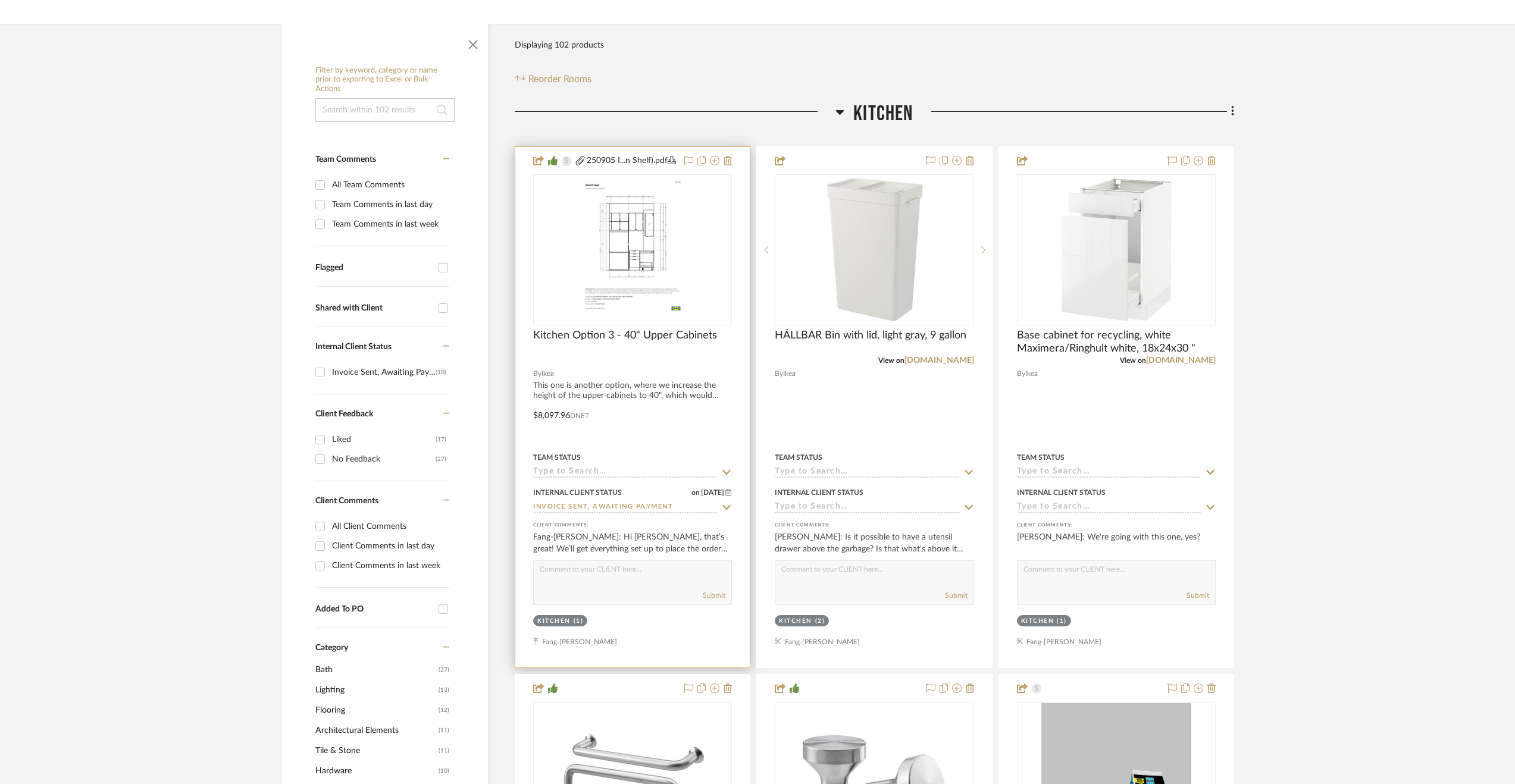
click at [620, 478] on input at bounding box center [625, 472] width 185 height 11
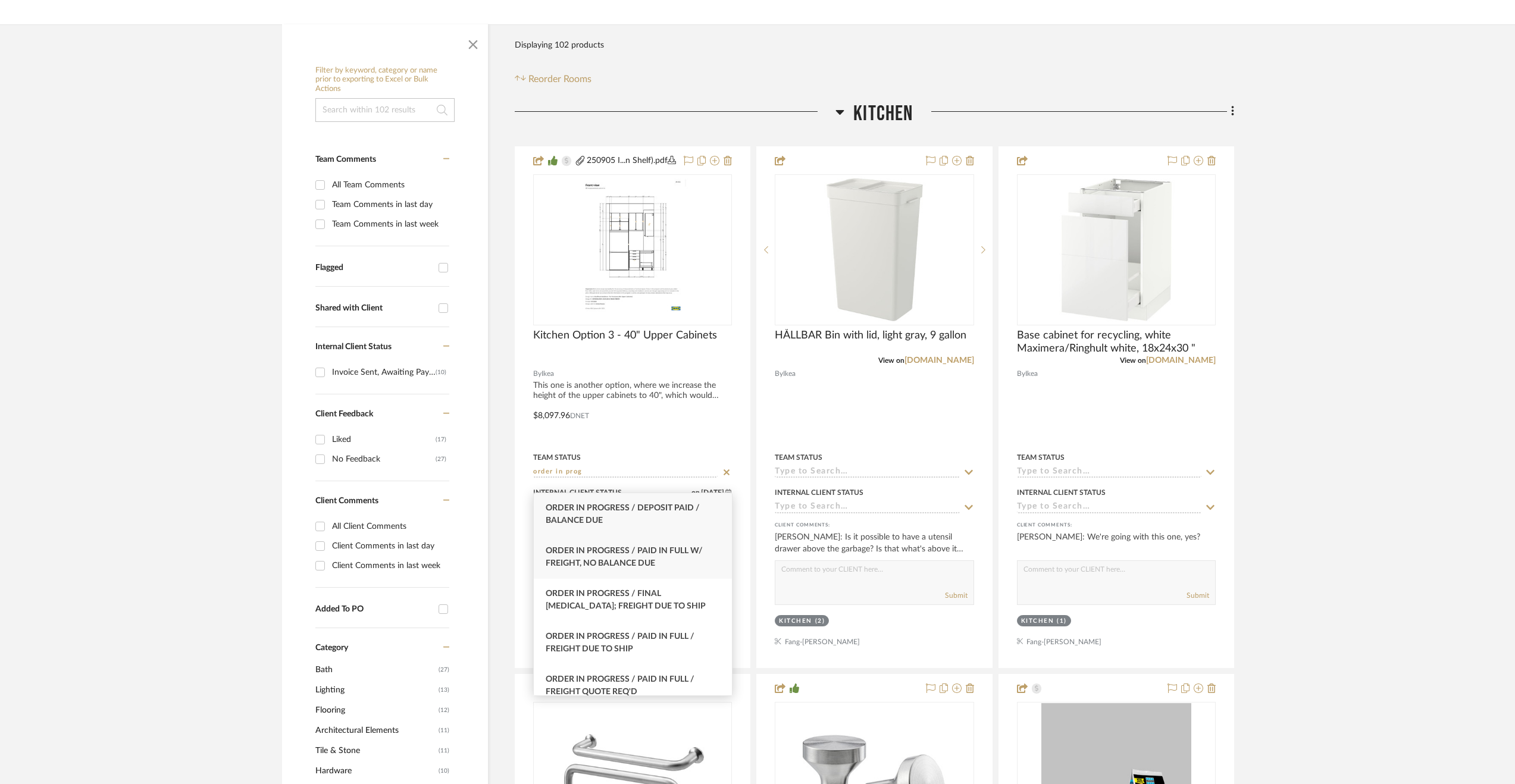
type input "order in prog"
click at [637, 540] on div "Order In Progress / Paid In Full w/ Freight, No Balance due" at bounding box center [633, 557] width 198 height 43
type input "9/9/2025"
type input "Order In Progress / Paid In Full w/ Freight, No Balance due"
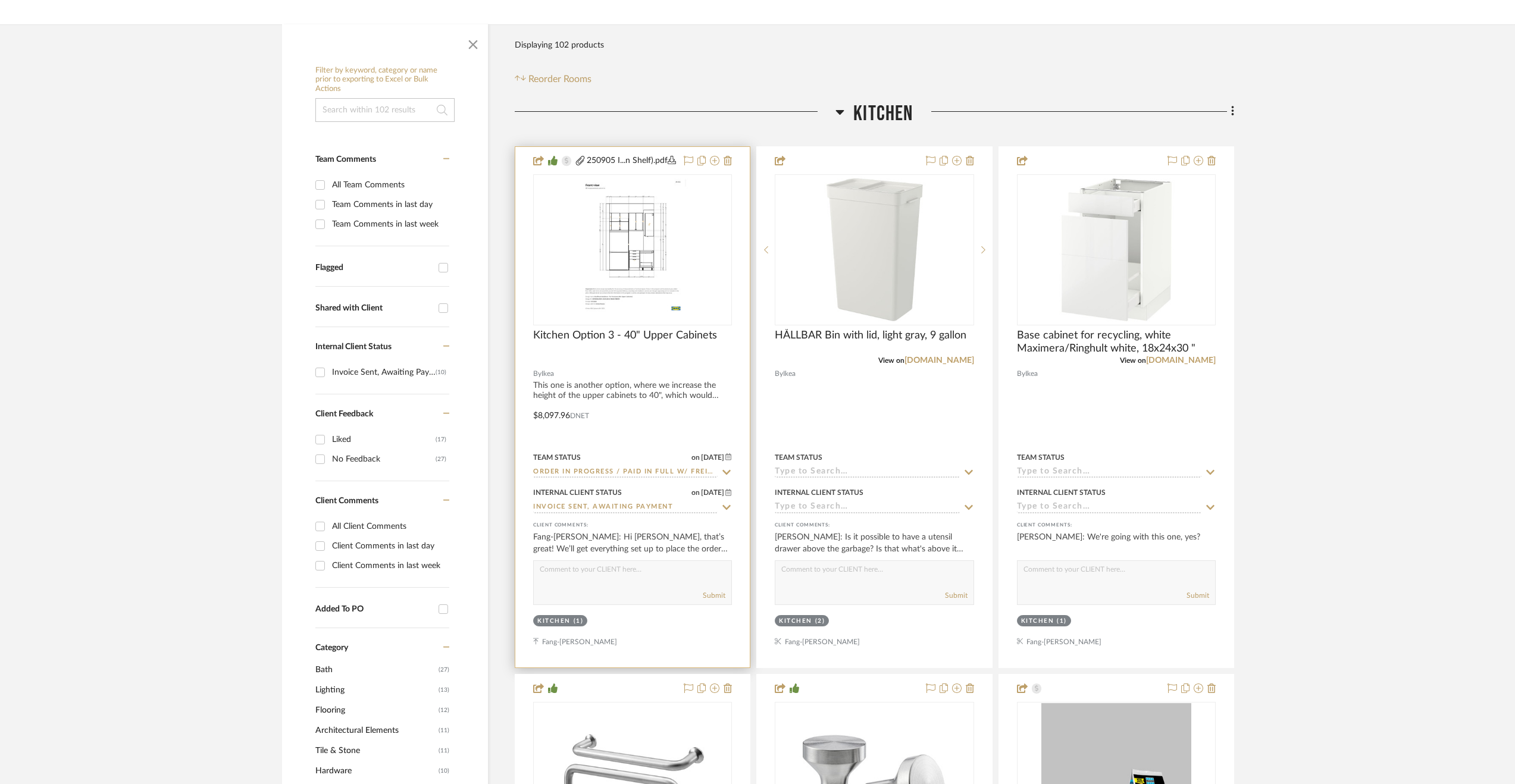
click at [691, 432] on div at bounding box center [632, 407] width 234 height 520
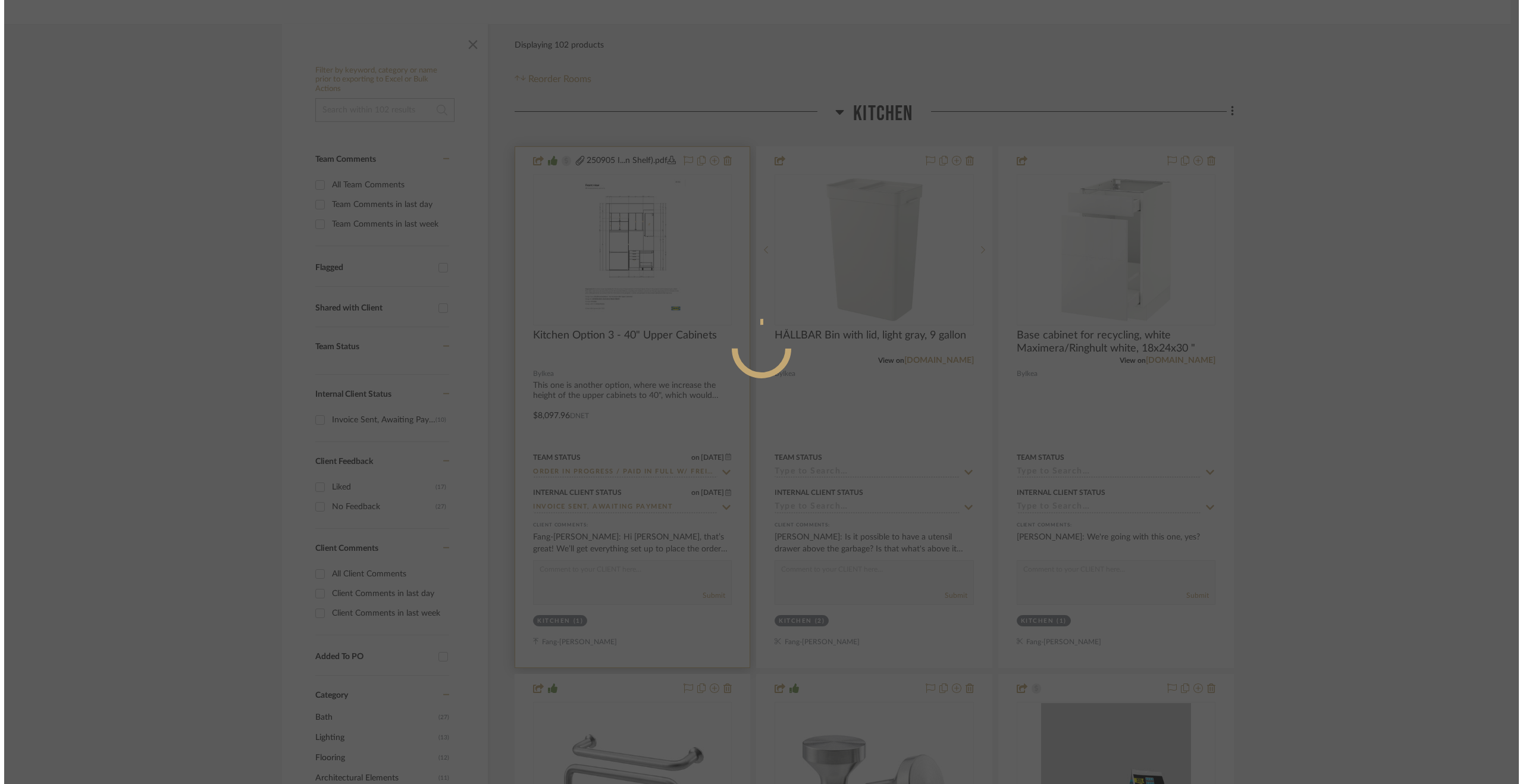
scroll to position [0, 0]
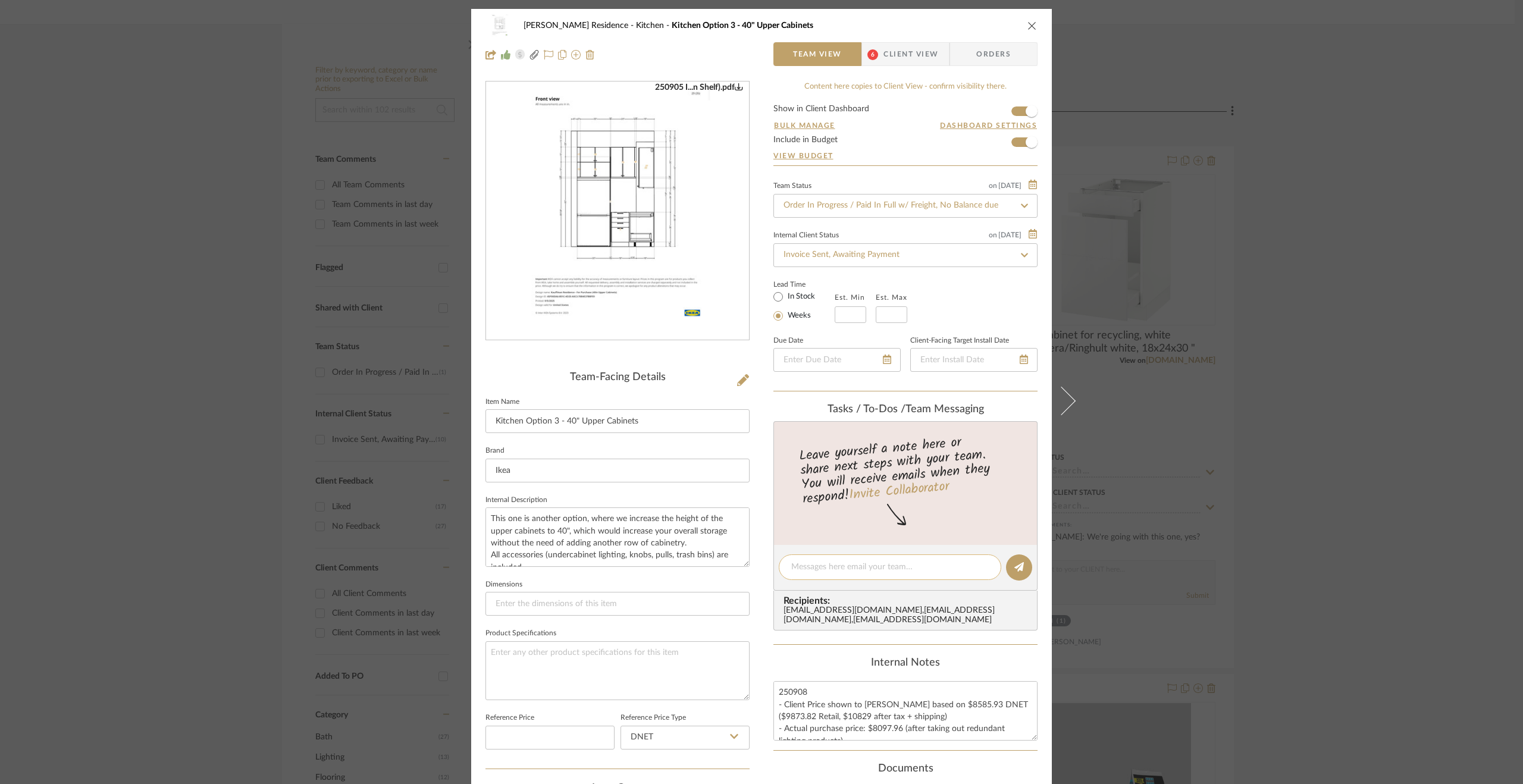
click at [859, 561] on textarea at bounding box center [890, 567] width 198 height 12
type textarea "Order paid in full 9.9.25"
click at [889, 55] on span "Client View" at bounding box center [910, 54] width 55 height 24
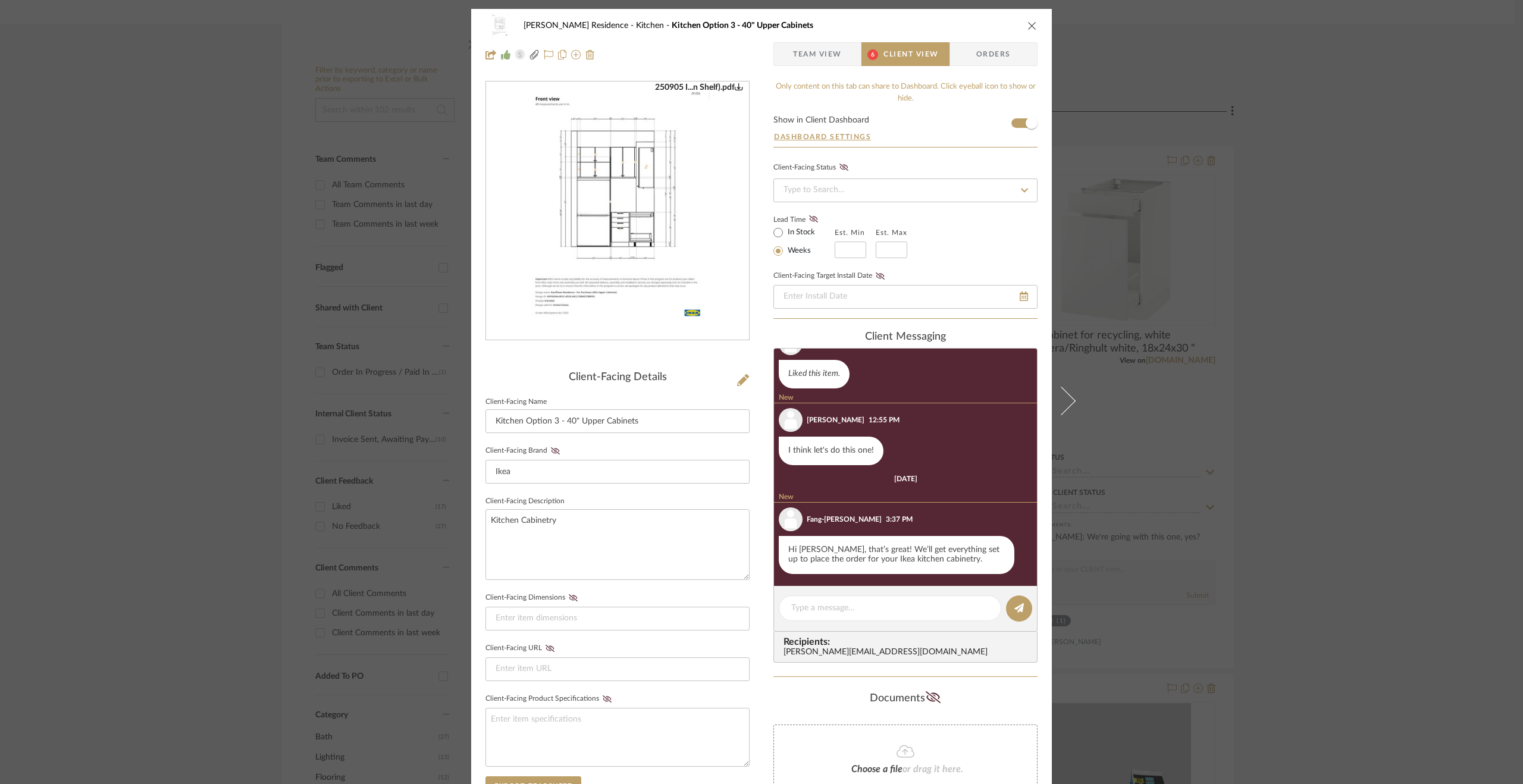
scroll to position [343, 0]
click at [1031, 28] on icon "close" at bounding box center [1032, 25] width 9 height 9
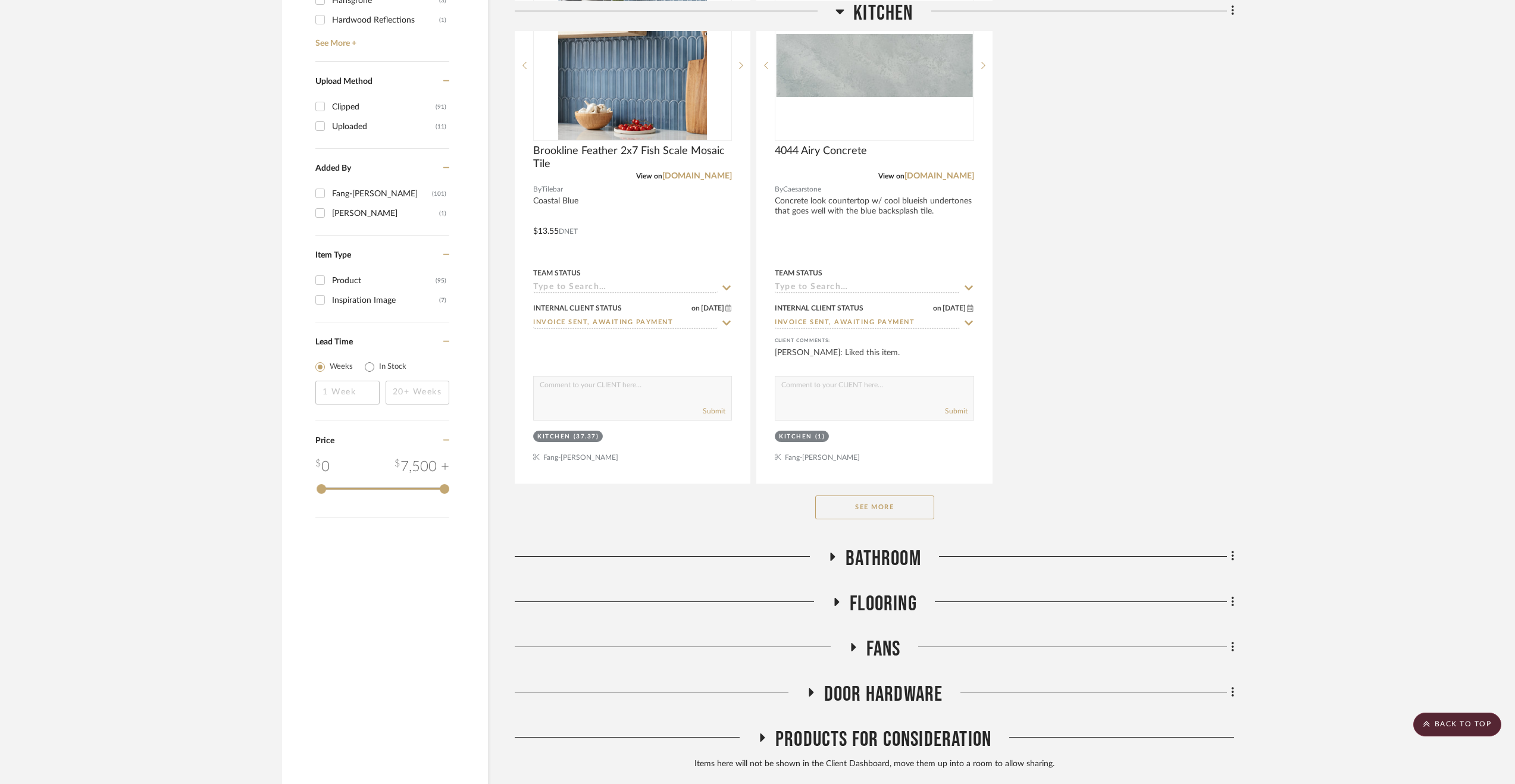
scroll to position [1487, 0]
